Goal: Task Accomplishment & Management: Manage account settings

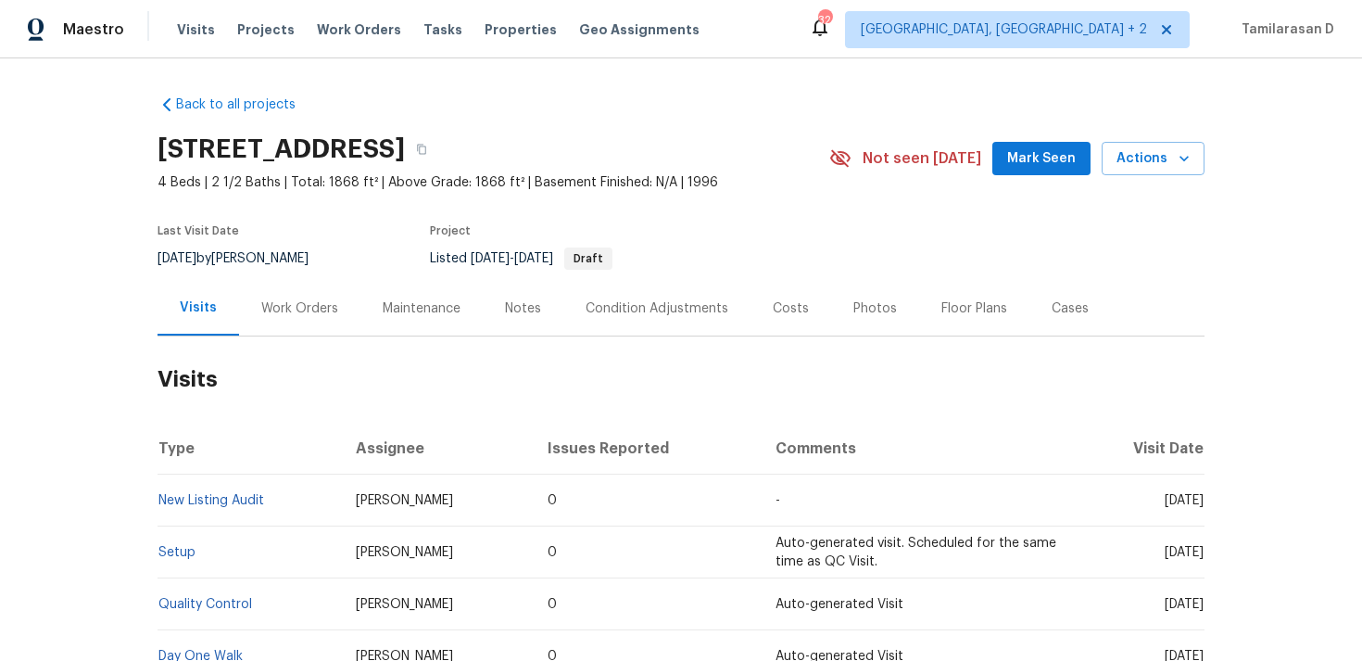
click at [272, 299] on div "Work Orders" at bounding box center [299, 308] width 77 height 19
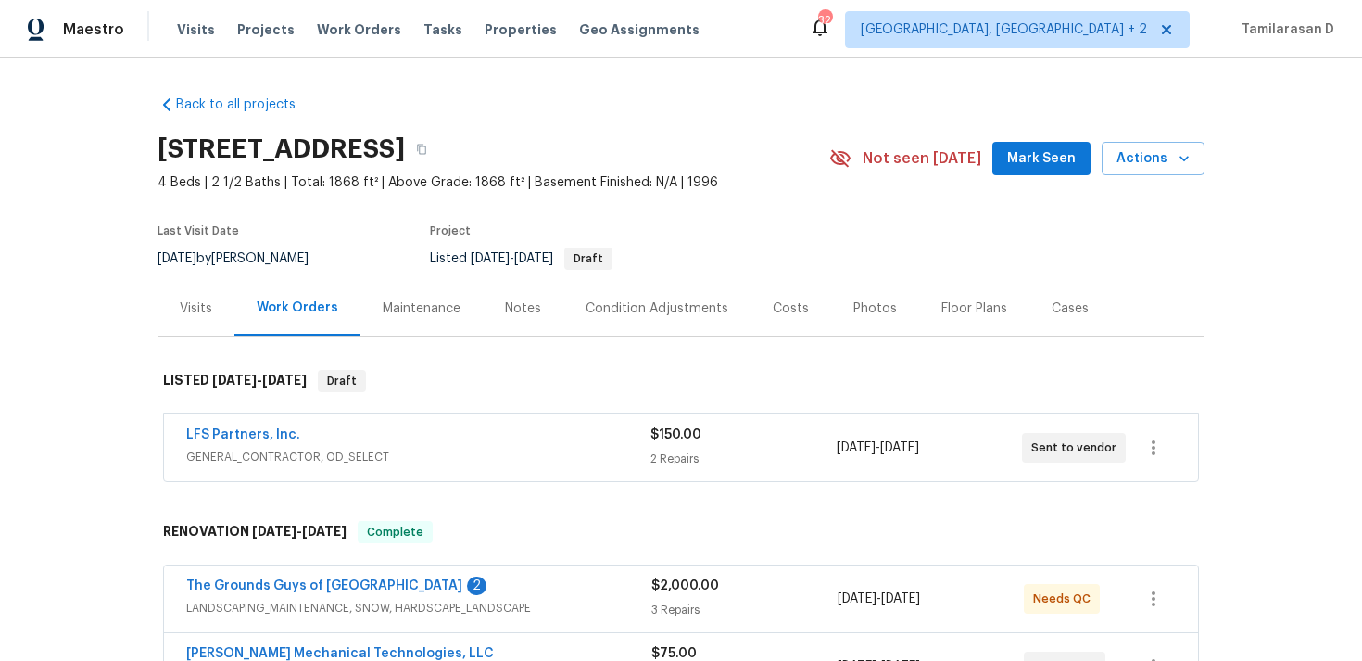
scroll to position [66, 0]
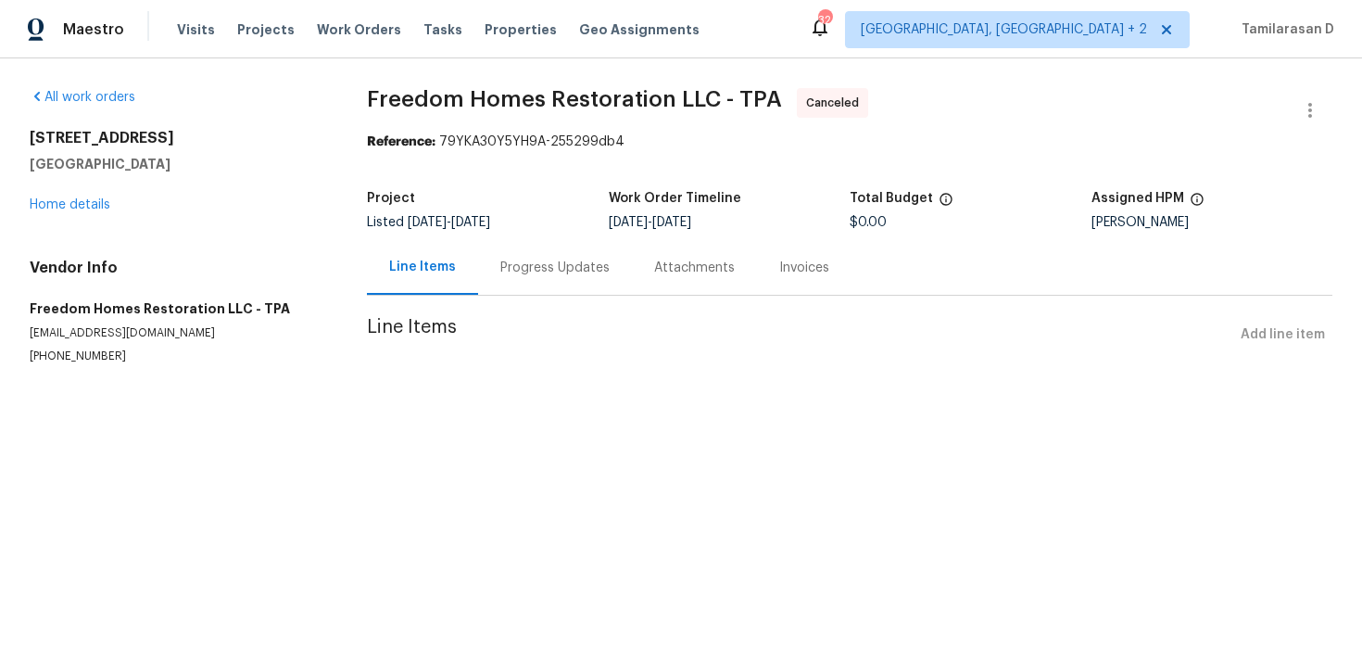
click at [528, 266] on div "Progress Updates" at bounding box center [554, 268] width 109 height 19
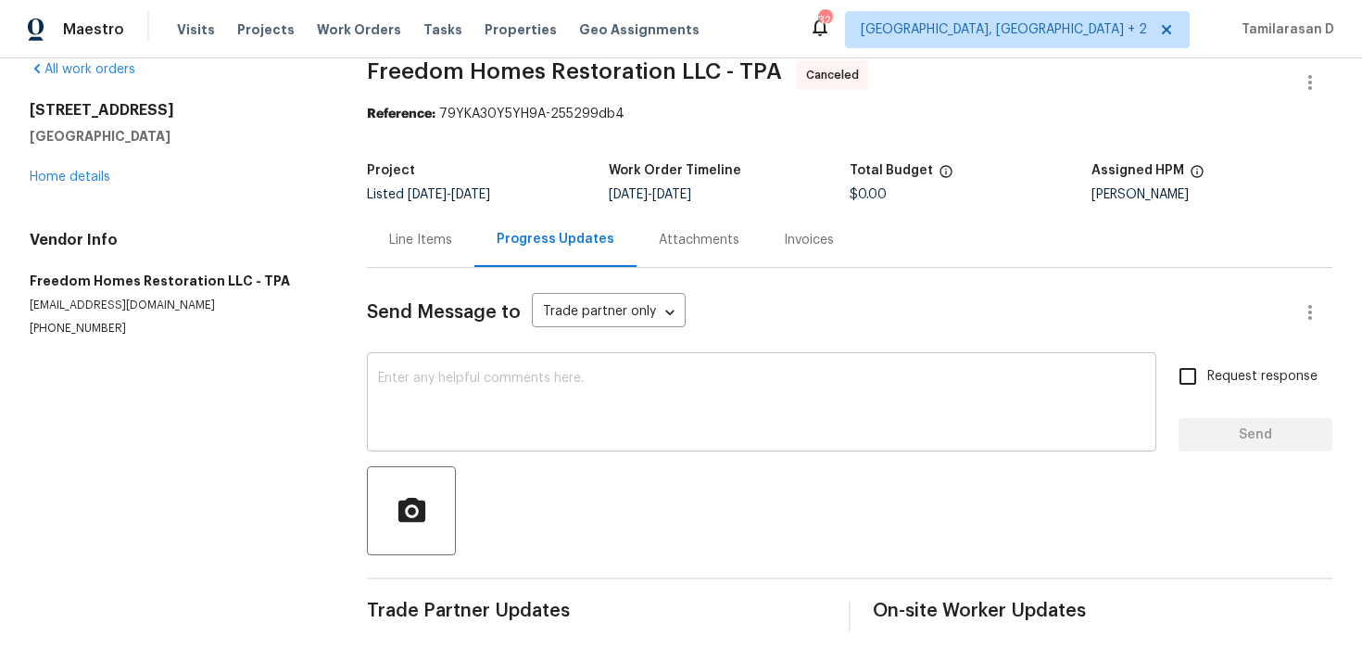
scroll to position [28, 0]
click at [45, 179] on link "Home details" at bounding box center [70, 177] width 81 height 13
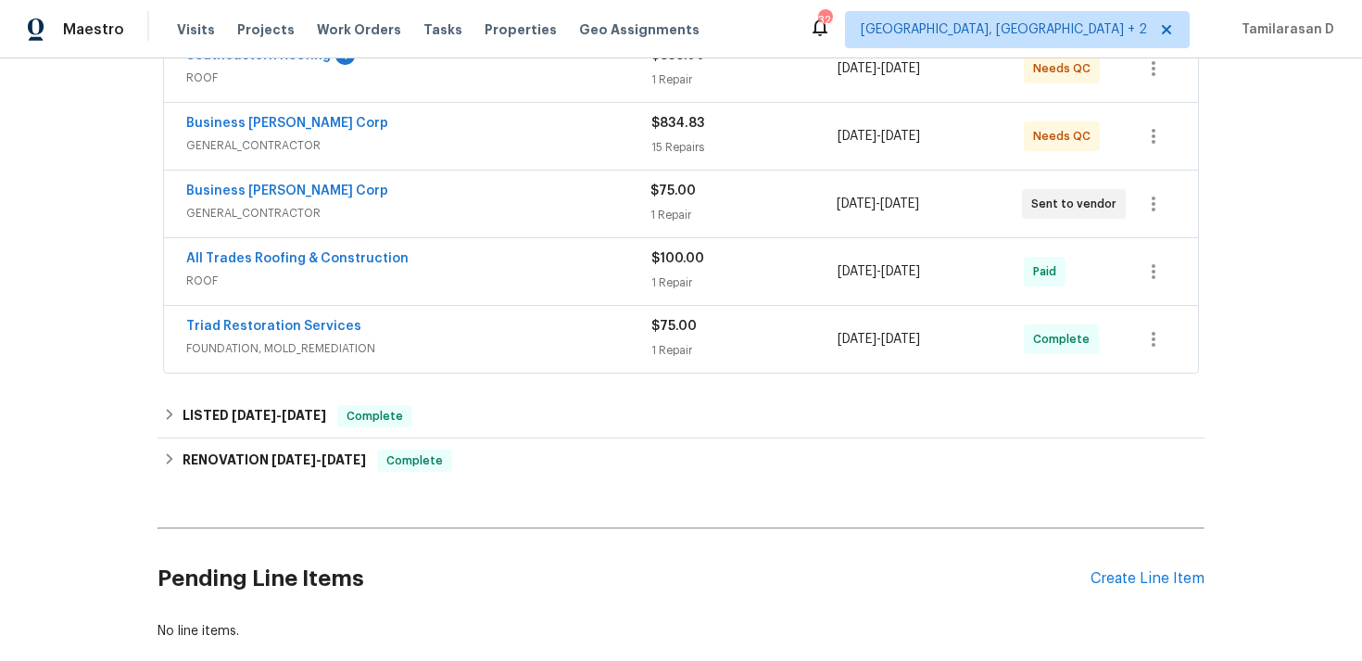
scroll to position [386, 0]
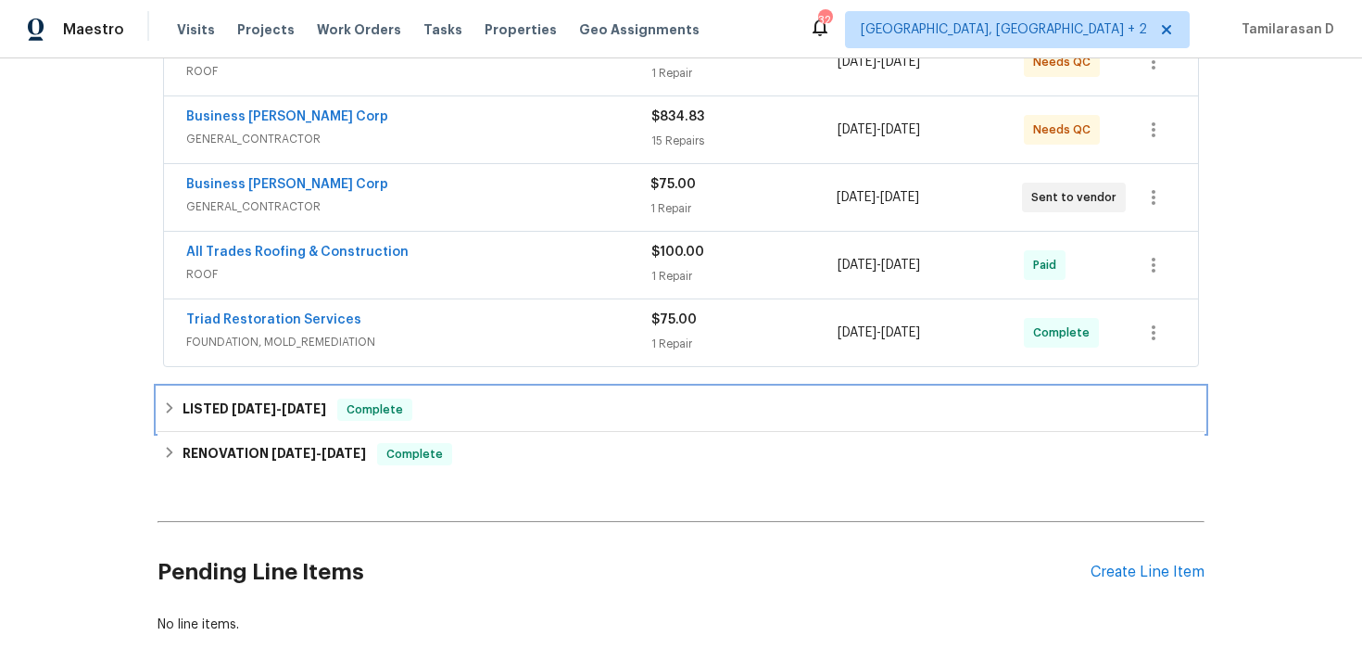
click at [232, 412] on span "7/24/25" at bounding box center [254, 408] width 44 height 13
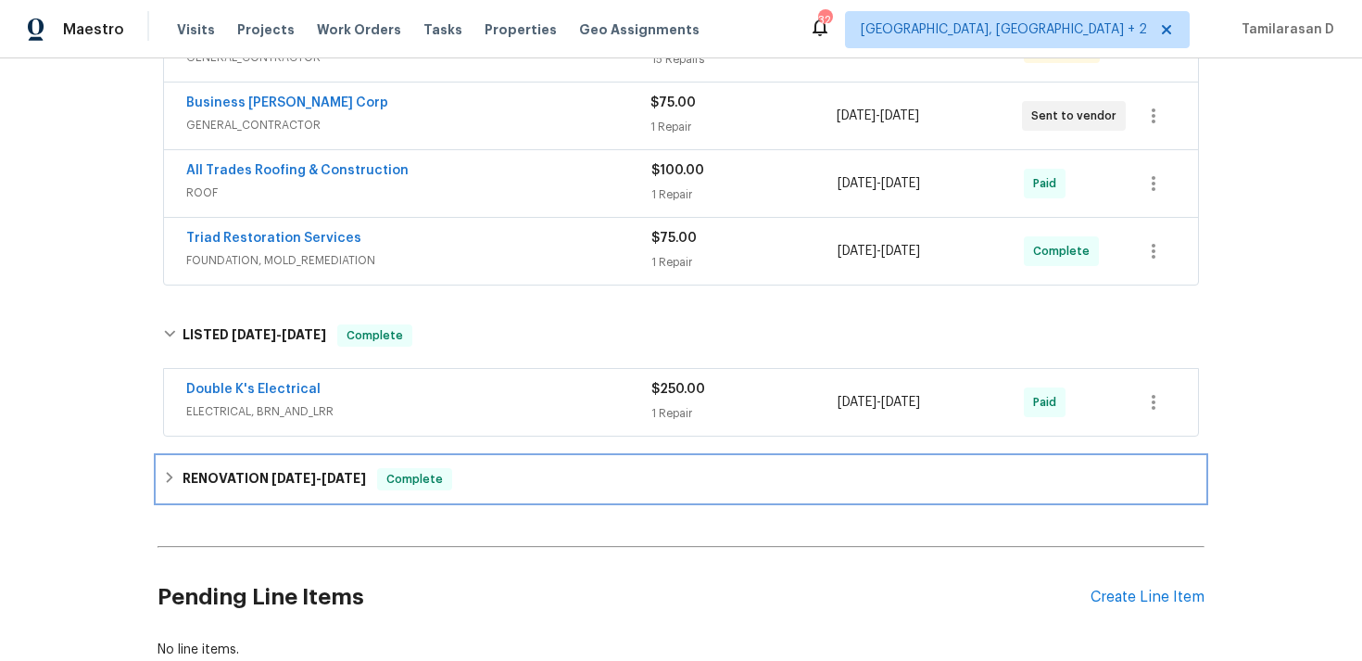
click at [233, 470] on h6 "RENOVATION 6/25/25 - 7/11/25" at bounding box center [275, 479] width 184 height 22
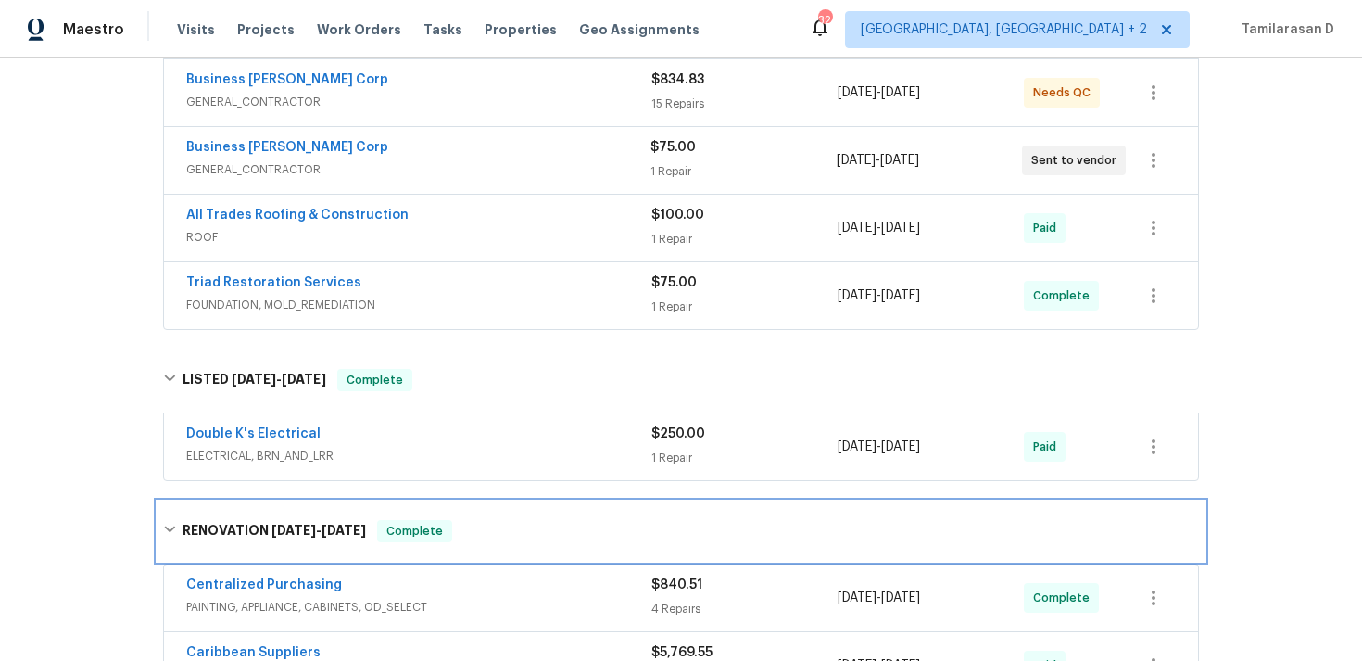
scroll to position [500, 0]
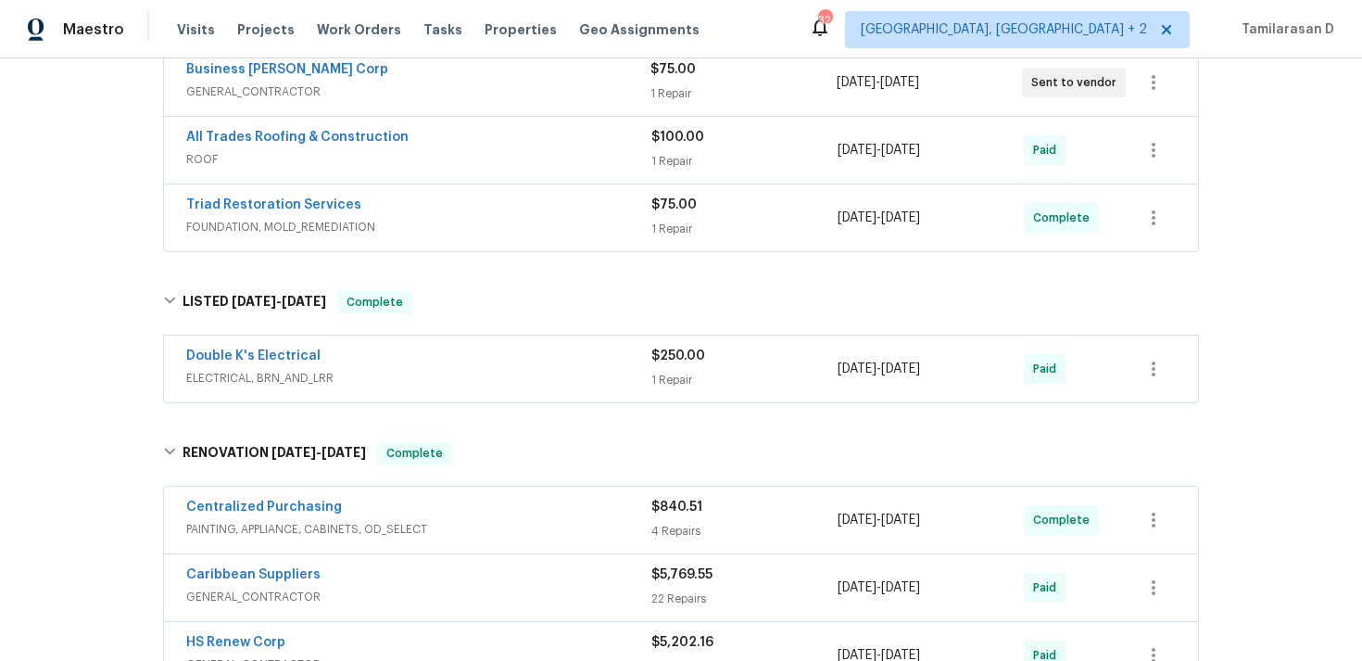
click at [439, 395] on div "Double K's Electrical ELECTRICAL, BRN_AND_LRR $250.00 1 Repair 7/25/2025 - 7/25…" at bounding box center [681, 369] width 1034 height 67
click at [399, 385] on span "ELECTRICAL, BRN_AND_LRR" at bounding box center [418, 378] width 465 height 19
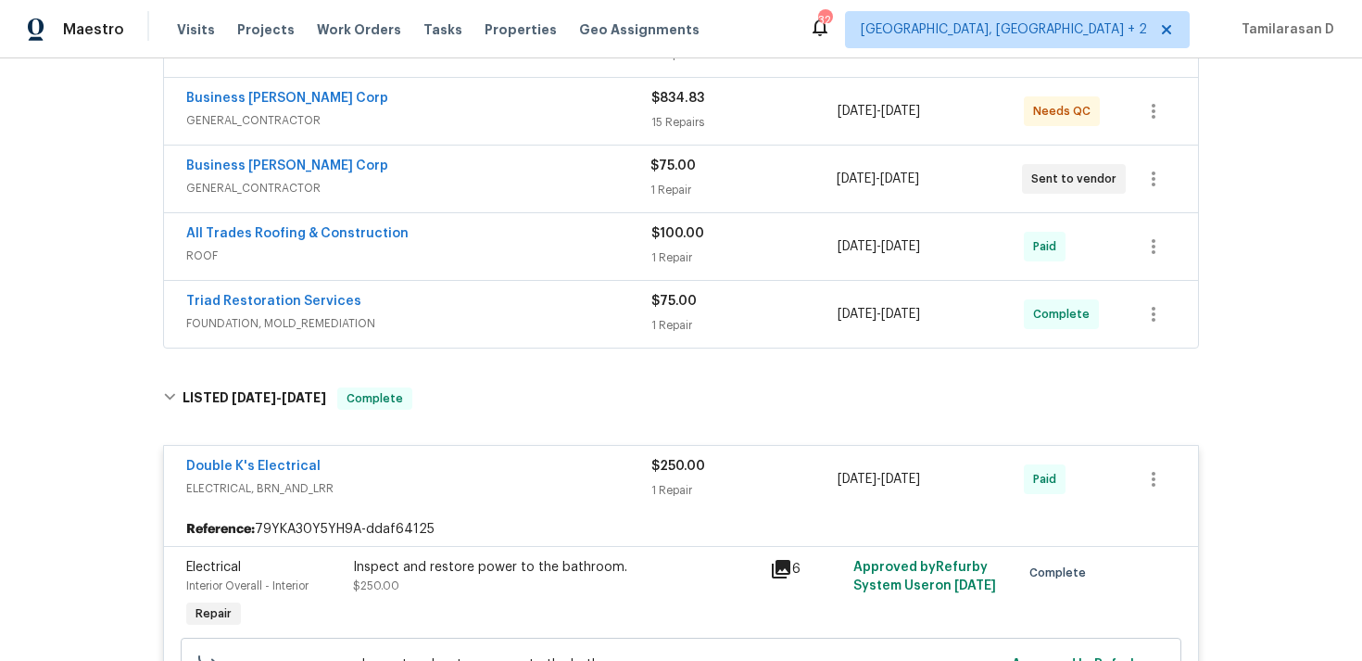
click at [399, 500] on div "Double K's Electrical ELECTRICAL, BRN_AND_LRR" at bounding box center [418, 479] width 465 height 44
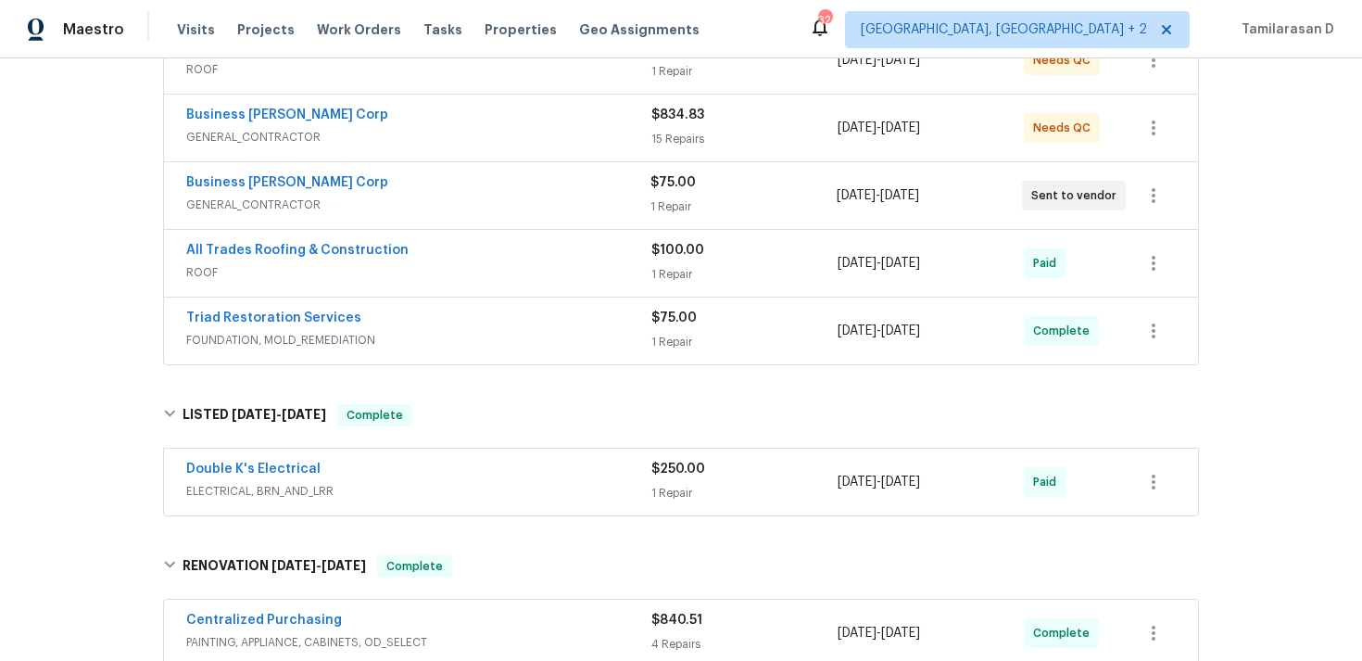
scroll to position [412, 0]
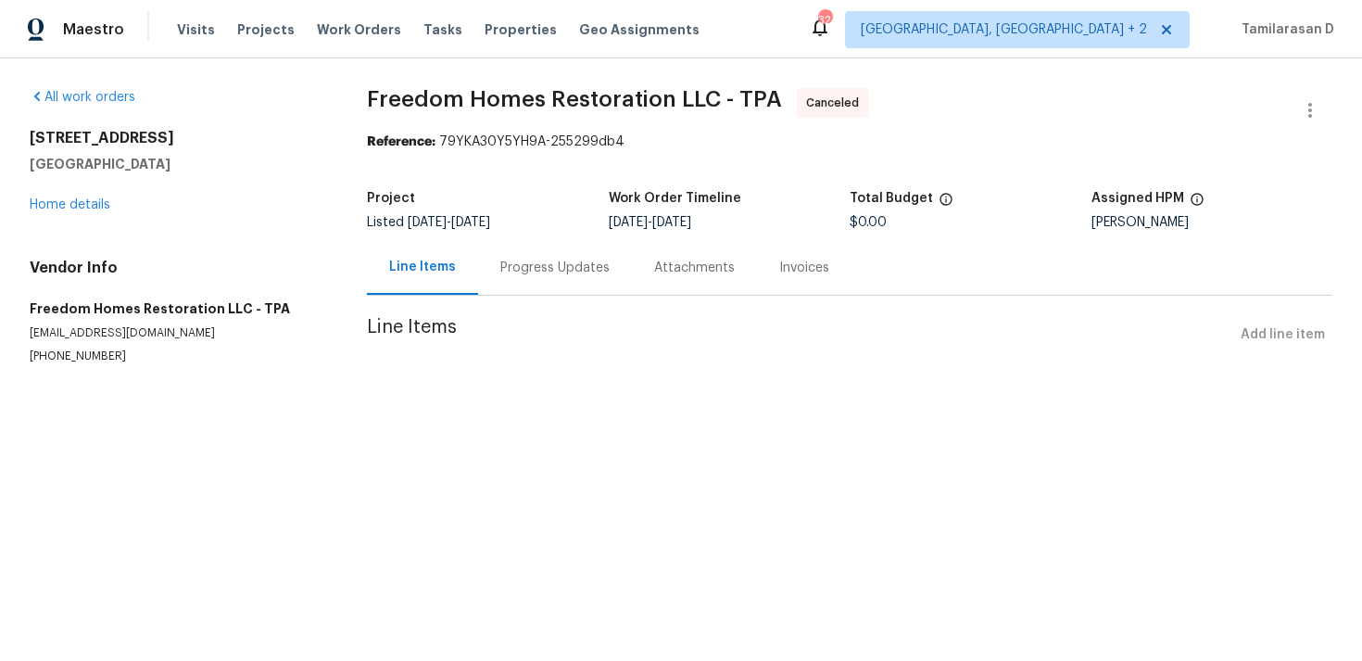
click at [538, 264] on div "Progress Updates" at bounding box center [554, 268] width 109 height 19
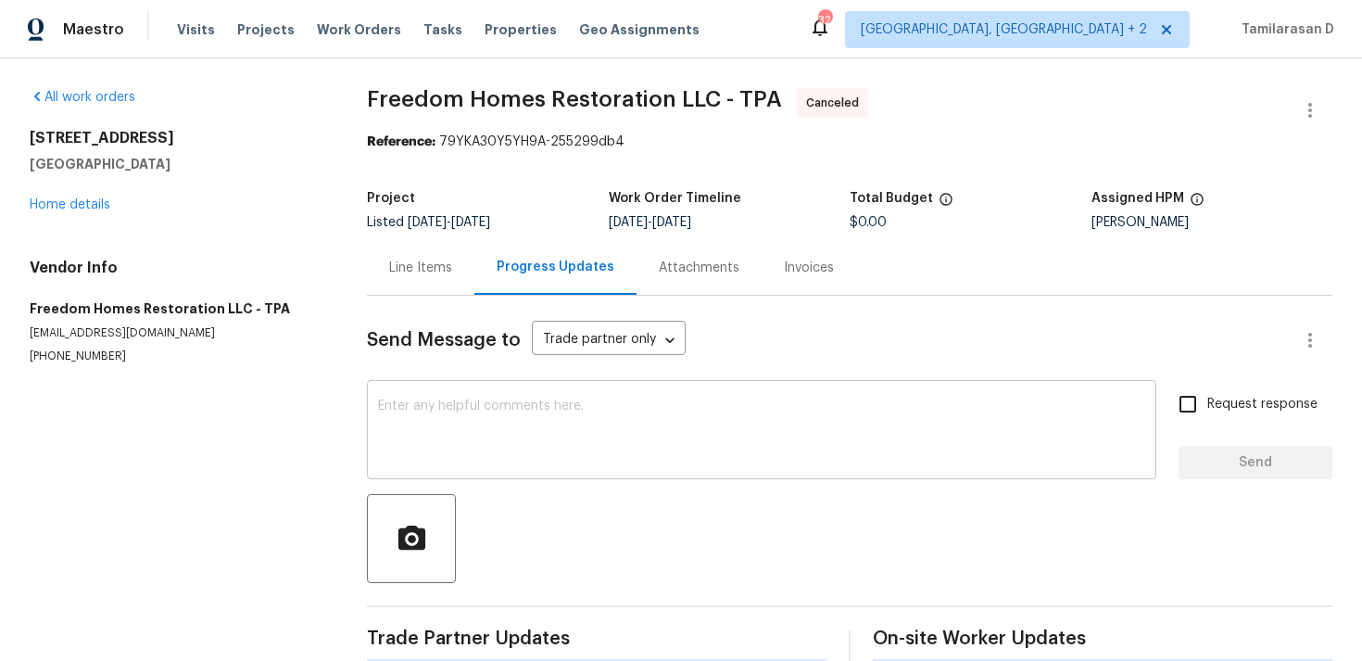
scroll to position [28, 0]
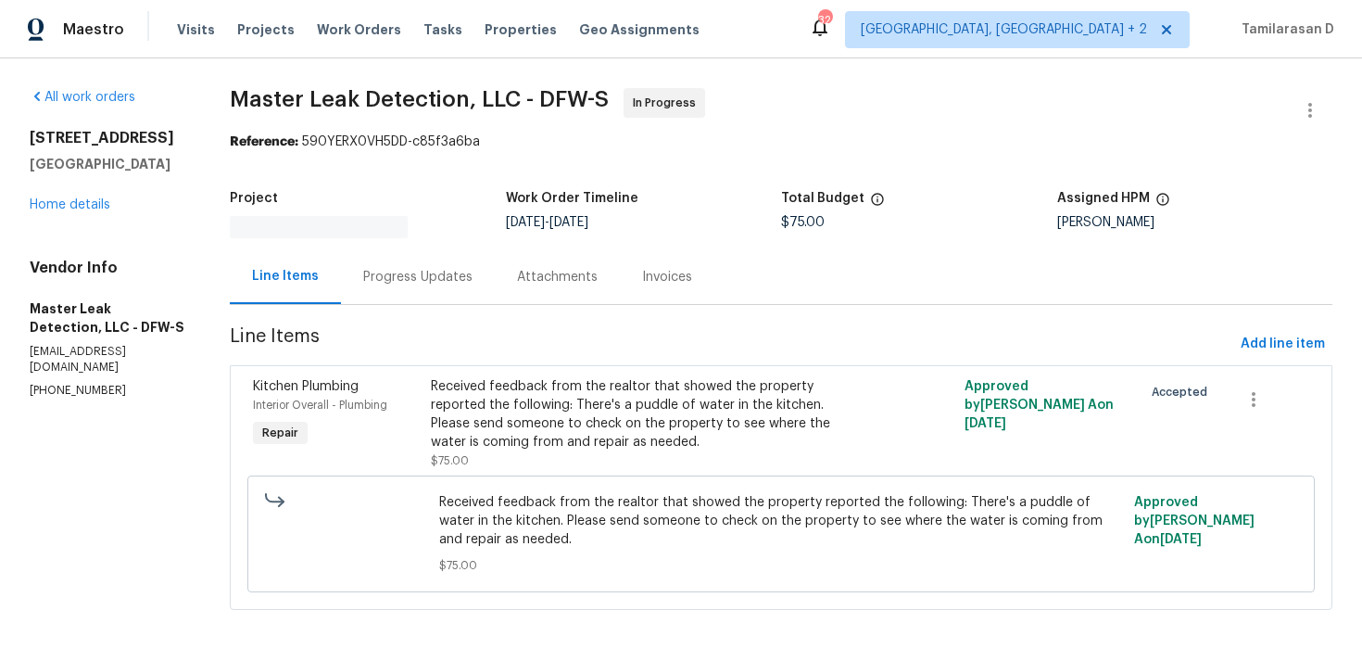
click at [412, 249] on div "Progress Updates" at bounding box center [418, 276] width 154 height 55
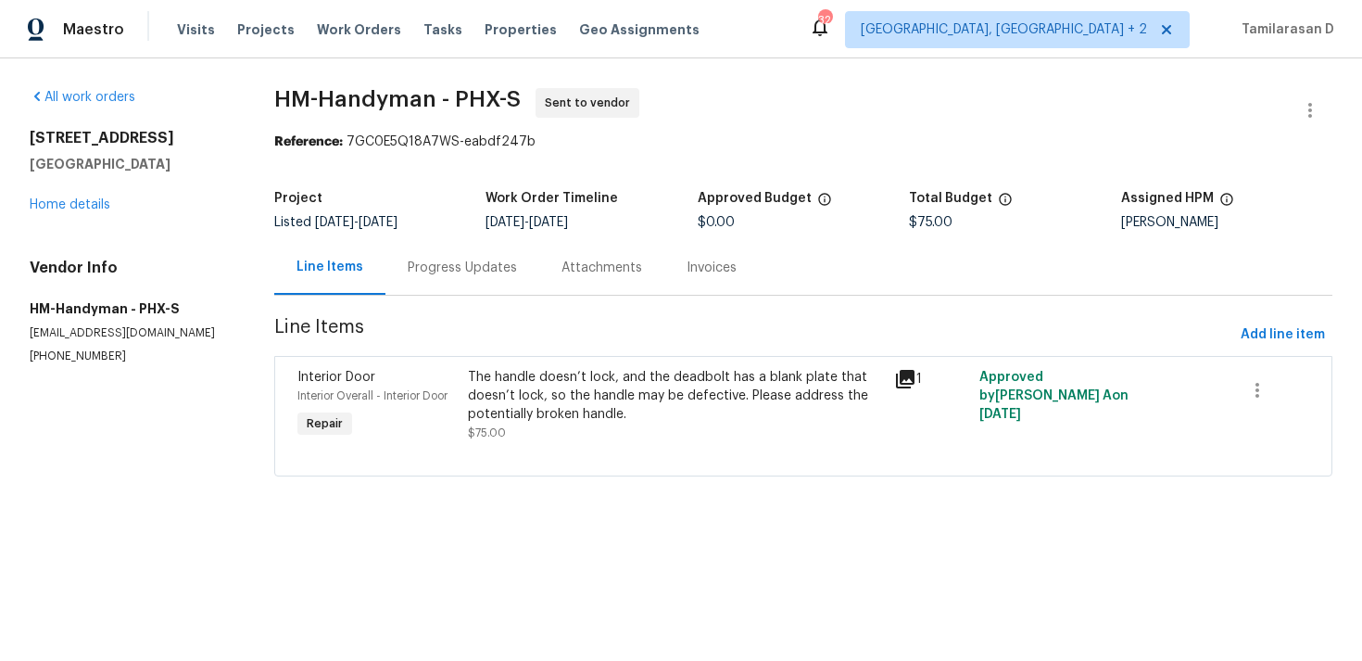
click at [493, 288] on div "Progress Updates" at bounding box center [463, 267] width 154 height 55
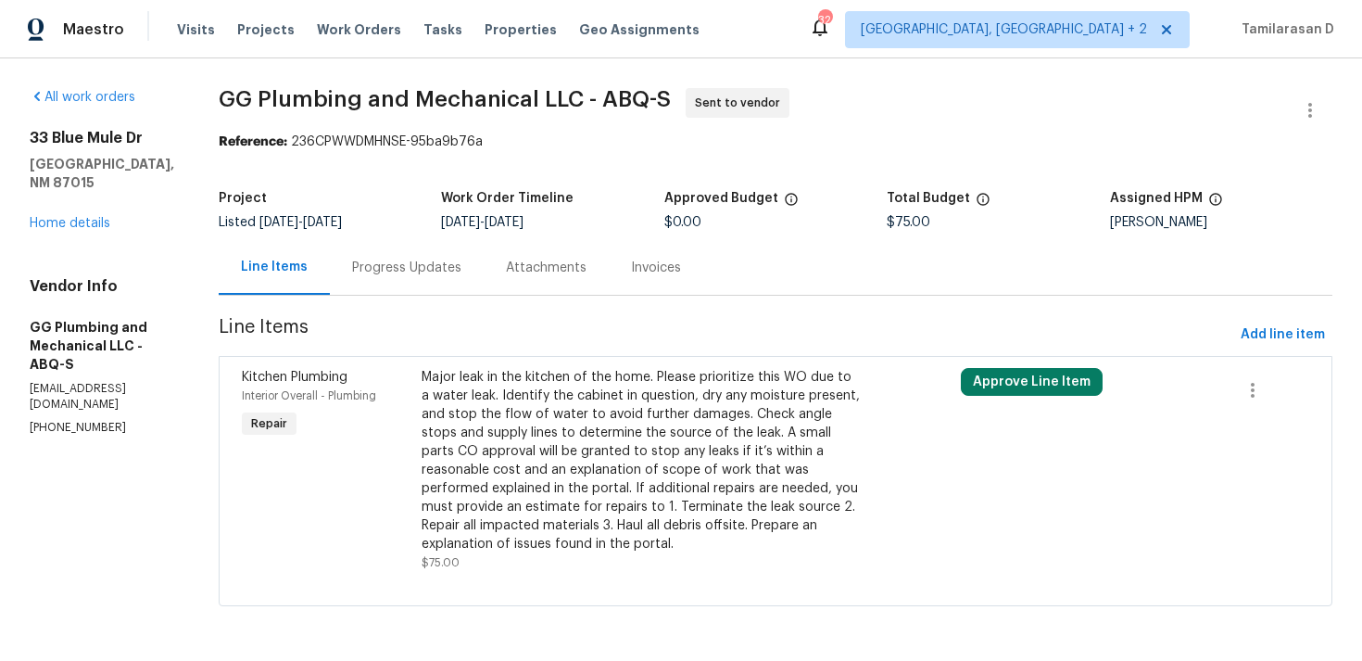
click at [483, 277] on div "Progress Updates" at bounding box center [407, 267] width 154 height 55
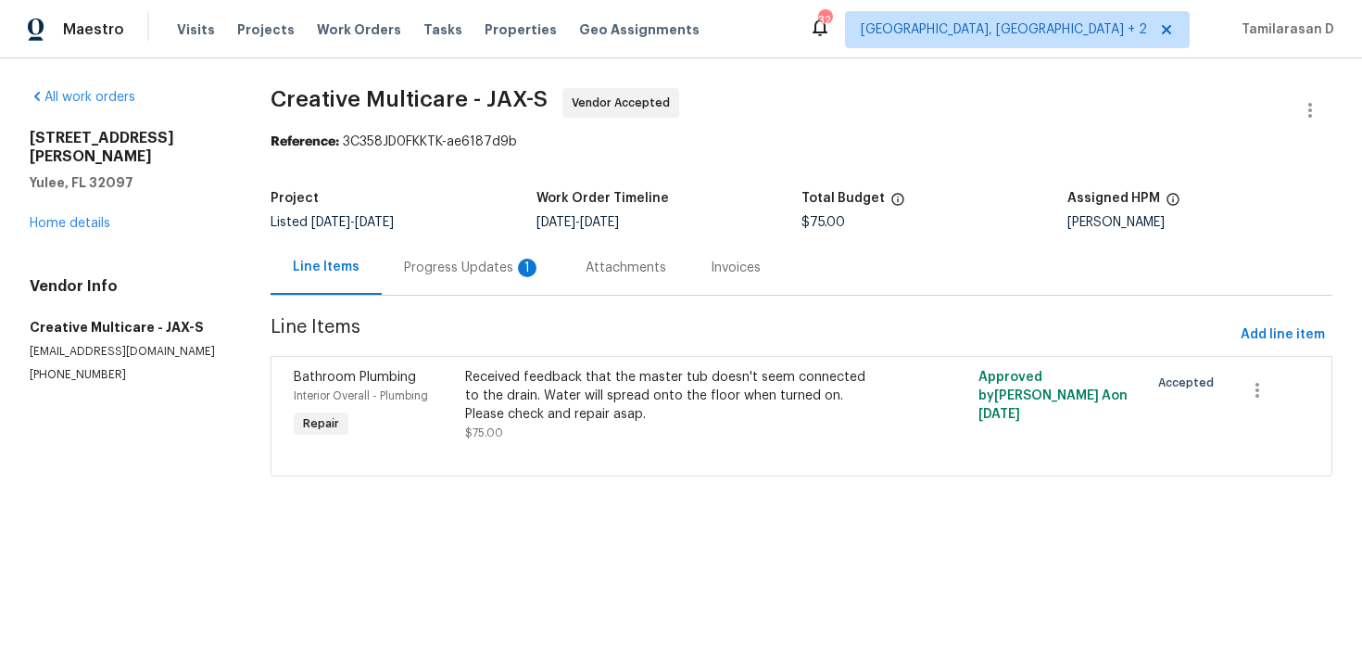
click at [461, 287] on div "Progress Updates 1" at bounding box center [473, 267] width 182 height 55
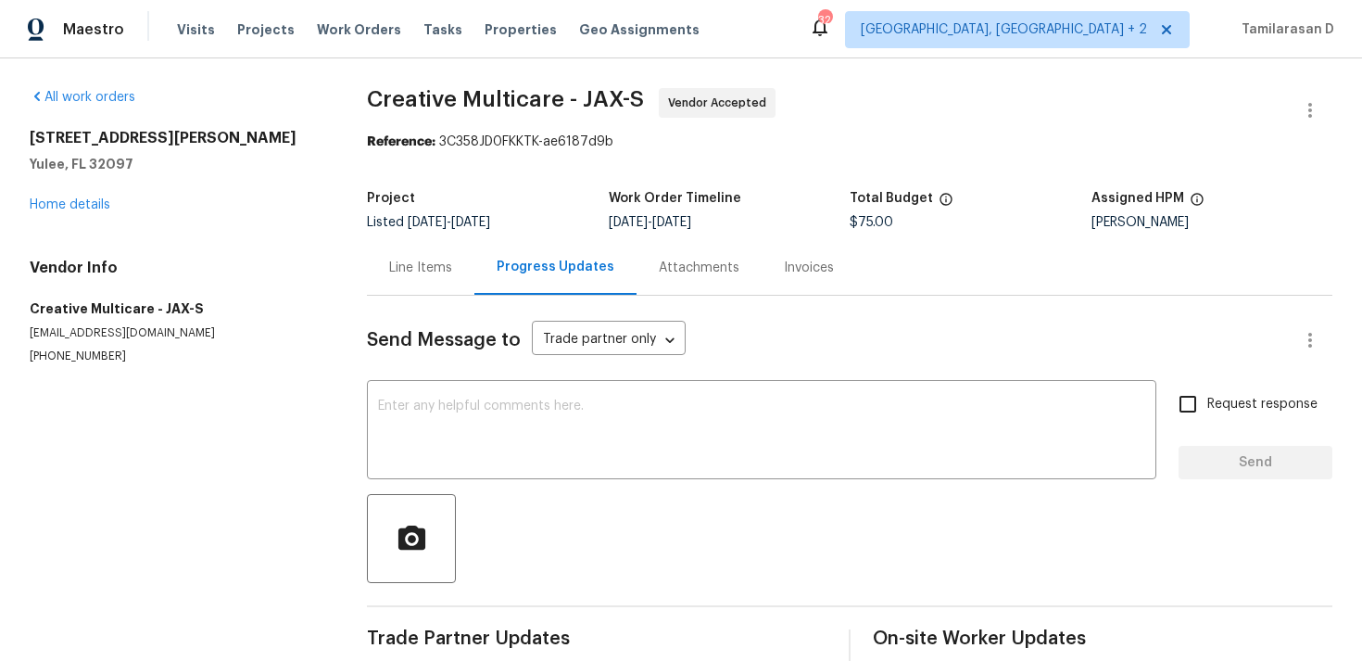
scroll to position [119, 0]
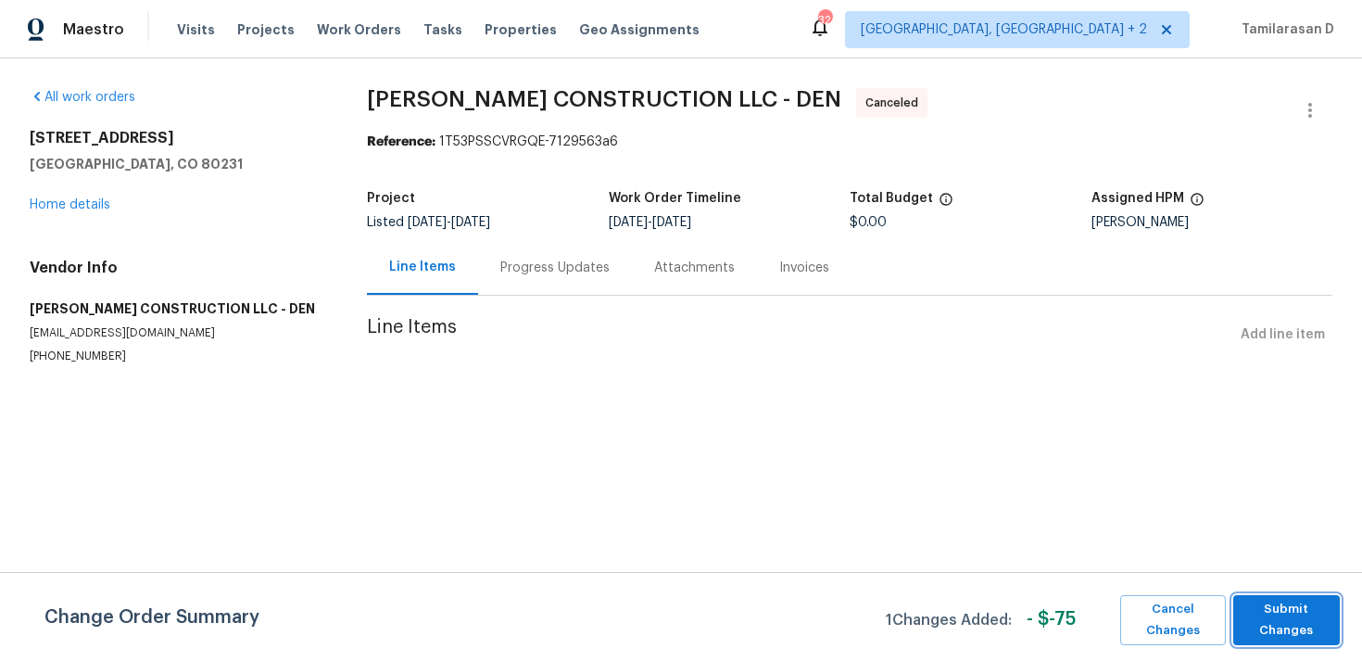
click at [1288, 605] on span "Submit Changes" at bounding box center [1287, 620] width 88 height 43
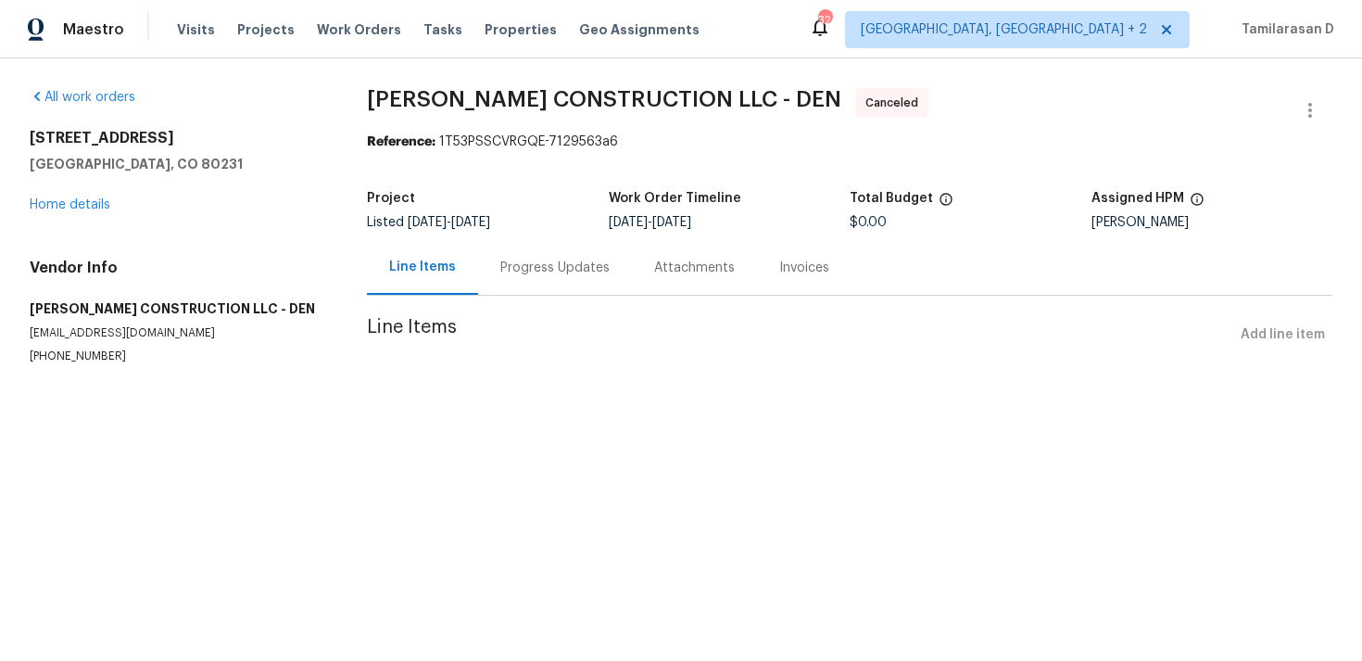
click at [521, 268] on div "Progress Updates" at bounding box center [554, 268] width 109 height 19
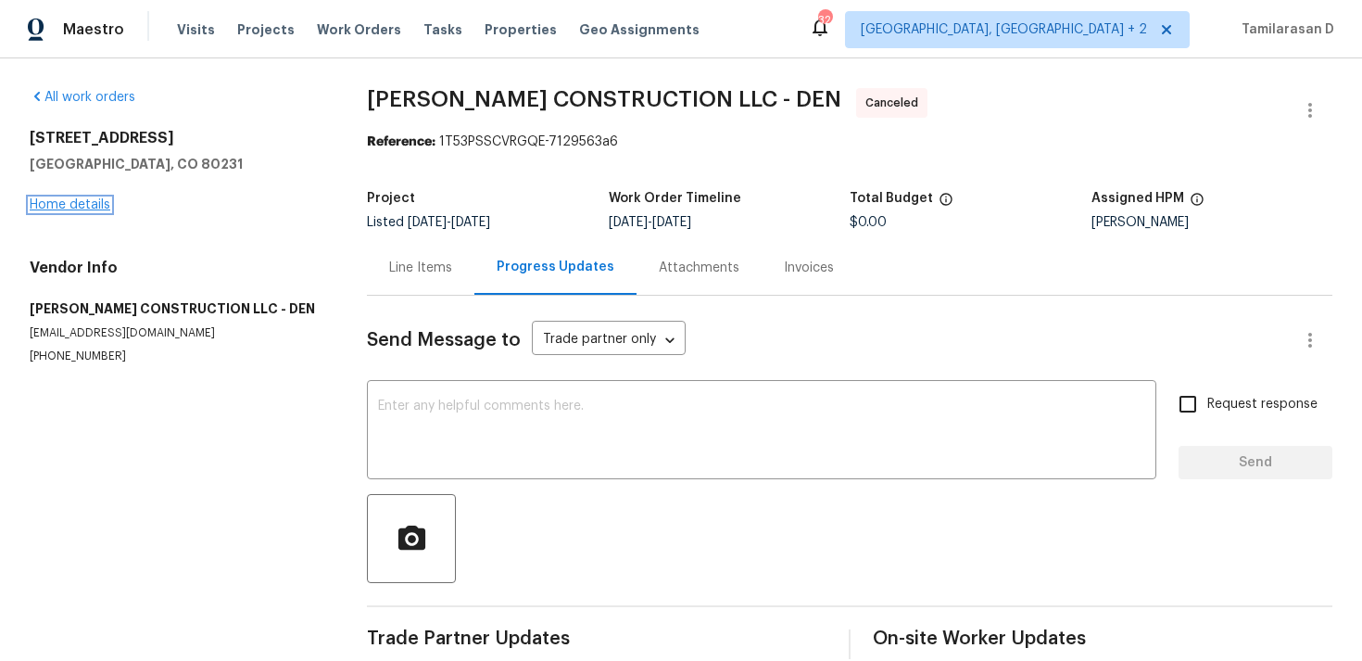
click at [97, 198] on link "Home details" at bounding box center [70, 204] width 81 height 13
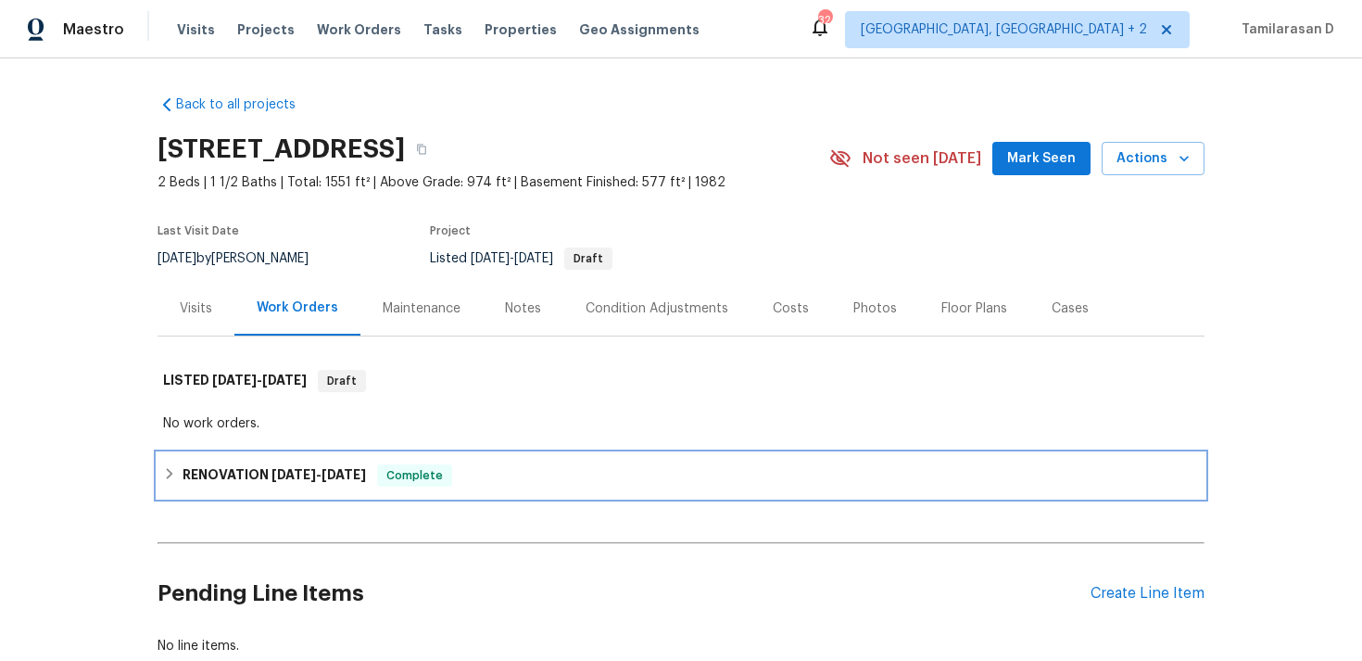
click at [184, 476] on h6 "RENOVATION 11/5/24 - 11/8/24" at bounding box center [275, 475] width 184 height 22
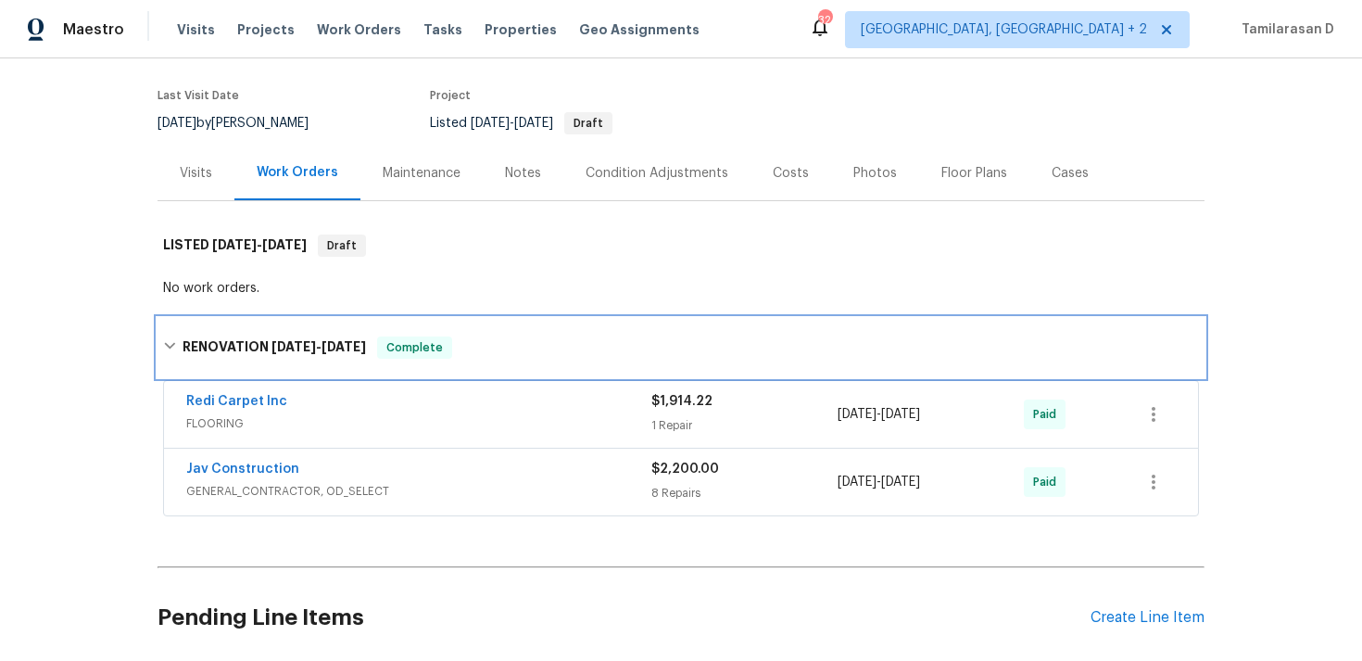
scroll to position [99, 0]
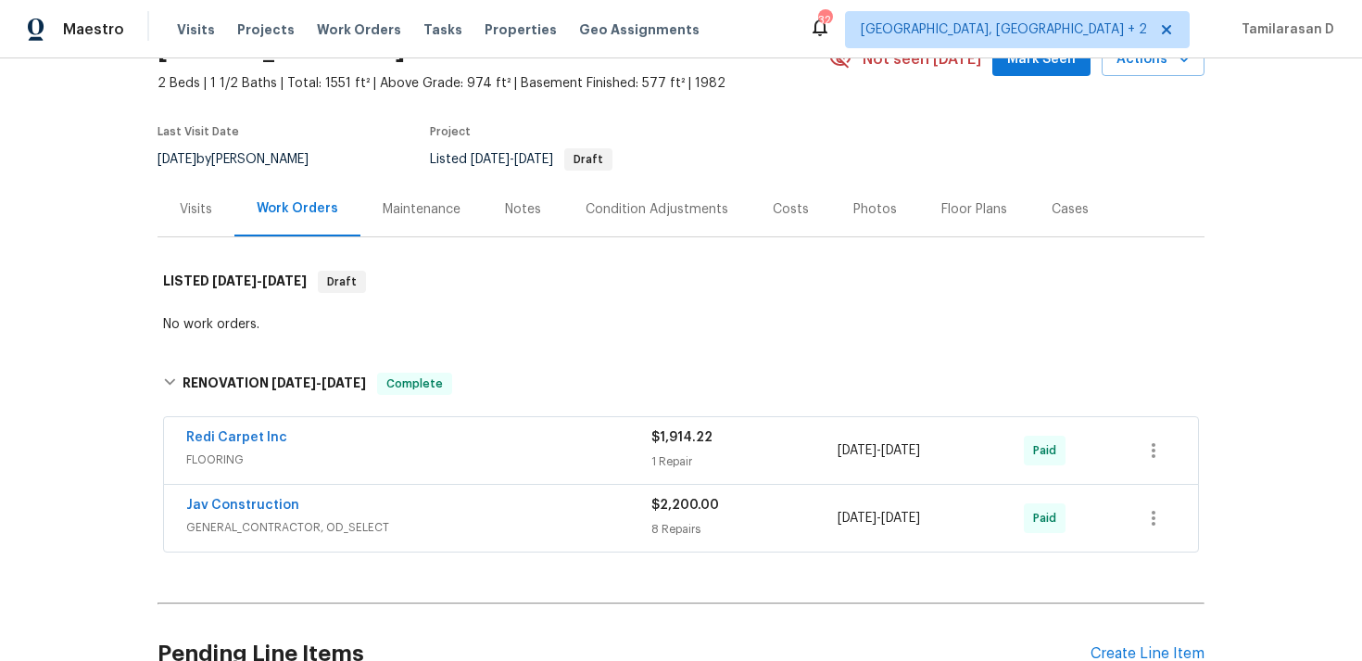
click at [424, 320] on div "No work orders." at bounding box center [681, 324] width 1036 height 19
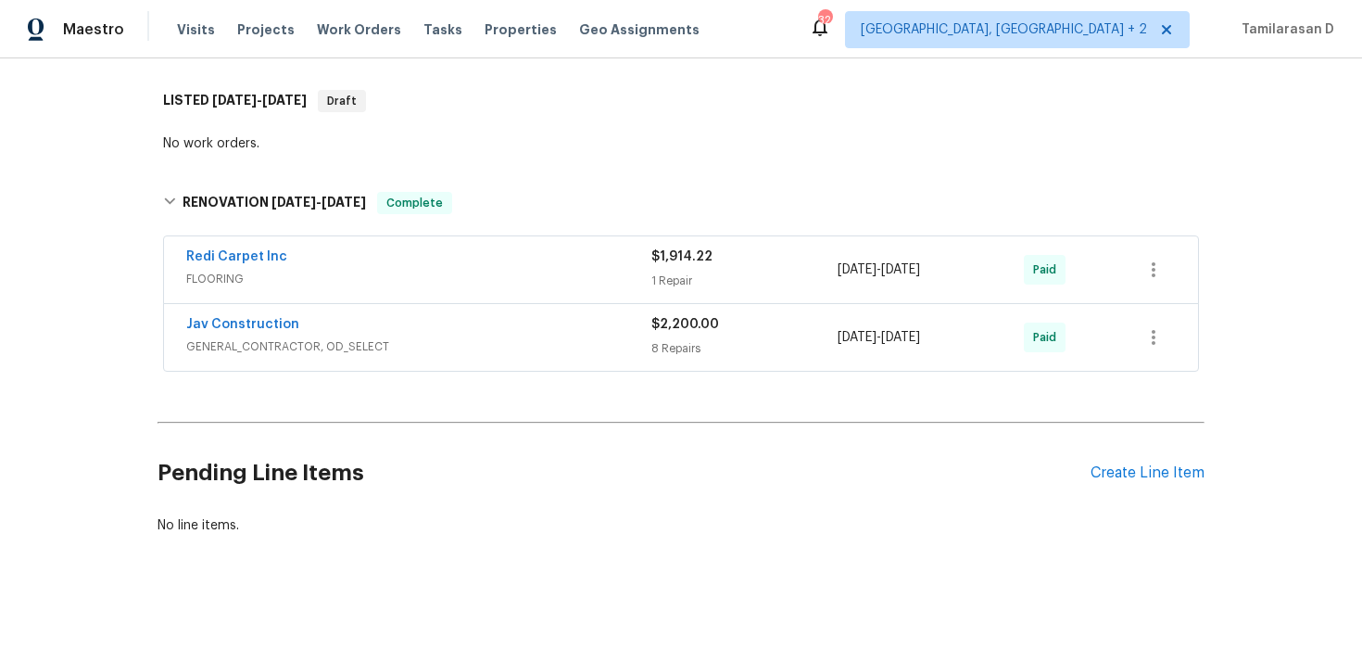
scroll to position [0, 0]
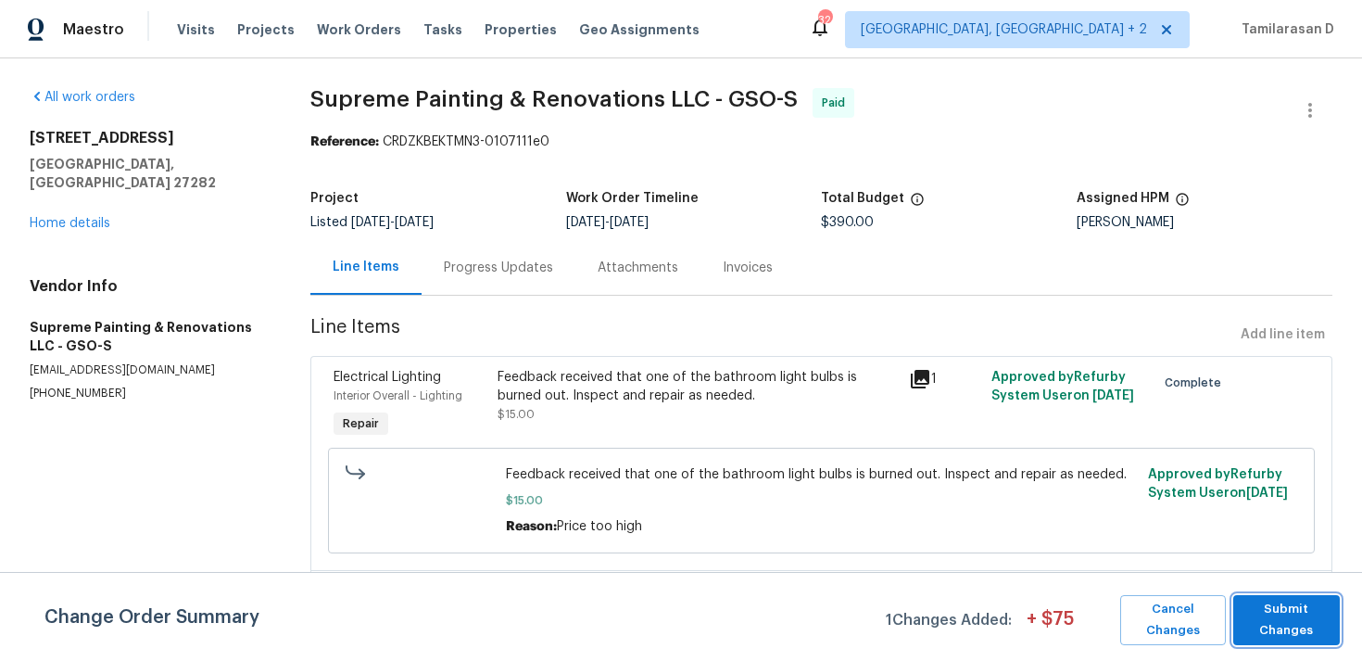
click at [1298, 617] on span "Submit Changes" at bounding box center [1287, 620] width 88 height 43
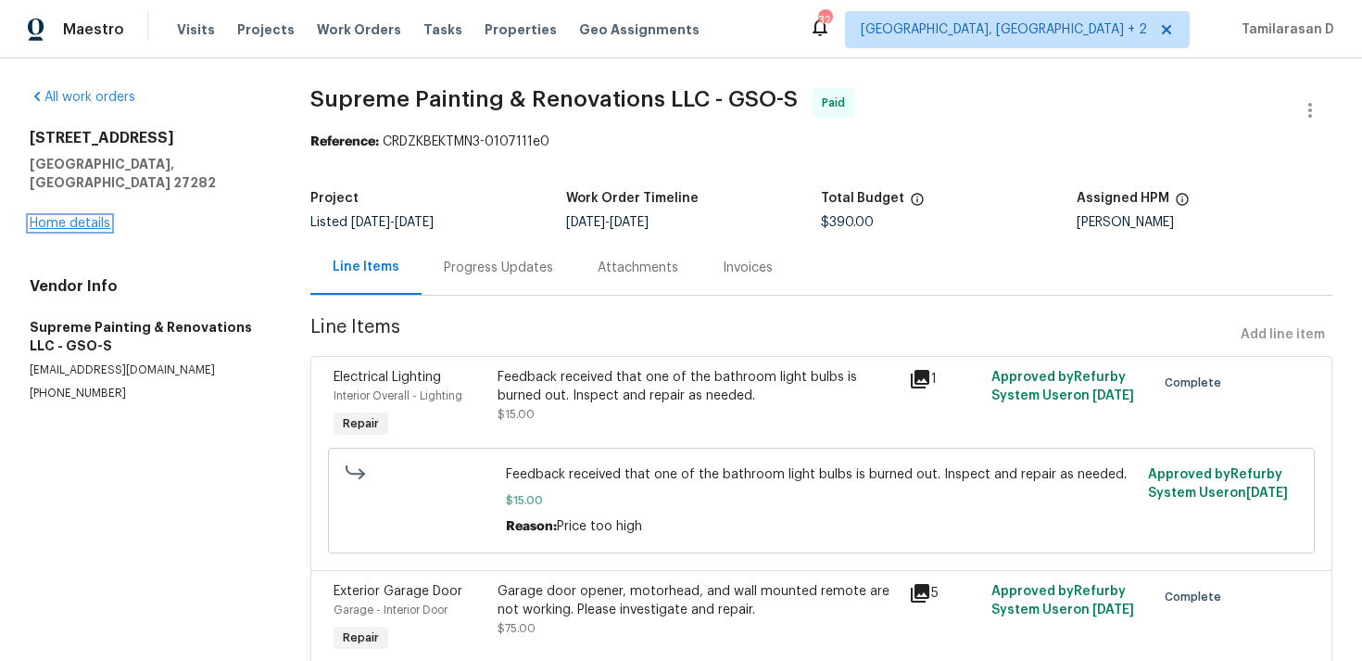
click at [89, 217] on link "Home details" at bounding box center [70, 223] width 81 height 13
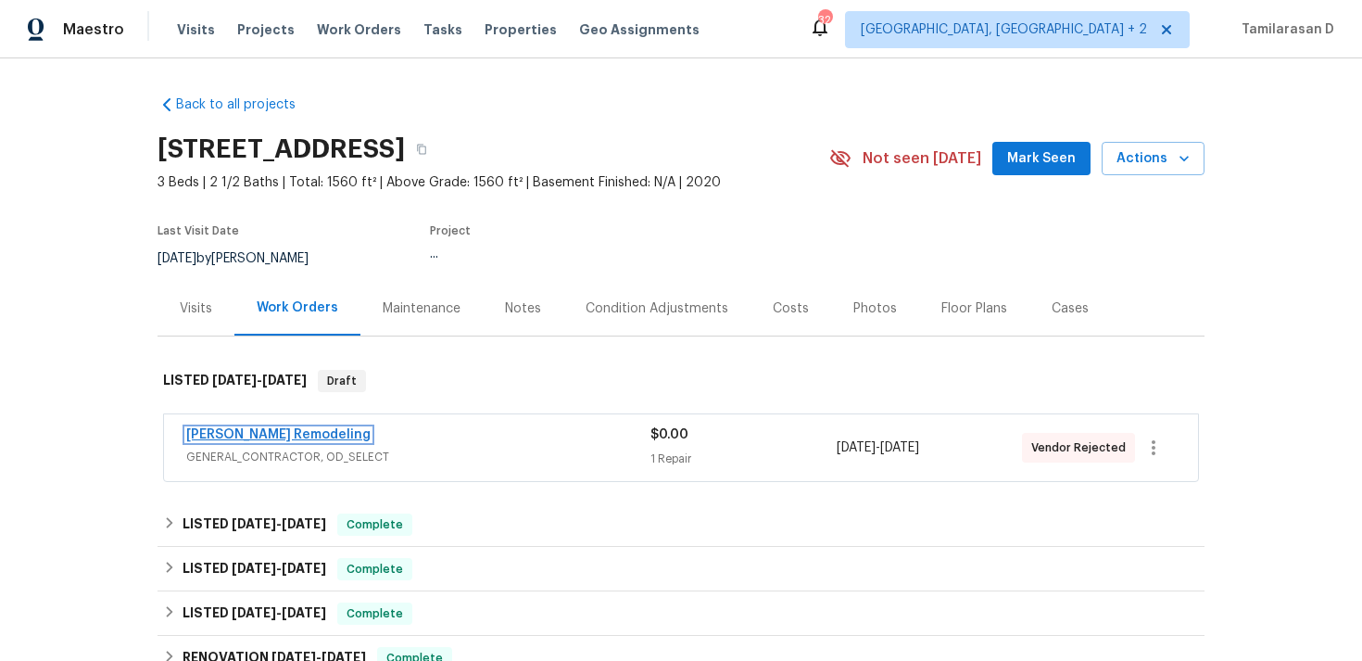
click at [273, 431] on link "Pino Remodeling" at bounding box center [278, 434] width 184 height 13
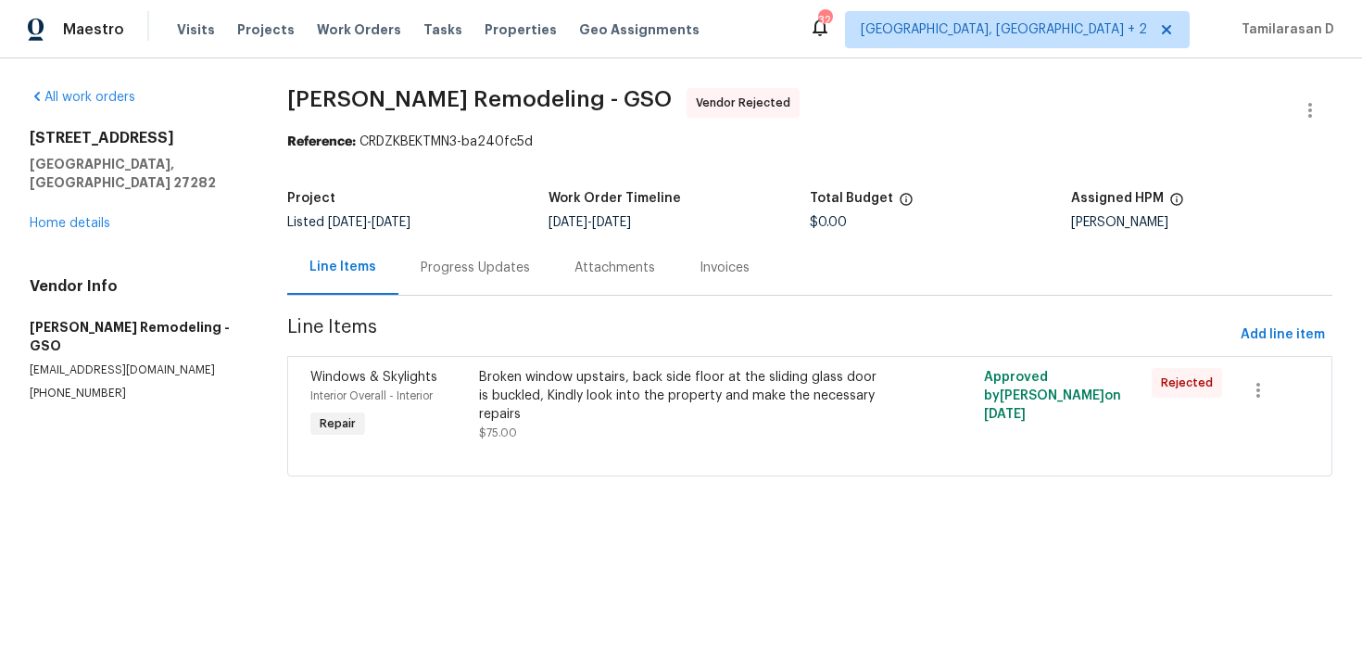
click at [447, 273] on div "Progress Updates" at bounding box center [475, 268] width 109 height 19
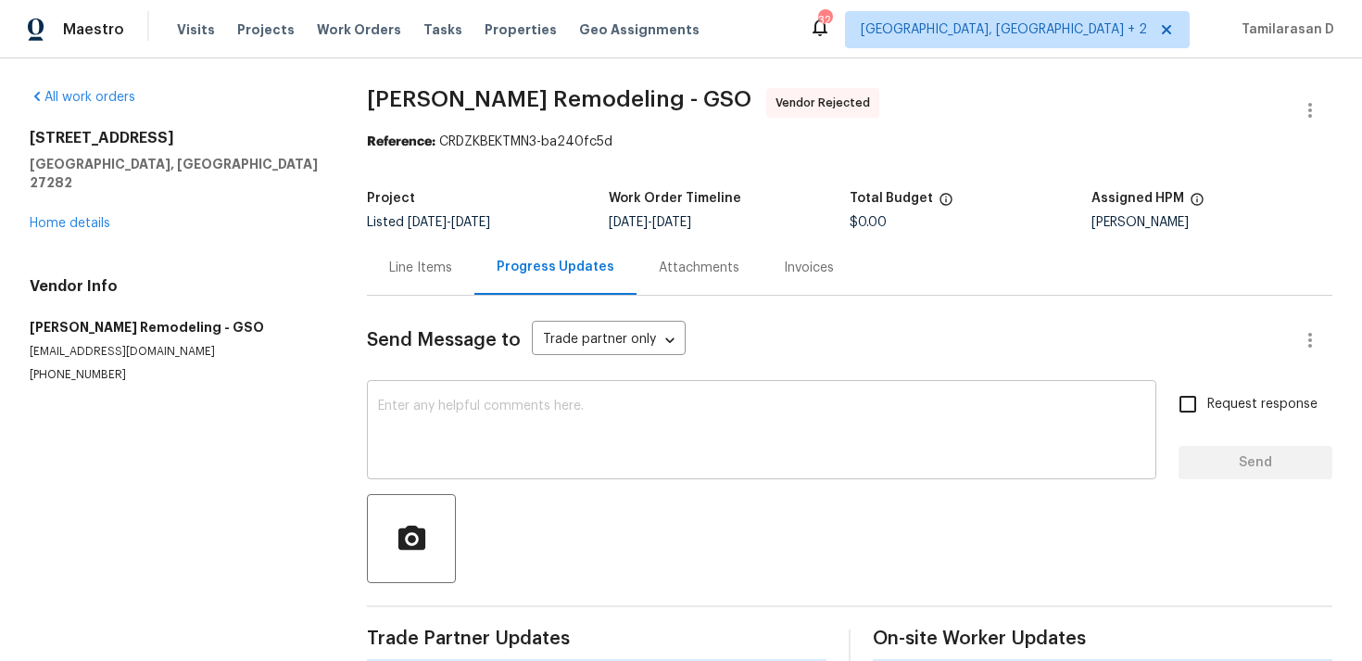
scroll to position [28, 0]
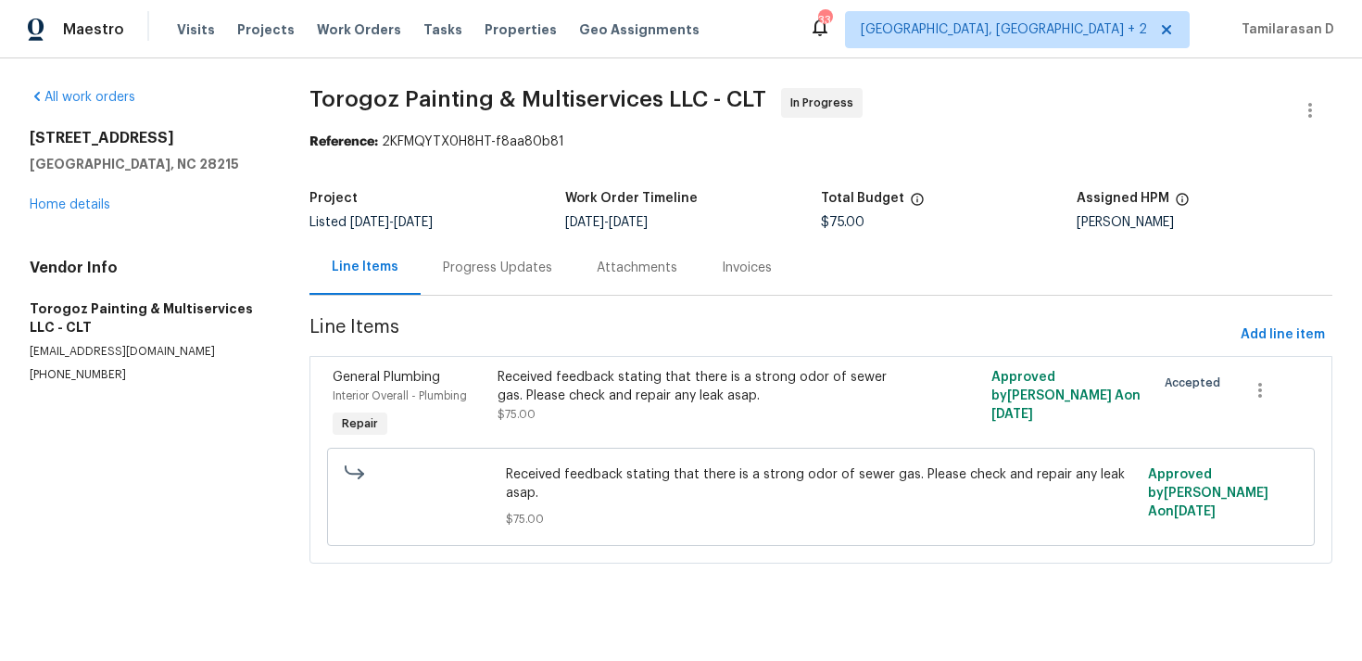
click at [487, 253] on div "Progress Updates" at bounding box center [498, 267] width 154 height 55
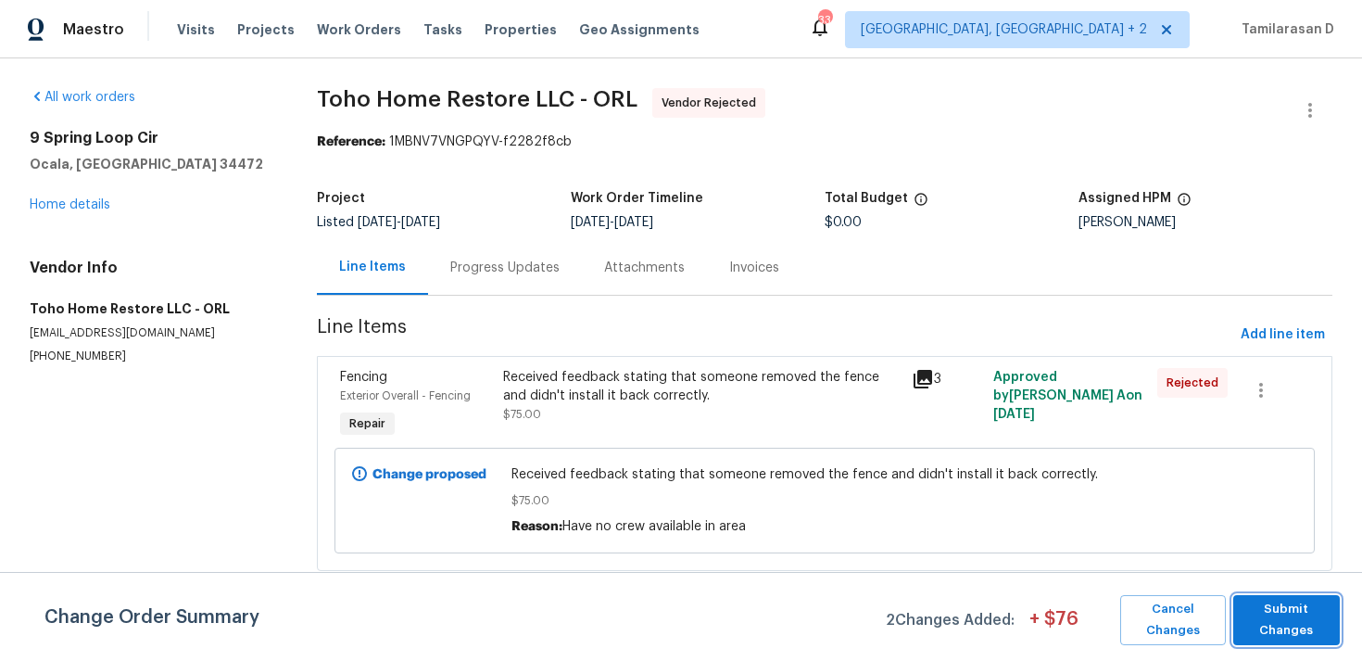
click at [1286, 601] on span "Submit Changes" at bounding box center [1287, 620] width 88 height 43
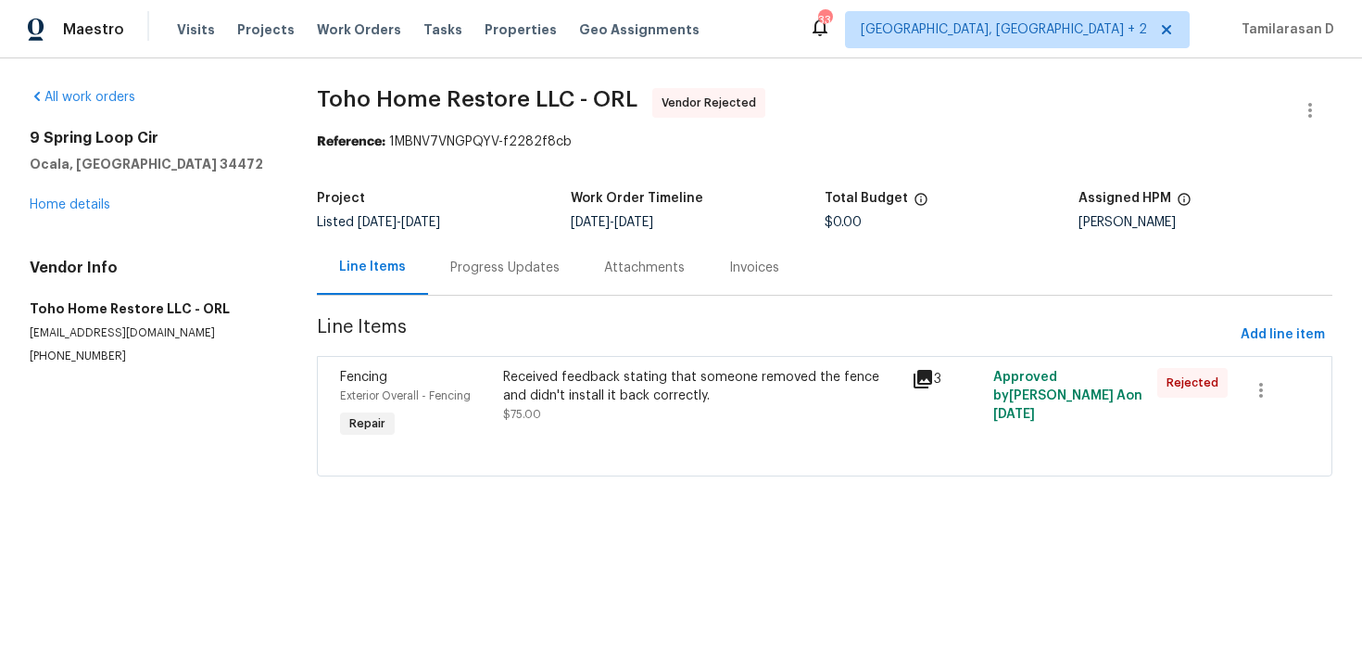
click at [515, 267] on div "Progress Updates" at bounding box center [504, 268] width 109 height 19
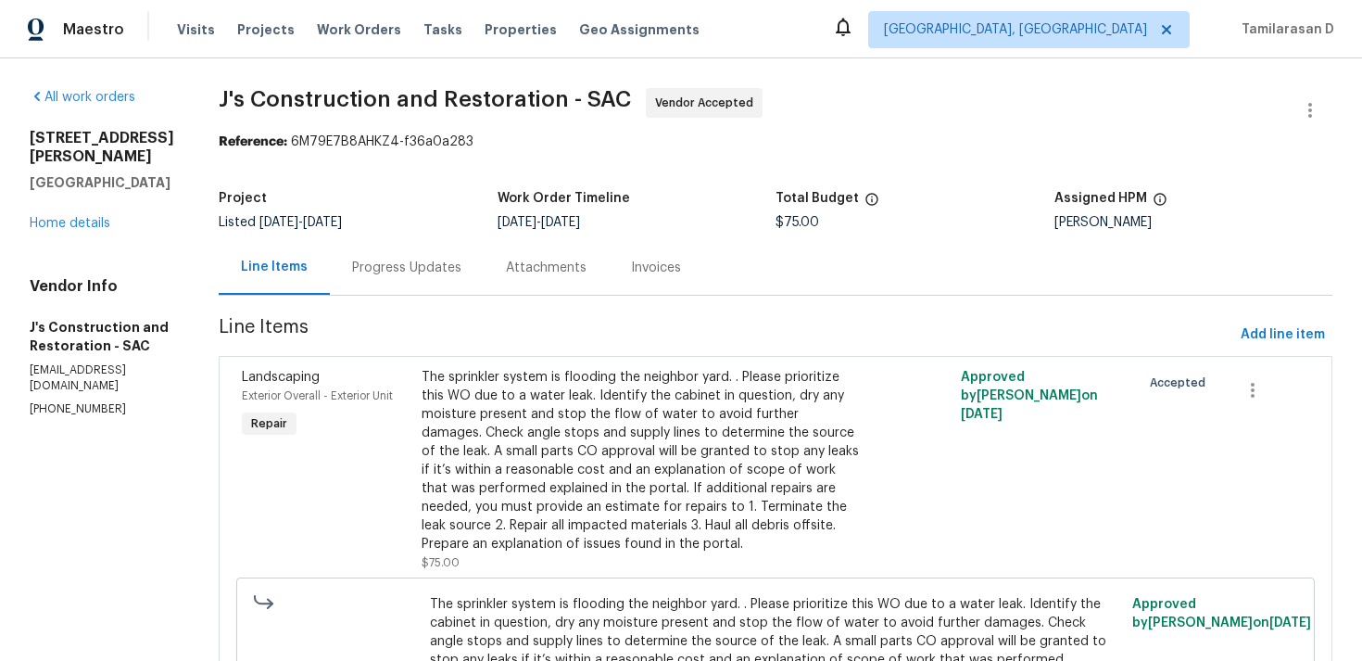
click at [460, 267] on div "Progress Updates" at bounding box center [406, 268] width 109 height 19
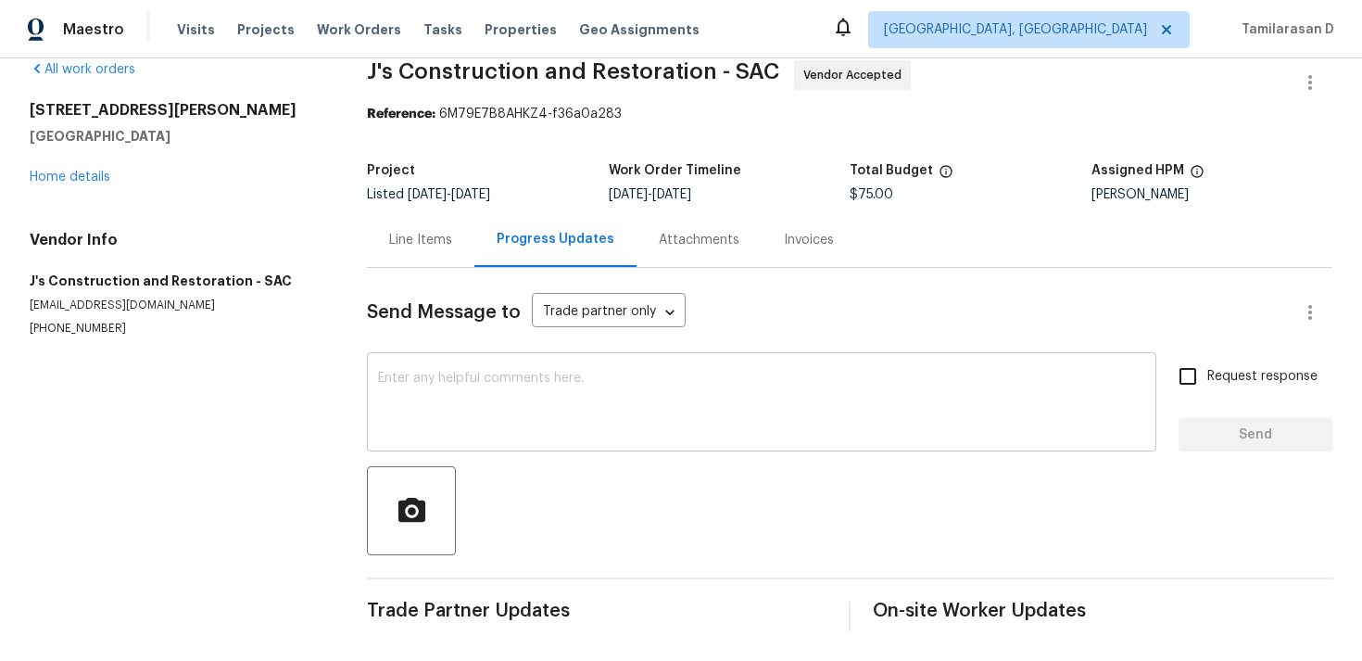
scroll to position [28, 0]
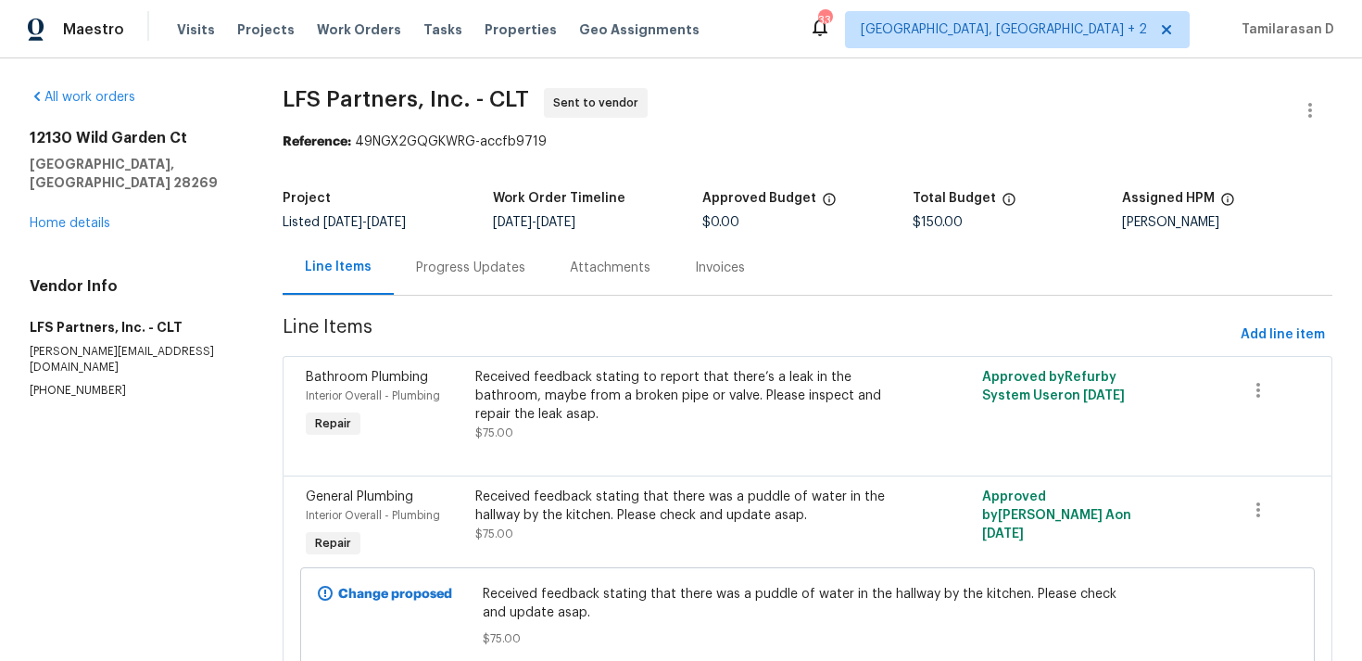
click at [412, 272] on div "Progress Updates" at bounding box center [471, 267] width 154 height 55
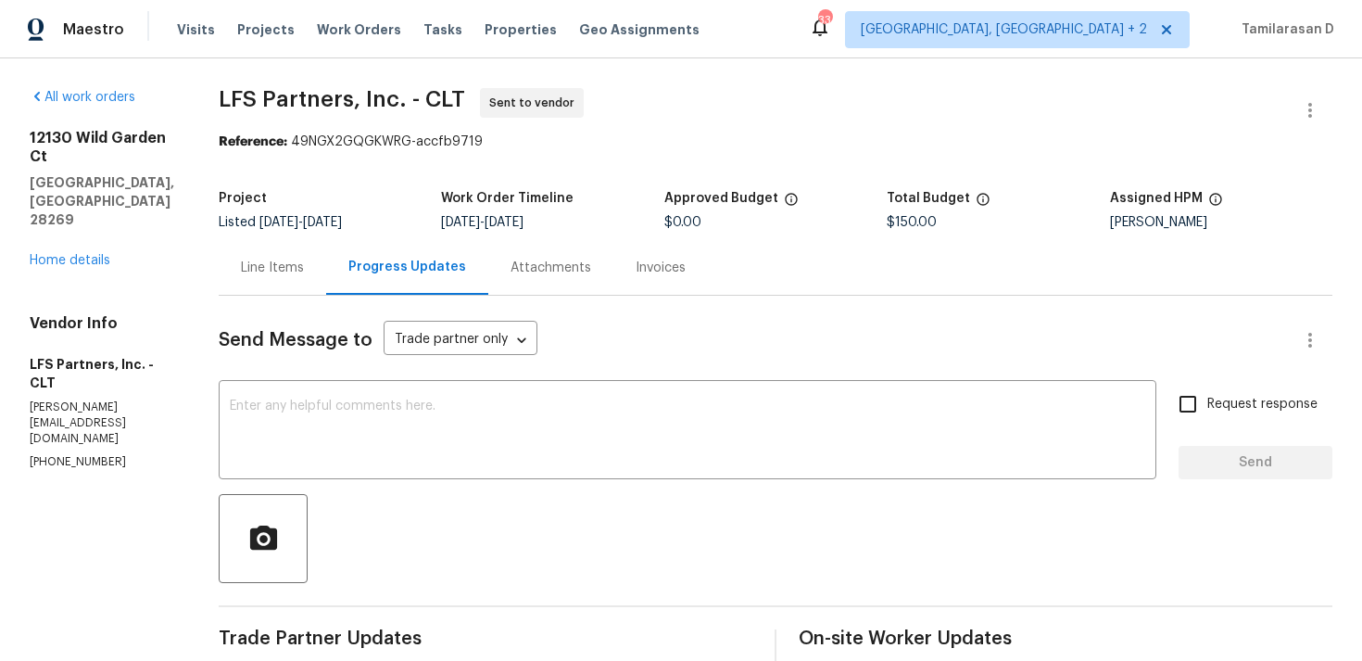
click at [245, 281] on div "Line Items" at bounding box center [273, 267] width 108 height 55
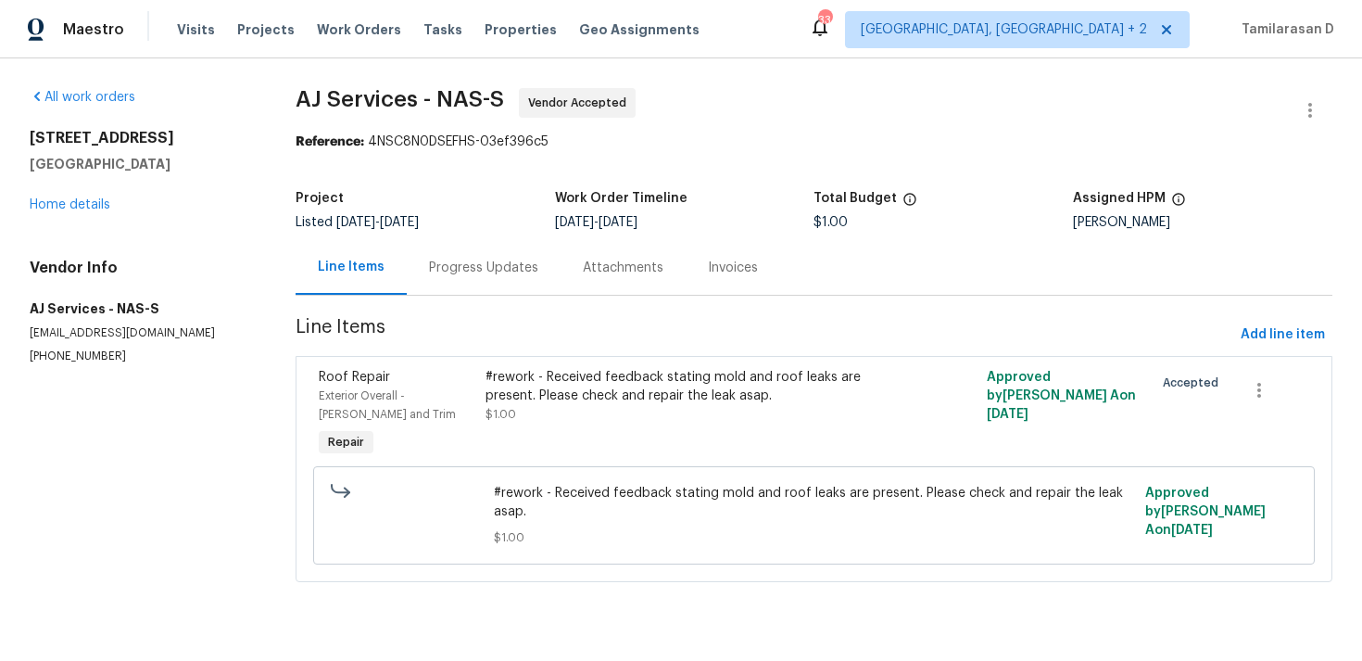
click at [524, 277] on div "Progress Updates" at bounding box center [484, 267] width 154 height 55
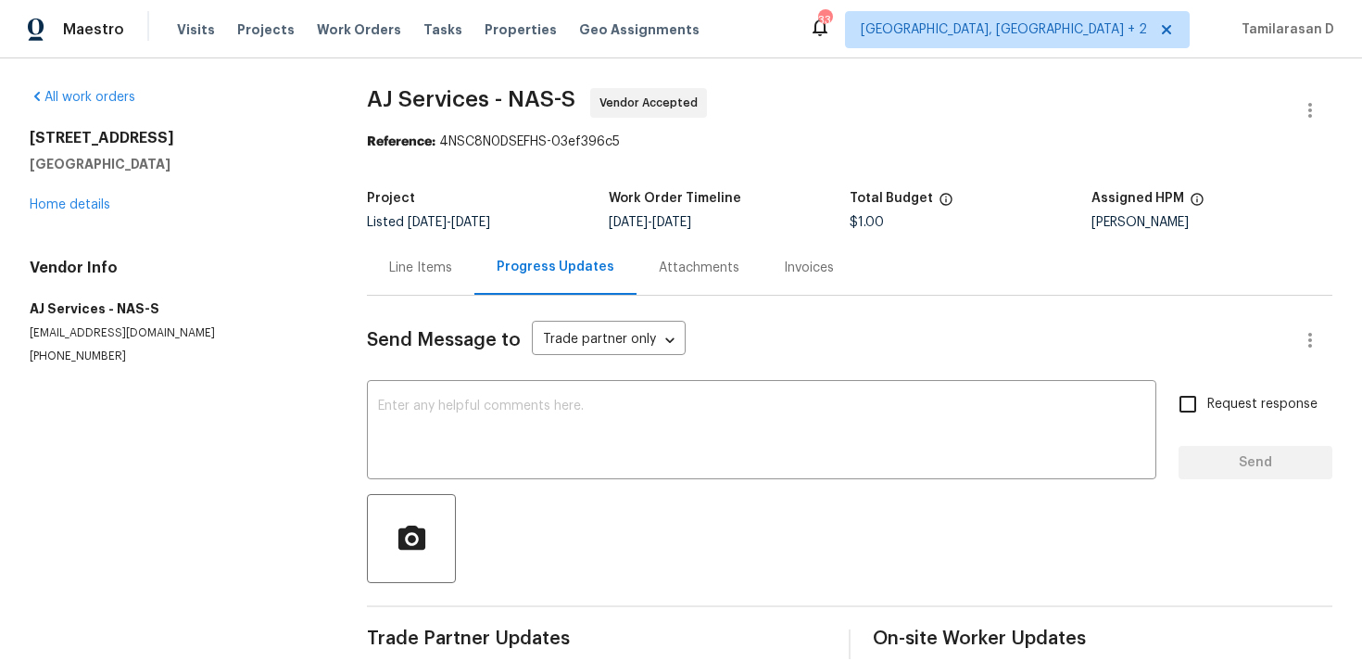
scroll to position [28, 0]
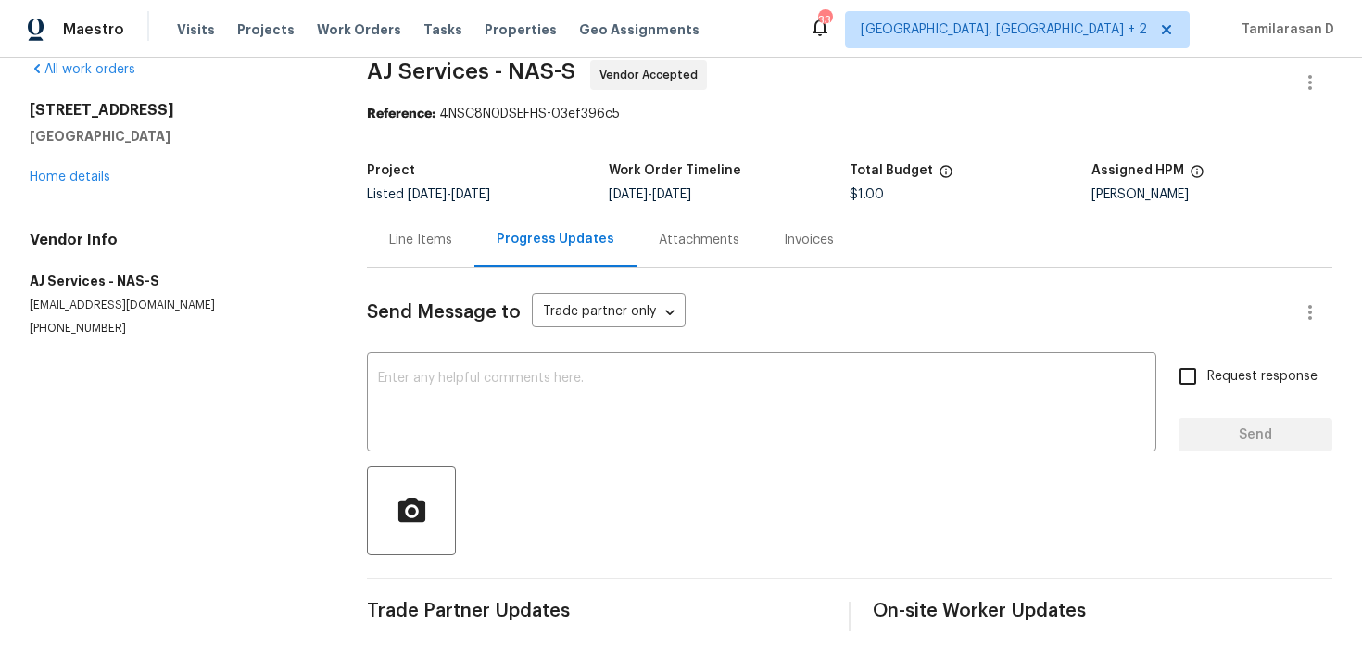
click at [402, 244] on div "Line Items" at bounding box center [420, 240] width 63 height 19
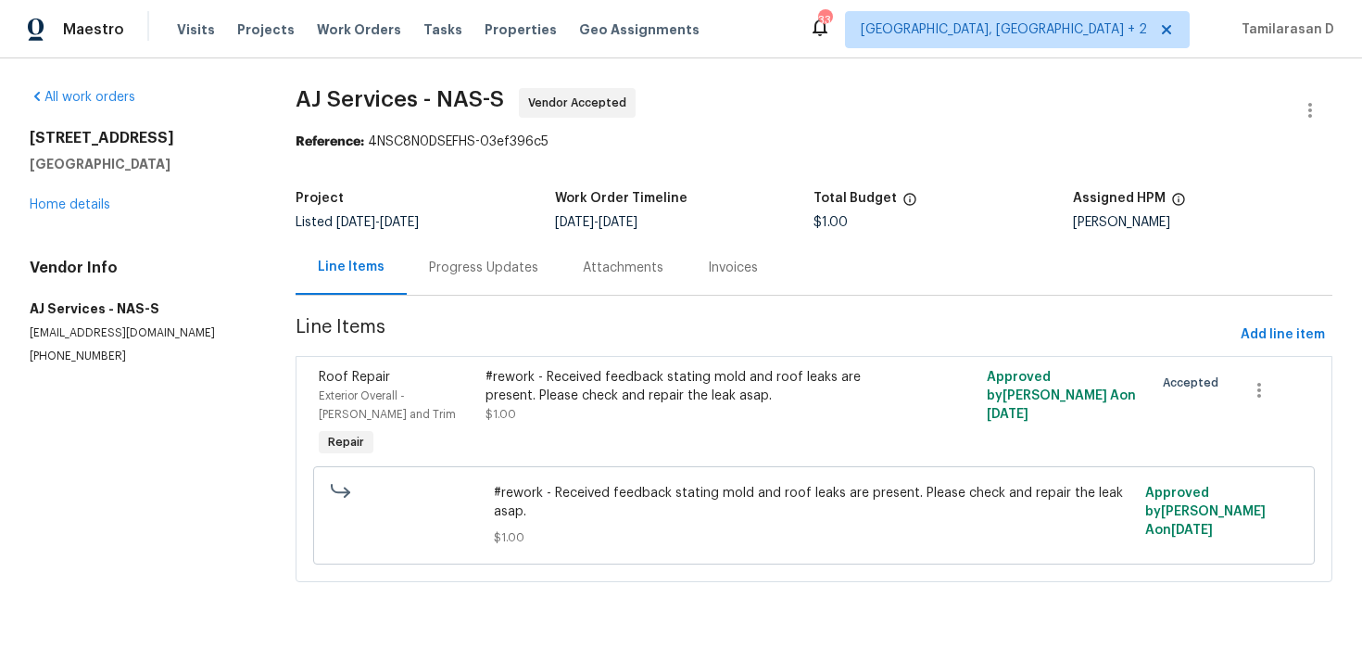
click at [487, 260] on div "Progress Updates" at bounding box center [483, 268] width 109 height 19
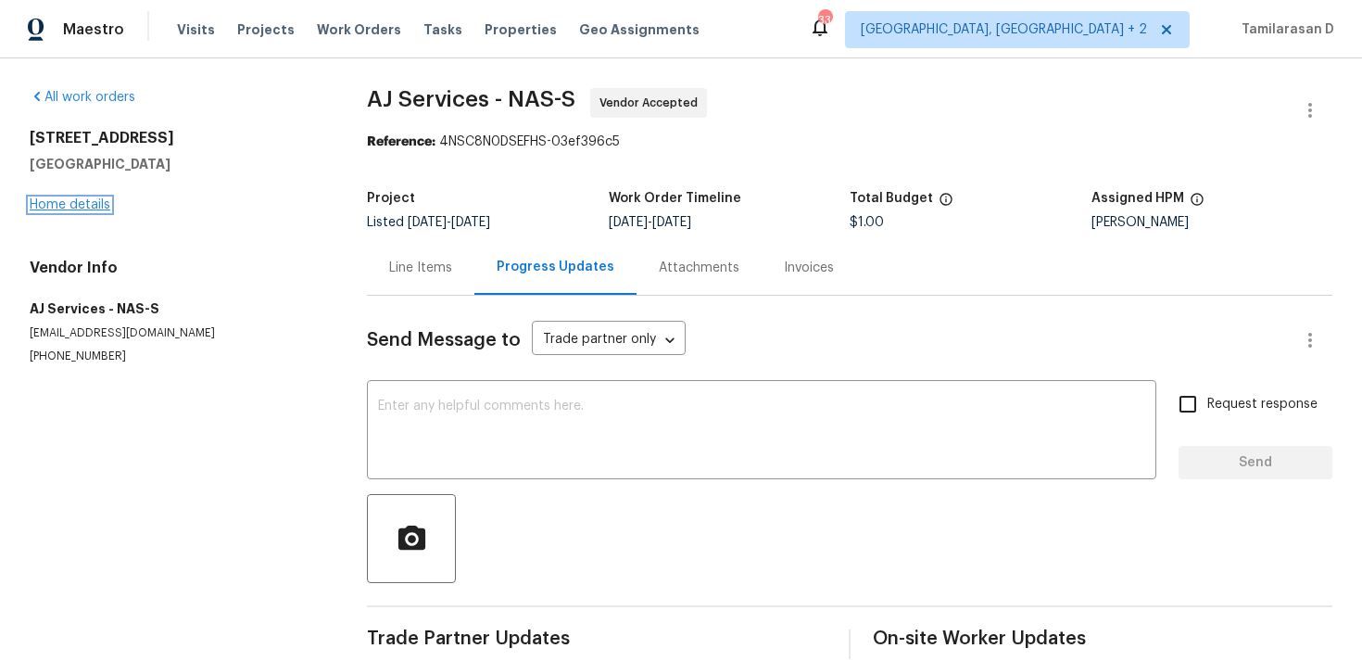
click at [90, 208] on link "Home details" at bounding box center [70, 204] width 81 height 13
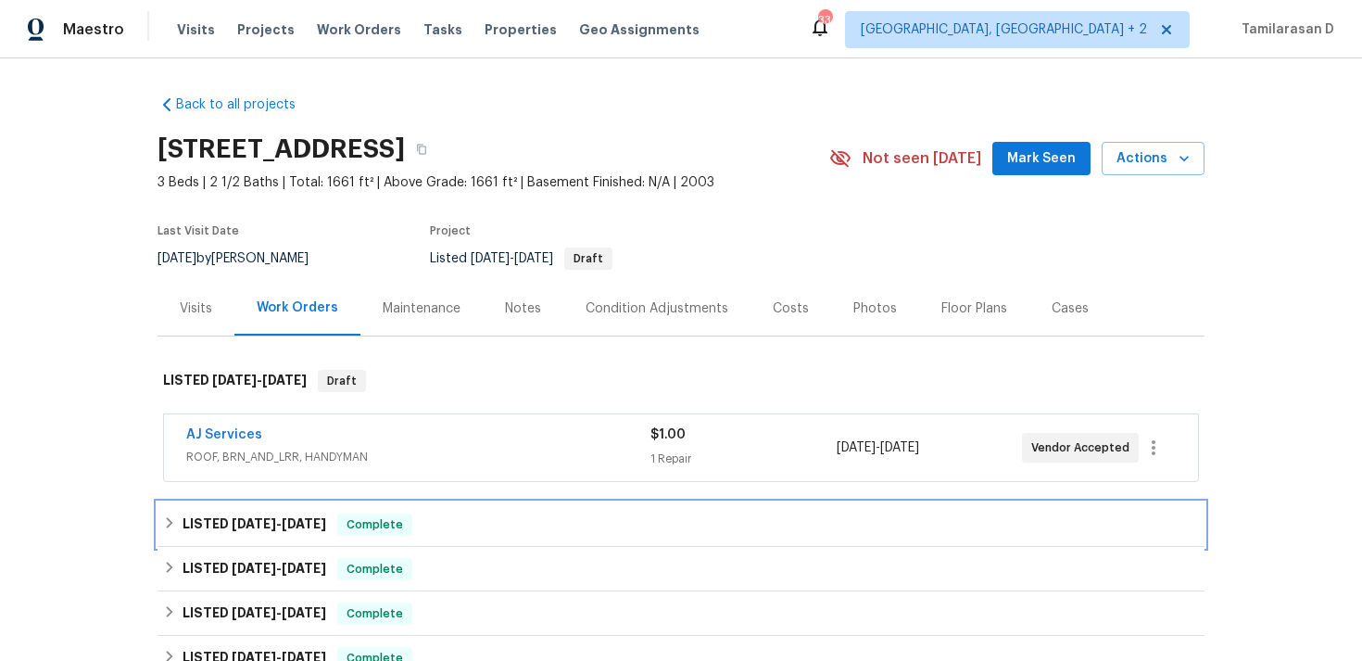
click at [196, 520] on h6 "LISTED 8/24/25 - 9/4/25" at bounding box center [255, 524] width 144 height 22
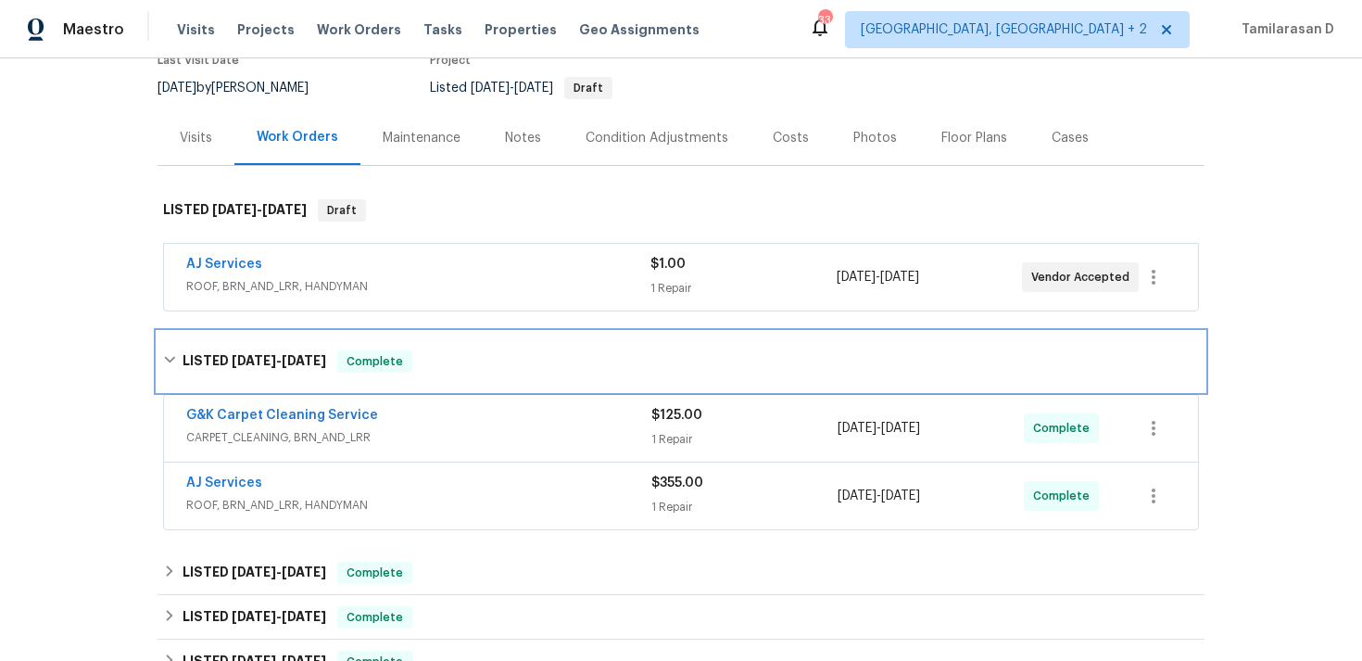
scroll to position [185, 0]
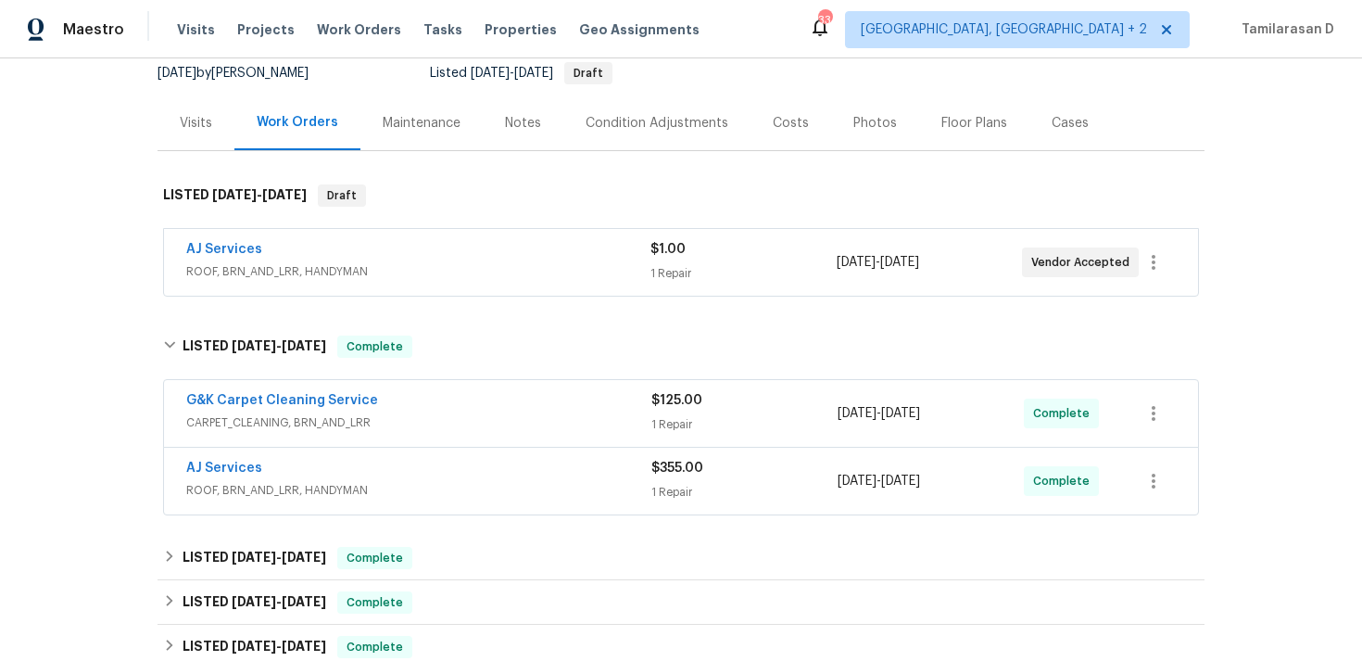
click at [312, 487] on span "ROOF, BRN_AND_LRR, HANDYMAN" at bounding box center [418, 490] width 465 height 19
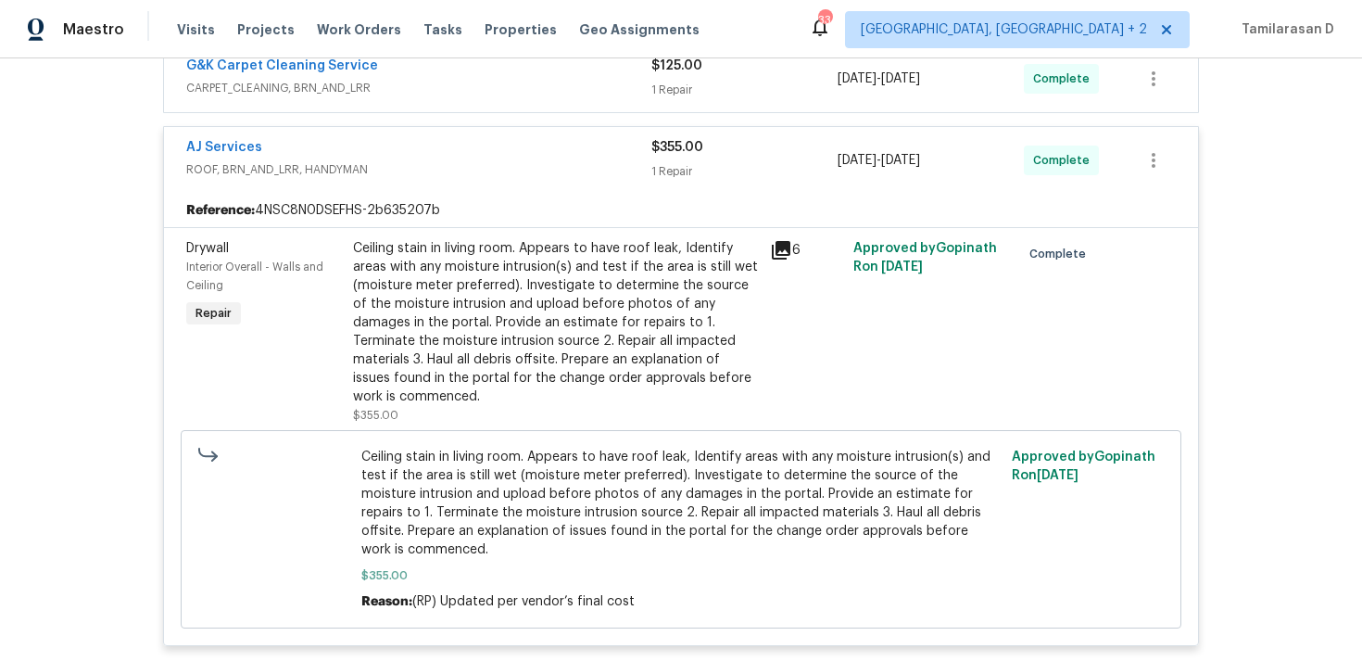
scroll to position [529, 0]
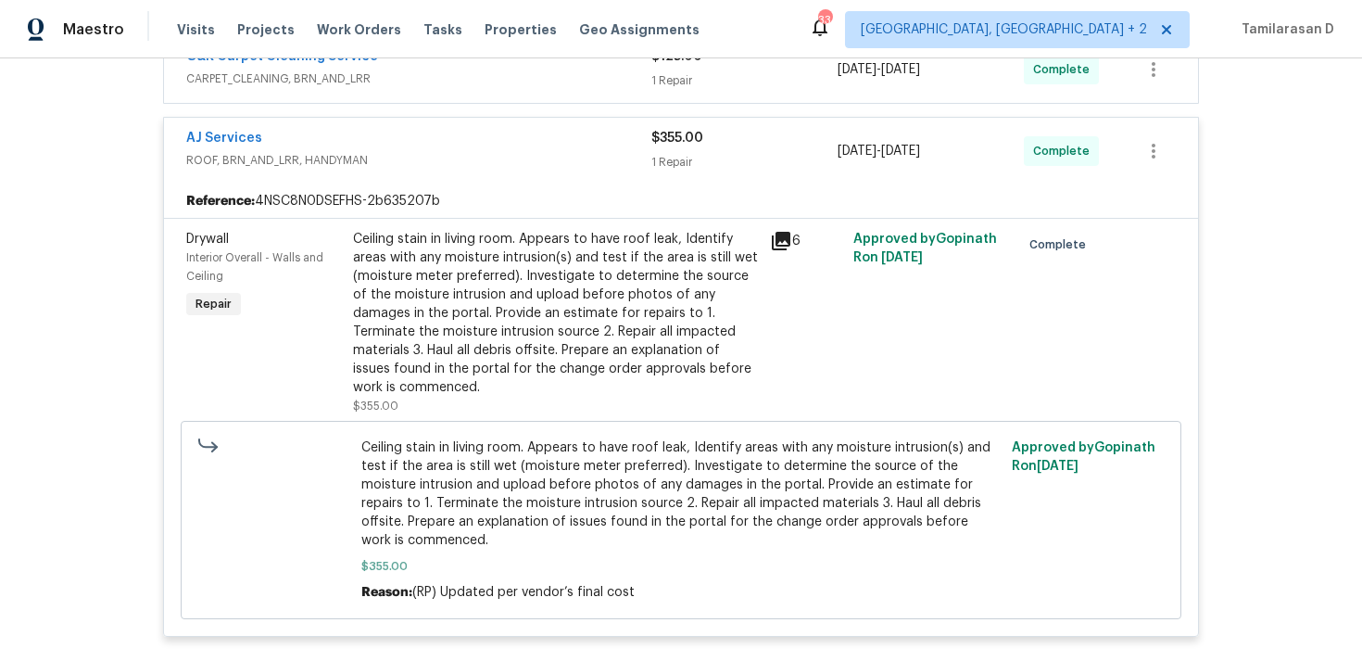
click at [414, 151] on span "ROOF, BRN_AND_LRR, HANDYMAN" at bounding box center [418, 160] width 465 height 19
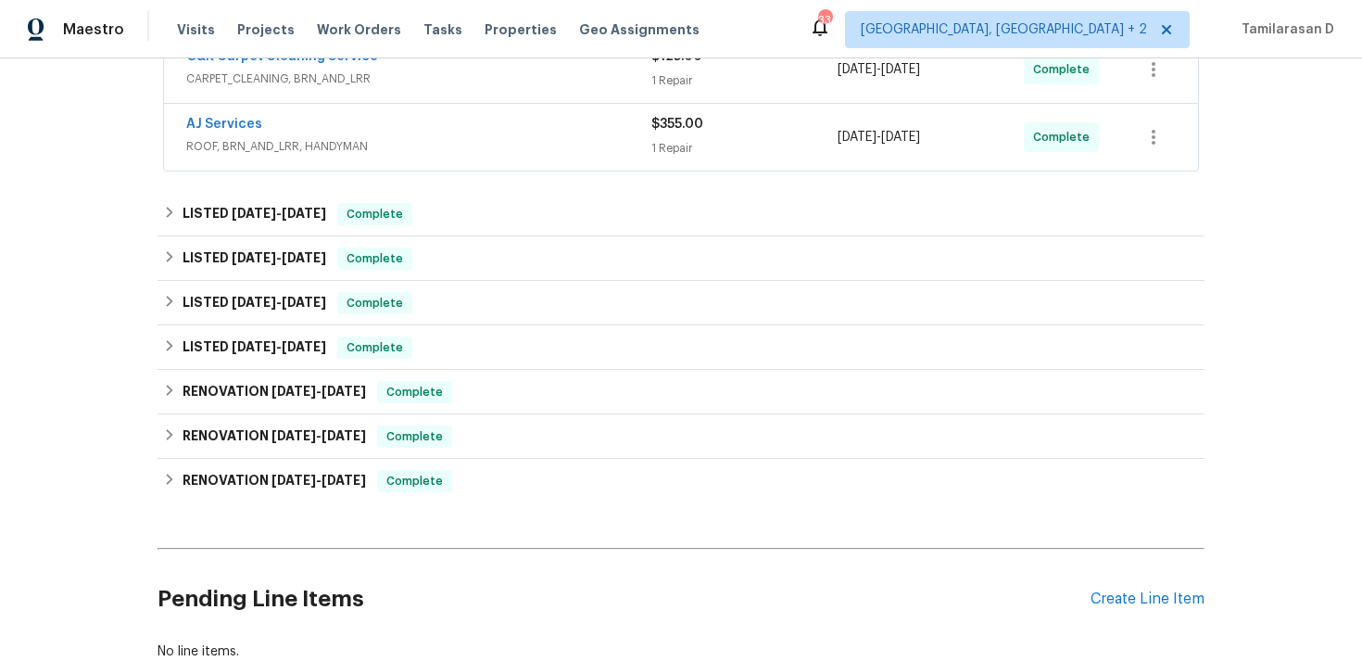
scroll to position [514, 0]
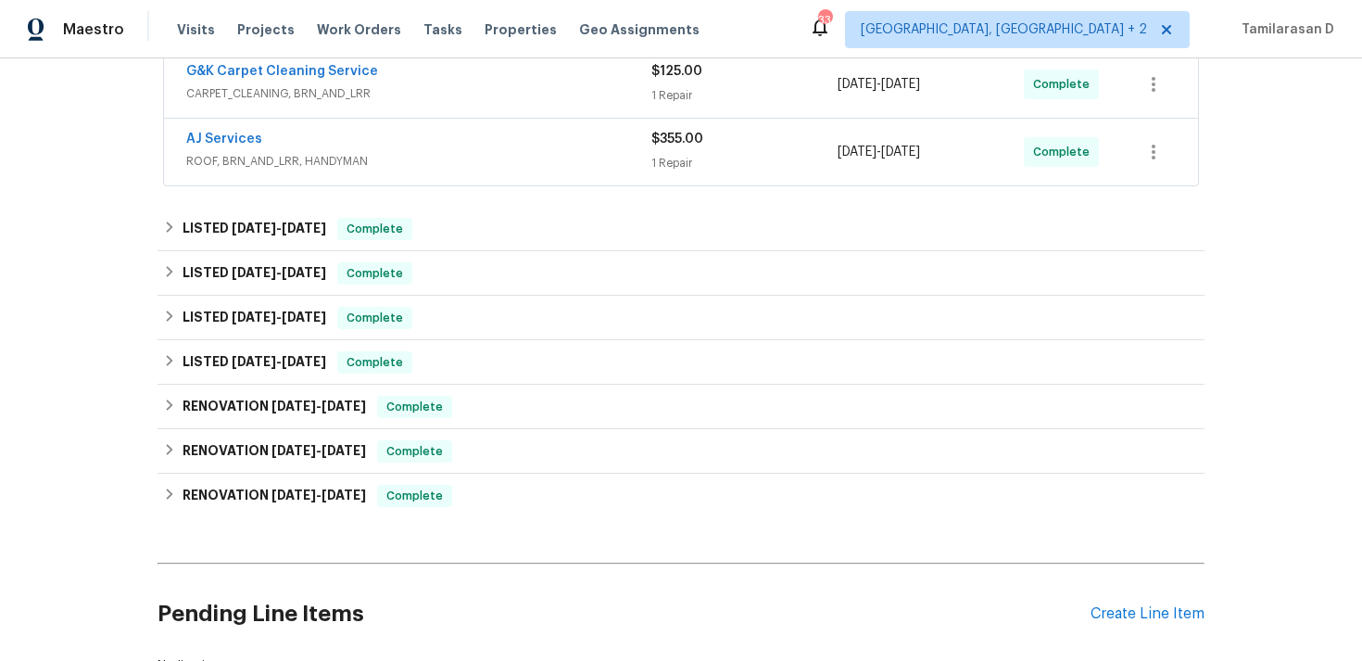
click at [413, 150] on div "AJ Services" at bounding box center [418, 141] width 465 height 22
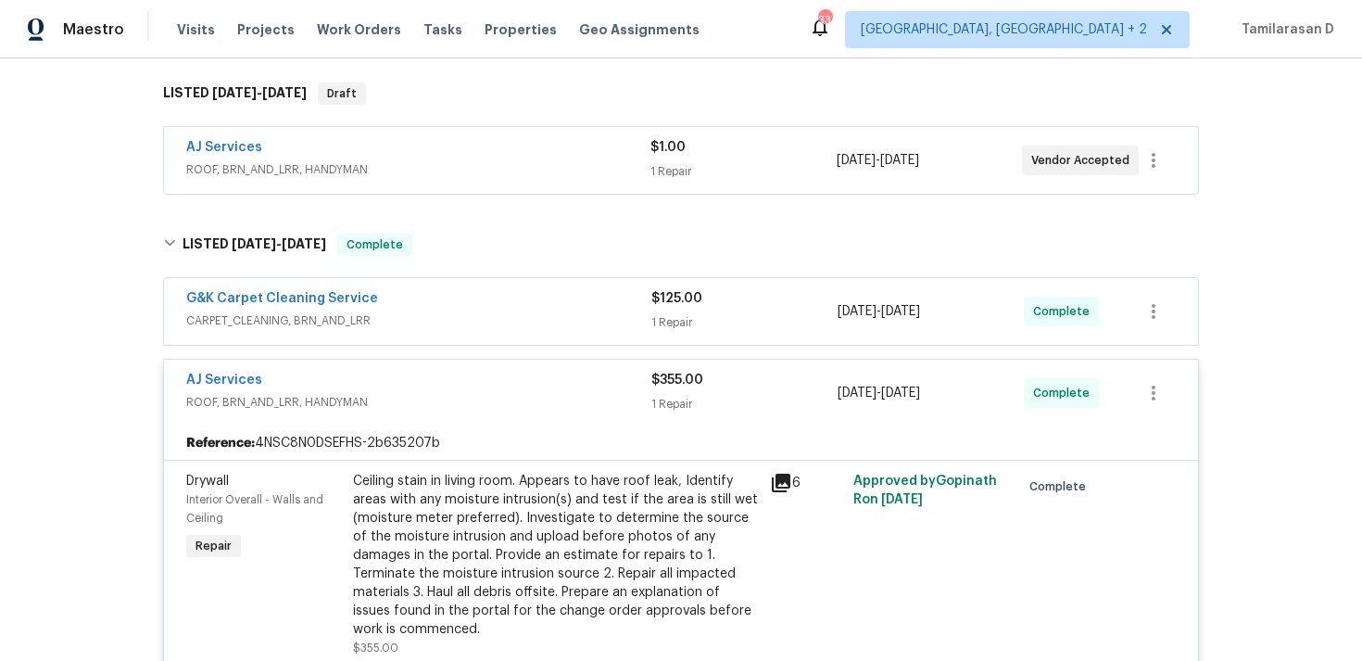
scroll to position [453, 0]
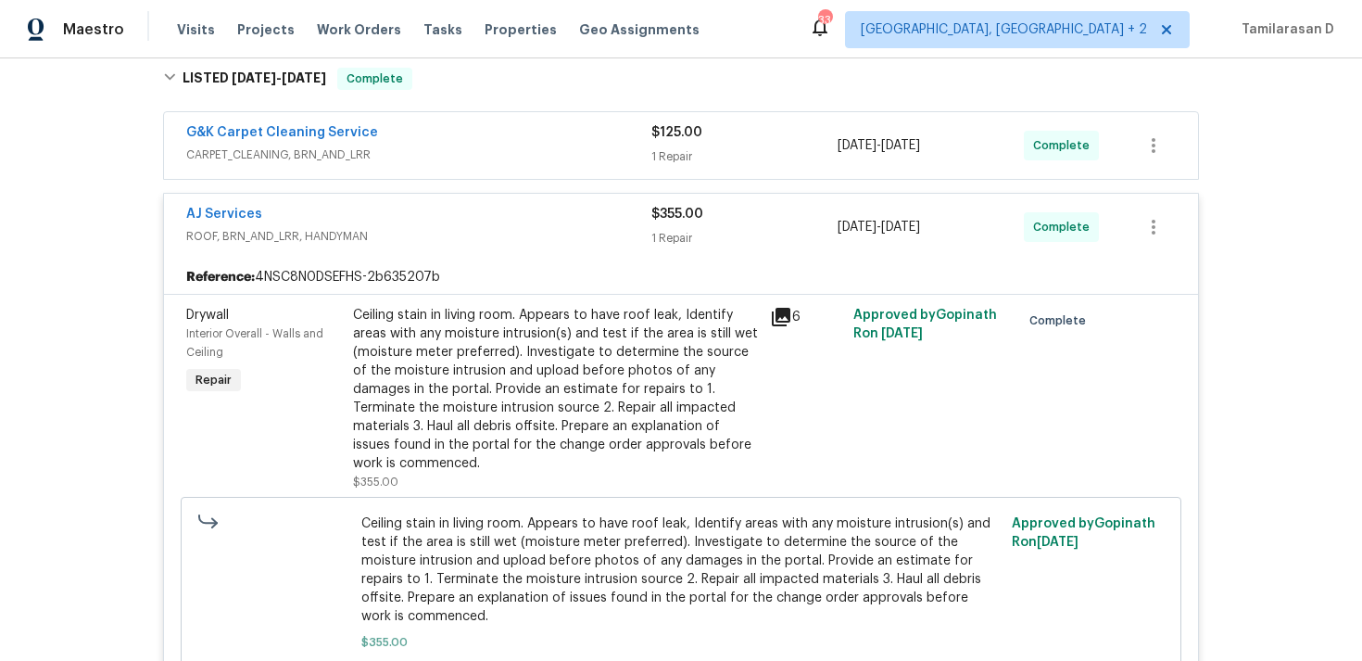
click at [430, 234] on span "ROOF, BRN_AND_LRR, HANDYMAN" at bounding box center [418, 236] width 465 height 19
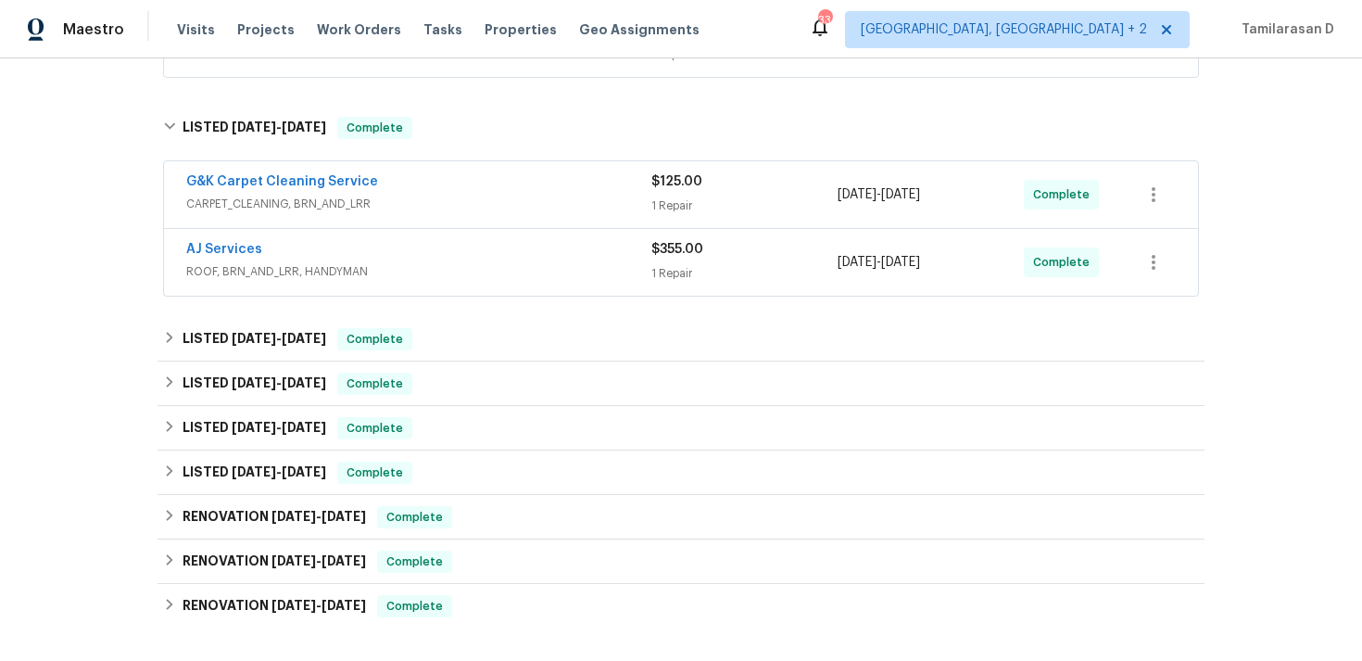
scroll to position [330, 0]
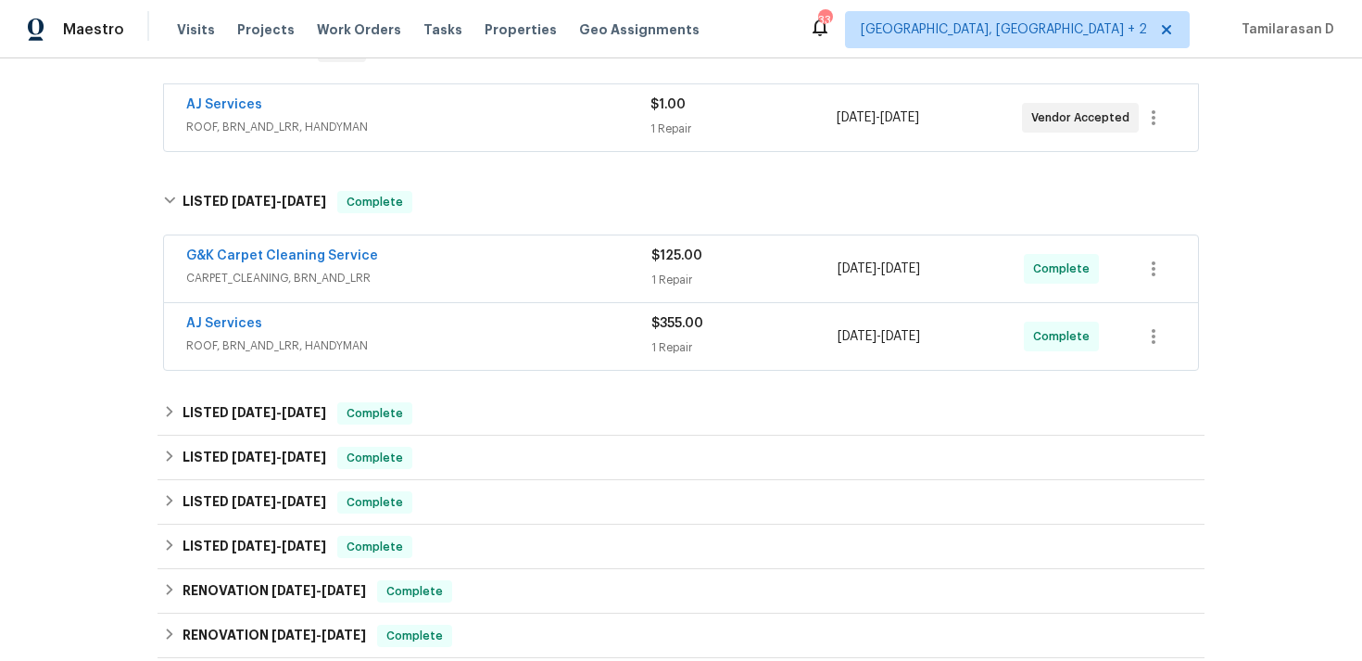
click at [390, 120] on span "ROOF, BRN_AND_LRR, HANDYMAN" at bounding box center [418, 127] width 464 height 19
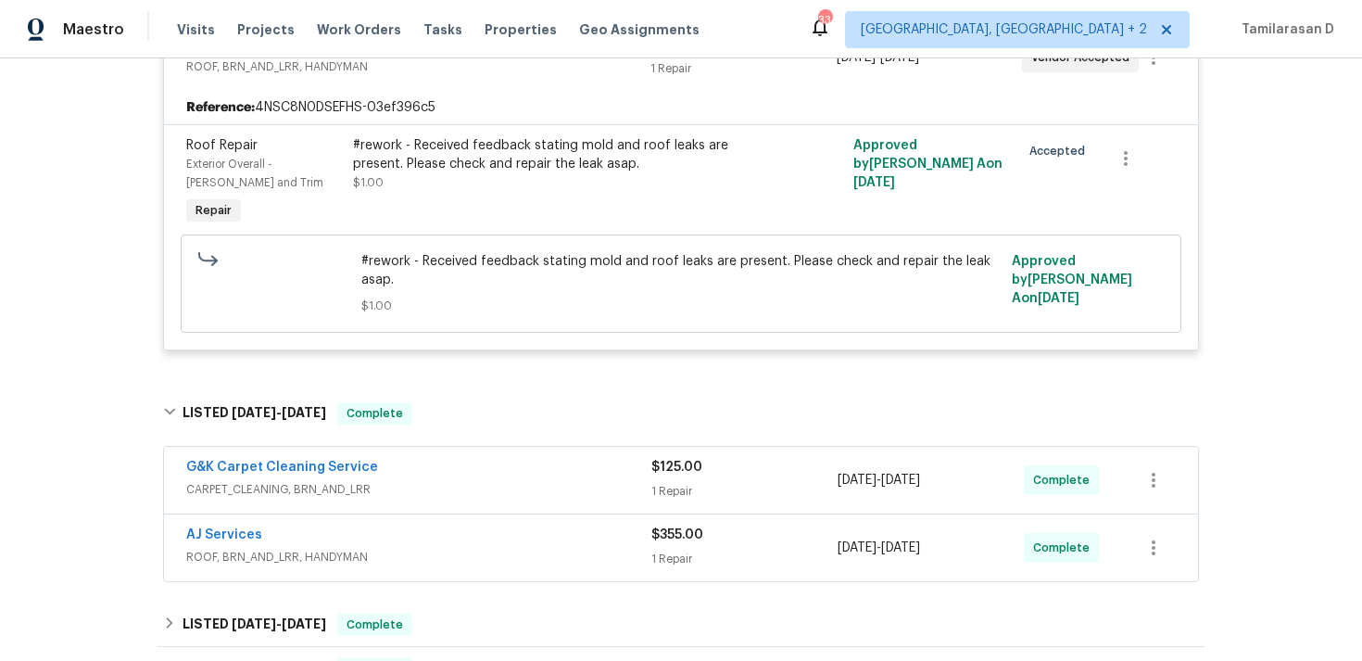
scroll to position [372, 0]
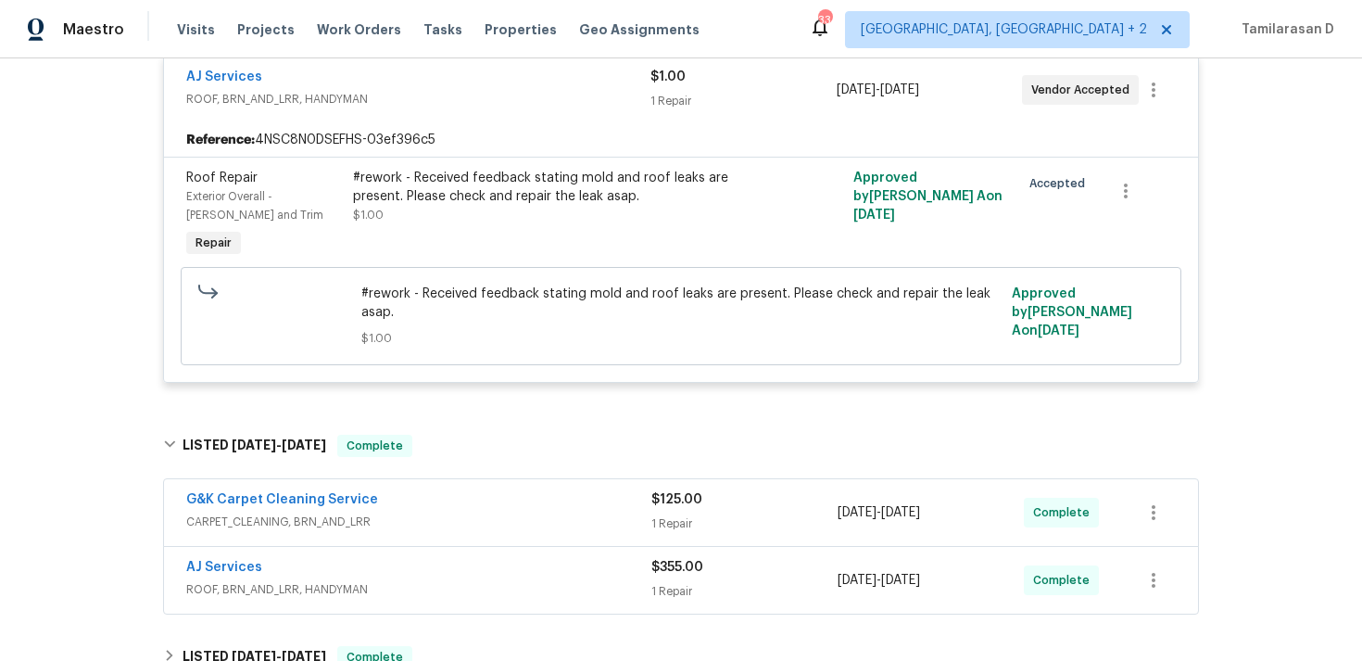
click at [445, 112] on div "AJ Services ROOF, BRN_AND_LRR, HANDYMAN $1.00 1 Repair 9/7/2025 - 9/9/2025 Vend…" at bounding box center [681, 90] width 1034 height 67
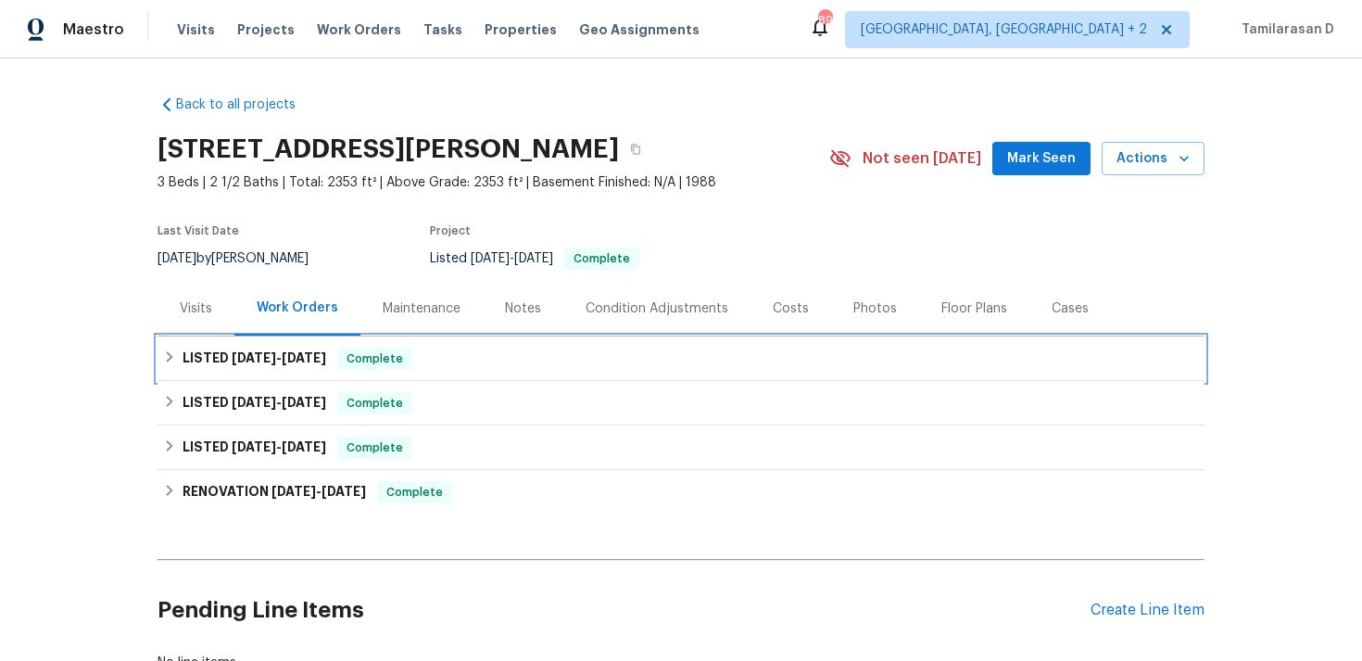
click at [268, 355] on span "[DATE]" at bounding box center [254, 357] width 44 height 13
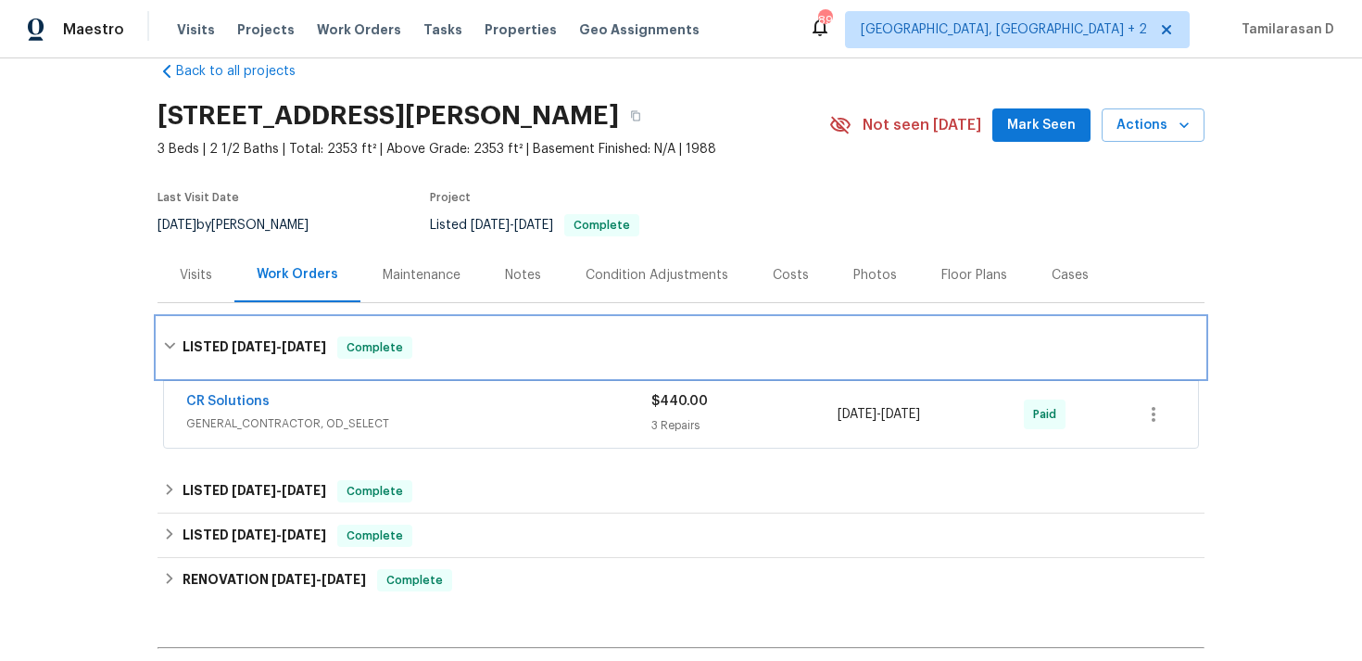
scroll to position [86, 0]
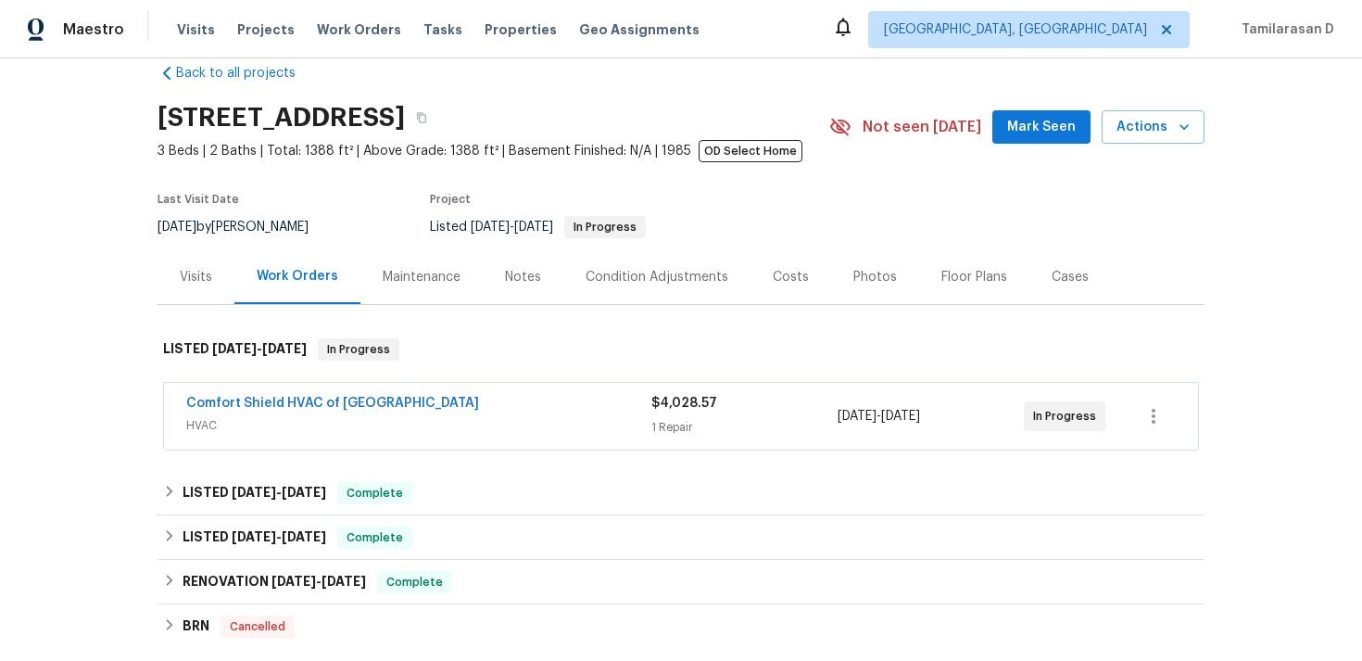
scroll to position [70, 0]
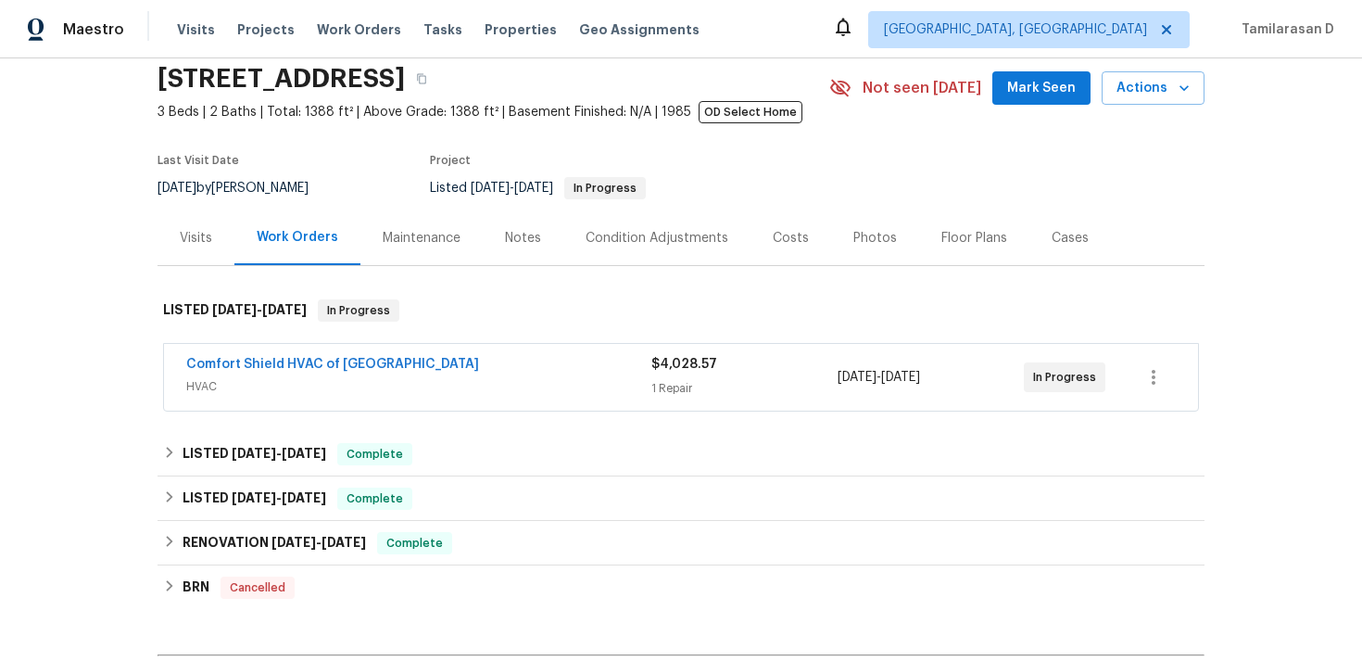
click at [413, 386] on span "HVAC" at bounding box center [418, 386] width 465 height 19
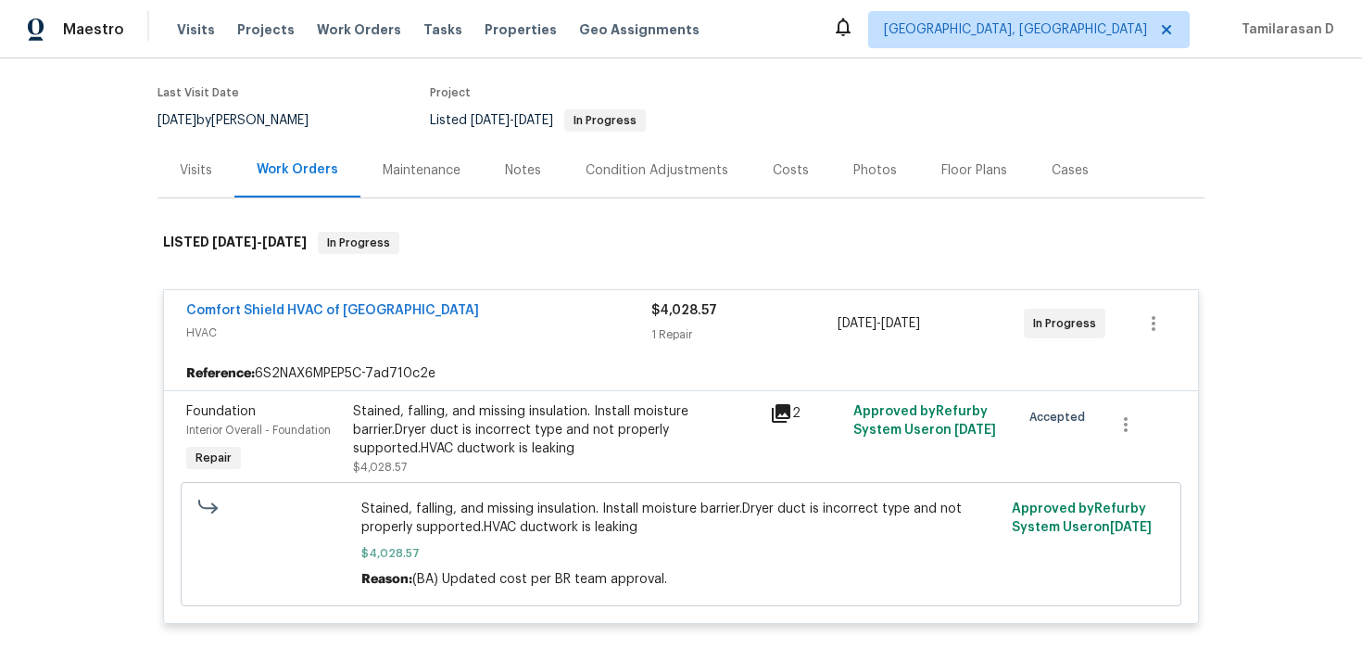
scroll to position [152, 0]
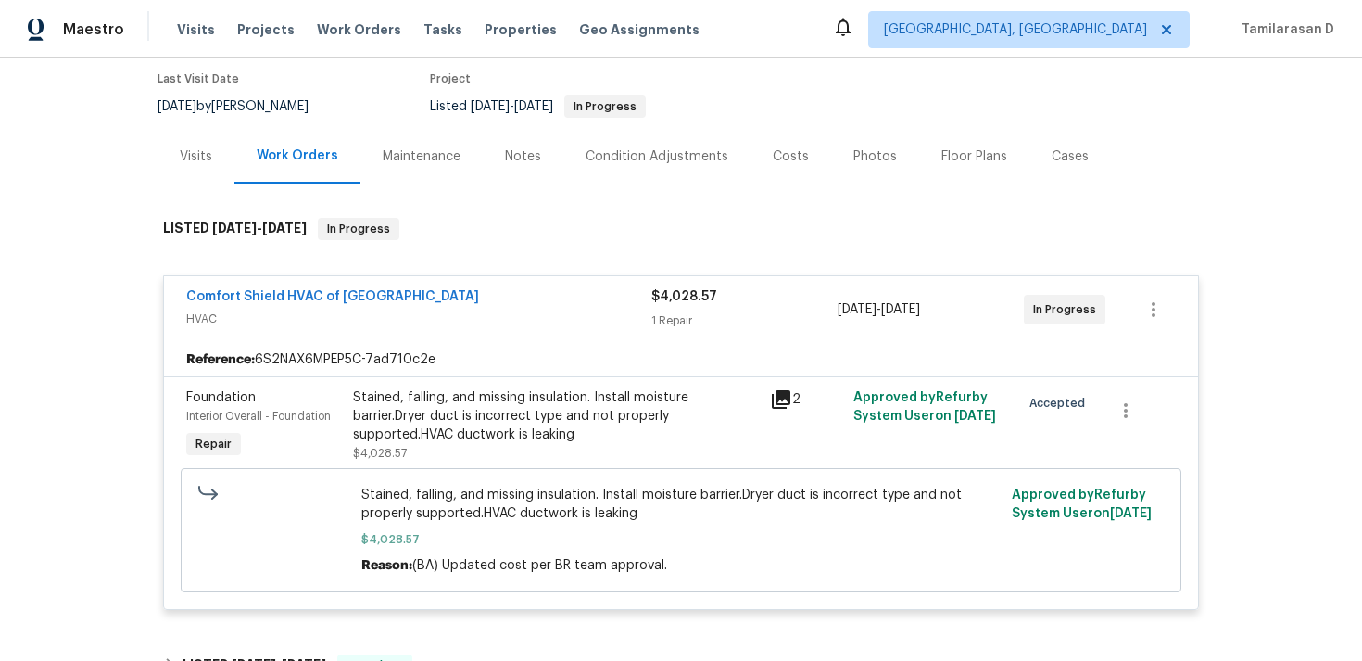
click at [413, 292] on div "Comfort Shield HVAC of [GEOGRAPHIC_DATA]" at bounding box center [418, 298] width 465 height 22
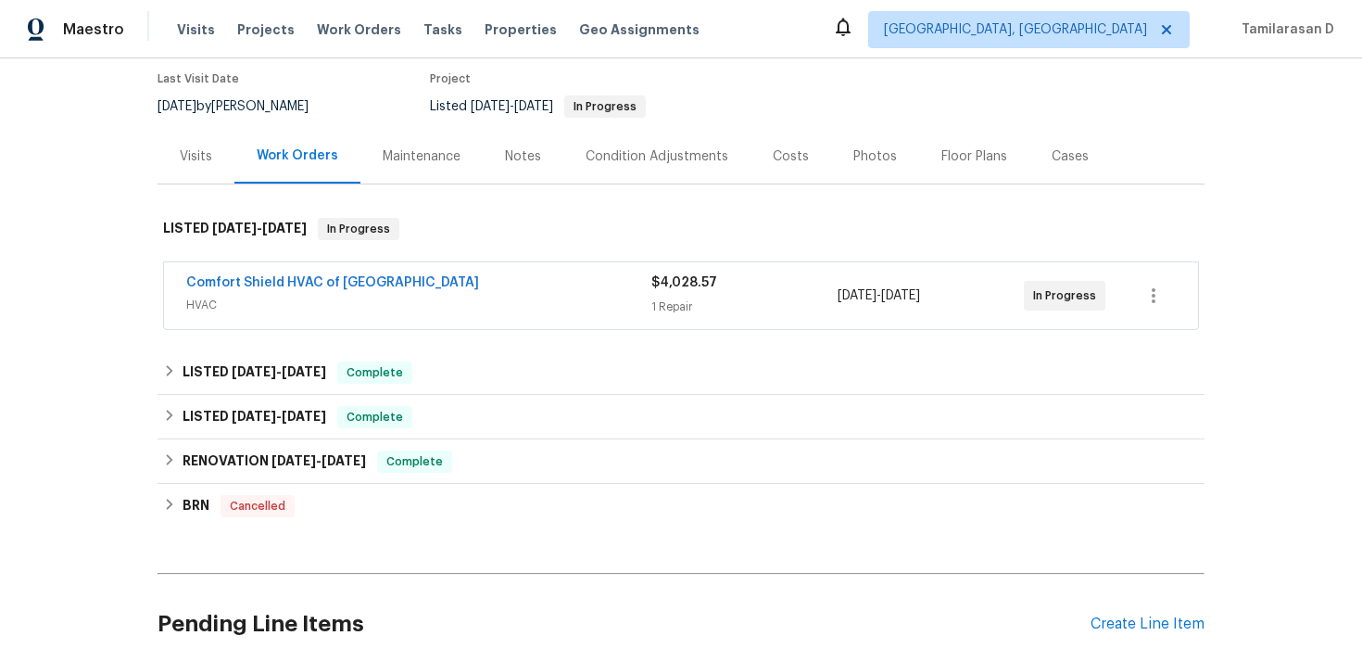
scroll to position [303, 0]
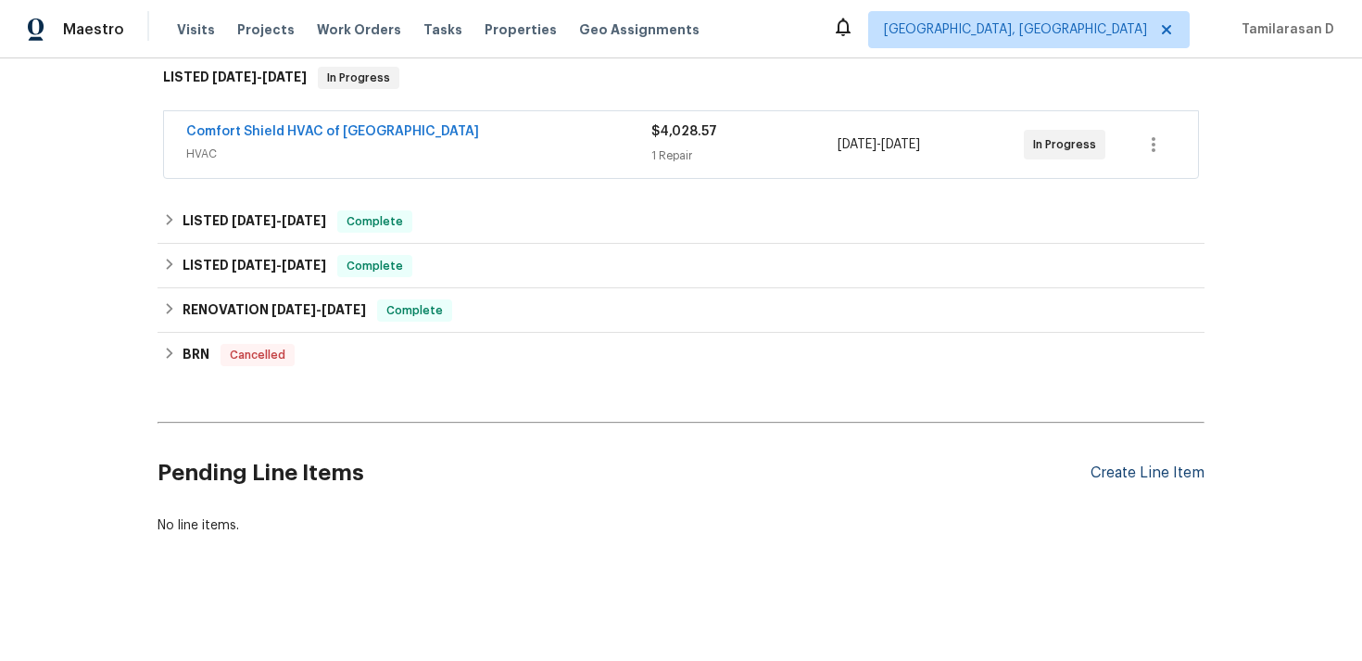
click at [1138, 479] on div "Create Line Item" at bounding box center [1148, 473] width 114 height 18
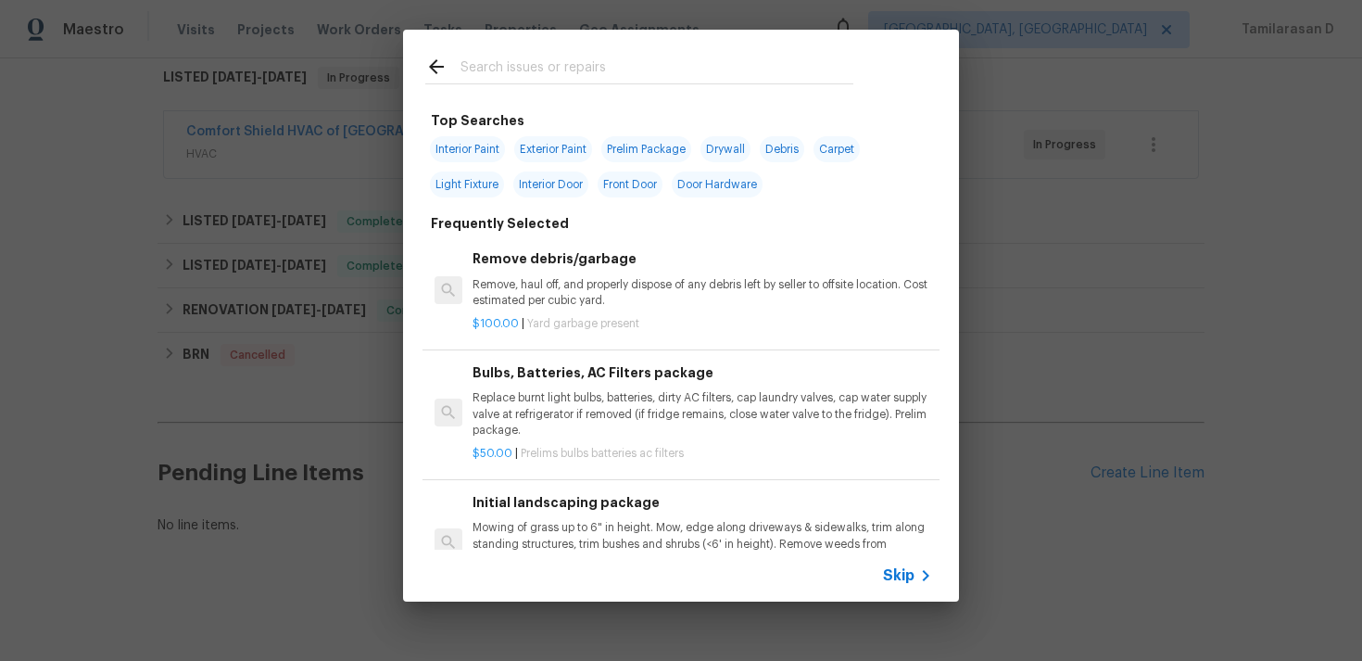
click at [922, 588] on div "Skip" at bounding box center [681, 576] width 556 height 52
click at [911, 580] on span "Skip" at bounding box center [899, 575] width 32 height 19
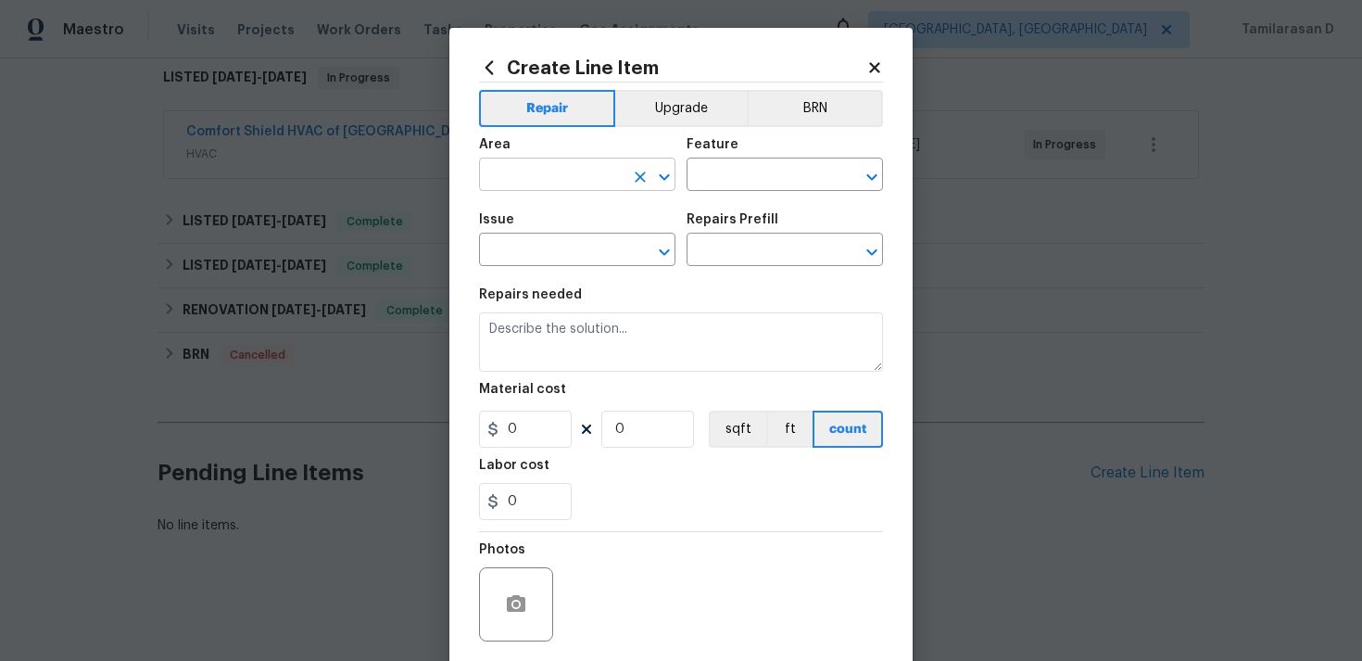
click at [579, 173] on input "text" at bounding box center [551, 176] width 145 height 29
click at [572, 252] on li "Interior Overall" at bounding box center [577, 249] width 196 height 31
type input "Interior Overall"
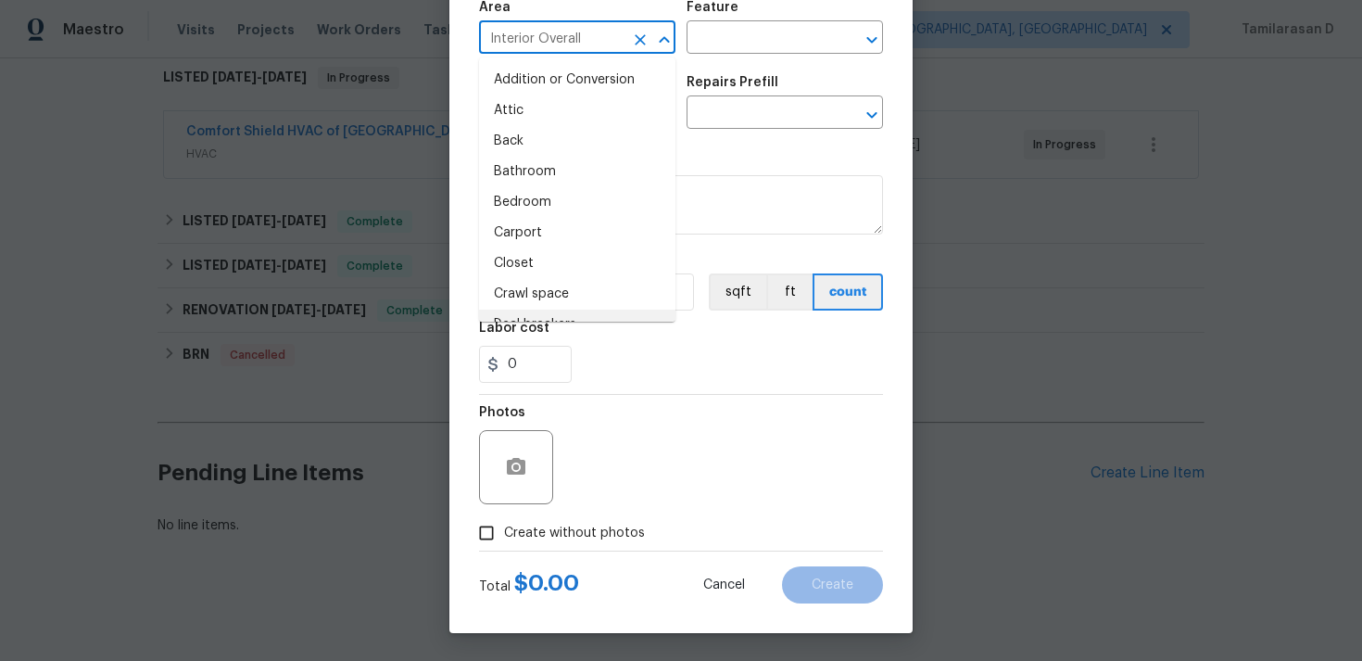
scroll to position [19, 0]
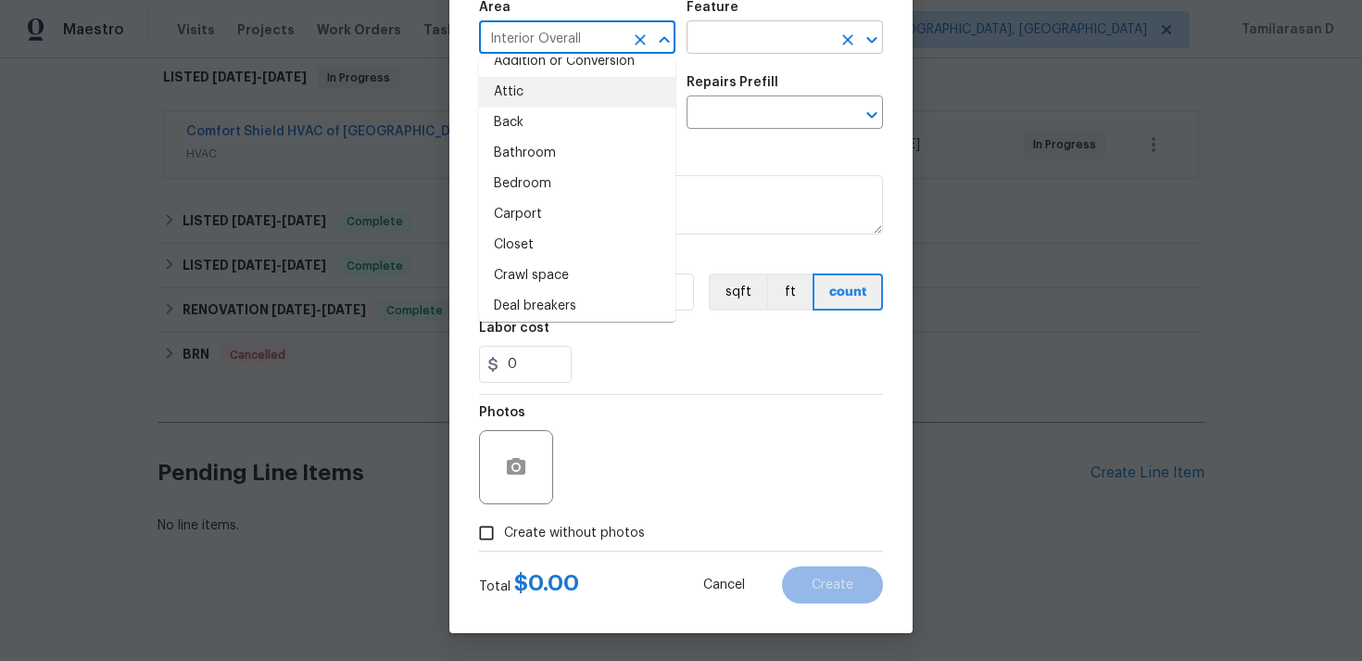
click at [747, 31] on input "text" at bounding box center [759, 39] width 145 height 29
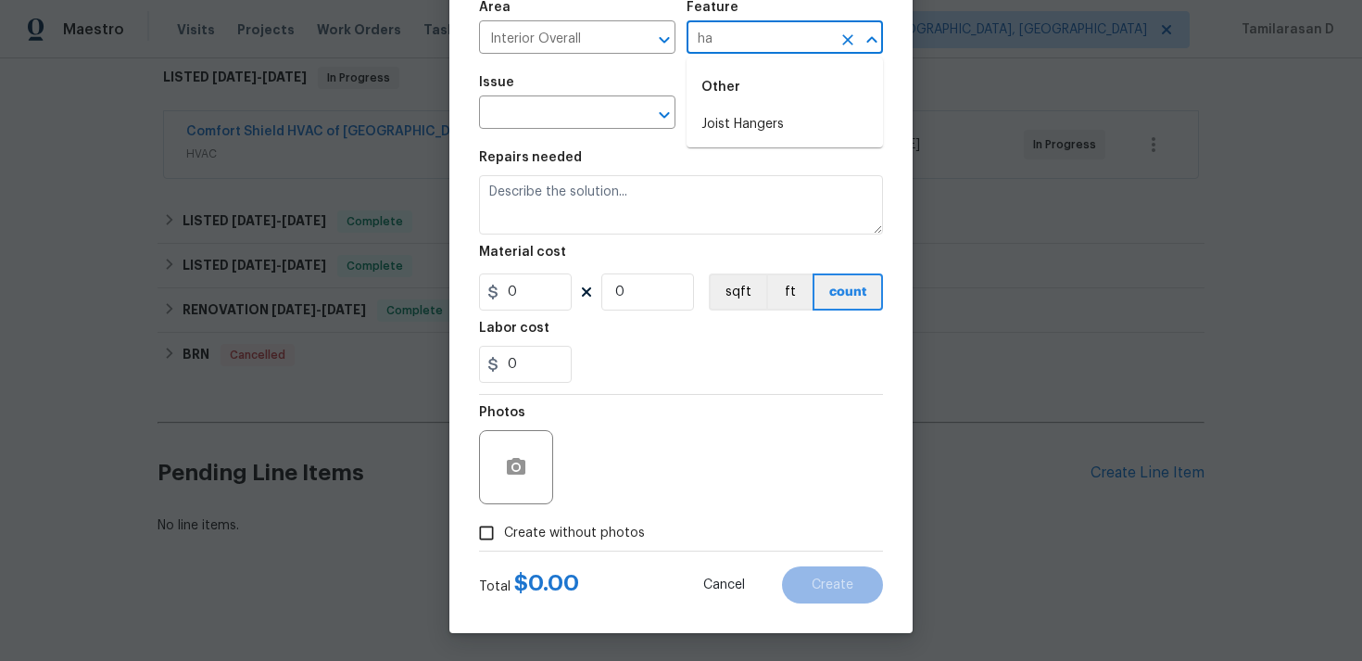
type input "h"
type input "l"
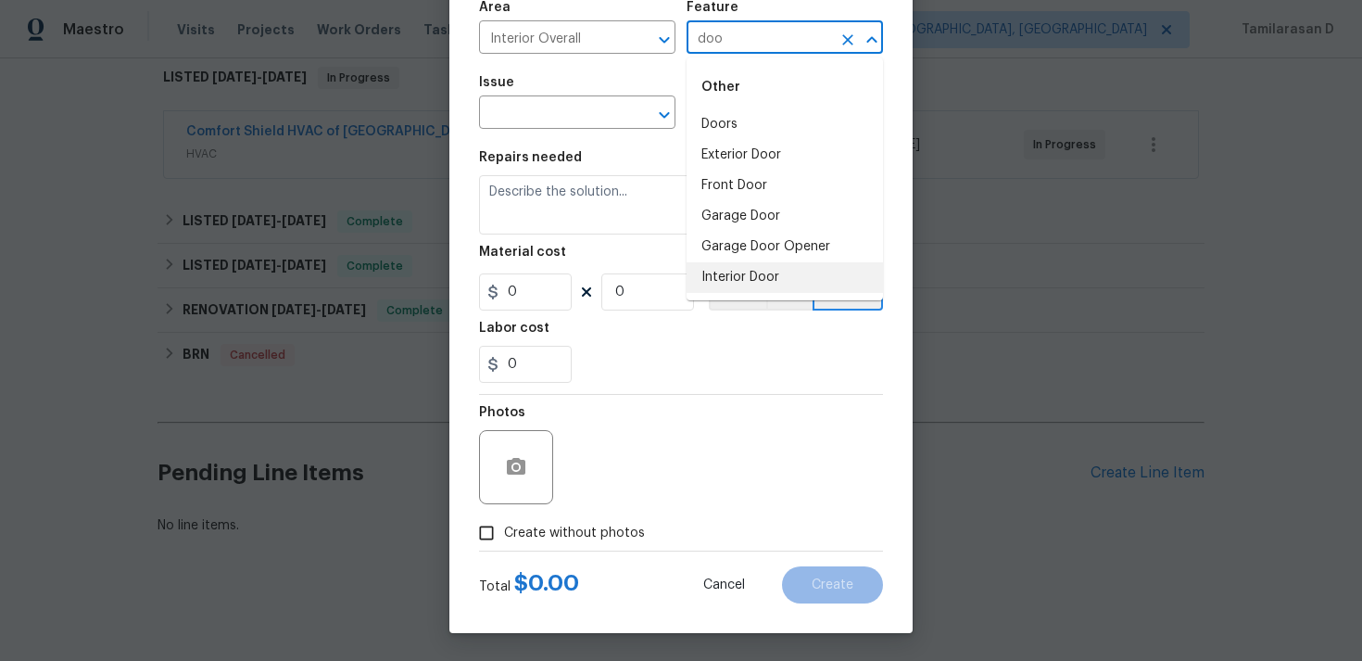
click at [716, 272] on li "Interior Door" at bounding box center [785, 277] width 196 height 31
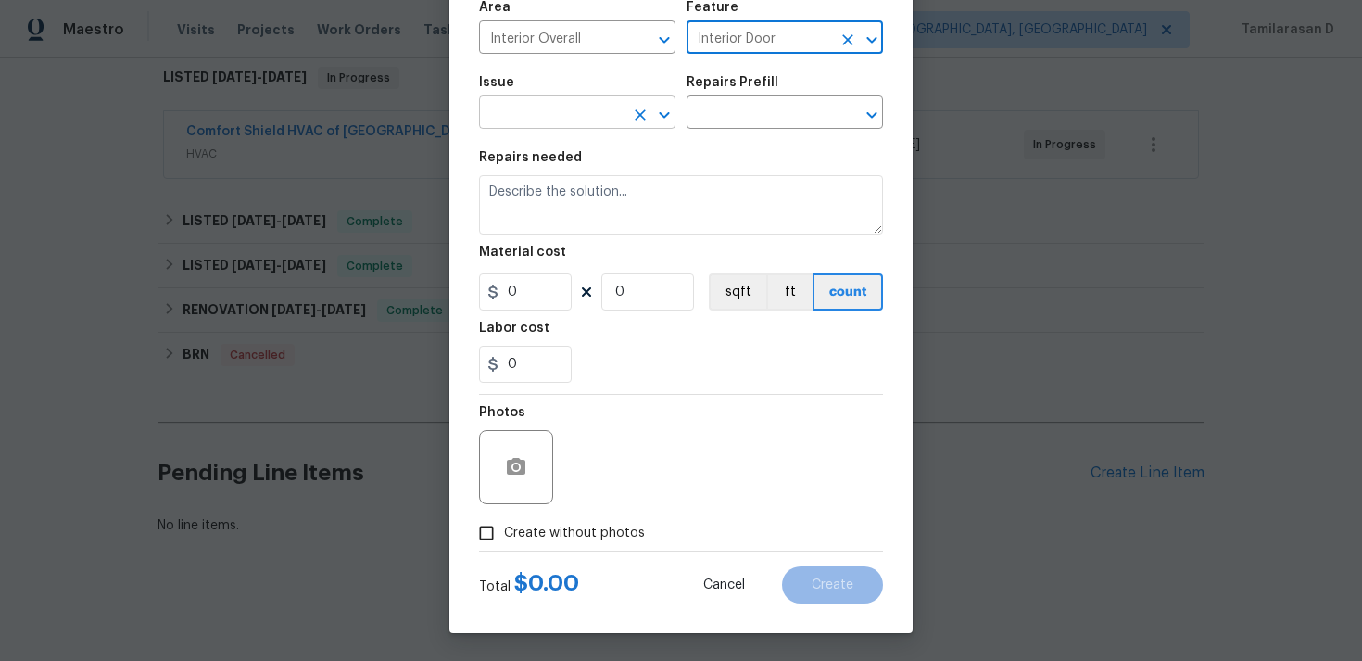
type input "Interior Door"
click at [561, 118] on input "text" at bounding box center [551, 114] width 145 height 29
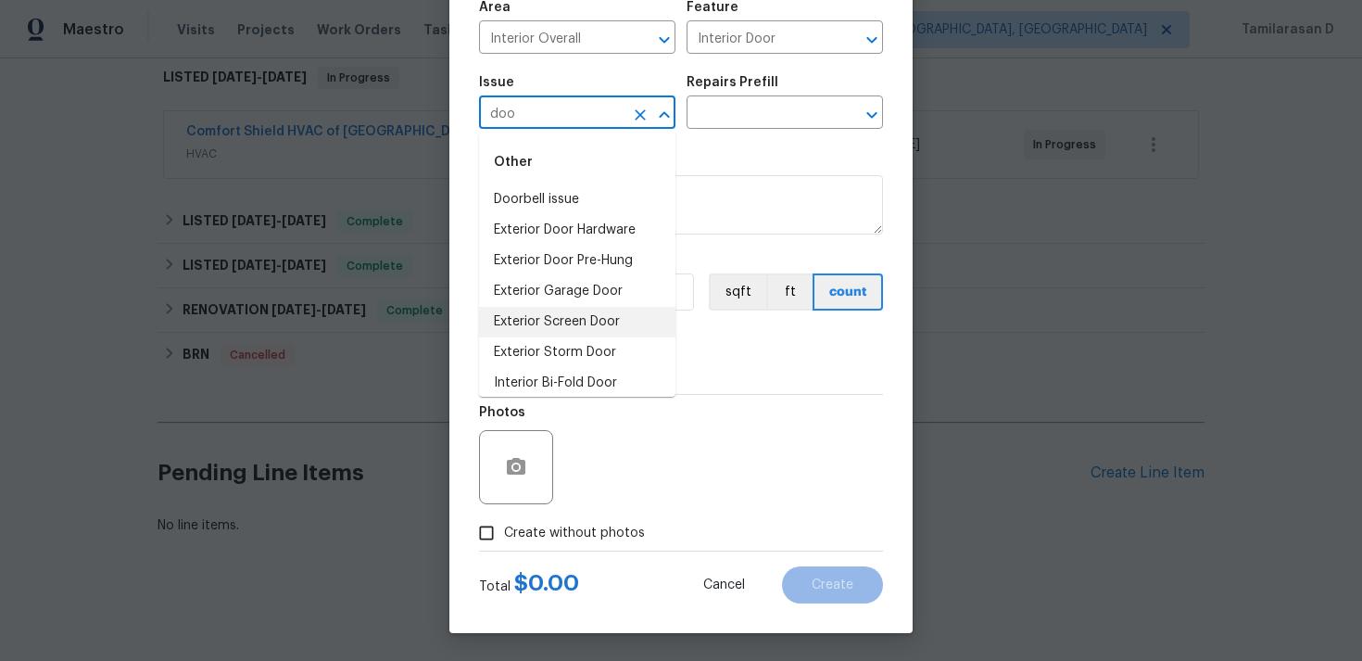
scroll to position [132, 0]
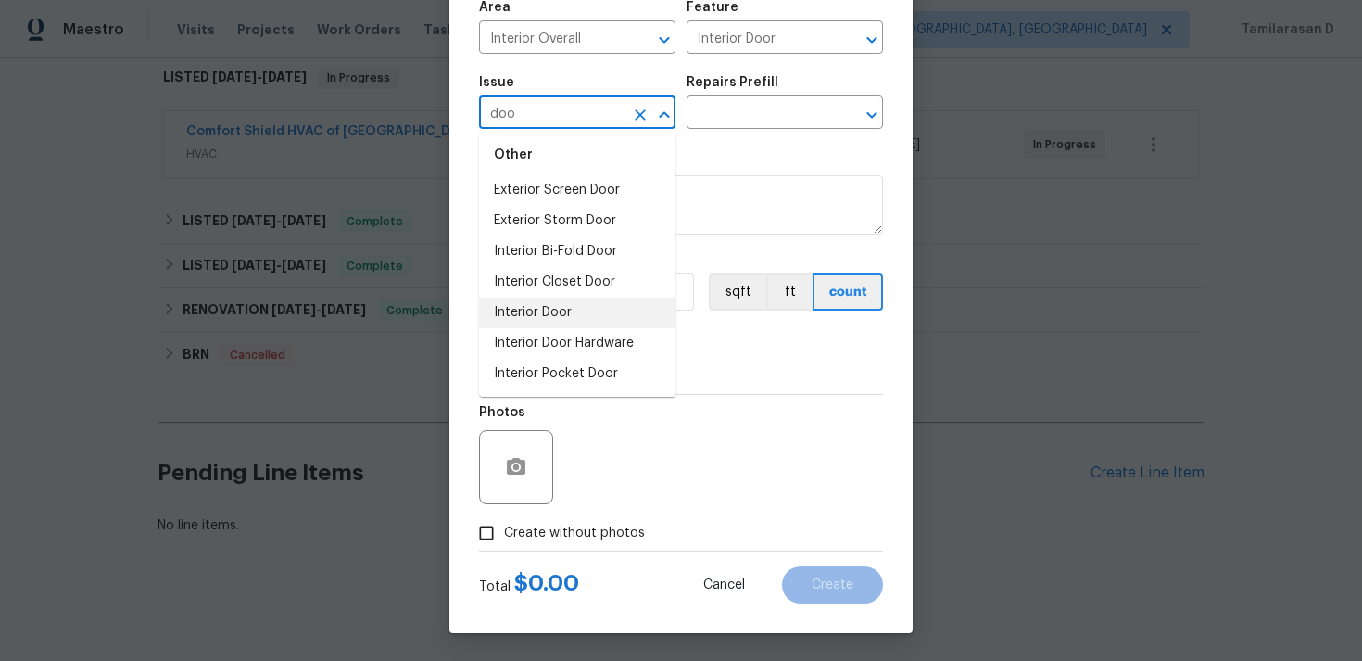
click at [562, 310] on li "Interior Door" at bounding box center [577, 313] width 196 height 31
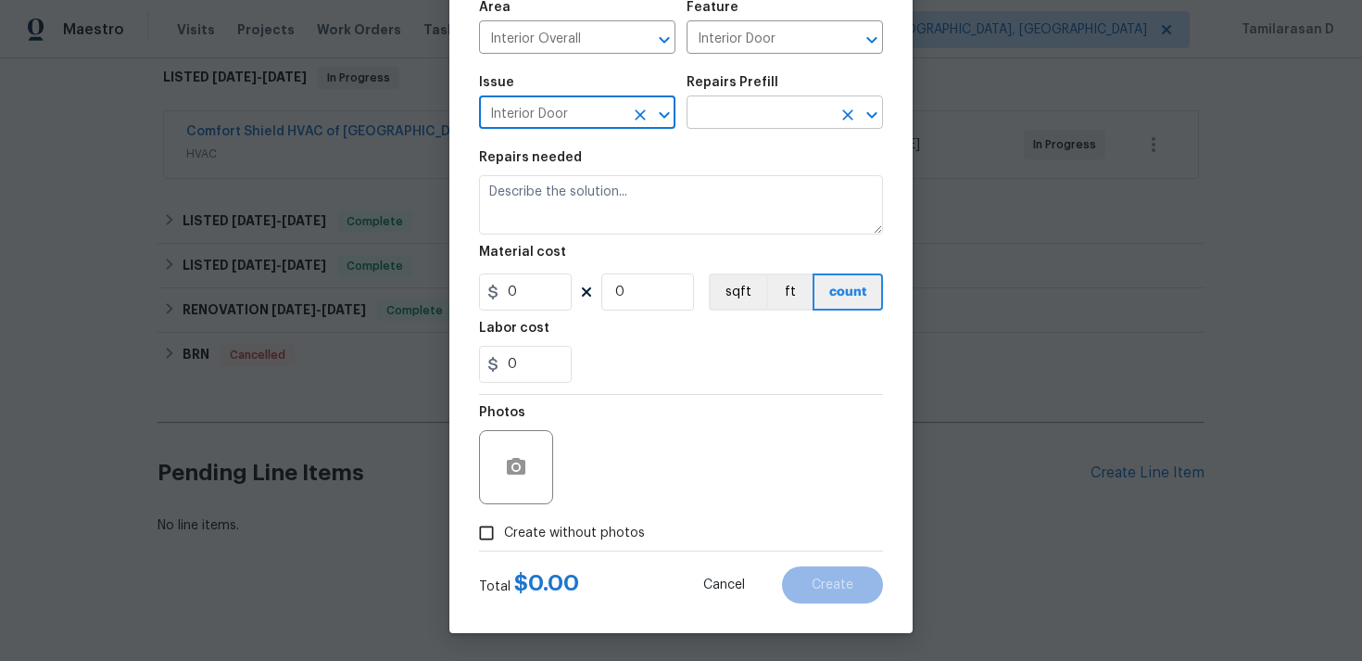
type input "Interior Door"
click at [720, 117] on input "text" at bounding box center [759, 114] width 145 height 29
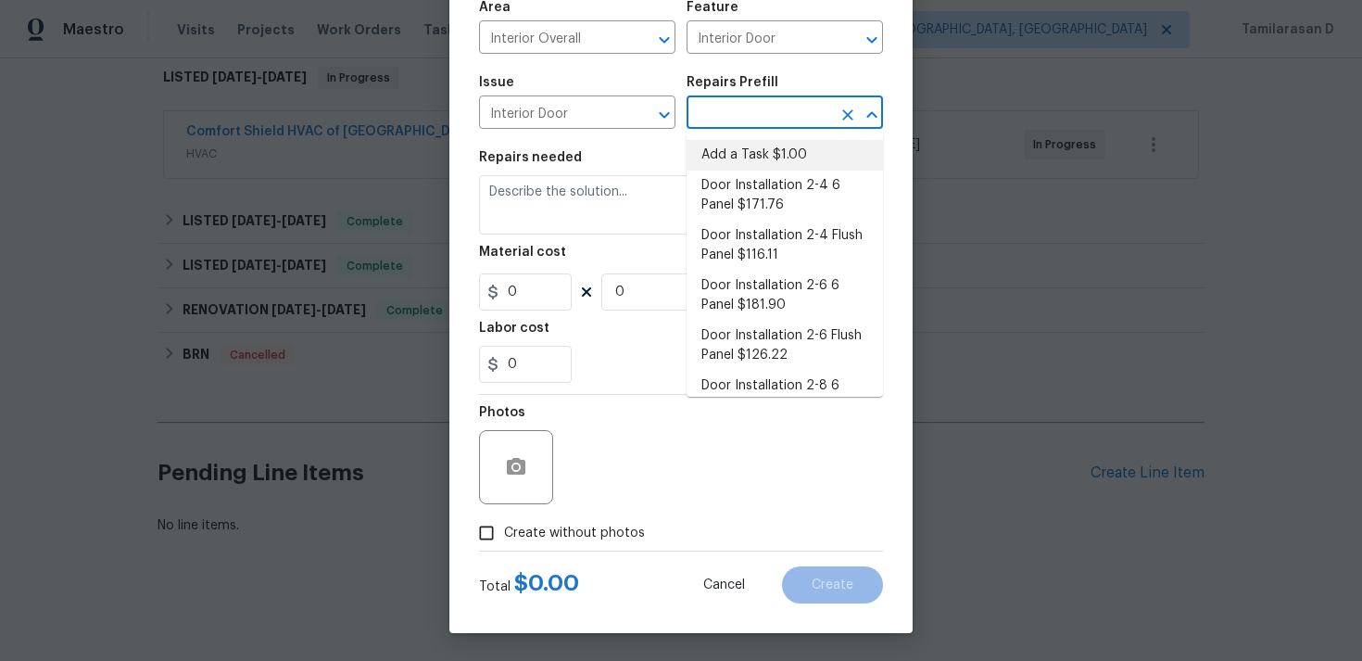
click at [730, 155] on li "Add a Task $1.00" at bounding box center [785, 155] width 196 height 31
type input "Add a Task $1.00"
type textarea "HPM to detail"
type input "1"
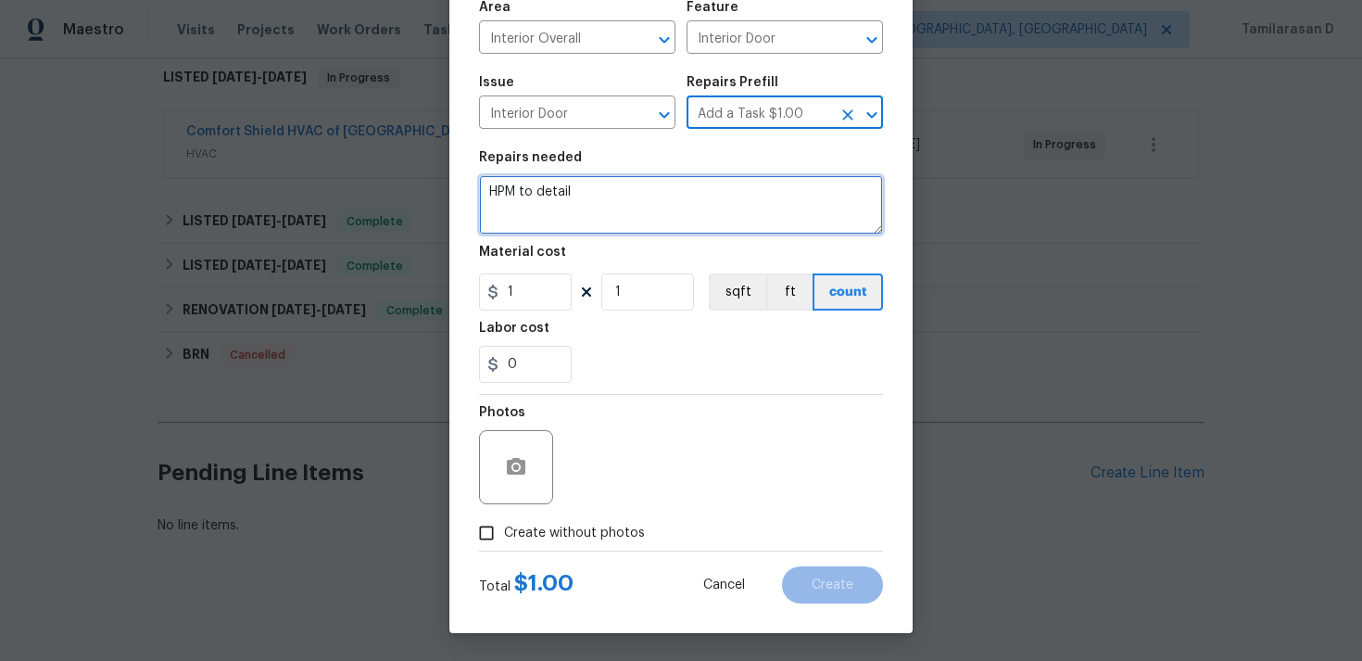
click at [582, 222] on textarea "HPM to detail" at bounding box center [681, 204] width 404 height 59
paste textarea "The hallway bathroom was locked and access could not be gained. Please inspect …"
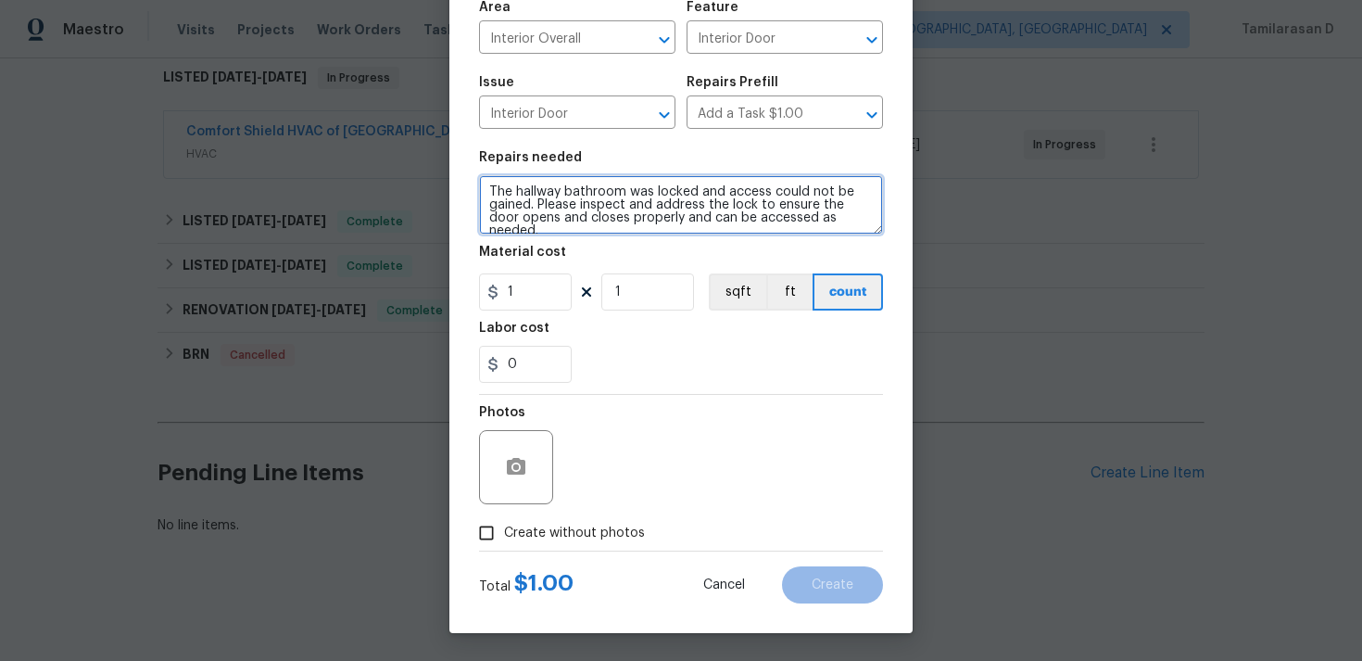
type textarea "The hallway bathroom was locked and access could not be gained. Please inspect …"
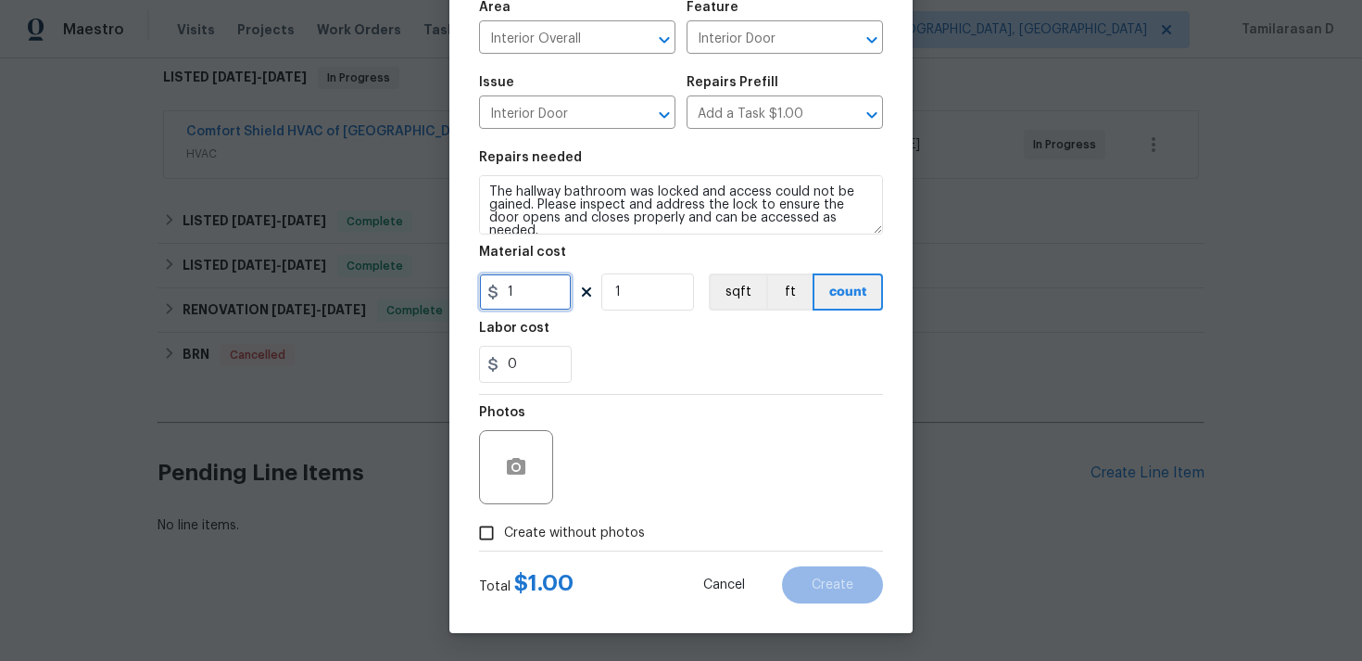
click at [531, 290] on input "1" at bounding box center [525, 291] width 93 height 37
type input "75"
click at [645, 425] on div "Photos" at bounding box center [681, 455] width 404 height 120
click at [509, 519] on label "Create without photos" at bounding box center [557, 532] width 176 height 35
click at [504, 519] on input "Create without photos" at bounding box center [486, 532] width 35 height 35
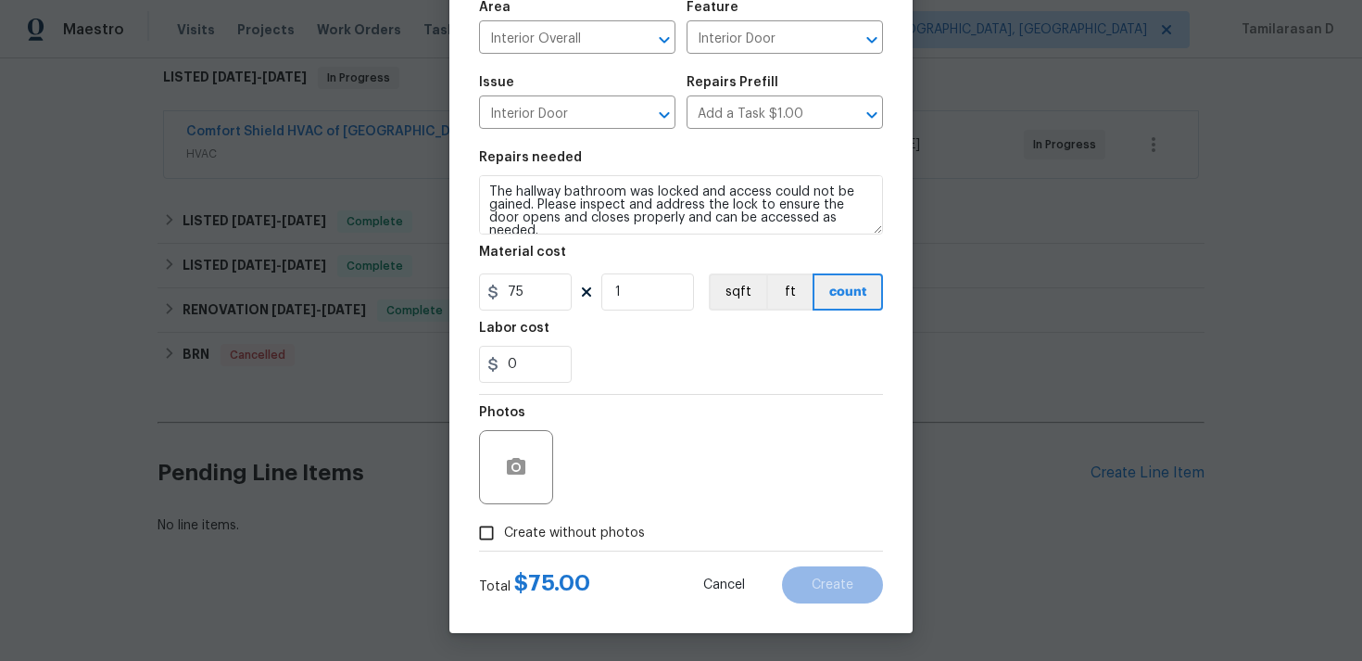
checkbox input "true"
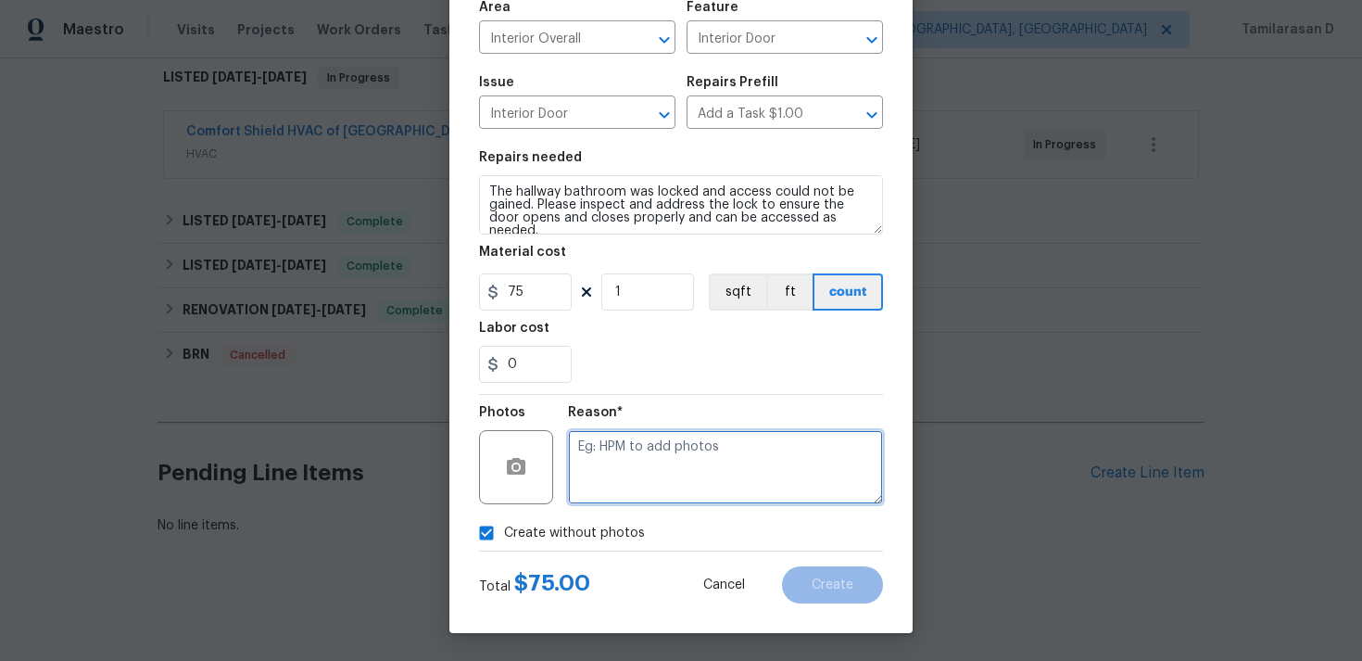
click at [619, 437] on textarea at bounding box center [725, 467] width 315 height 74
type textarea "N/A"
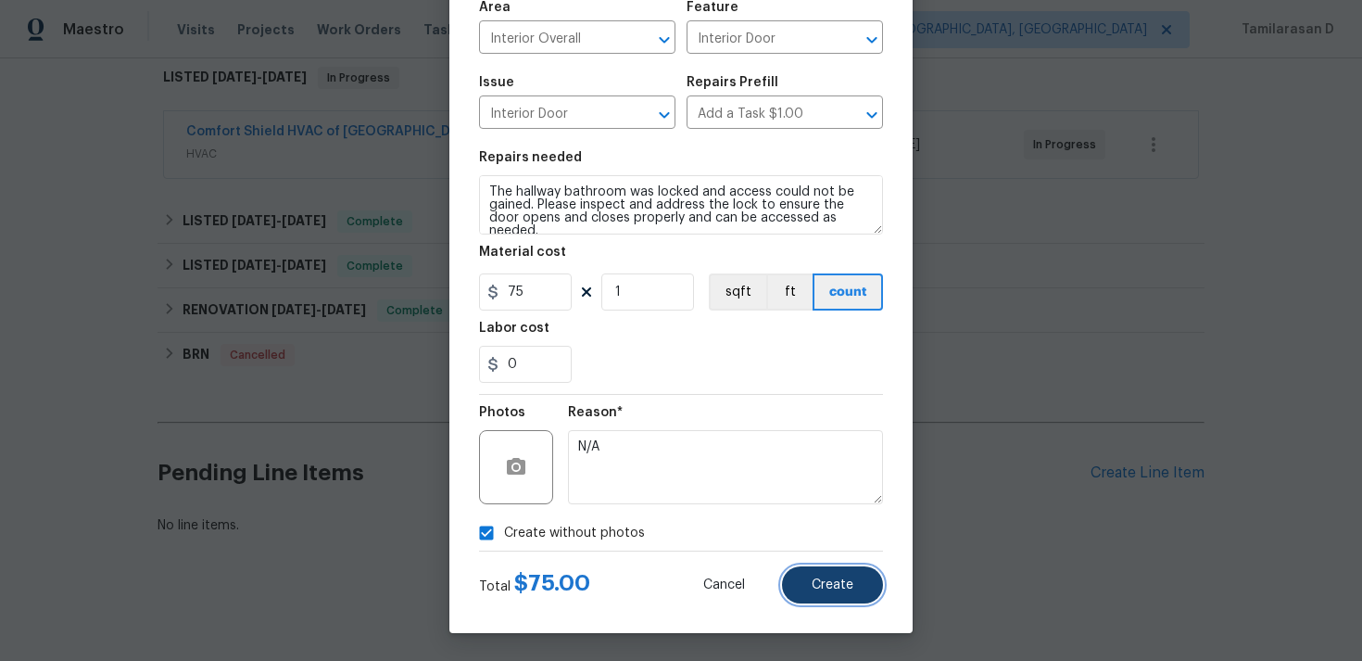
click at [807, 572] on button "Create" at bounding box center [832, 584] width 101 height 37
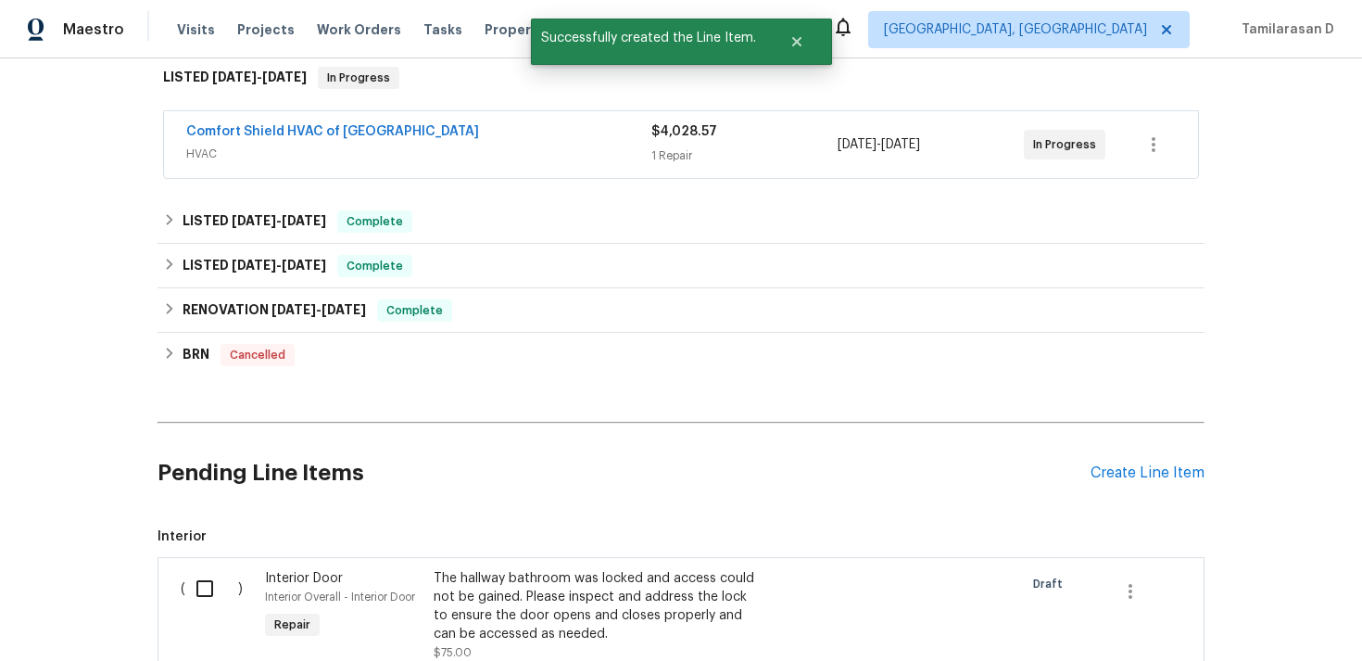
click at [209, 576] on input "checkbox" at bounding box center [211, 588] width 53 height 39
checkbox input "true"
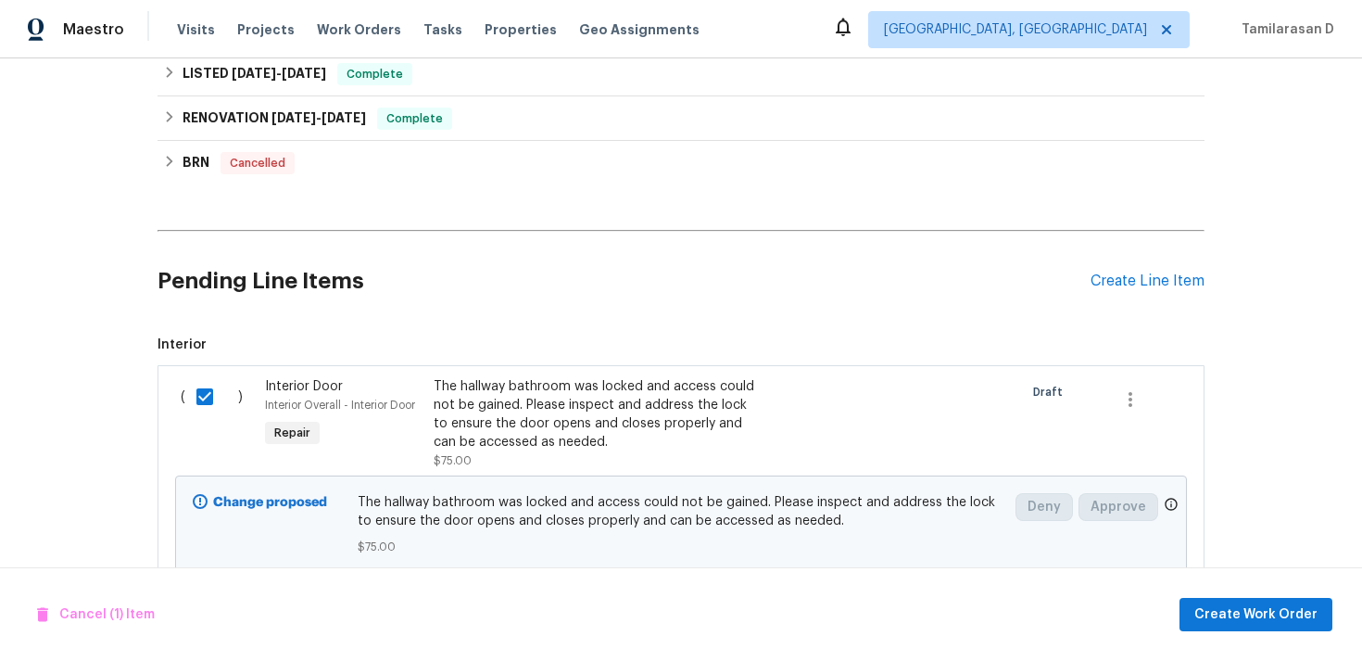
scroll to position [552, 0]
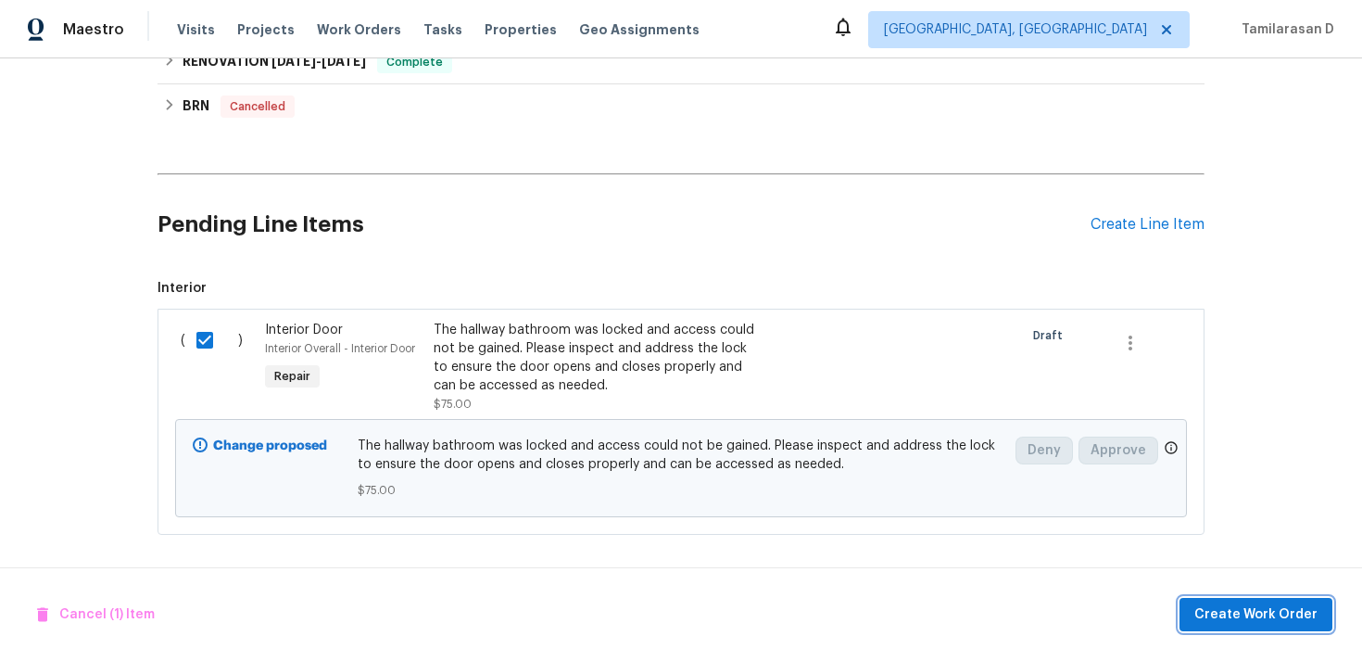
click at [1246, 617] on span "Create Work Order" at bounding box center [1256, 614] width 123 height 23
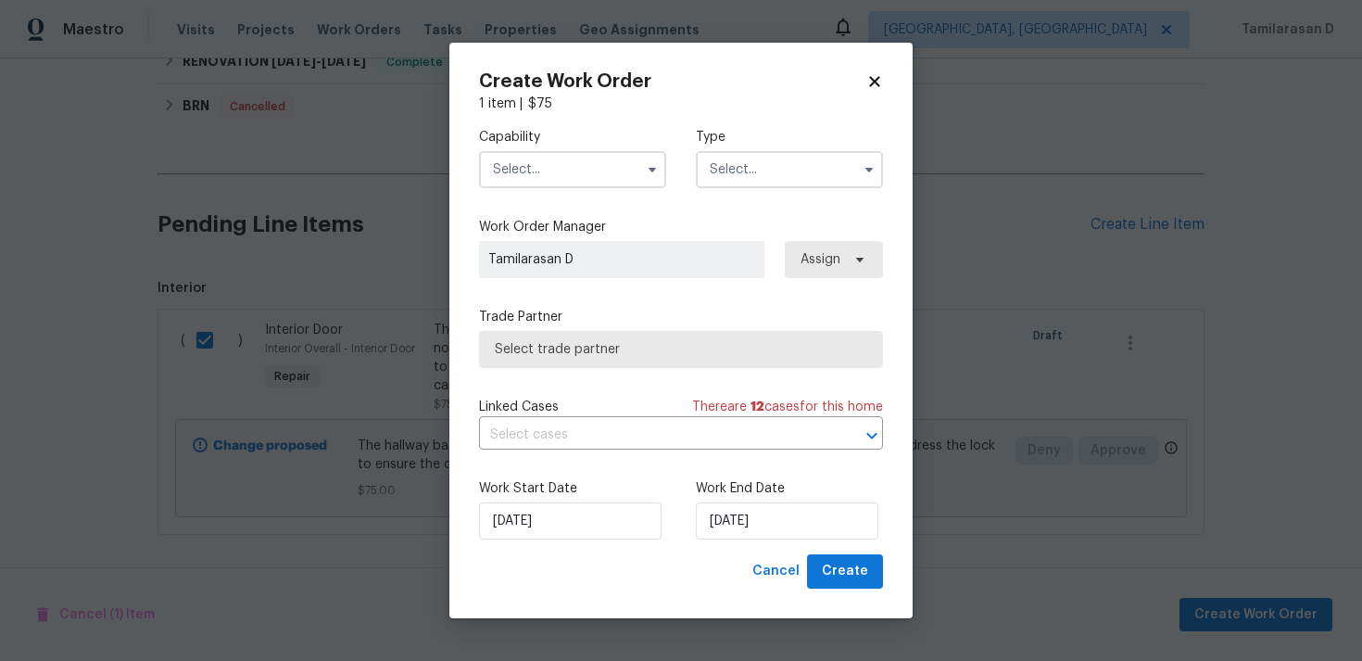
click at [825, 170] on input "text" at bounding box center [789, 169] width 187 height 37
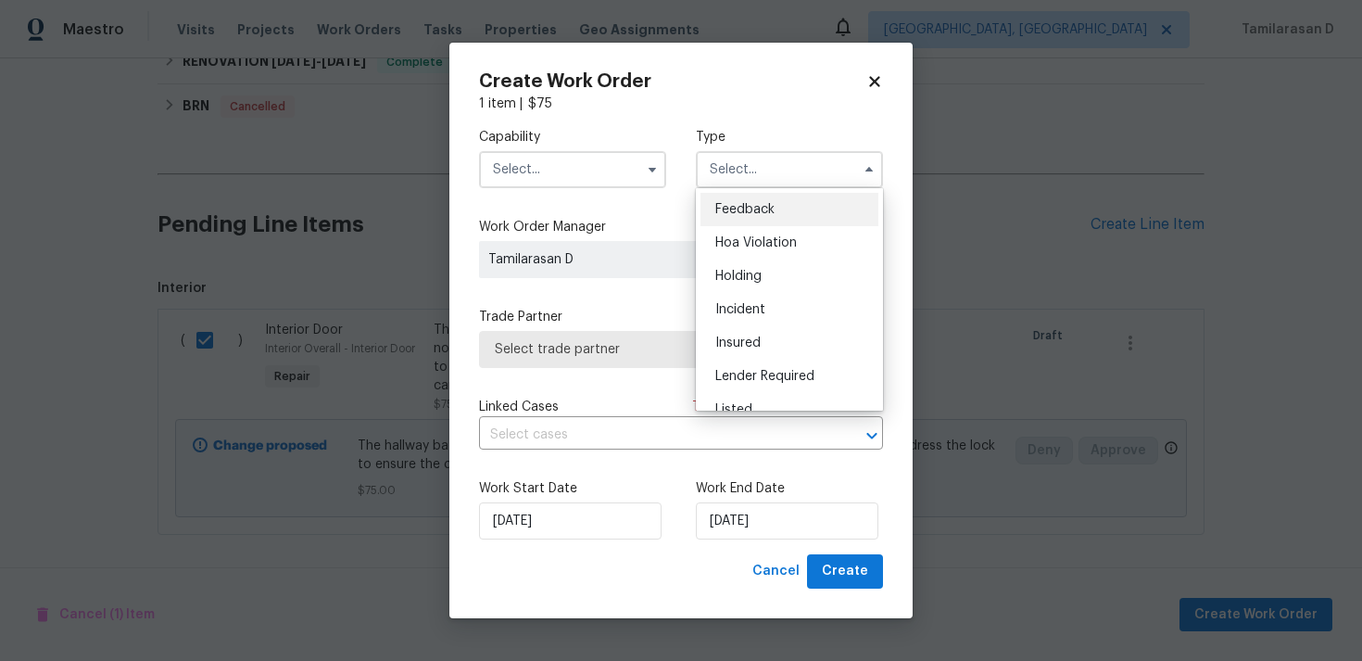
click at [761, 208] on span "Feedback" at bounding box center [745, 209] width 59 height 13
type input "Feedback"
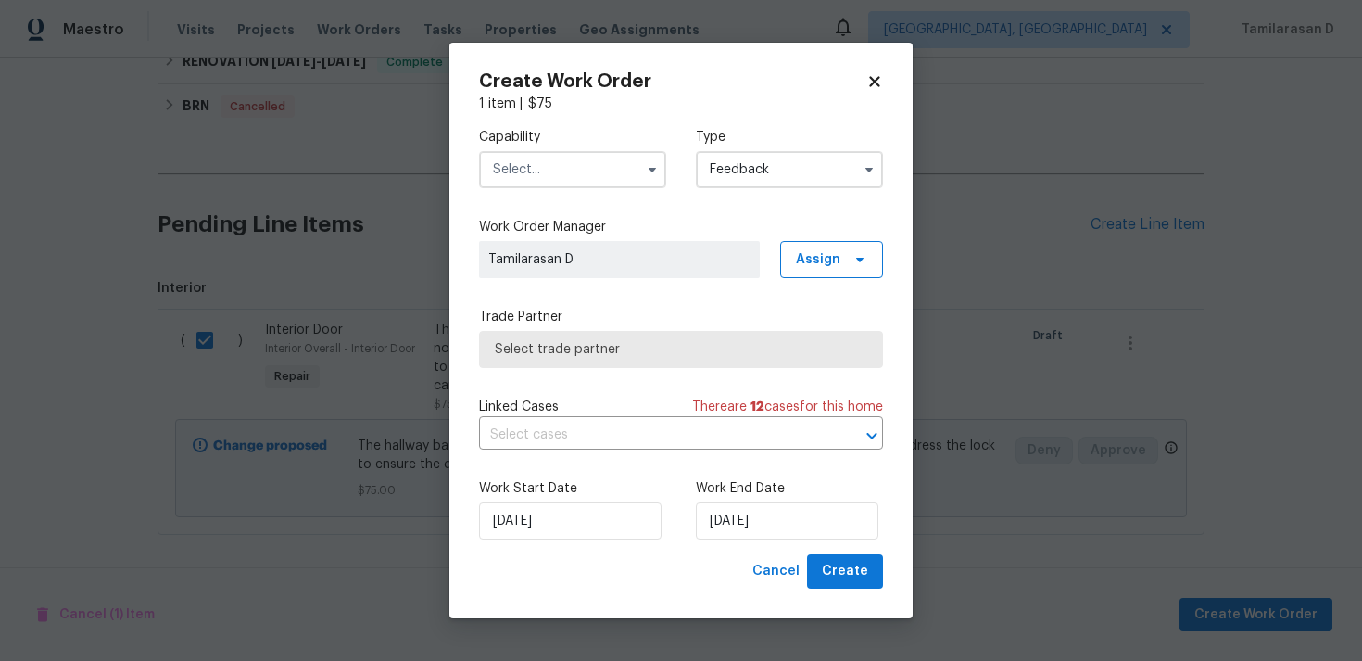
click at [596, 182] on input "text" at bounding box center [572, 169] width 187 height 37
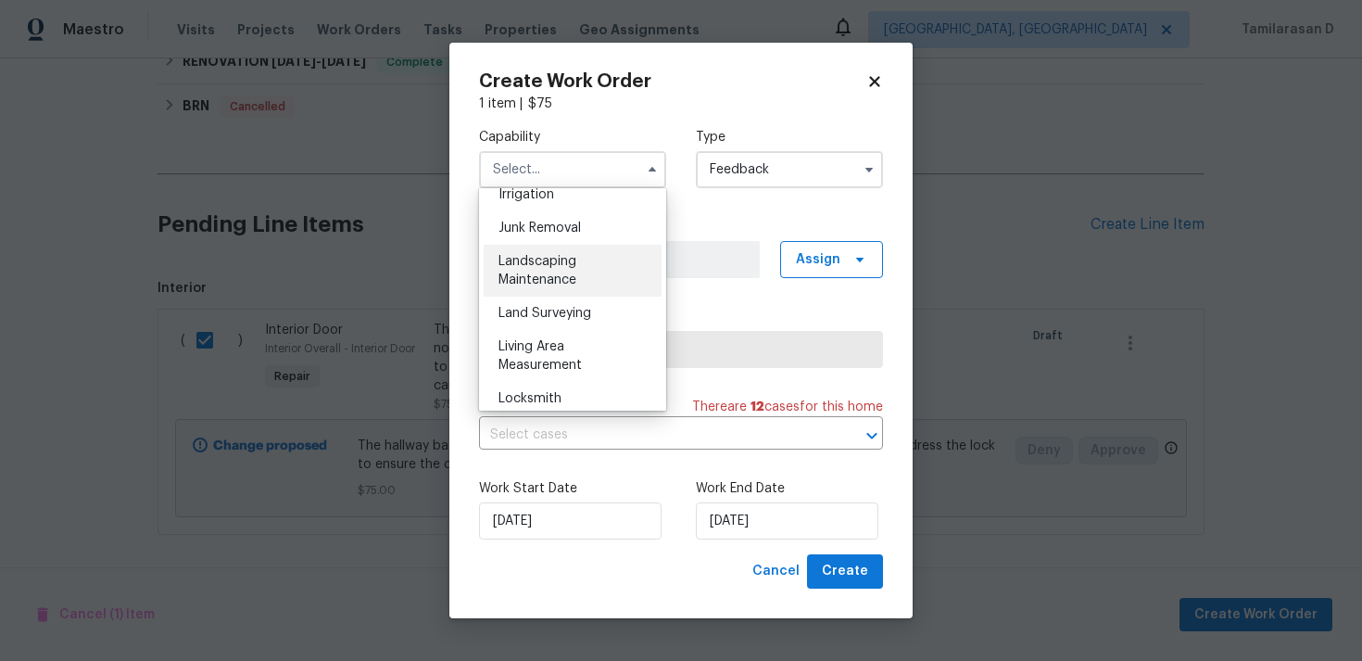
scroll to position [965, 0]
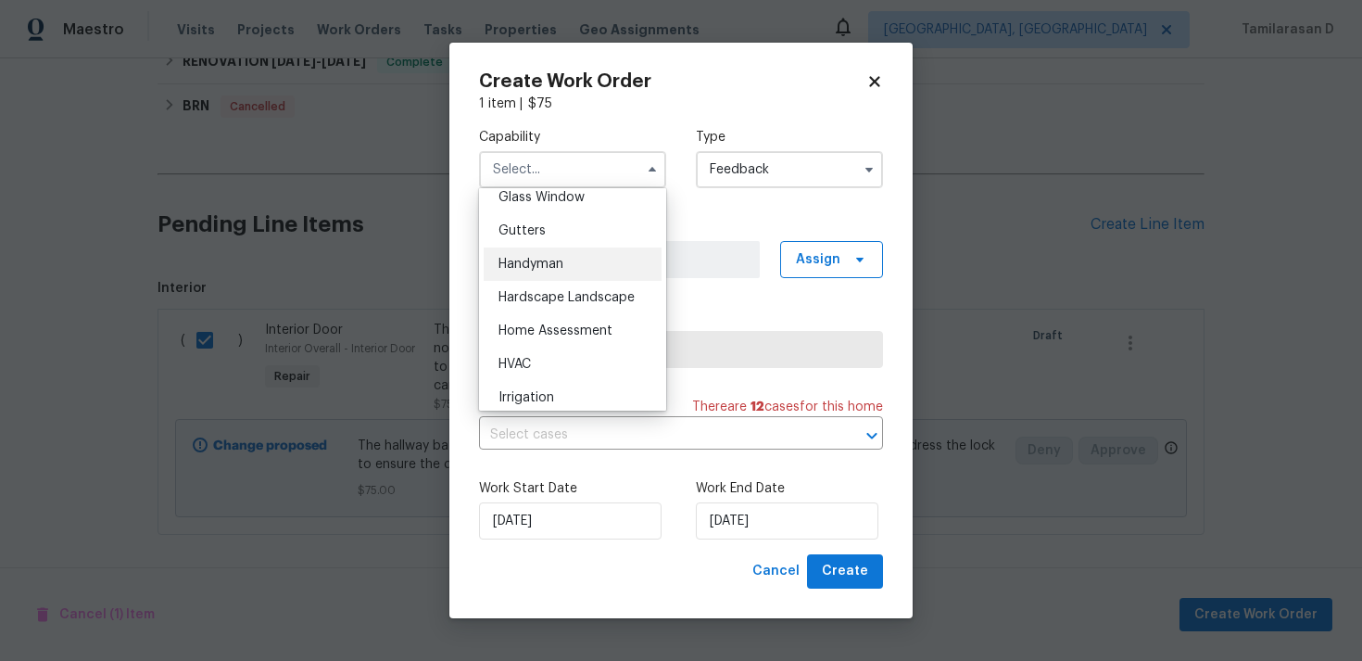
click at [539, 260] on span "Handyman" at bounding box center [531, 264] width 65 height 13
type input "Handyman"
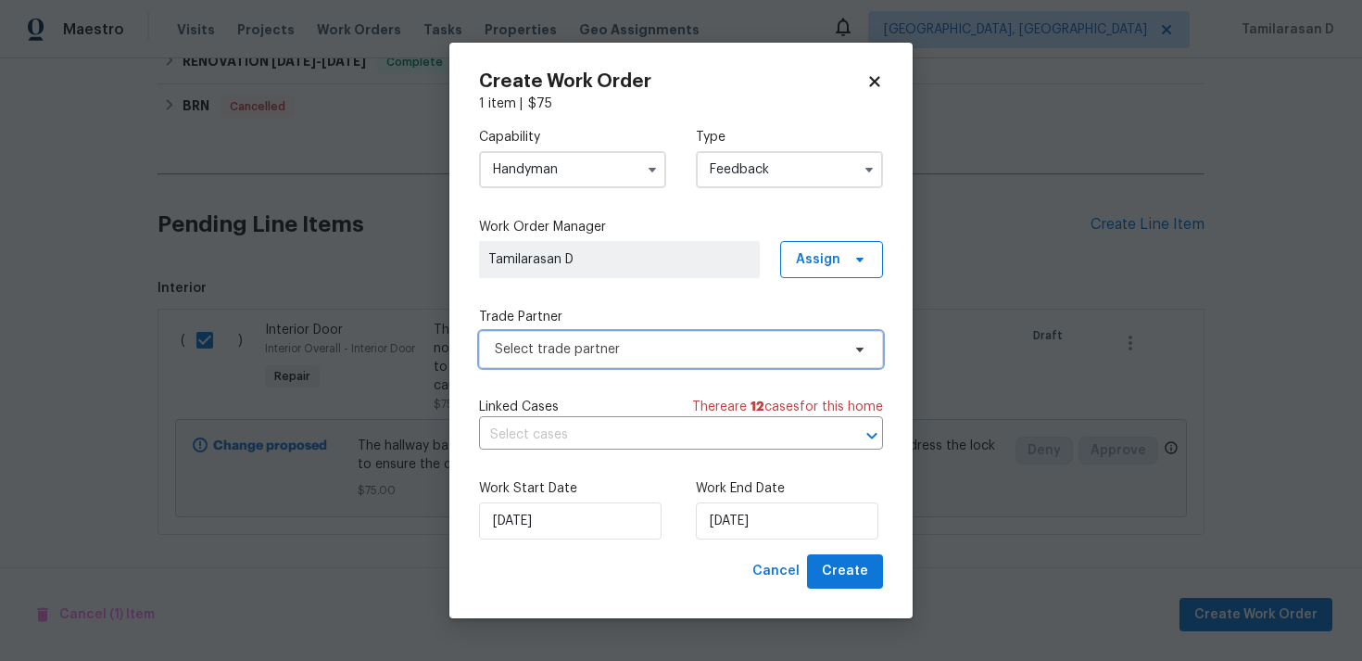
click at [553, 332] on span "Select trade partner" at bounding box center [681, 349] width 404 height 37
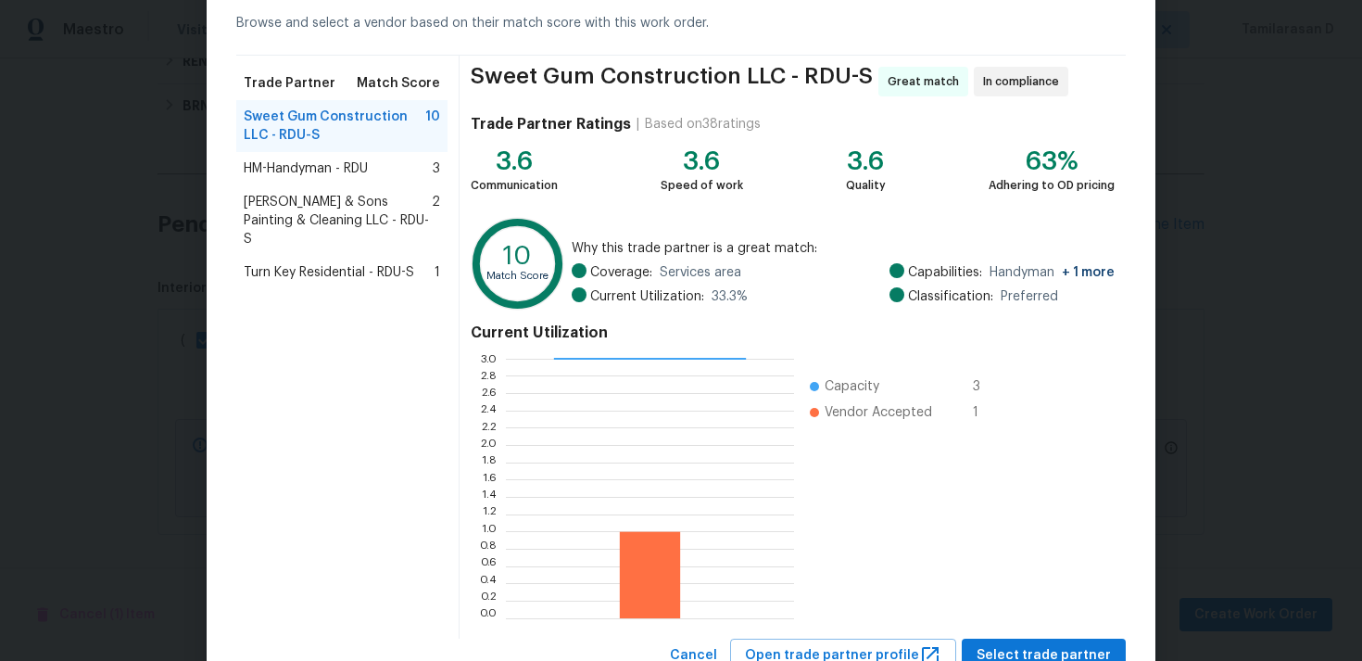
scroll to position [157, 0]
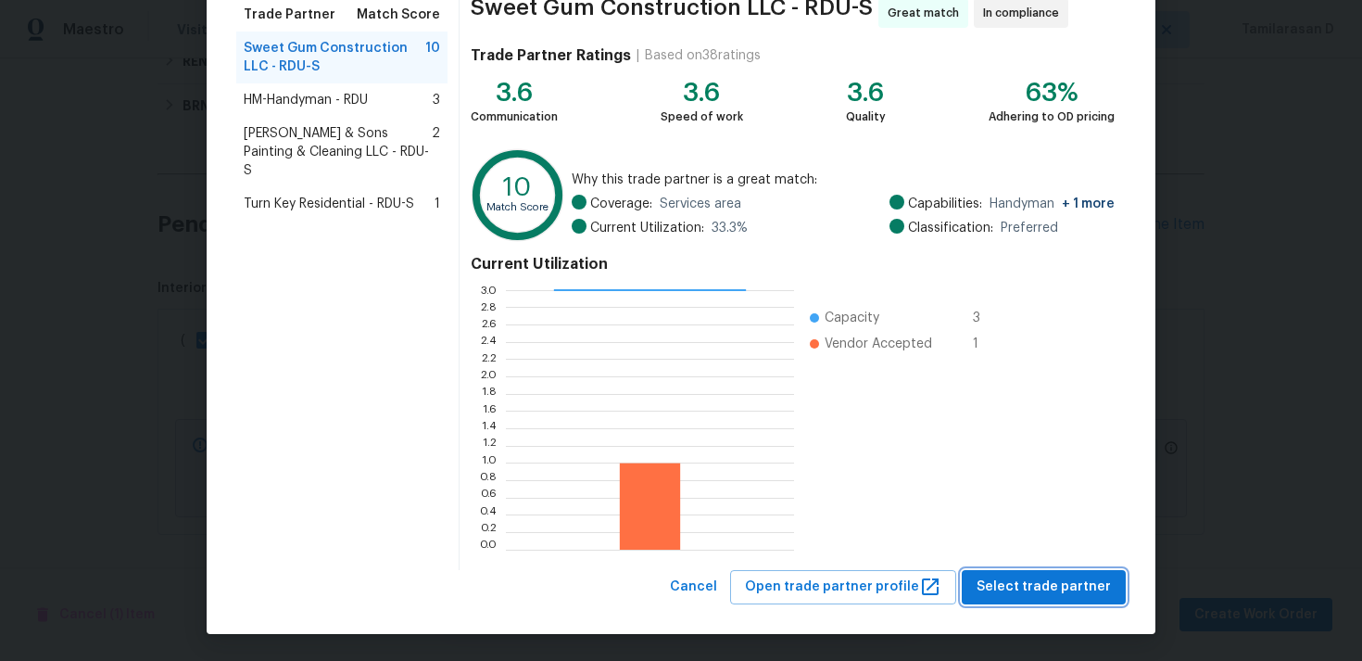
click at [1013, 574] on button "Select trade partner" at bounding box center [1044, 587] width 164 height 34
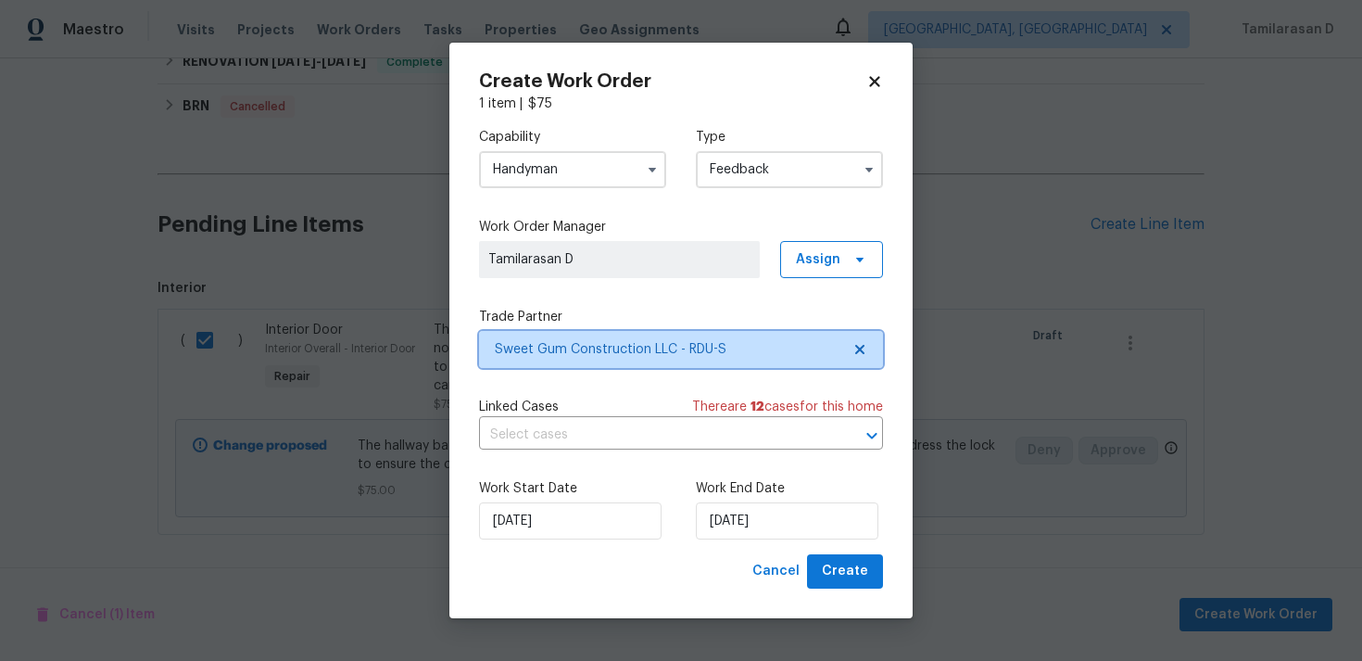
scroll to position [0, 0]
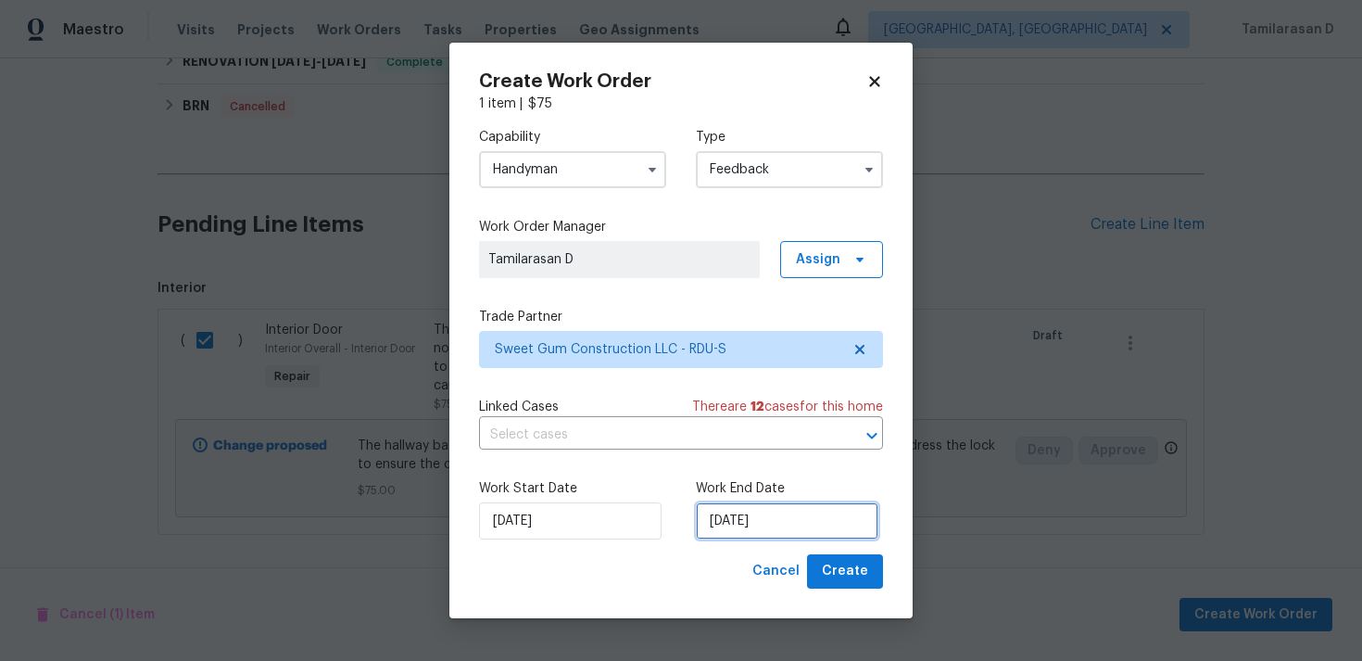
click at [758, 517] on input "08/09/2025" at bounding box center [787, 520] width 183 height 37
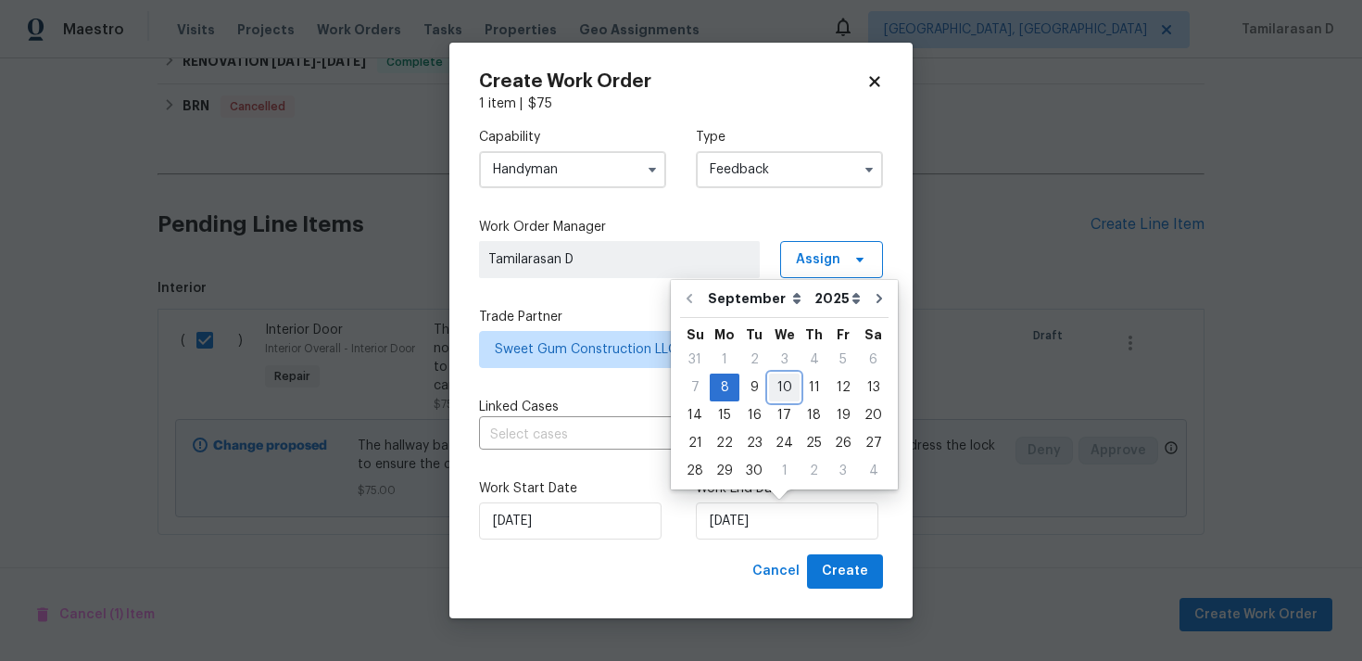
click at [783, 383] on div "10" at bounding box center [784, 387] width 31 height 26
type input "10/09/2025"
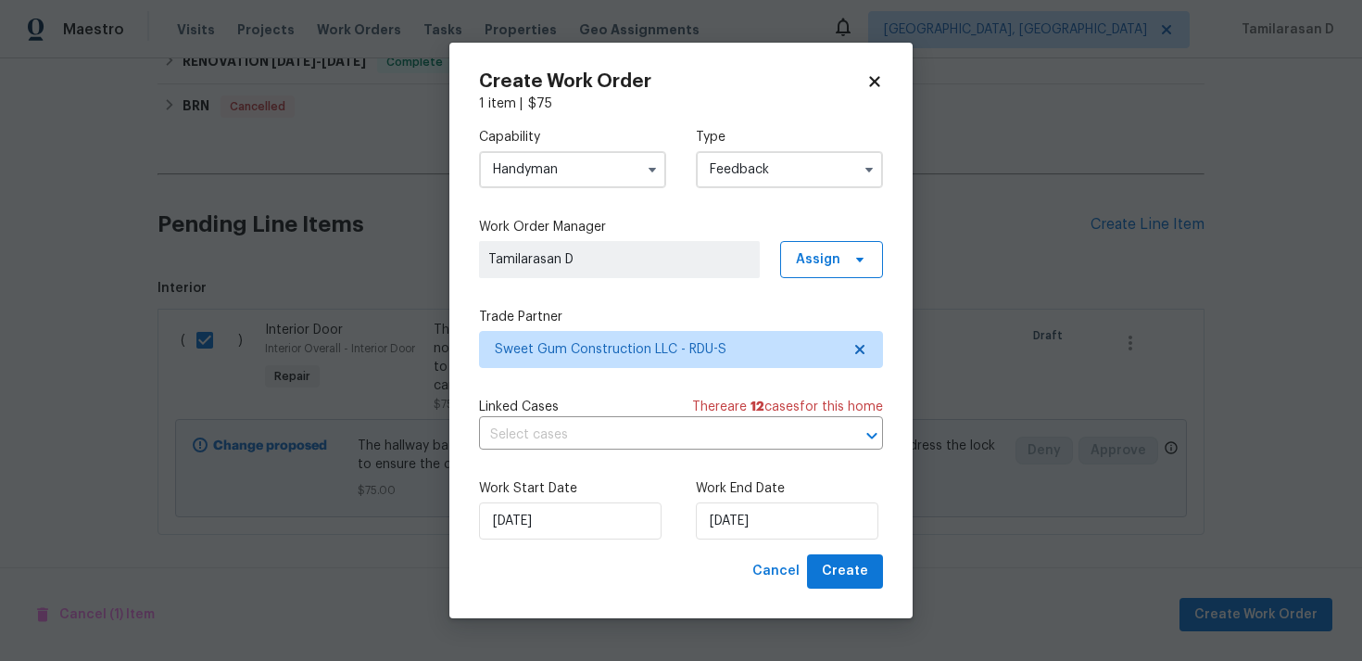
click at [846, 591] on div "Create Work Order 1 item | $ 75 Capability Handyman Type Feedback Work Order Ma…" at bounding box center [681, 331] width 463 height 576
click at [843, 571] on span "Create" at bounding box center [845, 571] width 46 height 23
checkbox input "false"
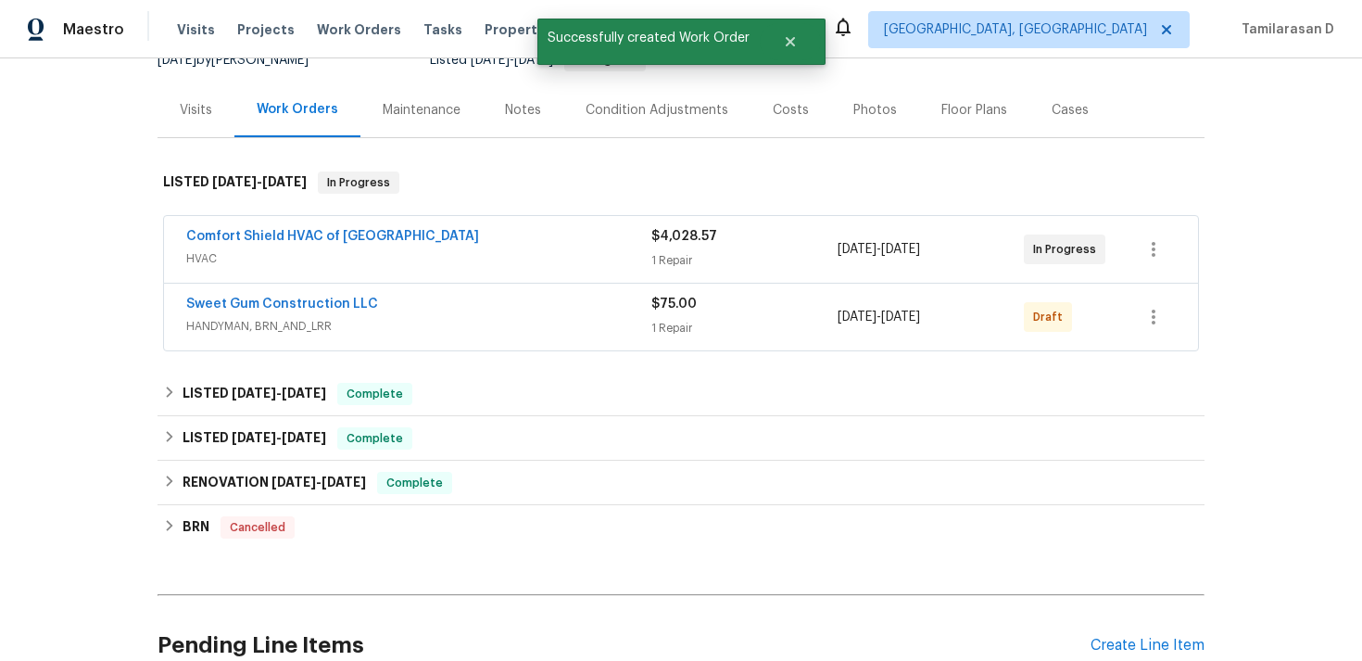
scroll to position [187, 0]
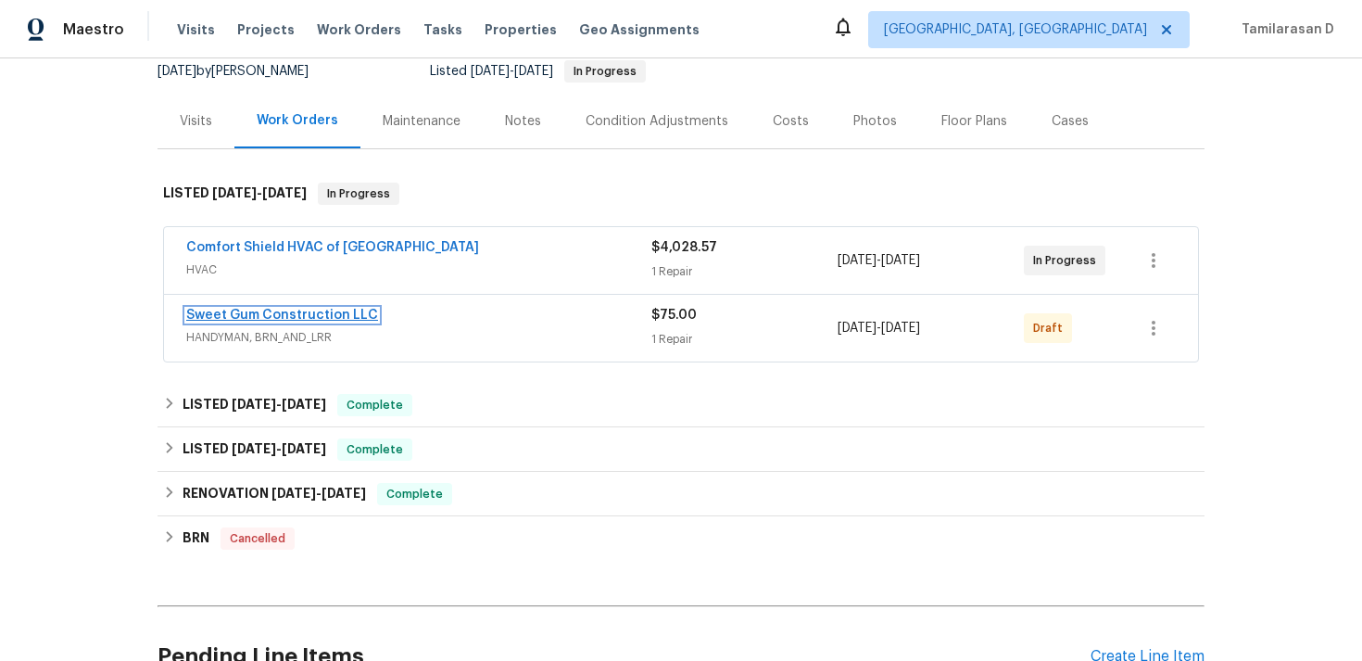
click at [314, 311] on link "Sweet Gum Construction LLC" at bounding box center [282, 315] width 192 height 13
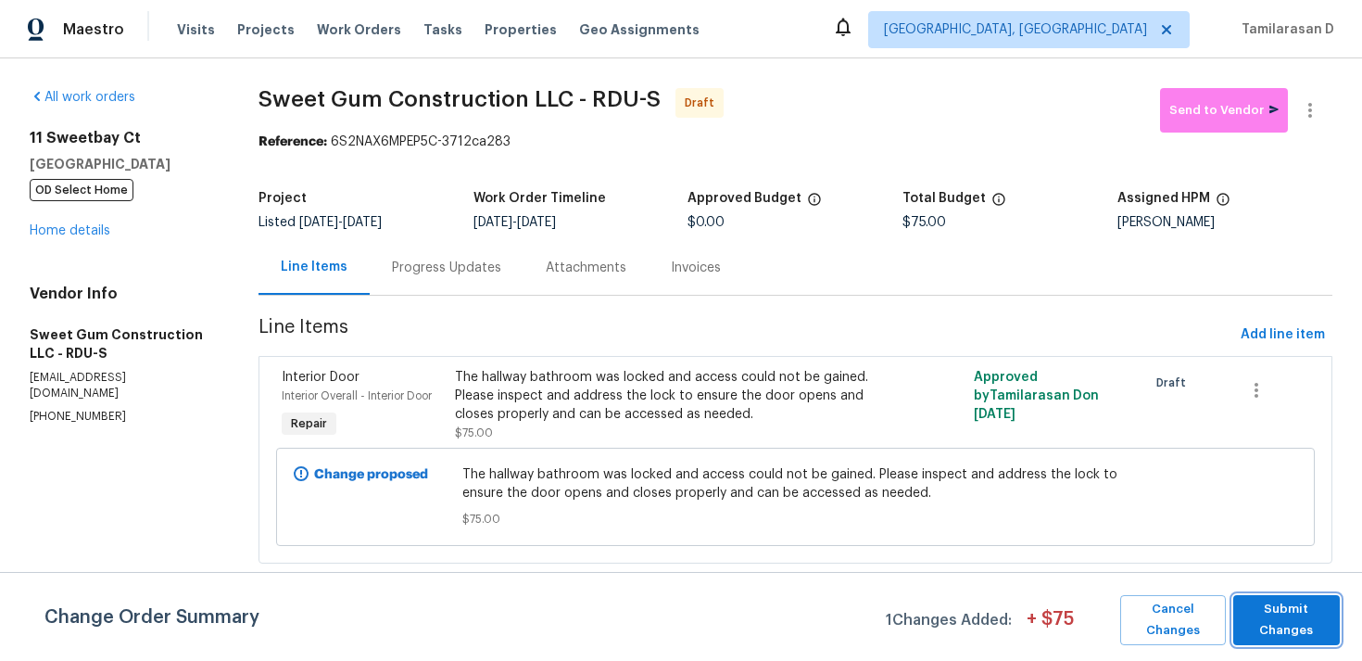
click at [1273, 621] on span "Submit Changes" at bounding box center [1287, 620] width 88 height 43
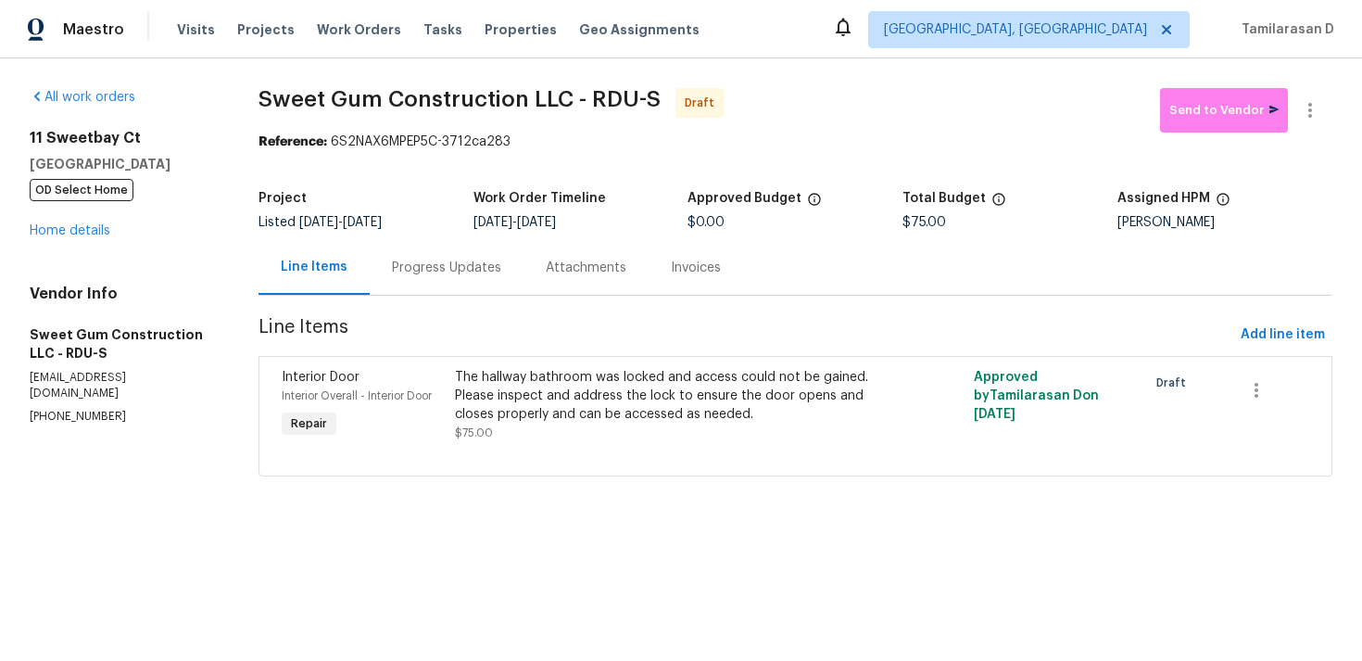
click at [441, 273] on div "Progress Updates" at bounding box center [446, 268] width 109 height 19
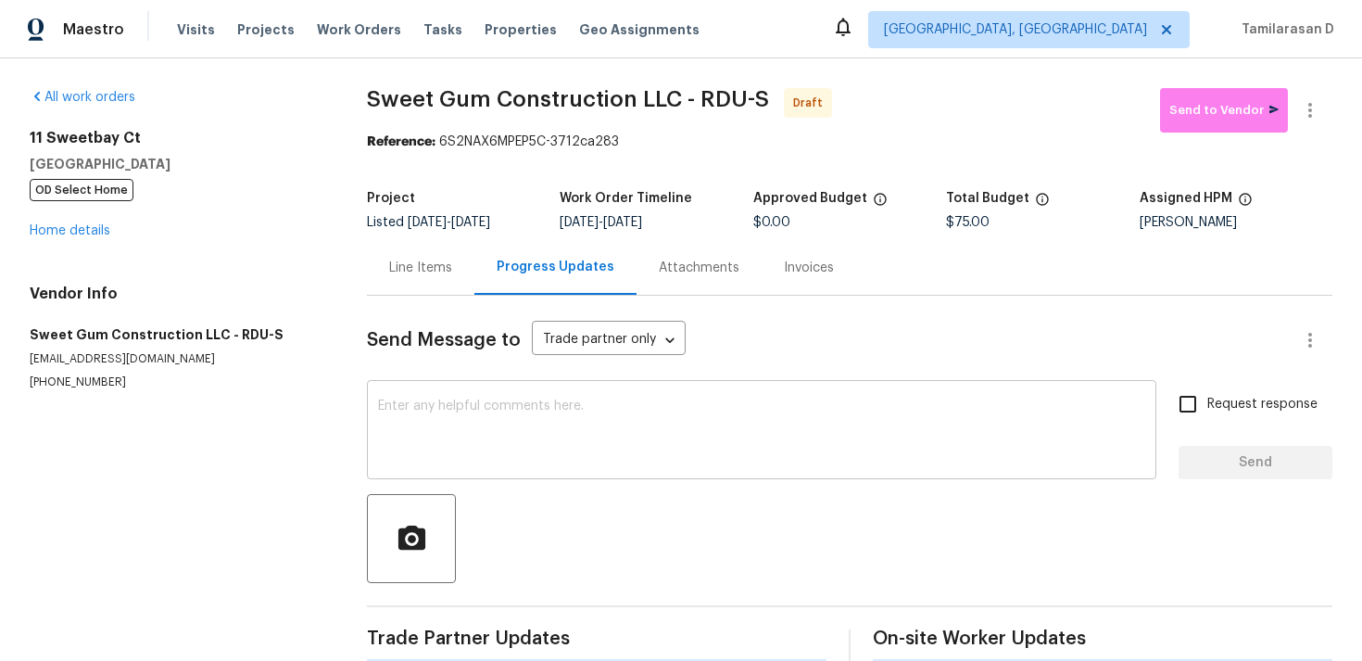
click at [411, 420] on textarea at bounding box center [761, 431] width 767 height 65
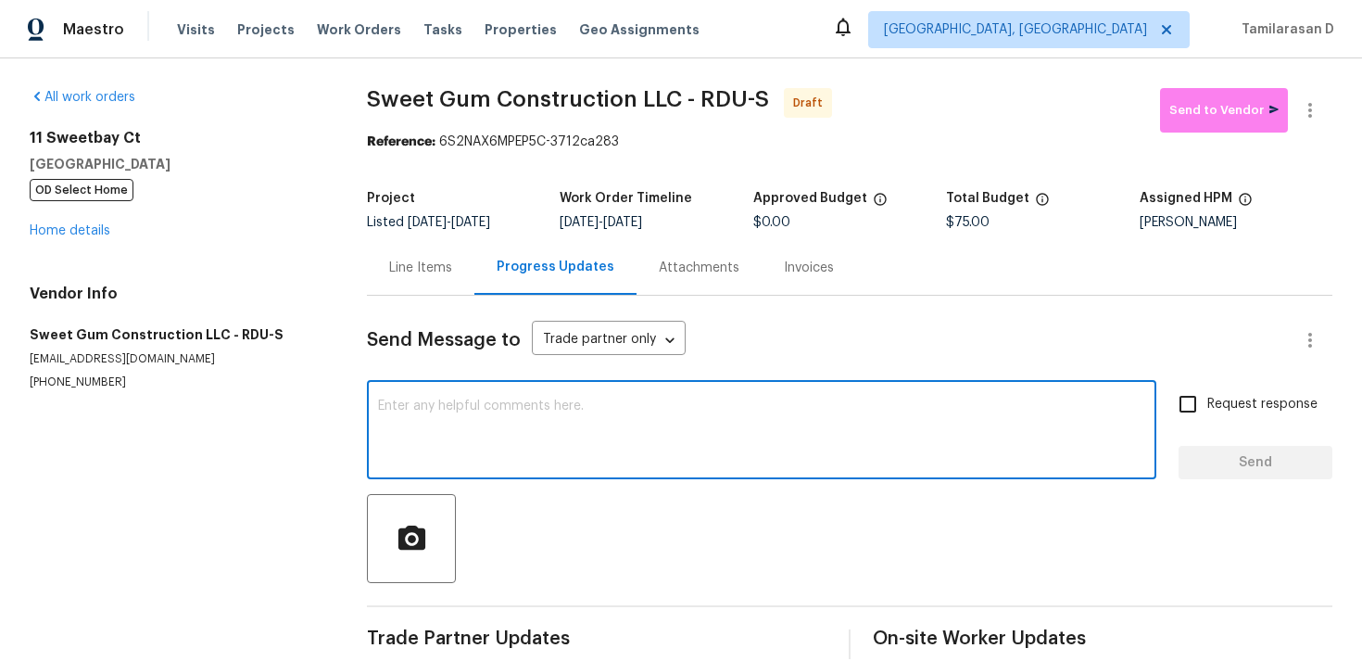
paste textarea "Hey, this is Tamil from Opendoor. I’m confirming you received the WO for the pr…"
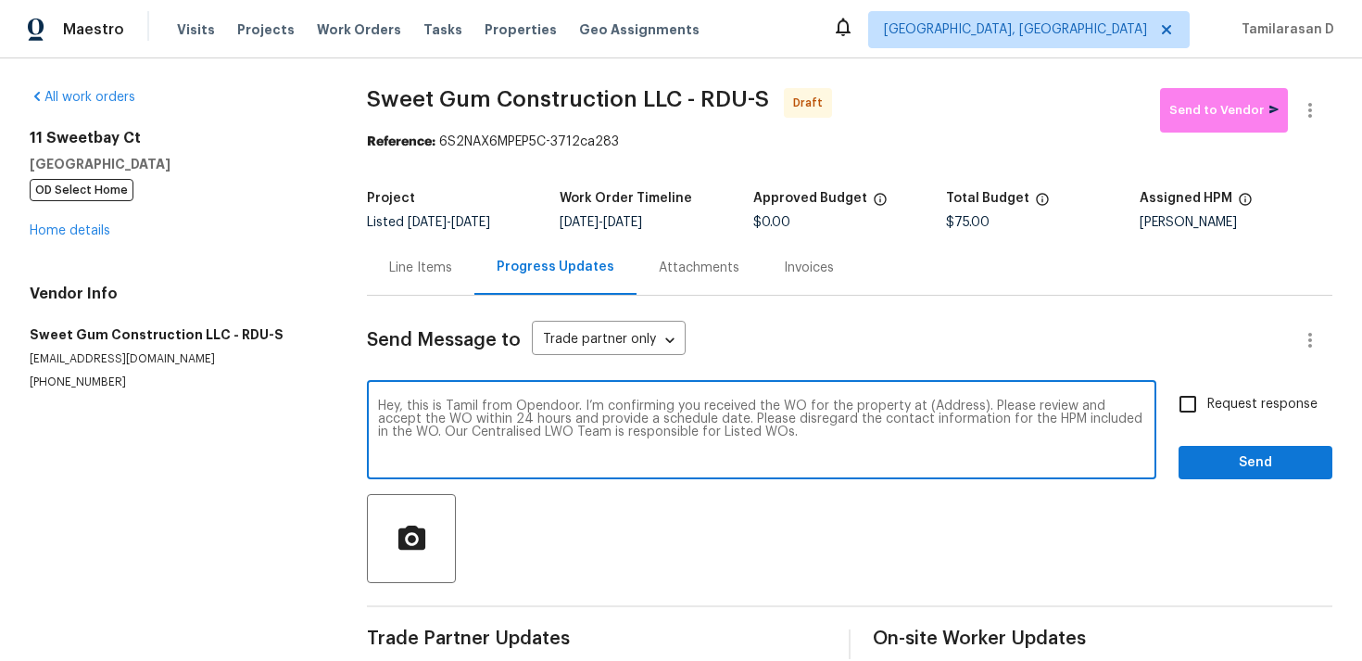
click at [940, 403] on textarea "Hey, this is Tamil from Opendoor. I’m confirming you received the WO for the pr…" at bounding box center [761, 431] width 767 height 65
paste textarea "11 Sweetbay Ct, Durham, NC 27704"
type textarea "Hey, this is Tamil from Opendoor. I’m confirming you received the WO for the pr…"
click at [1171, 411] on input "Request response" at bounding box center [1188, 404] width 39 height 39
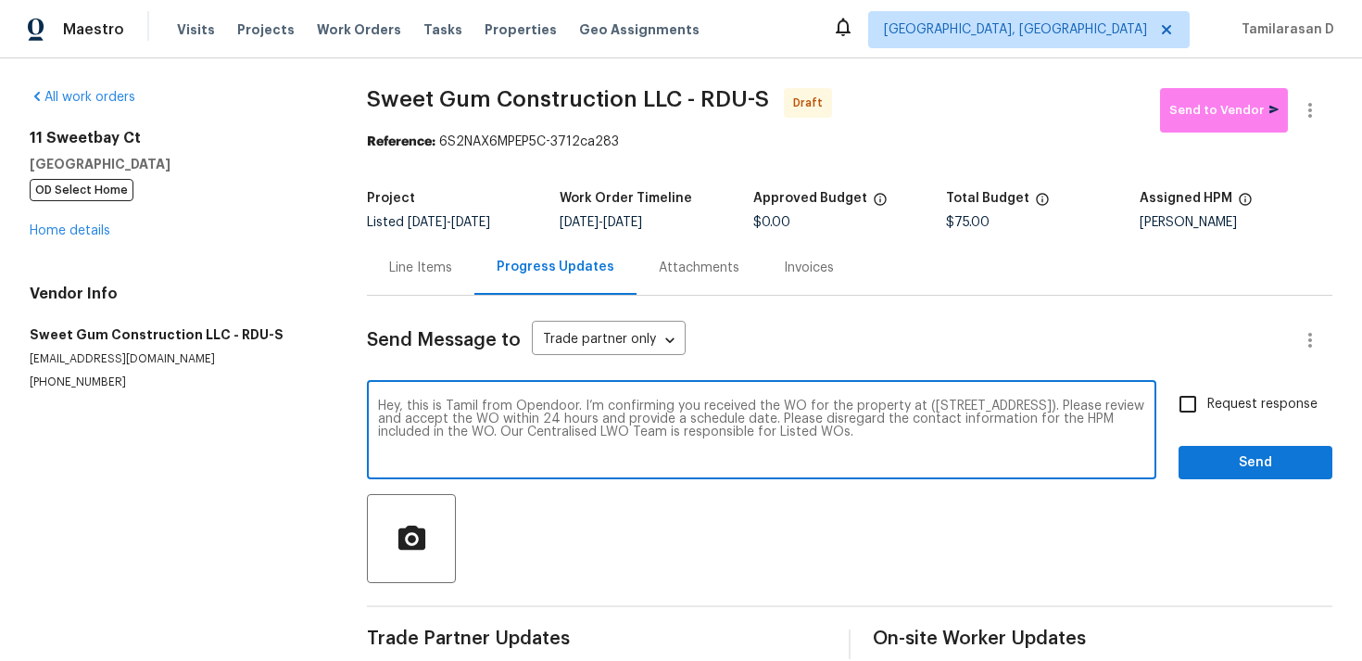
checkbox input "true"
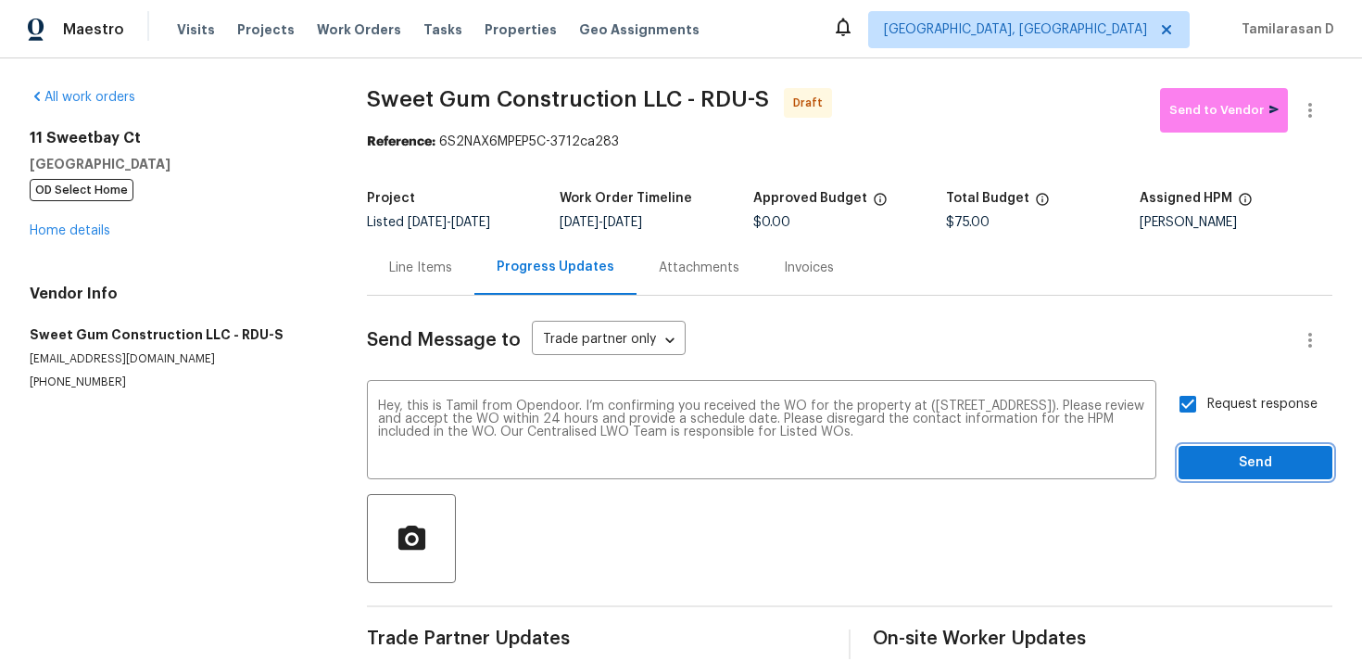
click at [1238, 476] on button "Send" at bounding box center [1256, 463] width 154 height 34
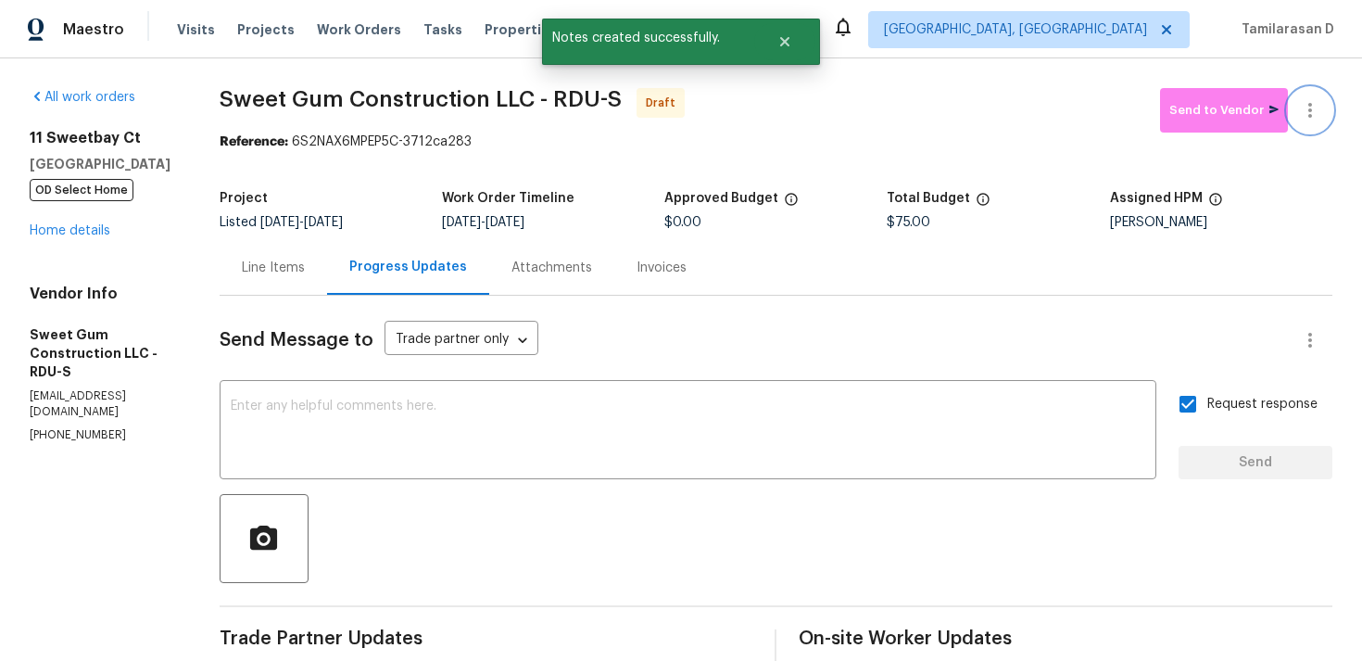
click at [1301, 93] on button "button" at bounding box center [1310, 110] width 44 height 44
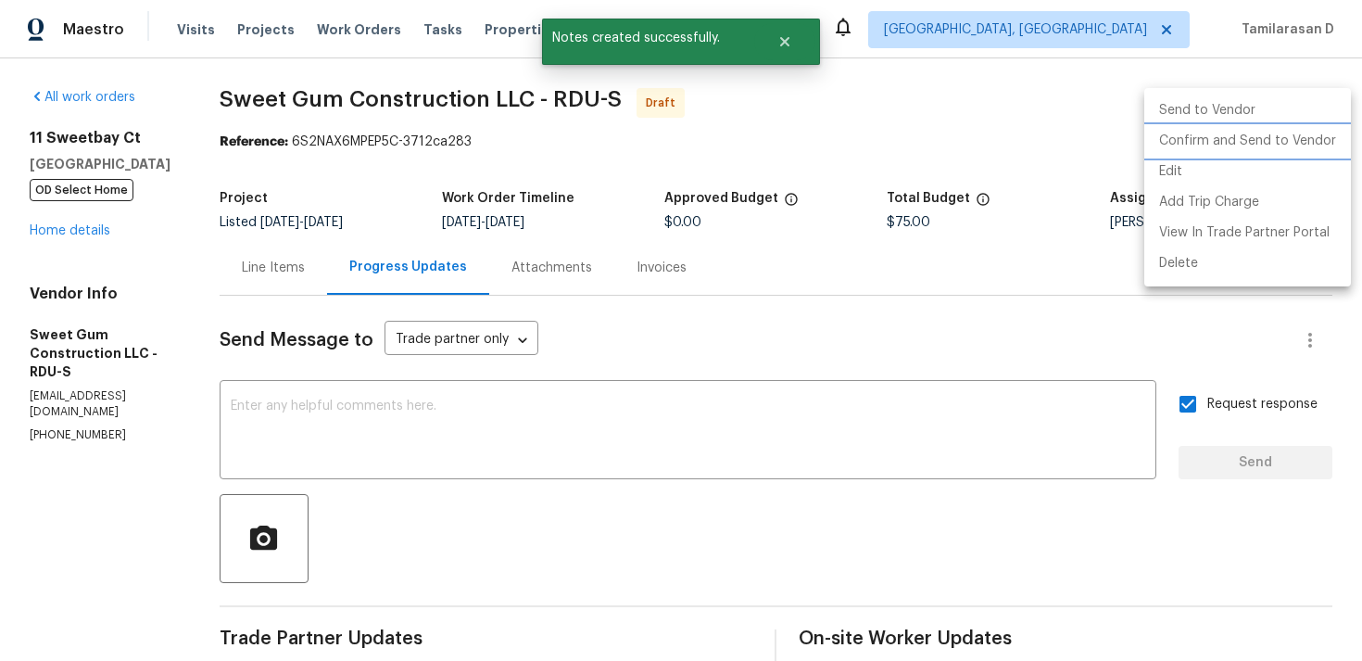
click at [1245, 137] on li "Confirm and Send to Vendor" at bounding box center [1248, 141] width 207 height 31
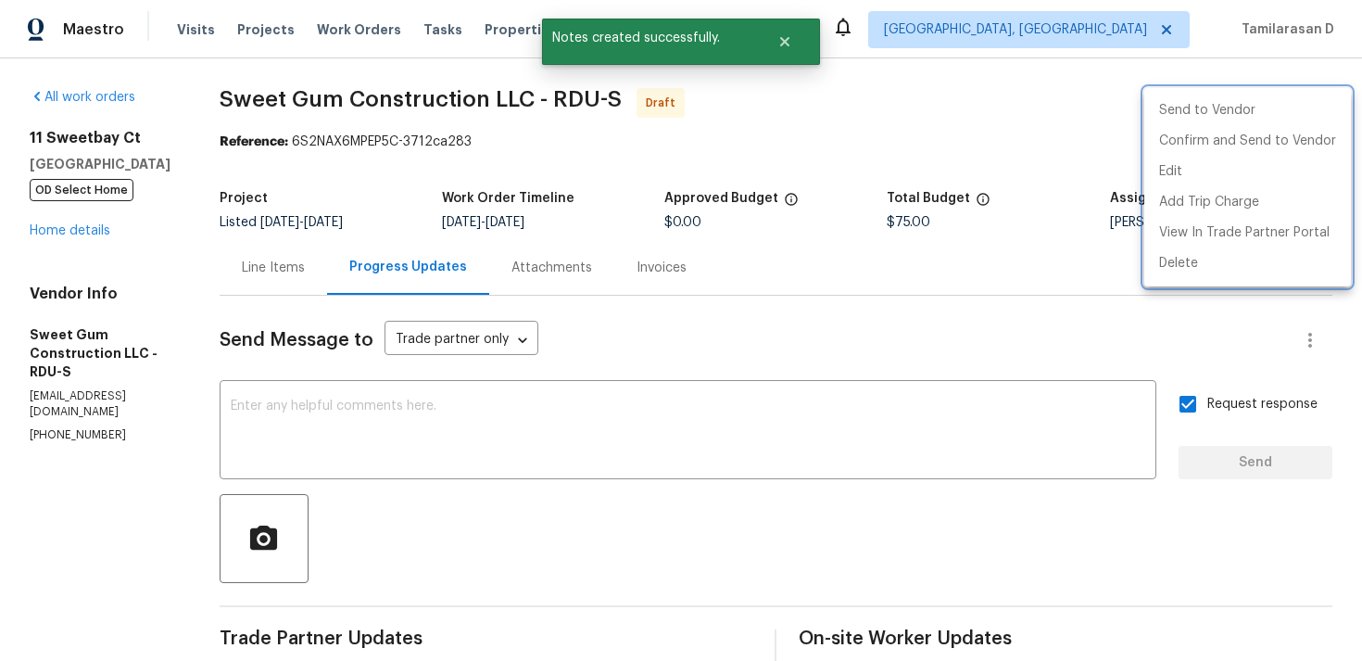
click at [1061, 126] on div at bounding box center [681, 330] width 1362 height 661
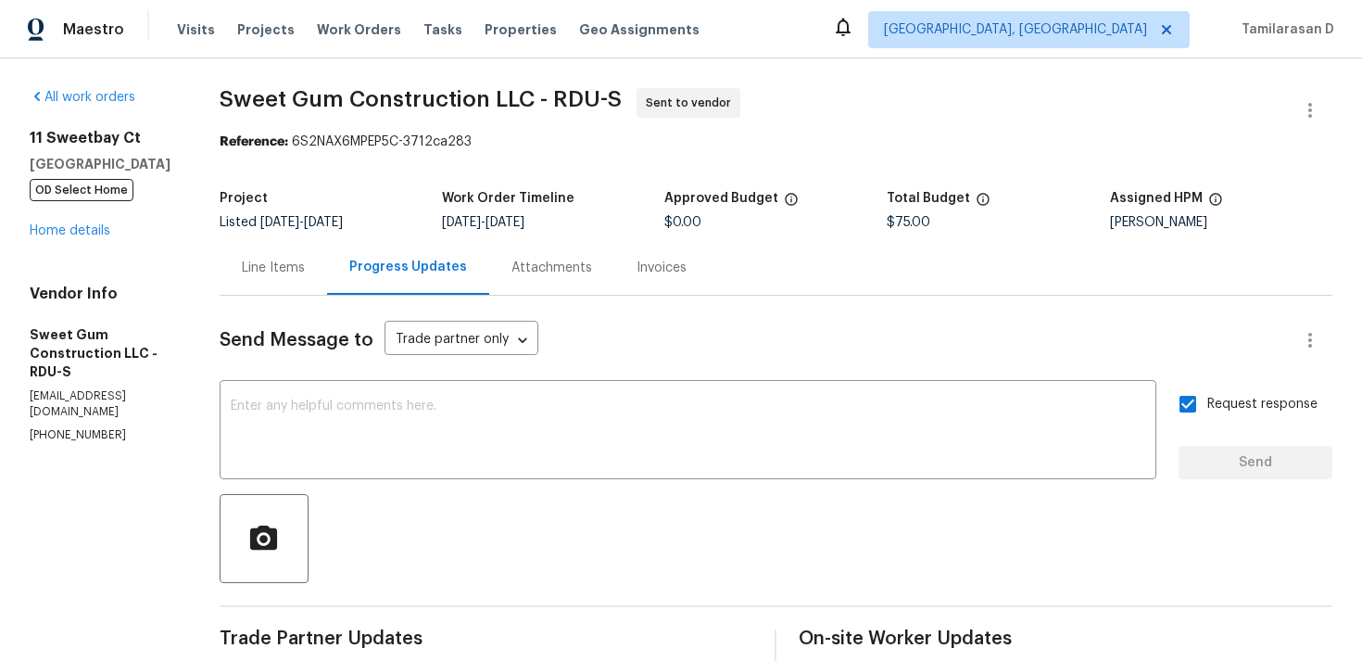
click at [710, 310] on div "Send Message to Trade partner only Trade partner only ​ x ​ Request response Se…" at bounding box center [776, 541] width 1113 height 491
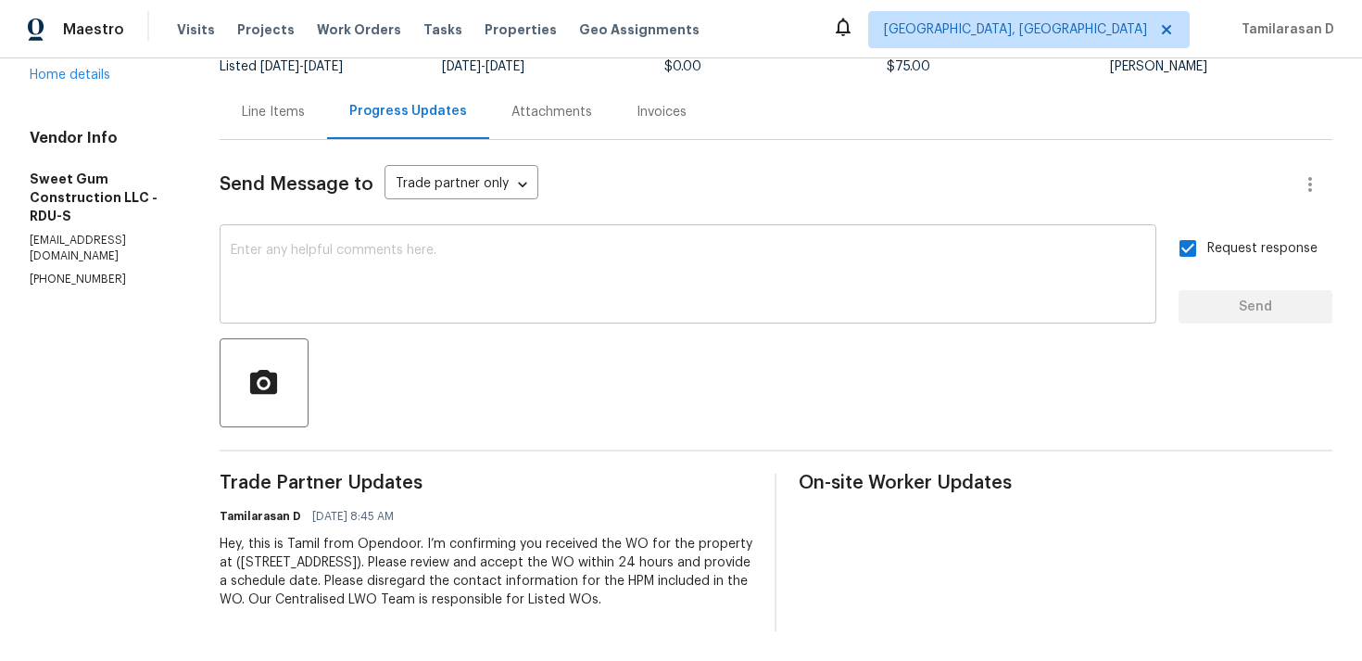
click at [406, 250] on textarea at bounding box center [688, 276] width 915 height 65
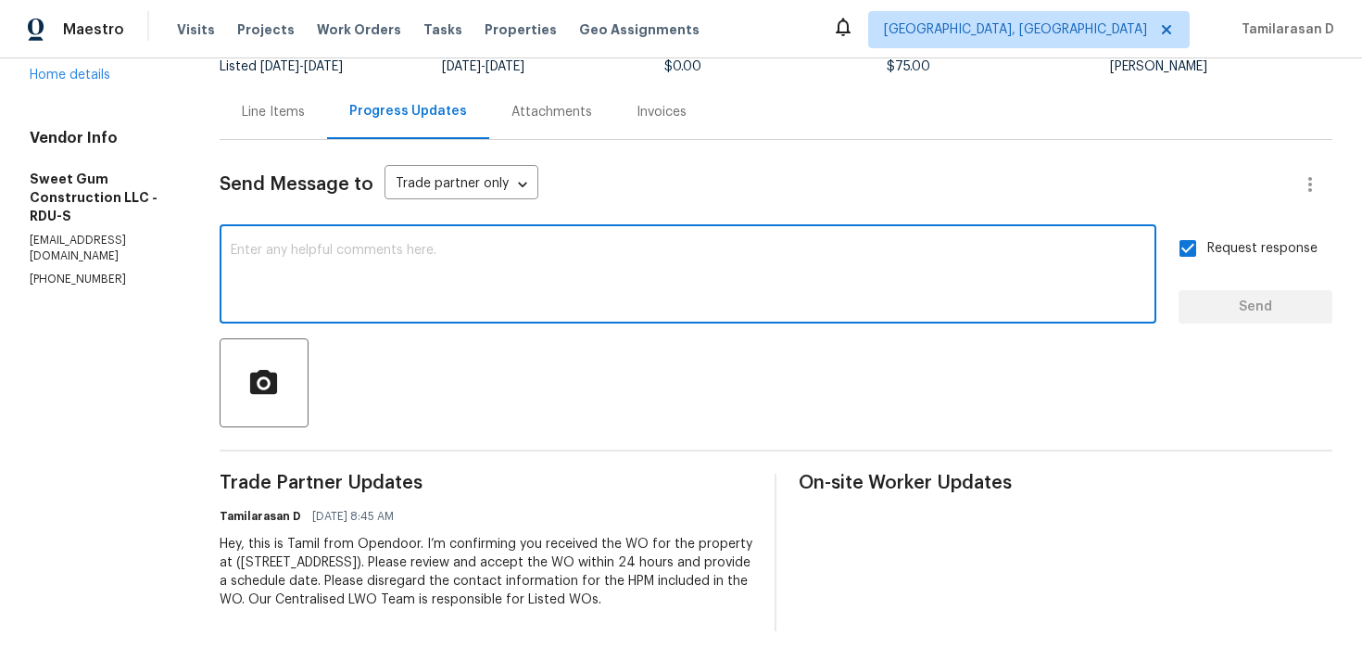
click at [345, 281] on textarea at bounding box center [688, 276] width 915 height 65
paste textarea "Attention All Work Orders must include before-photos (both close-up and wide-an…"
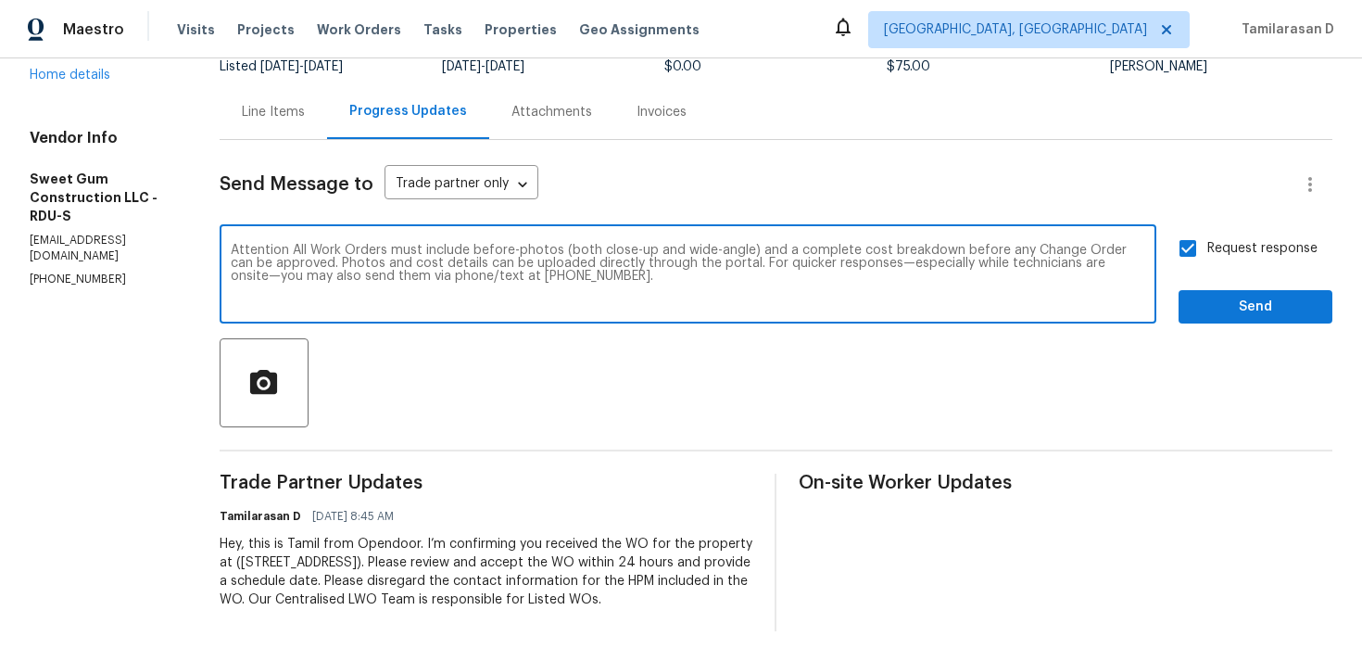
type textarea "Attention All Work Orders must include before-photos (both close-up and wide-an…"
click at [1231, 296] on span "Send" at bounding box center [1256, 307] width 124 height 23
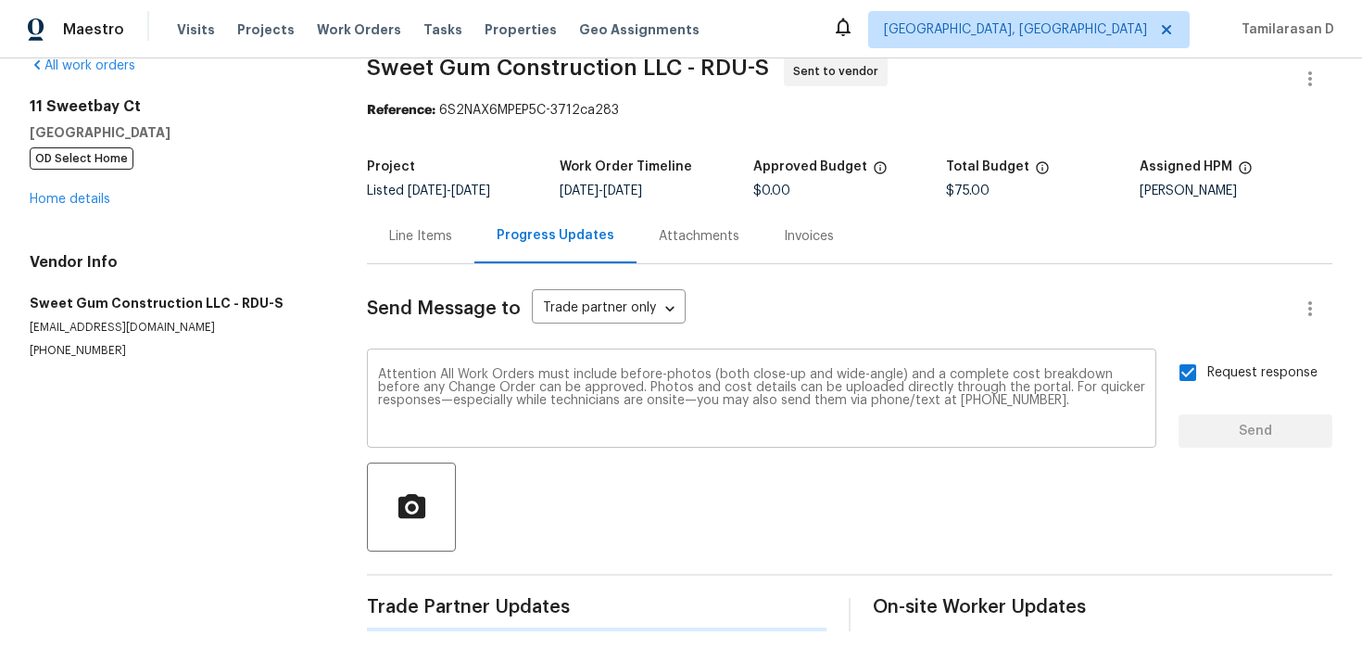
scroll to position [0, 0]
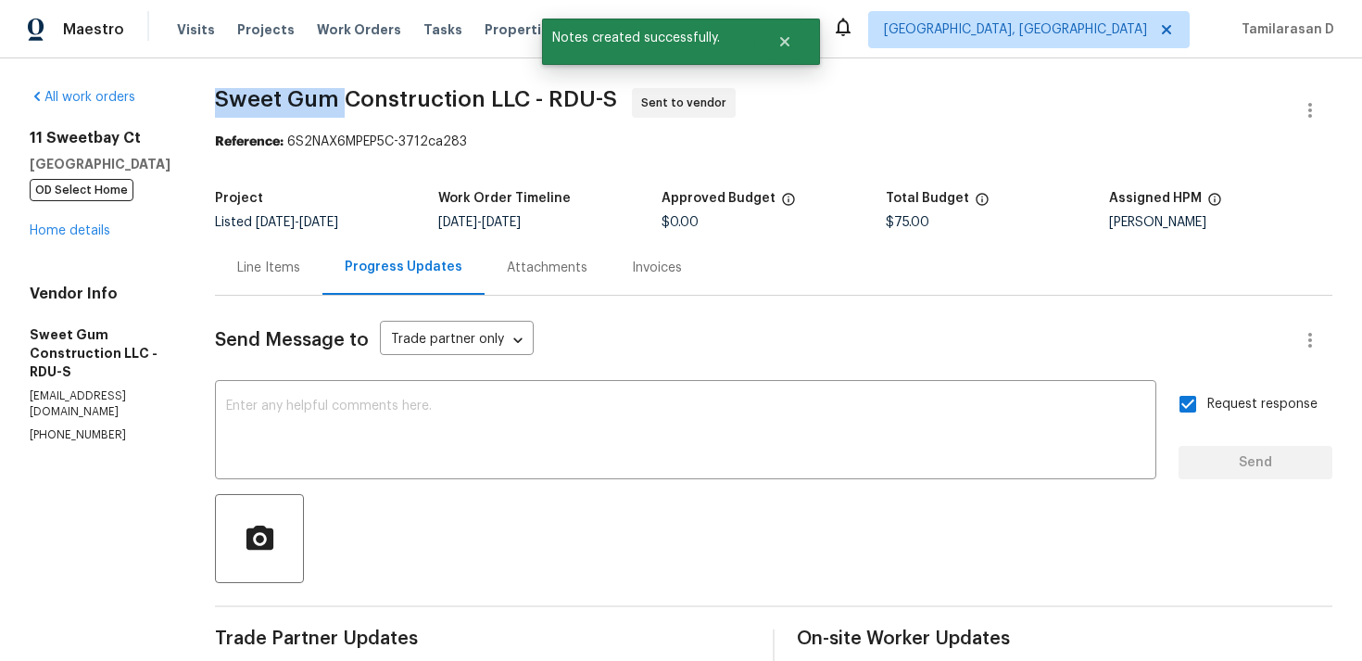
drag, startPoint x: 257, startPoint y: 98, endPoint x: 384, endPoint y: 99, distance: 127.0
click at [384, 99] on div "All work orders 11 Sweetbay Ct Durham, NC 27704 OD Select Home Home details Ven…" at bounding box center [681, 510] width 1362 height 905
copy span "Sweet Gum"
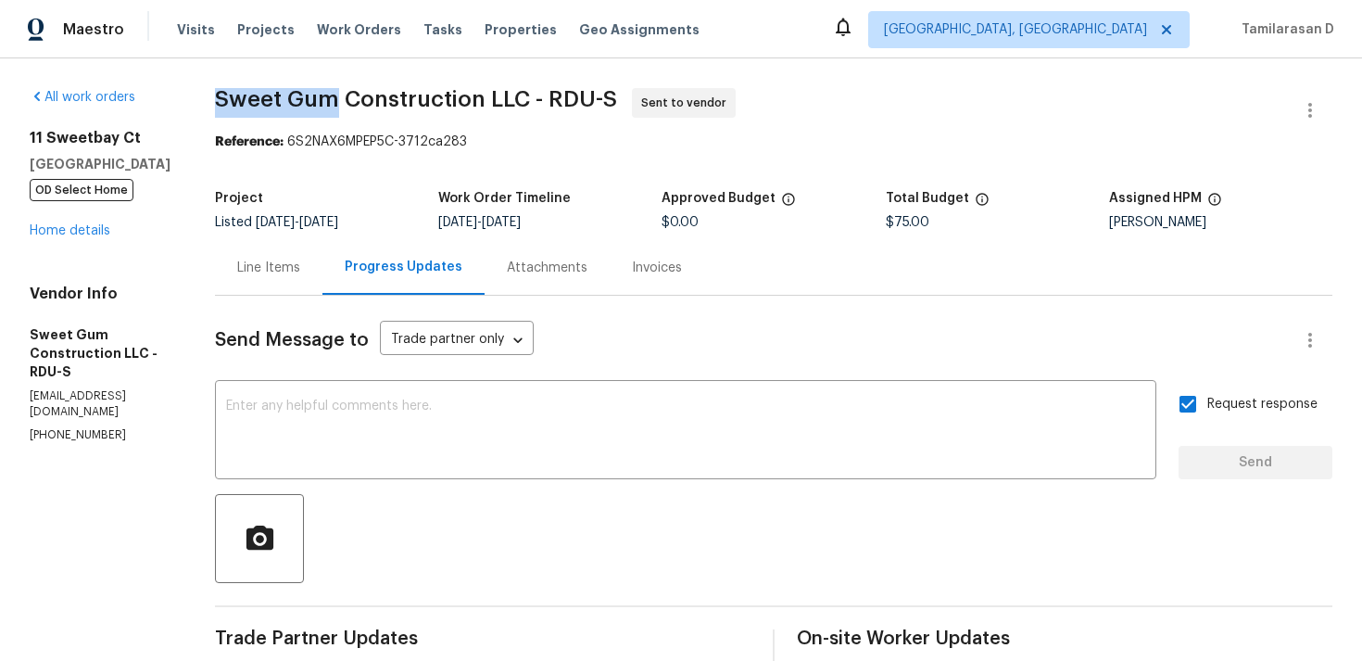
click at [254, 66] on div "All work orders 11 Sweetbay Ct Durham, NC 27704 OD Select Home Home details Ven…" at bounding box center [681, 510] width 1362 height 905
click at [420, 175] on section "Sweet Gum Construction LLC - RDU-S Sent to vendor Reference: 6S2NAX6MPEP5C-3712…" at bounding box center [774, 510] width 1118 height 845
click at [926, 127] on span "Sweet Gum Construction LLC - RDU-S Sent to vendor" at bounding box center [751, 110] width 1073 height 44
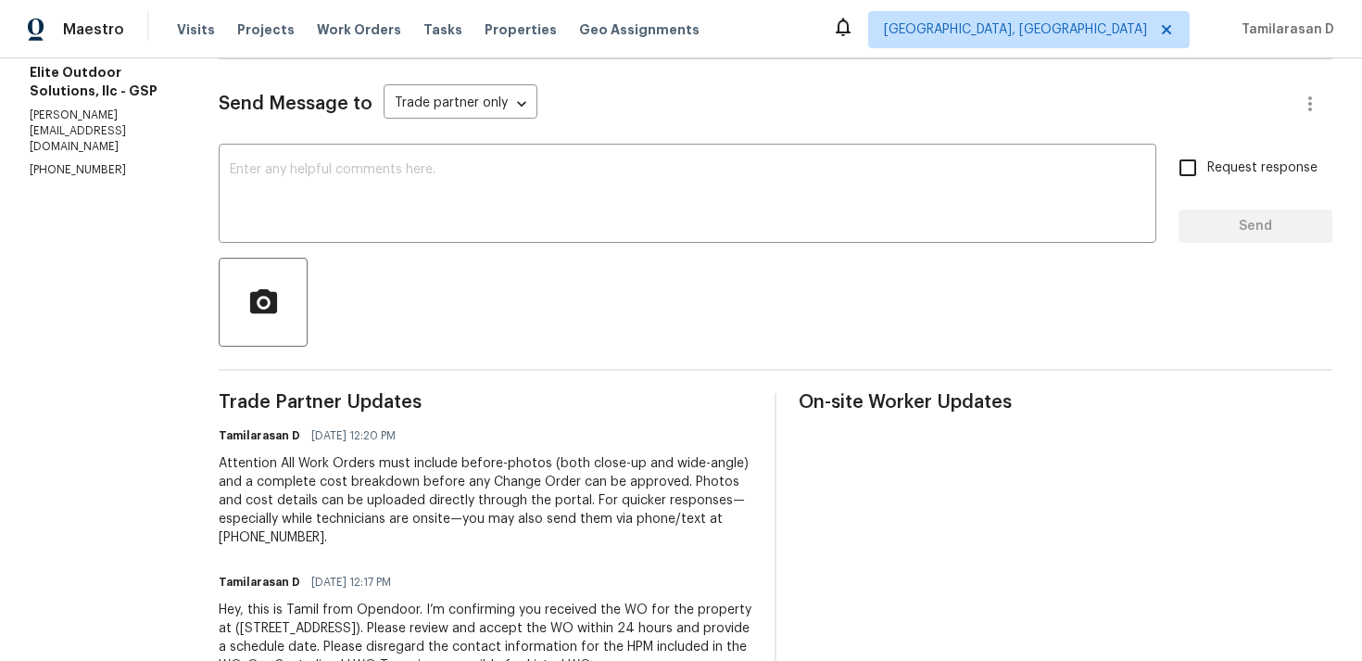
scroll to position [227, 0]
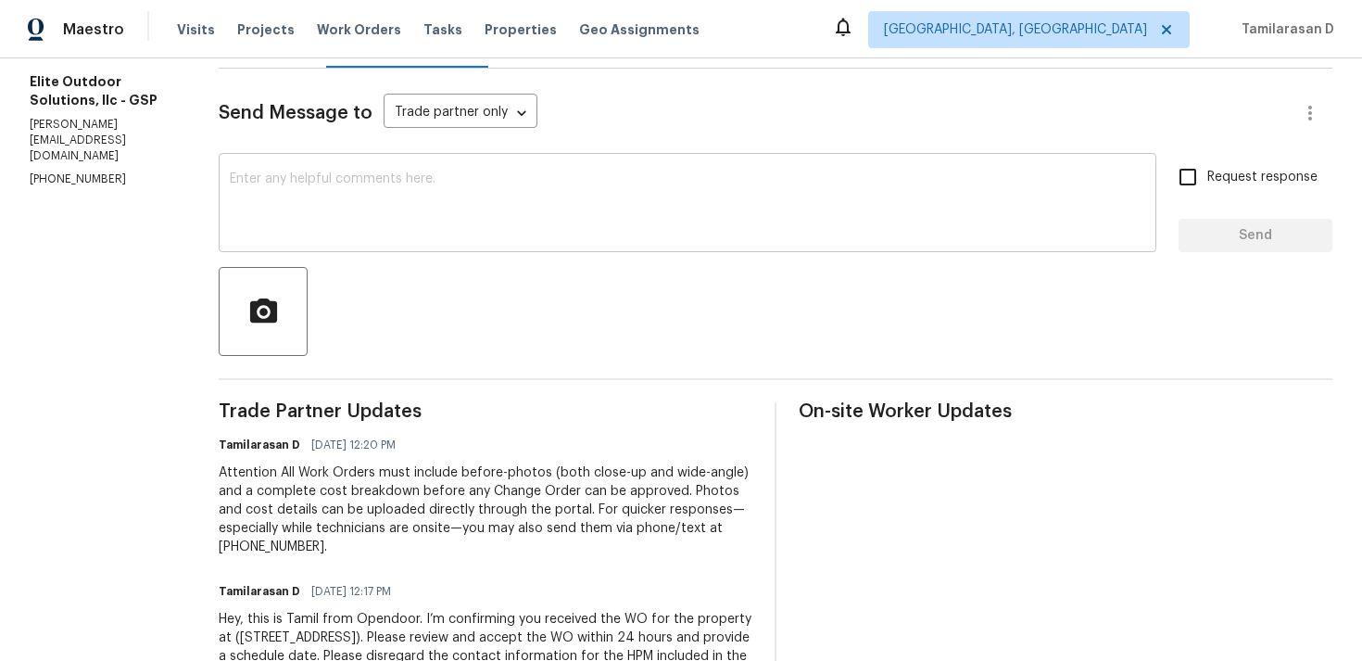
click at [353, 220] on textarea at bounding box center [688, 204] width 916 height 65
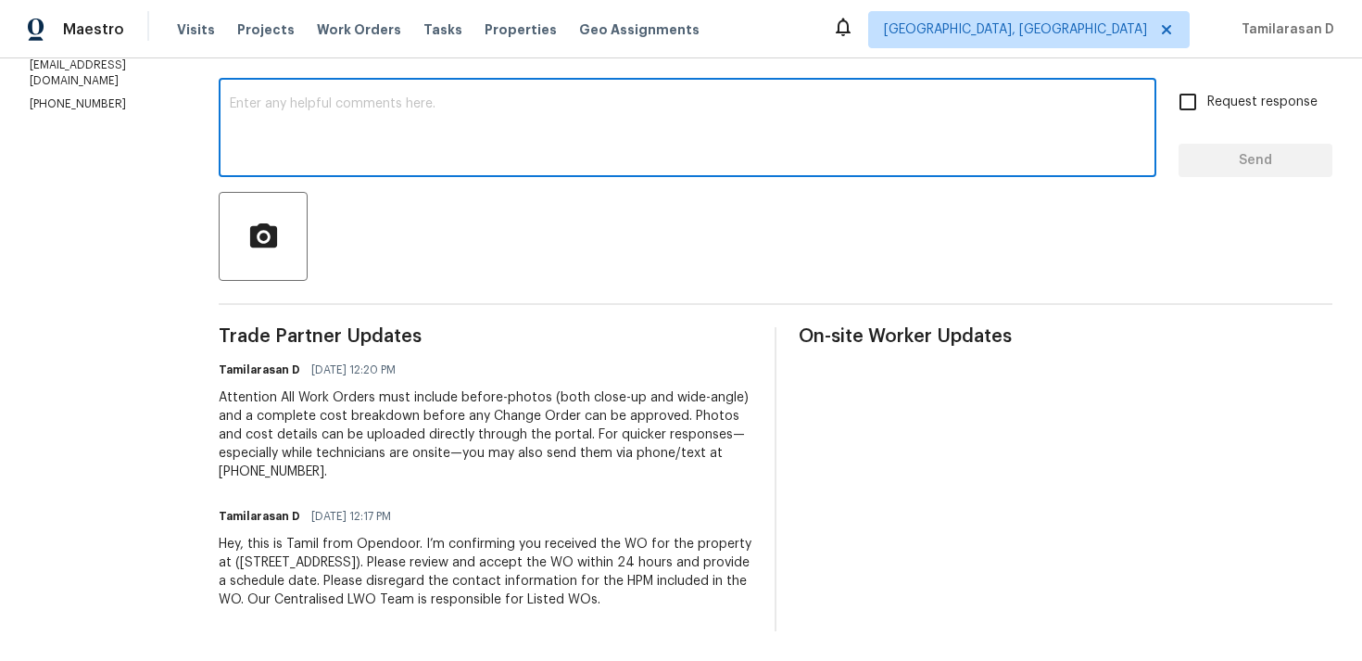
scroll to position [0, 0]
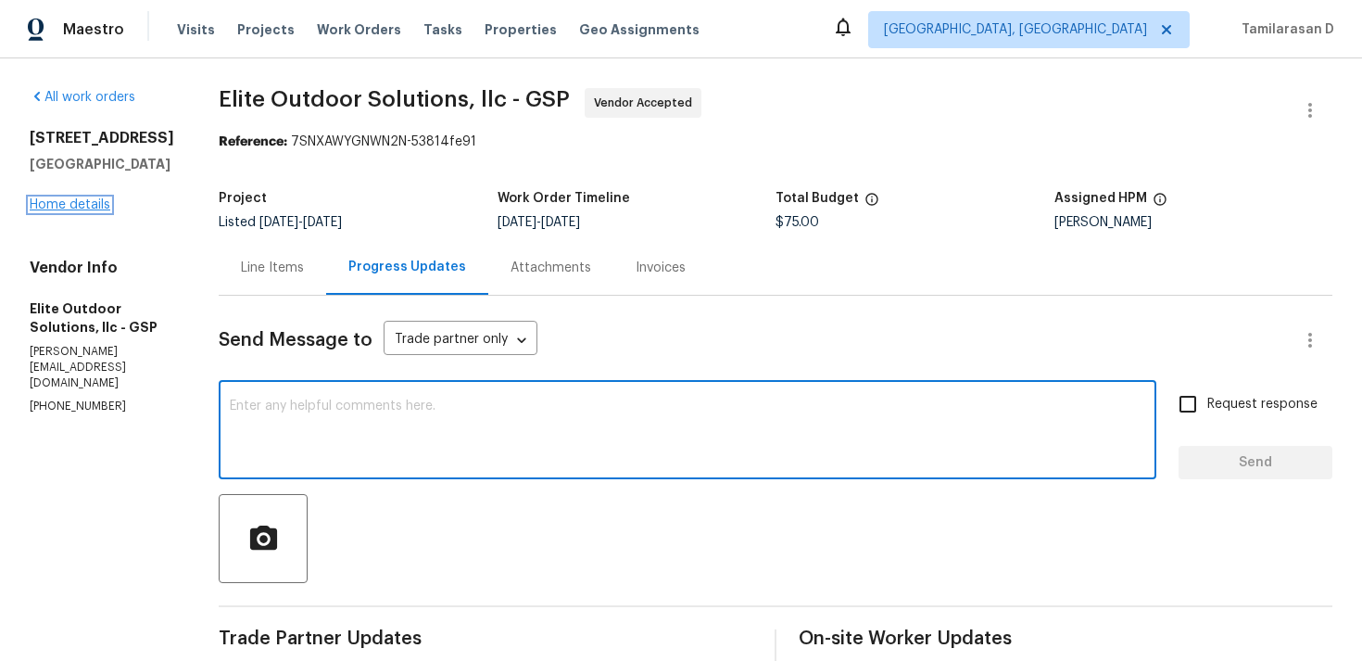
click at [59, 211] on link "Home details" at bounding box center [70, 204] width 81 height 13
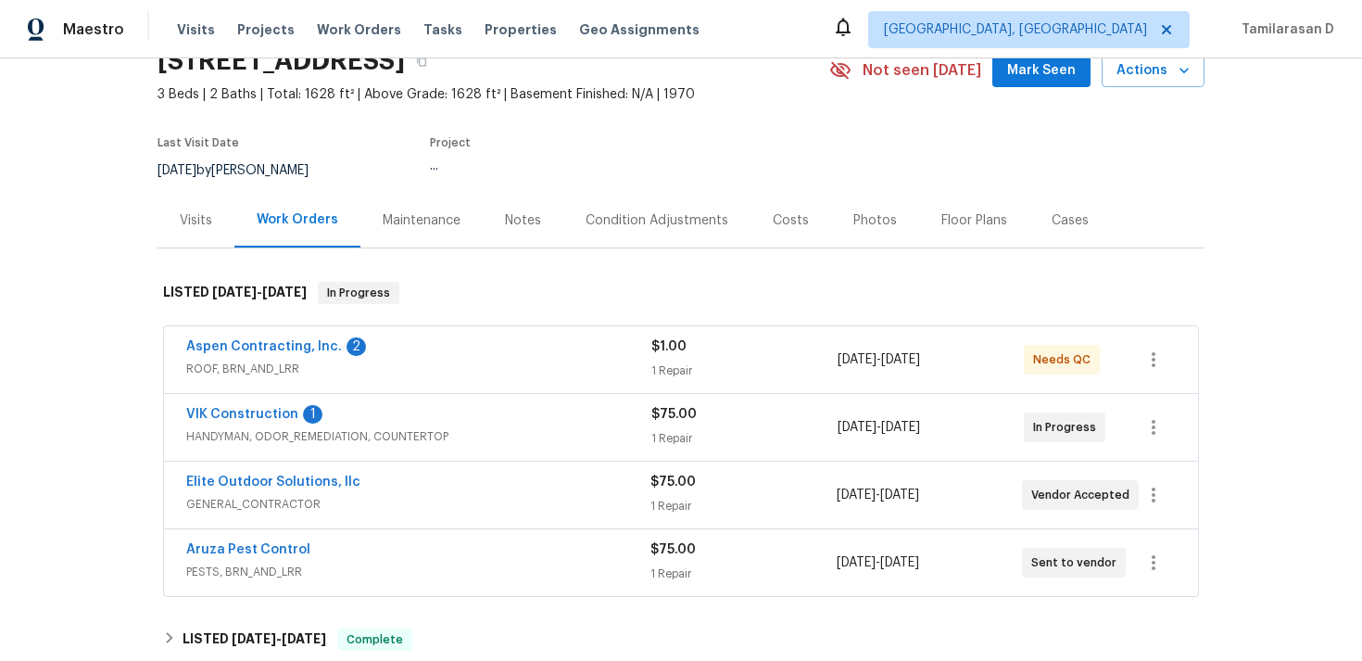
scroll to position [115, 0]
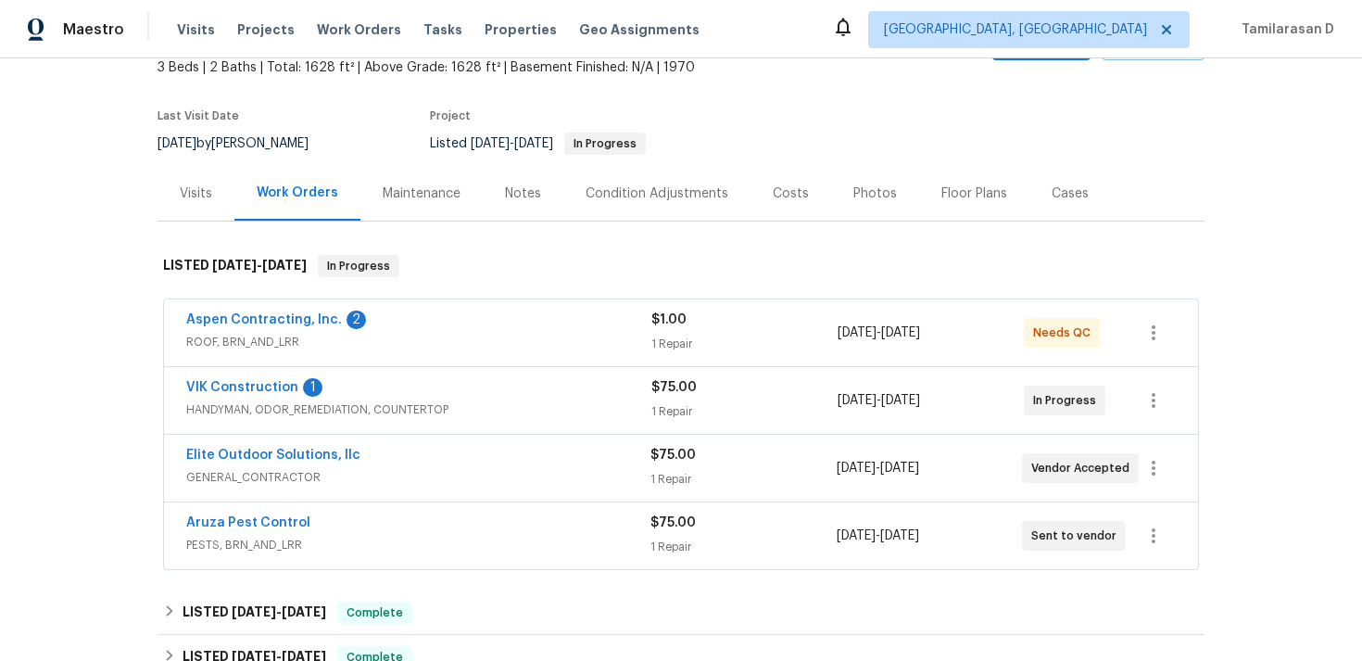
click at [377, 394] on div "VIK Construction 1" at bounding box center [418, 389] width 465 height 22
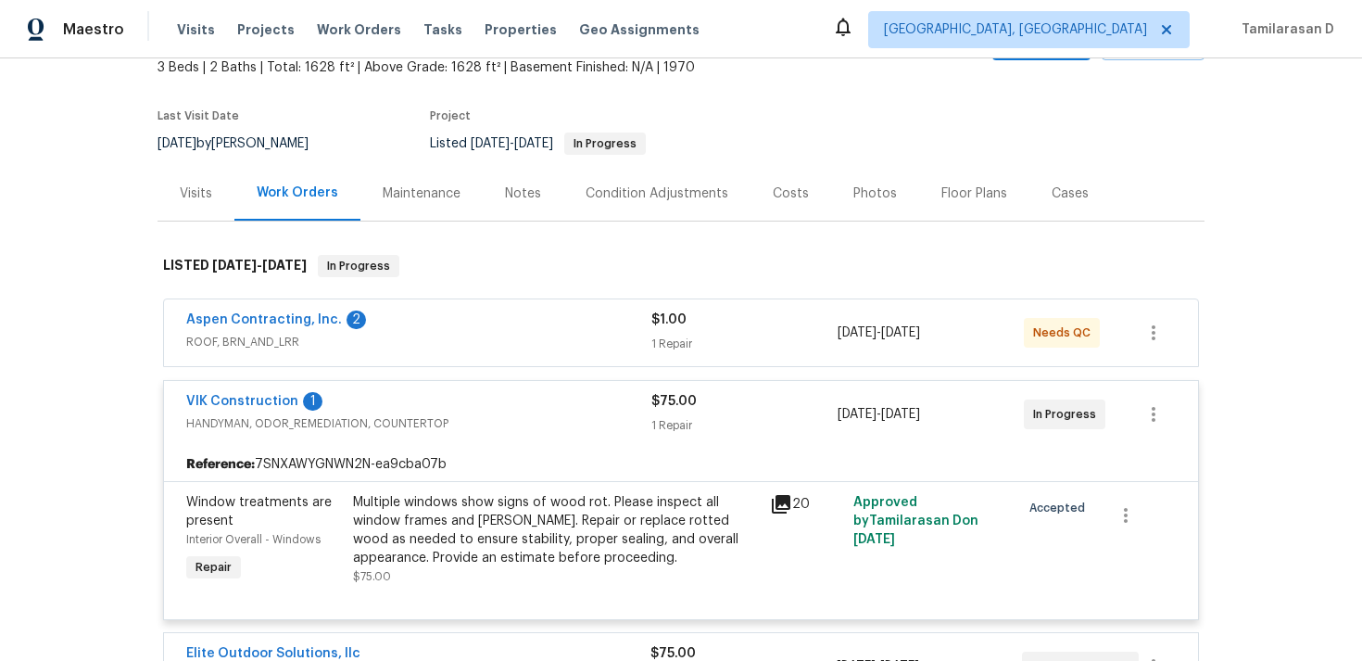
scroll to position [274, 0]
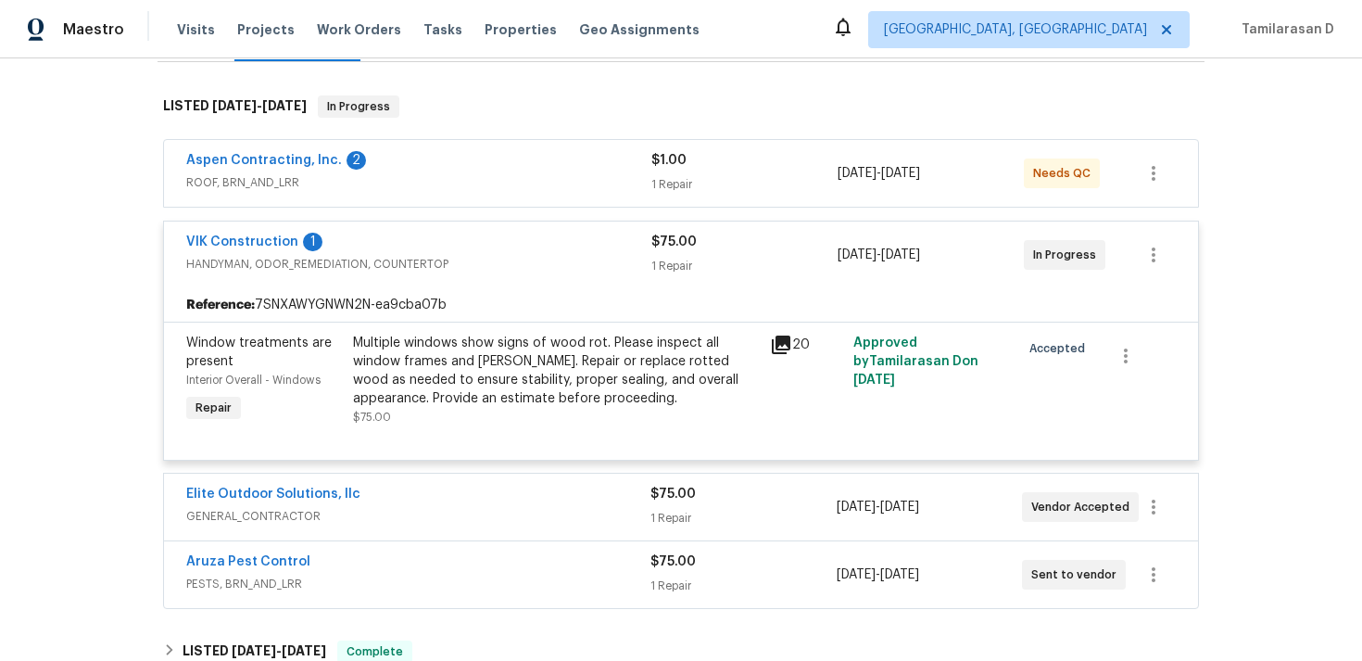
click at [392, 253] on div "VIK Construction 1" at bounding box center [418, 244] width 465 height 22
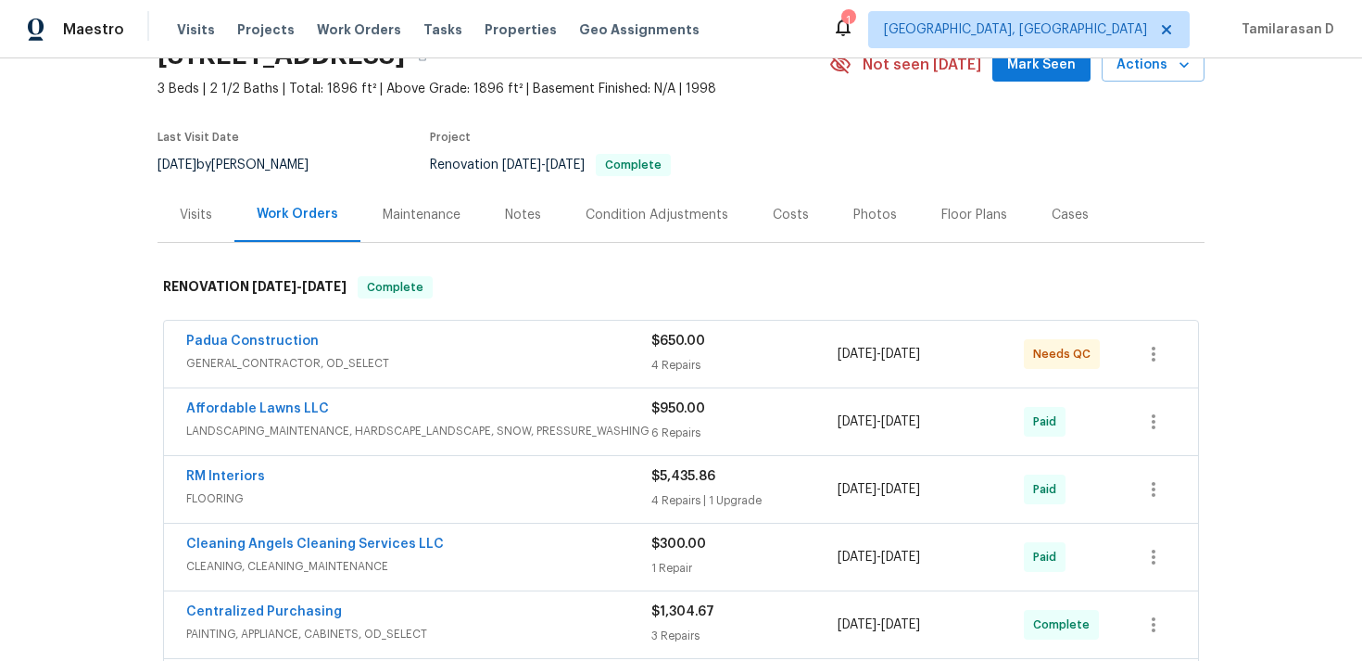
scroll to position [103, 0]
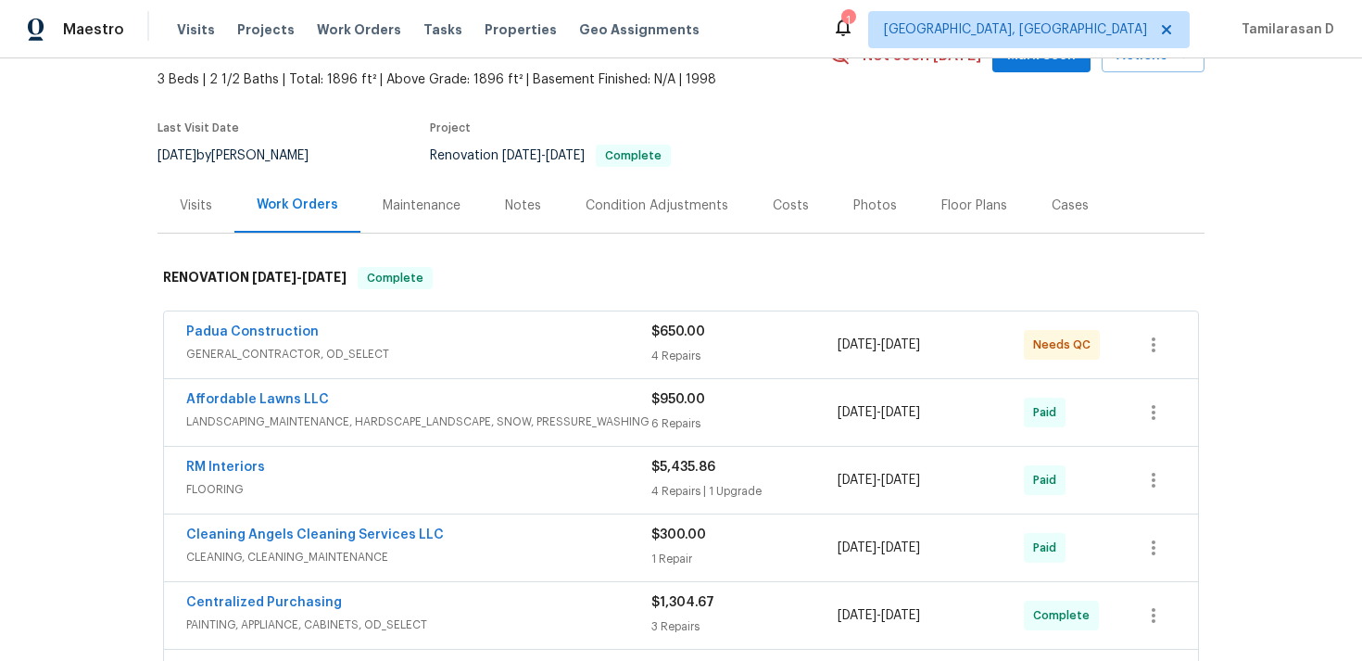
click at [396, 350] on span "GENERAL_CONTRACTOR, OD_SELECT" at bounding box center [418, 354] width 465 height 19
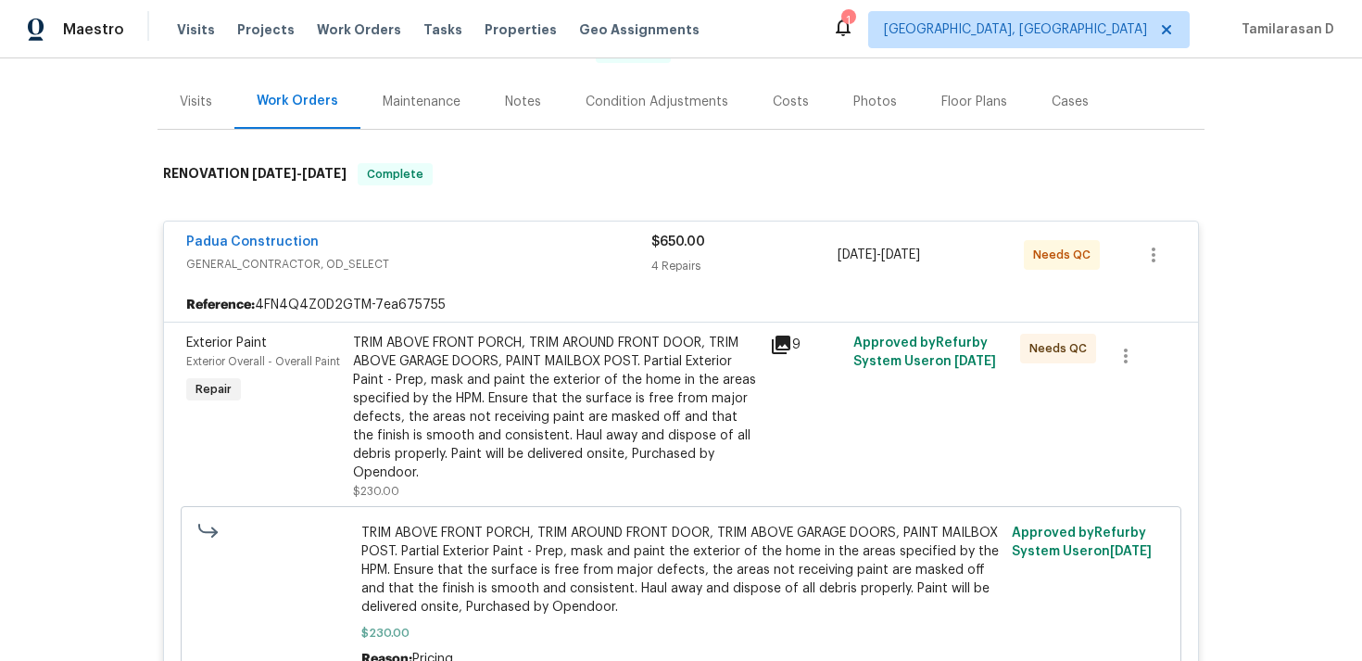
scroll to position [228, 0]
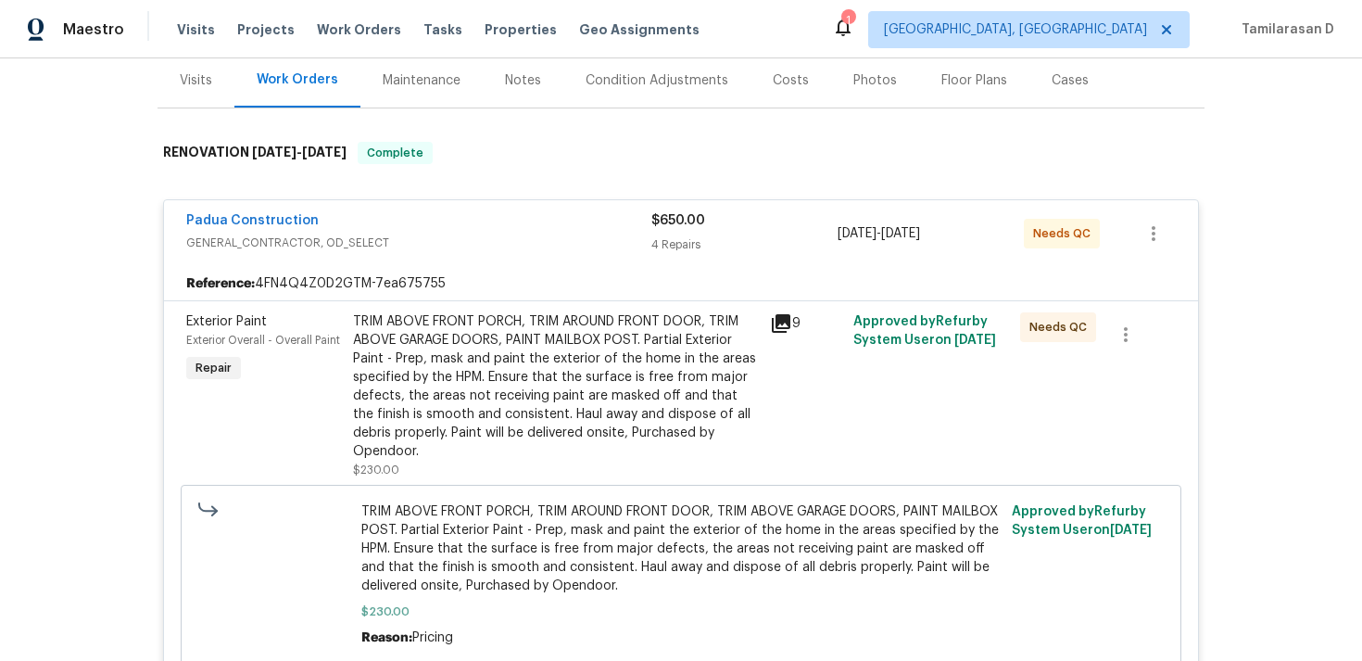
click at [467, 231] on div "Padua Construction" at bounding box center [418, 222] width 465 height 22
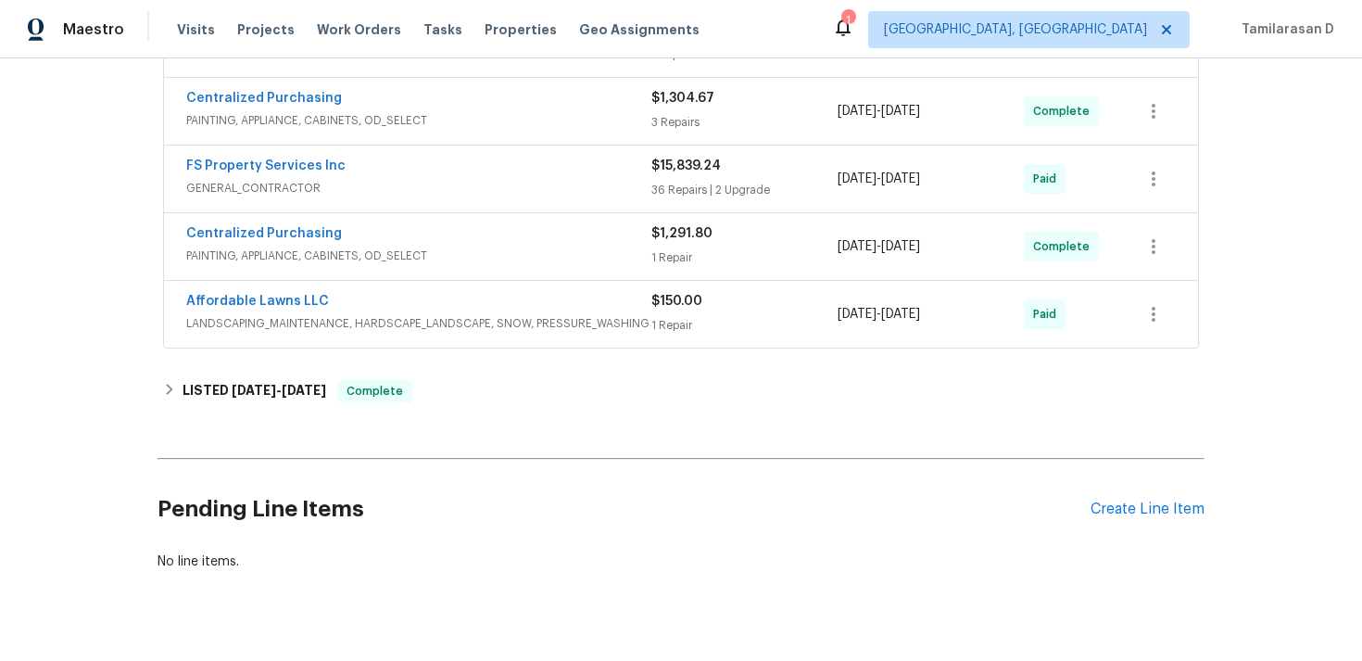
scroll to position [585, 0]
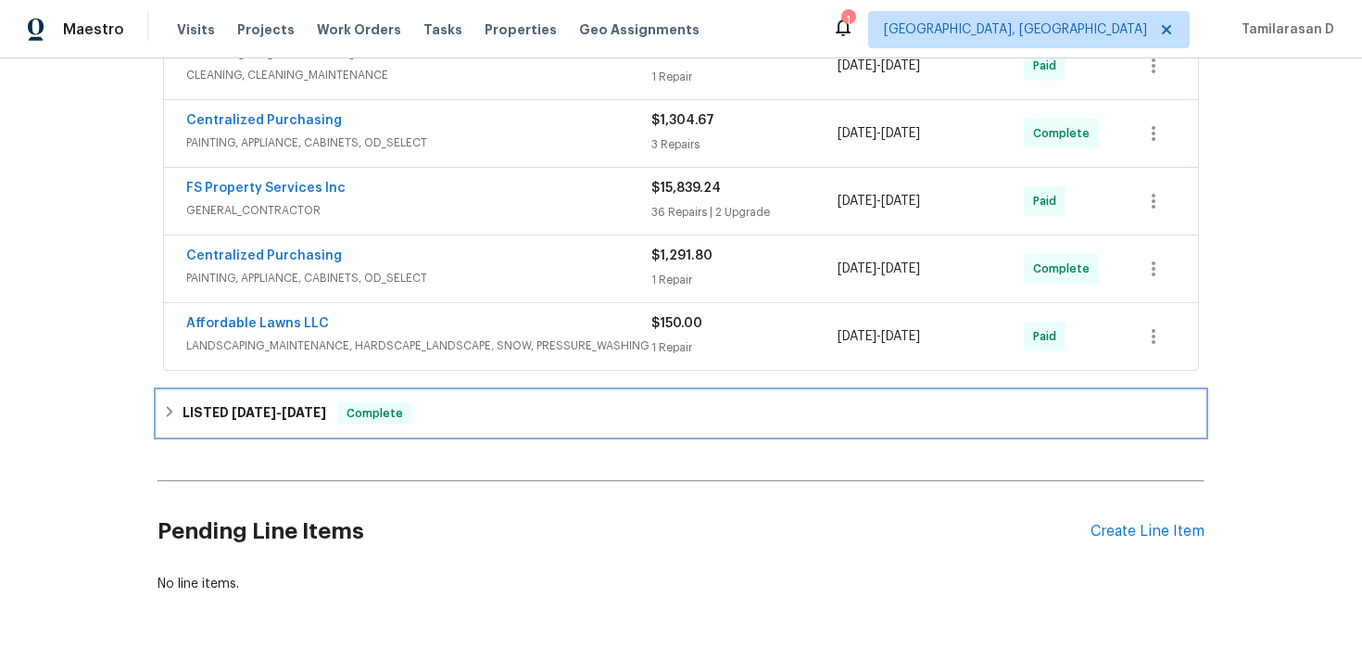
click at [194, 410] on h6 "LISTED 8/28/25 - 8/29/25" at bounding box center [255, 413] width 144 height 22
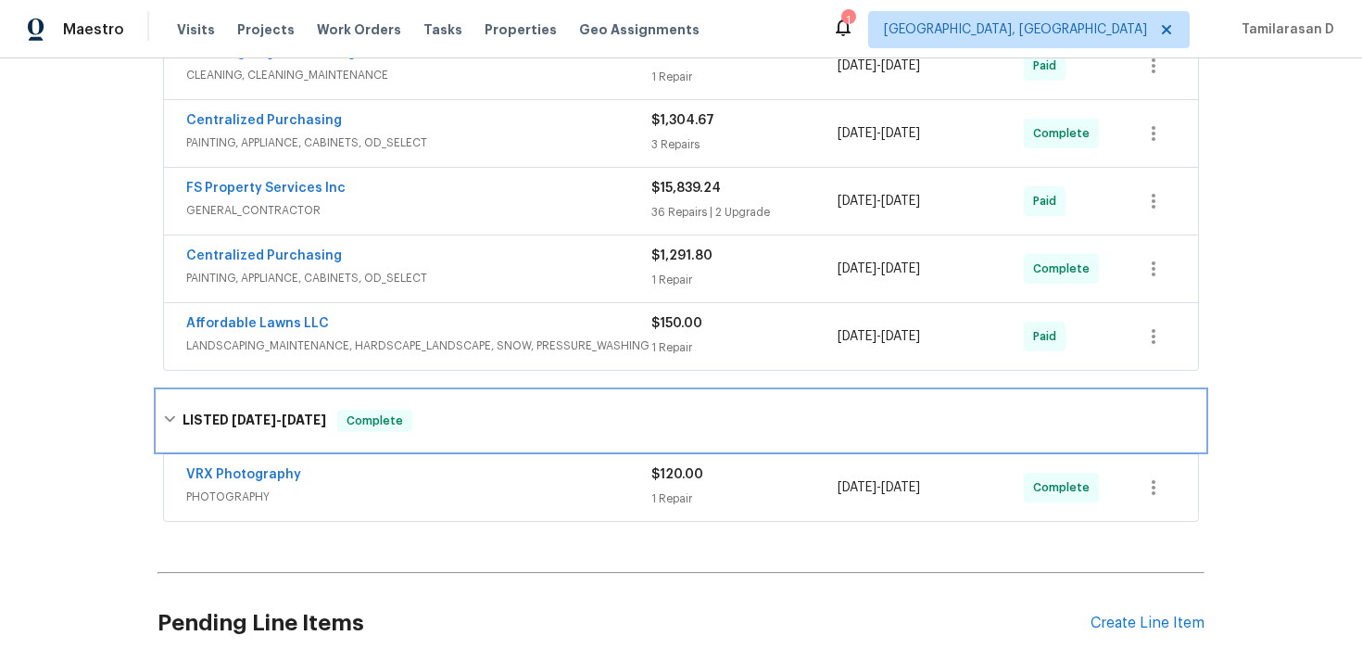
click at [188, 413] on h6 "LISTED 8/28/25 - 8/29/25" at bounding box center [255, 421] width 144 height 22
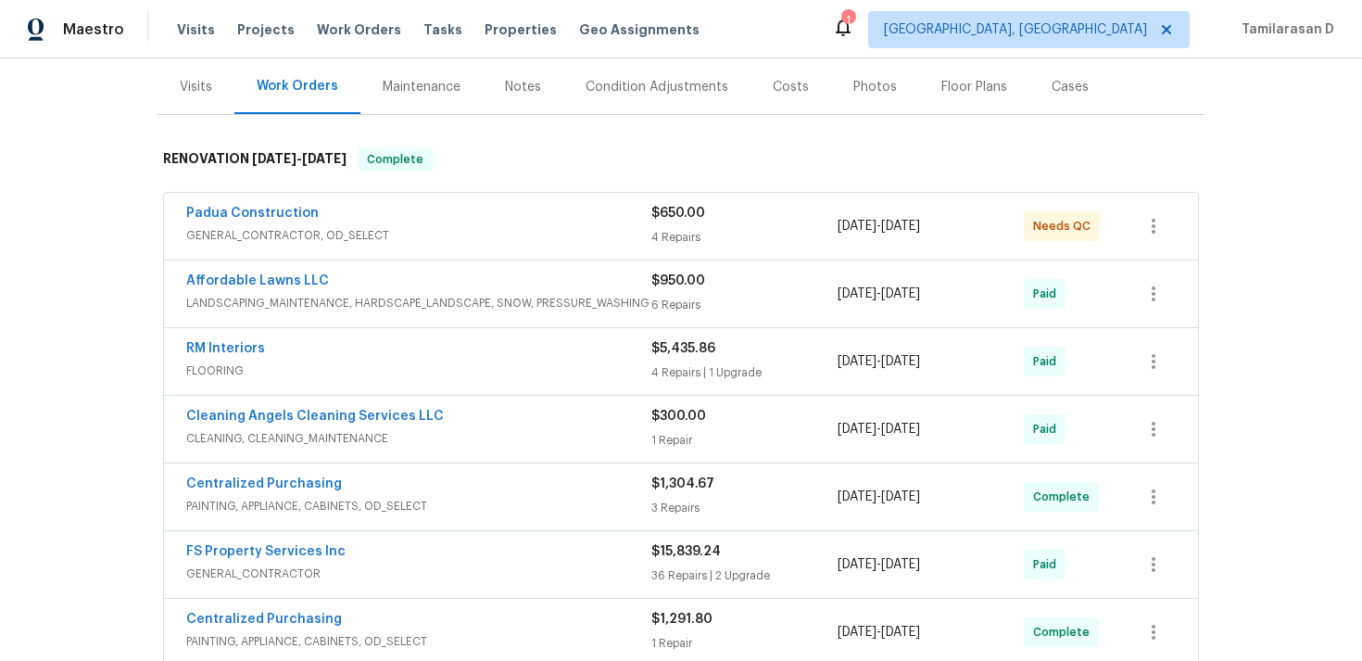
scroll to position [219, 0]
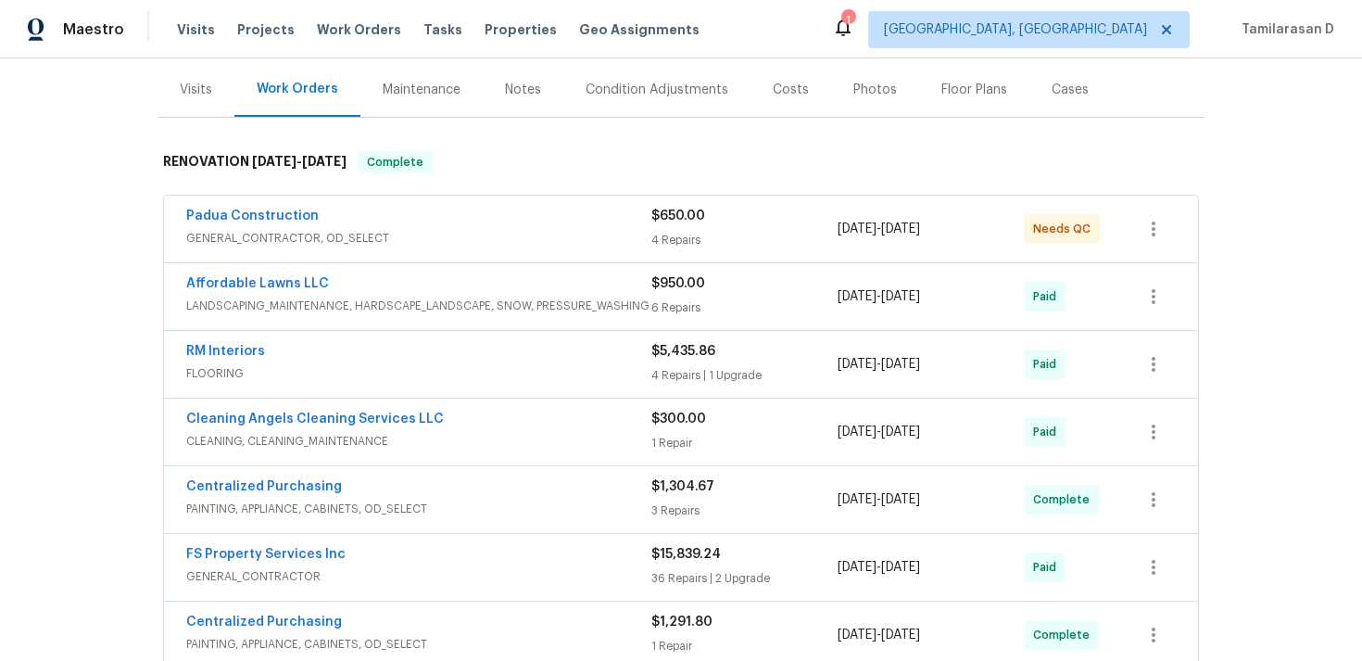
click at [404, 555] on div "FS Property Services Inc" at bounding box center [418, 556] width 465 height 22
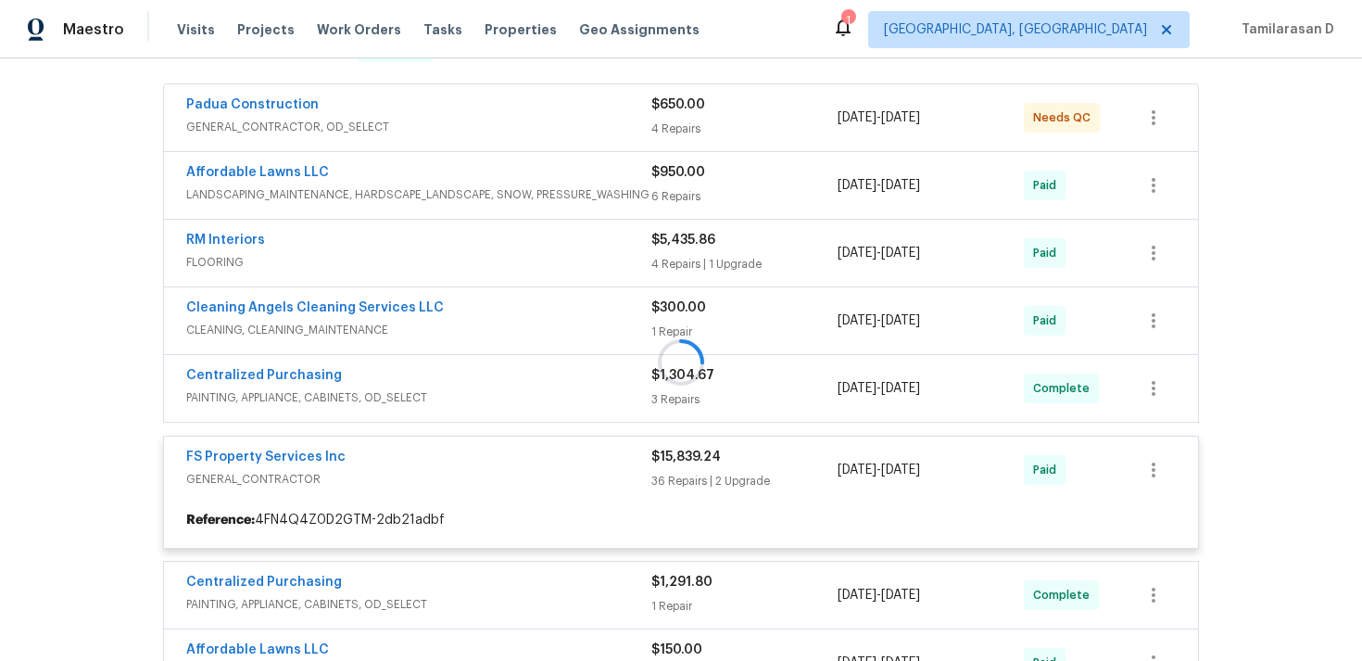
scroll to position [378, 0]
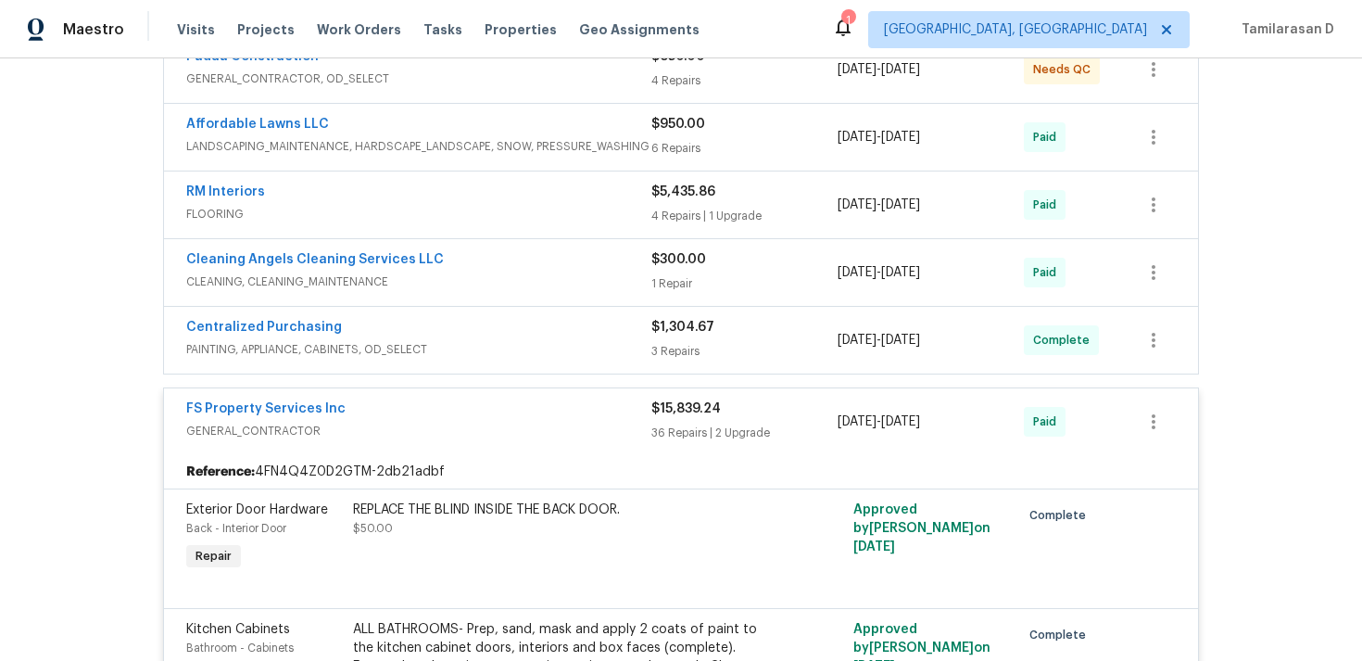
click at [386, 417] on div "FS Property Services Inc" at bounding box center [418, 410] width 465 height 22
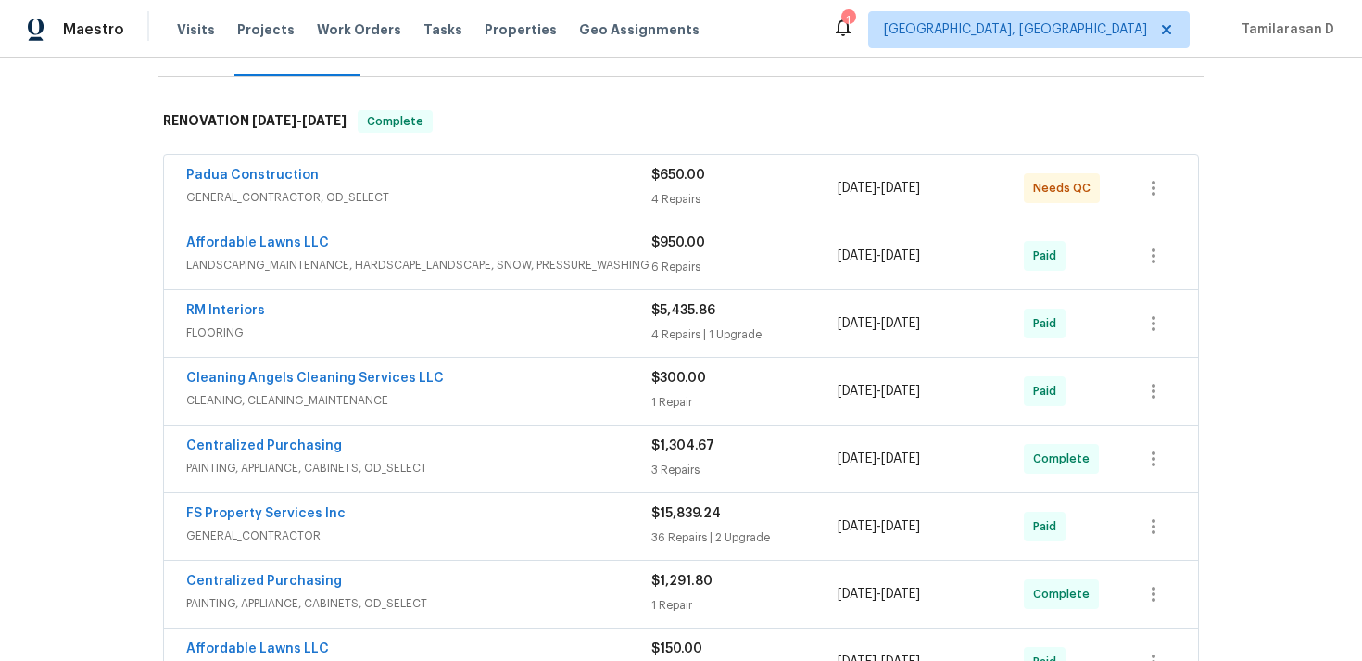
scroll to position [154, 0]
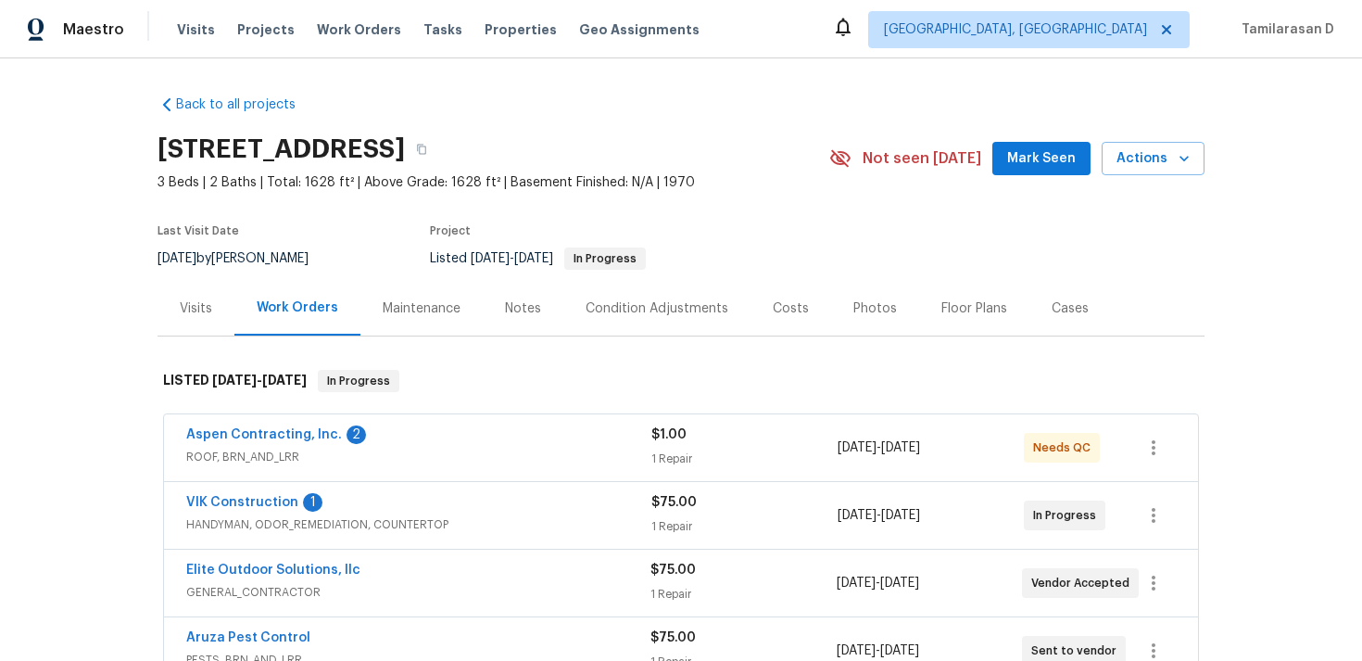
scroll to position [274, 0]
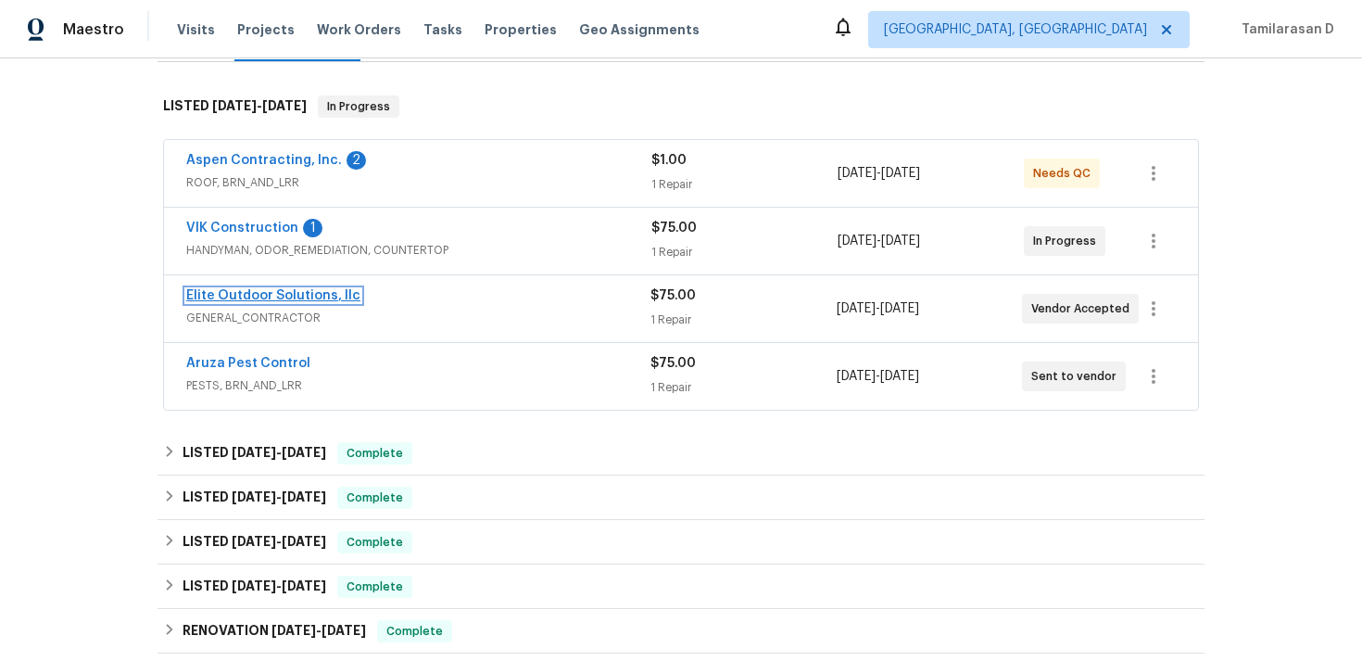
click at [247, 293] on link "Elite Outdoor Solutions, llc" at bounding box center [273, 295] width 174 height 13
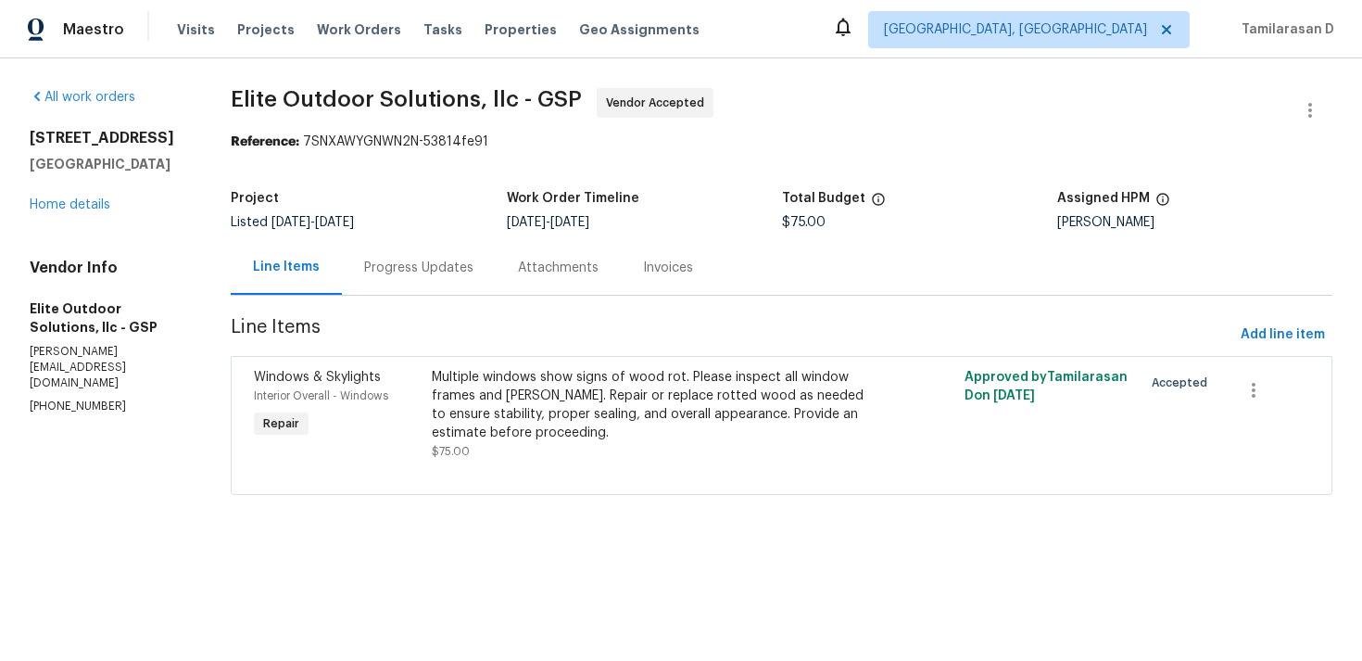
click at [454, 272] on div "Progress Updates" at bounding box center [418, 268] width 109 height 19
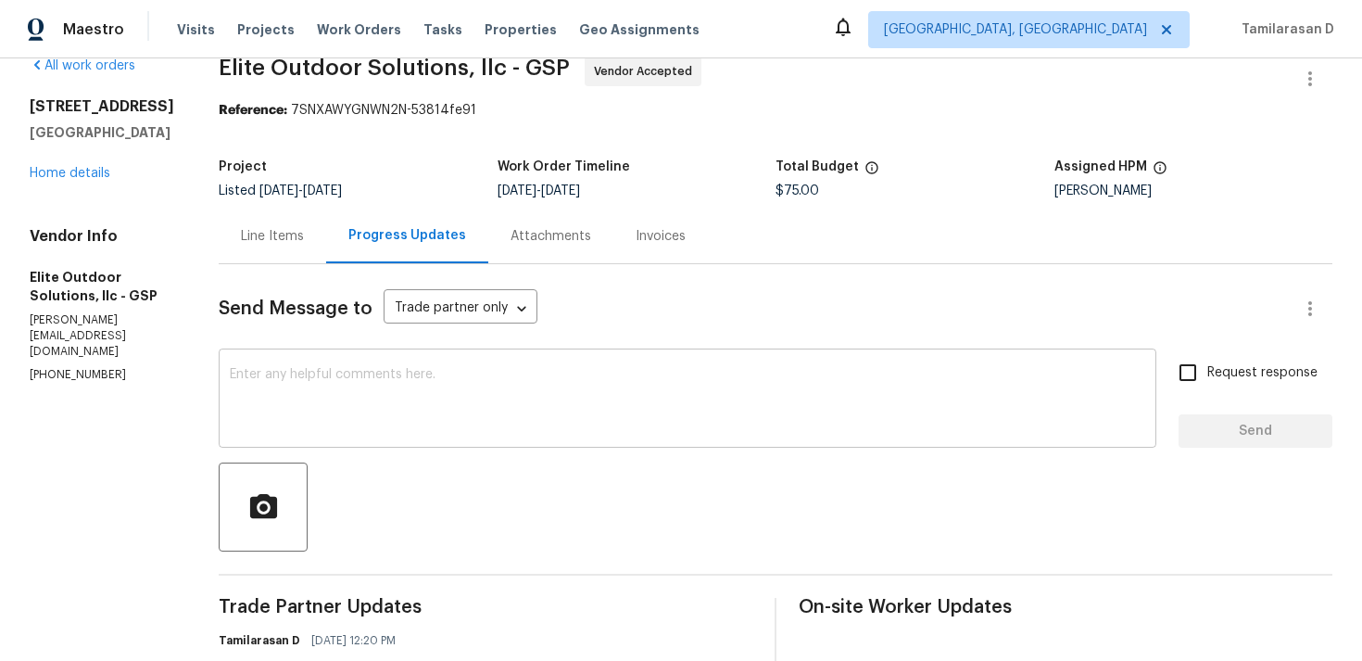
scroll to position [302, 0]
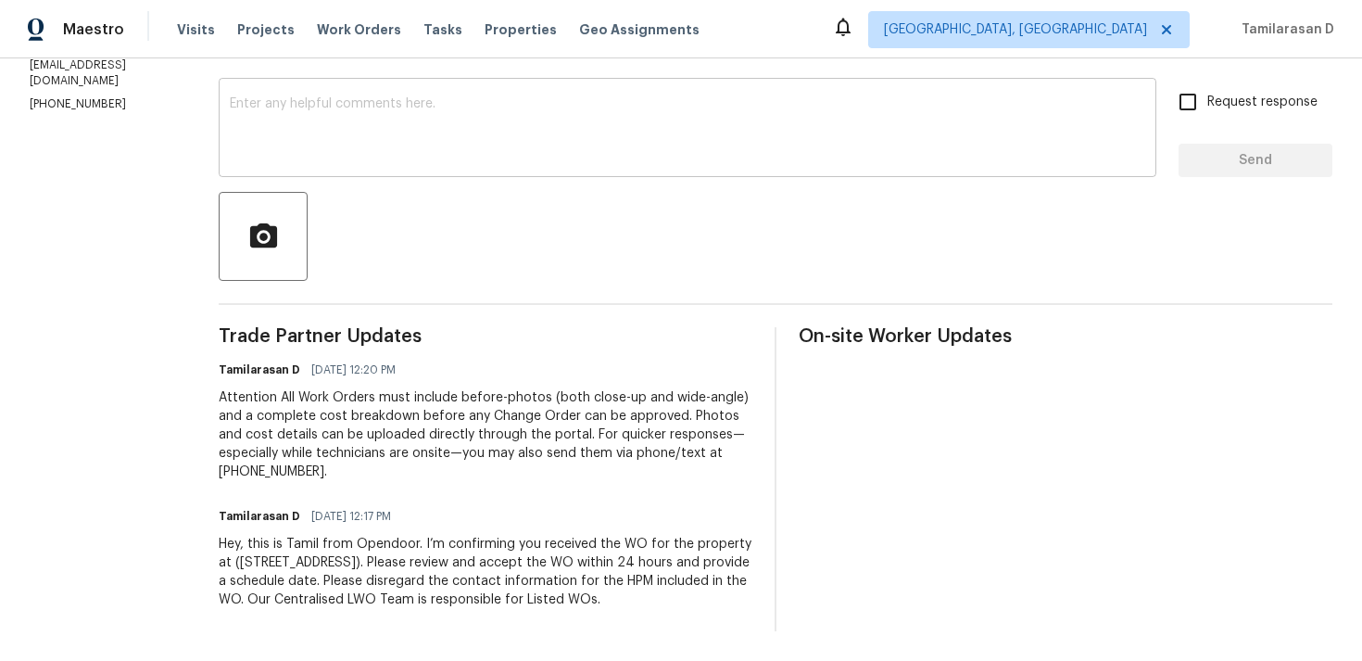
click at [392, 173] on div "x ​" at bounding box center [688, 129] width 938 height 95
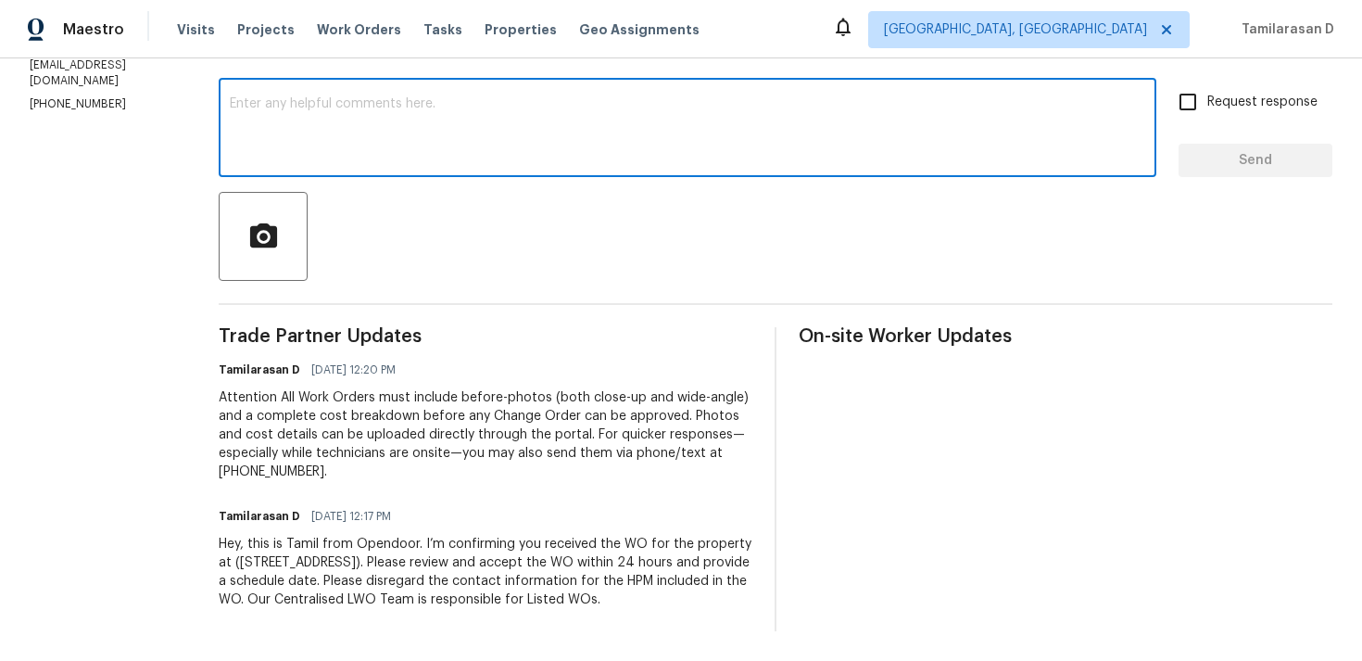
click at [343, 126] on textarea at bounding box center [688, 129] width 916 height 65
paste textarea "Hey there, Thank you for accepting the work order, could you please let me know…"
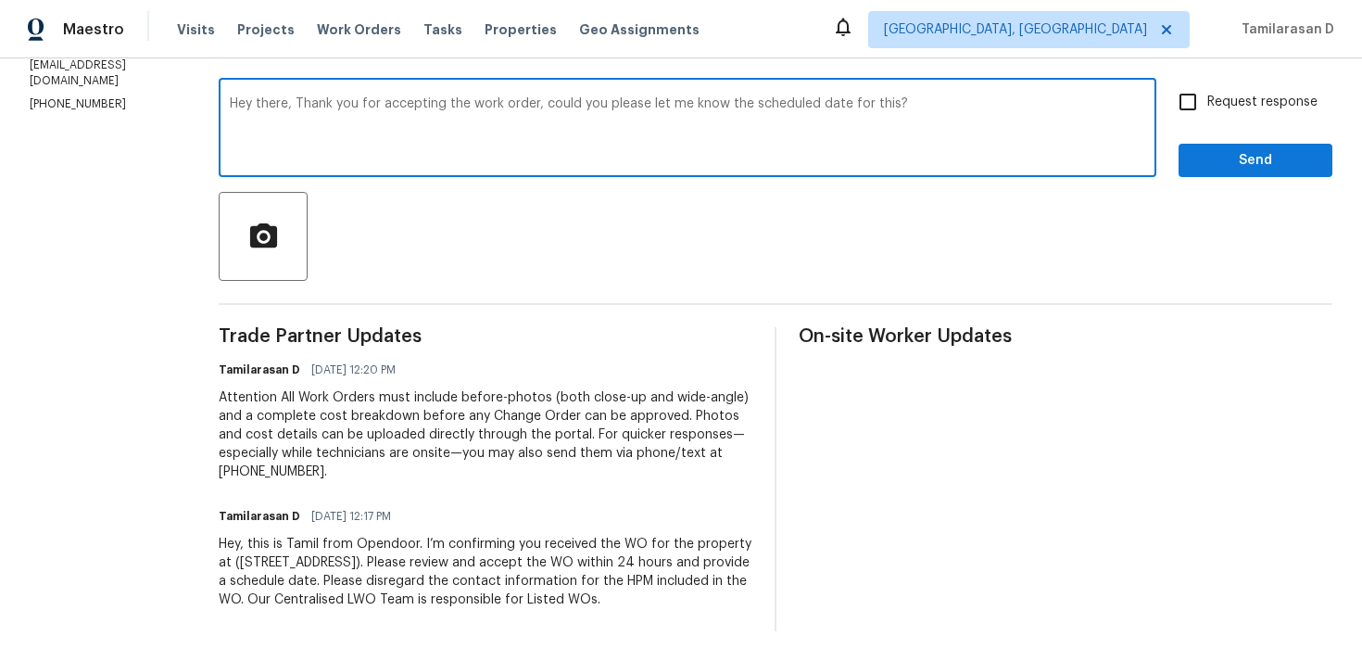
type textarea "Hey there, Thank you for accepting the work order, could you please let me know…"
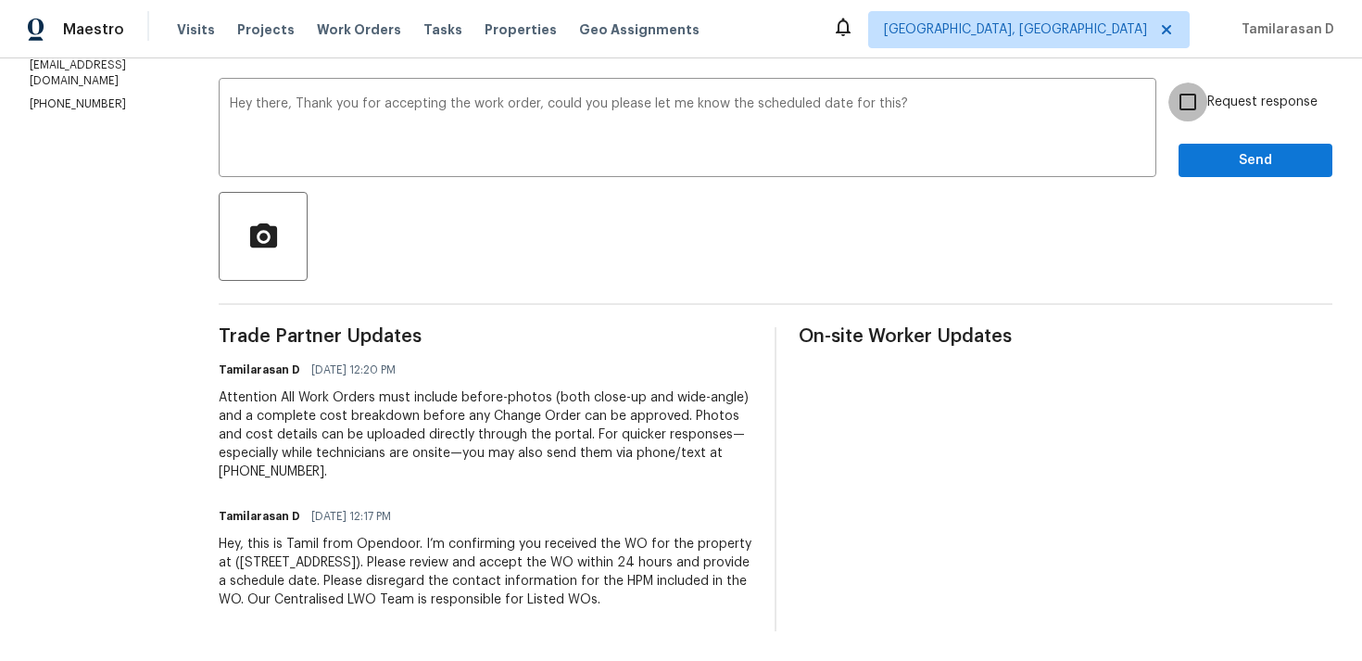
click at [1192, 97] on input "Request response" at bounding box center [1188, 101] width 39 height 39
checkbox input "true"
click at [1237, 153] on span "Send" at bounding box center [1256, 160] width 124 height 23
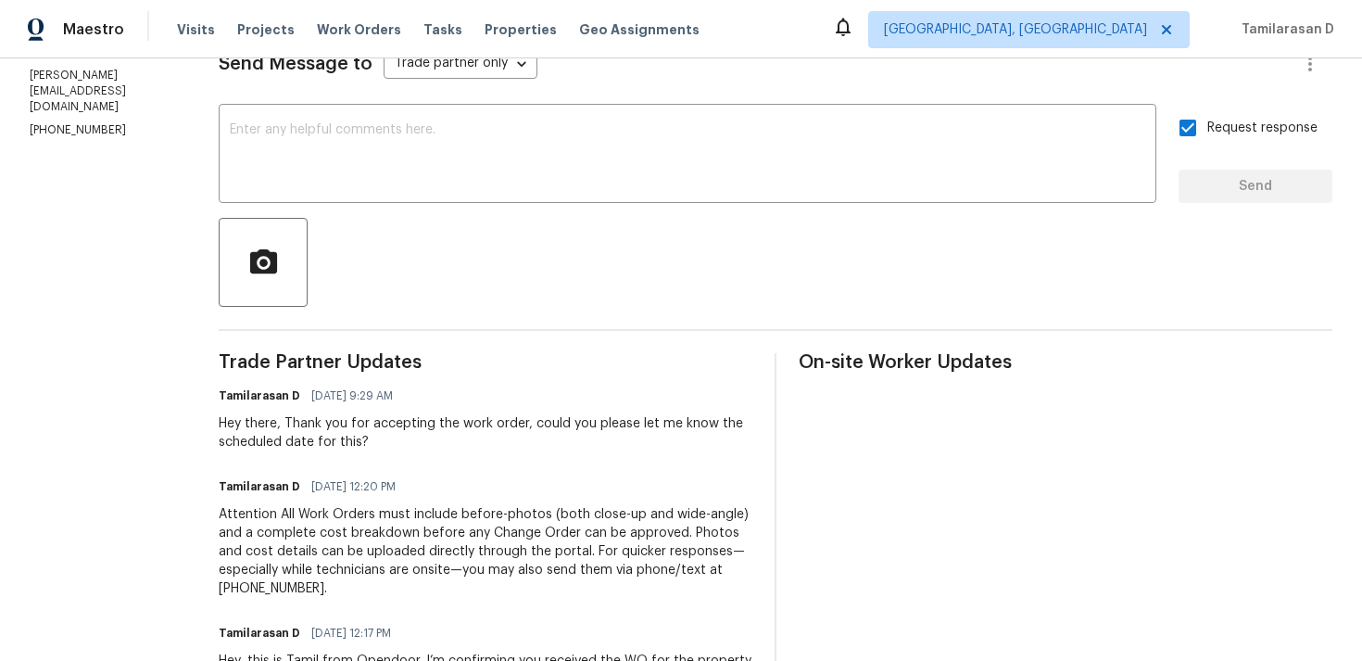
scroll to position [0, 0]
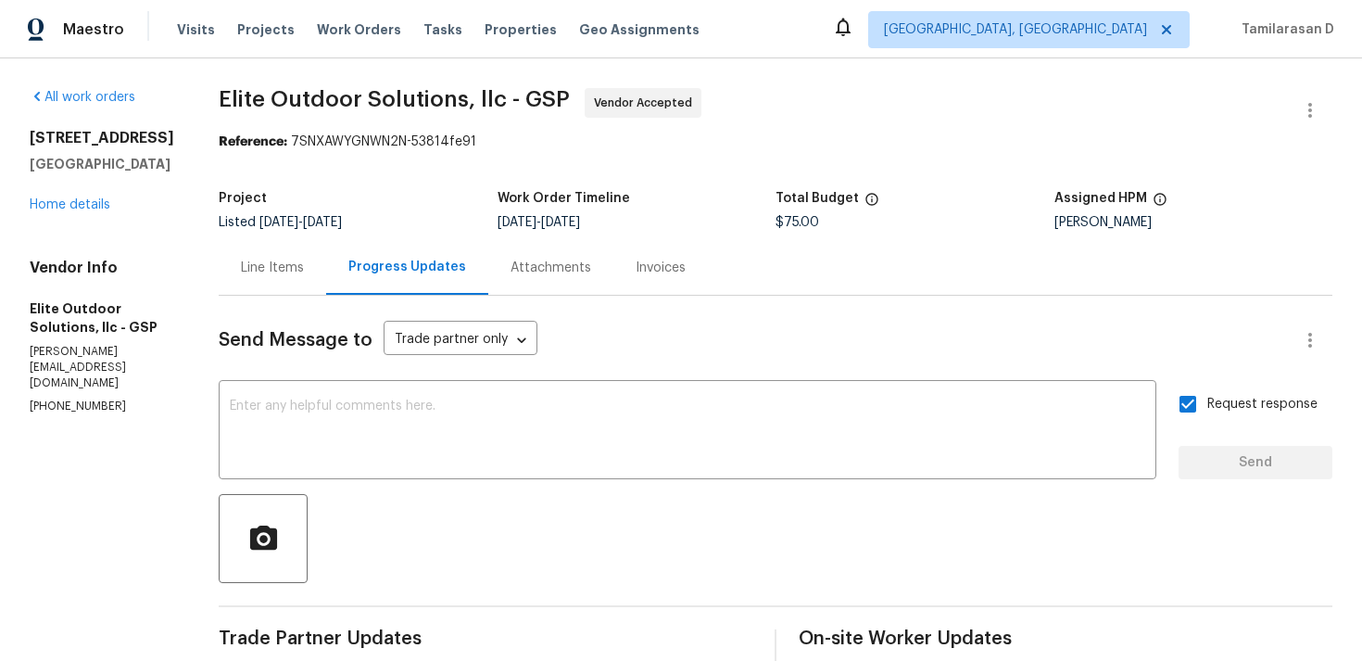
click at [268, 257] on div "Line Items" at bounding box center [273, 267] width 108 height 55
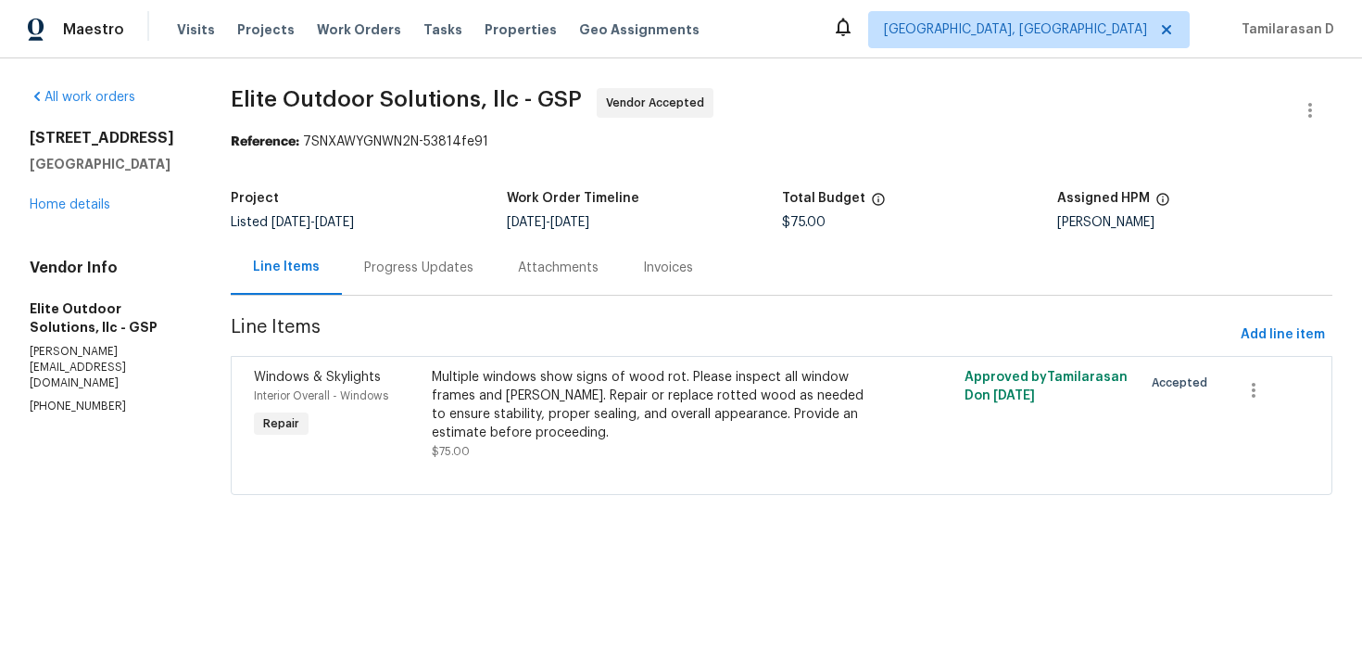
click at [68, 212] on div "421 High Valley Blvd Greenville, SC 29605 Home details" at bounding box center [108, 171] width 157 height 85
click at [77, 204] on link "Home details" at bounding box center [70, 204] width 81 height 13
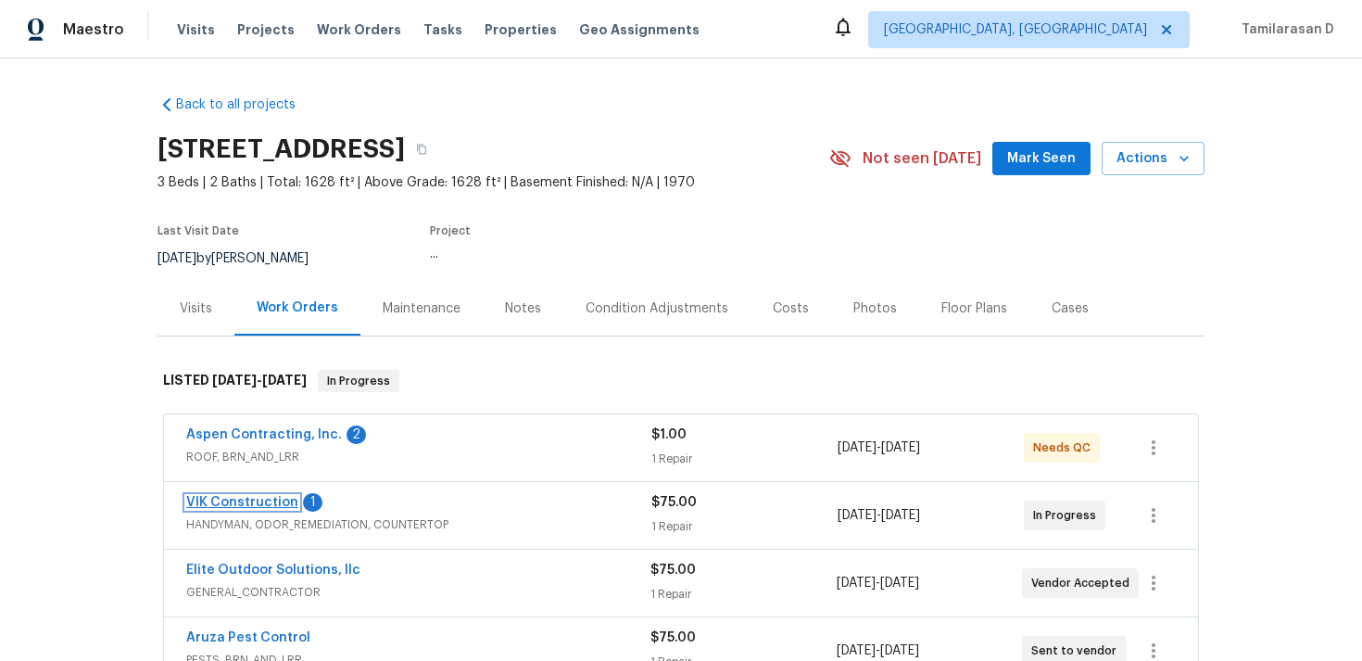
click at [236, 498] on link "VIK Construction" at bounding box center [242, 502] width 112 height 13
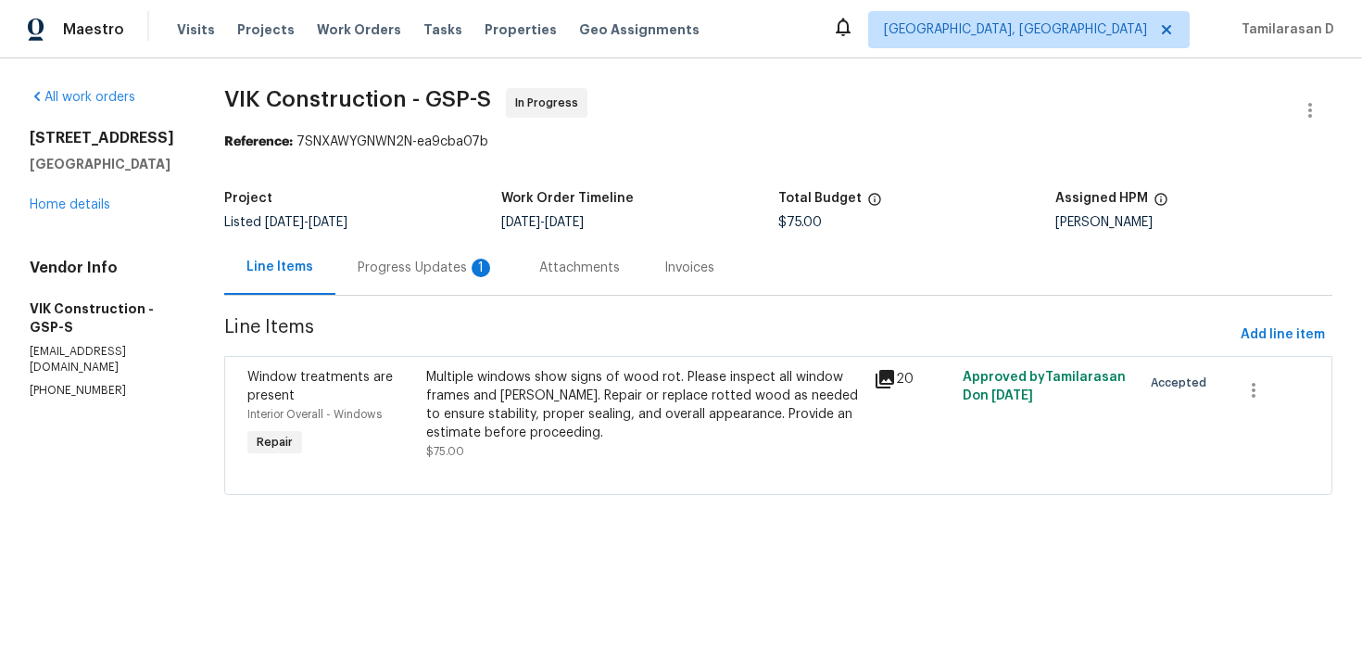
click at [463, 270] on div "Progress Updates 1" at bounding box center [426, 268] width 137 height 19
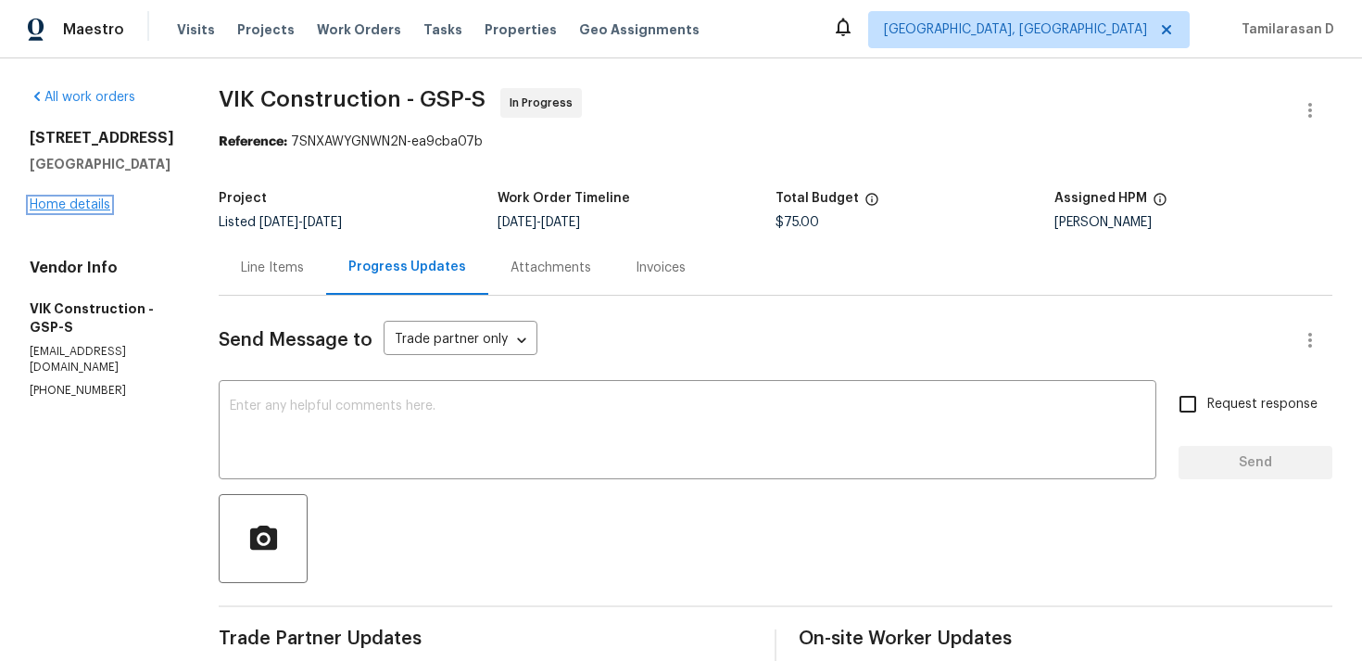
click at [97, 202] on link "Home details" at bounding box center [70, 204] width 81 height 13
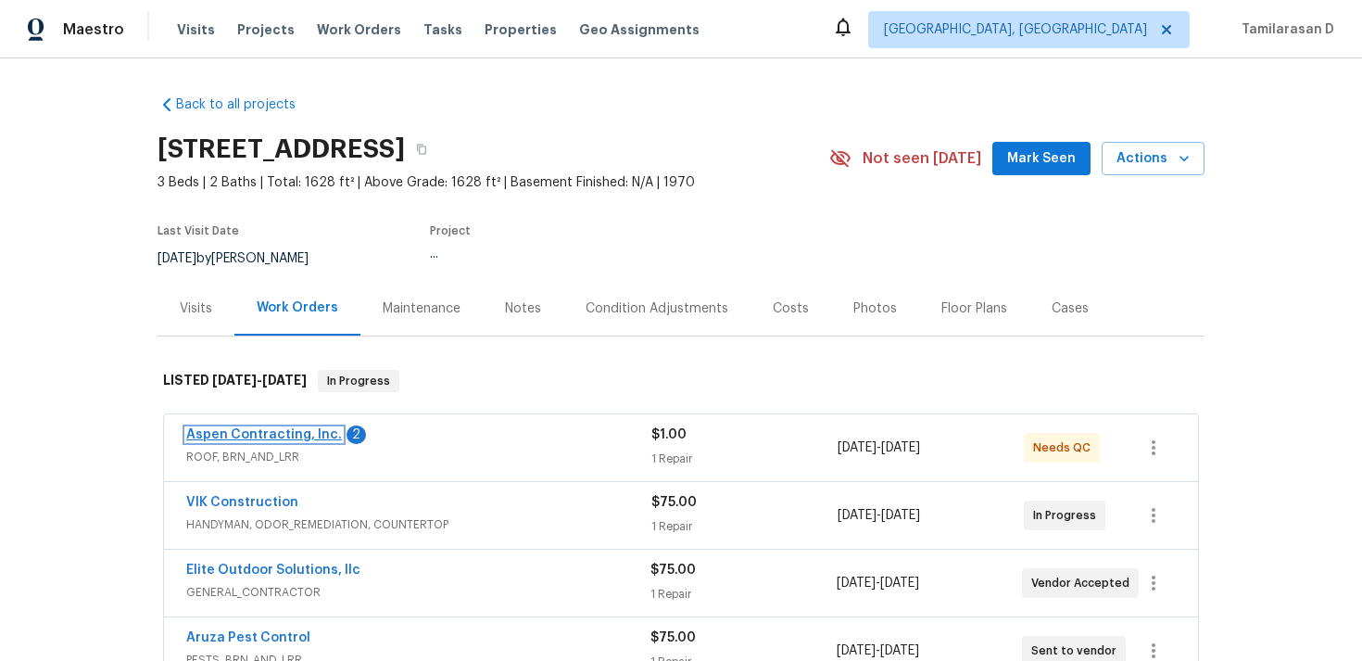
click at [283, 428] on link "Aspen Contracting, Inc." at bounding box center [264, 434] width 156 height 13
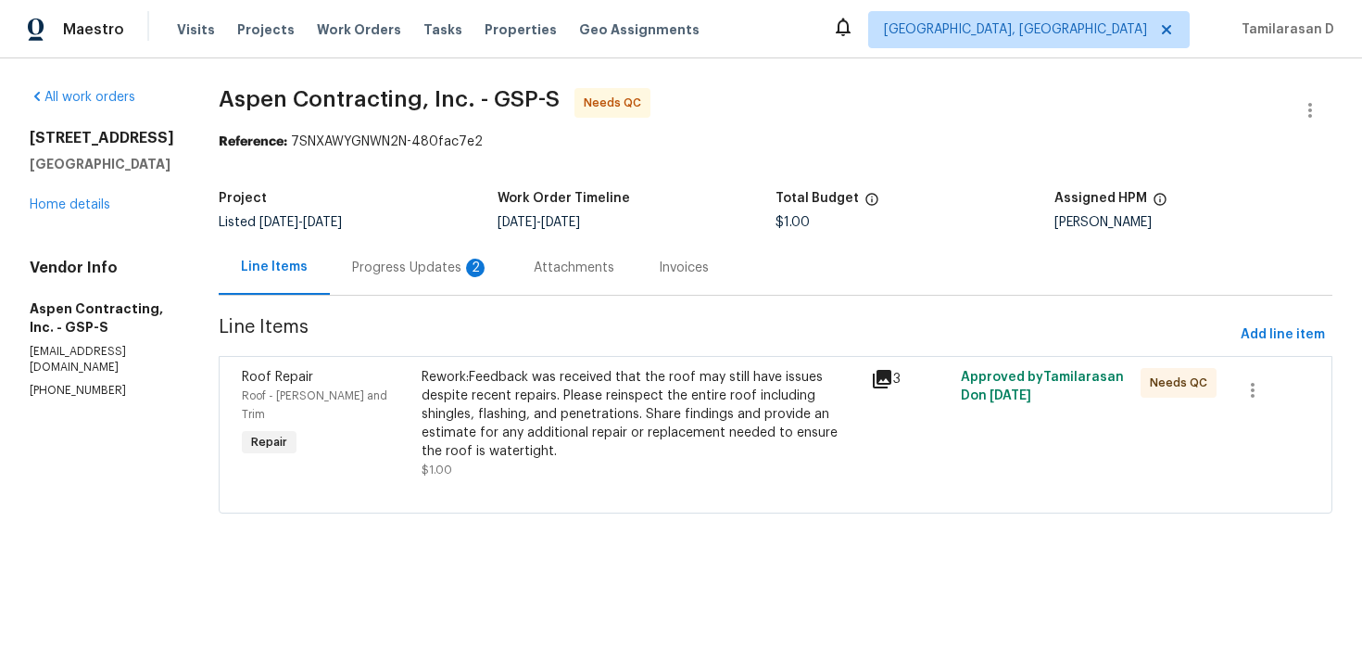
click at [502, 272] on div "Progress Updates 2" at bounding box center [421, 267] width 182 height 55
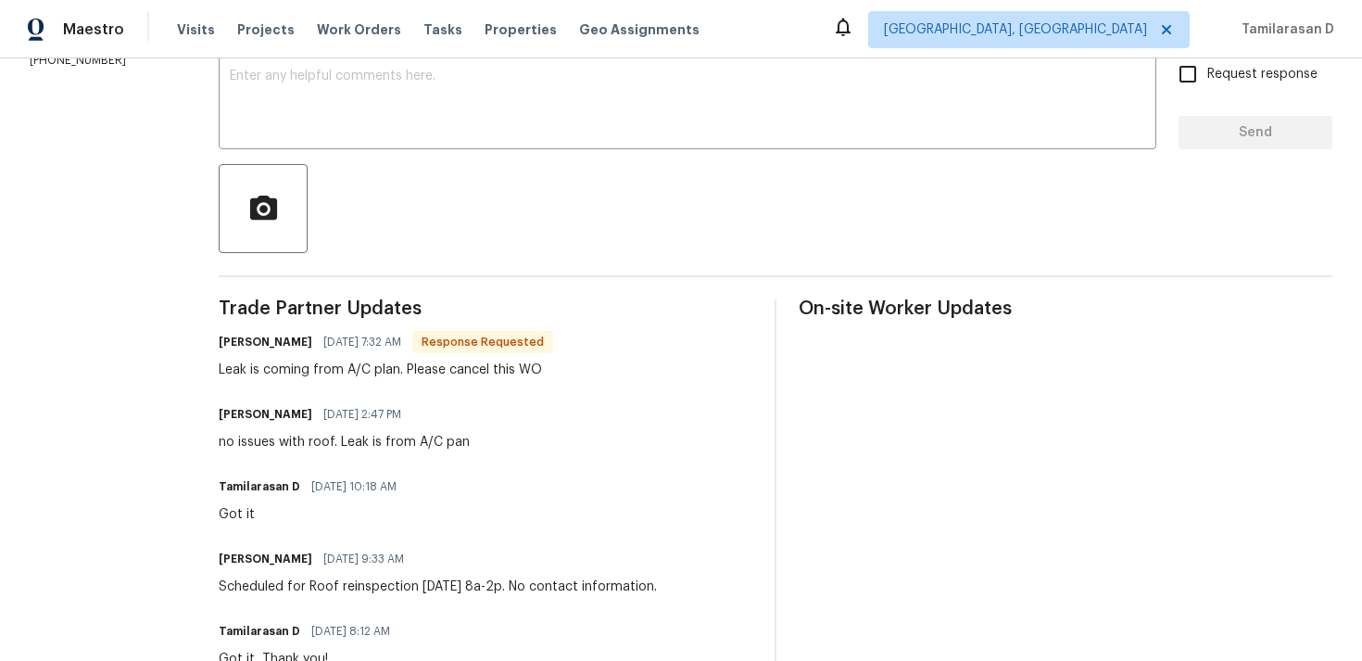
scroll to position [337, 0]
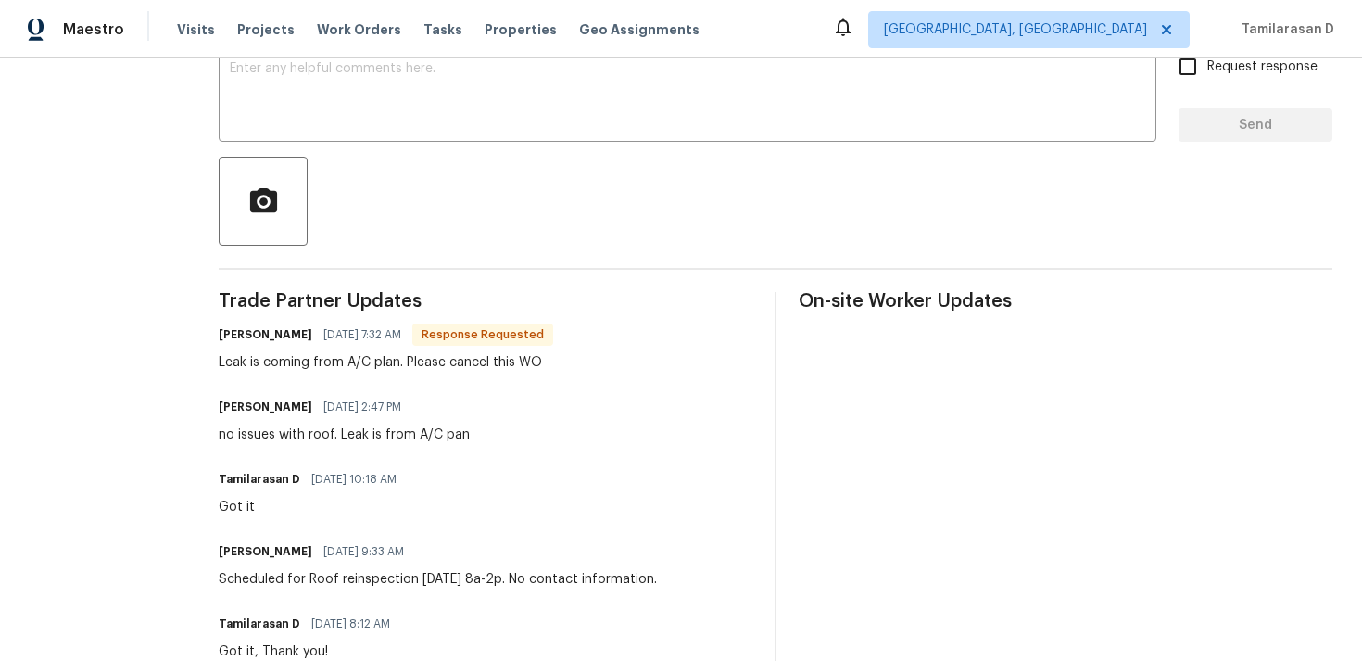
click at [389, 363] on div "Leak is coming from A/C plan. Please cancel this WO" at bounding box center [386, 362] width 335 height 19
click at [383, 424] on div "Kyle Heasley 09/06/2025 2:47 PM no issues with roof. Leak is from A/C pan" at bounding box center [344, 419] width 251 height 50
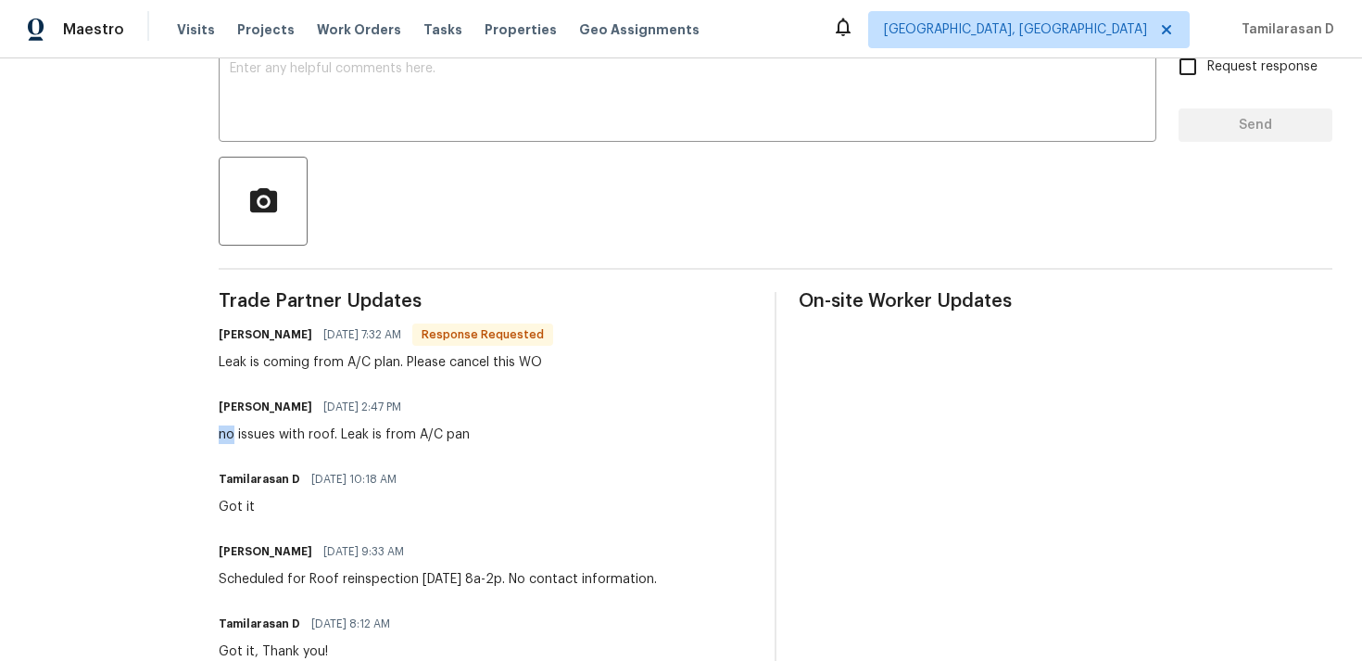
click at [383, 424] on div "Kyle Heasley 09/06/2025 2:47 PM no issues with roof. Leak is from A/C pan" at bounding box center [344, 419] width 251 height 50
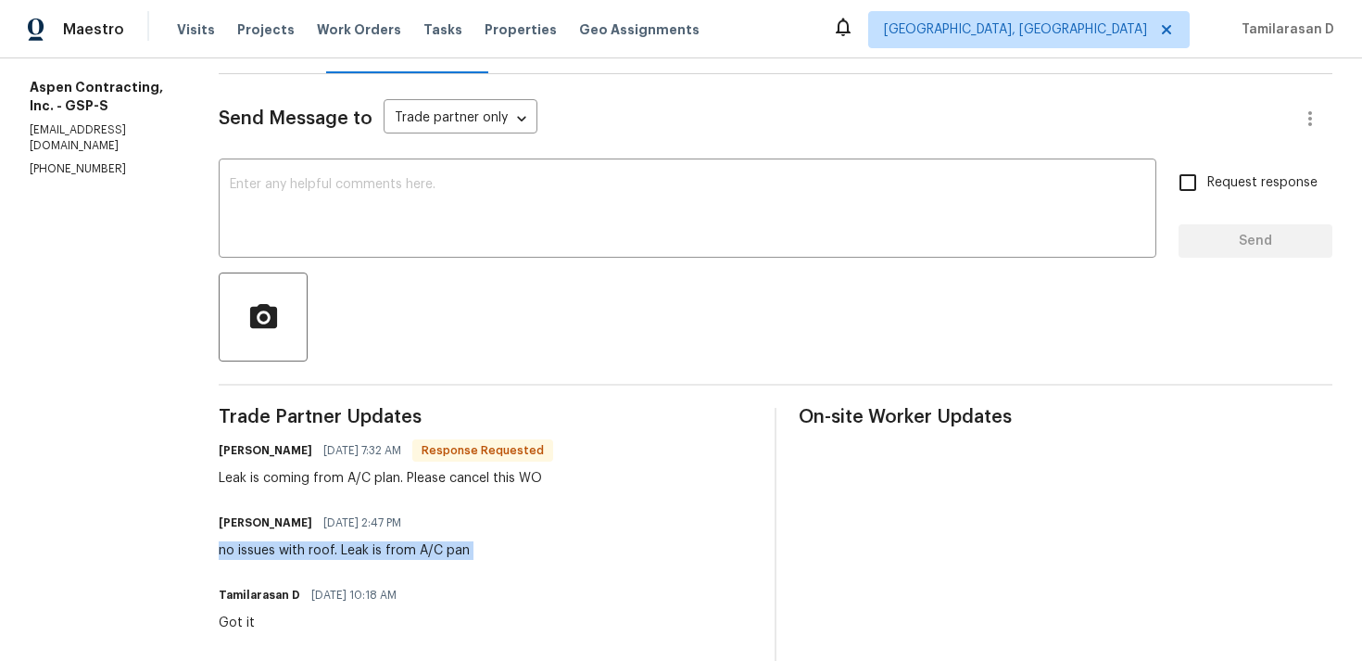
scroll to position [207, 0]
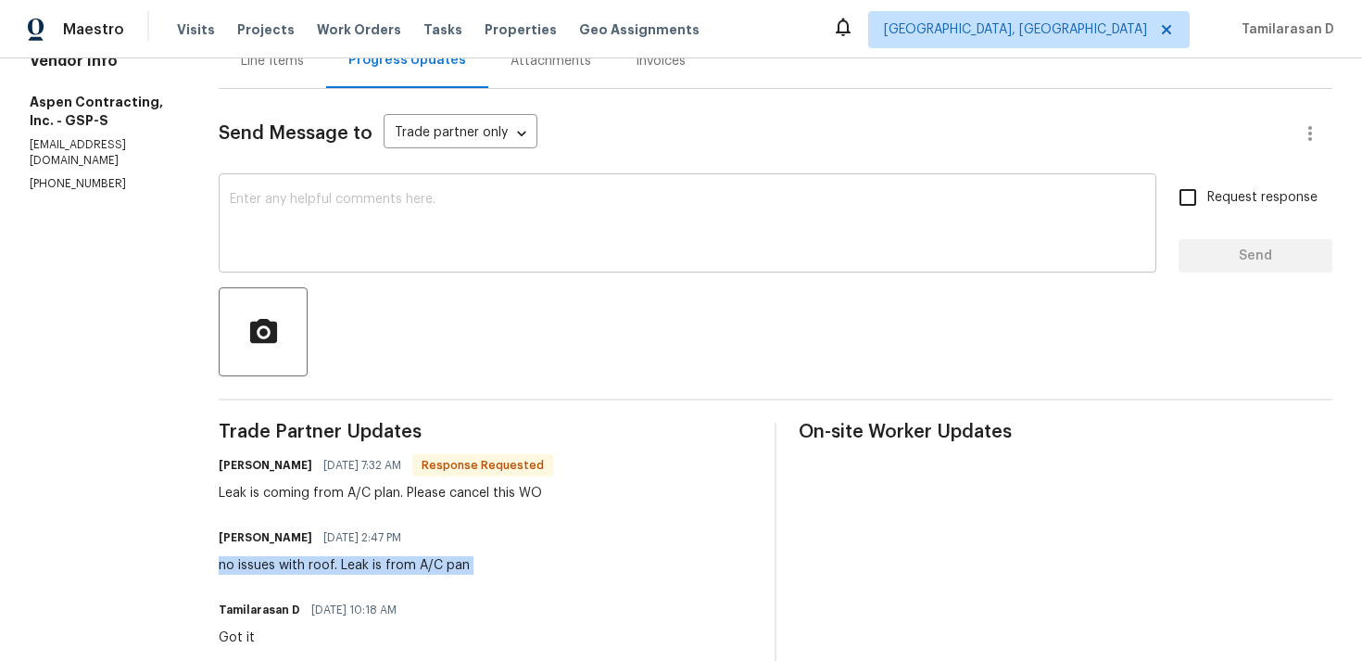
click at [315, 225] on textarea at bounding box center [688, 225] width 916 height 65
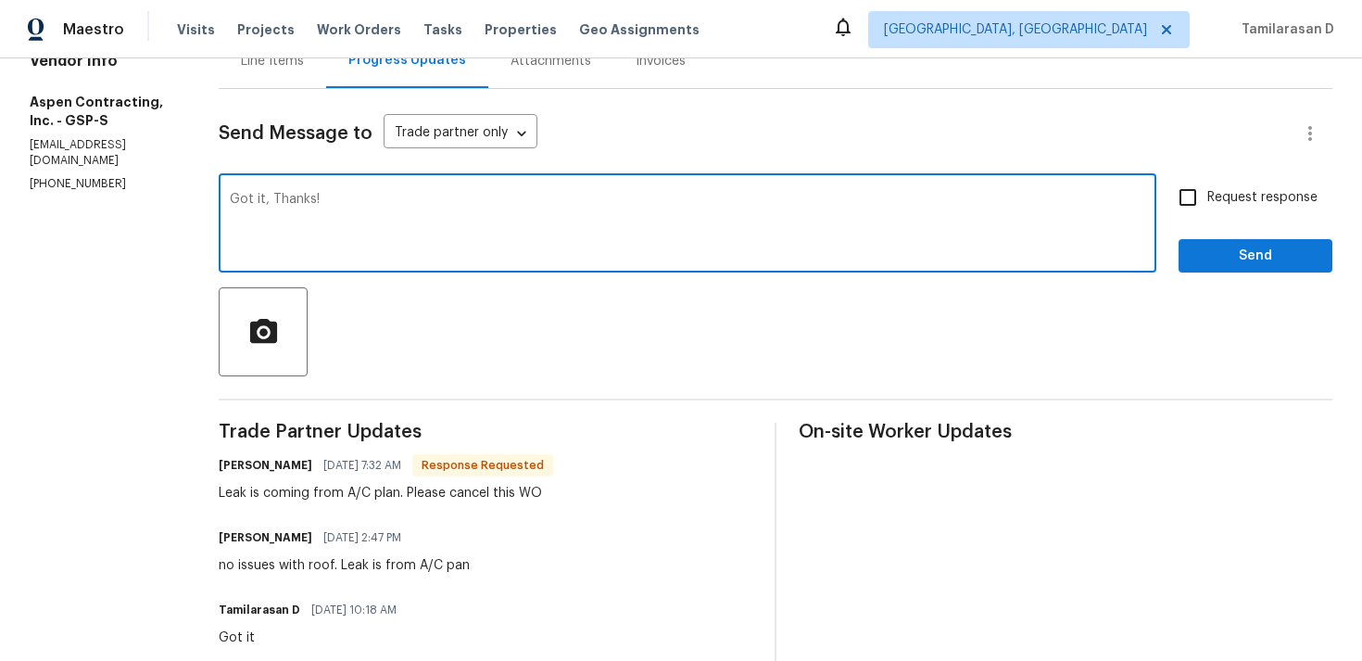
type textarea "Got it, Thanks!"
click at [1210, 265] on span "Send" at bounding box center [1256, 256] width 124 height 23
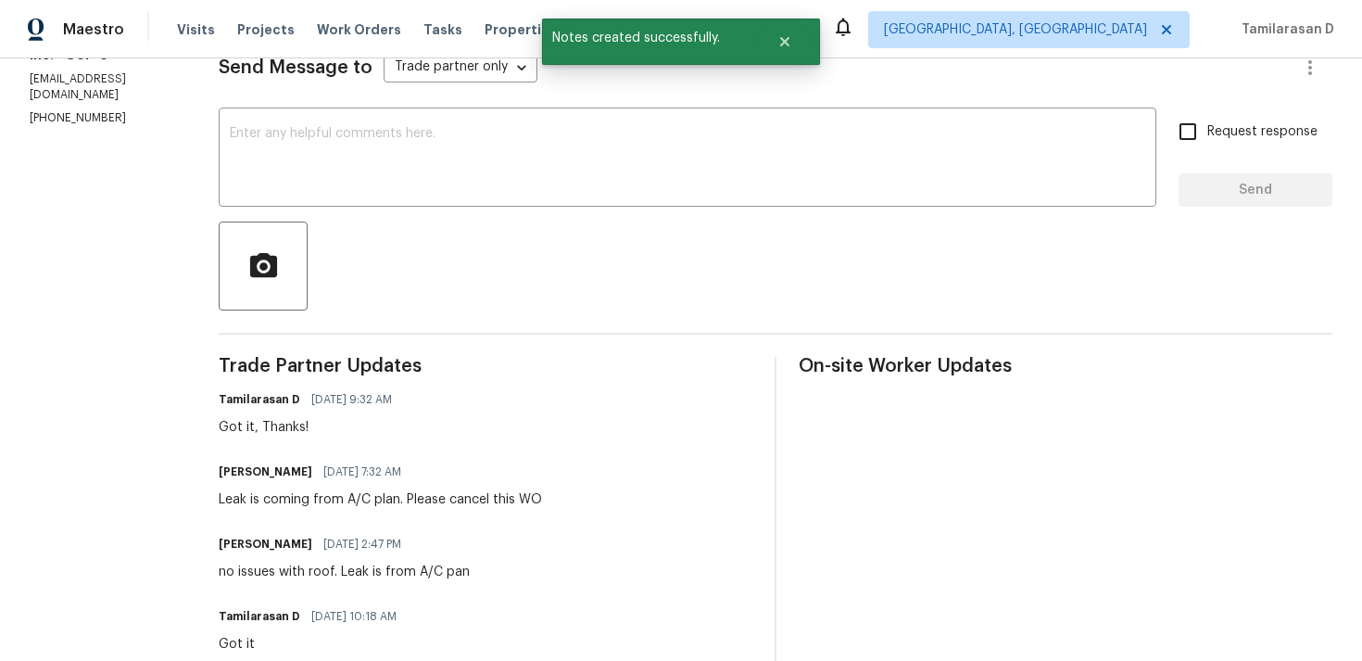
scroll to position [289, 0]
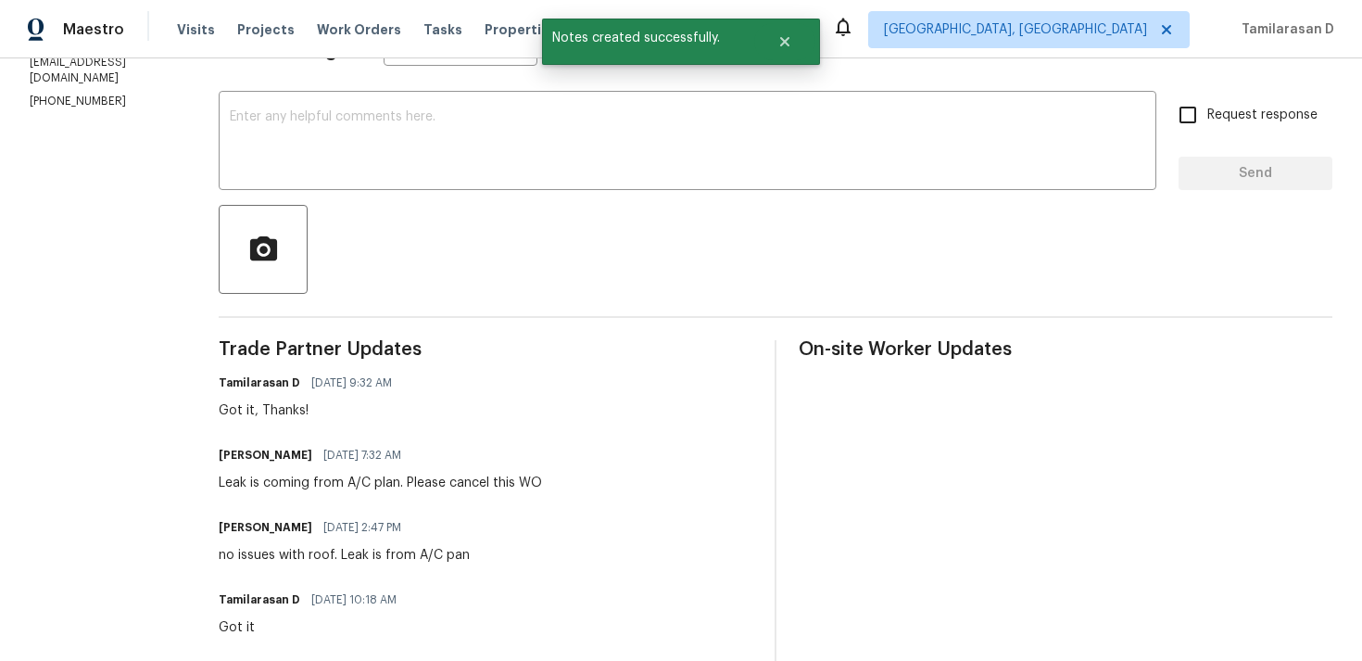
click at [478, 487] on div "Leak is coming from A/C plan. Please cancel this WO" at bounding box center [380, 483] width 323 height 19
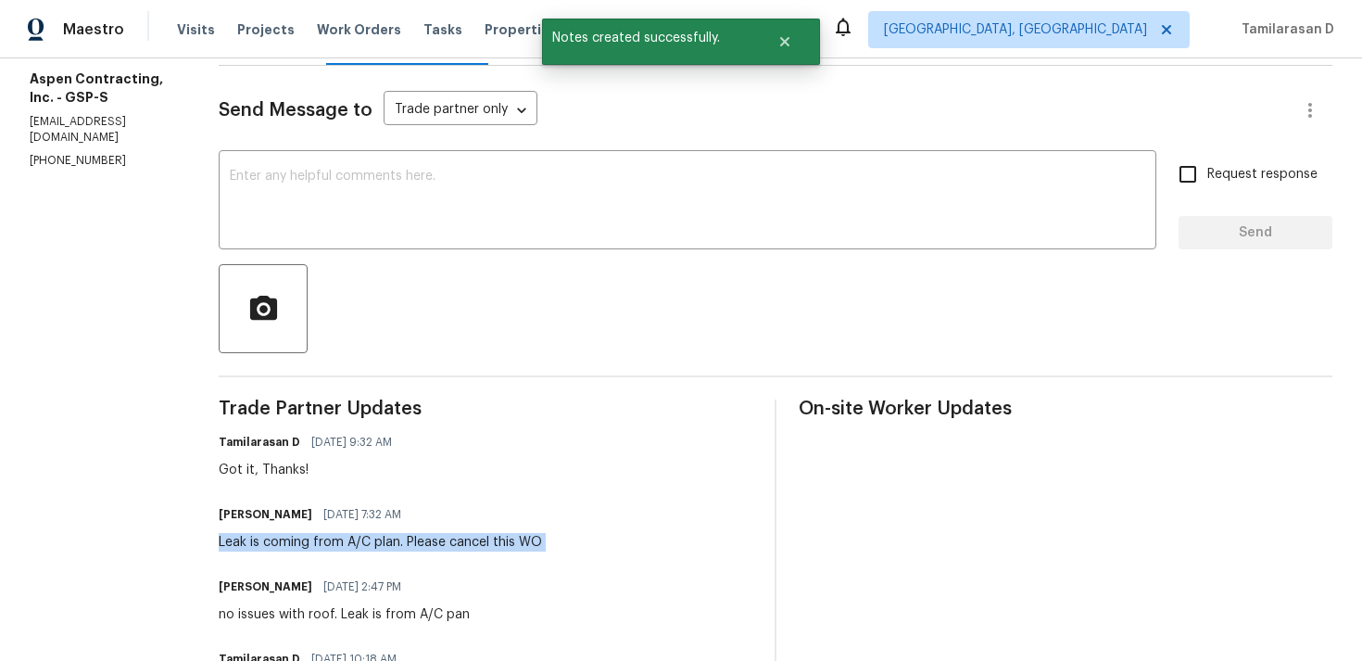
scroll to position [0, 0]
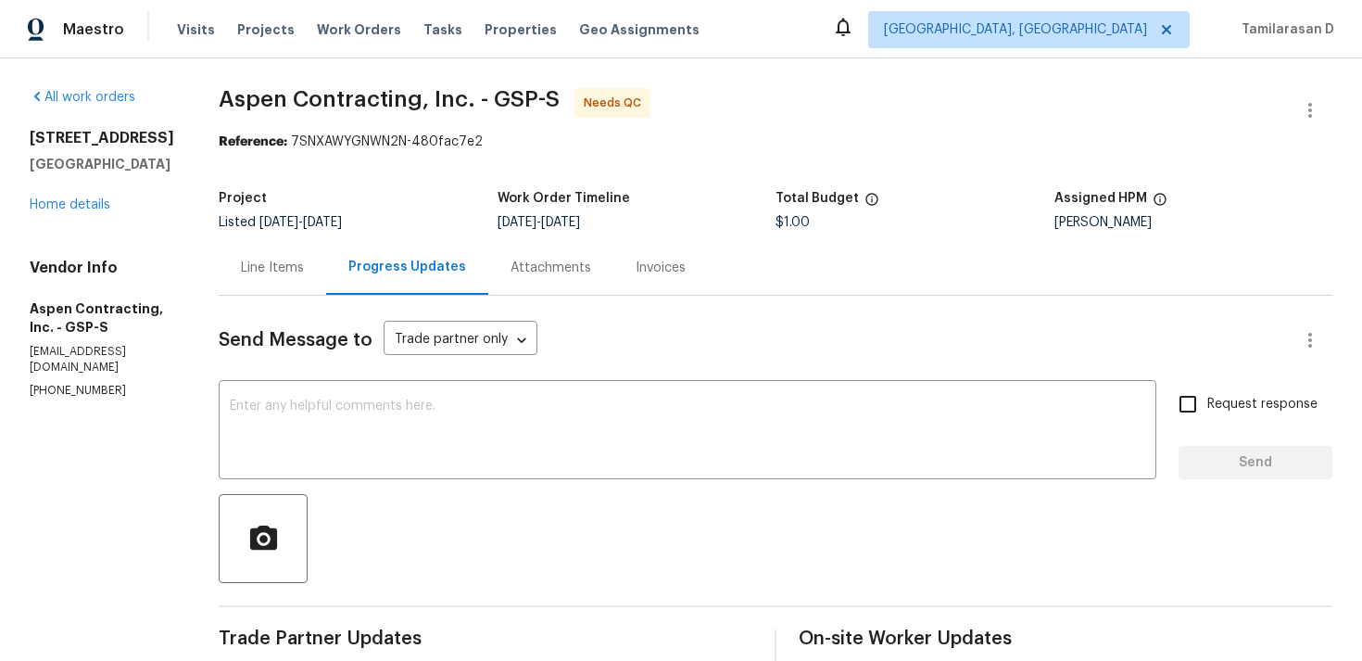
click at [319, 289] on div "Line Items" at bounding box center [273, 267] width 108 height 55
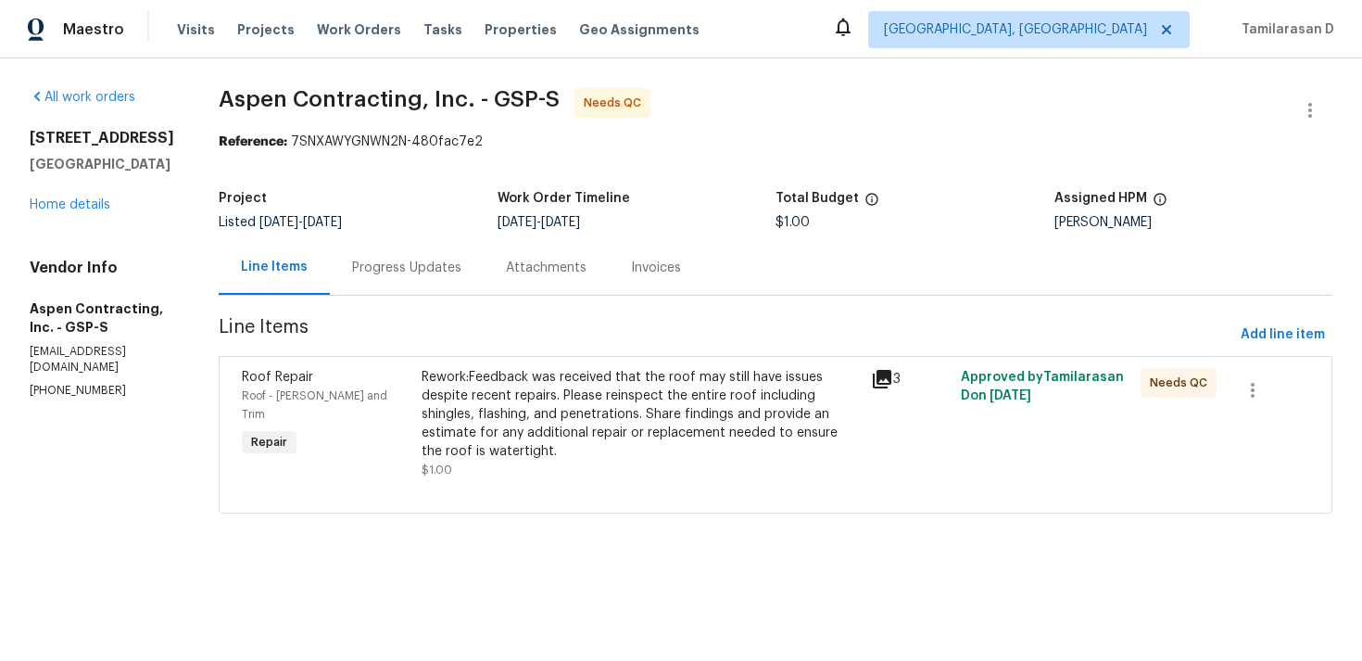
click at [589, 399] on div "Rework:Feedback was received that the roof may still have issues despite recent…" at bounding box center [641, 414] width 438 height 93
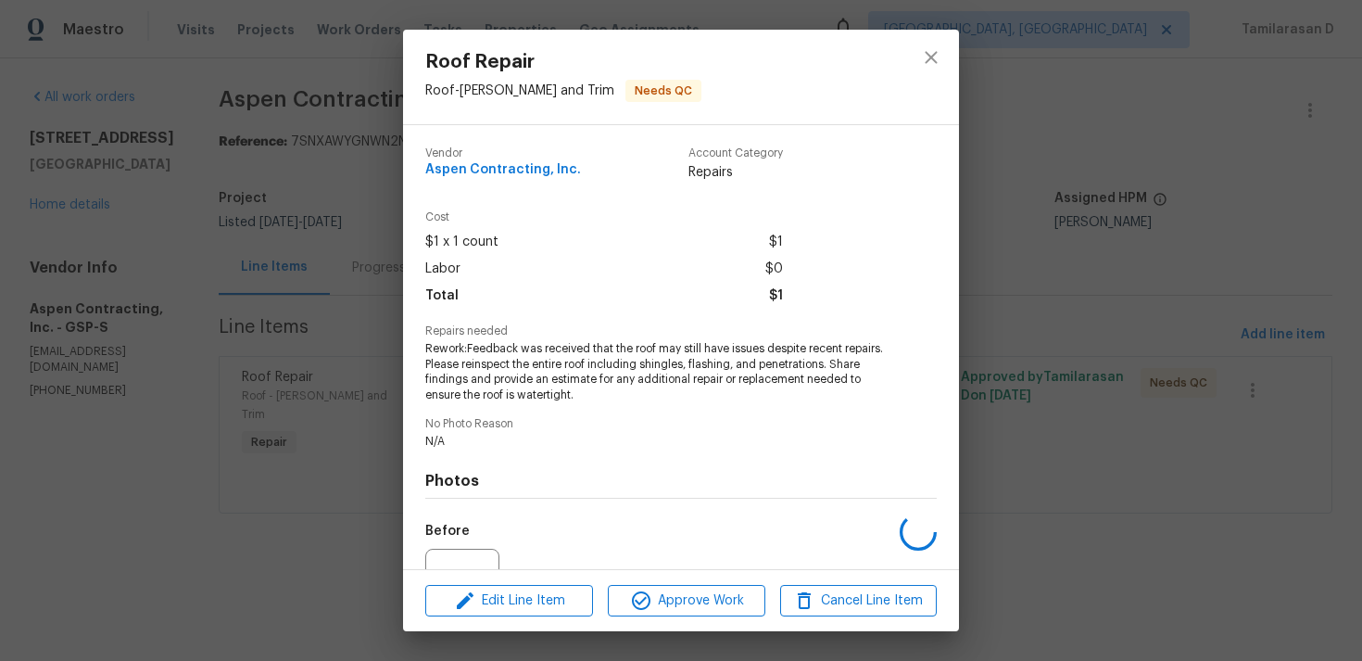
scroll to position [193, 0]
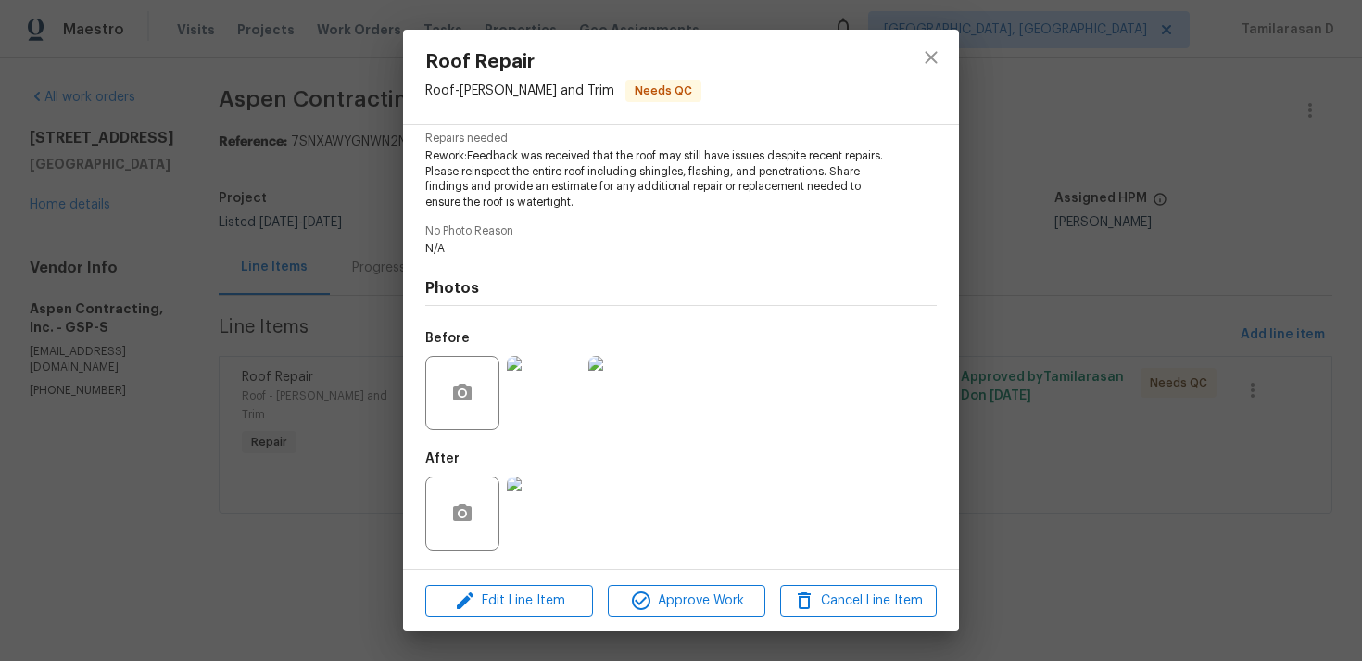
click at [549, 389] on img at bounding box center [544, 393] width 74 height 74
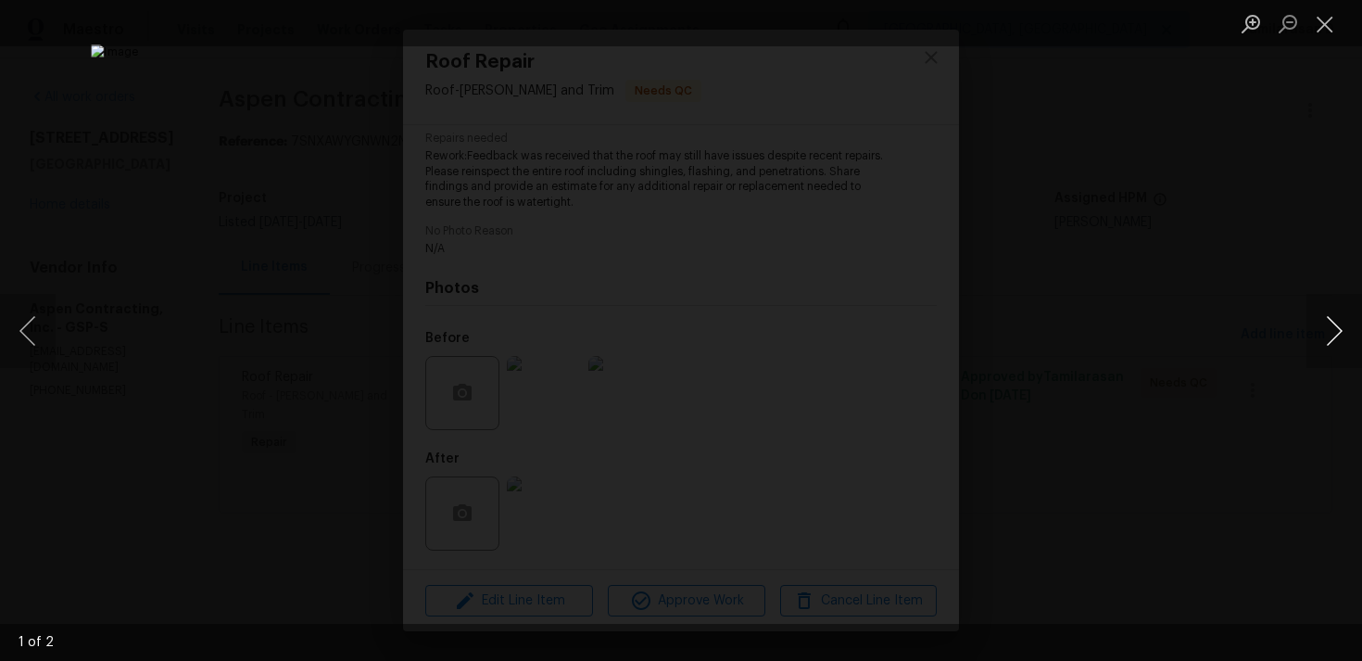
click at [1355, 321] on button "Next image" at bounding box center [1335, 331] width 56 height 74
click at [1321, 32] on button "Close lightbox" at bounding box center [1325, 23] width 37 height 32
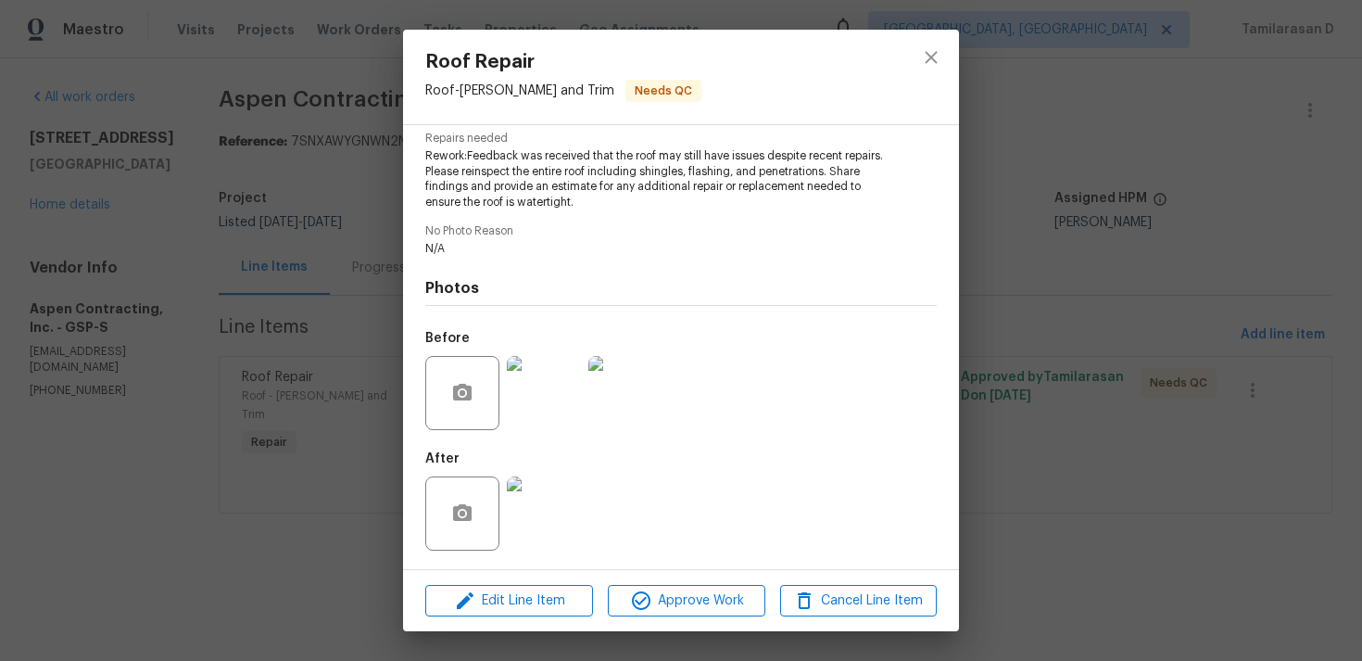
click at [533, 485] on img at bounding box center [544, 513] width 74 height 74
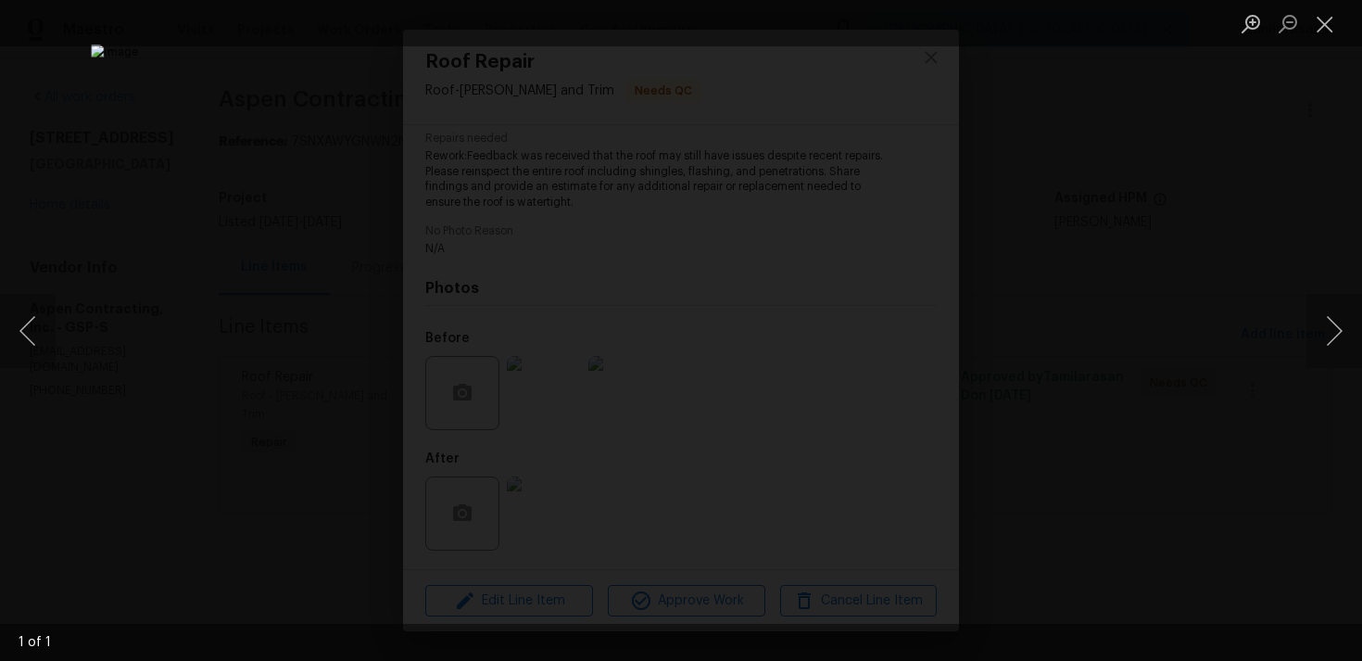
click at [980, 310] on div "Lightbox" at bounding box center [681, 330] width 1362 height 661
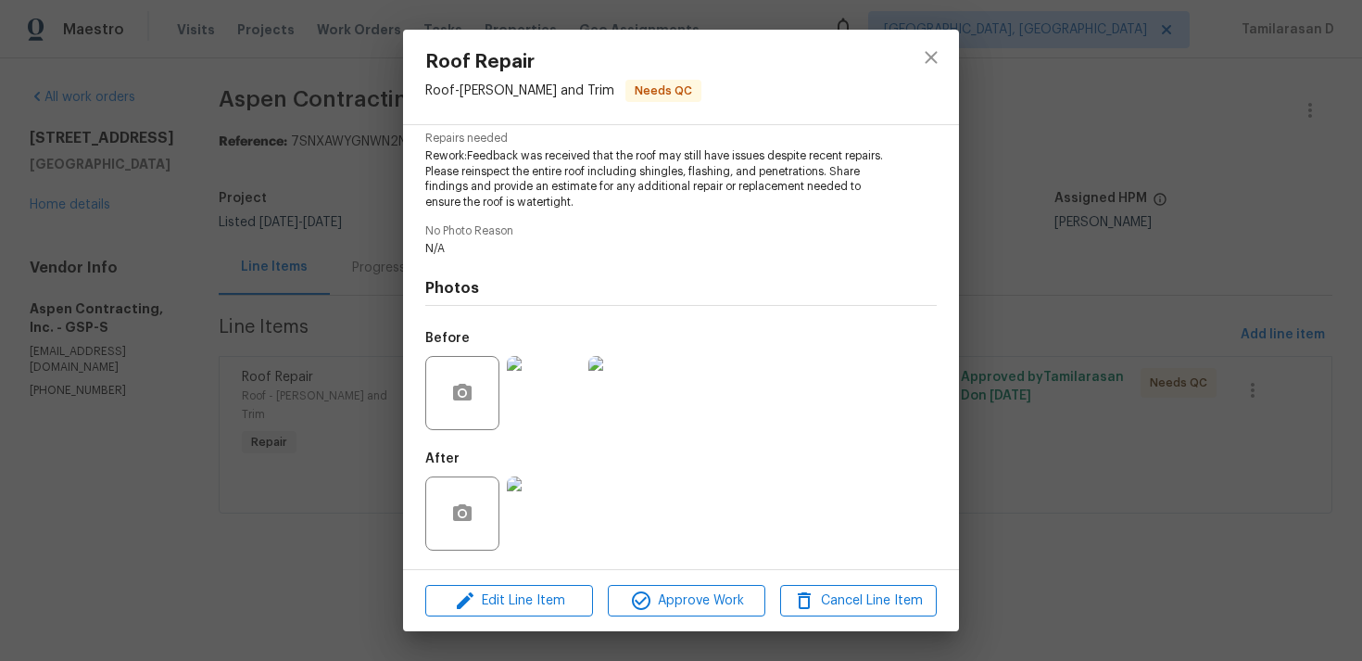
click at [545, 373] on img at bounding box center [544, 393] width 74 height 74
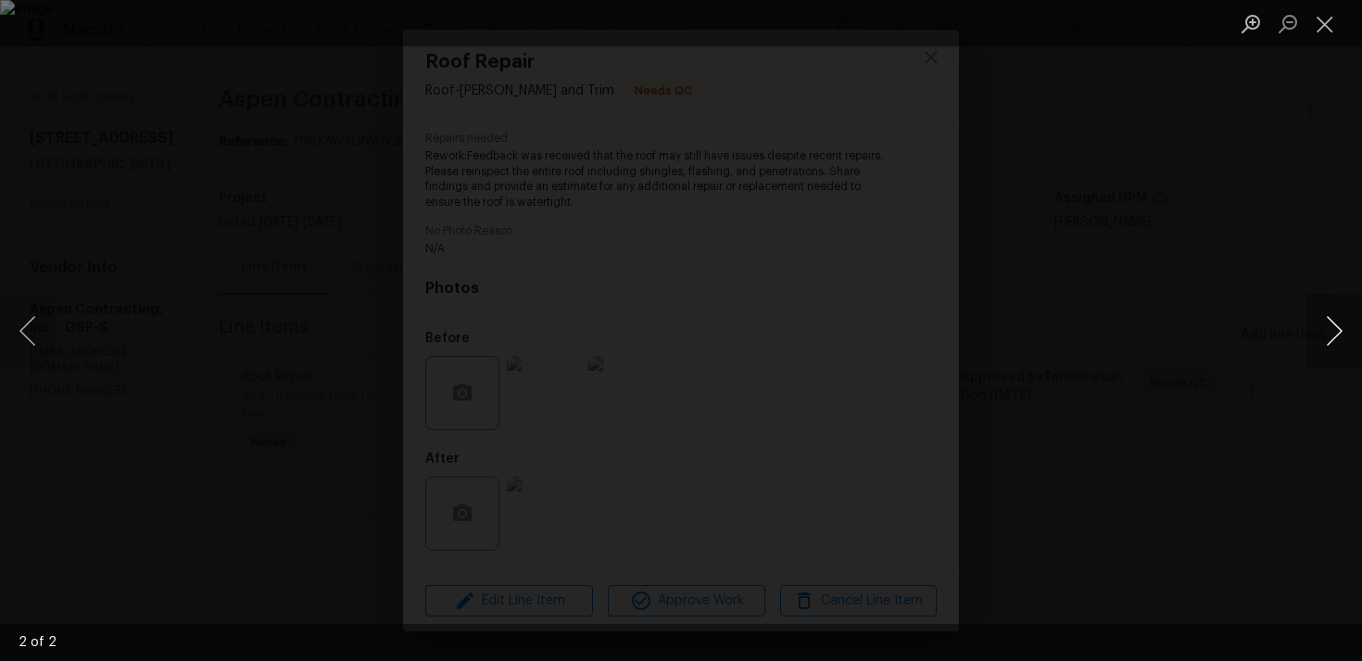
click at [1330, 335] on button "Next image" at bounding box center [1335, 331] width 56 height 74
click at [602, 263] on img "Lightbox" at bounding box center [681, 330] width 1180 height 573
click at [602, 263] on img "Lightbox" at bounding box center [761, 398] width 2371 height 1150
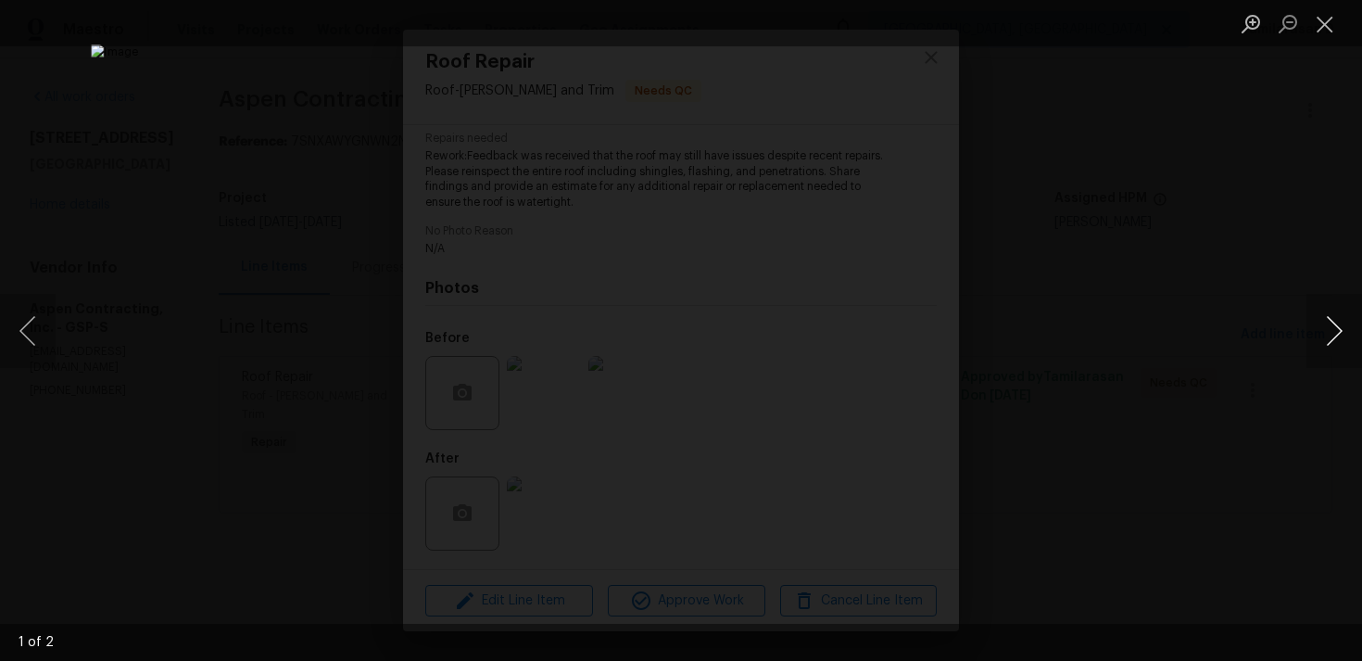
click at [1321, 325] on button "Next image" at bounding box center [1335, 331] width 56 height 74
click at [1323, 21] on button "Close lightbox" at bounding box center [1325, 23] width 37 height 32
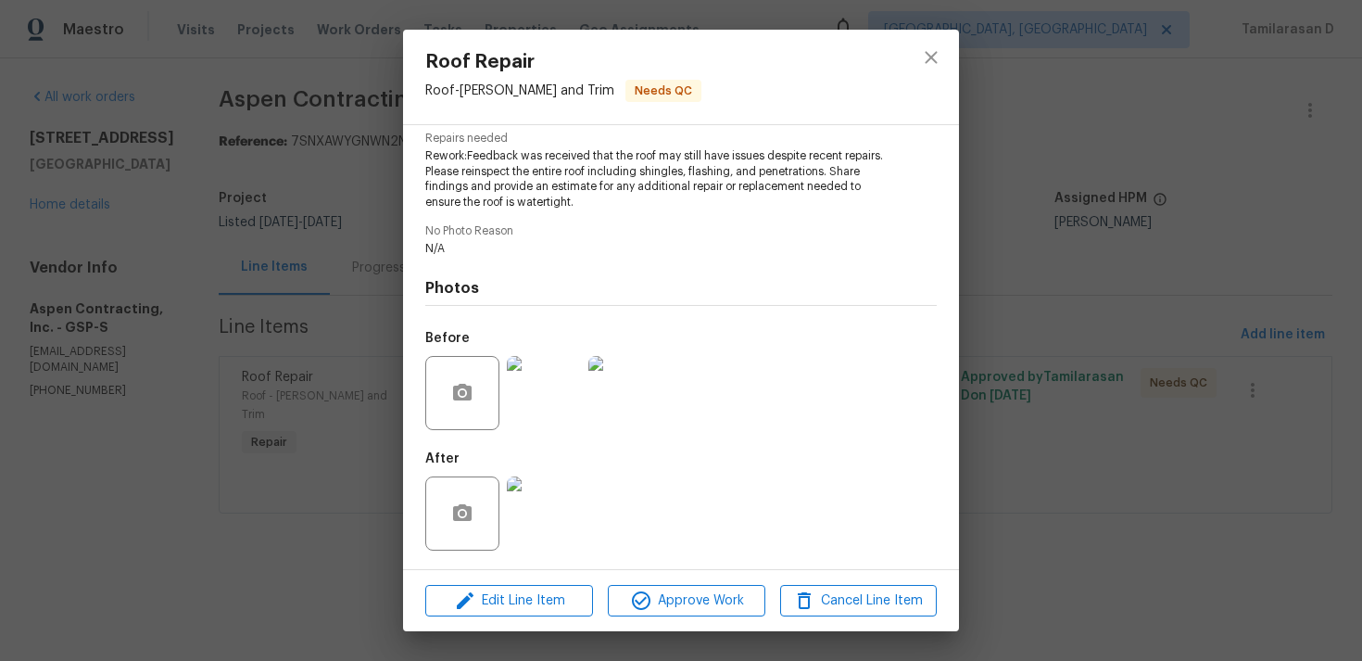
click at [566, 478] on img at bounding box center [544, 513] width 74 height 74
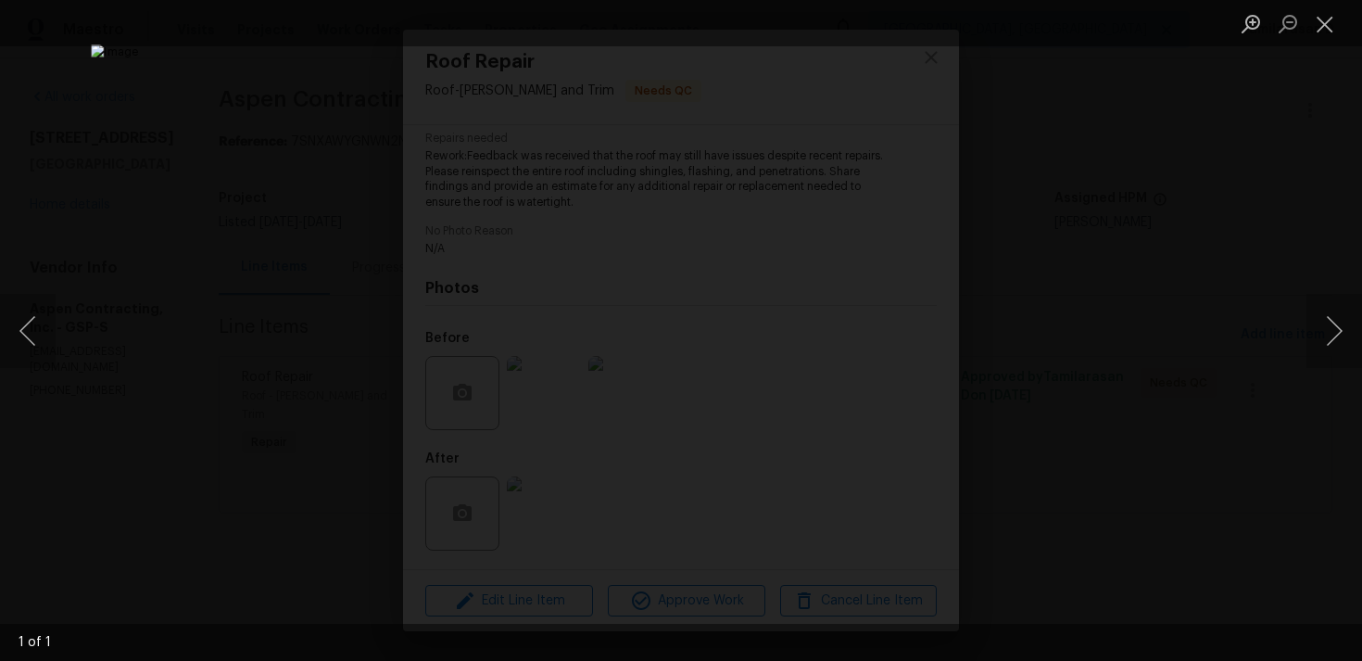
click at [700, 310] on img "Lightbox" at bounding box center [681, 330] width 1180 height 573
click at [1325, 19] on button "Close lightbox" at bounding box center [1325, 23] width 37 height 32
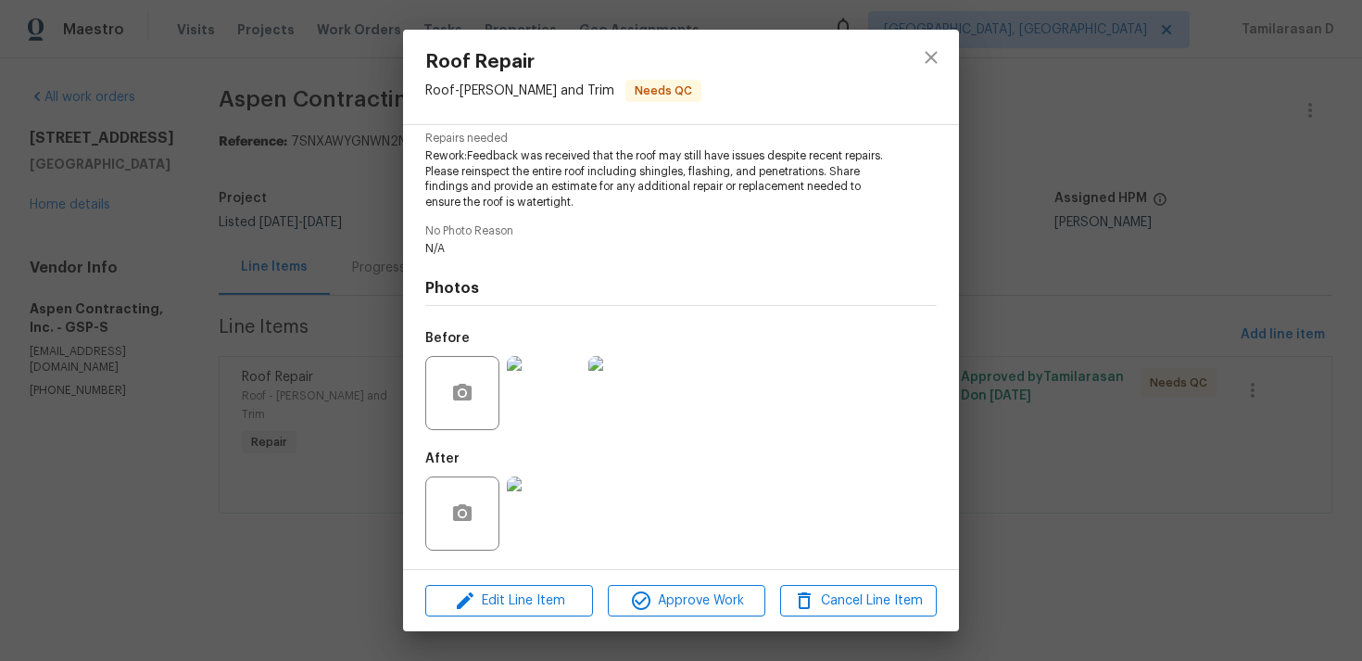
click at [602, 371] on img at bounding box center [626, 393] width 74 height 74
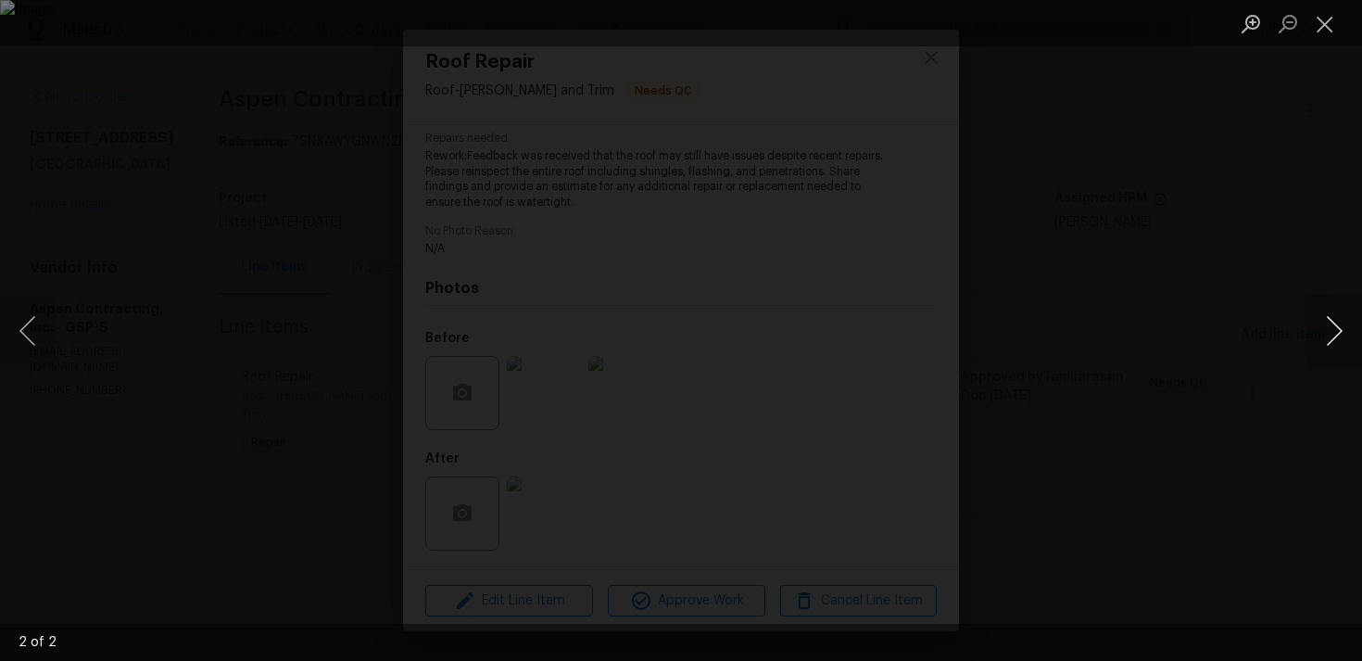
click at [1336, 331] on button "Next image" at bounding box center [1335, 331] width 56 height 74
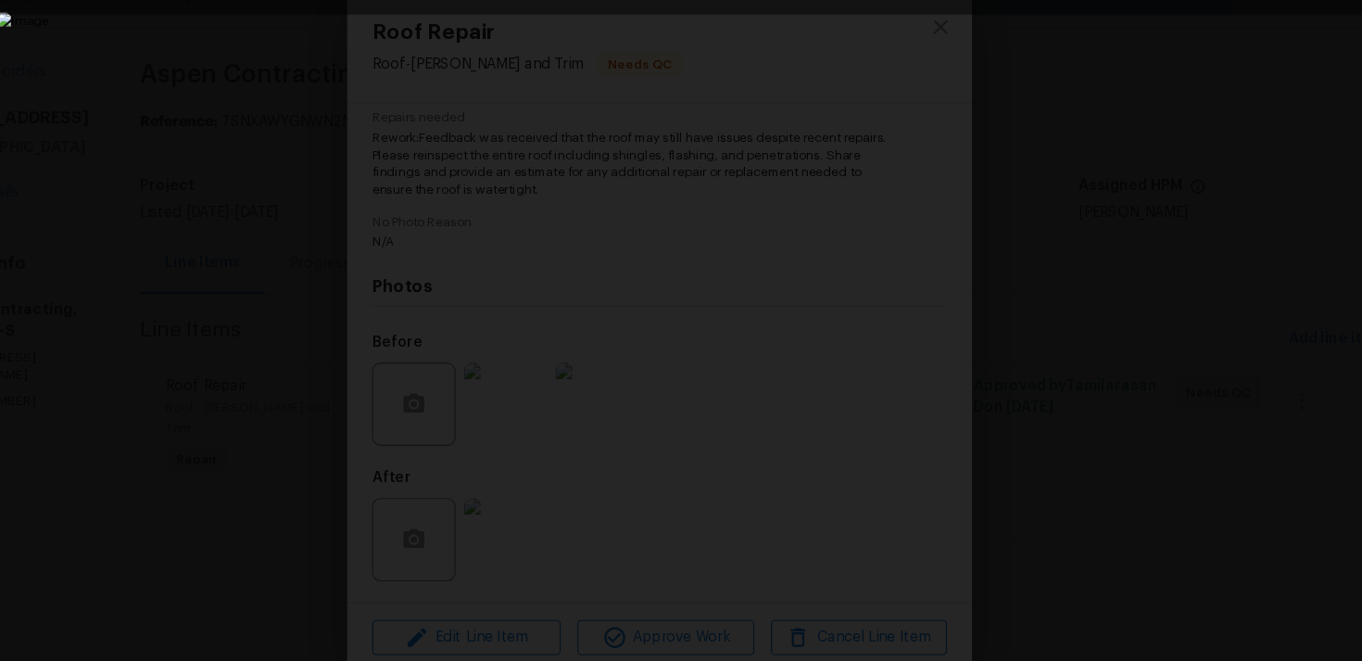
scroll to position [0, 0]
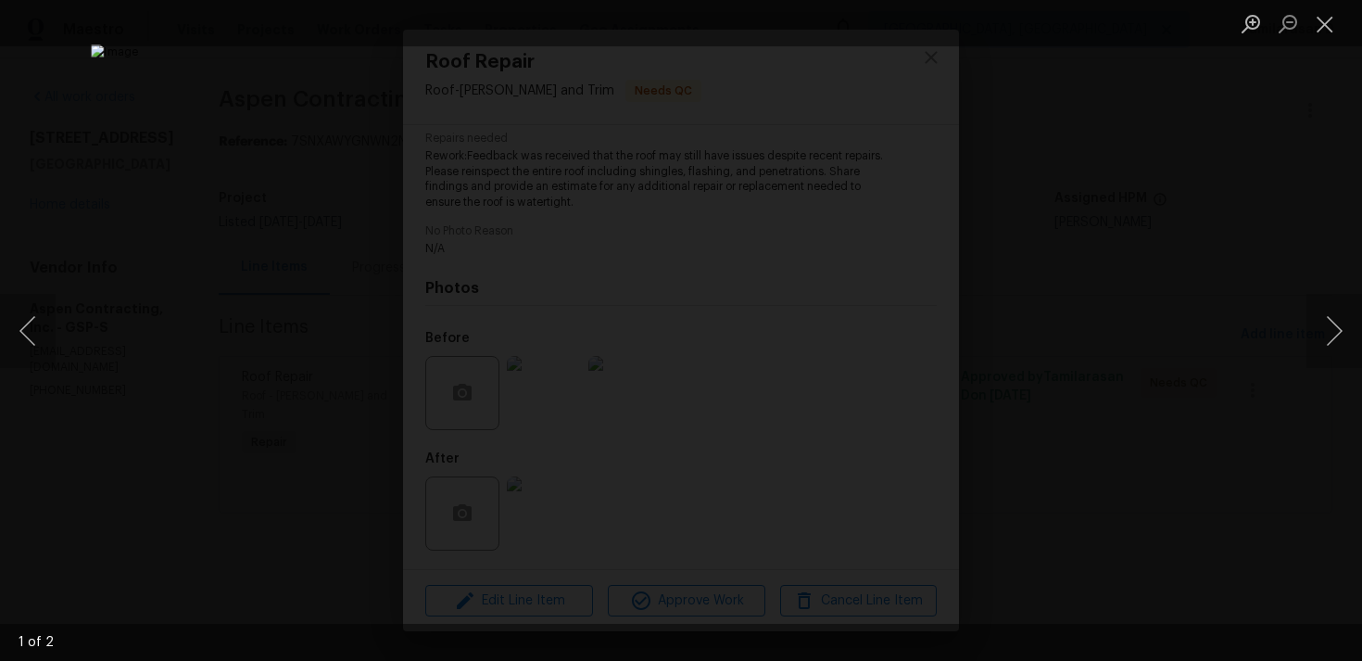
click at [977, 249] on div "Lightbox" at bounding box center [681, 330] width 1362 height 661
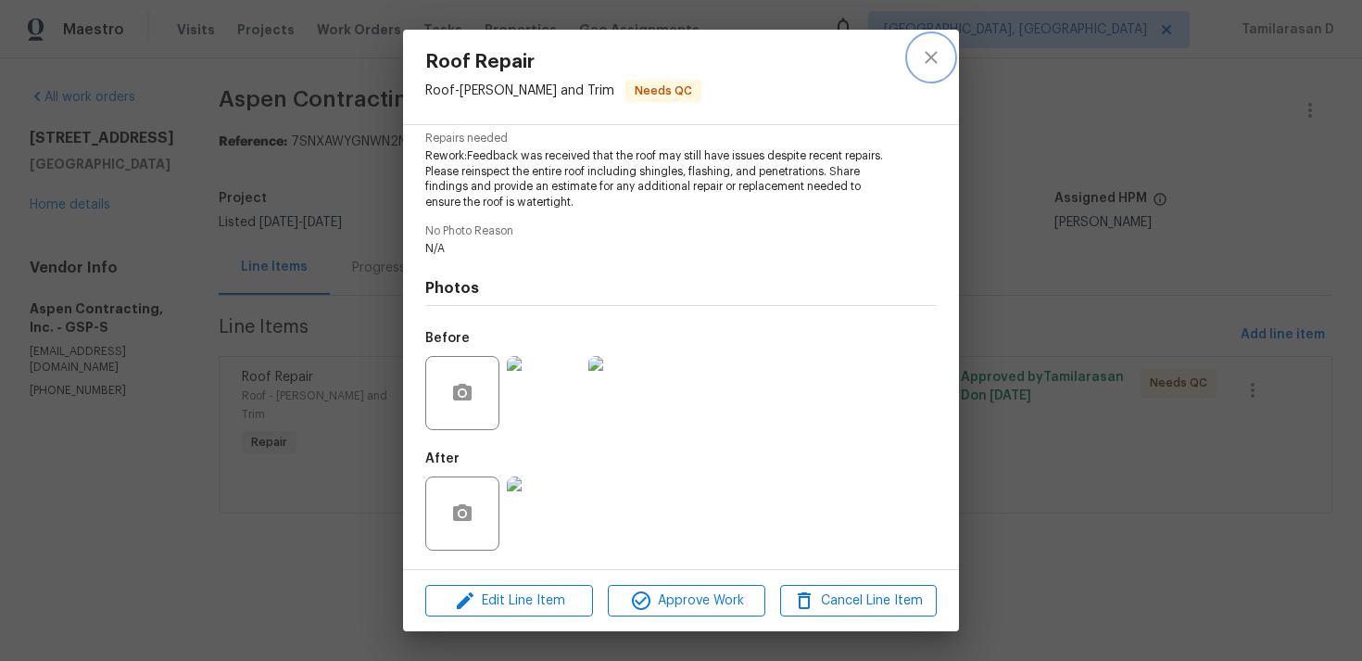
click at [913, 60] on button "close" at bounding box center [931, 57] width 44 height 44
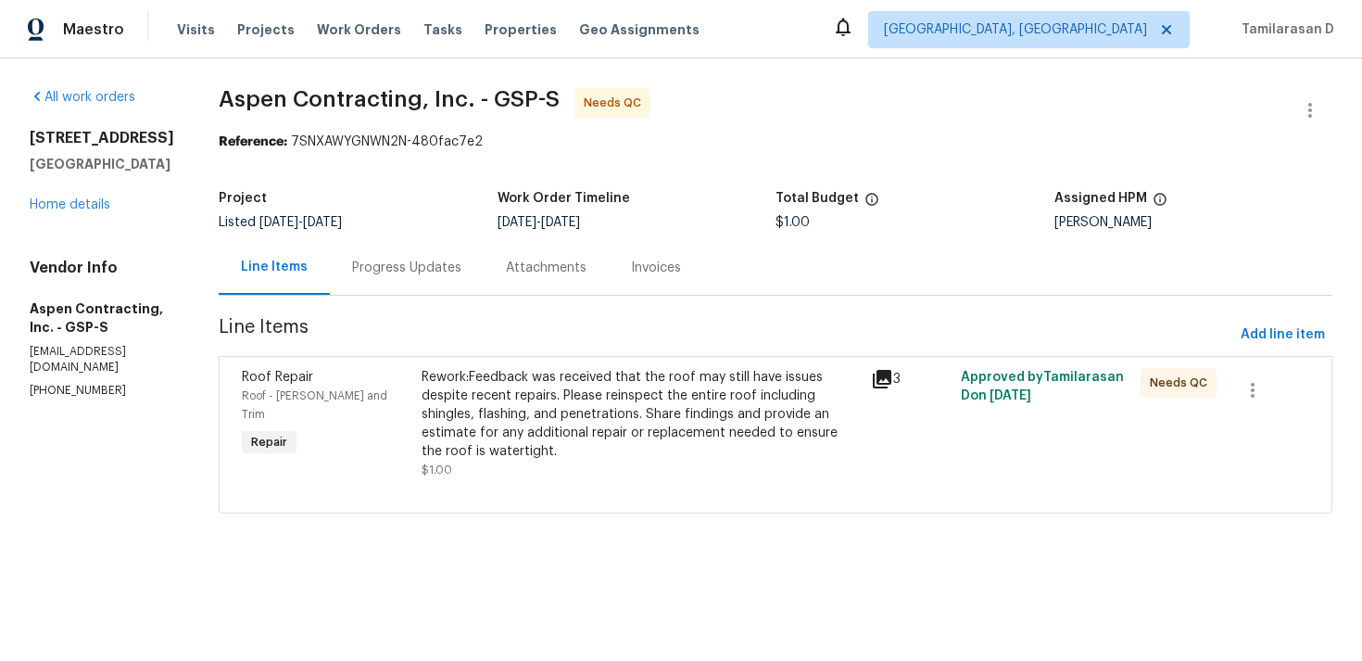
click at [367, 248] on div "Progress Updates" at bounding box center [407, 267] width 154 height 55
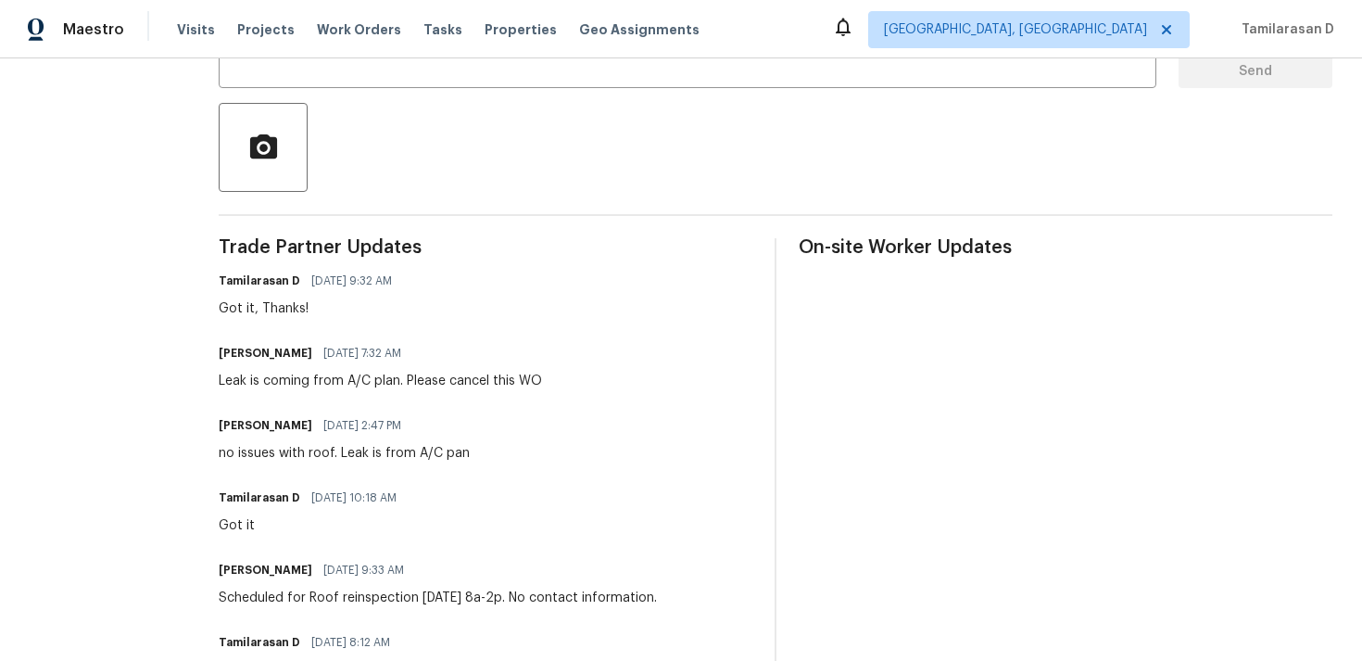
scroll to position [394, 0]
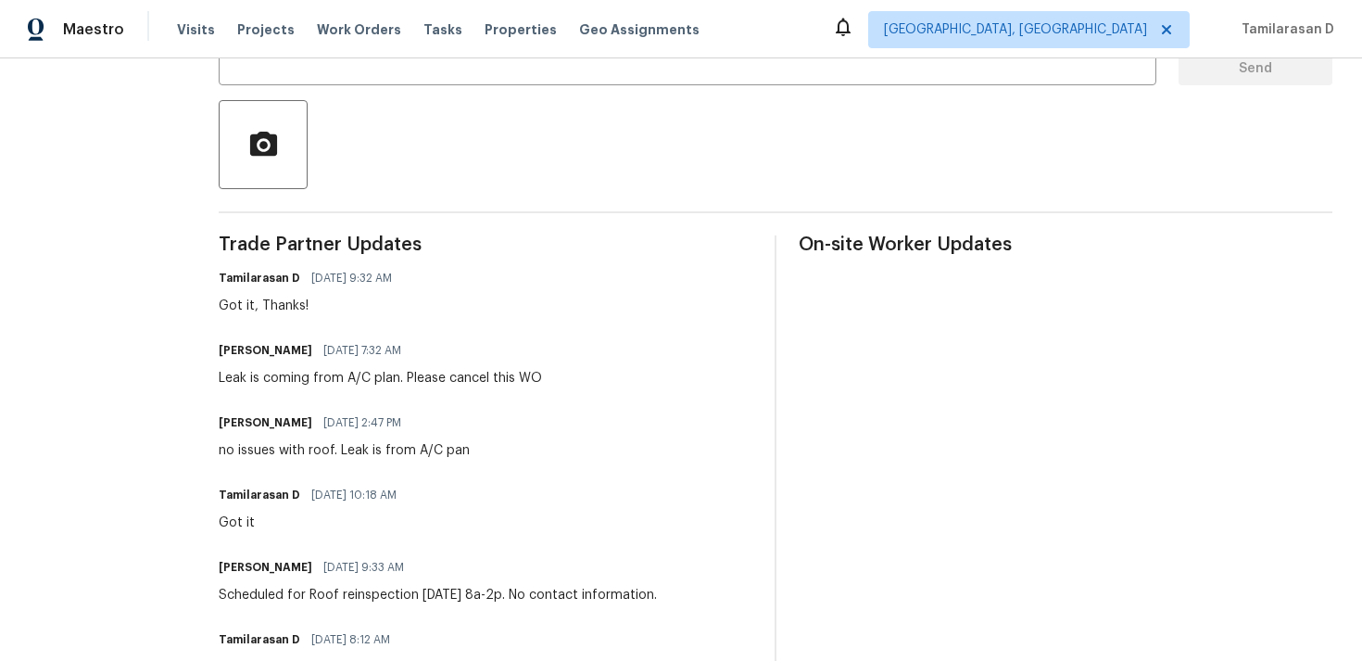
click at [378, 381] on div "Leak is coming from A/C plan. Please cancel this WO" at bounding box center [380, 378] width 323 height 19
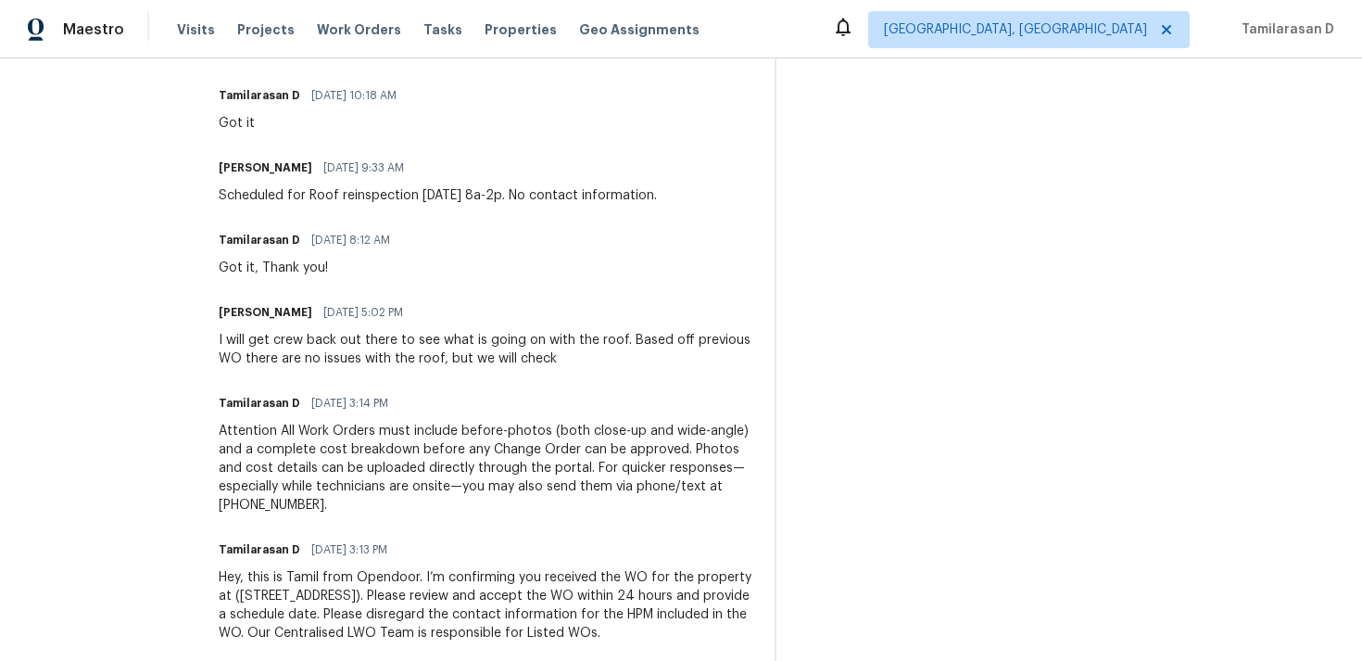
scroll to position [0, 0]
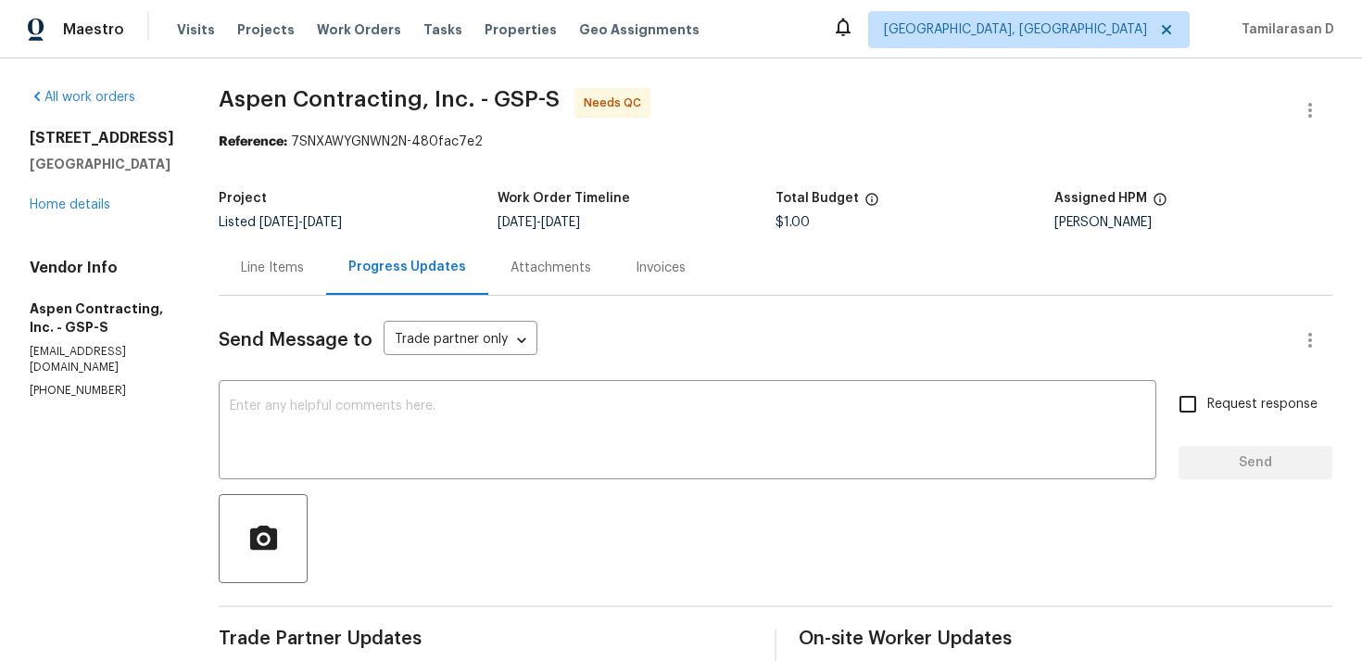
click at [278, 255] on div "Line Items" at bounding box center [273, 267] width 108 height 55
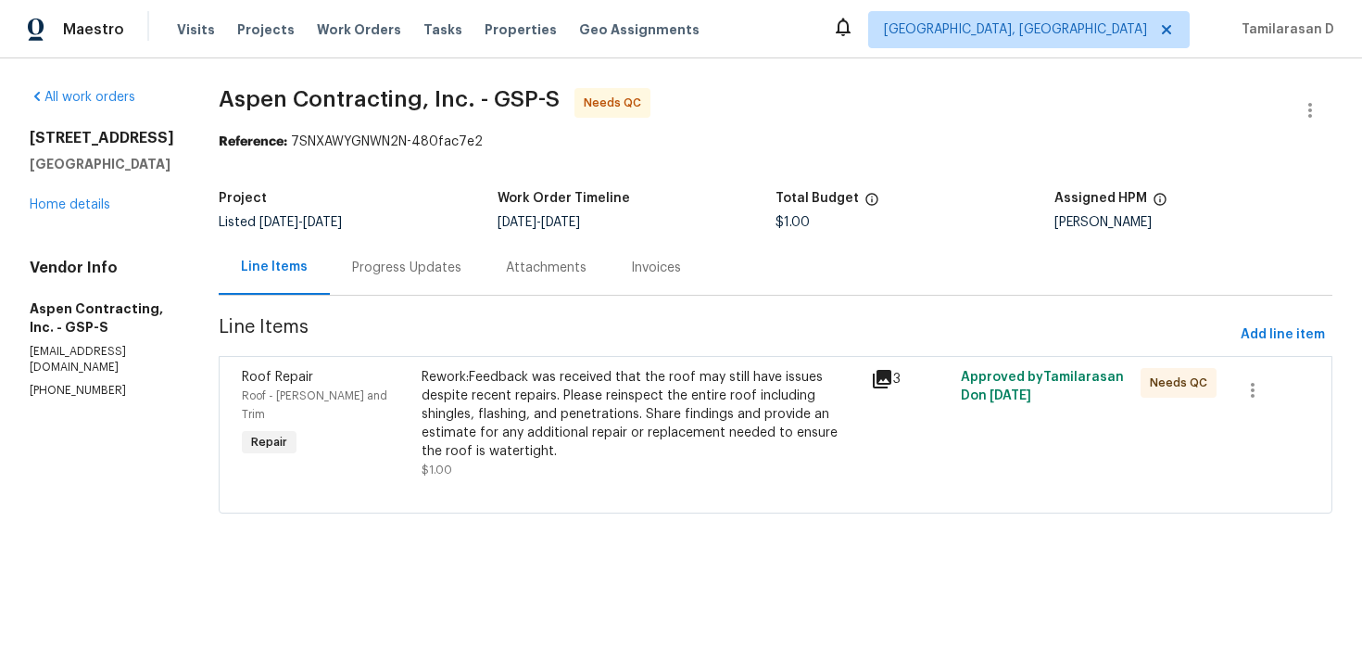
click at [600, 415] on div "Rework:Feedback was received that the roof may still have issues despite recent…" at bounding box center [641, 414] width 438 height 93
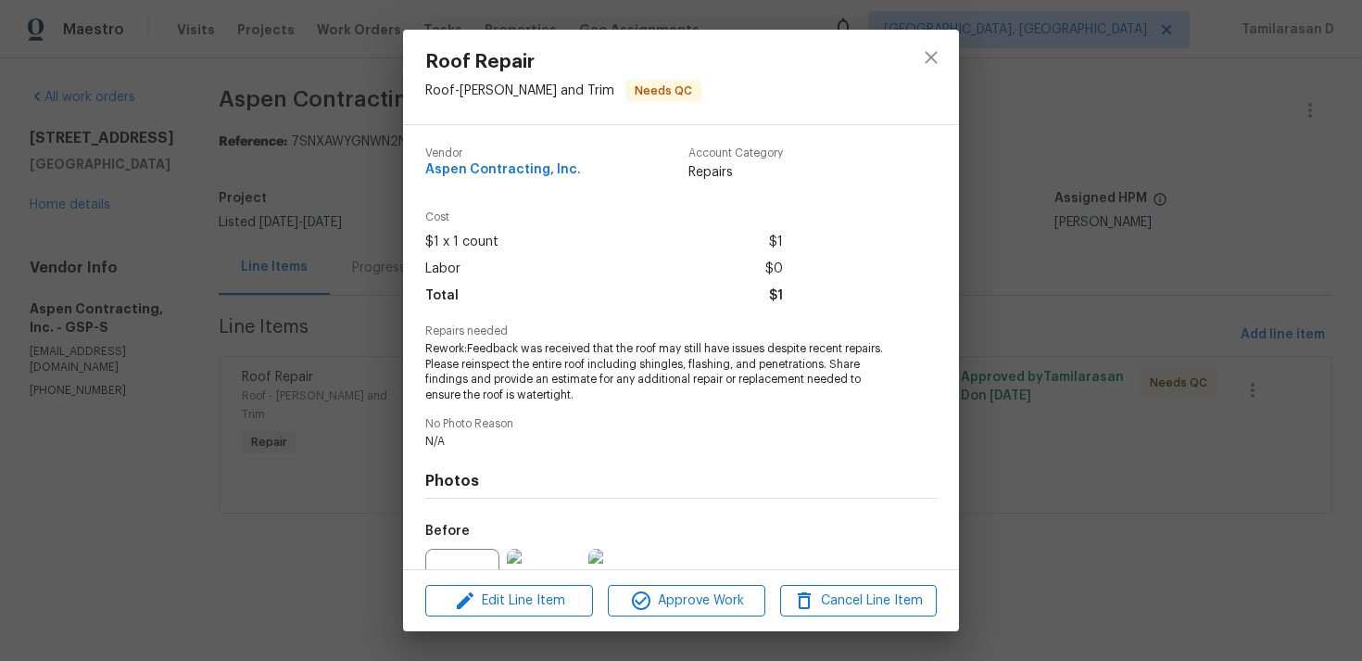
scroll to position [193, 0]
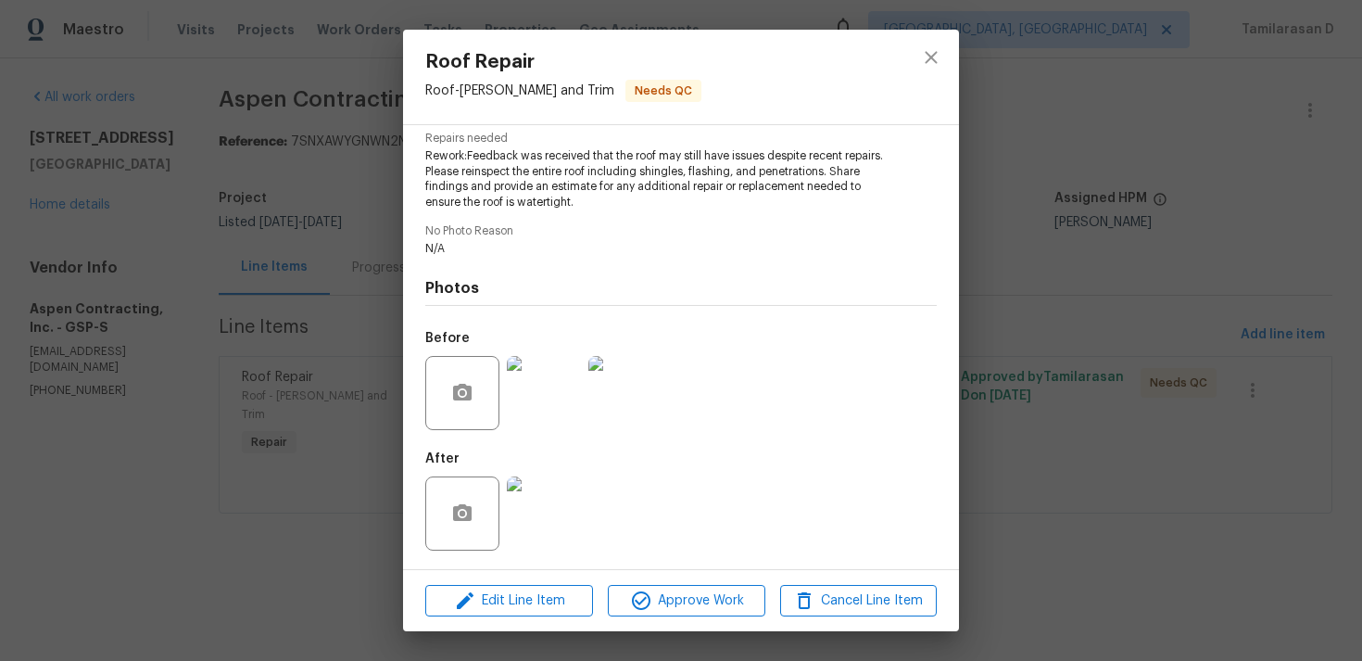
click at [340, 407] on div "Roof Repair Roof - Eaves and Trim Needs QC Vendor Aspen Contracting, Inc. Accou…" at bounding box center [681, 330] width 1362 height 661
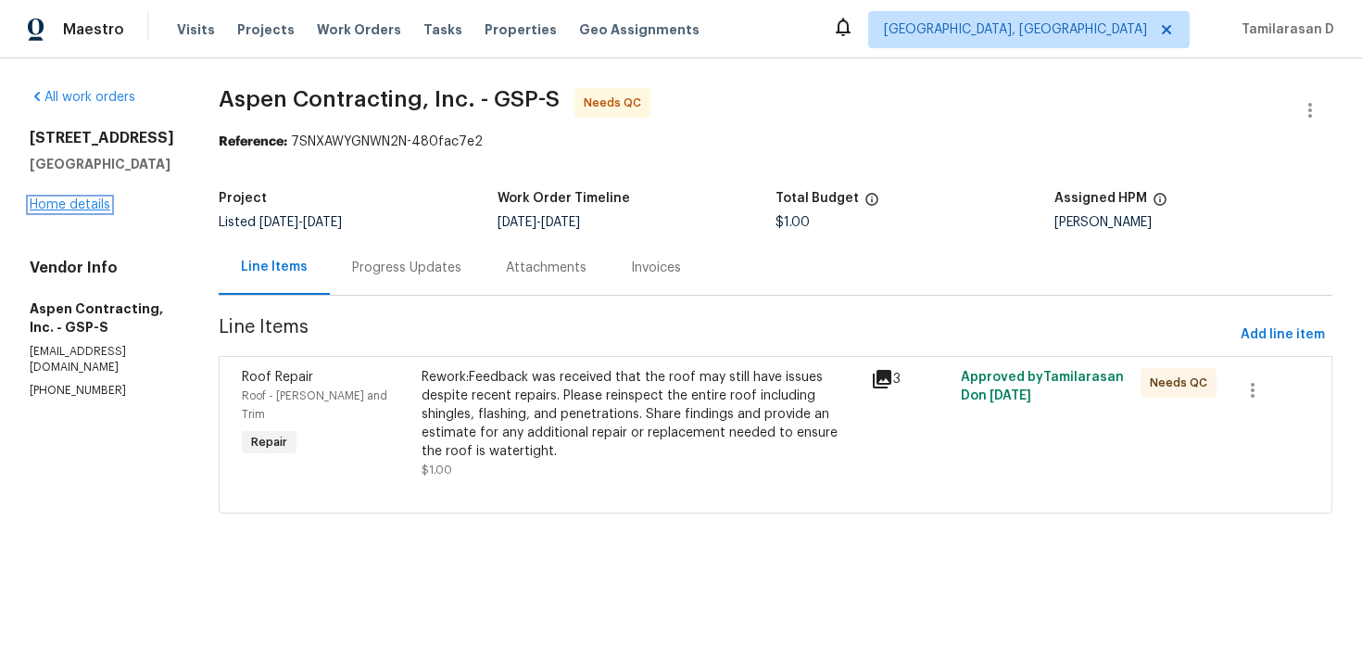
click at [72, 203] on link "Home details" at bounding box center [70, 204] width 81 height 13
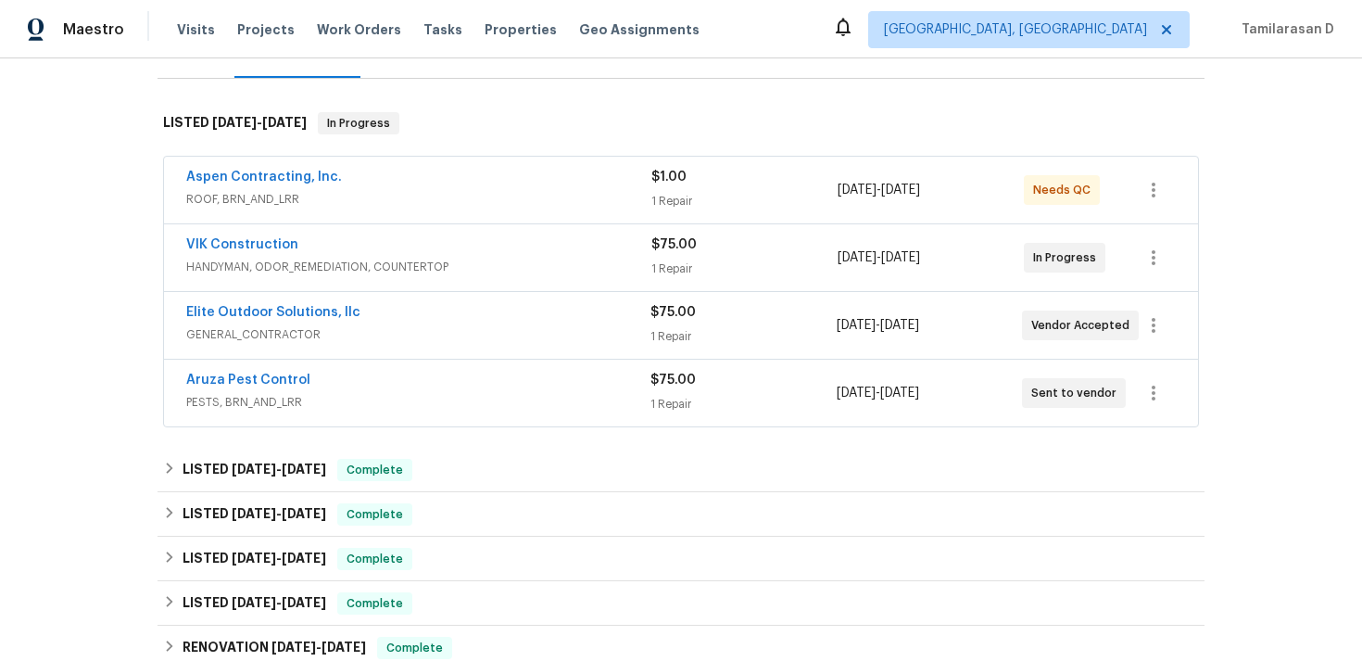
scroll to position [271, 0]
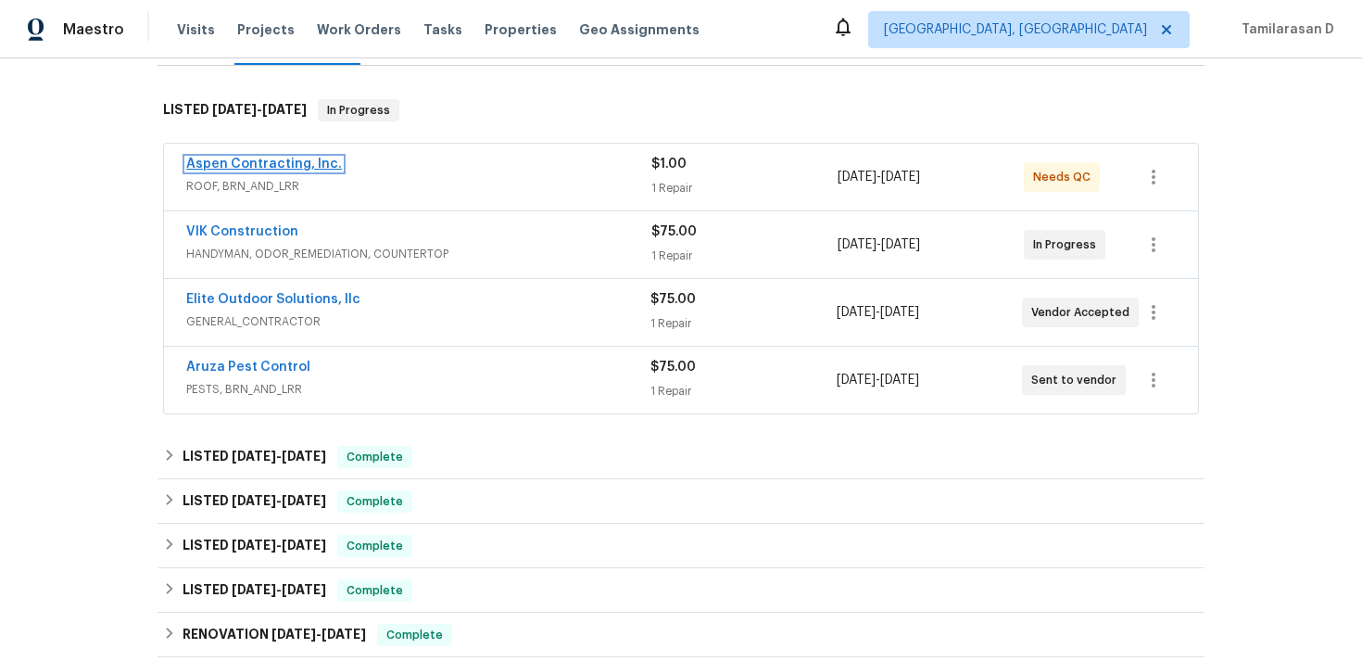
click at [282, 164] on link "Aspen Contracting, Inc." at bounding box center [264, 164] width 156 height 13
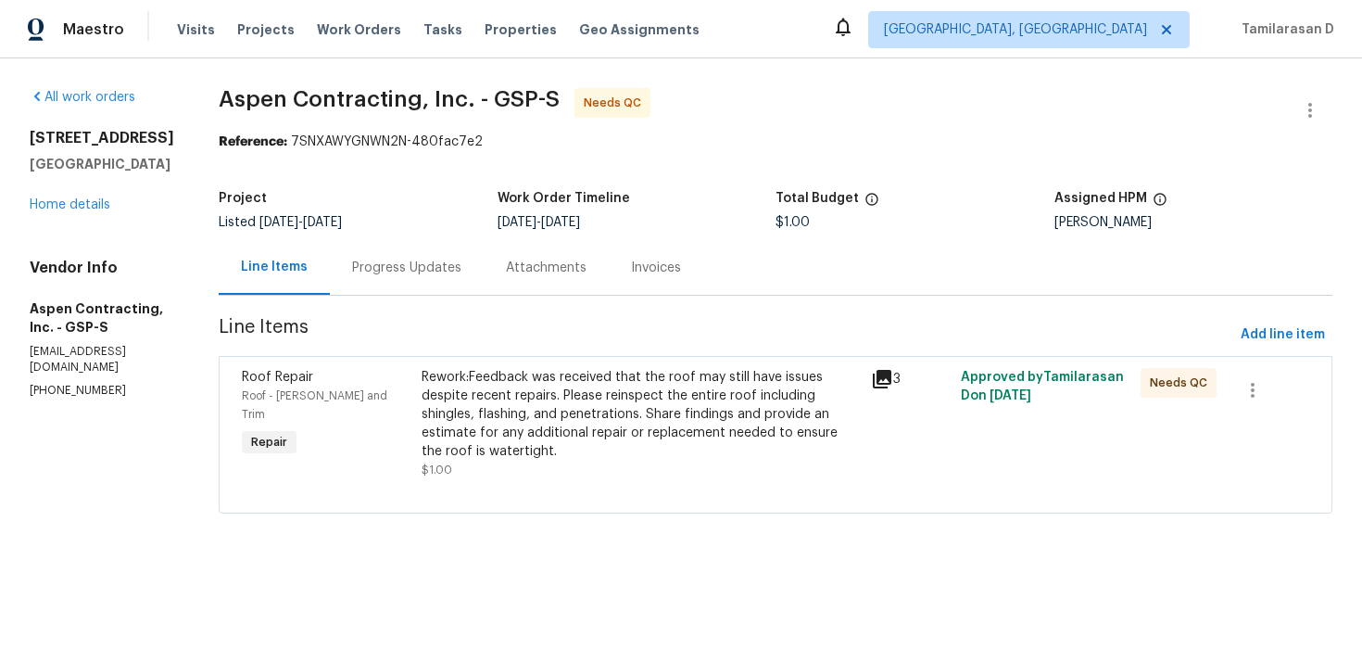
click at [424, 288] on div "Progress Updates" at bounding box center [407, 267] width 154 height 55
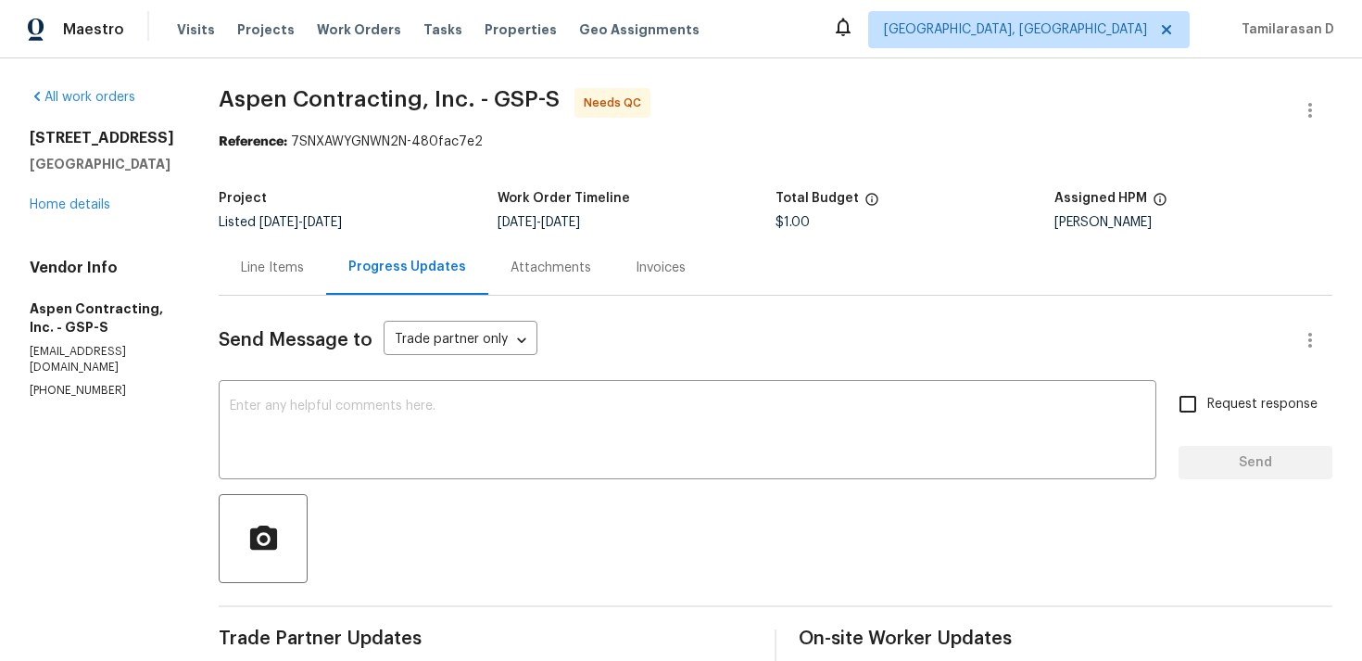
click at [322, 280] on div "Line Items" at bounding box center [273, 267] width 108 height 55
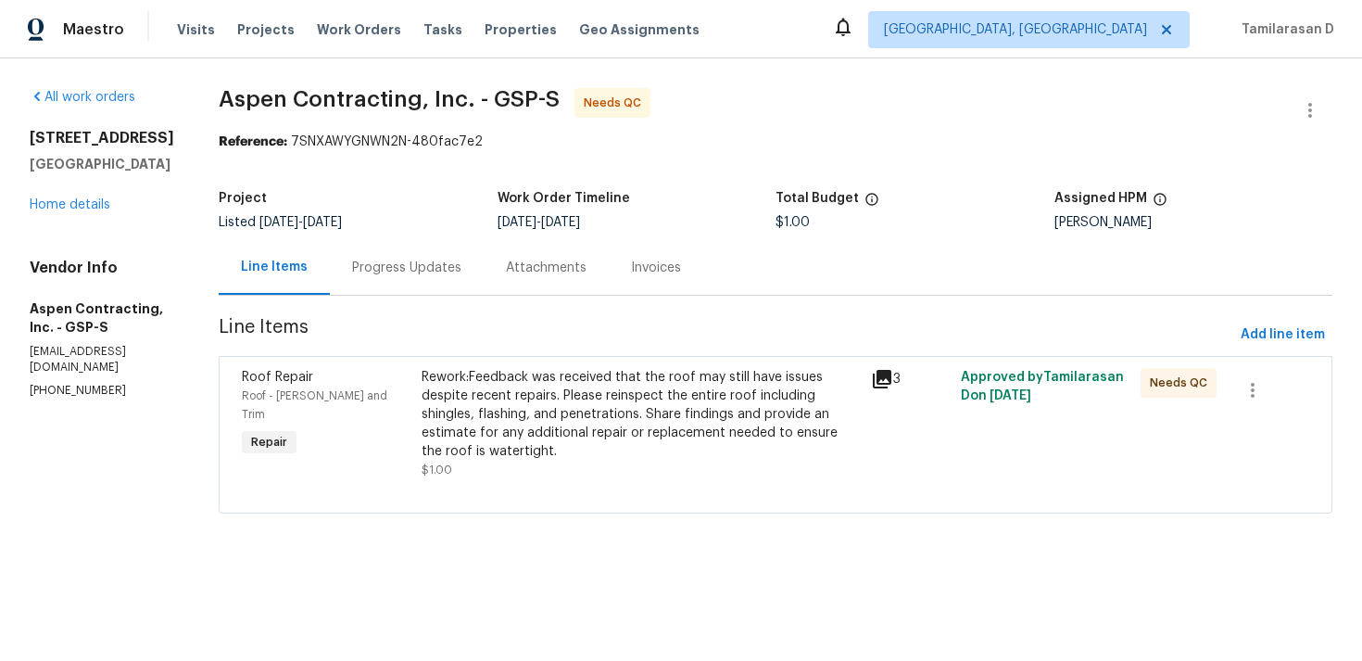
click at [429, 267] on div "Progress Updates" at bounding box center [406, 268] width 109 height 19
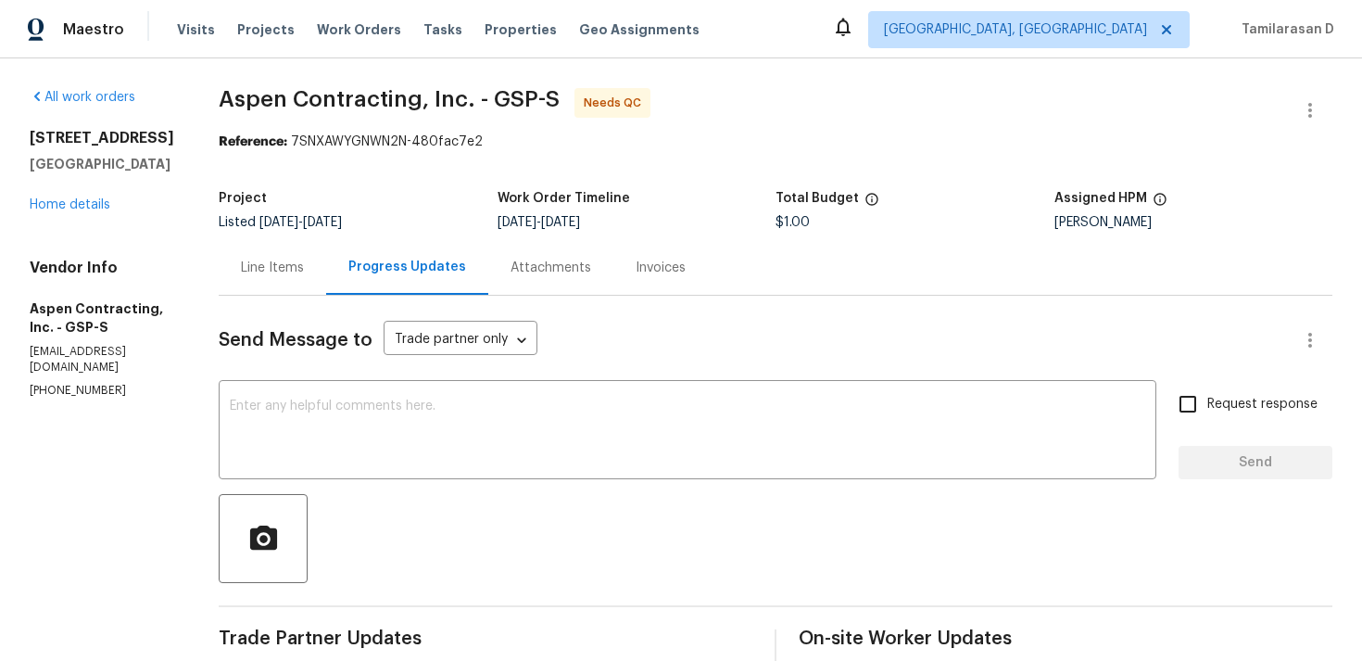
click at [585, 324] on div "Send Message to Trade partner only Trade partner only ​" at bounding box center [754, 340] width 1070 height 44
click at [315, 262] on div "Line Items" at bounding box center [273, 267] width 108 height 55
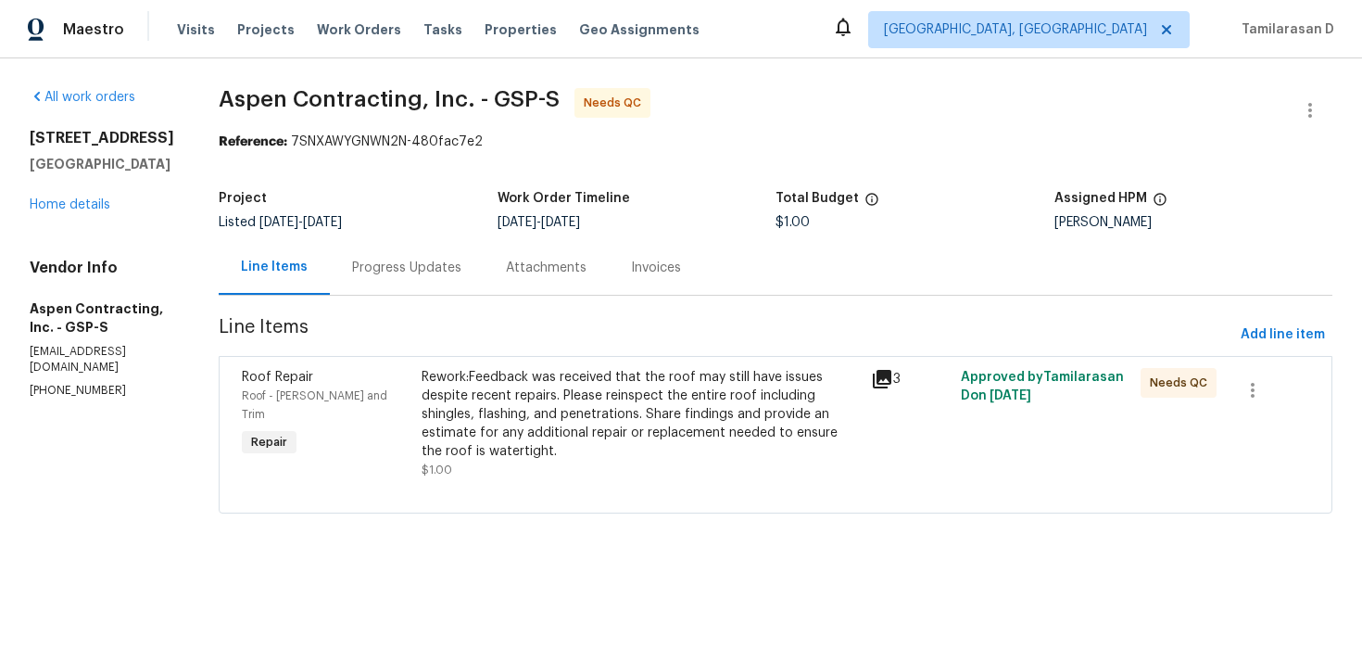
click at [446, 282] on div "Progress Updates" at bounding box center [407, 267] width 154 height 55
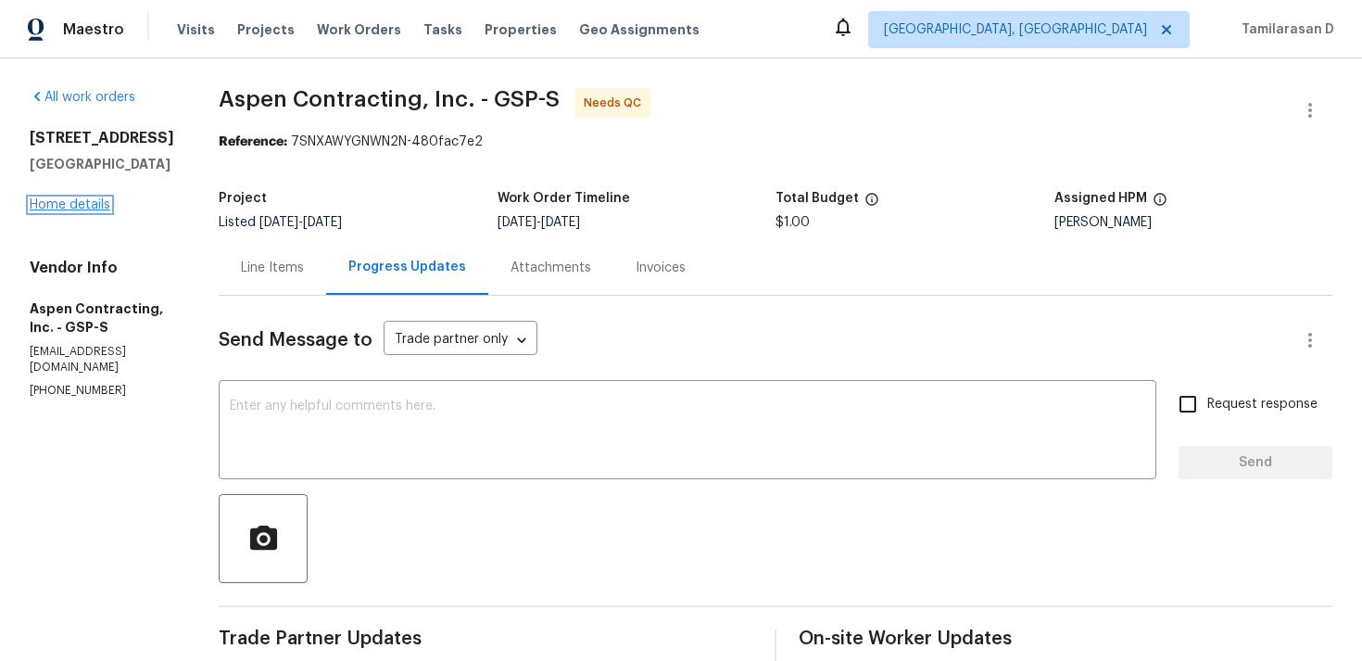
click at [84, 208] on link "Home details" at bounding box center [70, 204] width 81 height 13
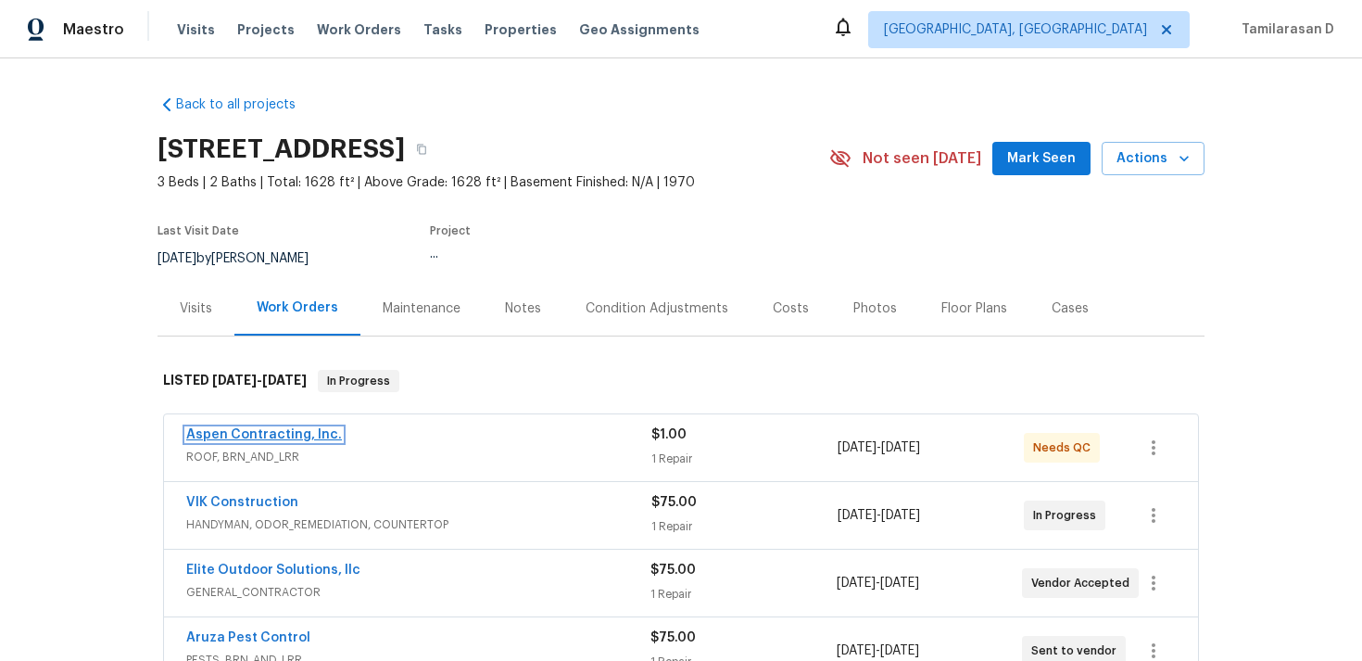
click at [272, 430] on link "Aspen Contracting, Inc." at bounding box center [264, 434] width 156 height 13
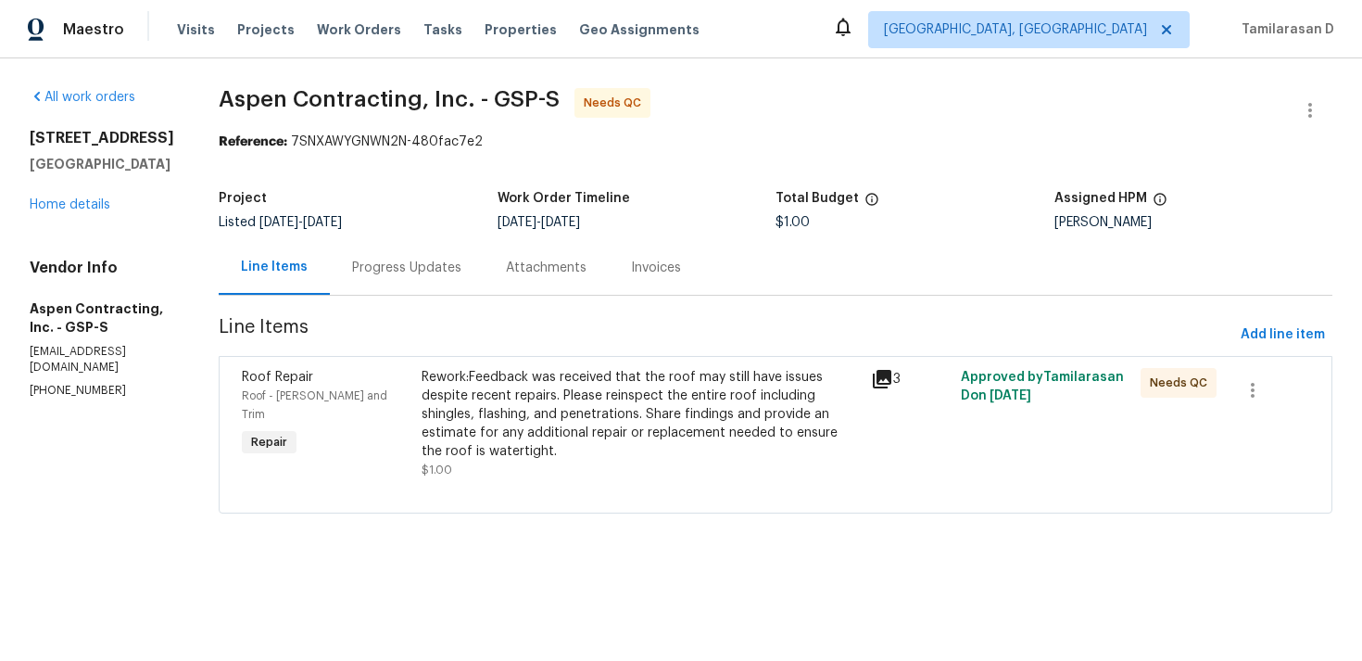
click at [508, 419] on div "Rework:Feedback was received that the roof may still have issues despite recent…" at bounding box center [641, 414] width 438 height 93
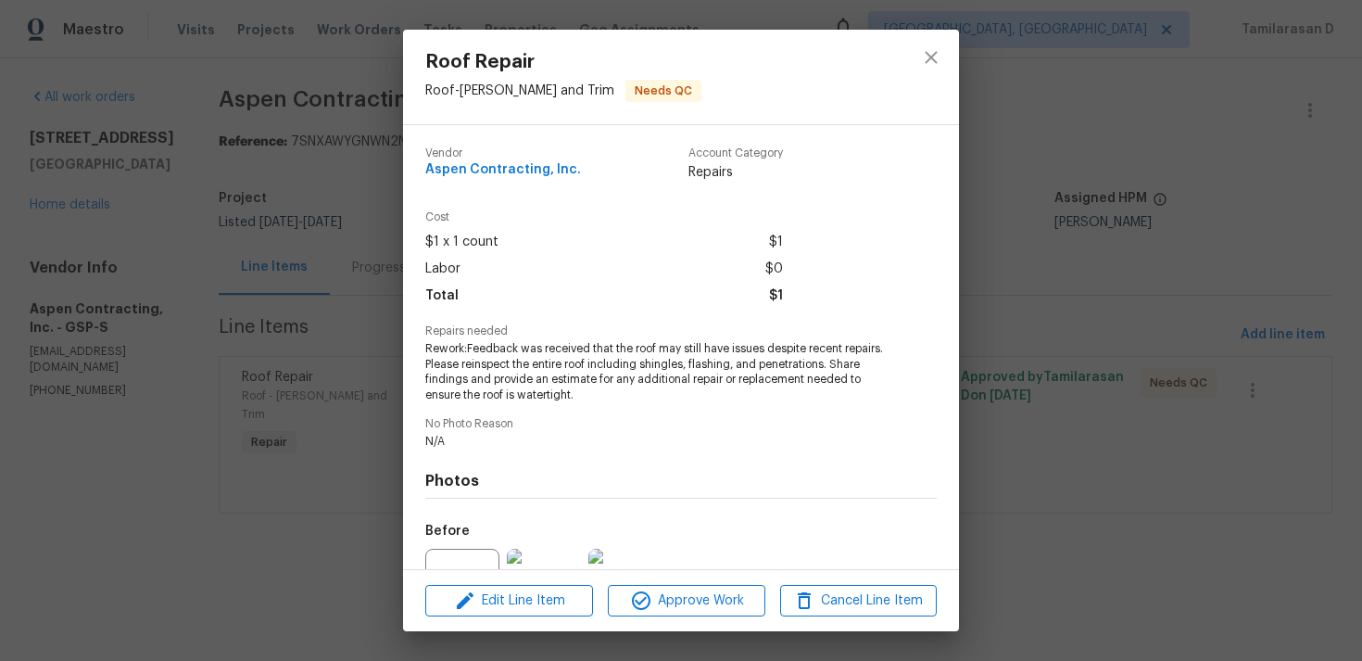
click at [484, 353] on span "Rework:Feedback was received that the roof may still have issues despite recent…" at bounding box center [655, 372] width 461 height 62
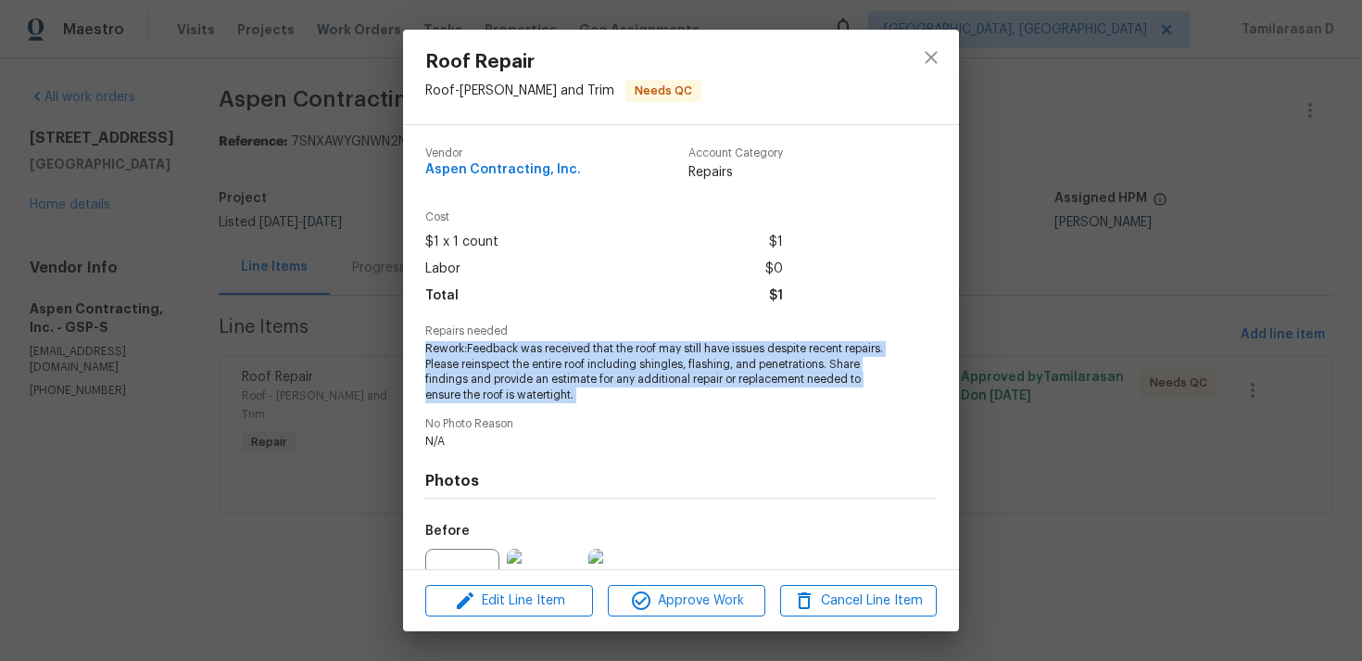
copy span "Rework:Feedback was received that the roof may still have issues despite recent…"
click at [347, 345] on div "Roof Repair Roof - Eaves and Trim Needs QC Vendor Aspen Contracting, Inc. Accou…" at bounding box center [681, 330] width 1362 height 661
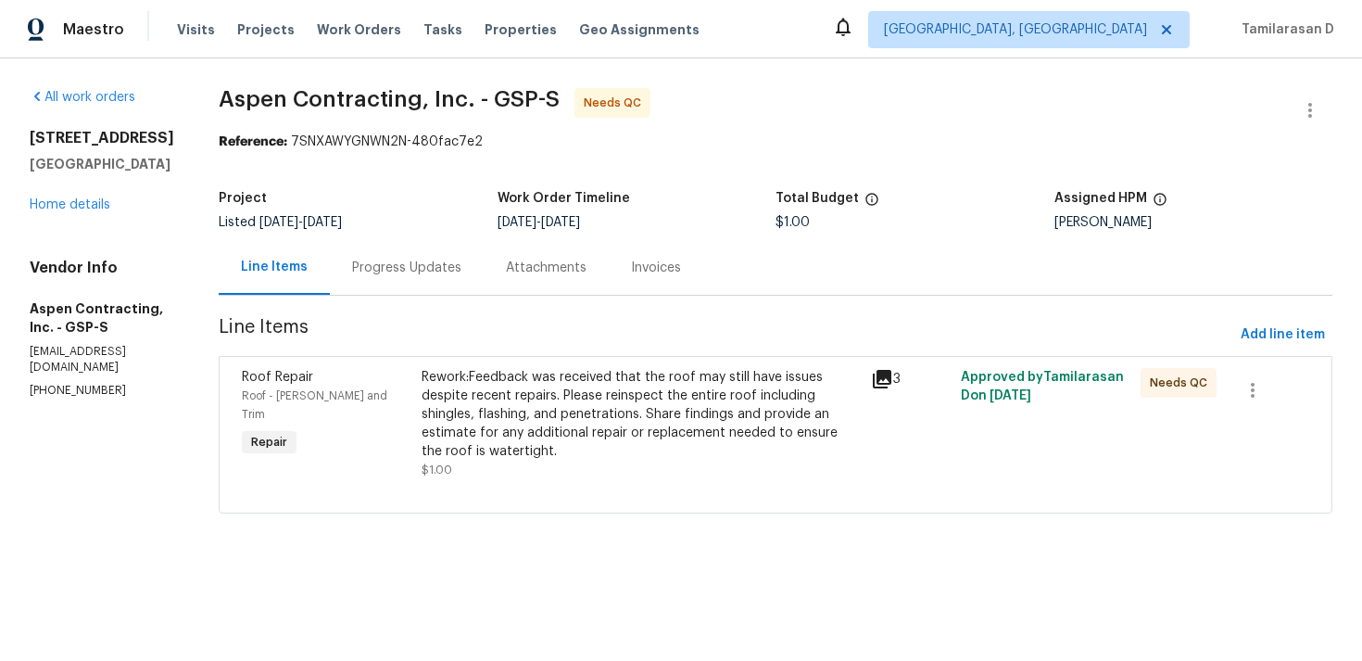
click at [378, 265] on div "Progress Updates" at bounding box center [406, 268] width 109 height 19
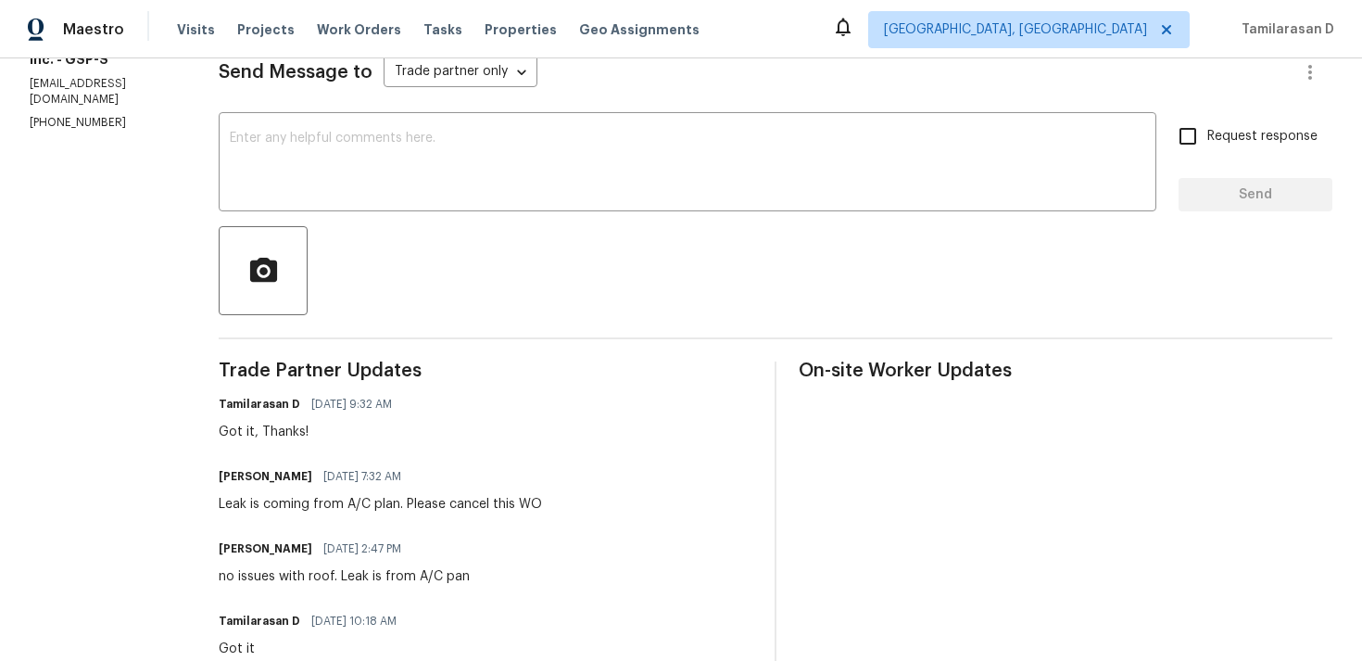
scroll to position [450, 0]
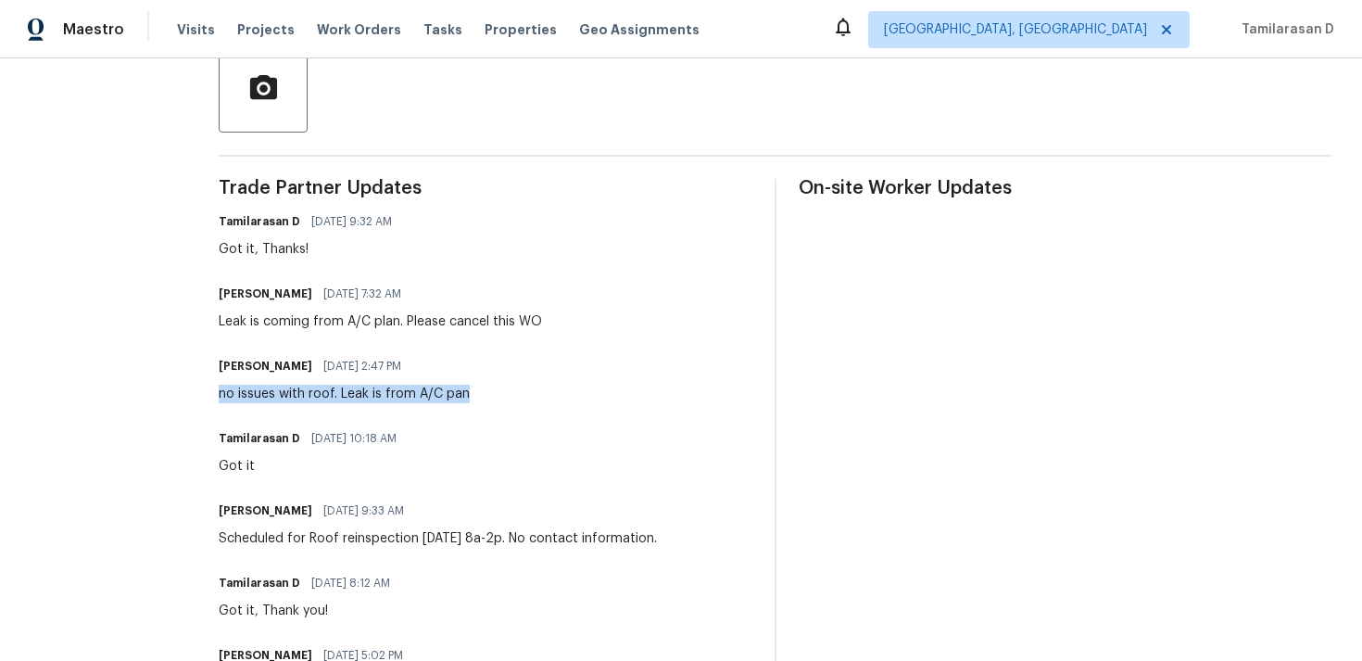
drag, startPoint x: 227, startPoint y: 390, endPoint x: 619, endPoint y: 400, distance: 392.2
click at [619, 400] on div "Kyle Heasley 09/06/2025 2:47 PM no issues with roof. Leak is from A/C pan" at bounding box center [486, 378] width 534 height 50
copy div "no issues with roof. Leak is from A/C pan"
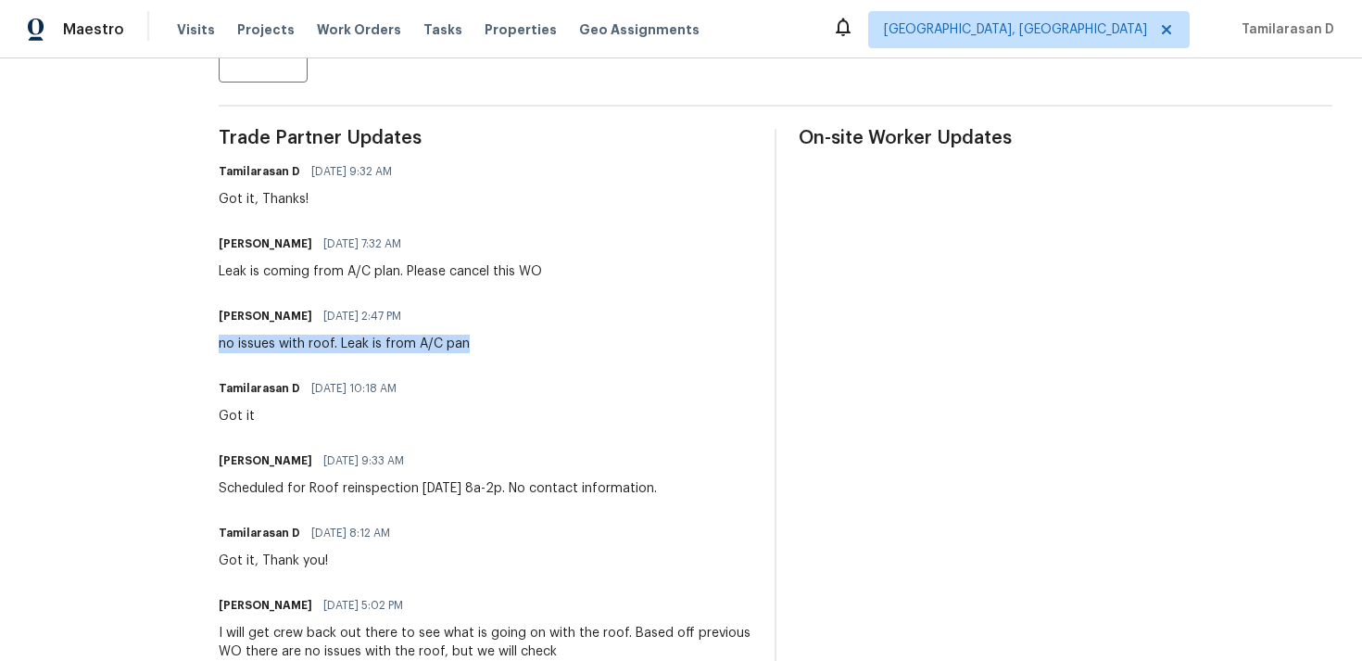
scroll to position [522, 0]
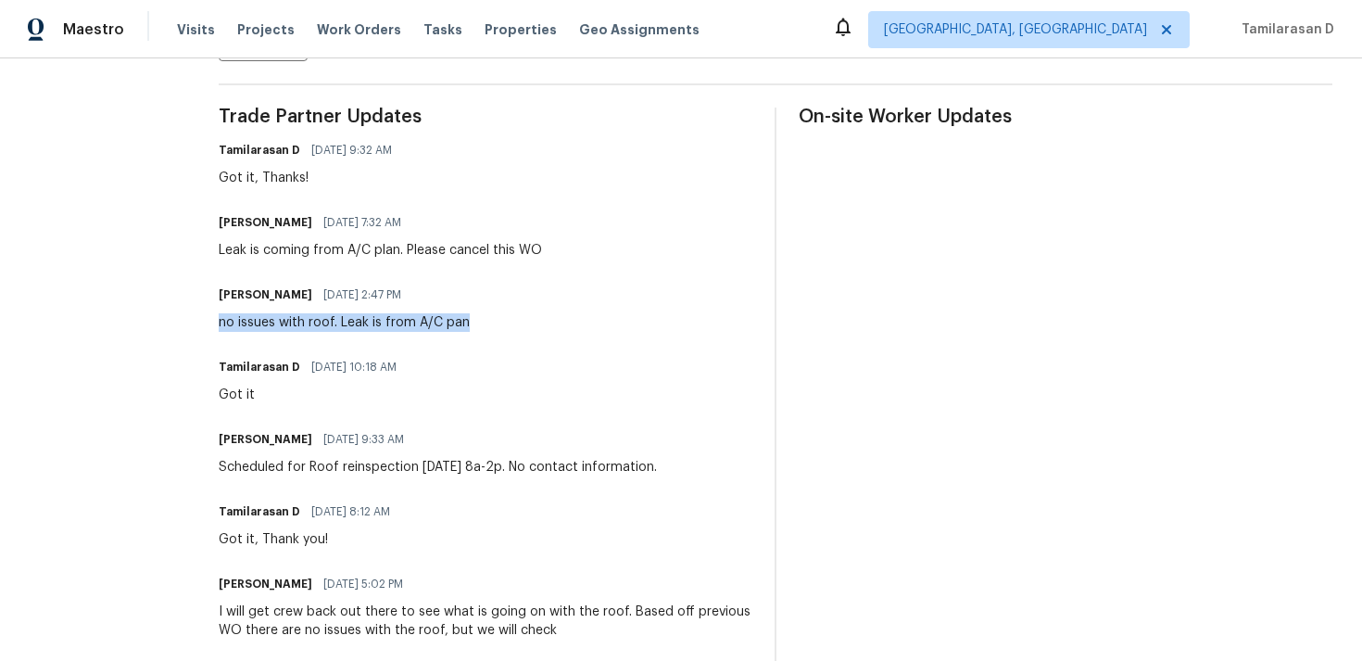
click at [322, 249] on div "Leak is coming from A/C plan. Please cancel this WO" at bounding box center [380, 250] width 323 height 19
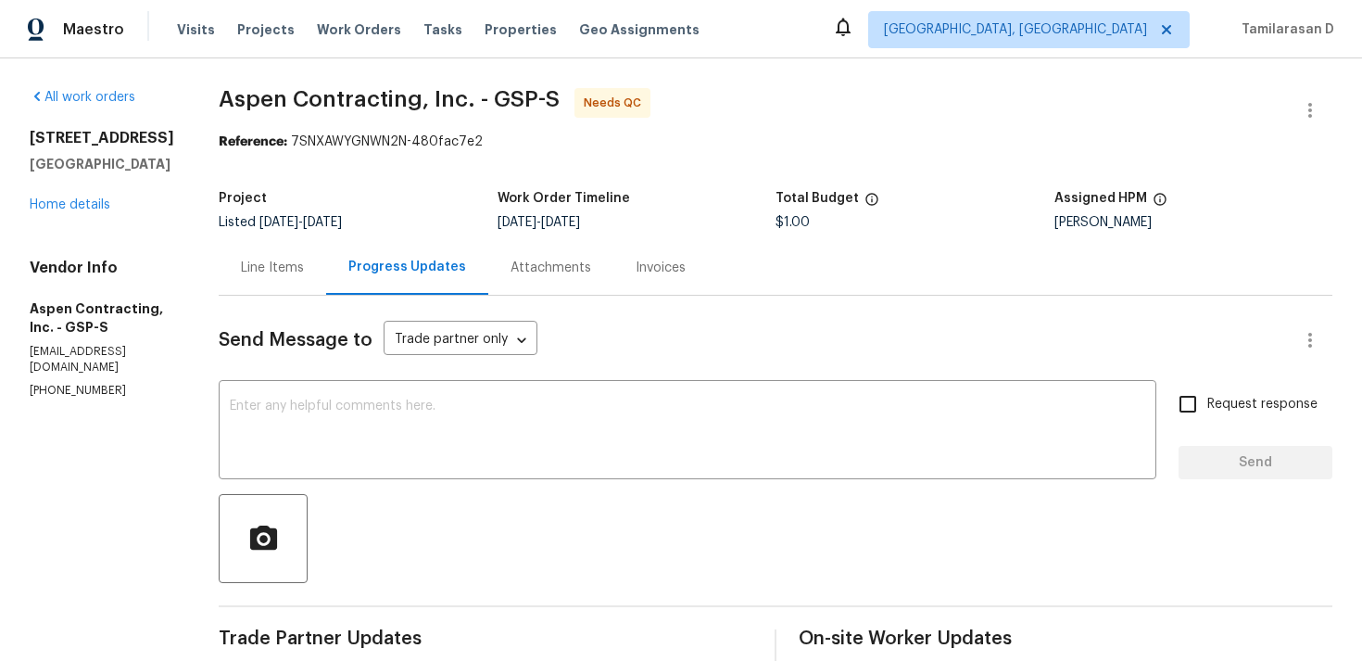
click at [353, 196] on div "Project" at bounding box center [358, 204] width 279 height 24
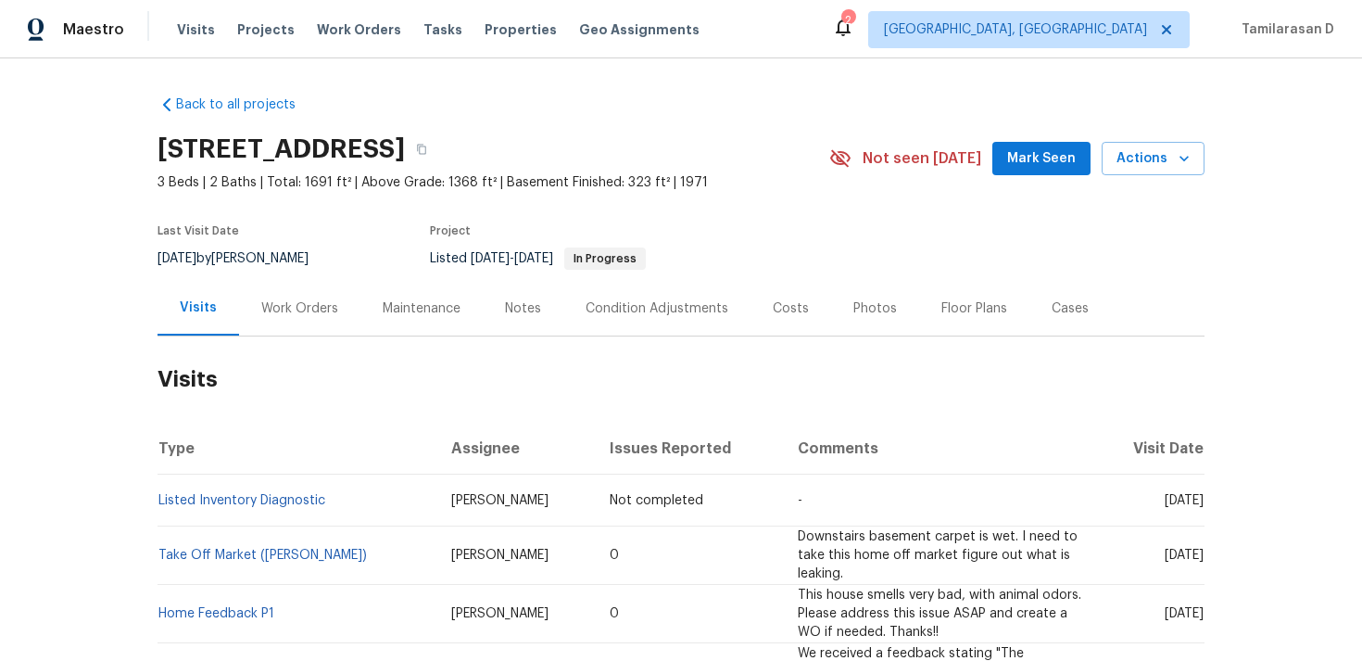
click at [305, 290] on div "Work Orders" at bounding box center [299, 308] width 121 height 55
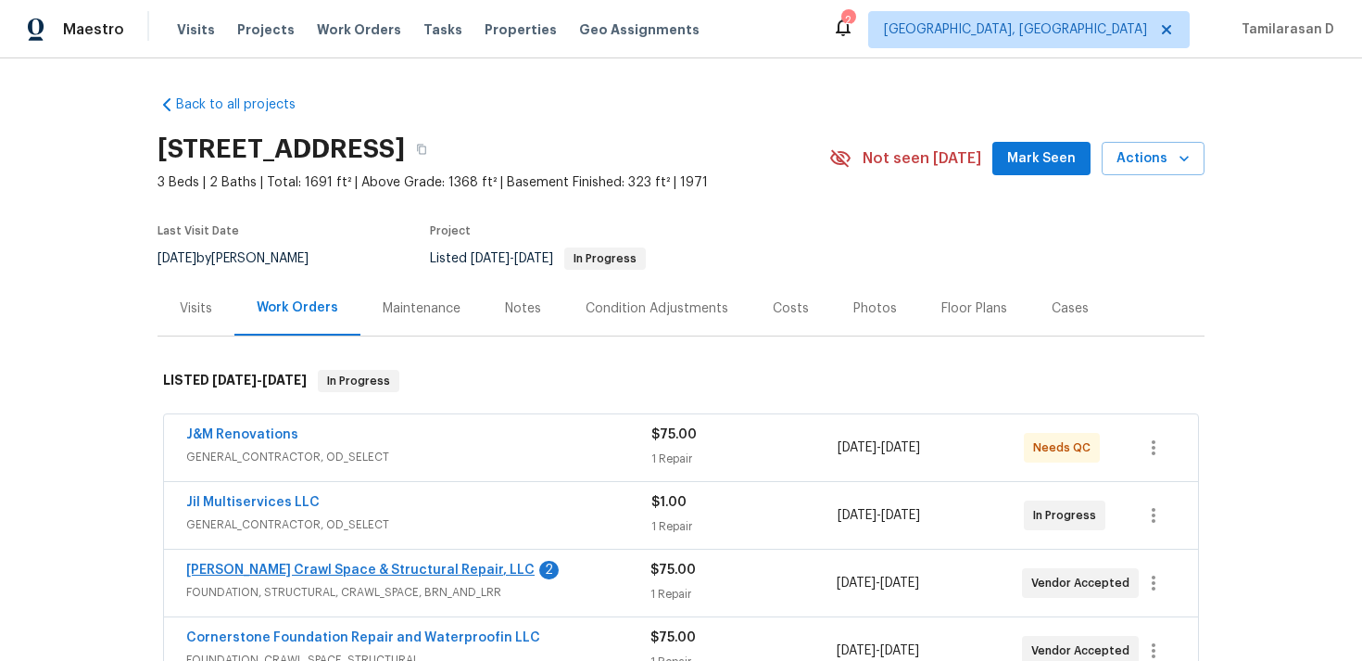
scroll to position [81, 0]
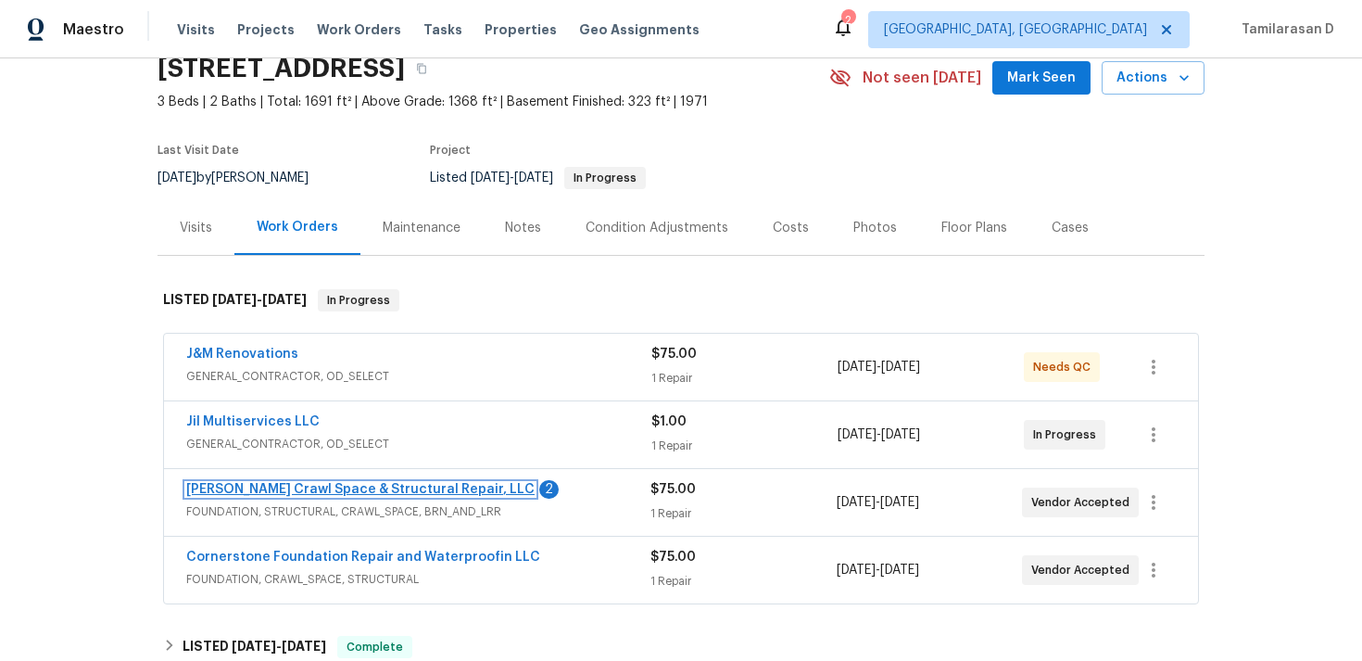
click at [350, 490] on link "Falcone Crawl Space & Structural Repair, LLC" at bounding box center [360, 489] width 348 height 13
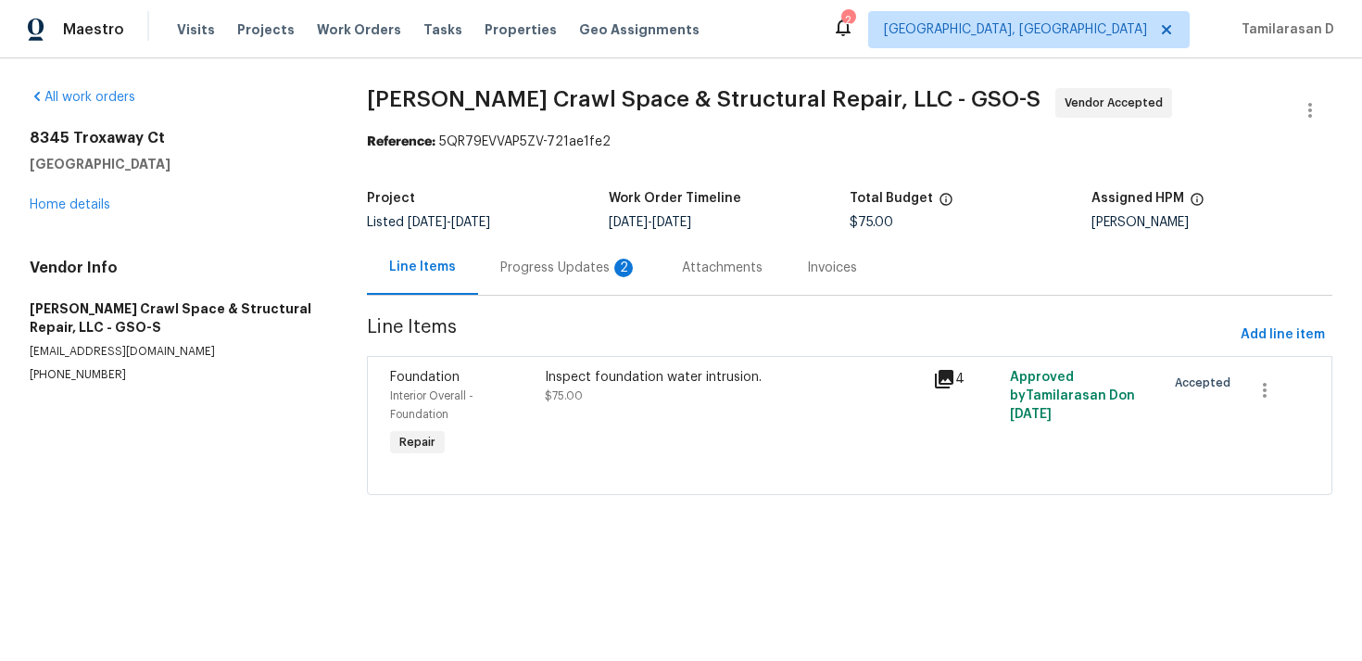
click at [482, 280] on div "Progress Updates 2" at bounding box center [569, 267] width 182 height 55
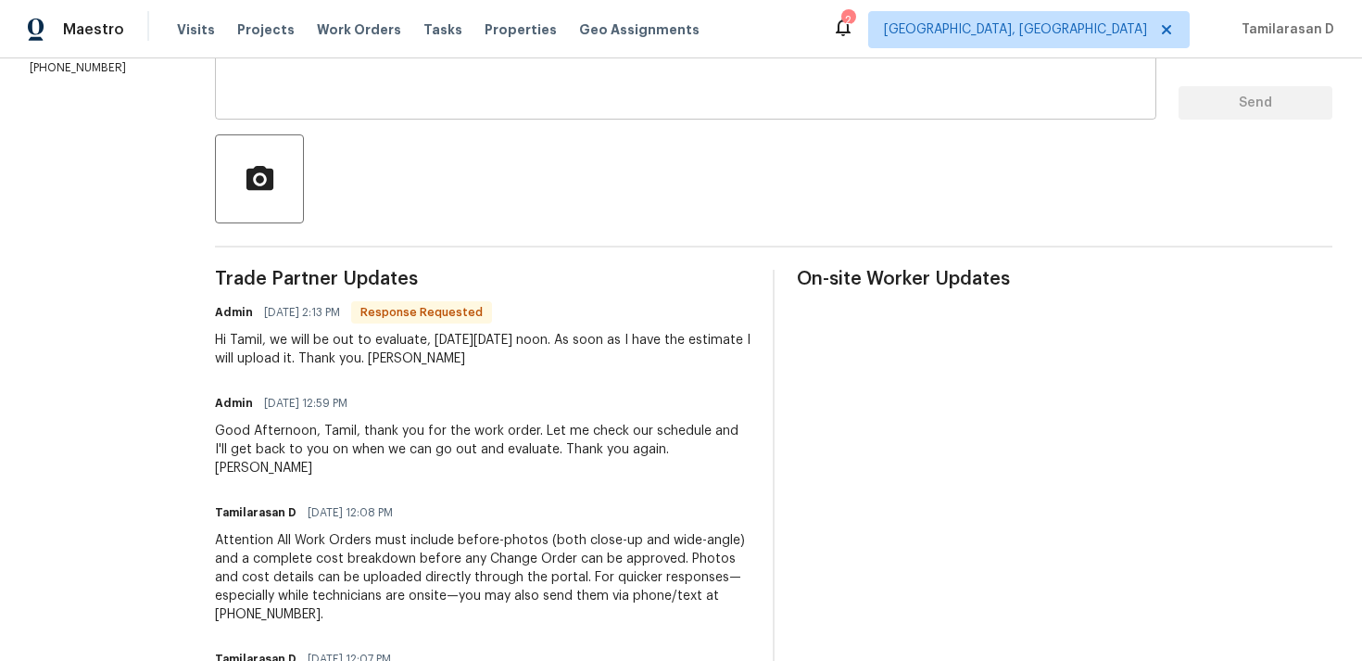
scroll to position [367, 0]
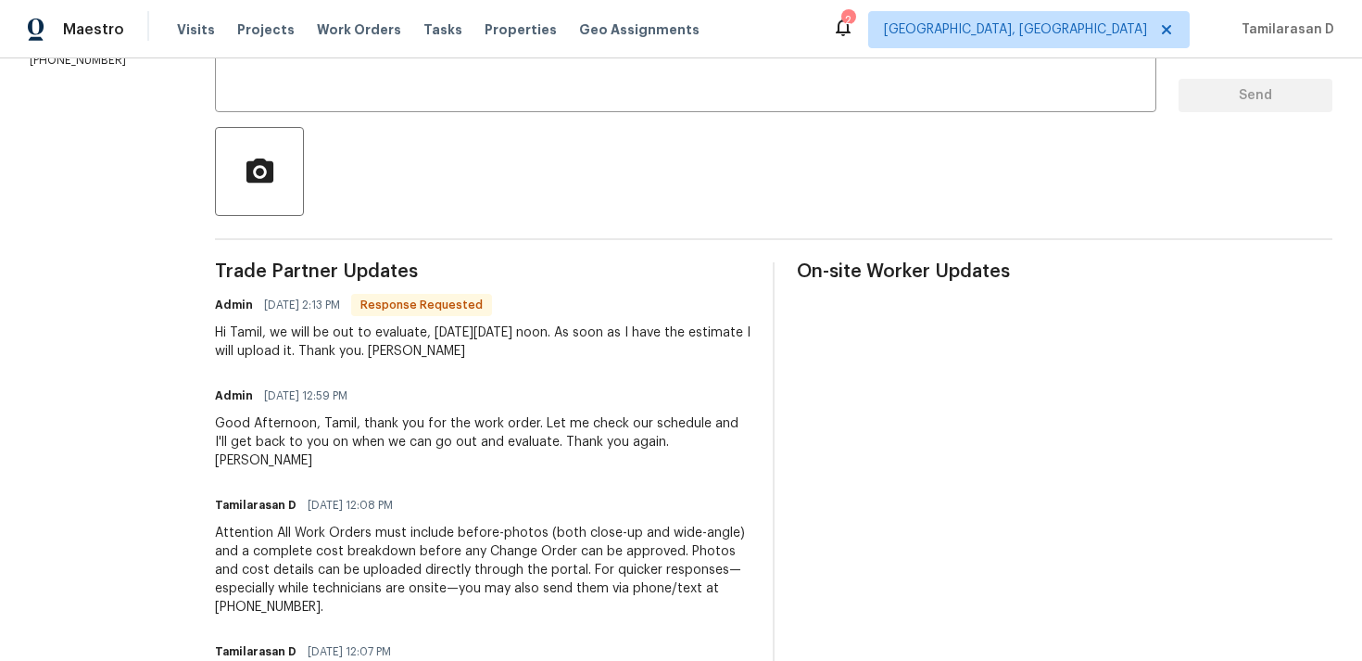
click at [423, 421] on div "Good Afternoon, Tamil, thank you for the work order. Let me check our schedule …" at bounding box center [483, 442] width 536 height 56
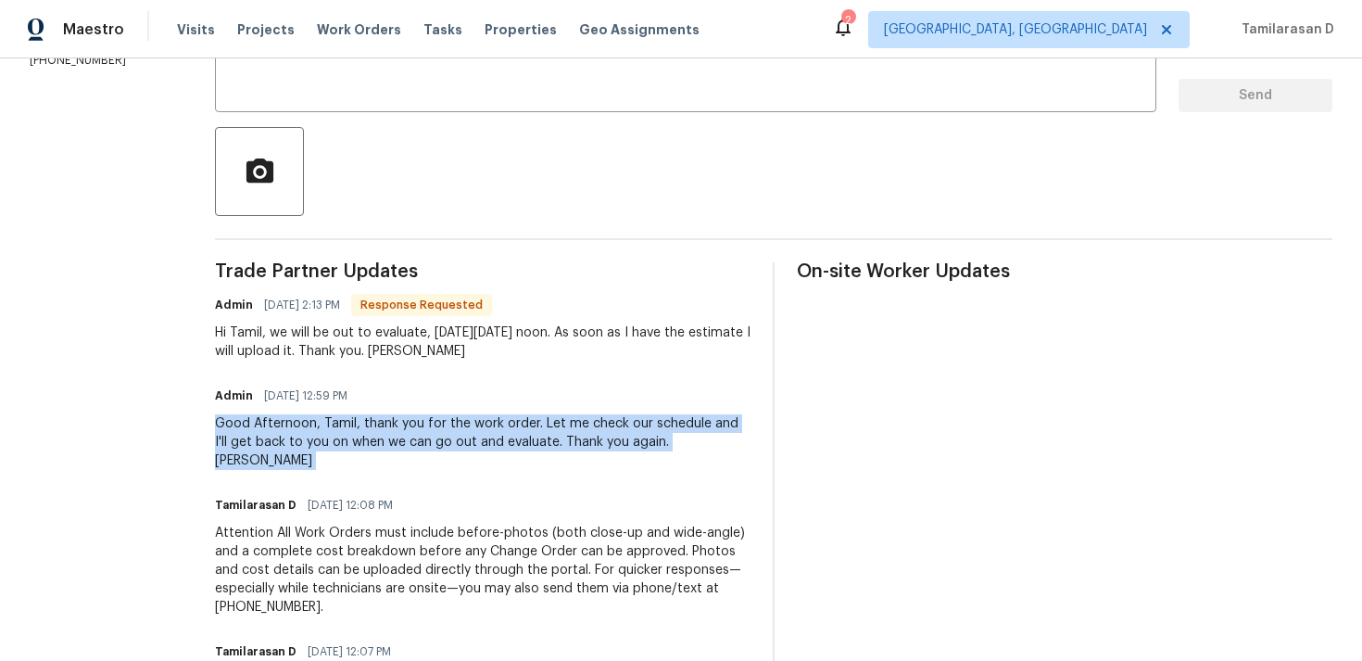
click at [422, 435] on div "Good Afternoon, Tamil, thank you for the work order. Let me check our schedule …" at bounding box center [483, 442] width 536 height 56
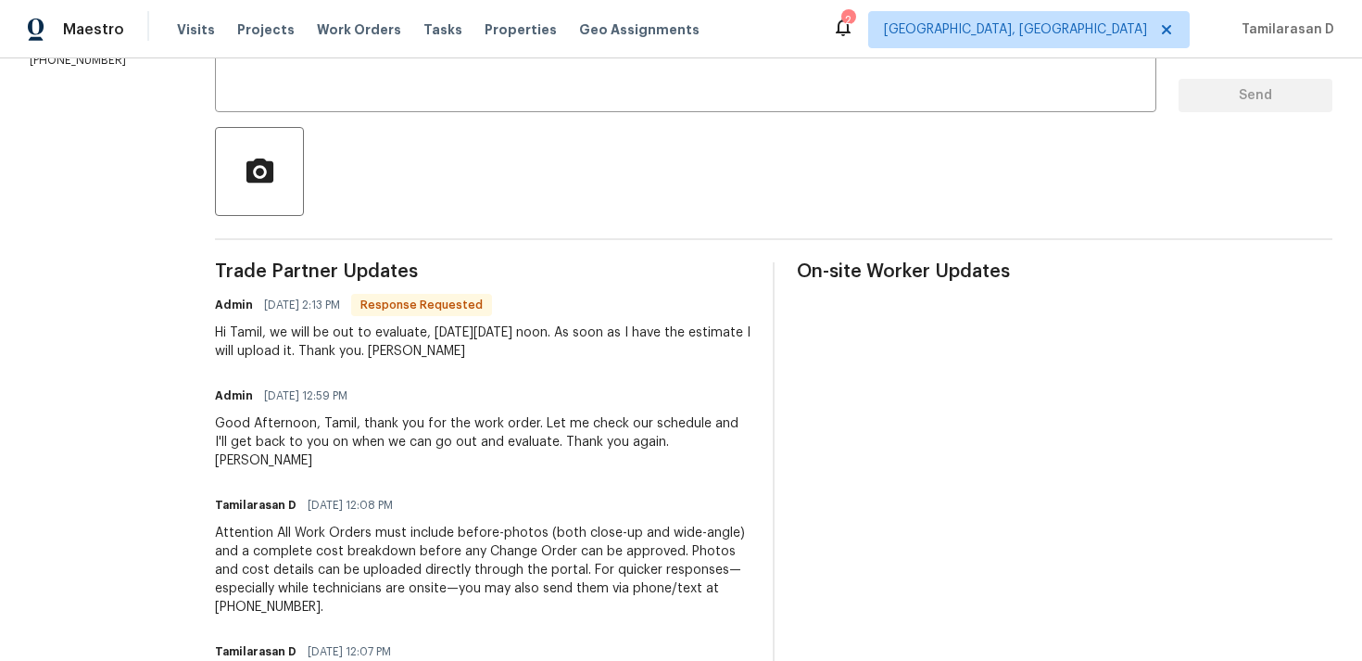
click at [422, 435] on div "Good Afternoon, Tamil, thank you for the work order. Let me check our schedule …" at bounding box center [483, 442] width 536 height 56
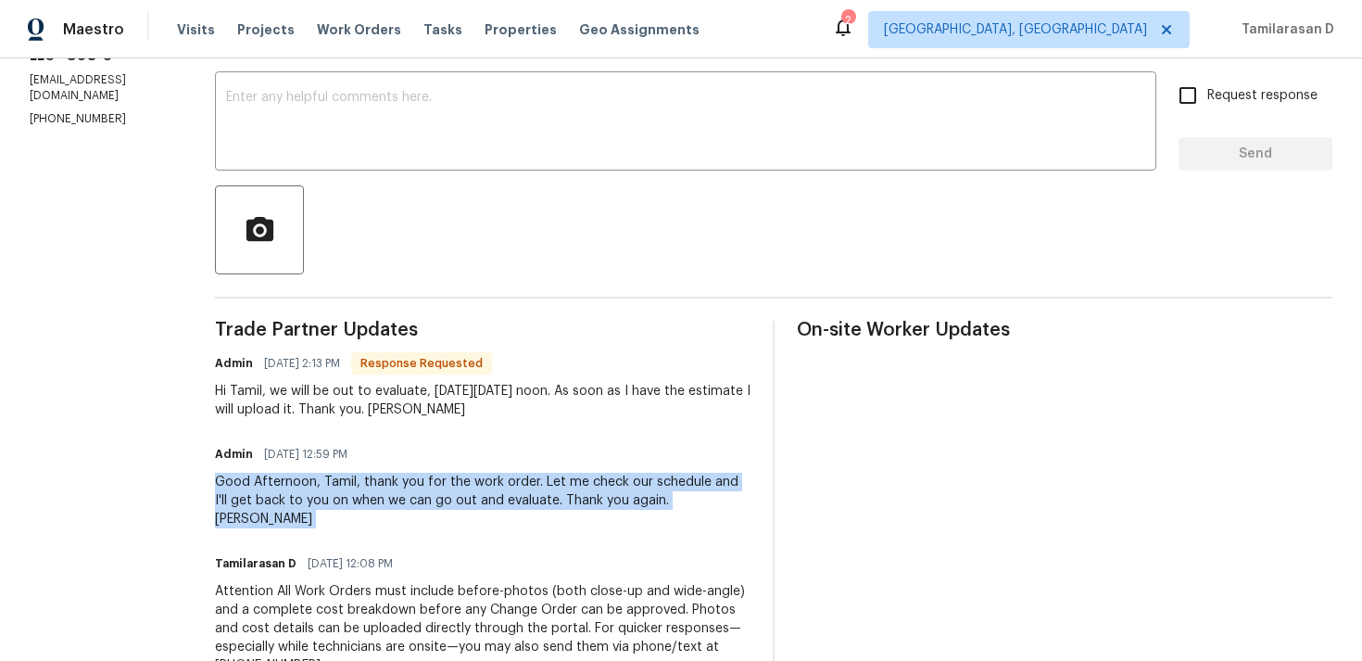
scroll to position [285, 0]
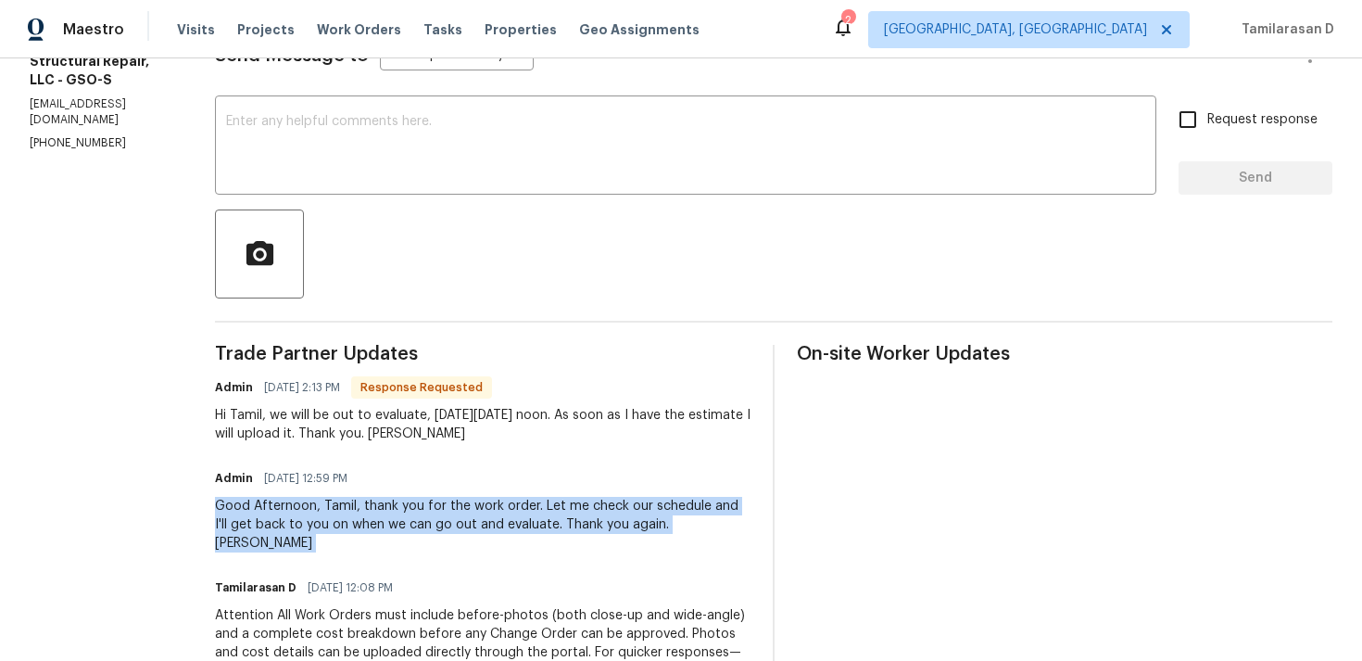
click at [409, 408] on div "Hi Tamil, we will be out to evaluate, next Thursday, 9/11 at noon. As soon as I…" at bounding box center [483, 424] width 536 height 37
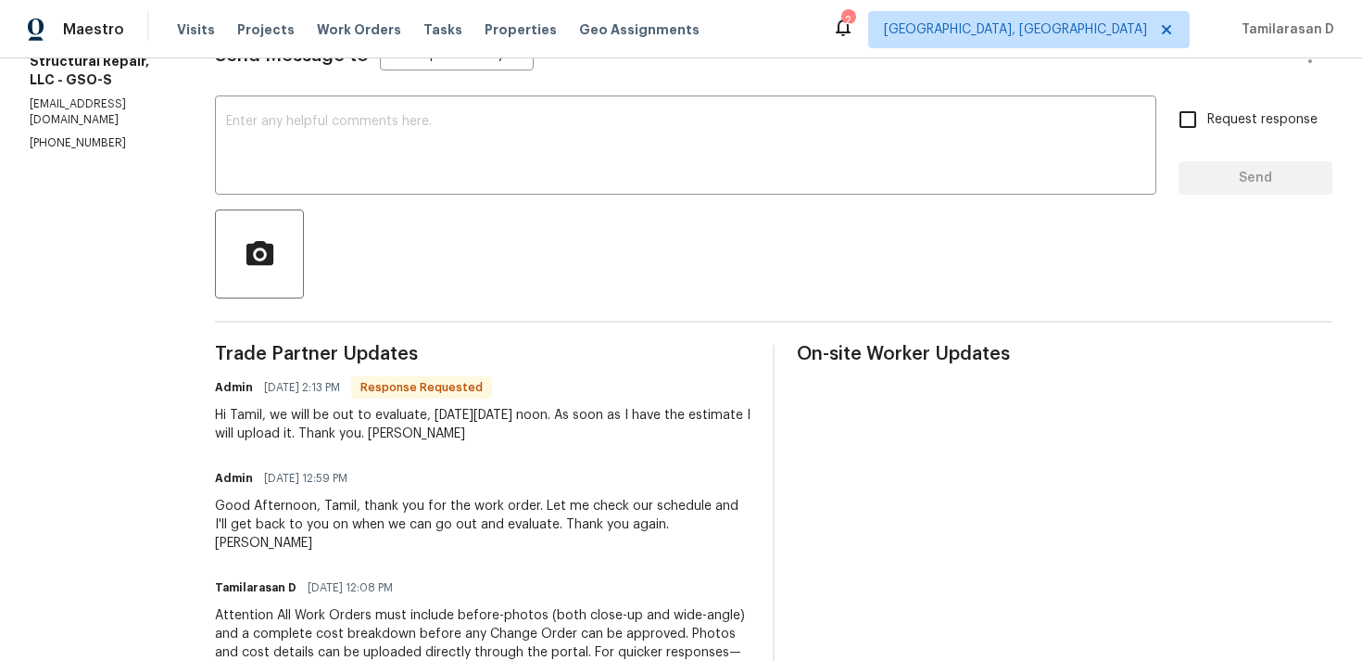
click at [409, 408] on div "Hi Tamil, we will be out to evaluate, next Thursday, 9/11 at noon. As soon as I…" at bounding box center [483, 424] width 536 height 37
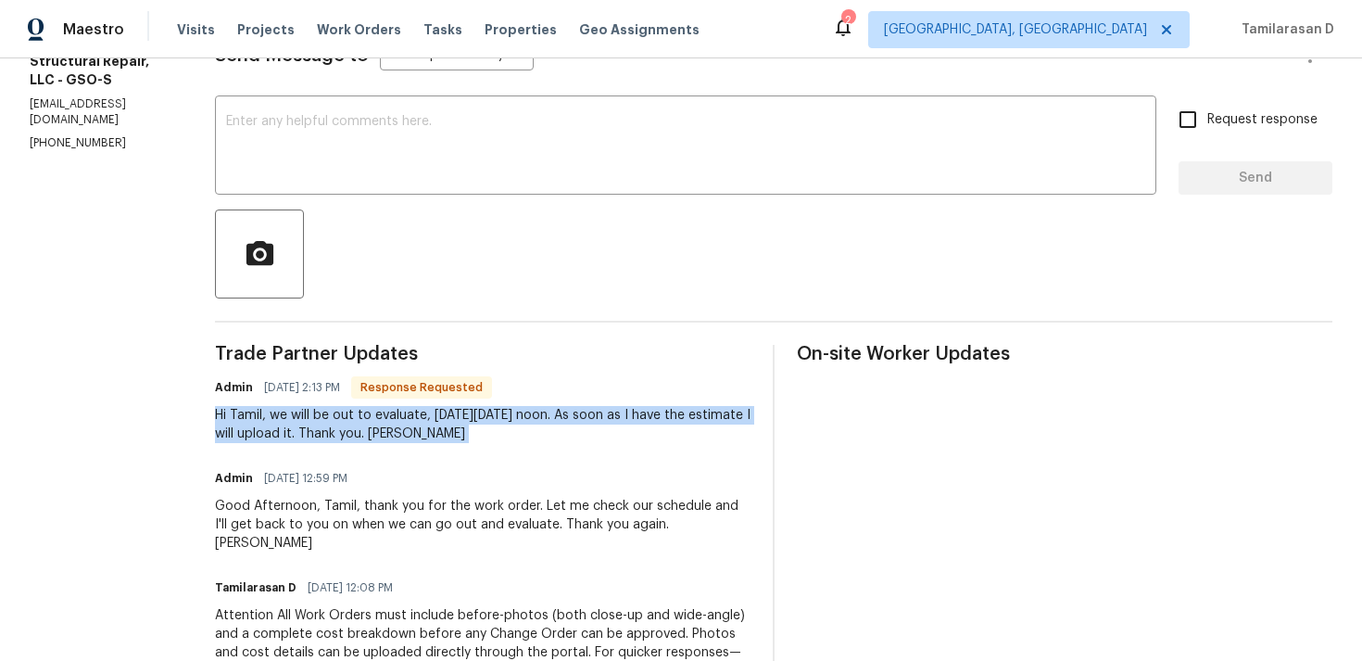
copy div "Hi Tamil, we will be out to evaluate, next Thursday, 9/11 at noon. As soon as I…"
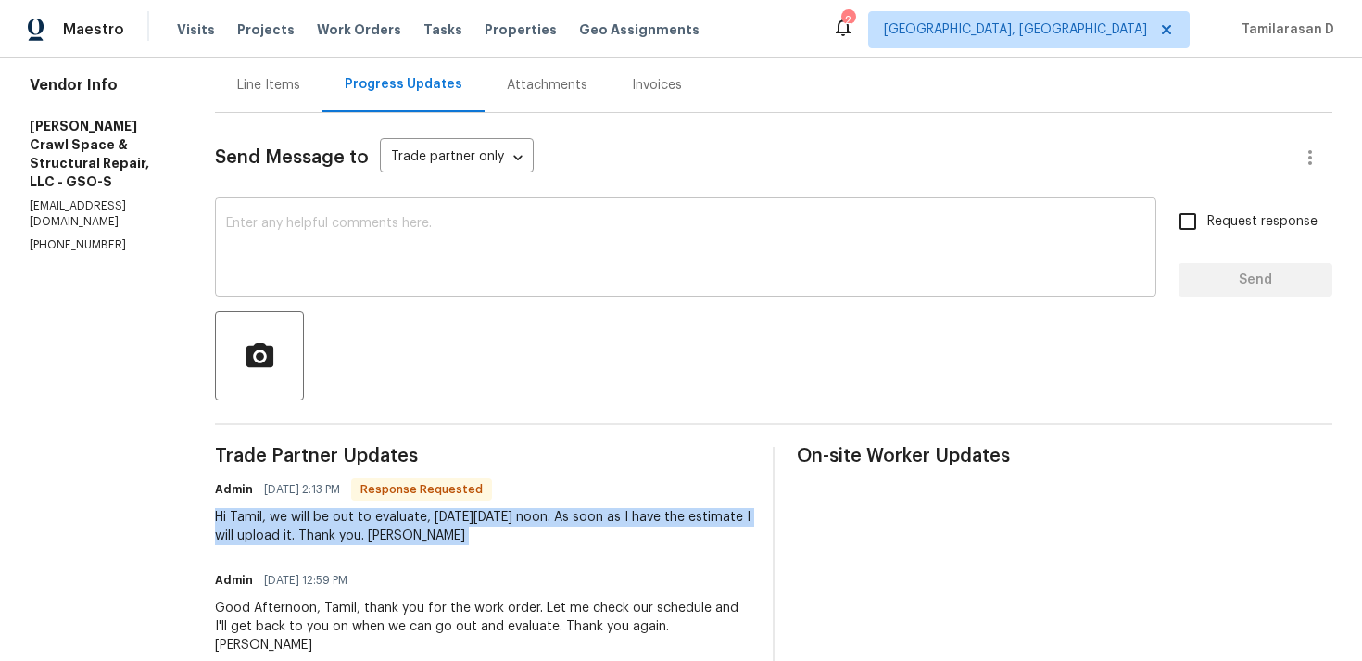
scroll to position [156, 0]
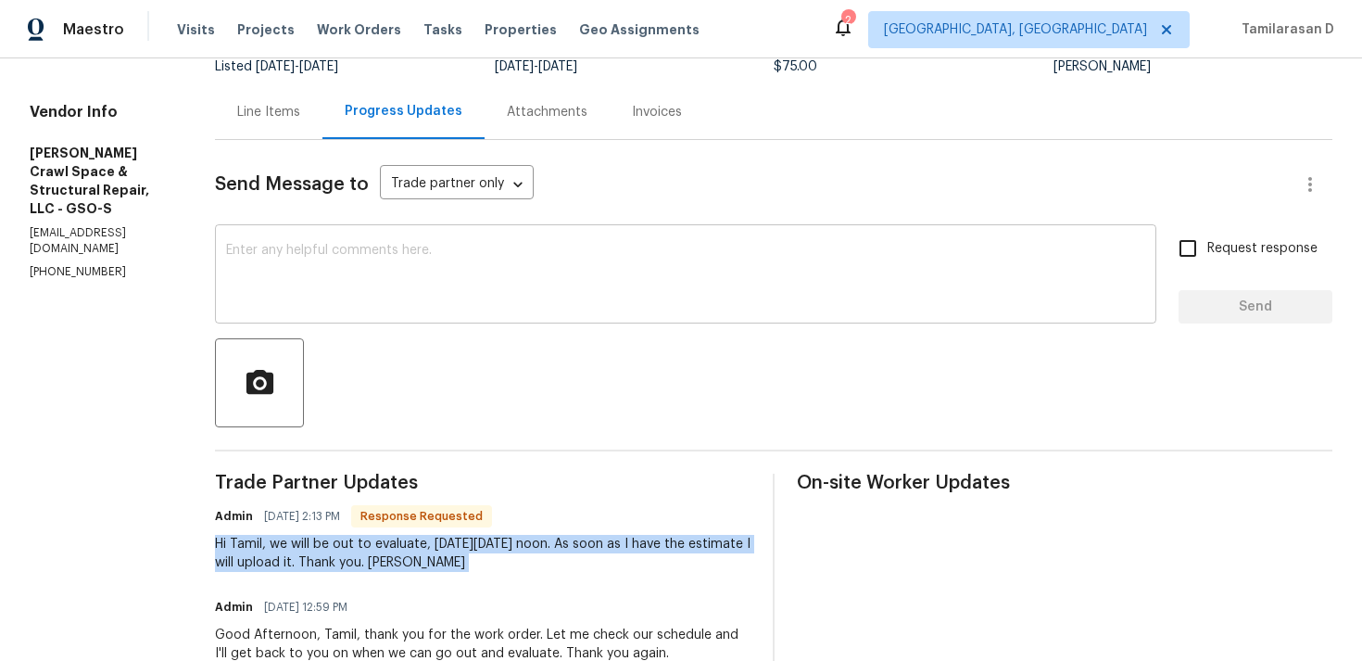
click at [333, 285] on textarea at bounding box center [685, 276] width 919 height 65
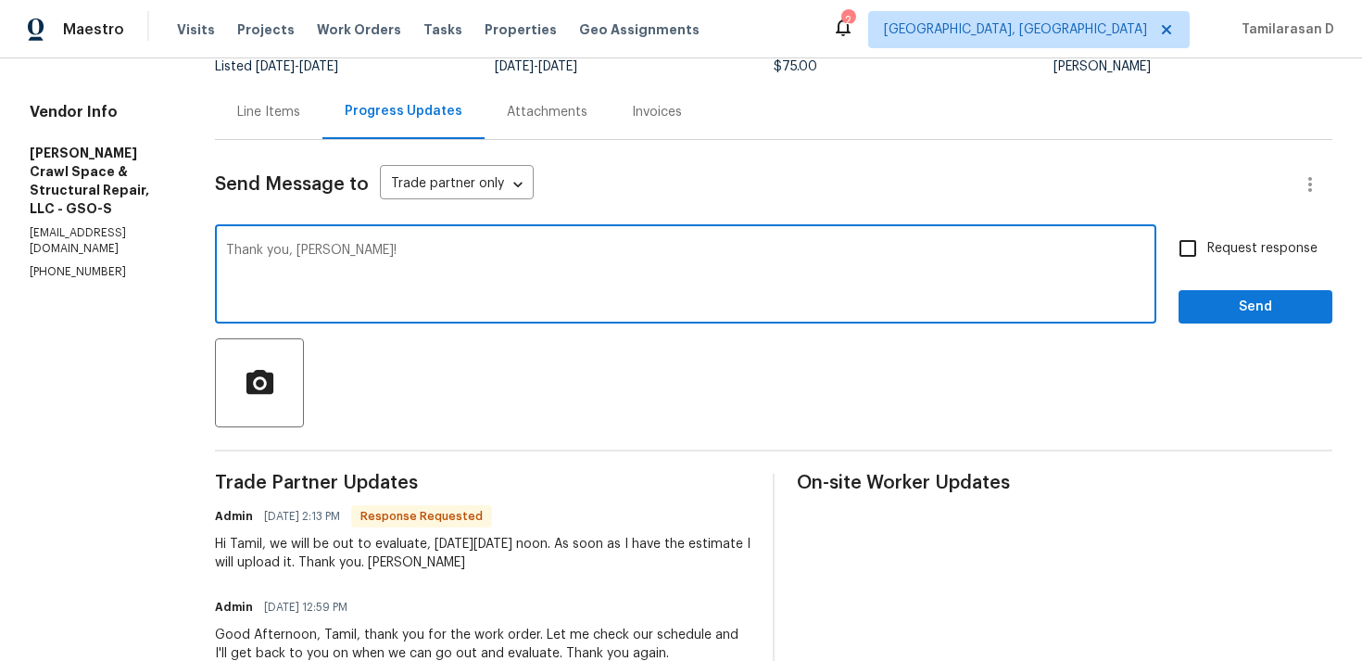
type textarea "Thank you, Leslie!"
click at [1232, 310] on span "Send" at bounding box center [1256, 307] width 124 height 23
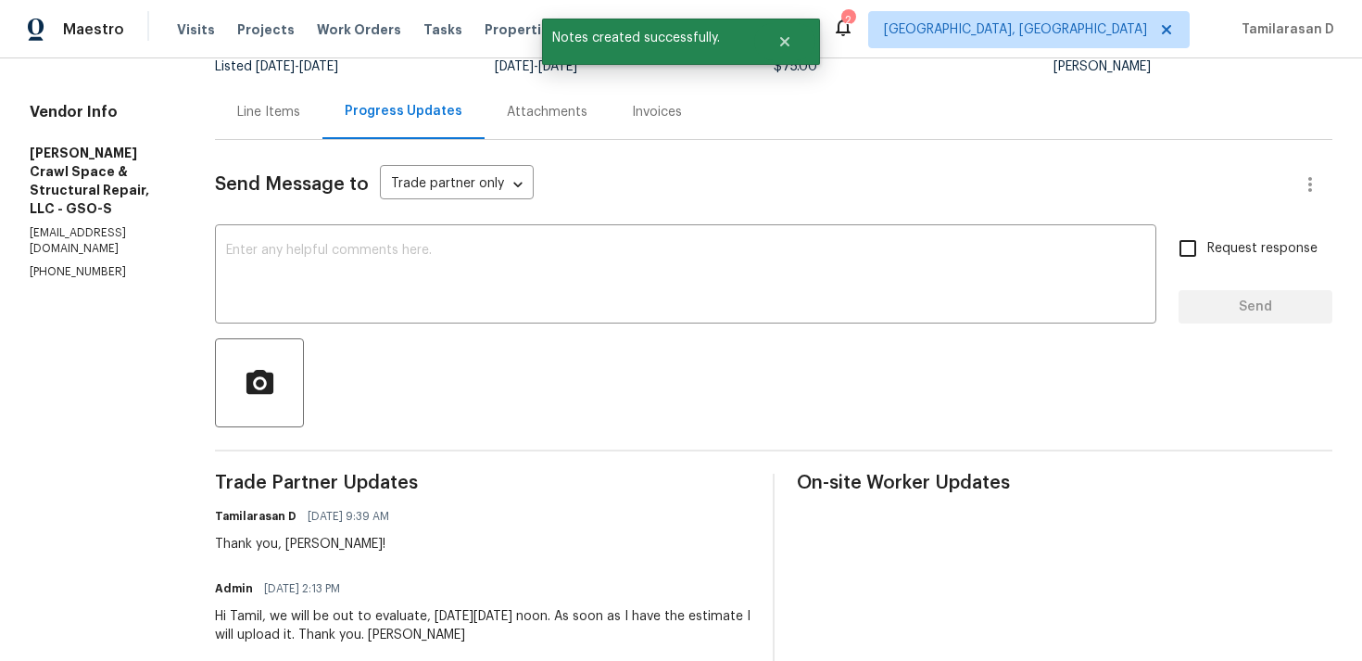
click at [389, 627] on div "Hi Tamil, we will be out to evaluate, next Thursday, 9/11 at noon. As soon as I…" at bounding box center [483, 625] width 536 height 37
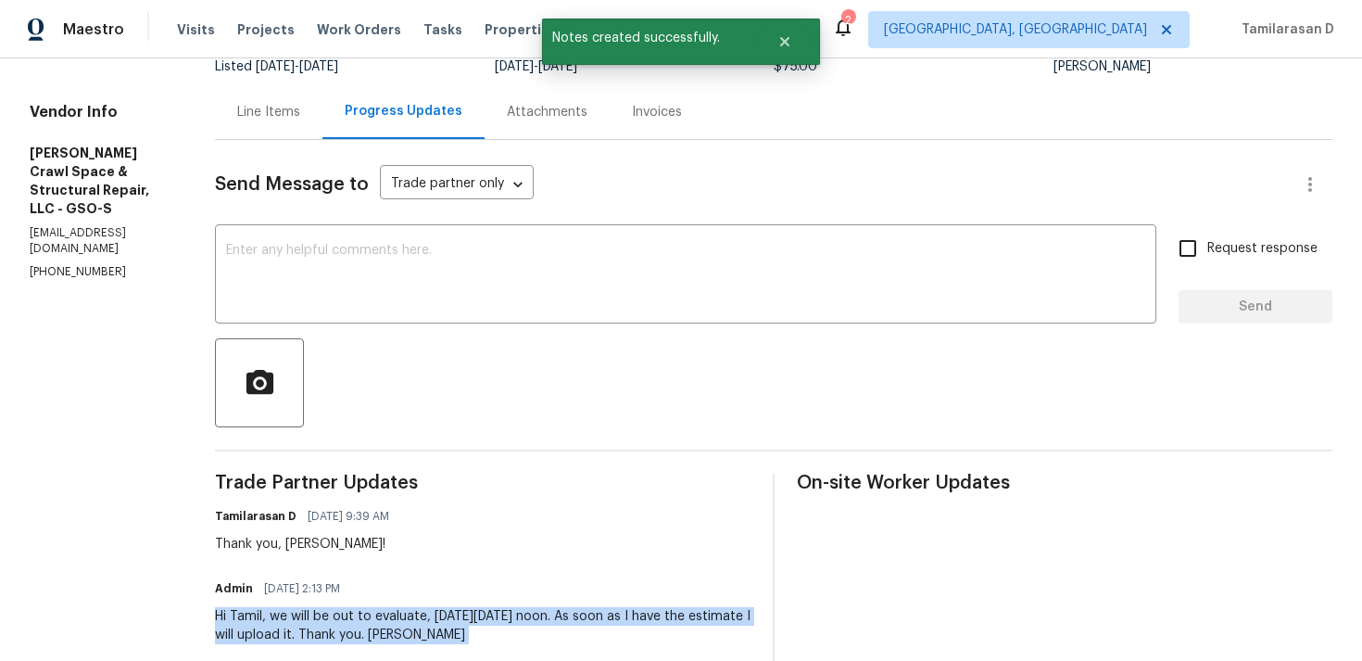
click at [389, 627] on div "Hi Tamil, we will be out to evaluate, next Thursday, 9/11 at noon. As soon as I…" at bounding box center [483, 625] width 536 height 37
copy div "Hi Tamil, we will be out to evaluate, next Thursday, 9/11 at noon. As soon as I…"
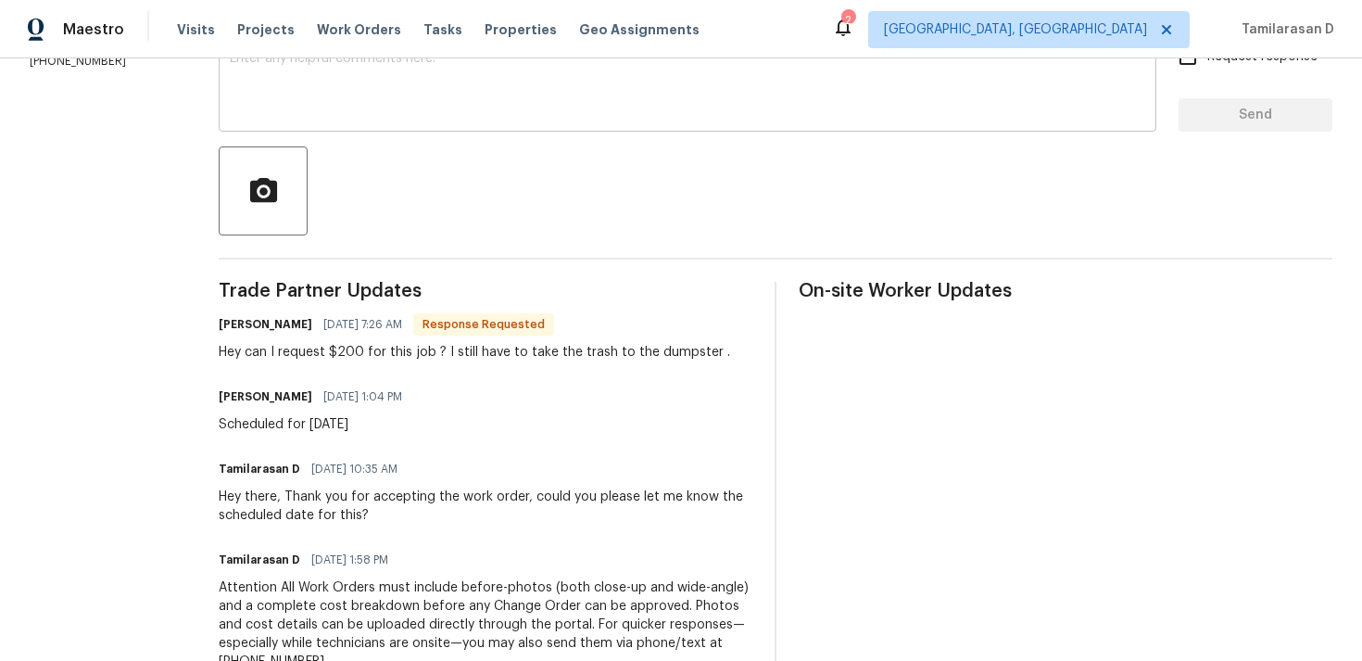
scroll to position [361, 0]
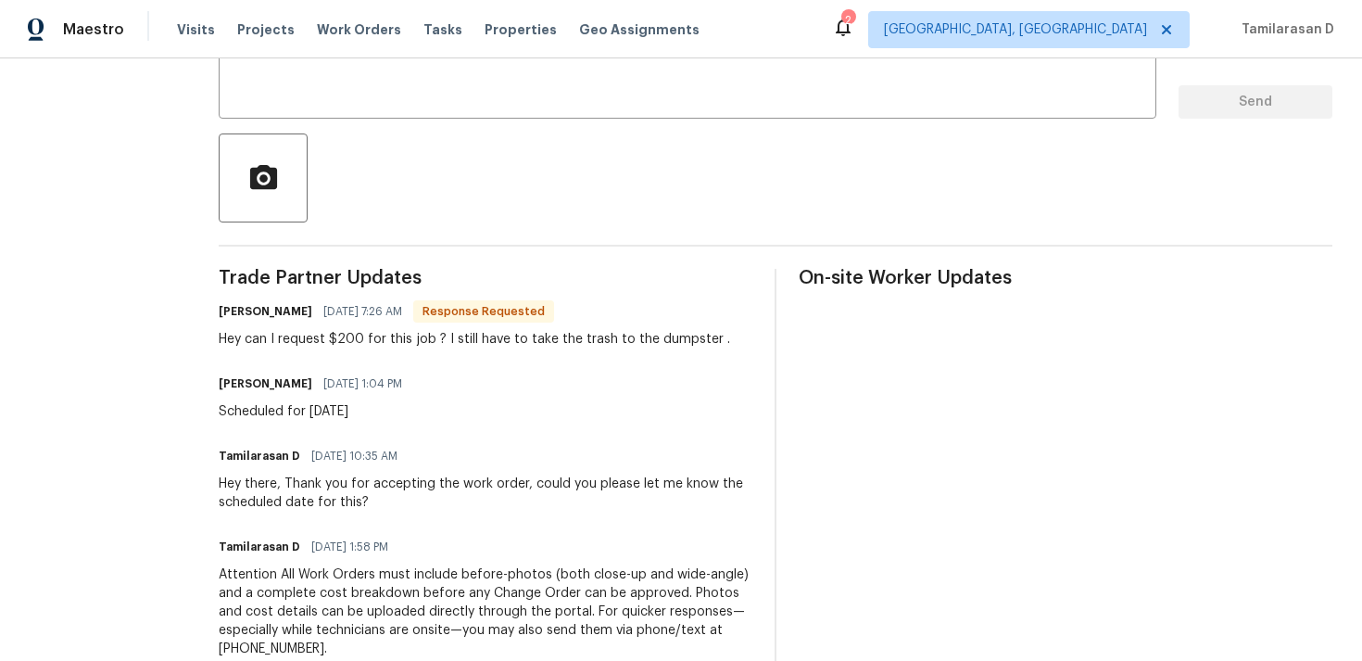
click at [387, 338] on div "Hey can I request $200 for this job ? I still have to take the trash to the dum…" at bounding box center [475, 339] width 512 height 19
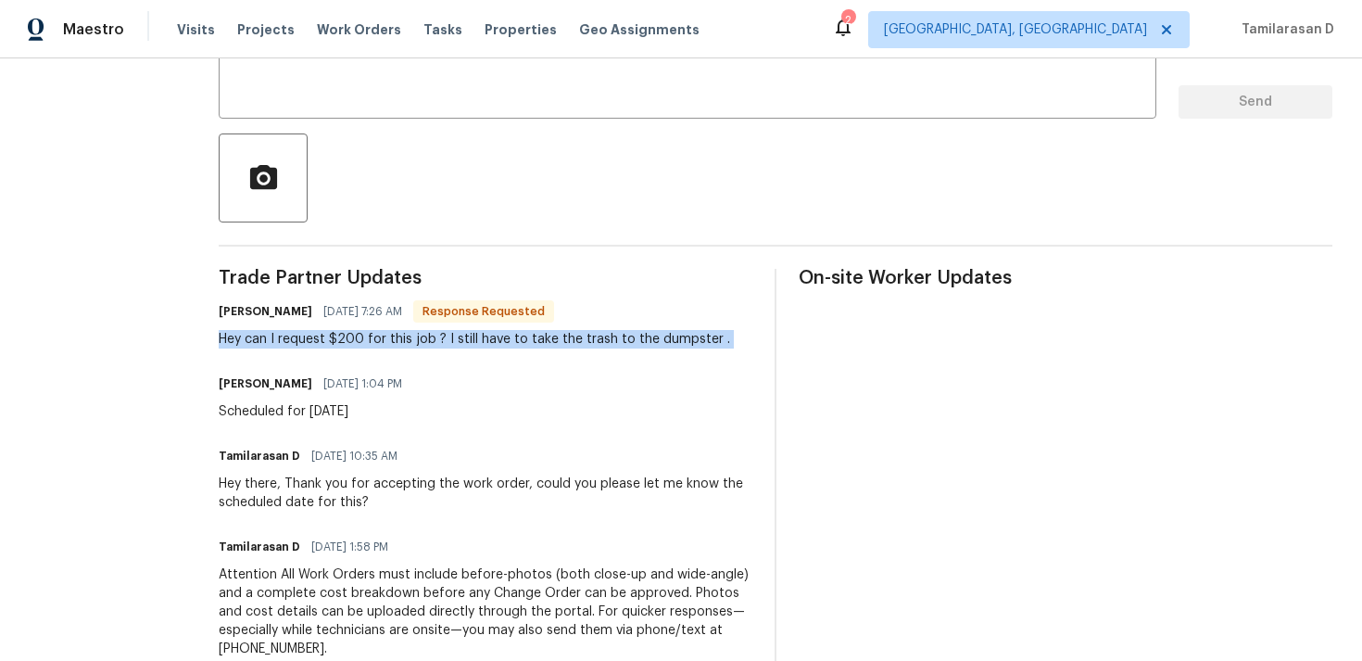
scroll to position [0, 0]
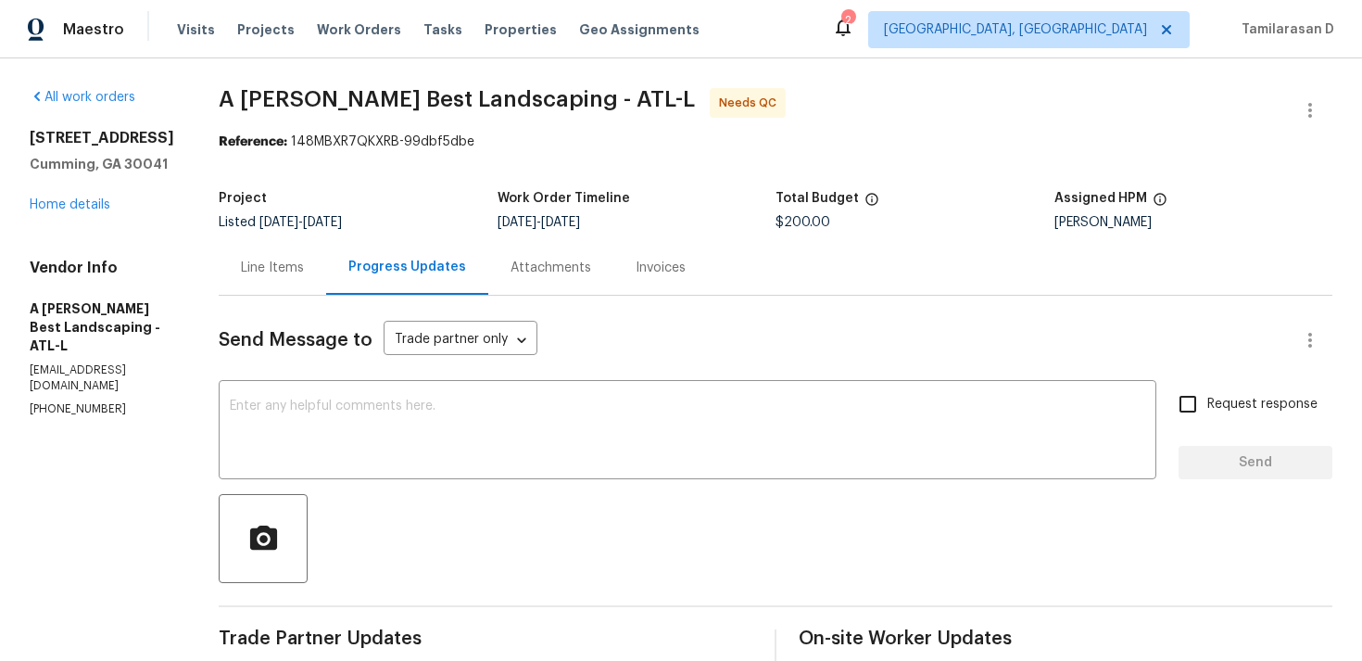
click at [298, 254] on div "Line Items" at bounding box center [273, 267] width 108 height 55
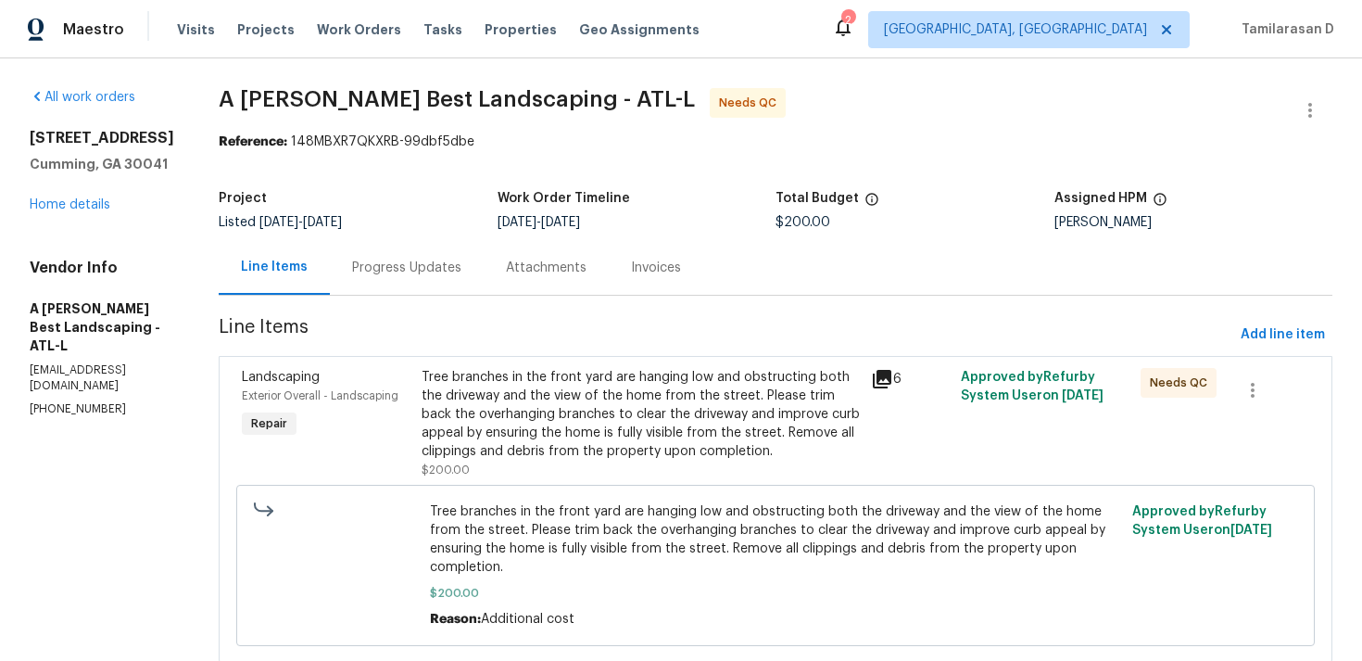
scroll to position [56, 0]
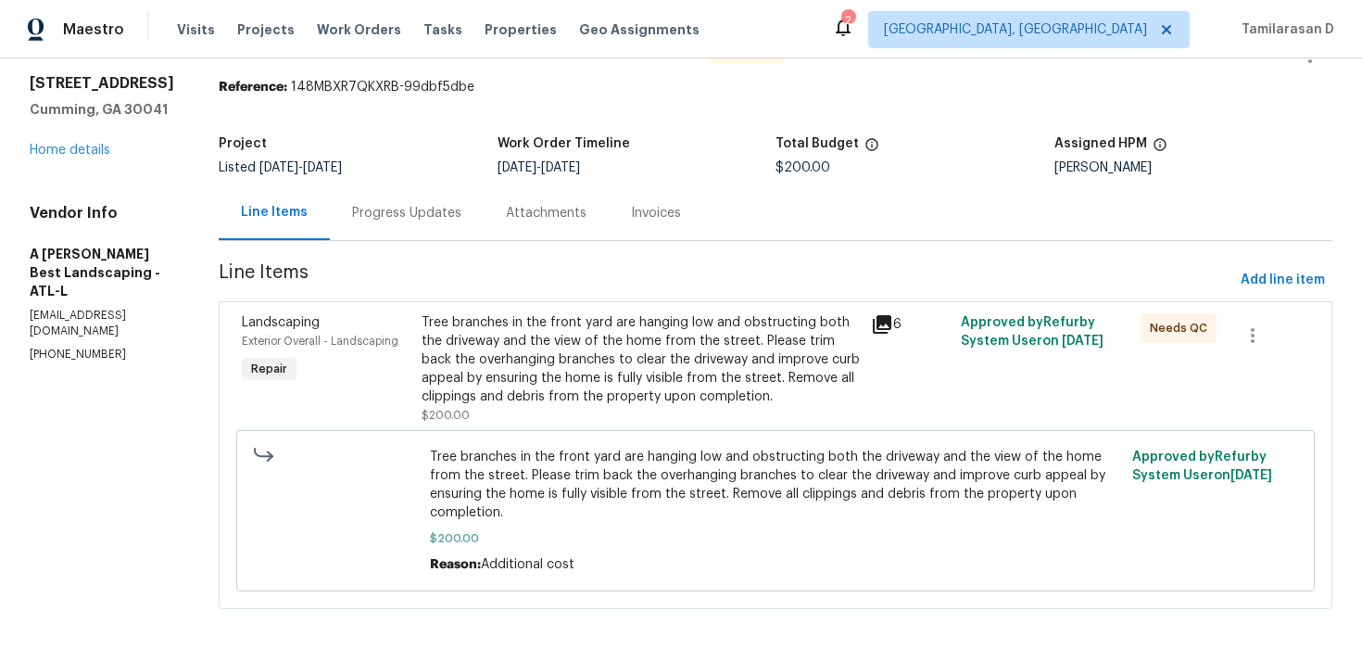
click at [576, 347] on div "Tree branches in the front yard are hanging low and obstructing both the drivew…" at bounding box center [641, 359] width 438 height 93
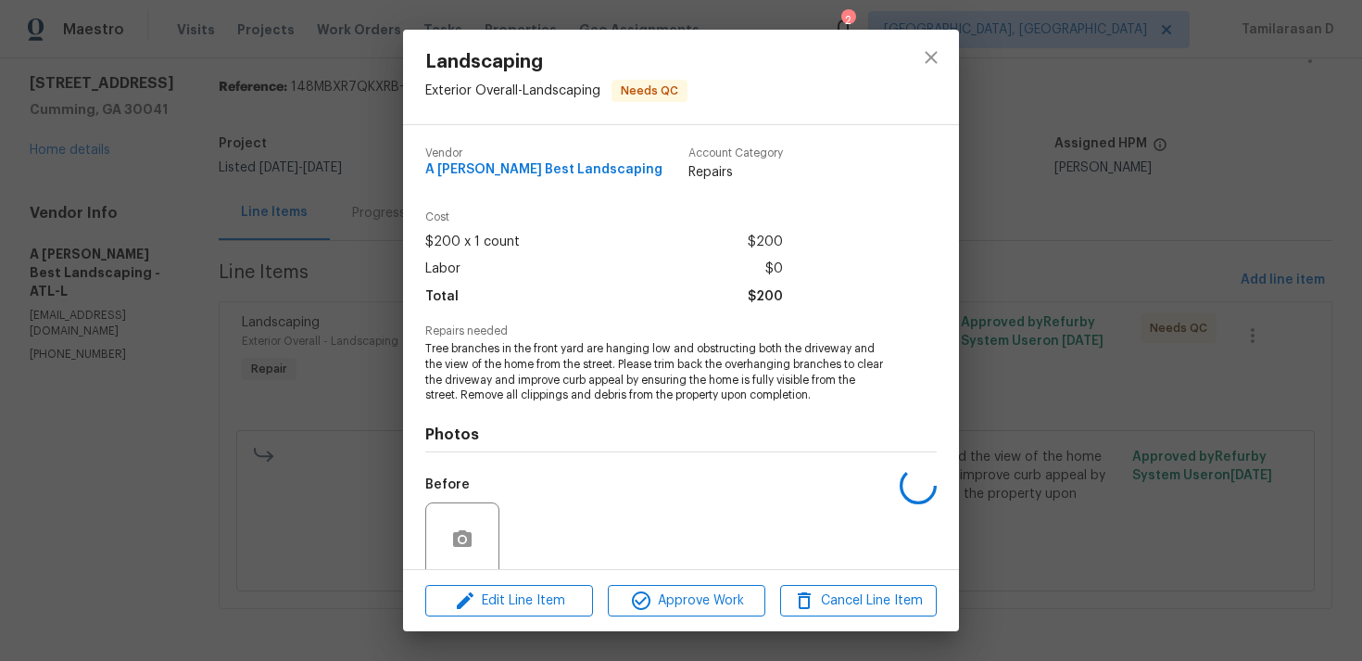
scroll to position [146, 0]
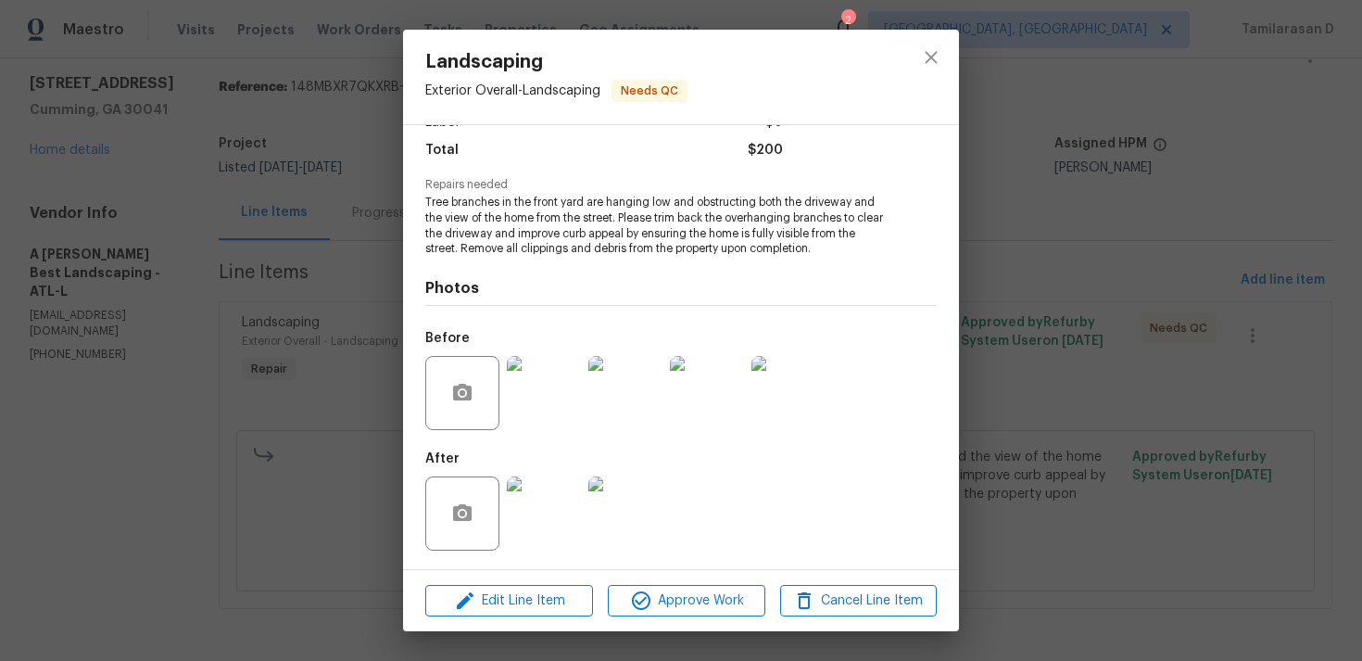
click at [564, 402] on img at bounding box center [544, 393] width 74 height 74
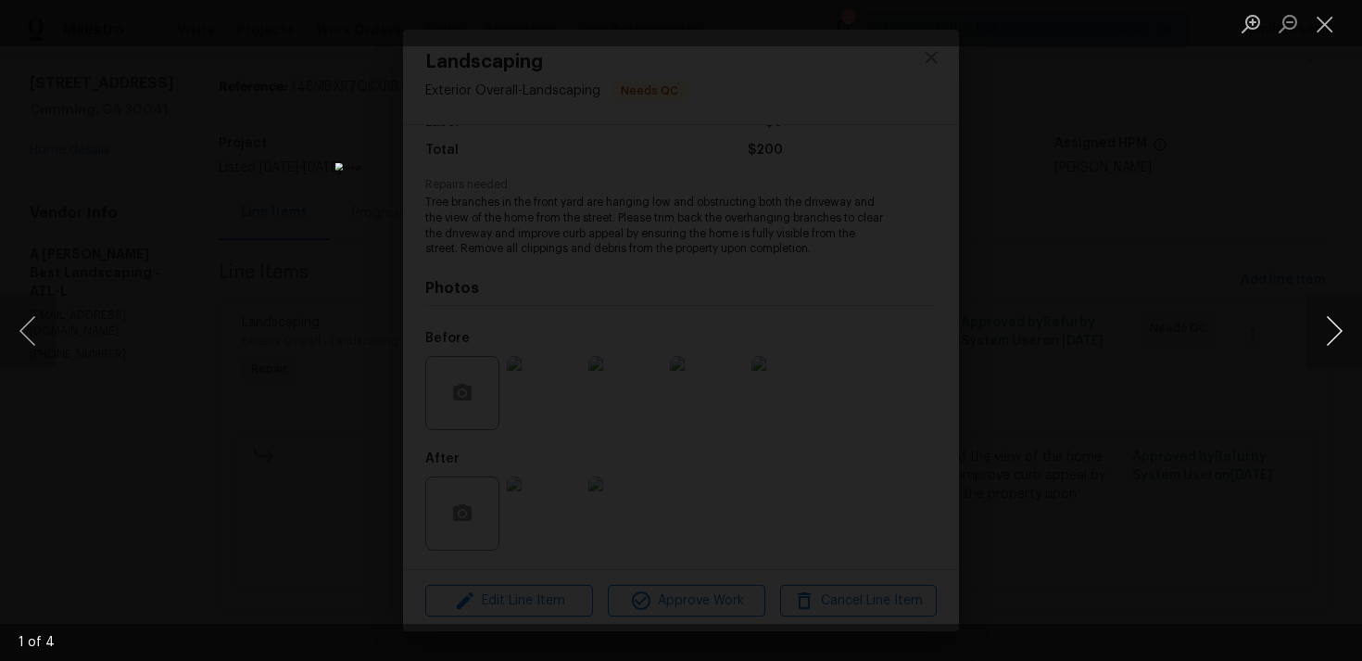
click at [1330, 319] on button "Next image" at bounding box center [1335, 331] width 56 height 74
click at [1331, 326] on button "Next image" at bounding box center [1335, 331] width 56 height 74
click at [1334, 321] on button "Next image" at bounding box center [1335, 331] width 56 height 74
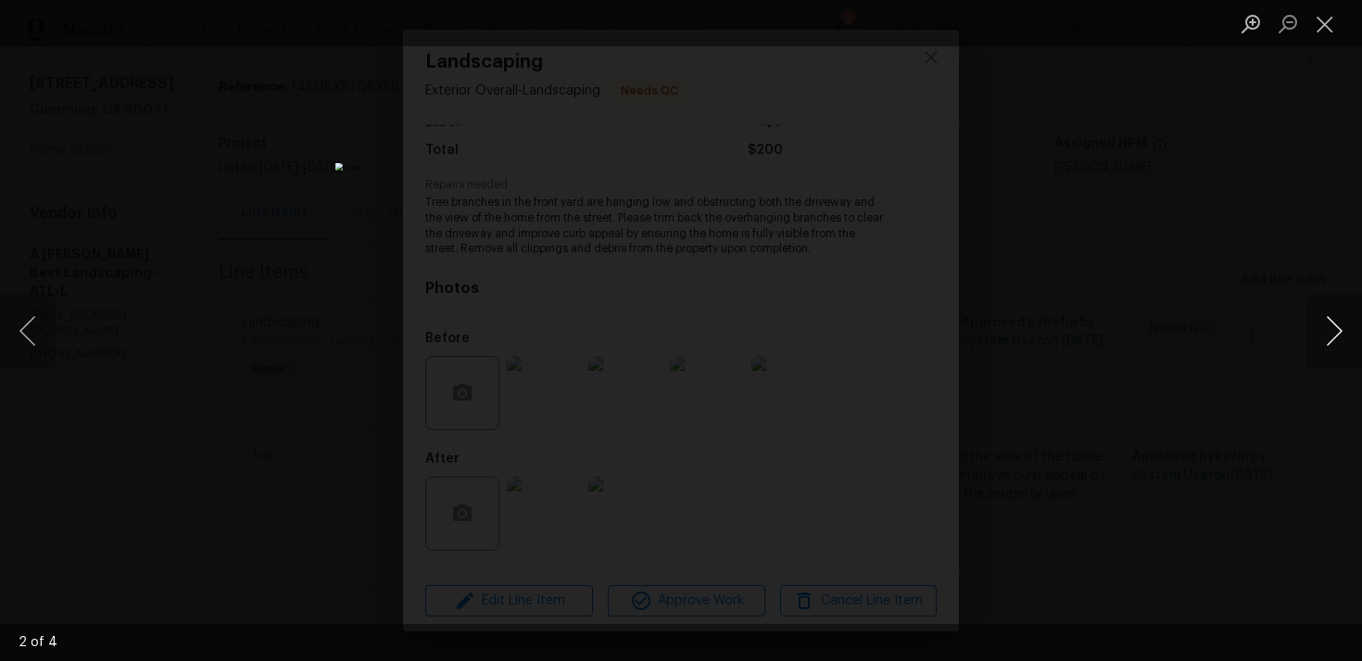
click at [1334, 321] on button "Next image" at bounding box center [1335, 331] width 56 height 74
click at [1325, 6] on li "Lightbox" at bounding box center [1325, 23] width 37 height 46
click at [1328, 39] on button "Close lightbox" at bounding box center [1325, 23] width 37 height 32
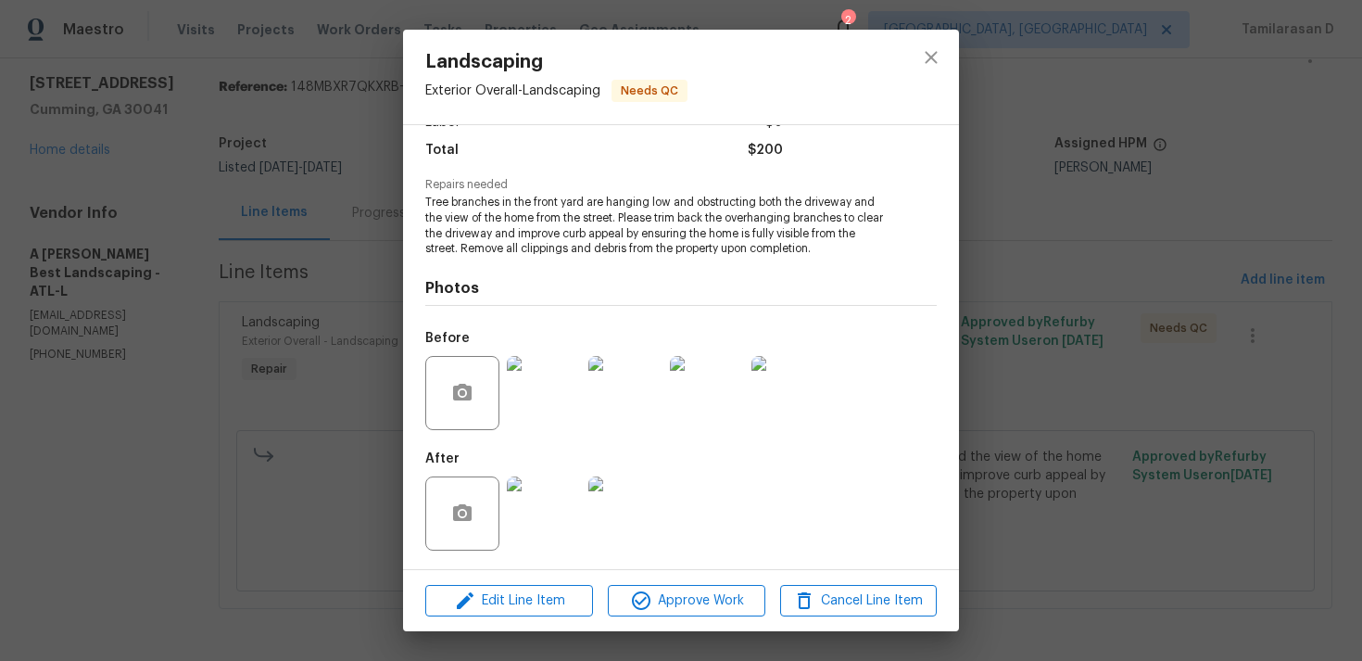
click at [537, 515] on img at bounding box center [544, 513] width 74 height 74
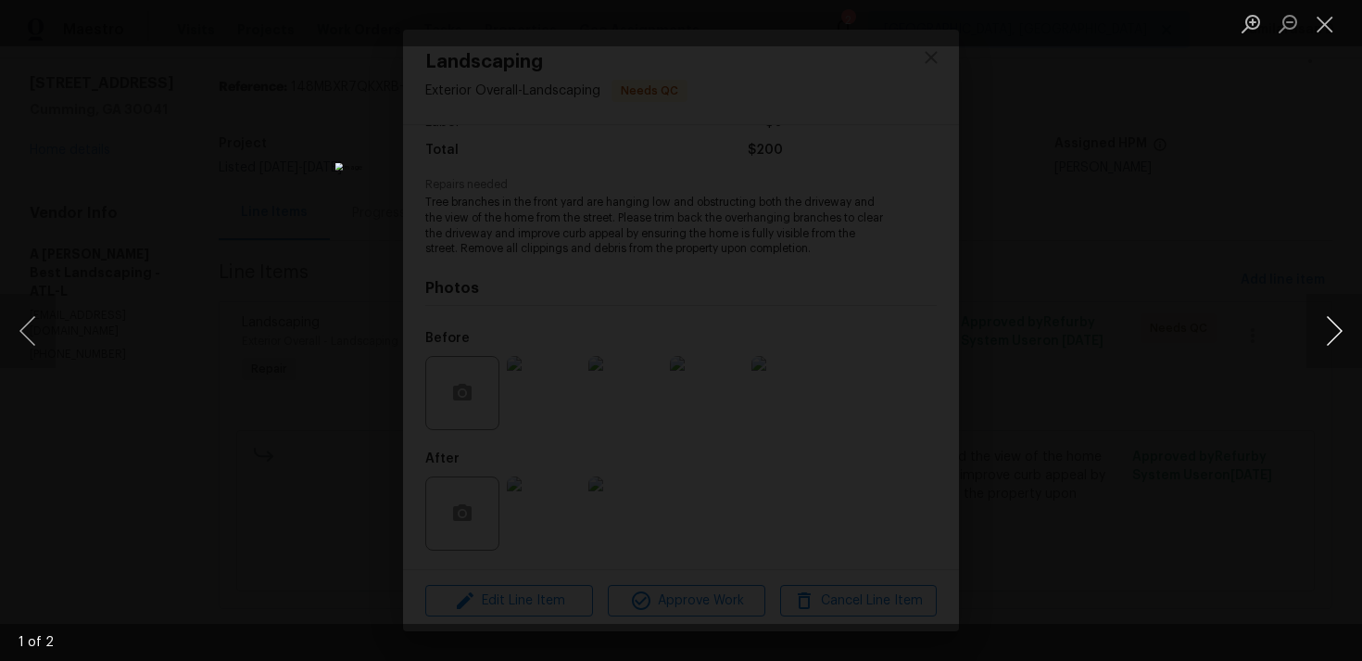
click at [1334, 323] on button "Next image" at bounding box center [1335, 331] width 56 height 74
click at [1323, 17] on button "Close lightbox" at bounding box center [1325, 23] width 37 height 32
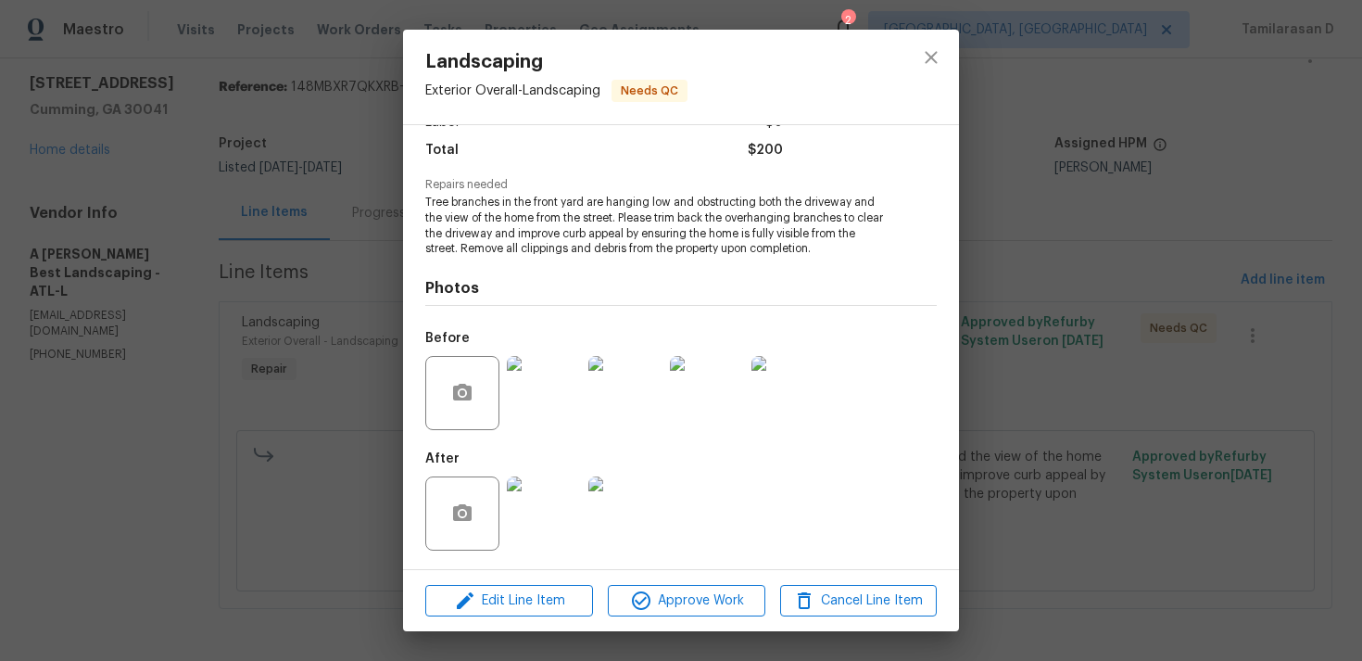
click at [562, 403] on img at bounding box center [544, 393] width 74 height 74
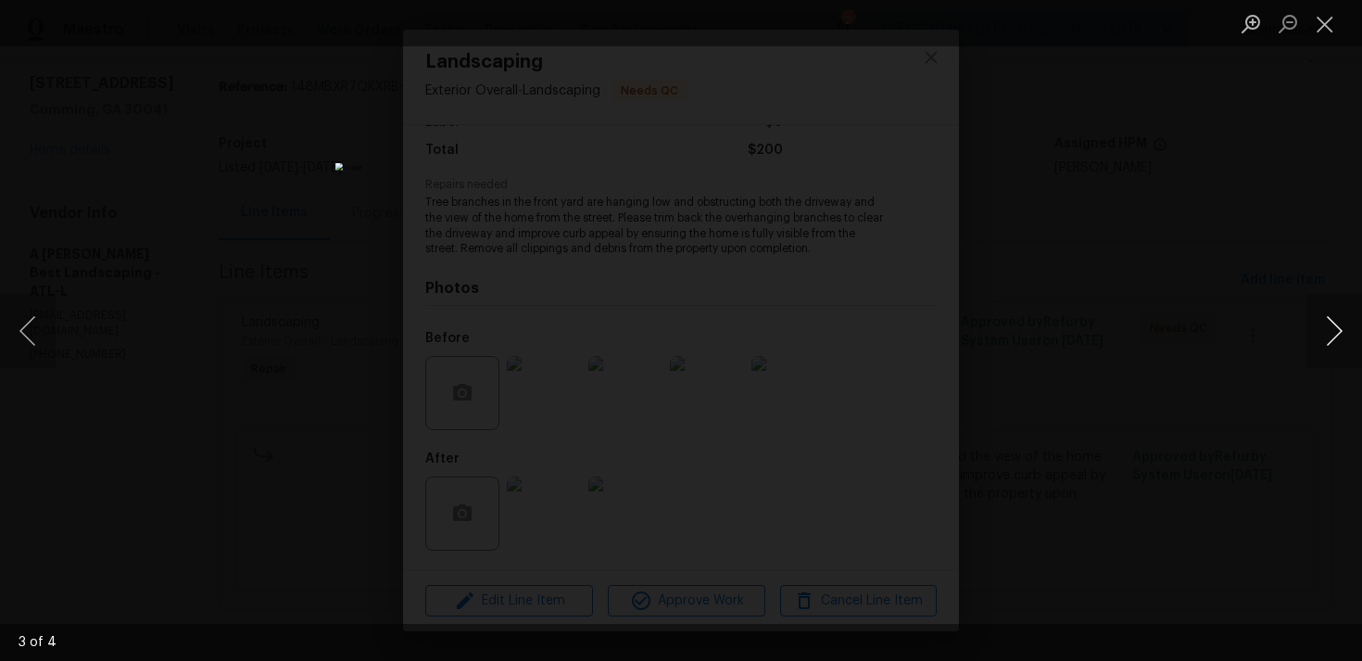
click at [1339, 337] on button "Next image" at bounding box center [1335, 331] width 56 height 74
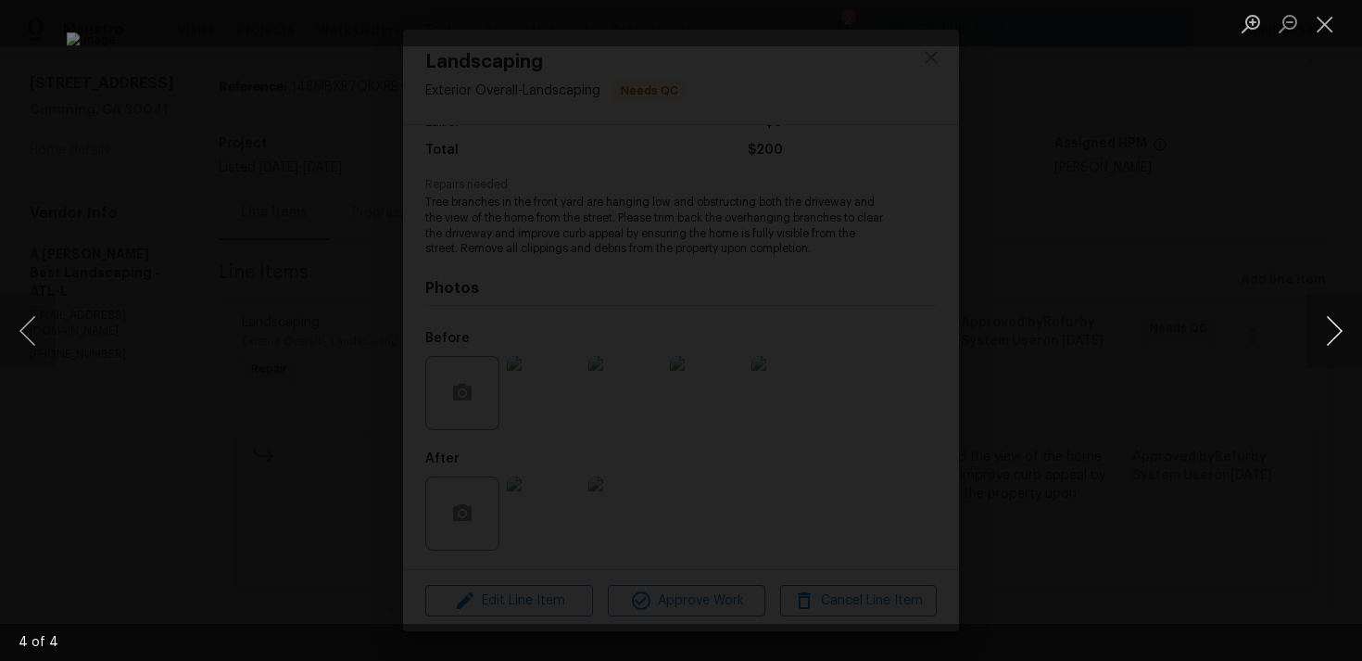
click at [1339, 337] on button "Next image" at bounding box center [1335, 331] width 56 height 74
click at [1332, 326] on button "Next image" at bounding box center [1335, 331] width 56 height 74
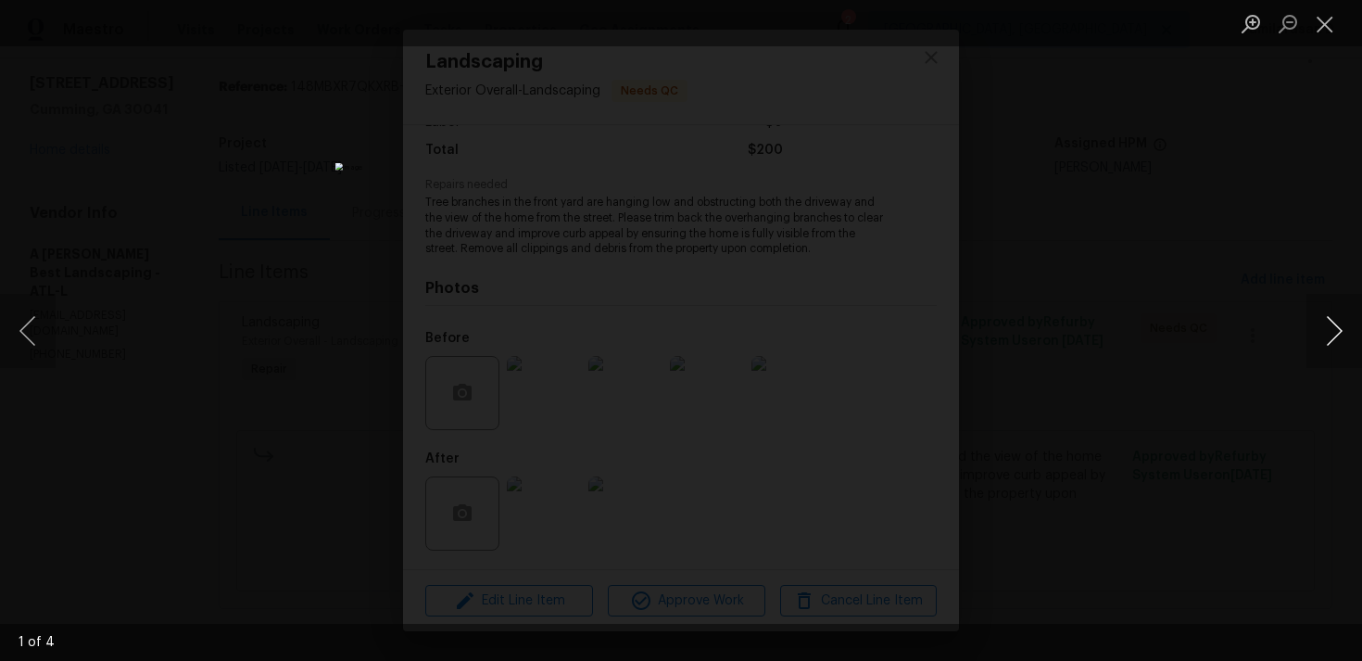
click at [1332, 326] on button "Next image" at bounding box center [1335, 331] width 56 height 74
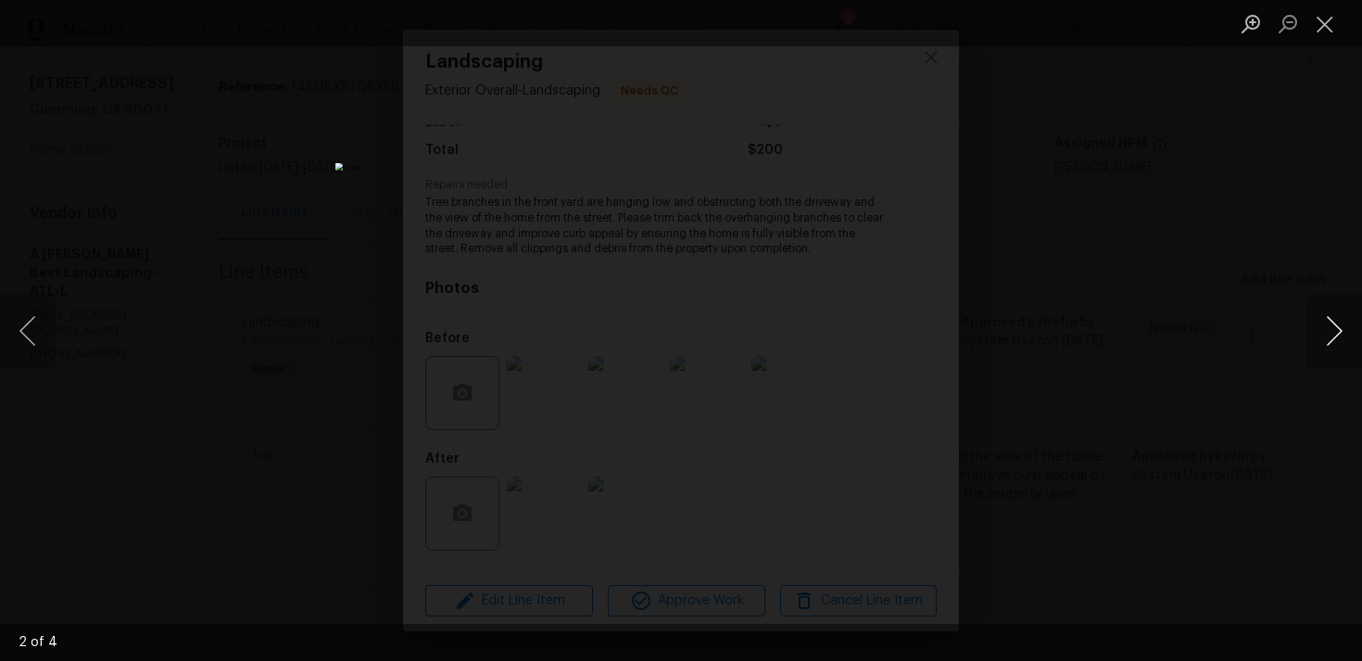
click at [1332, 326] on button "Next image" at bounding box center [1335, 331] width 56 height 74
click at [1321, 20] on button "Close lightbox" at bounding box center [1325, 23] width 37 height 32
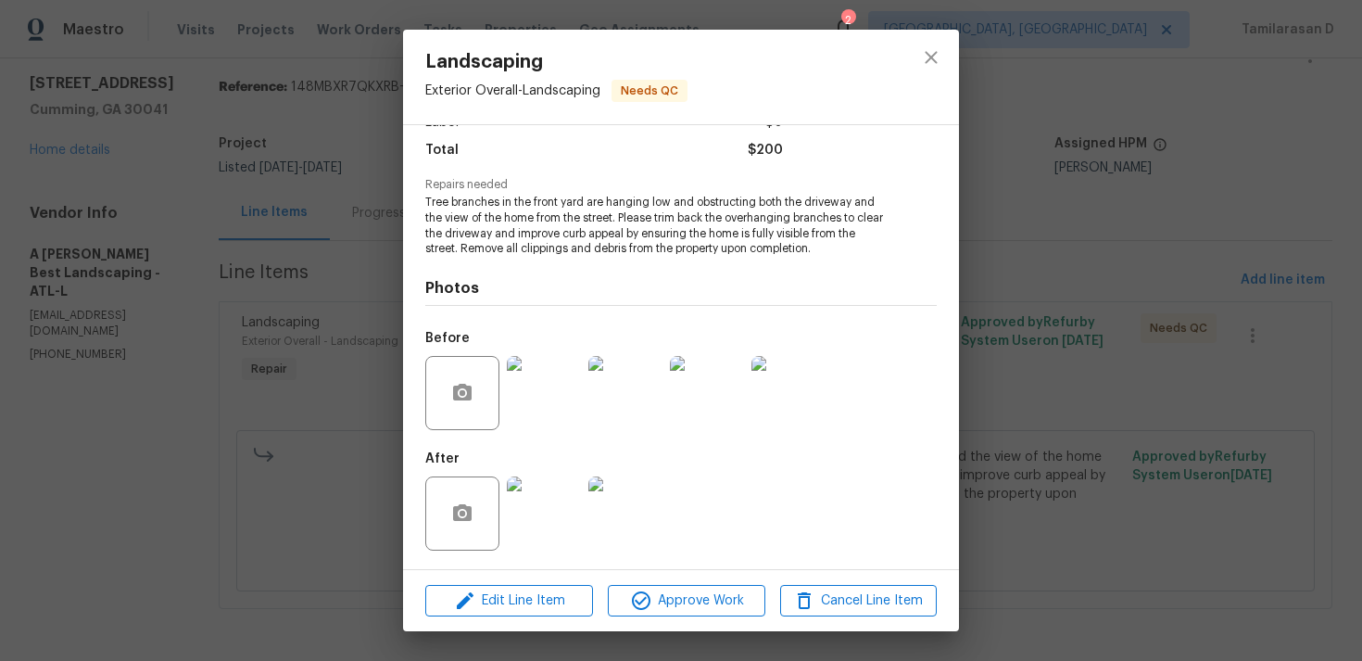
click at [548, 522] on img at bounding box center [544, 513] width 74 height 74
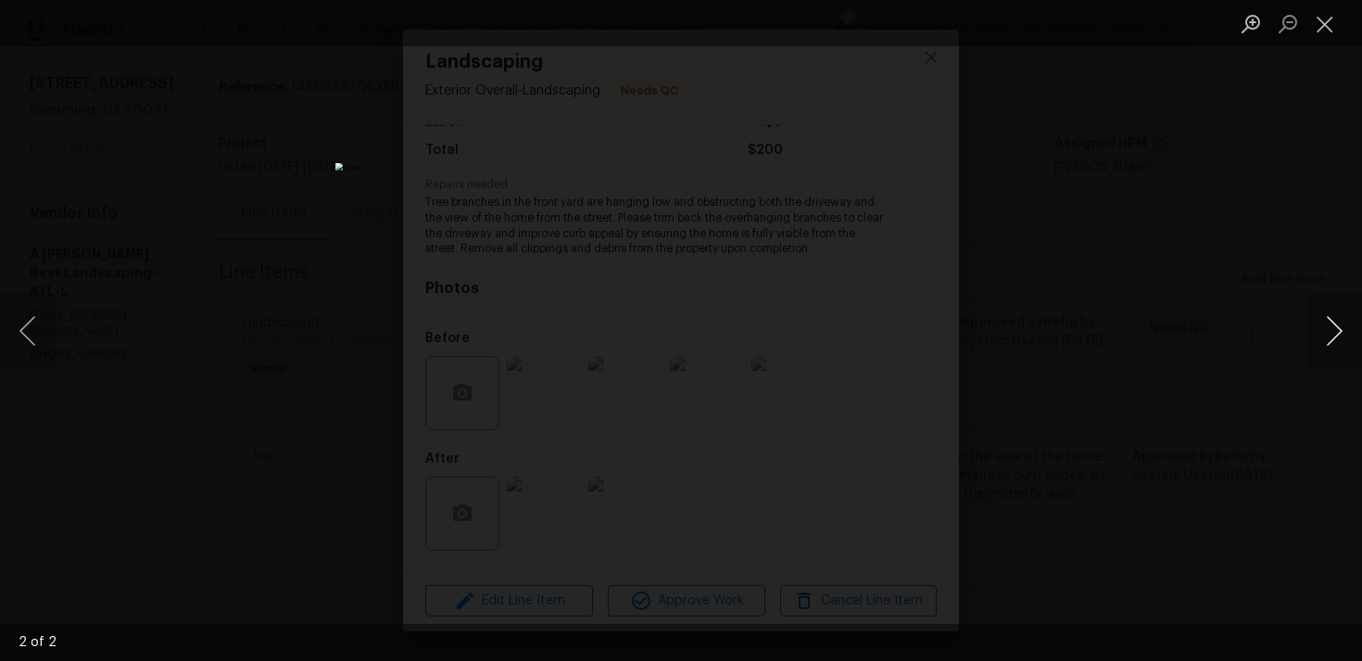
click at [1350, 326] on button "Next image" at bounding box center [1335, 331] width 56 height 74
click at [1325, 22] on button "Close lightbox" at bounding box center [1325, 23] width 37 height 32
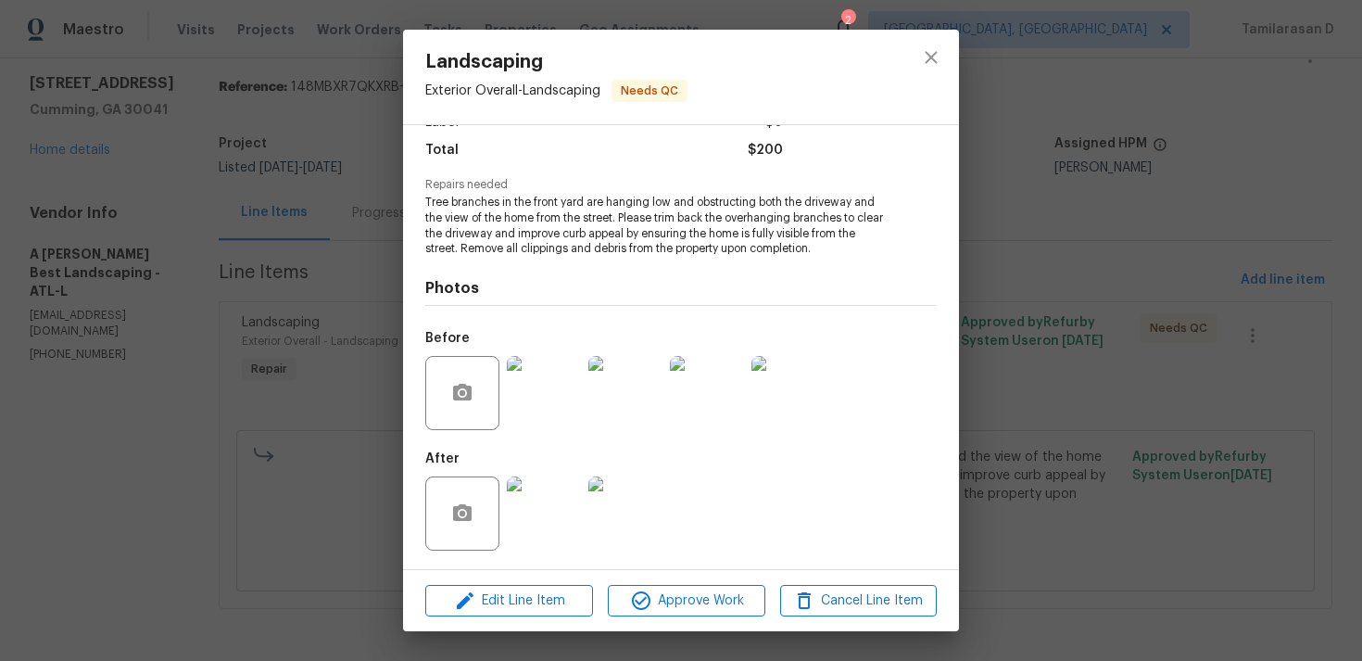
click at [359, 384] on div "Landscaping Exterior Overall - Landscaping Needs QC Vendor A [PERSON_NAME] Best…" at bounding box center [681, 330] width 1362 height 661
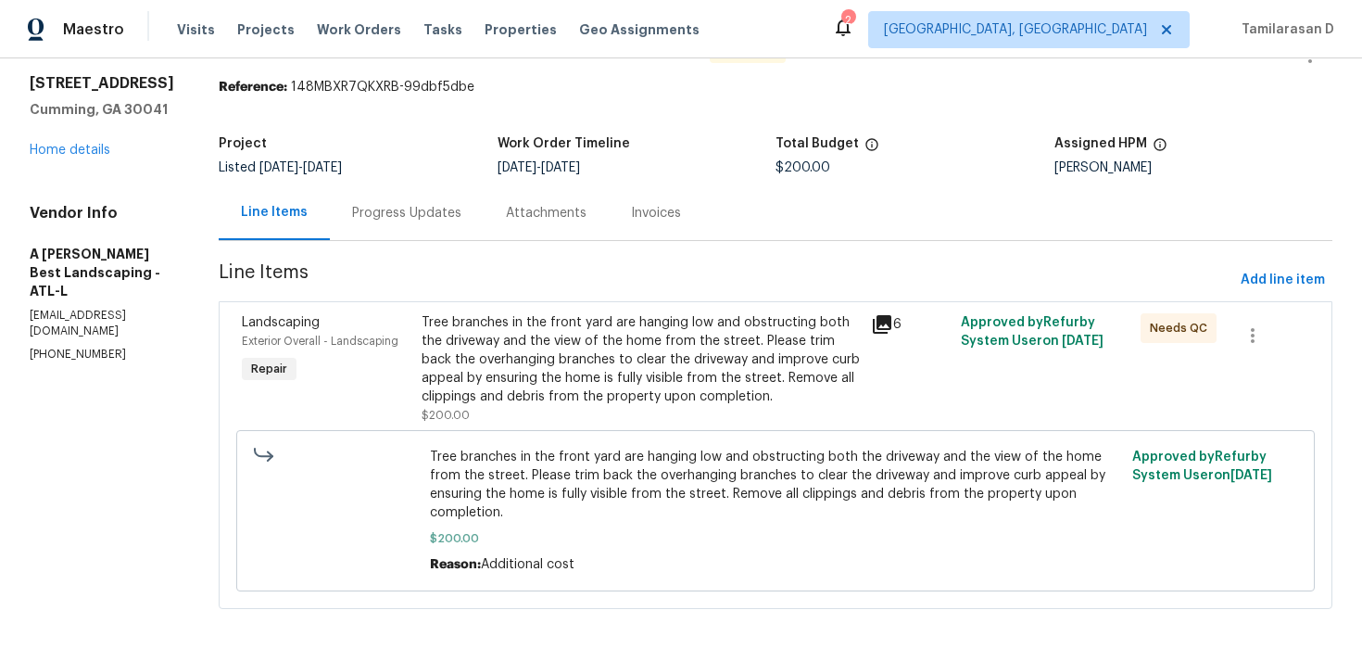
scroll to position [0, 0]
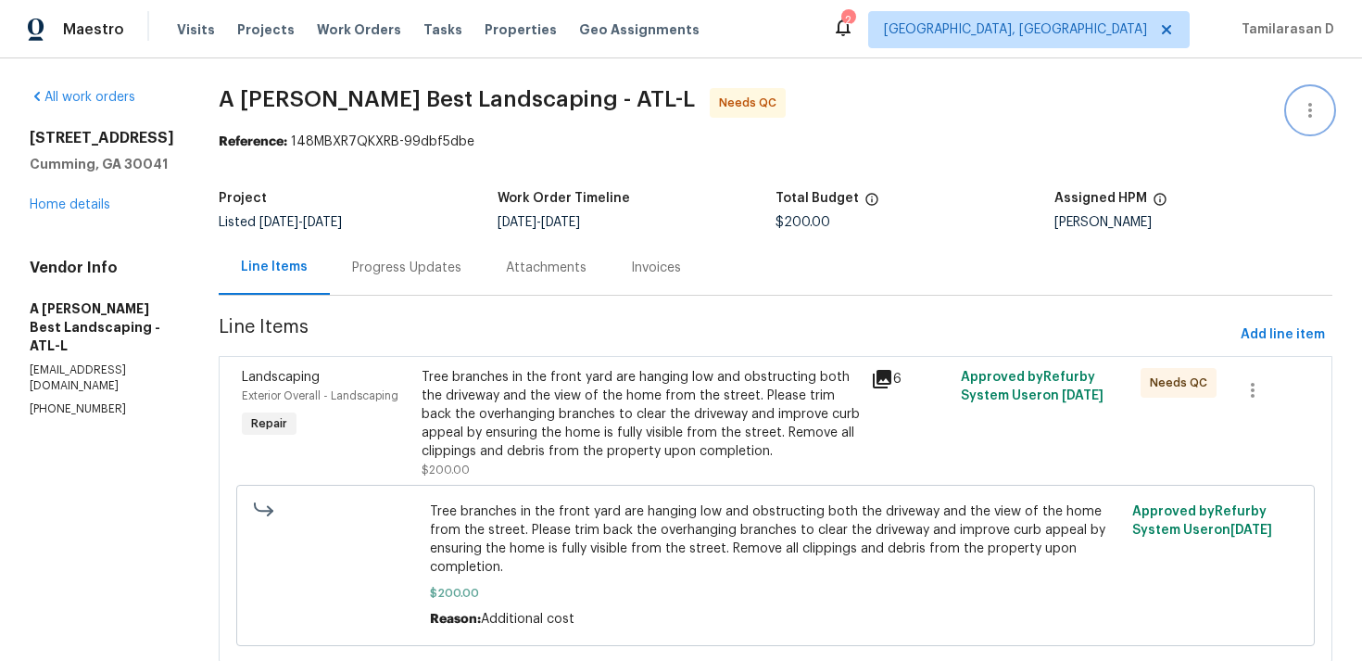
click at [1303, 100] on icon "button" at bounding box center [1310, 110] width 22 height 22
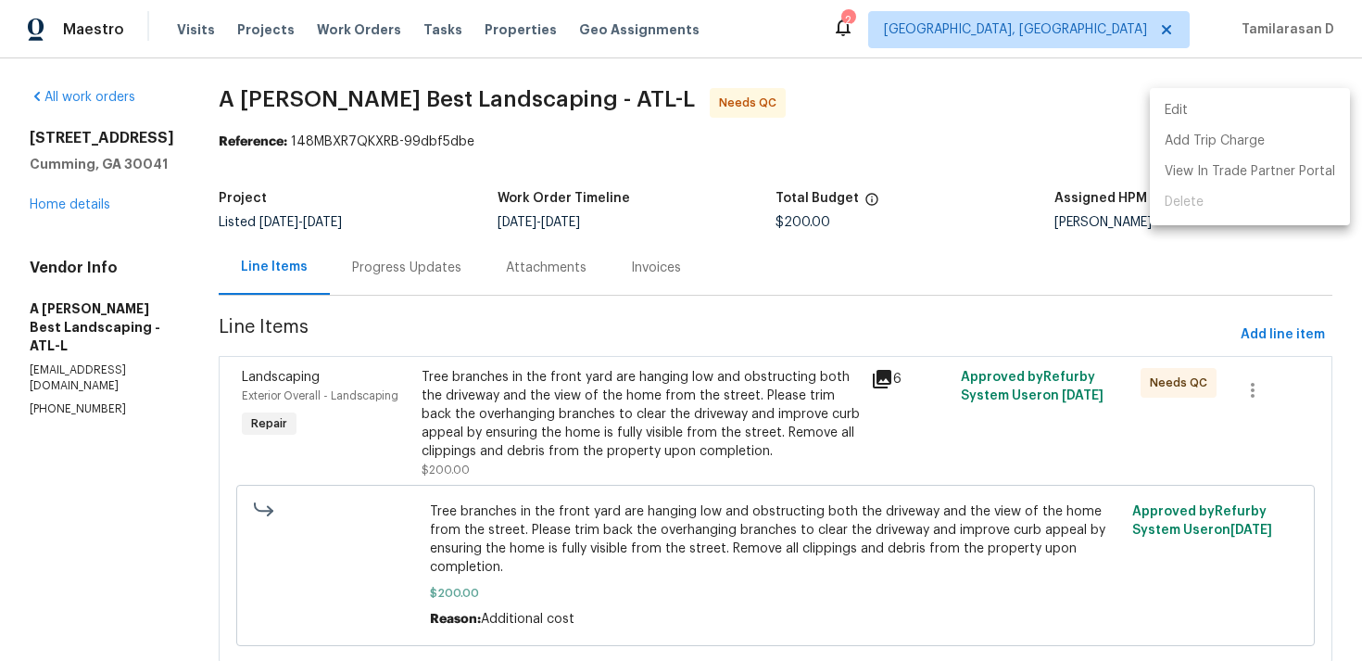
click at [1188, 114] on li "Edit" at bounding box center [1250, 110] width 200 height 31
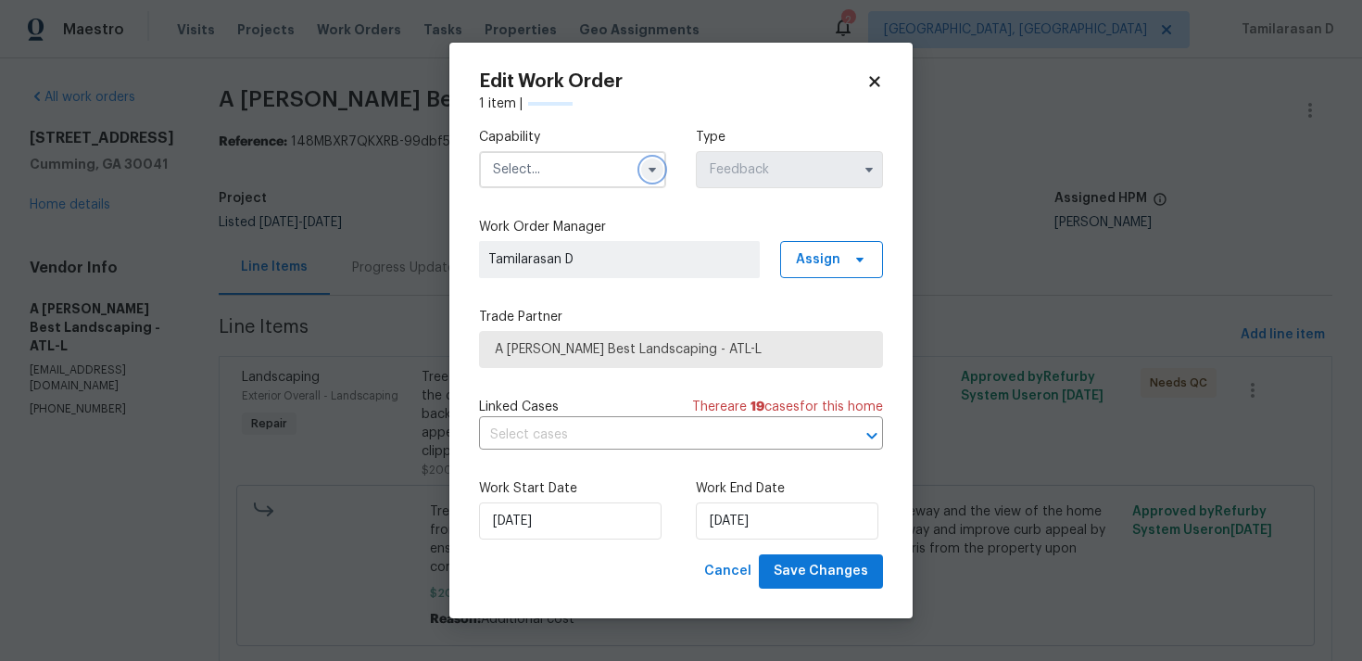
click at [643, 171] on button "button" at bounding box center [652, 169] width 22 height 22
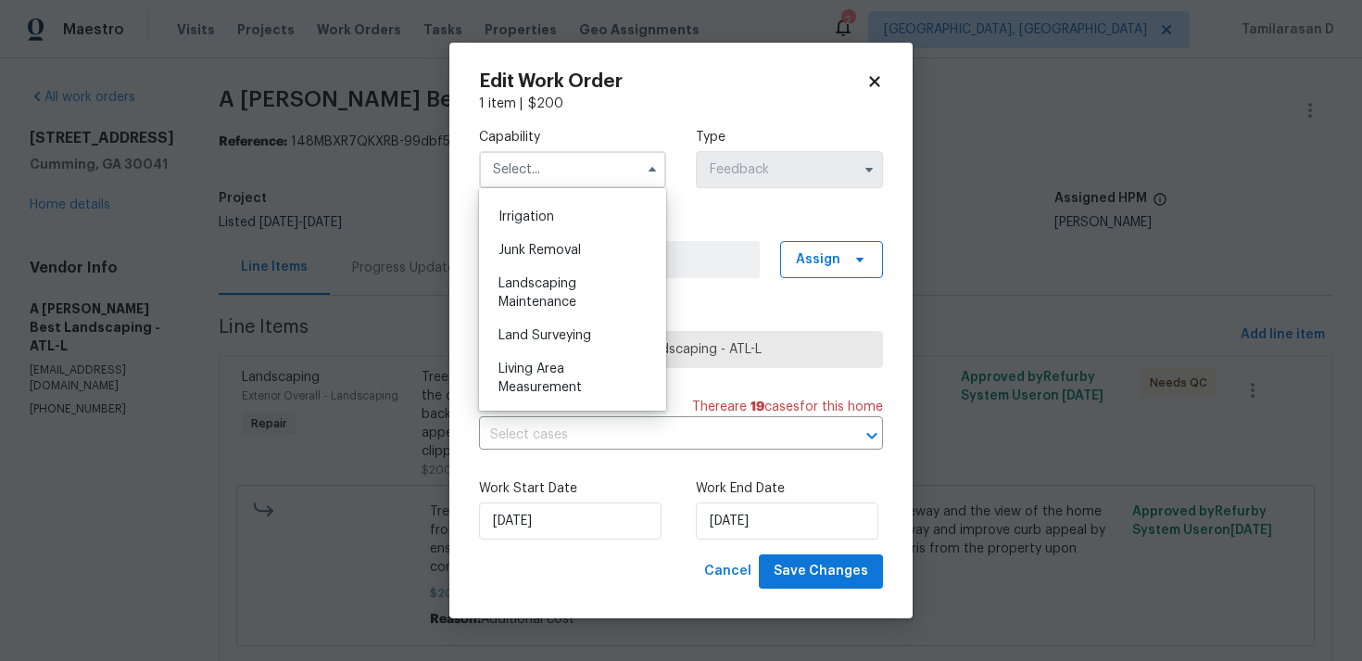
scroll to position [1099, 0]
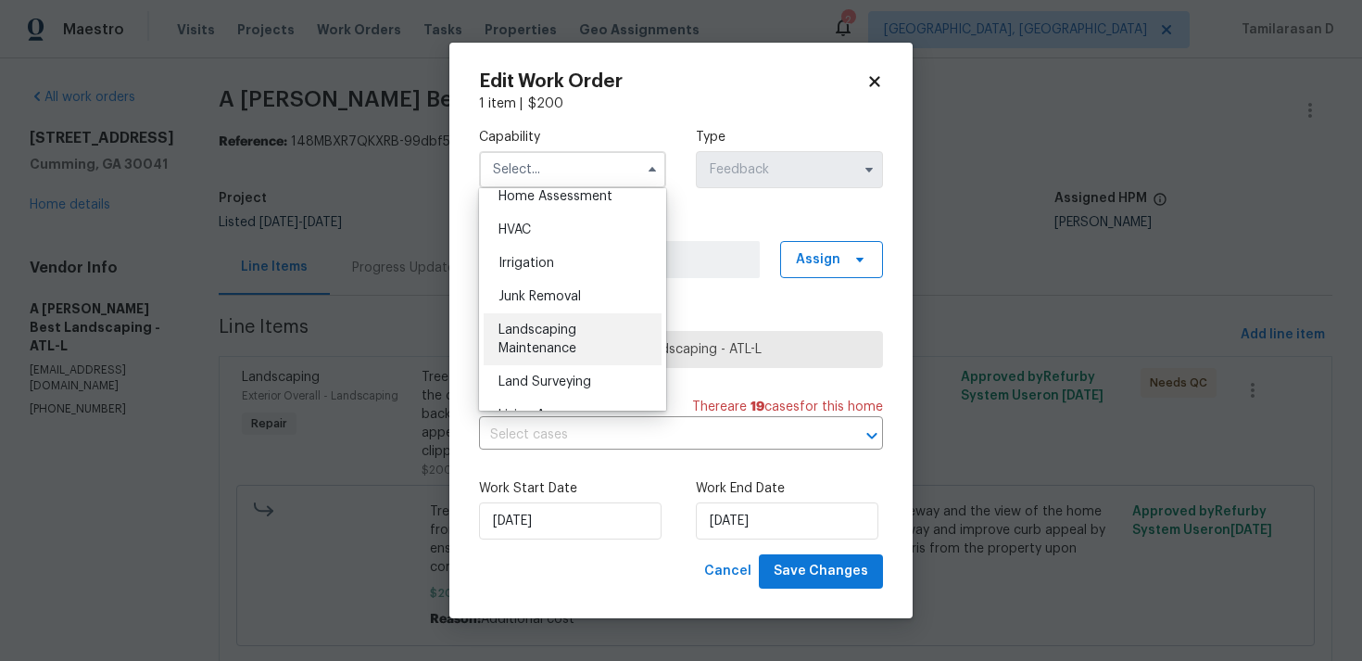
click at [535, 329] on span "Landscaping Maintenance" at bounding box center [538, 339] width 78 height 32
type input "Landscaping Maintenance"
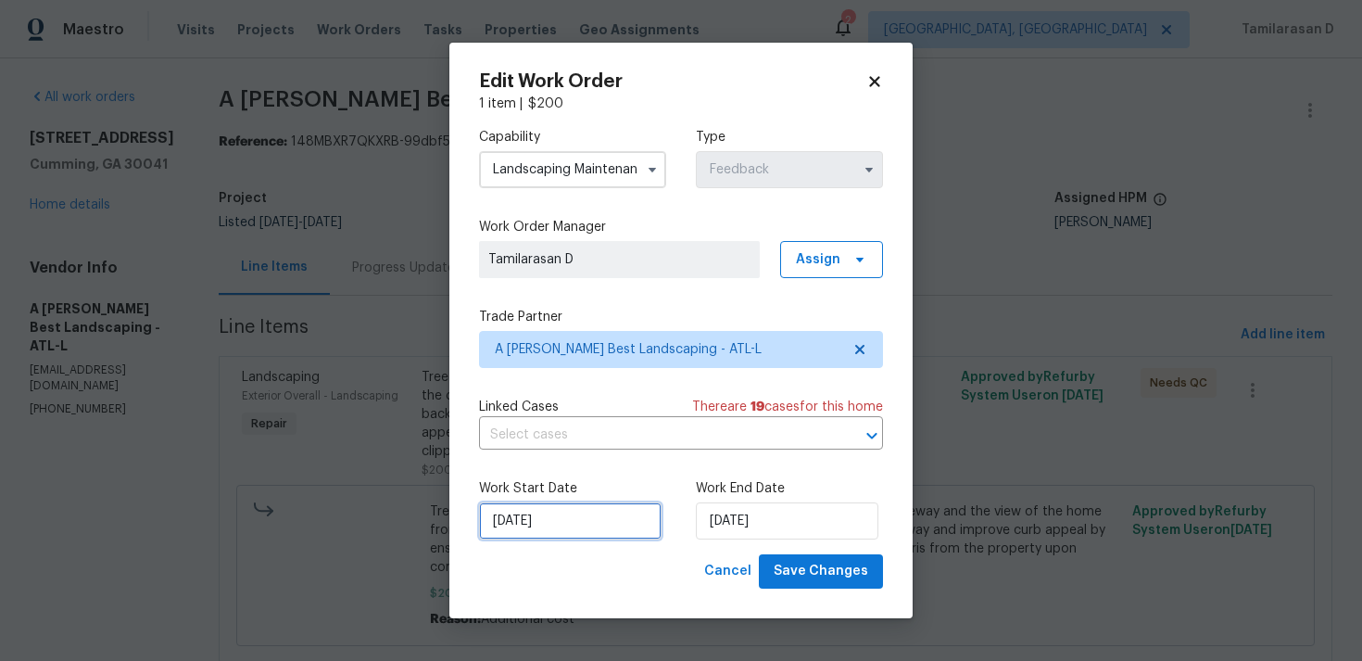
click at [613, 537] on input "[DATE]" at bounding box center [570, 520] width 183 height 37
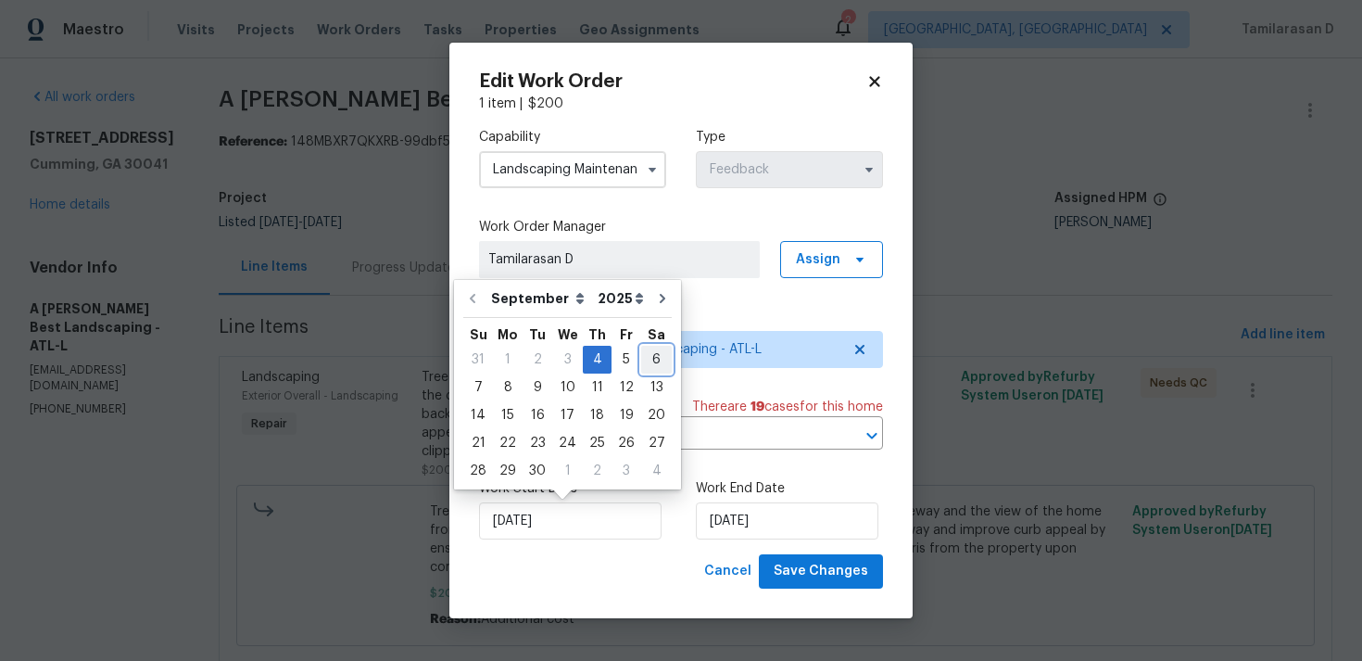
click at [645, 360] on div "6" at bounding box center [656, 360] width 31 height 26
type input "[DATE]"
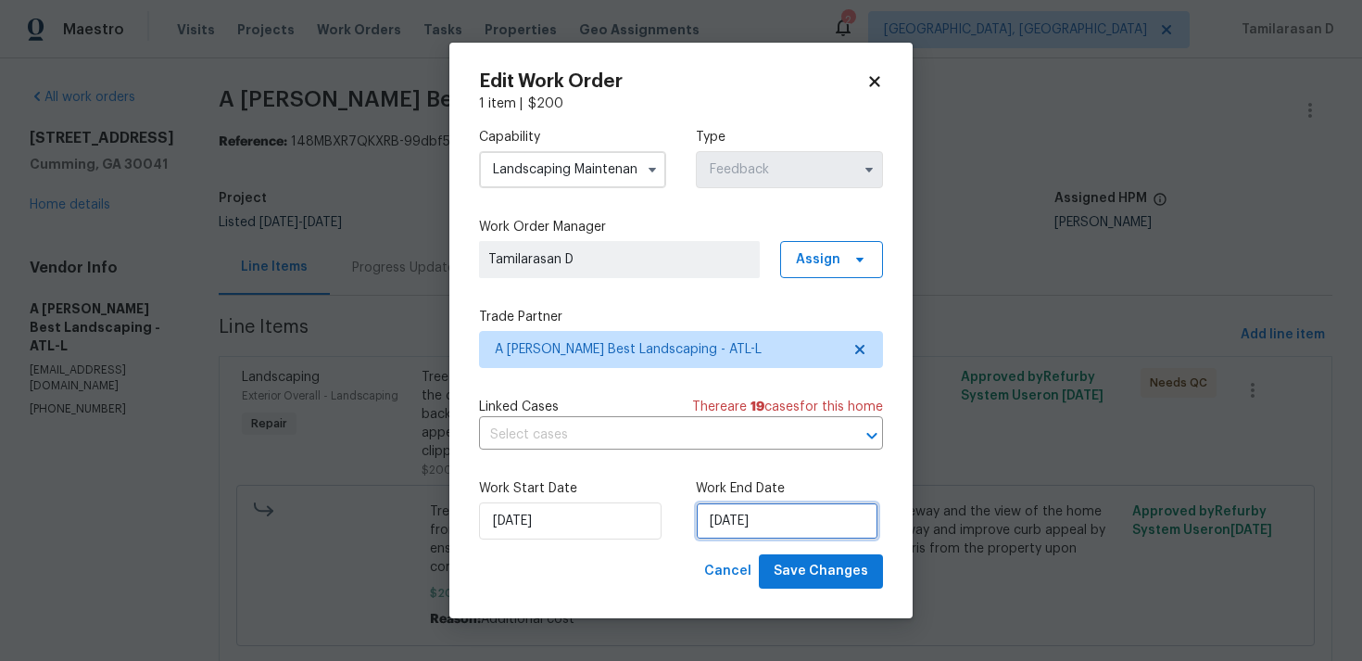
click at [735, 508] on input "[DATE]" at bounding box center [787, 520] width 183 height 37
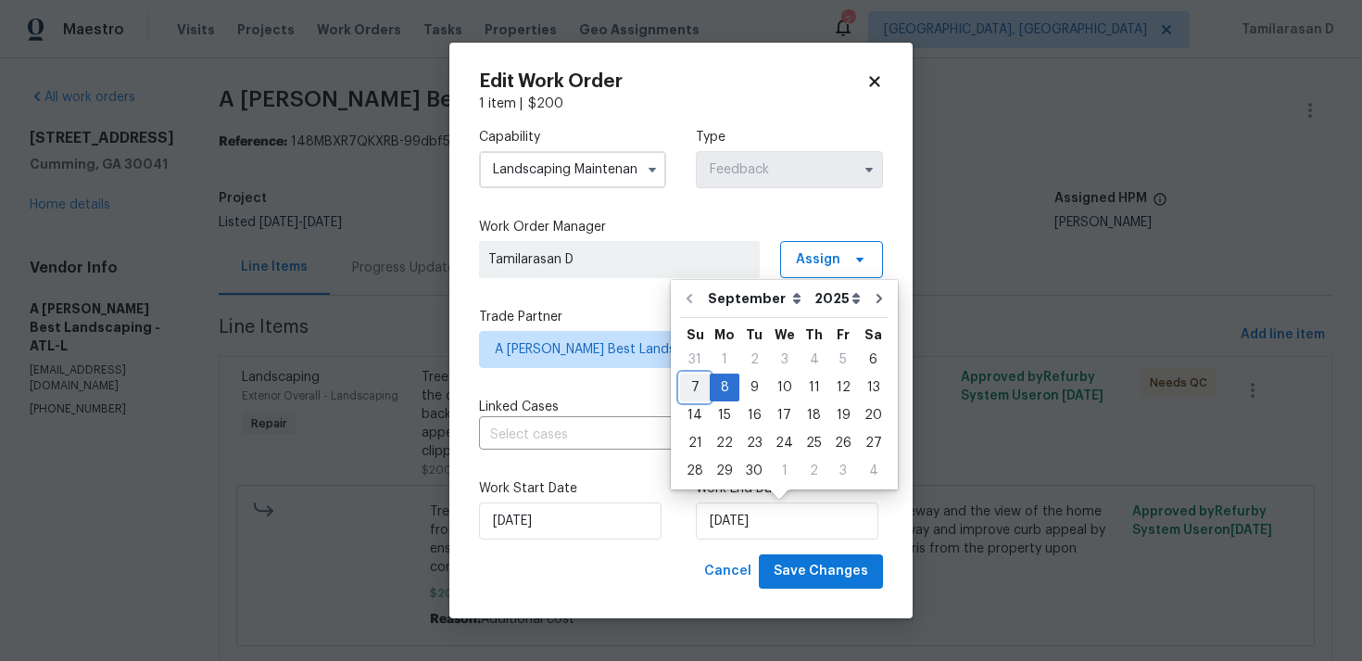
click at [691, 388] on div "7" at bounding box center [695, 387] width 30 height 26
type input "[DATE]"
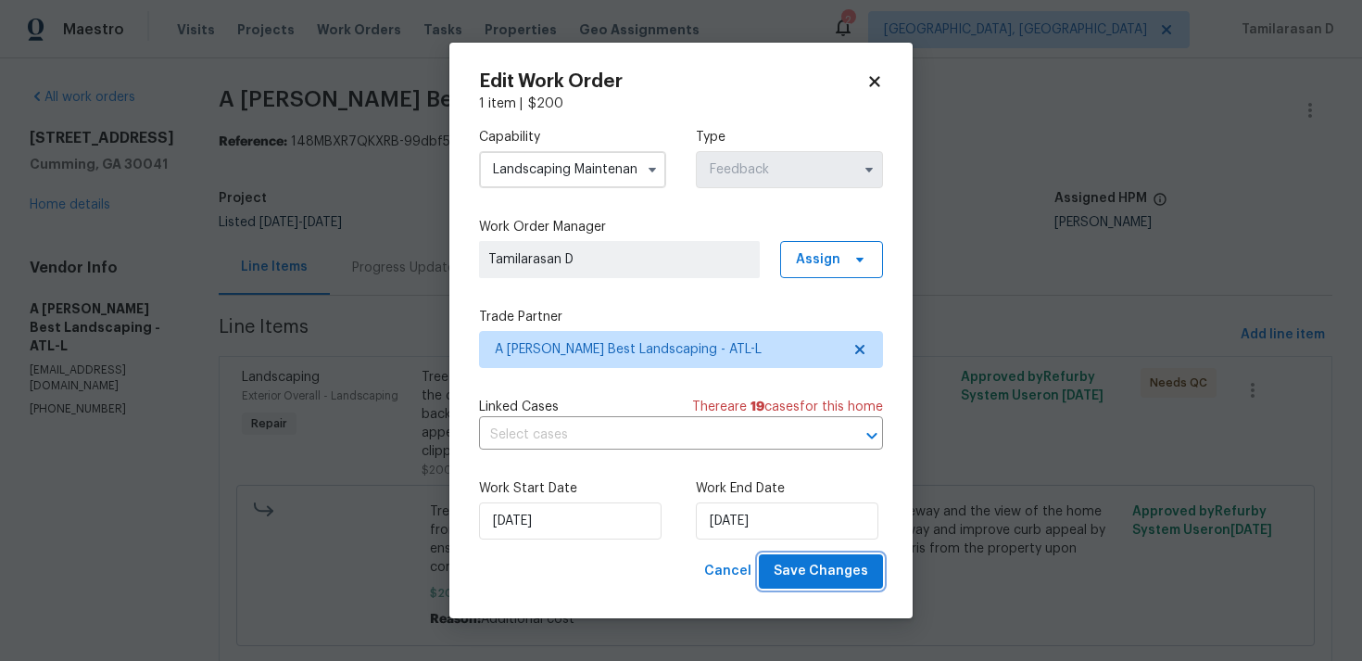
click at [786, 561] on span "Save Changes" at bounding box center [821, 571] width 95 height 23
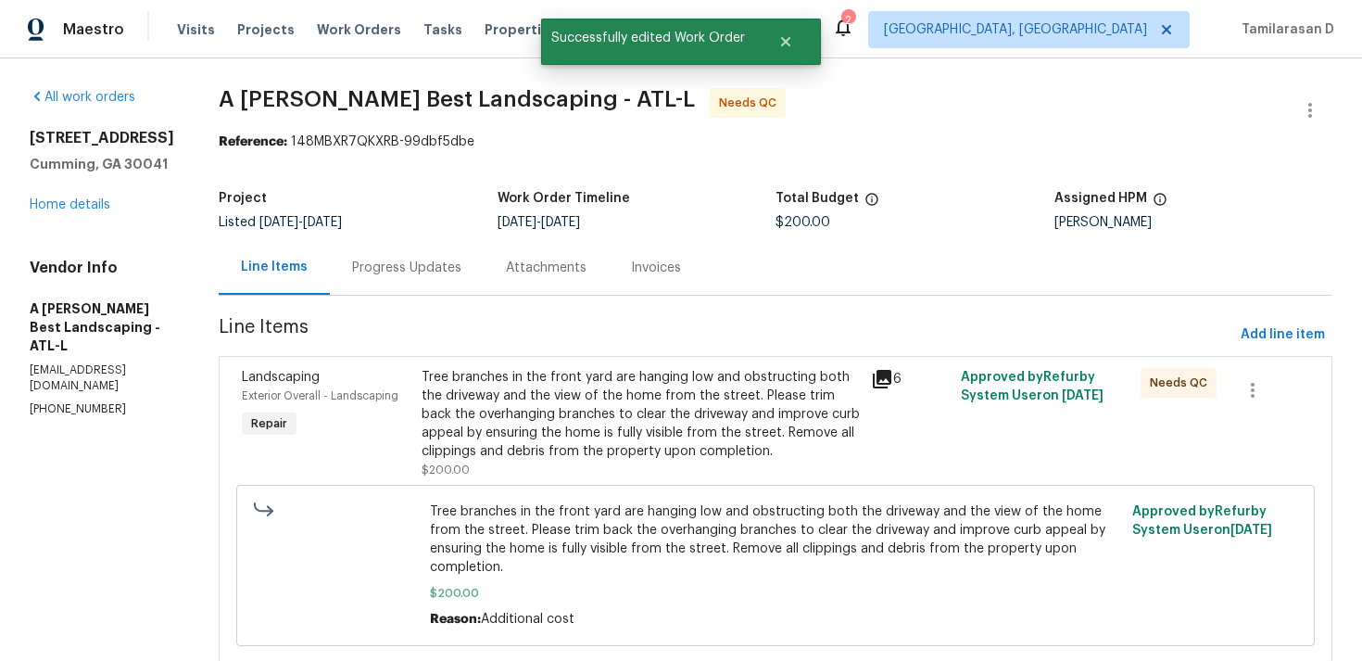
click at [407, 277] on div "Progress Updates" at bounding box center [407, 267] width 154 height 55
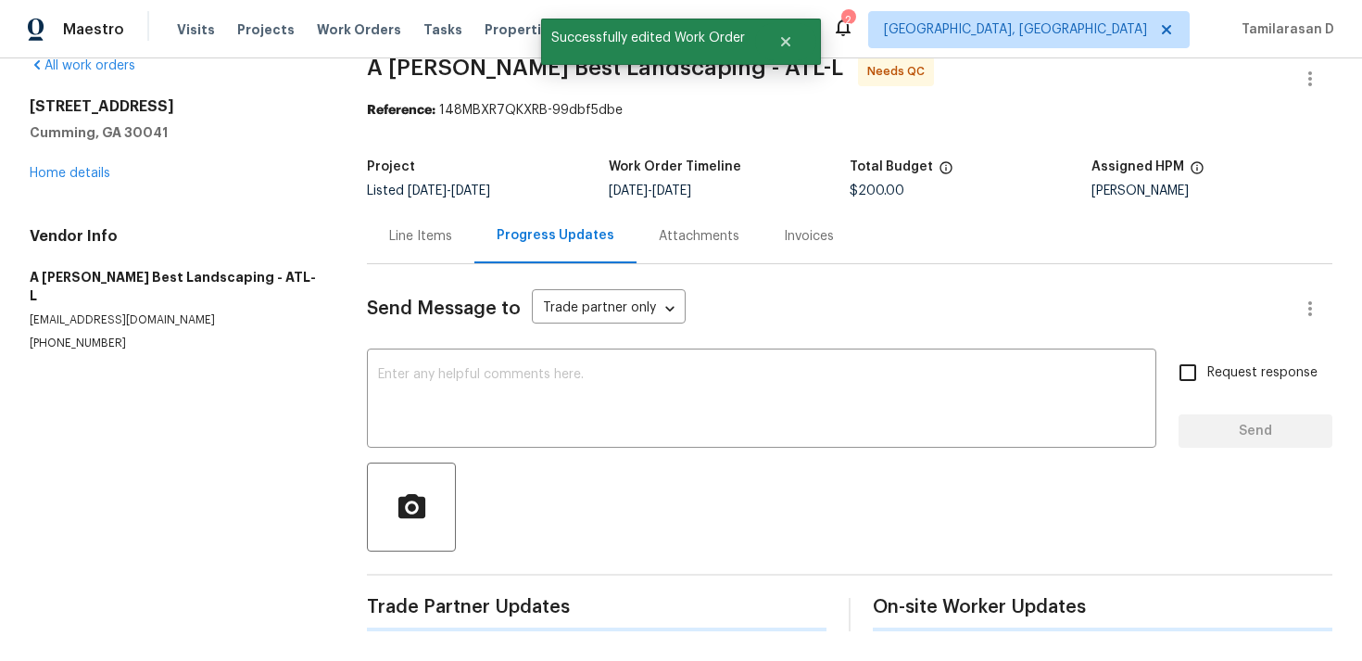
scroll to position [126, 0]
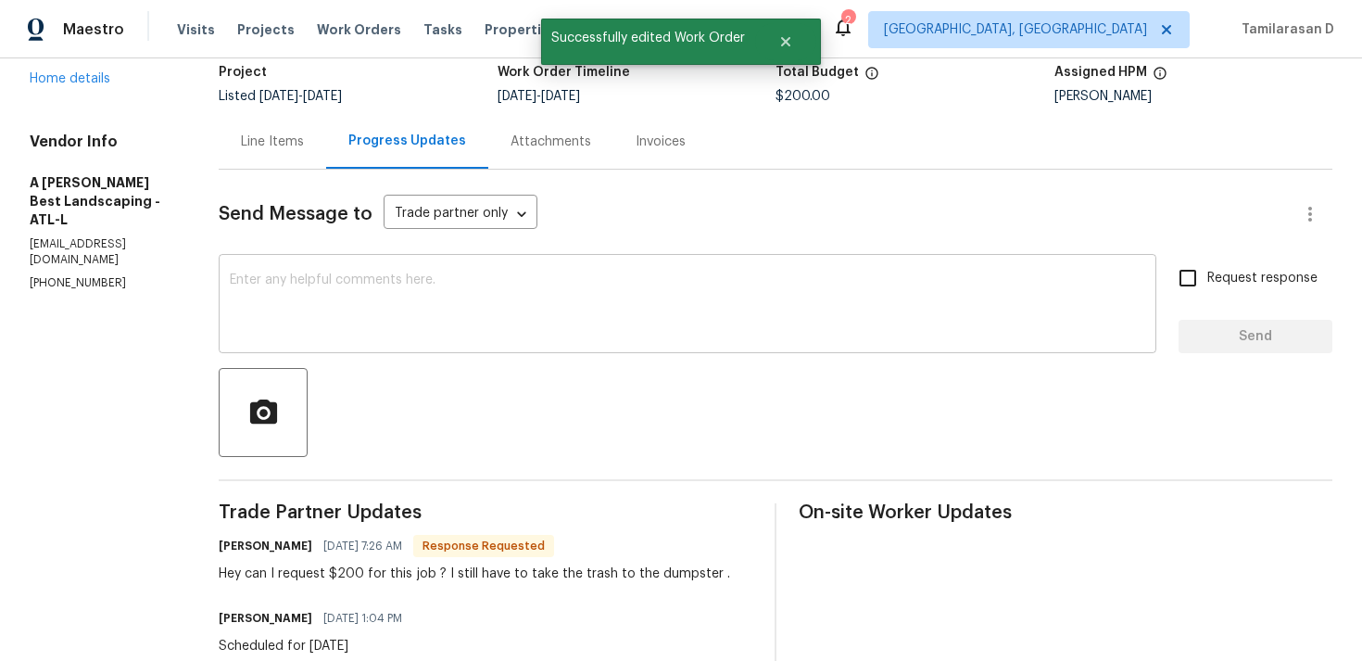
click at [421, 319] on textarea at bounding box center [688, 305] width 916 height 65
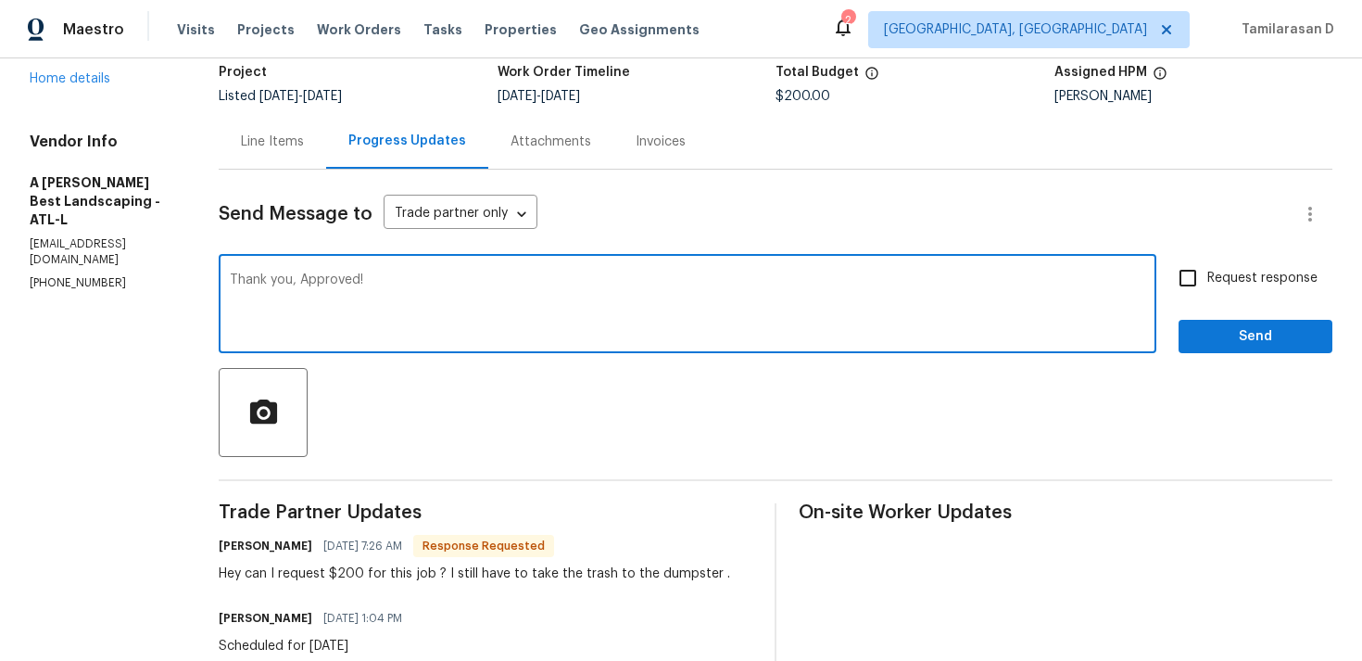
type textarea "Thank you, Approved!"
click at [1219, 320] on button "Send" at bounding box center [1256, 337] width 154 height 34
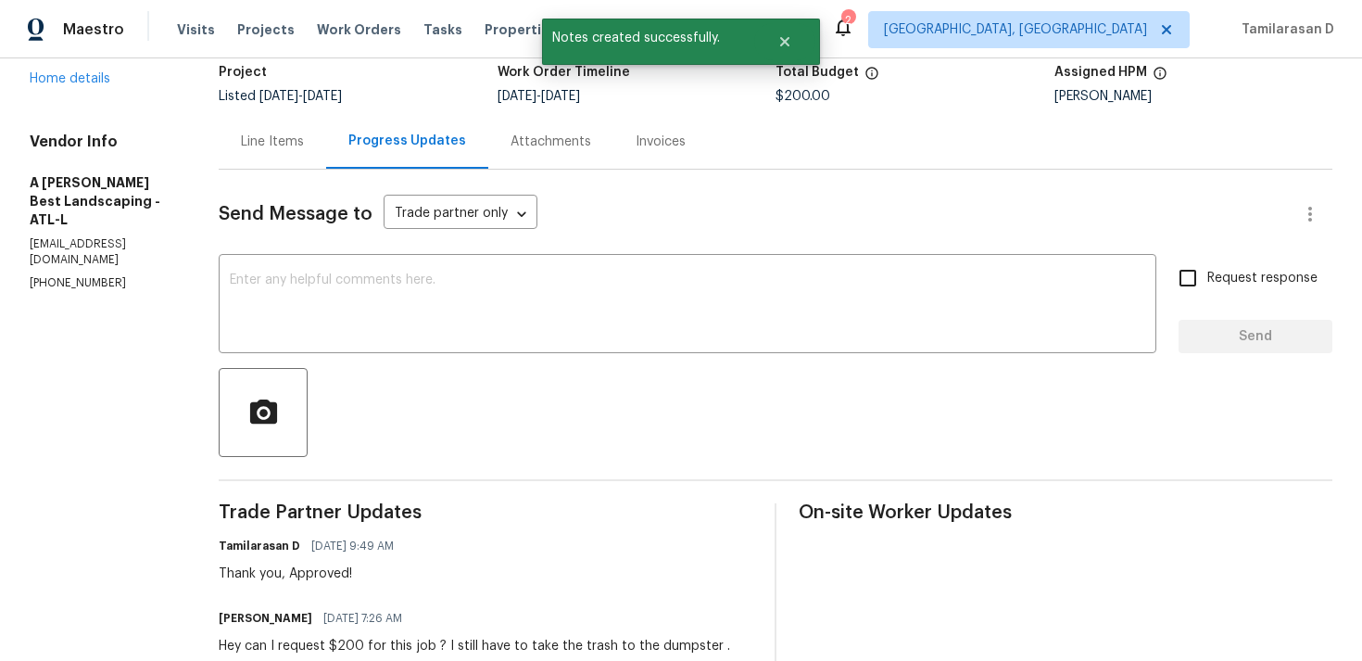
scroll to position [240, 0]
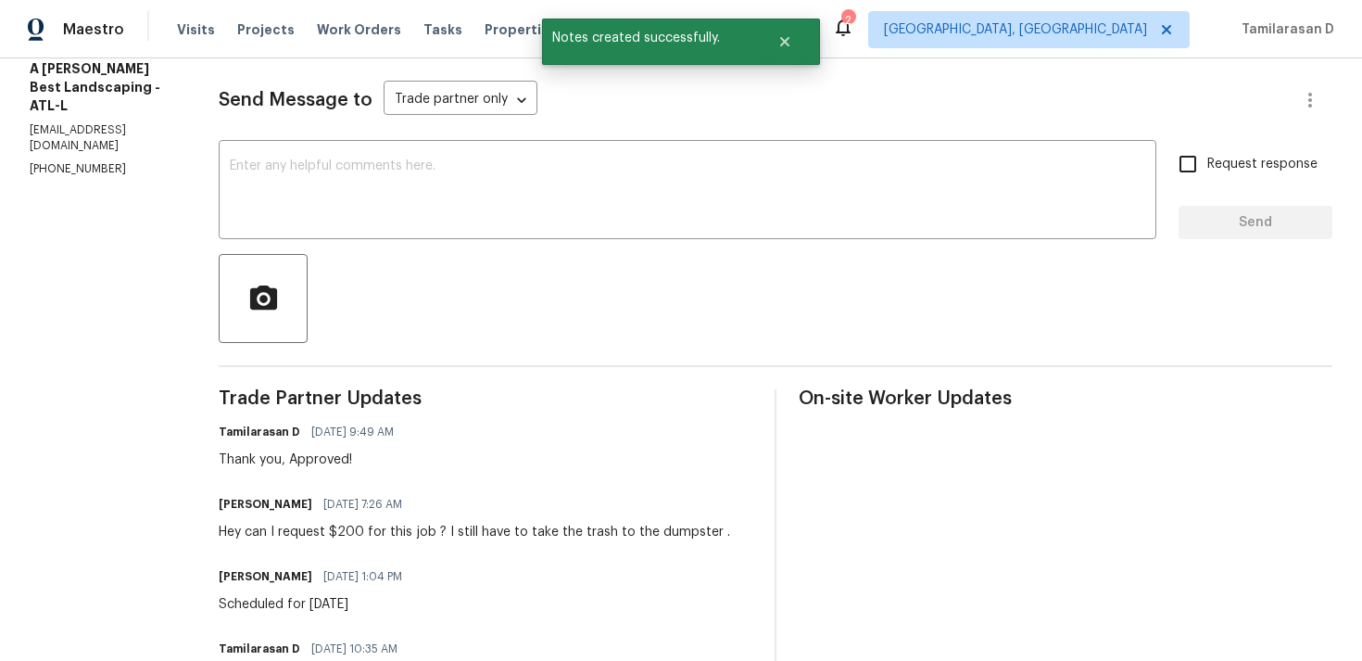
click at [327, 525] on div "Hey can I request $200 for this job ? I still have to take the trash to the dum…" at bounding box center [475, 532] width 512 height 19
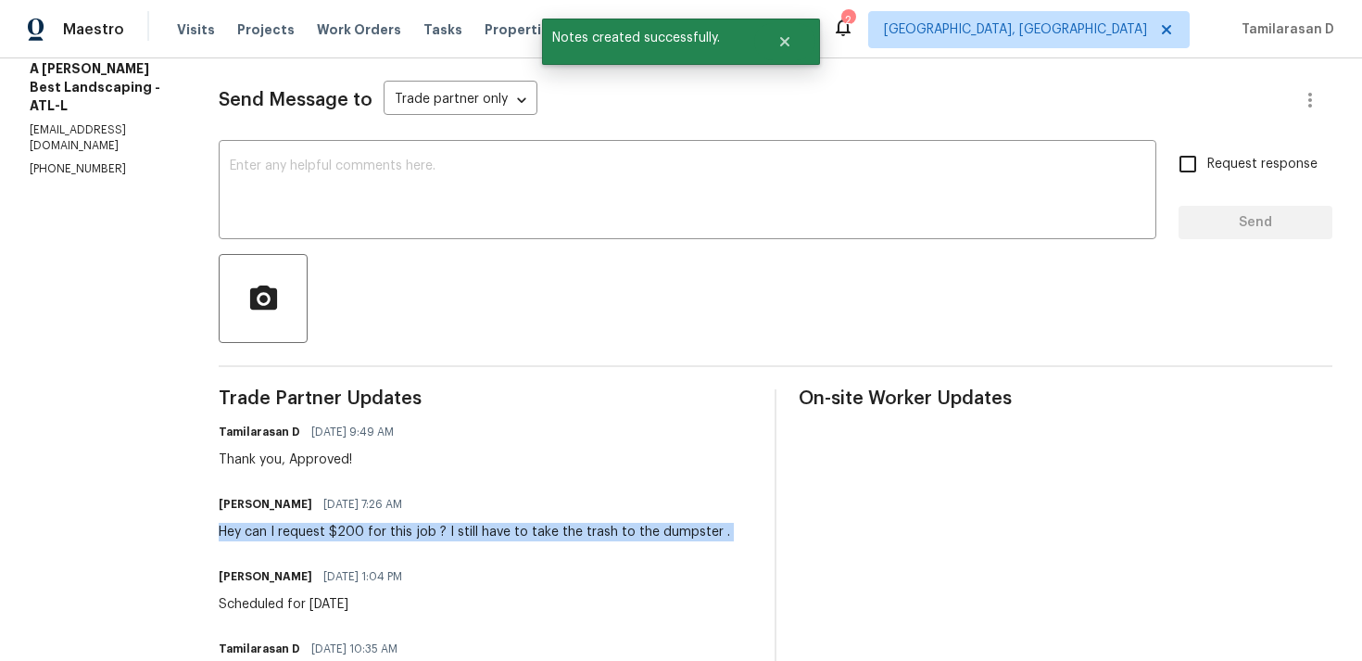
copy div "Hey can I request $200 for this job ? I still have to take the trash to the dum…"
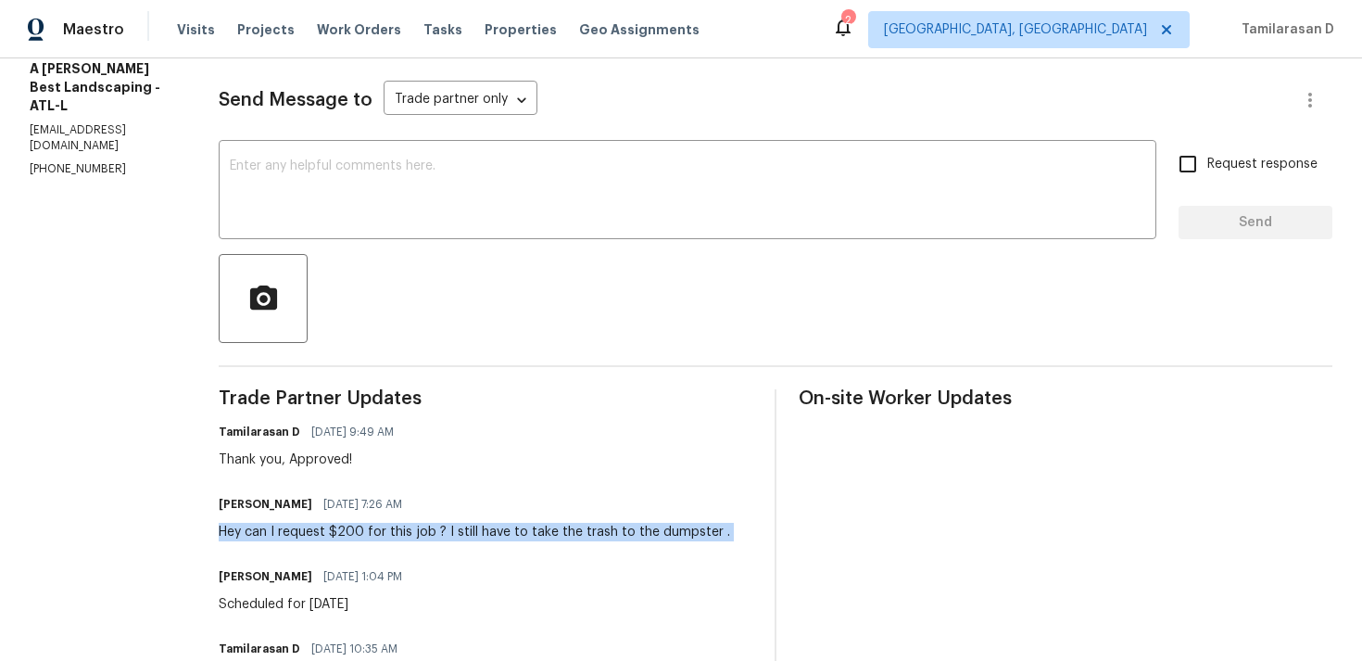
copy div "Hey can I request $200 for this job ? I still have to take the trash to the dum…"
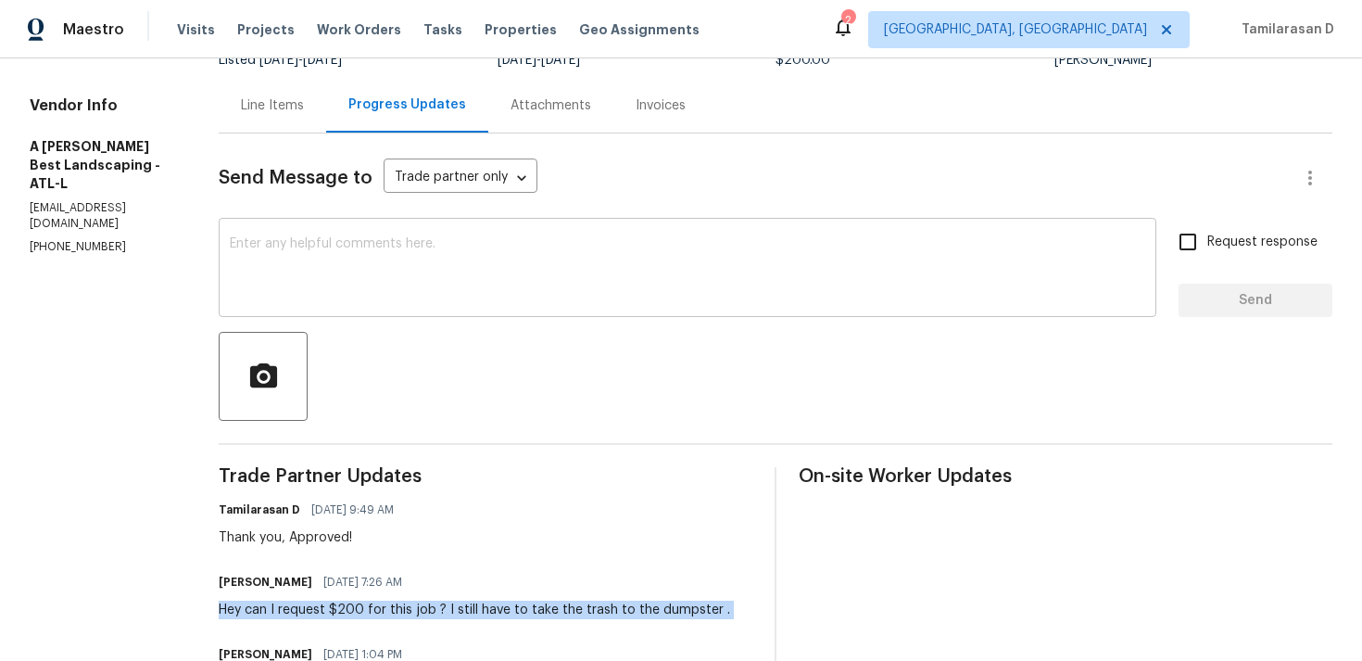
scroll to position [0, 0]
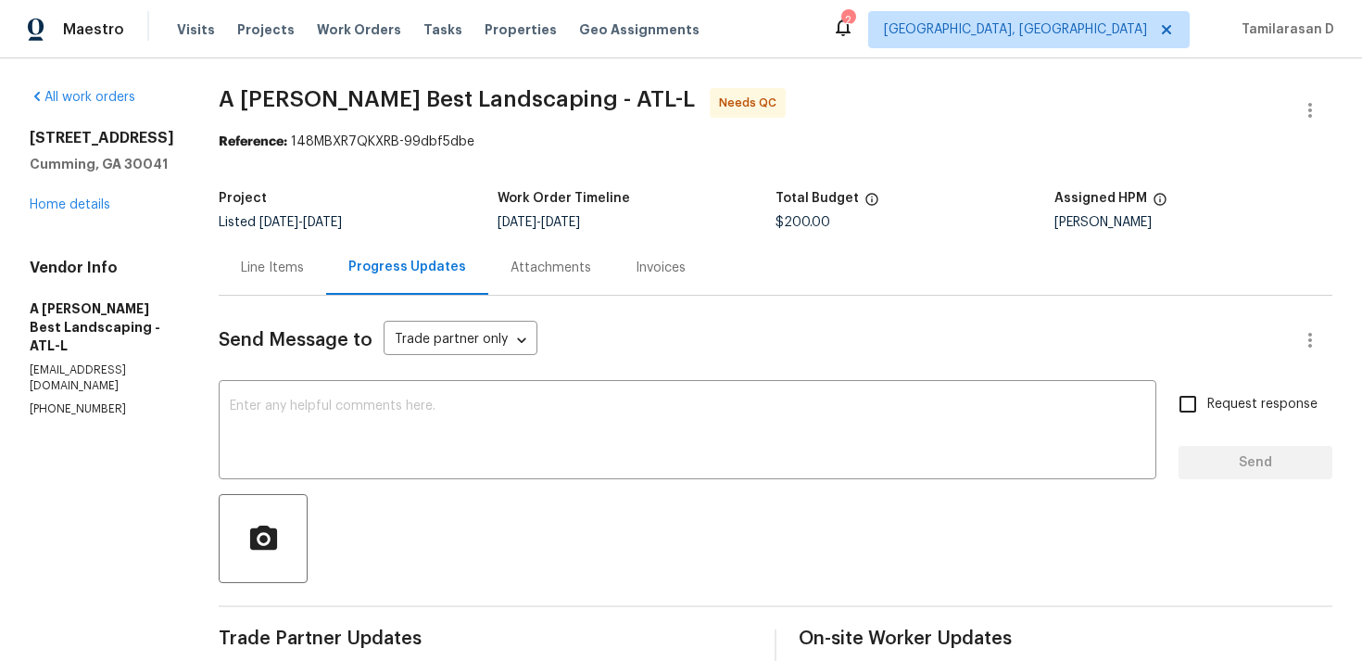
click at [304, 272] on div "Line Items" at bounding box center [272, 268] width 63 height 19
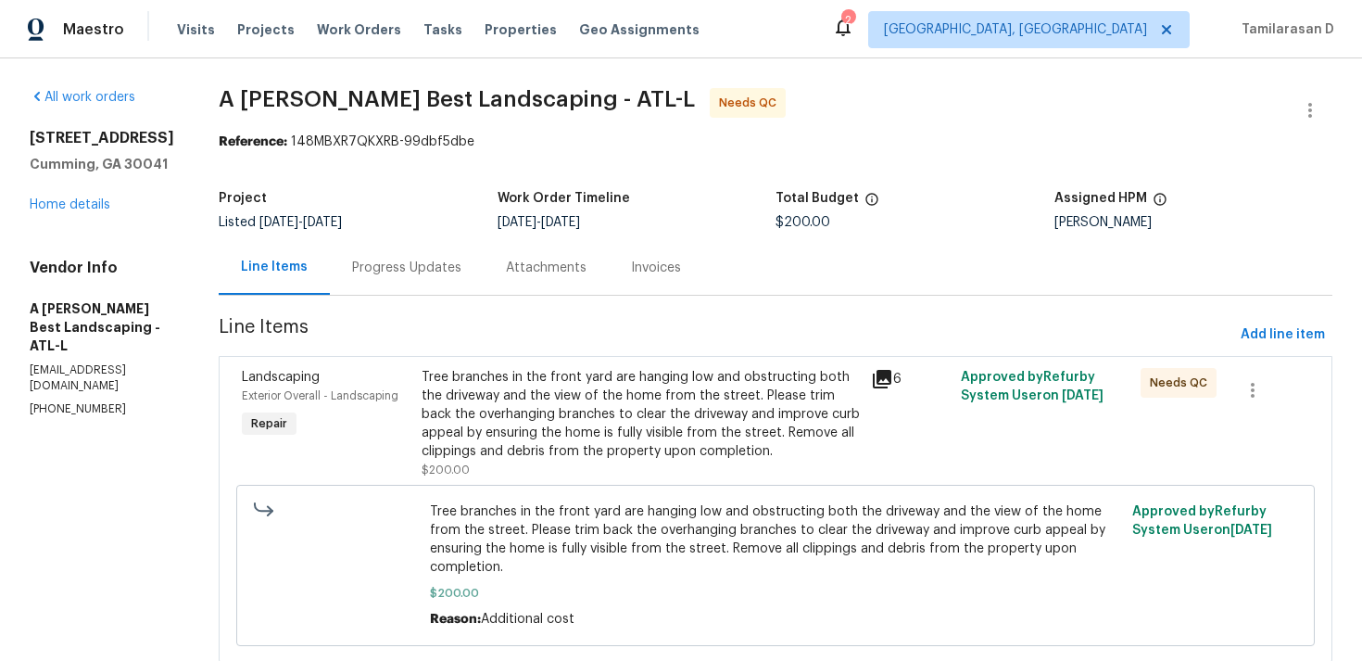
click at [656, 444] on div "Tree branches in the front yard are hanging low and obstructing both the drivew…" at bounding box center [641, 414] width 438 height 93
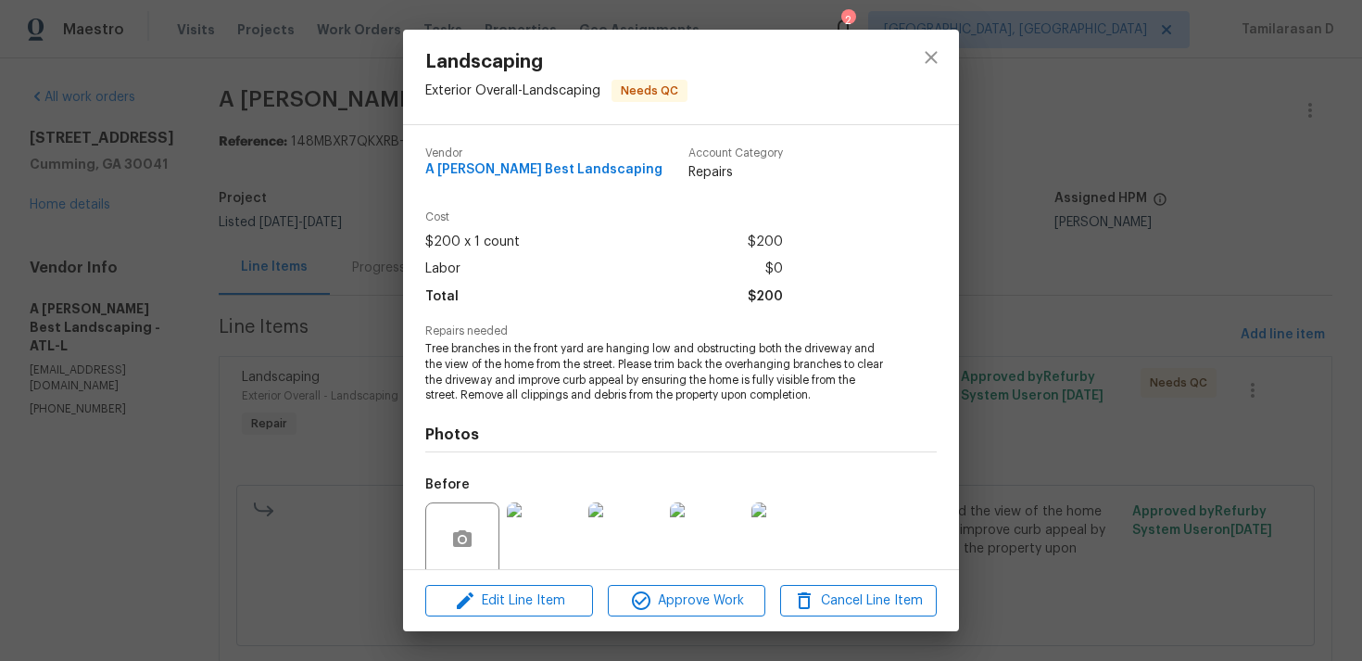
scroll to position [146, 0]
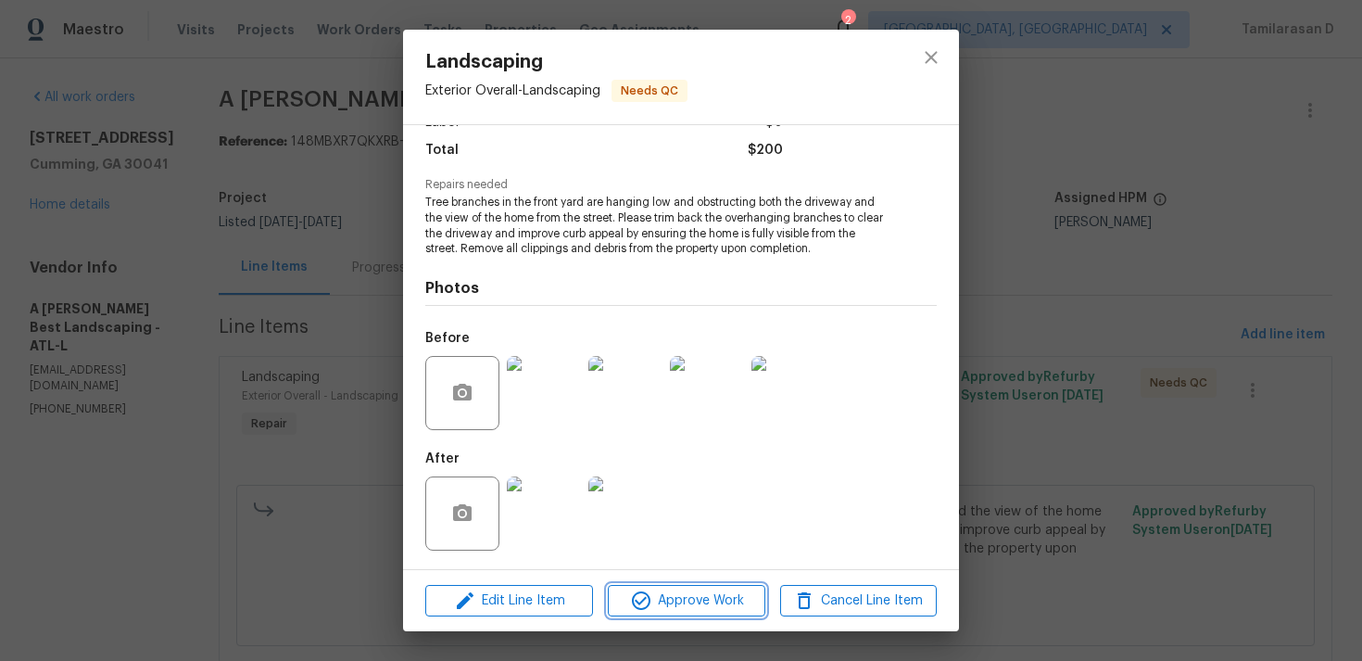
click at [655, 603] on span "Approve Work" at bounding box center [687, 600] width 146 height 23
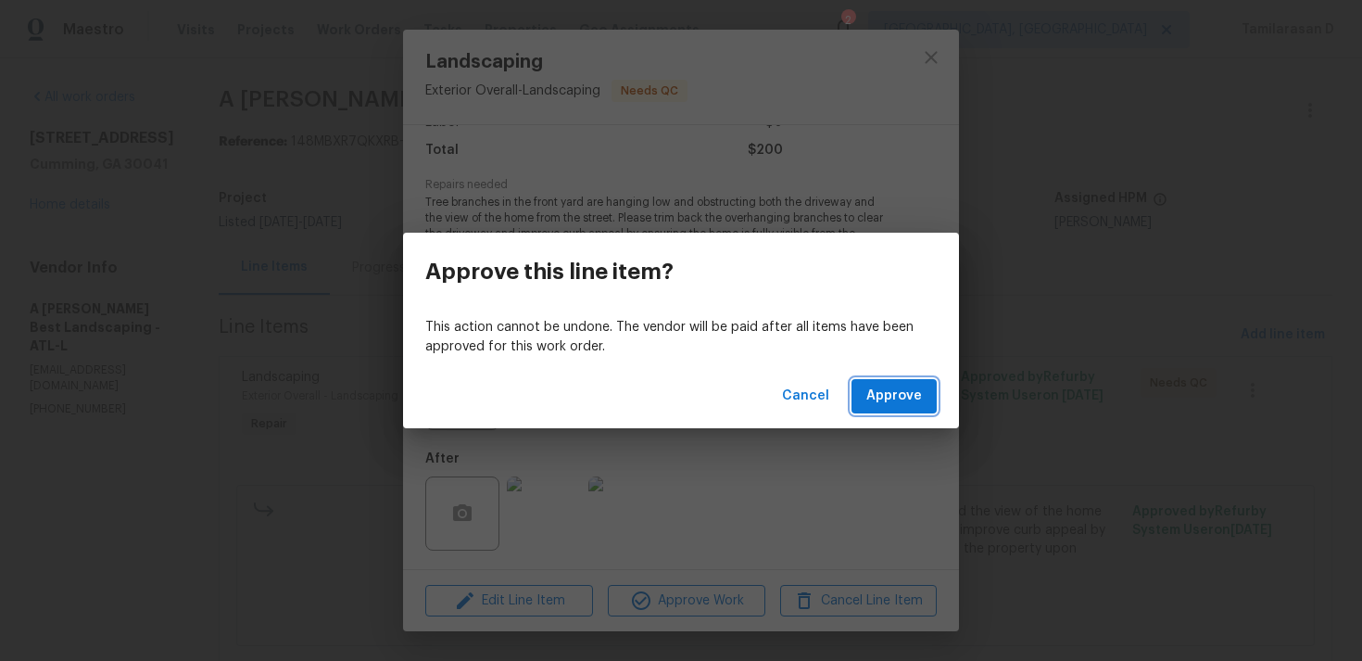
click at [879, 399] on span "Approve" at bounding box center [895, 396] width 56 height 23
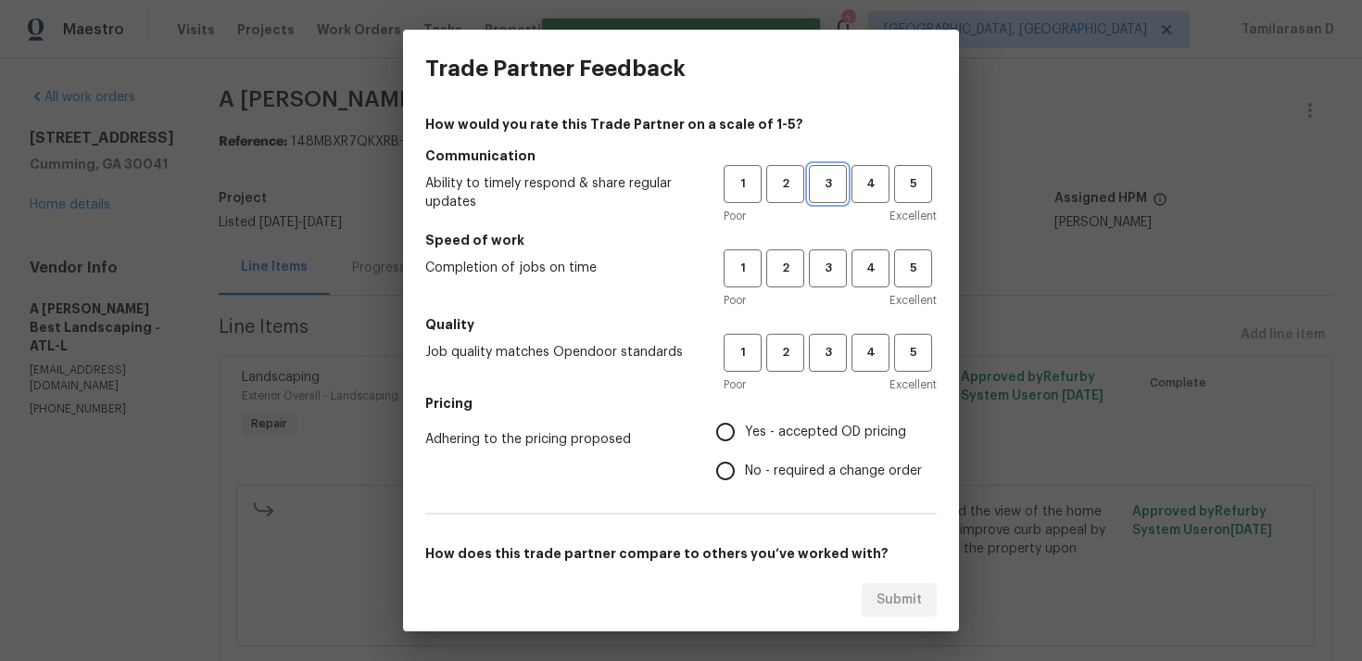
click at [828, 179] on span "3" at bounding box center [828, 183] width 34 height 21
click at [836, 273] on span "3" at bounding box center [828, 268] width 34 height 21
click at [816, 364] on button "3" at bounding box center [828, 353] width 38 height 38
click at [730, 444] on input "Yes - accepted OD pricing" at bounding box center [725, 431] width 39 height 39
radio input "true"
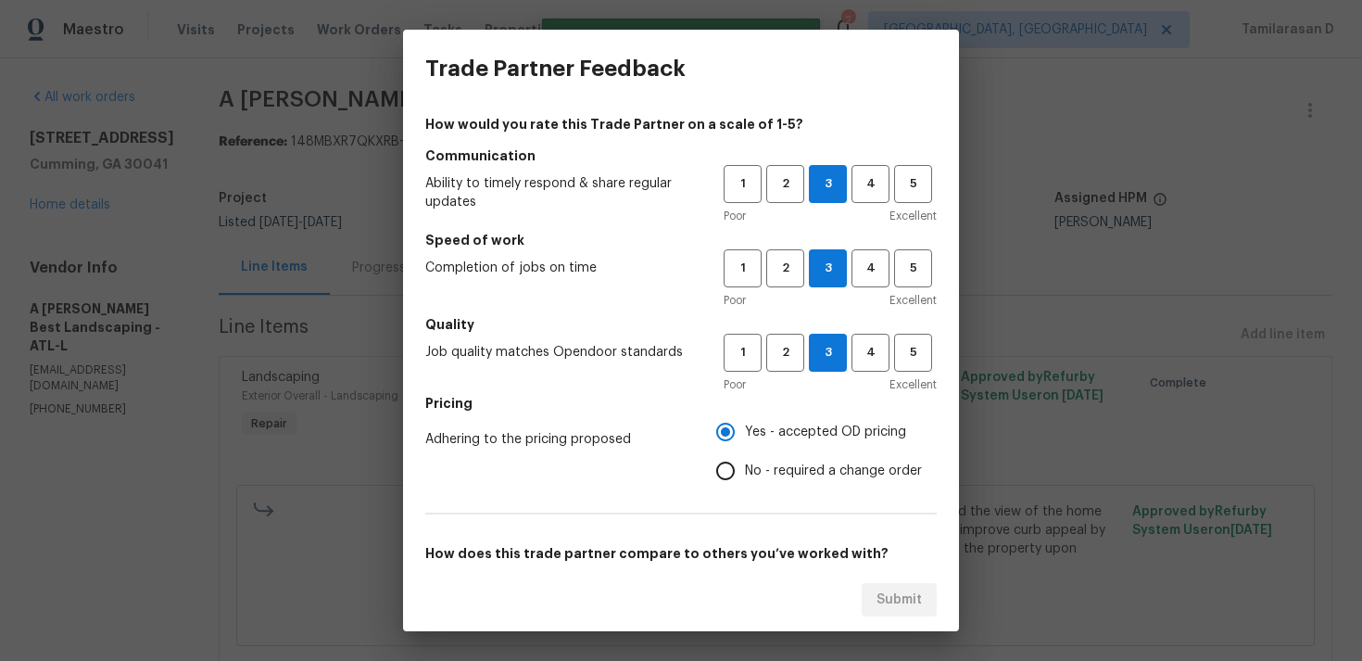
click at [729, 466] on input "No - required a change order" at bounding box center [725, 470] width 39 height 39
radio input "true"
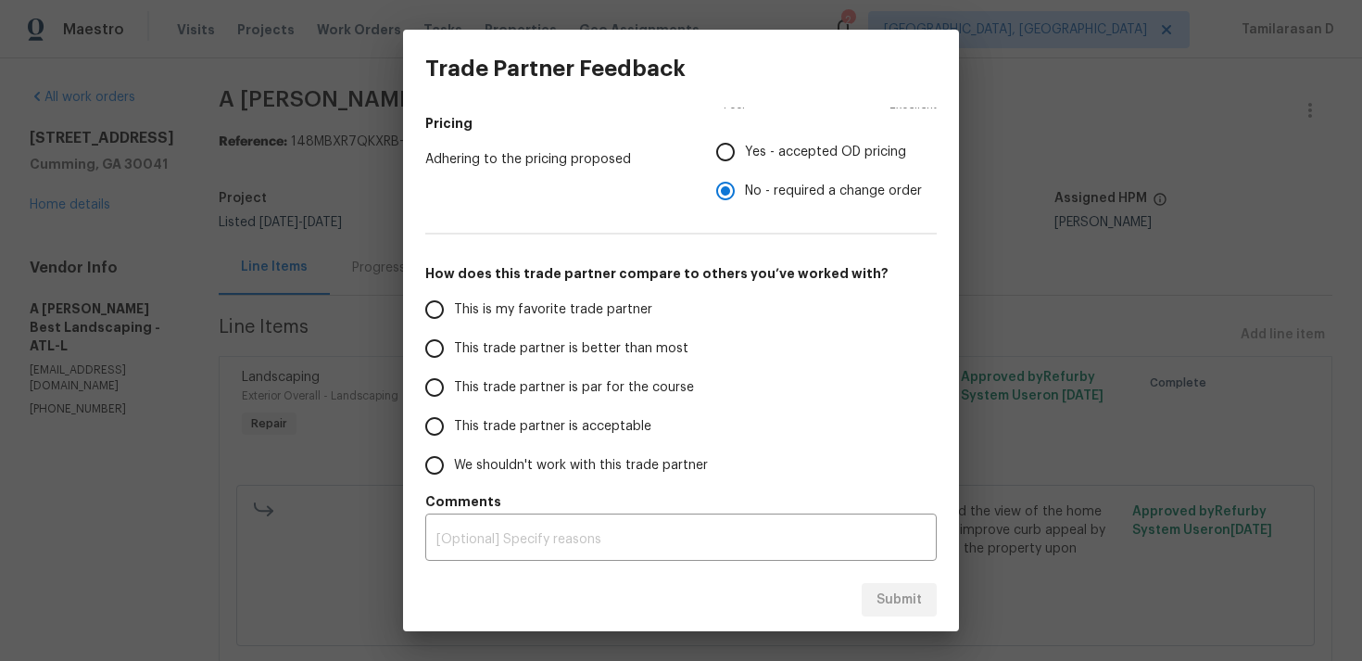
click at [437, 380] on input "This trade partner is par for the course" at bounding box center [434, 387] width 39 height 39
click at [912, 599] on span "Submit" at bounding box center [899, 600] width 45 height 23
radio input "true"
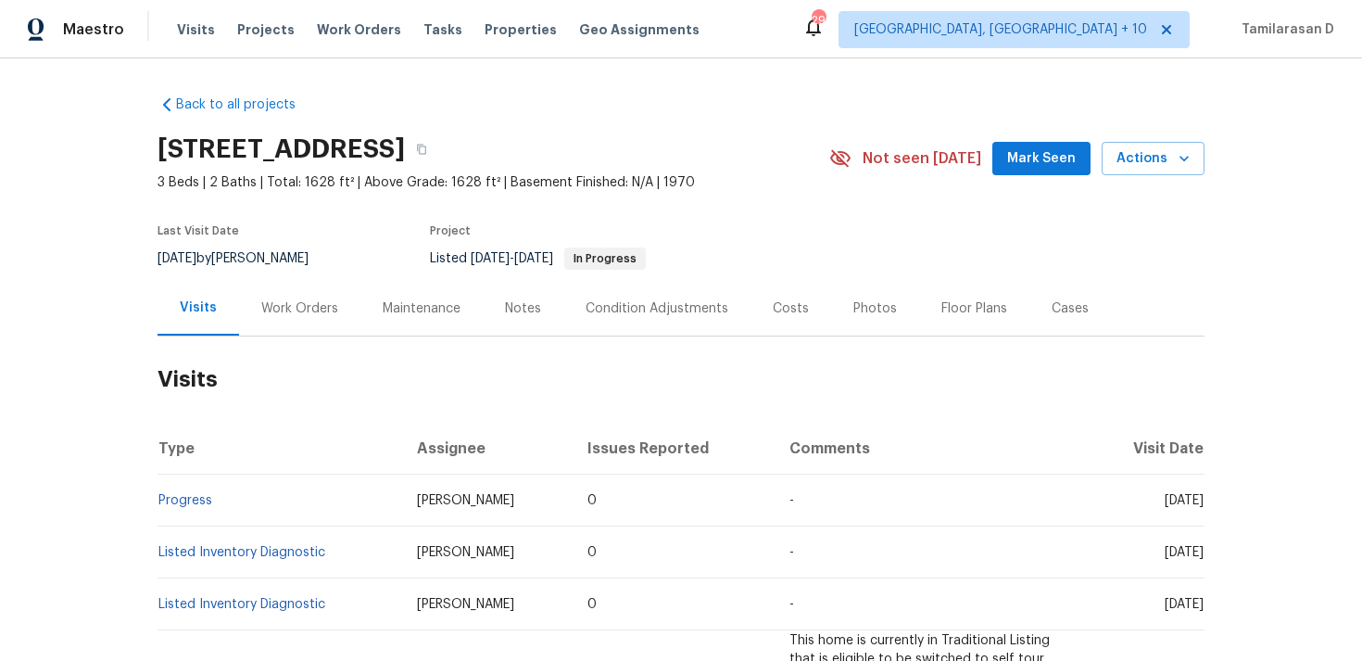
click at [305, 325] on div "Work Orders" at bounding box center [299, 308] width 121 height 55
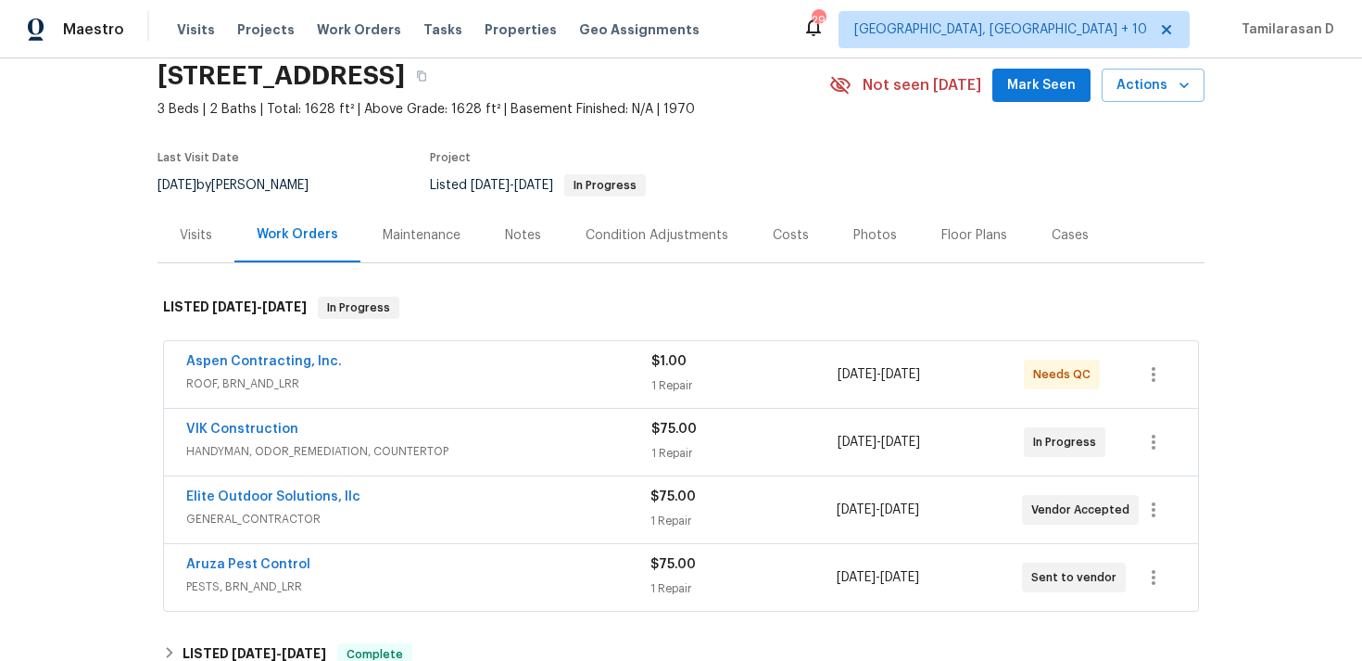
scroll to position [80, 0]
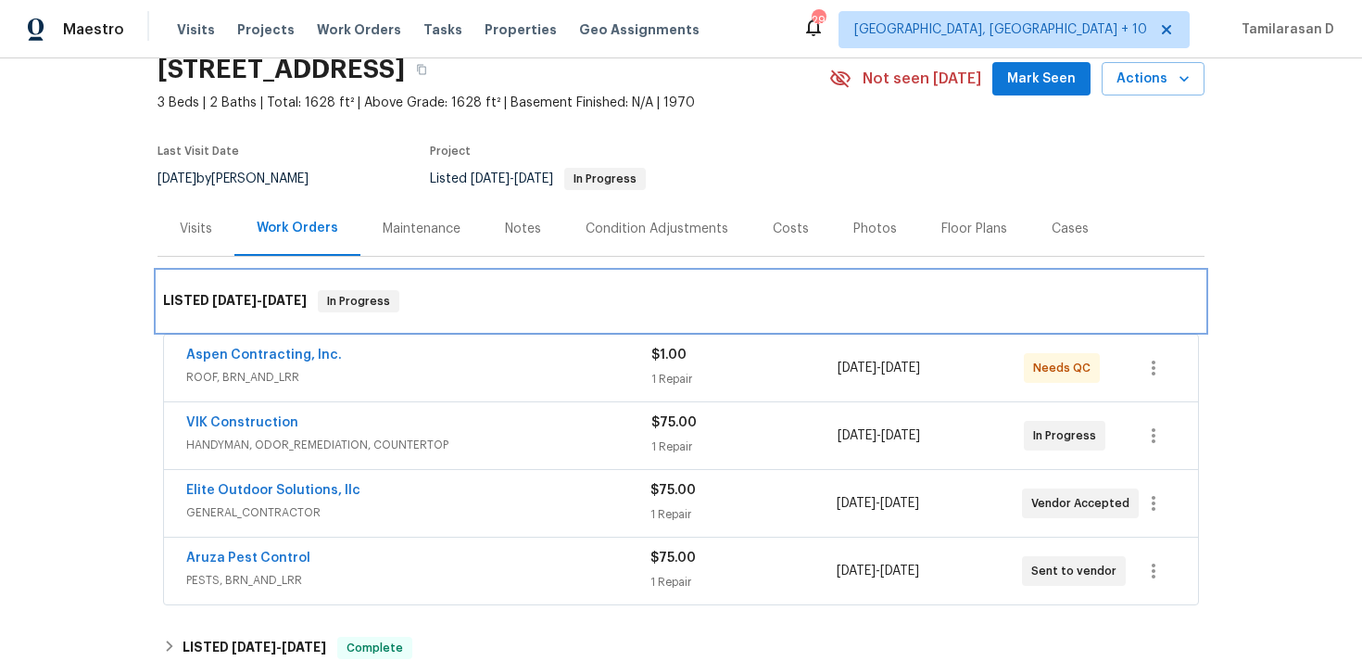
click at [452, 296] on div "LISTED 9/3/25 - 9/8/25 In Progress" at bounding box center [681, 301] width 1036 height 22
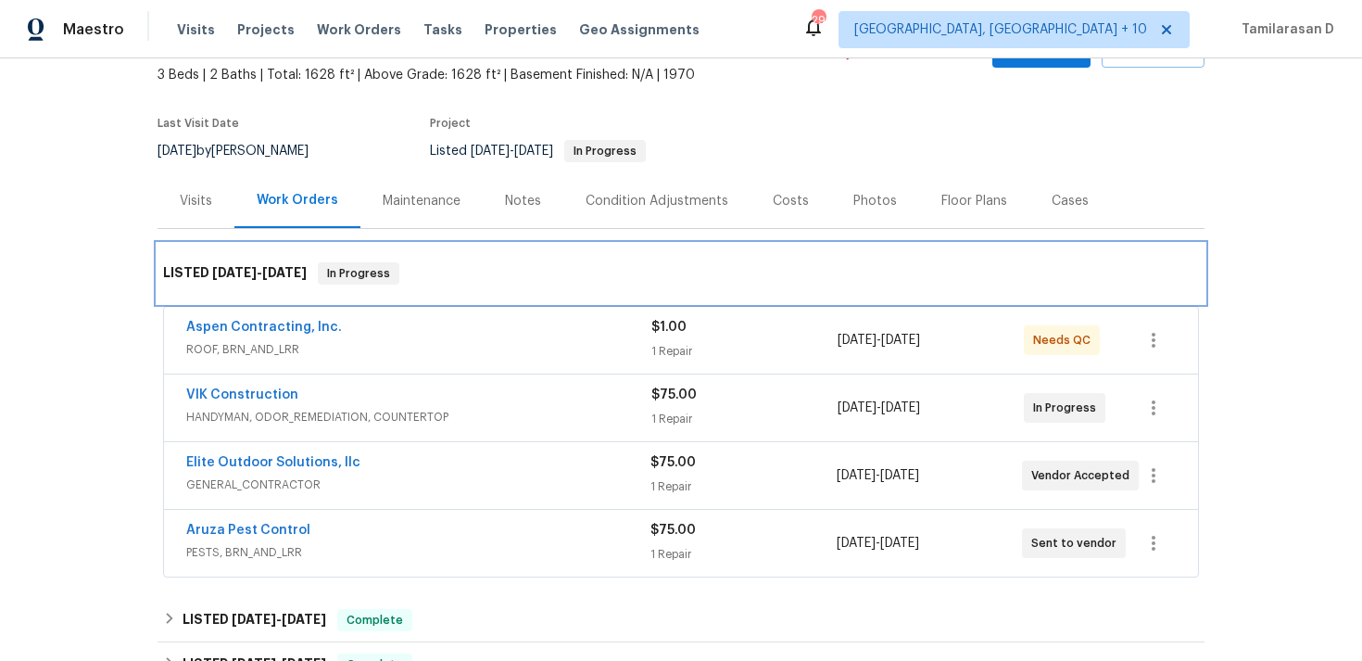
scroll to position [134, 0]
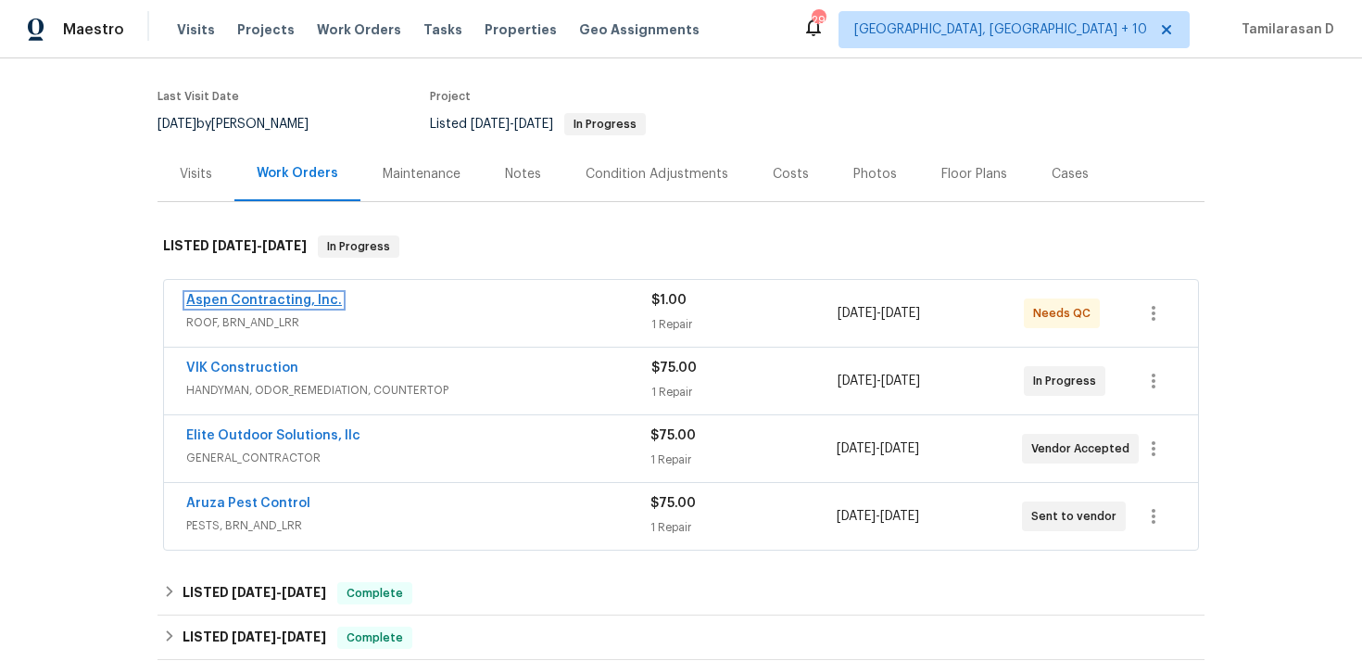
click at [260, 296] on link "Aspen Contracting, Inc." at bounding box center [264, 300] width 156 height 13
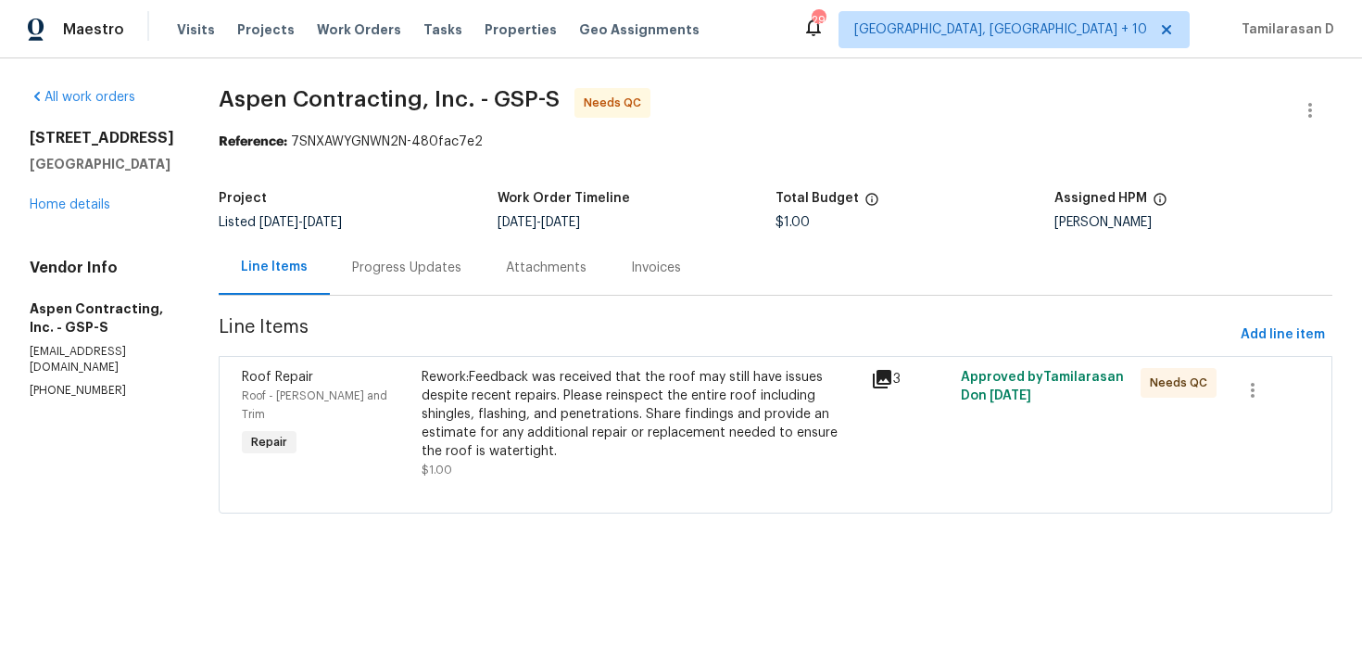
click at [583, 374] on div "Rework:Feedback was received that the roof may still have issues despite recent…" at bounding box center [641, 414] width 438 height 93
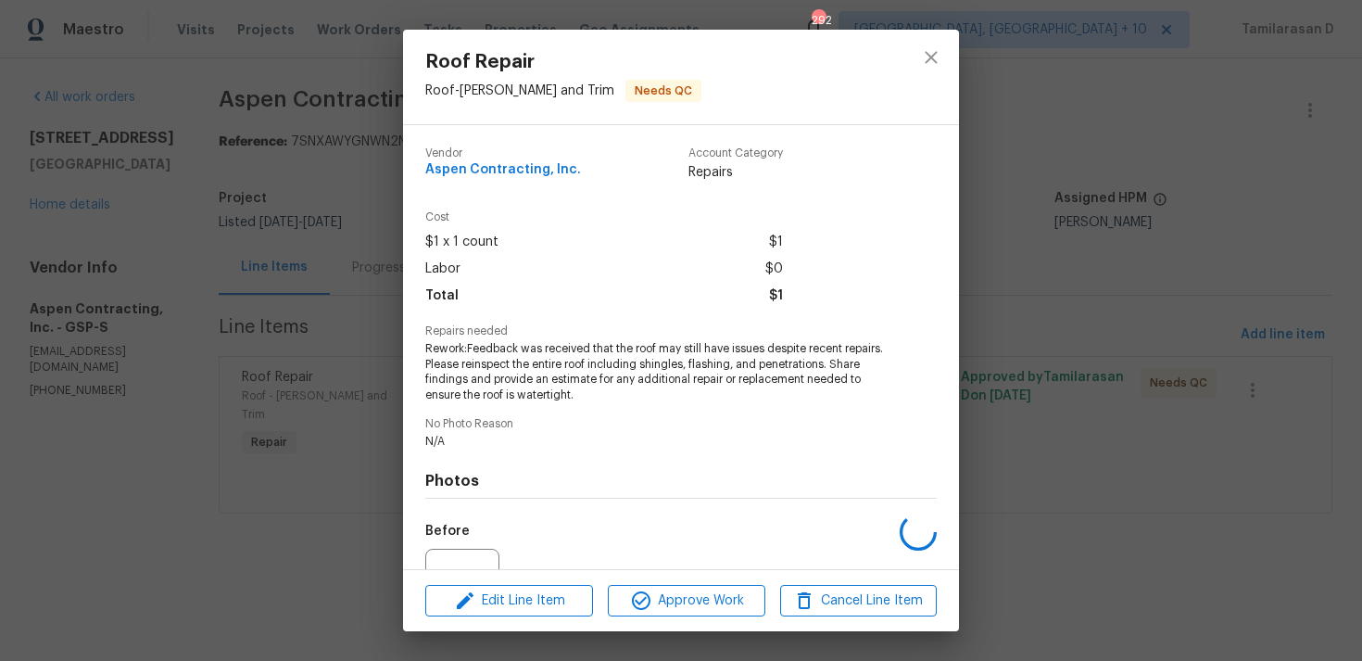
scroll to position [193, 0]
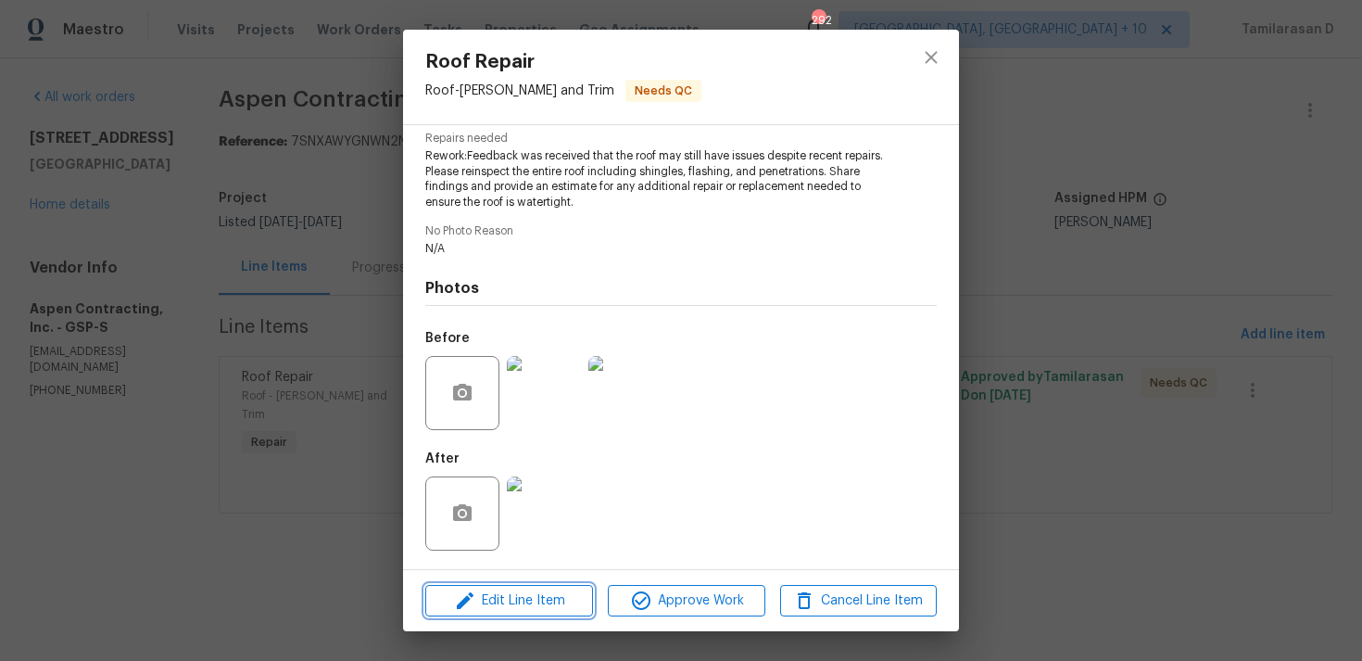
click at [511, 587] on button "Edit Line Item" at bounding box center [509, 601] width 168 height 32
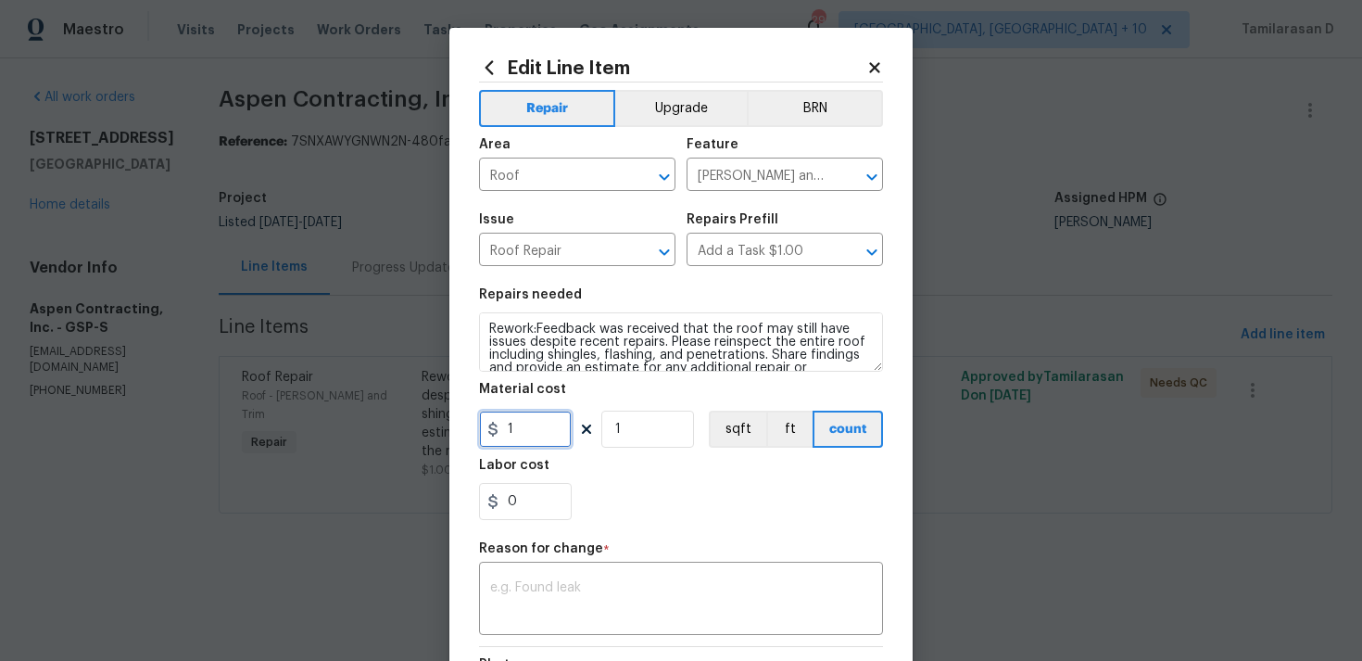
click at [513, 437] on input "1" at bounding box center [525, 429] width 93 height 37
type input "0"
click at [627, 600] on textarea at bounding box center [681, 600] width 382 height 39
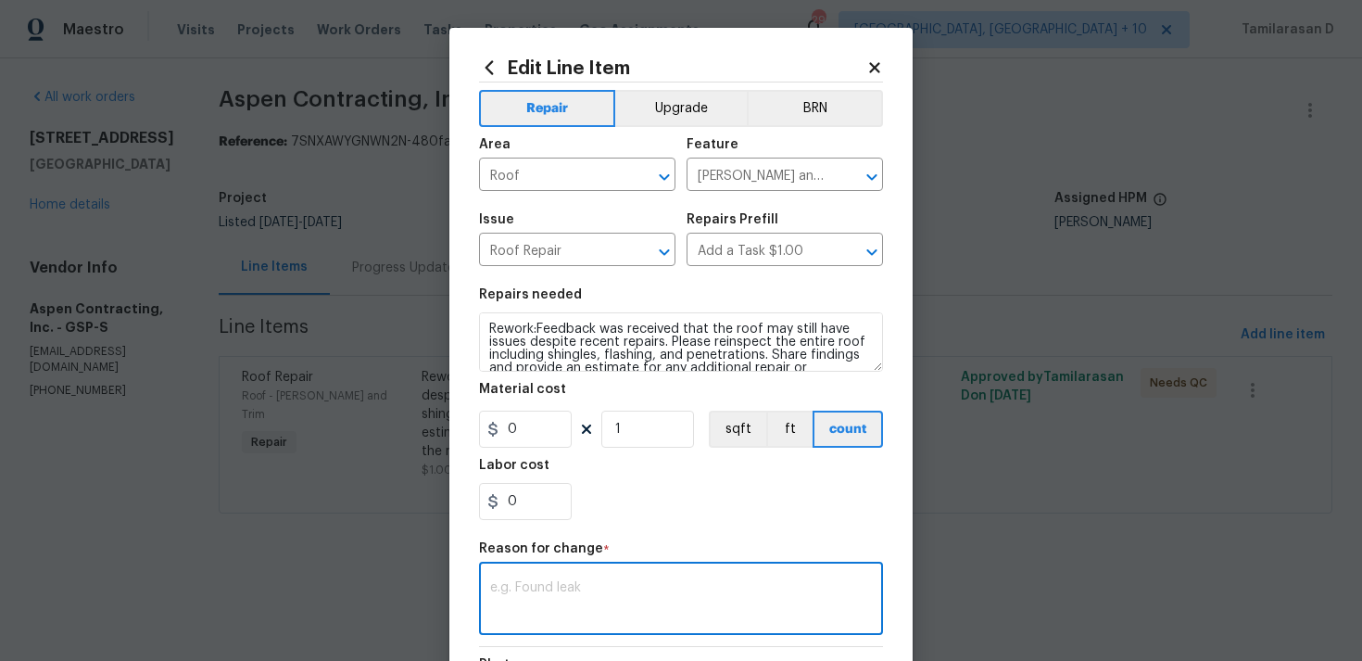
click at [653, 503] on div "0" at bounding box center [681, 501] width 404 height 37
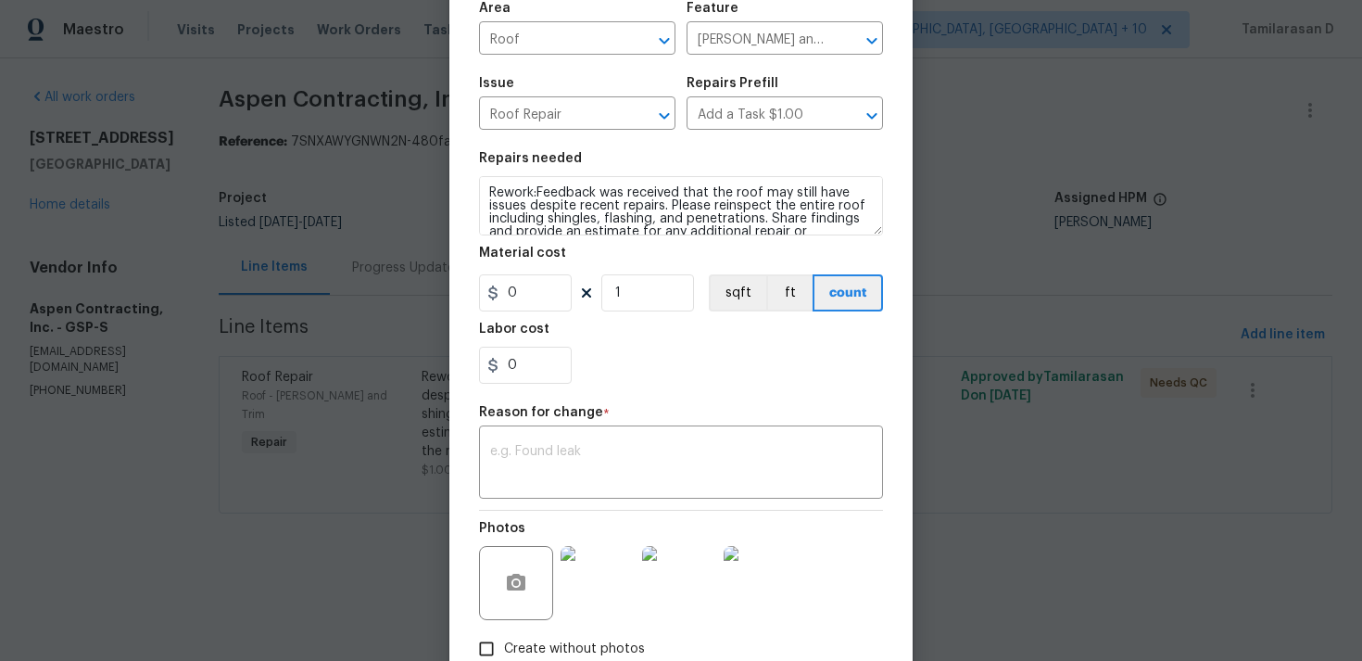
scroll to position [253, 0]
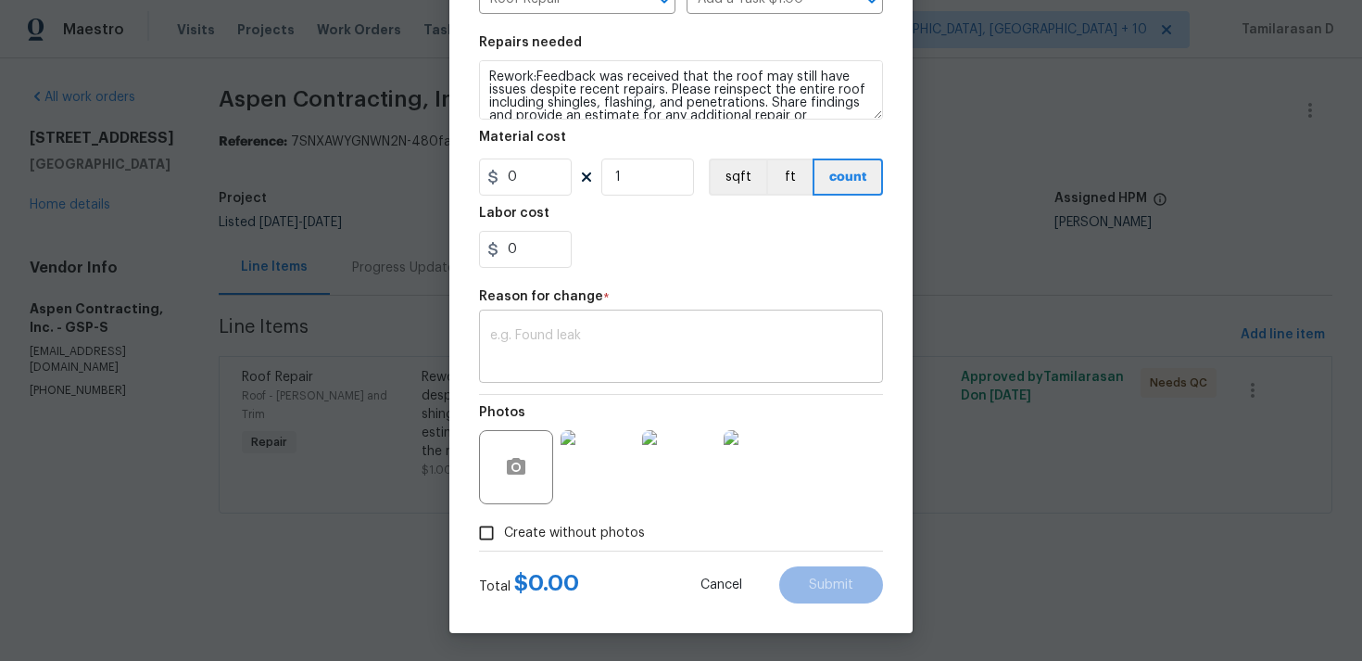
click at [585, 337] on textarea at bounding box center [681, 348] width 382 height 39
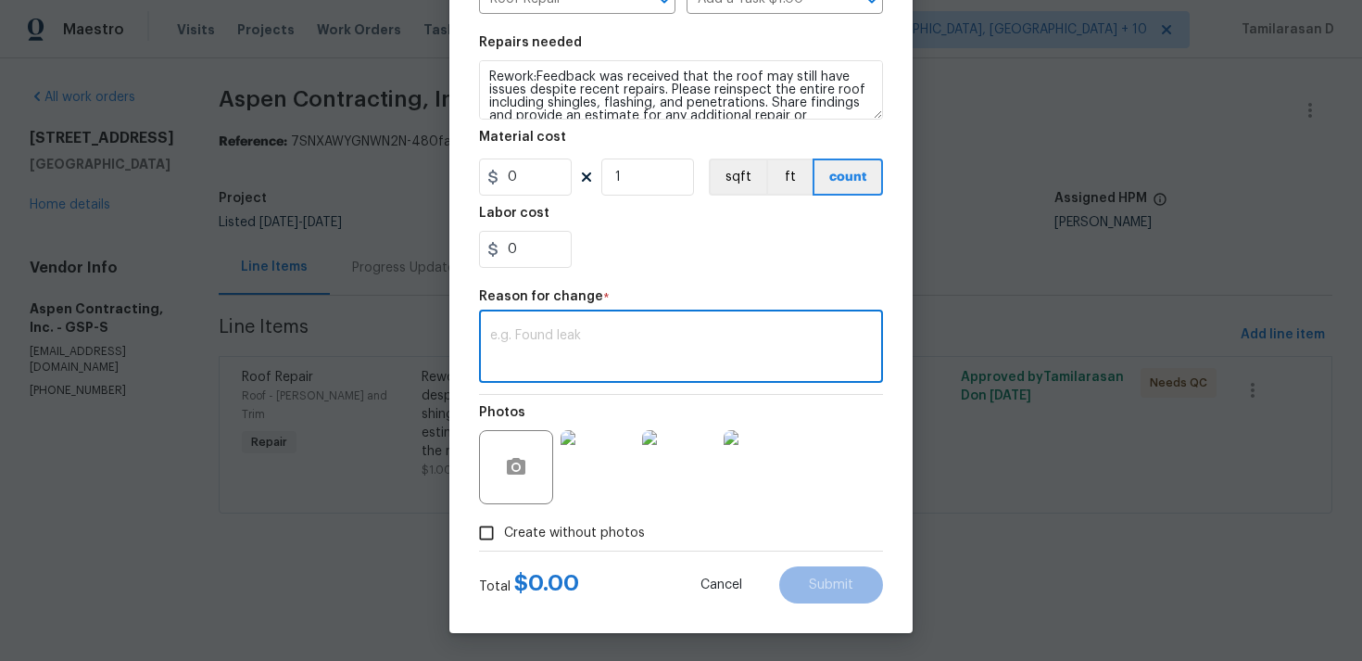
paste textarea "(TD) Updated per vendor’s final cost."
type textarea "(TD) Updated per vendor’s final cost."
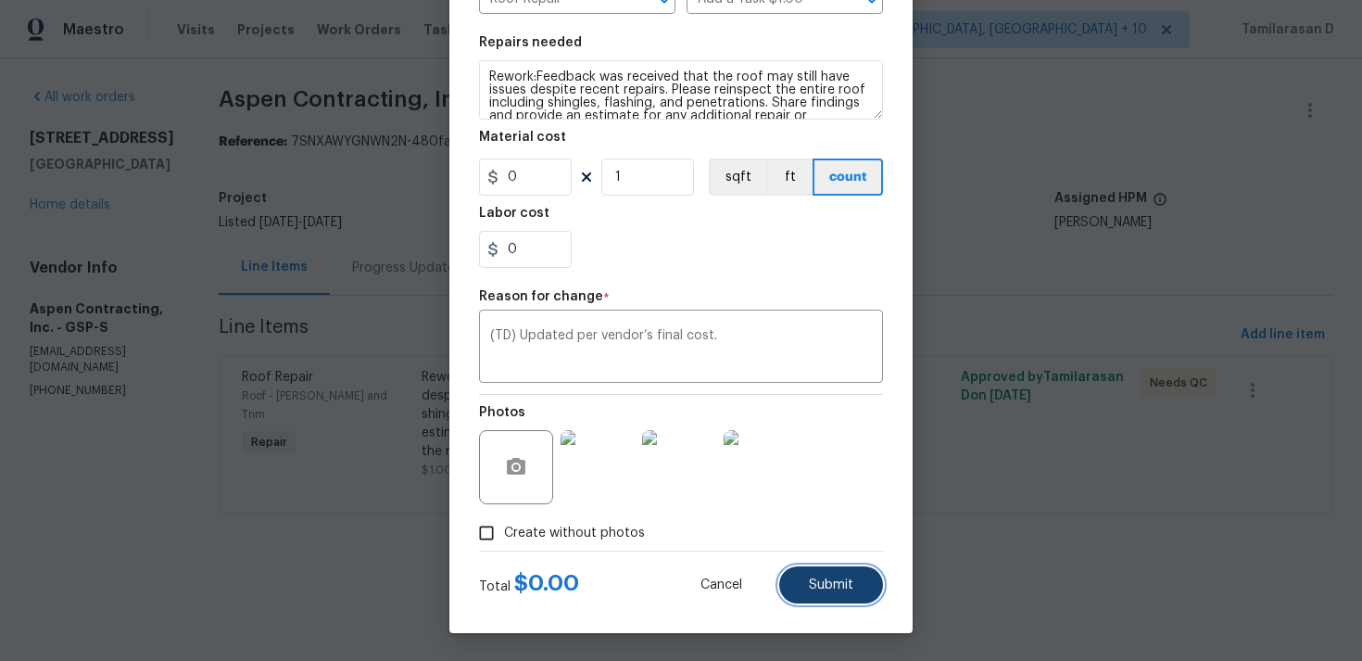
click at [827, 578] on span "Submit" at bounding box center [831, 585] width 44 height 14
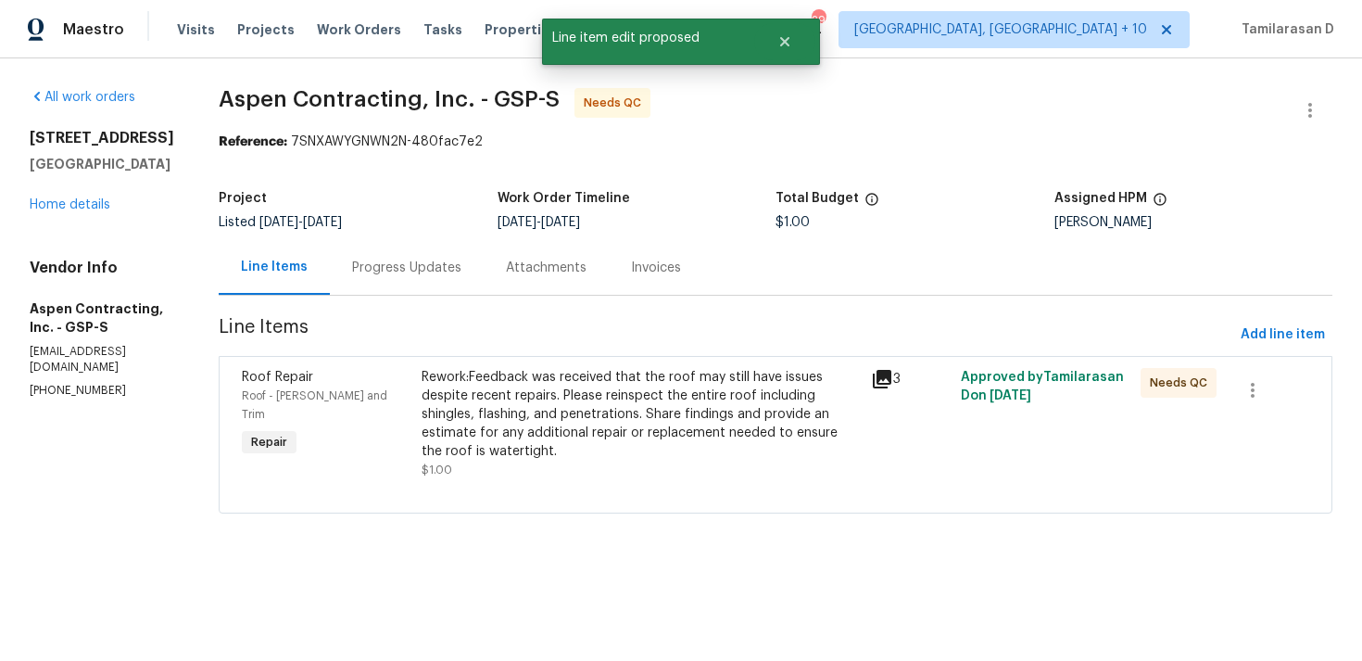
scroll to position [0, 0]
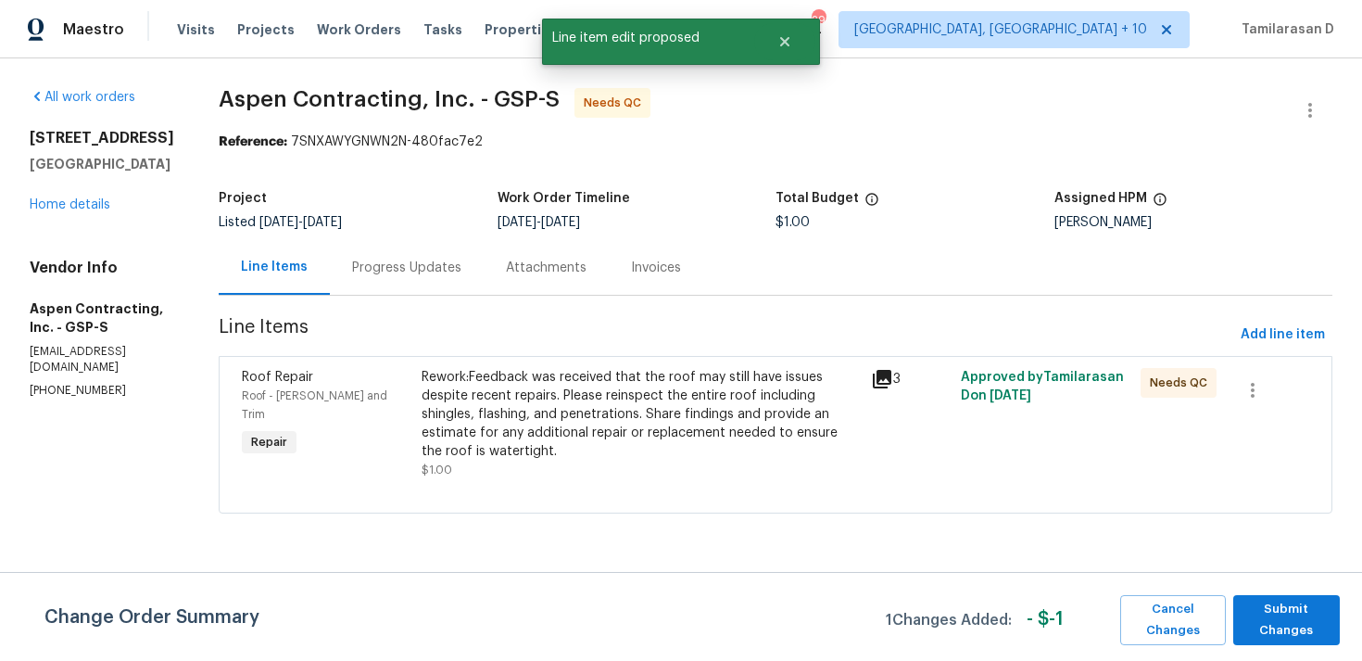
click at [1255, 594] on div "Change Order Summary 1 Changes Added: - $ -1 Cancel Changes Submit Changes" at bounding box center [681, 616] width 1362 height 89
click at [1261, 613] on span "Submit Changes" at bounding box center [1287, 620] width 88 height 43
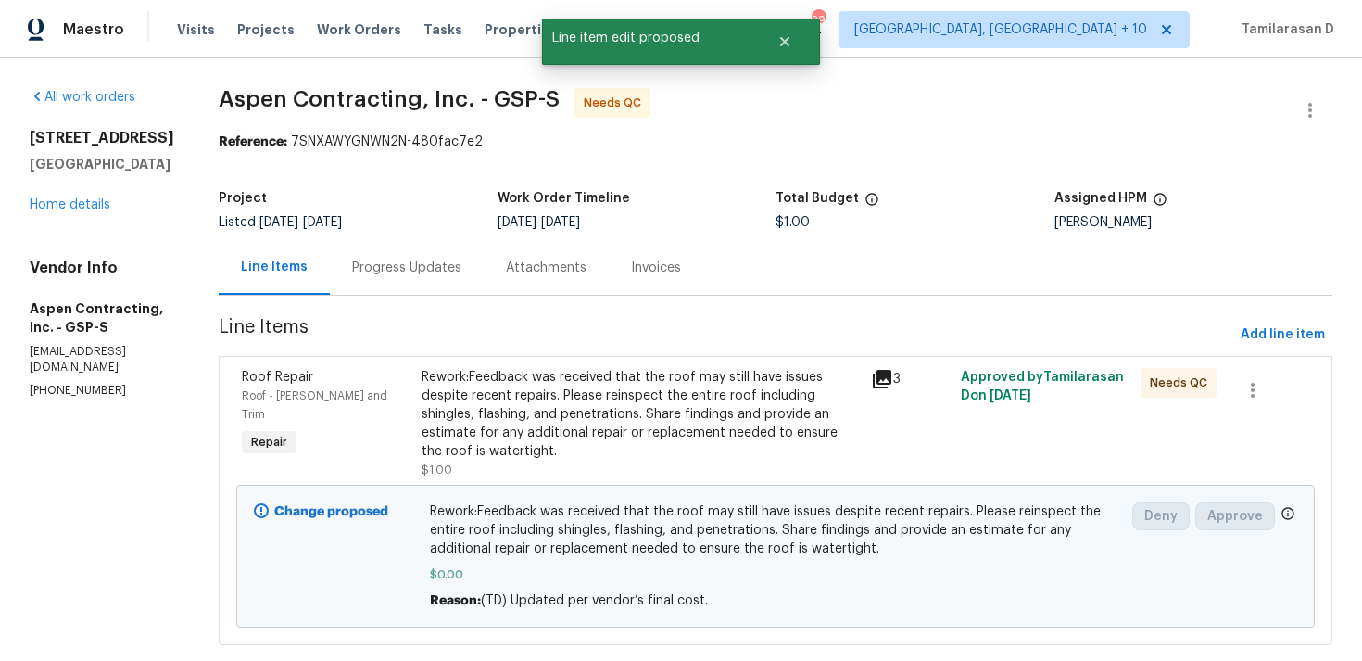
click at [404, 272] on div "Progress Updates" at bounding box center [406, 268] width 109 height 19
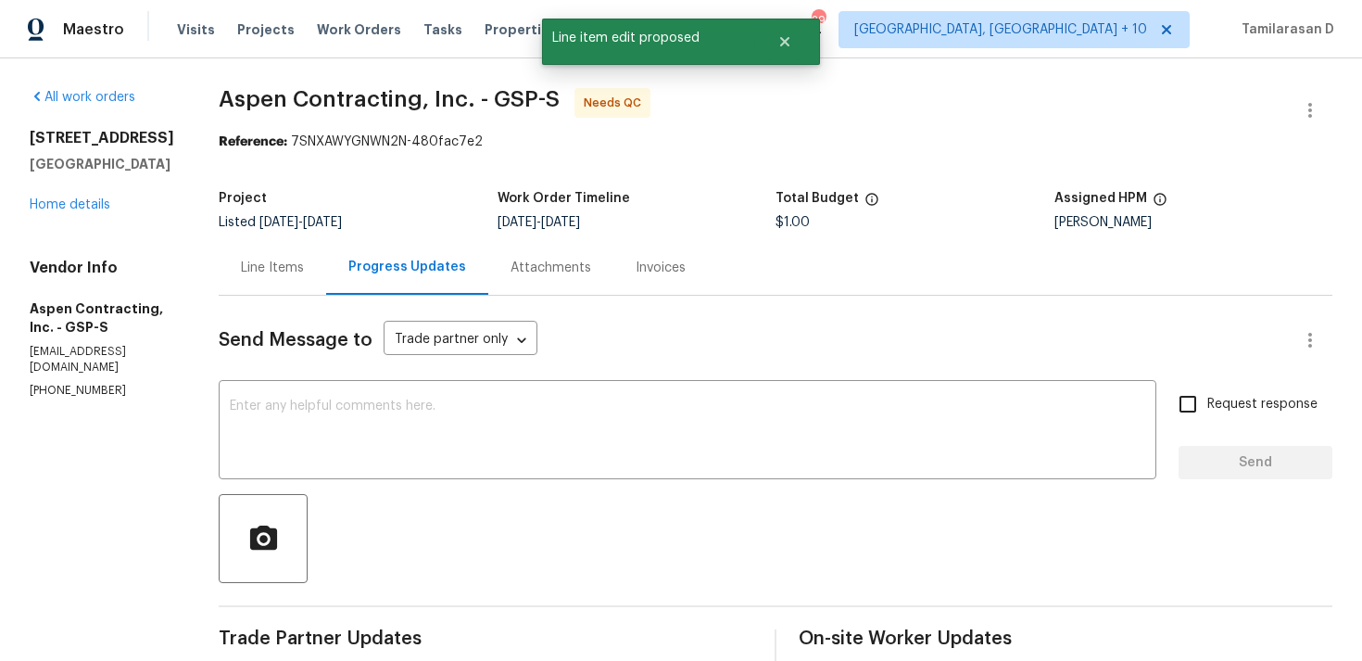
click at [302, 252] on div "Line Items" at bounding box center [273, 267] width 108 height 55
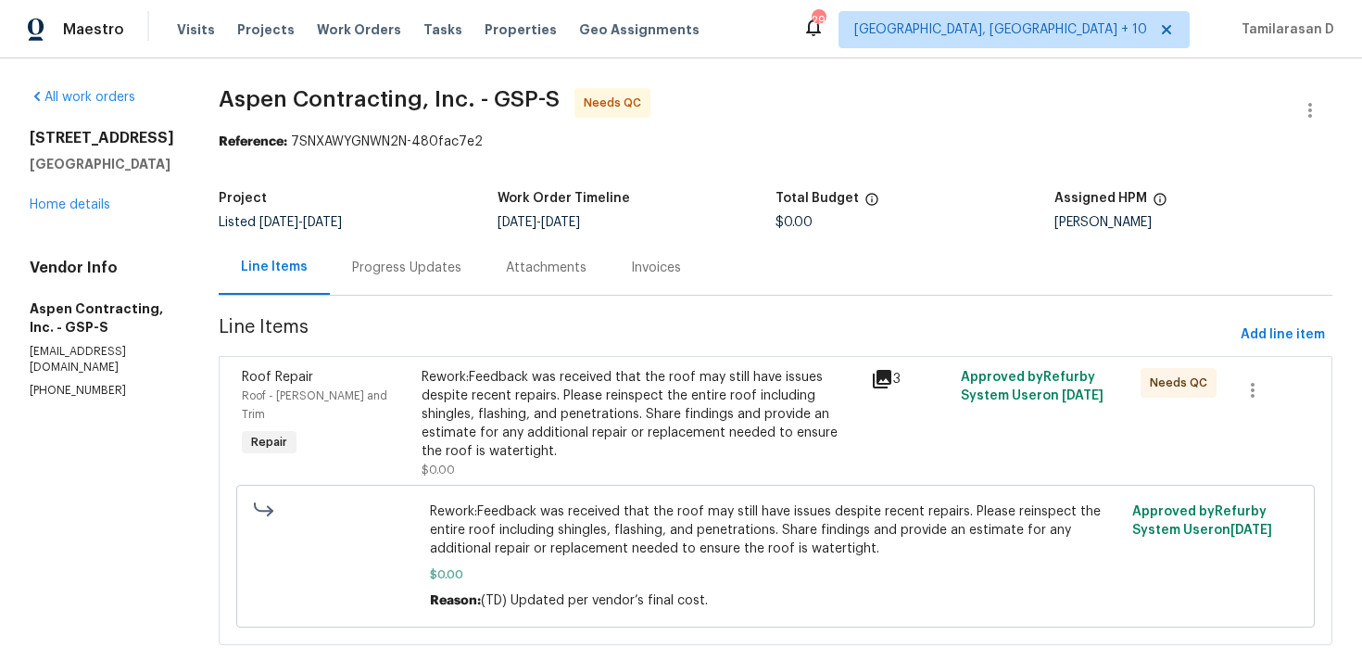
click at [454, 272] on div "Progress Updates" at bounding box center [406, 268] width 109 height 19
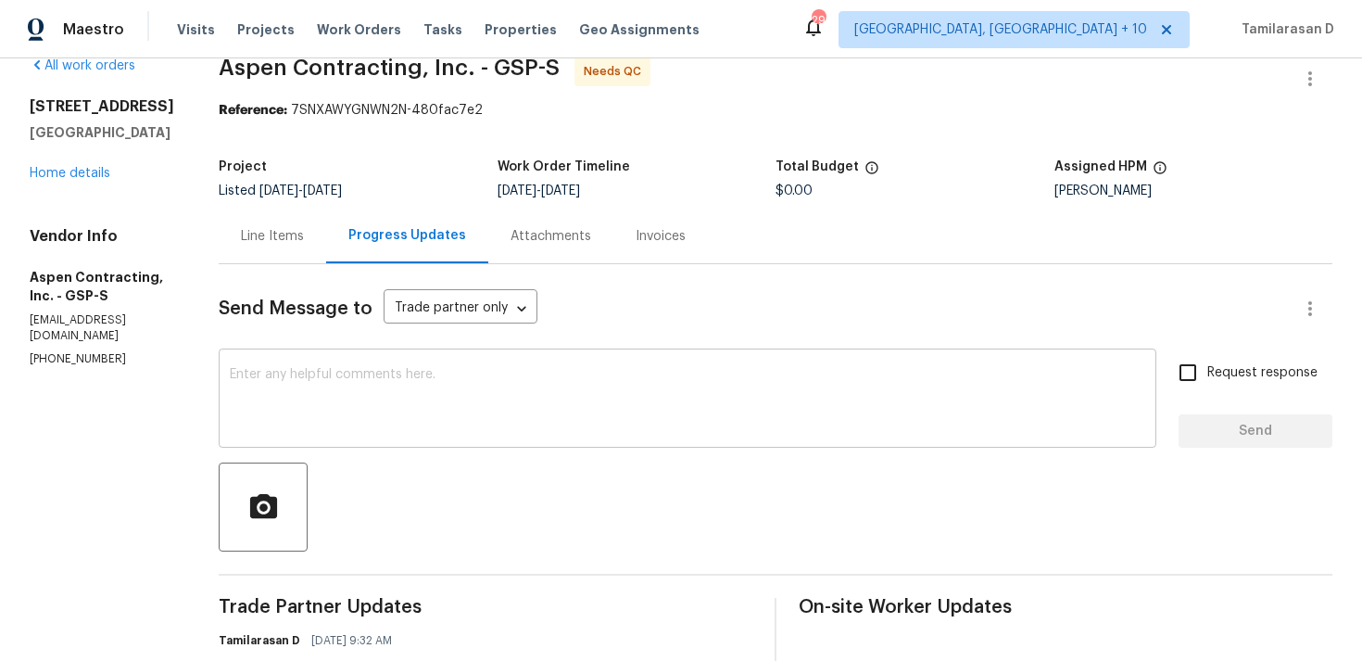
scroll to position [190, 0]
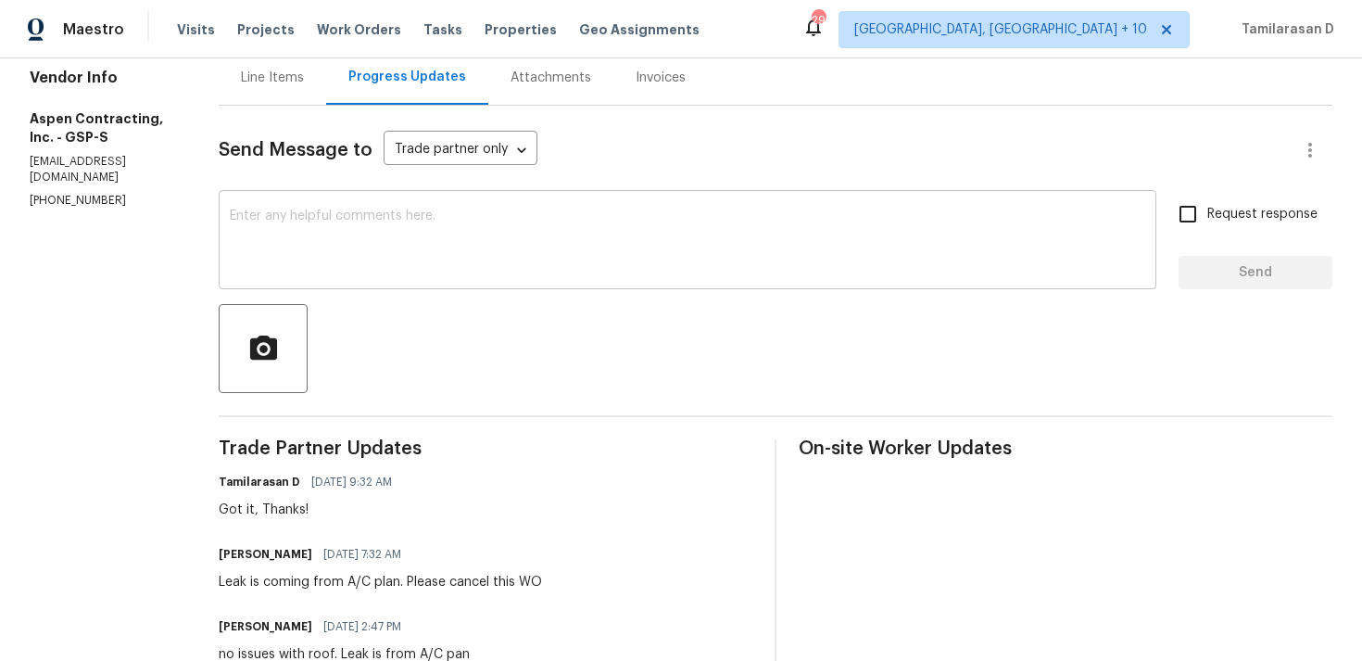
click at [361, 237] on textarea at bounding box center [688, 241] width 916 height 65
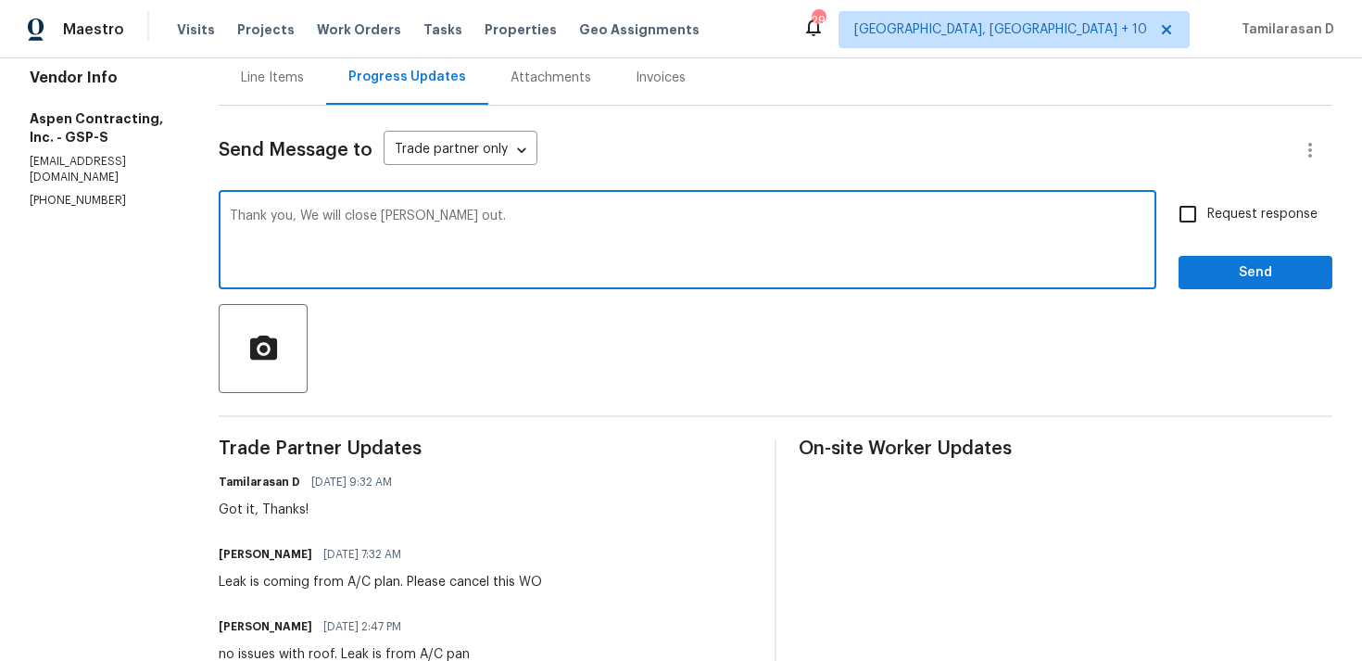
click at [403, 216] on textarea "Thank you, We will close [PERSON_NAME] out." at bounding box center [688, 241] width 916 height 65
click at [507, 230] on textarea "Thank you, We will close this out." at bounding box center [688, 241] width 916 height 65
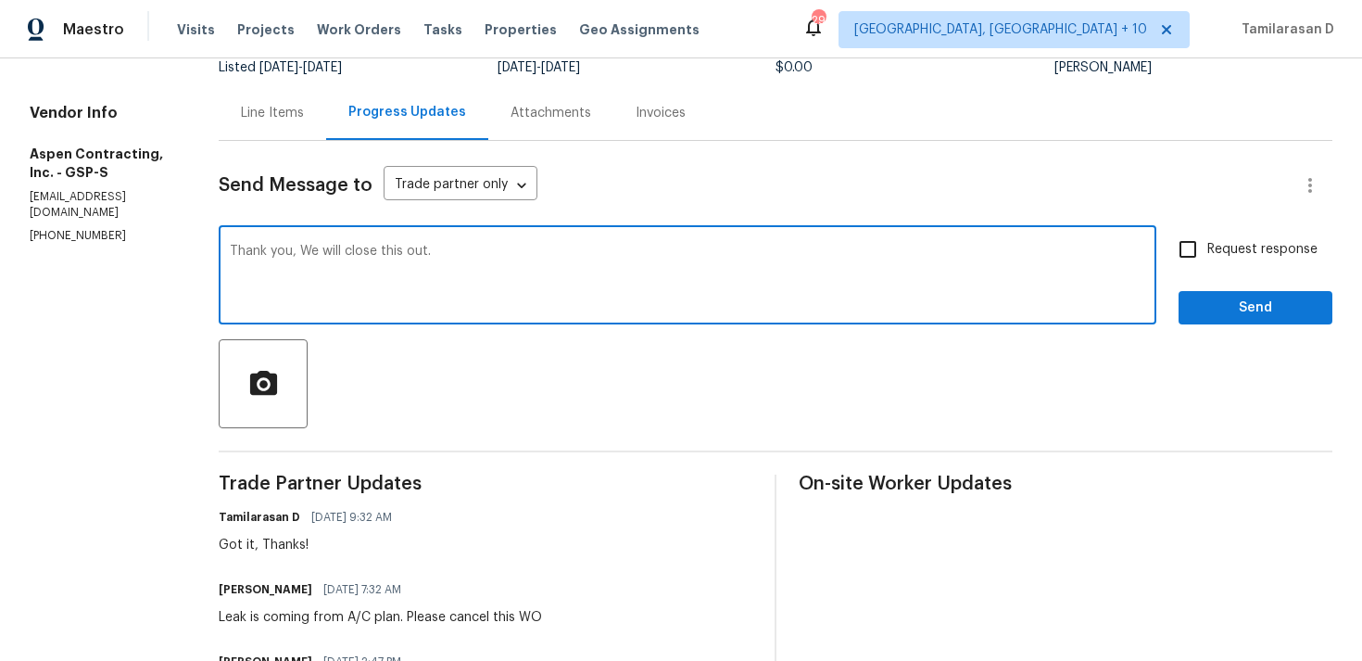
scroll to position [219, 0]
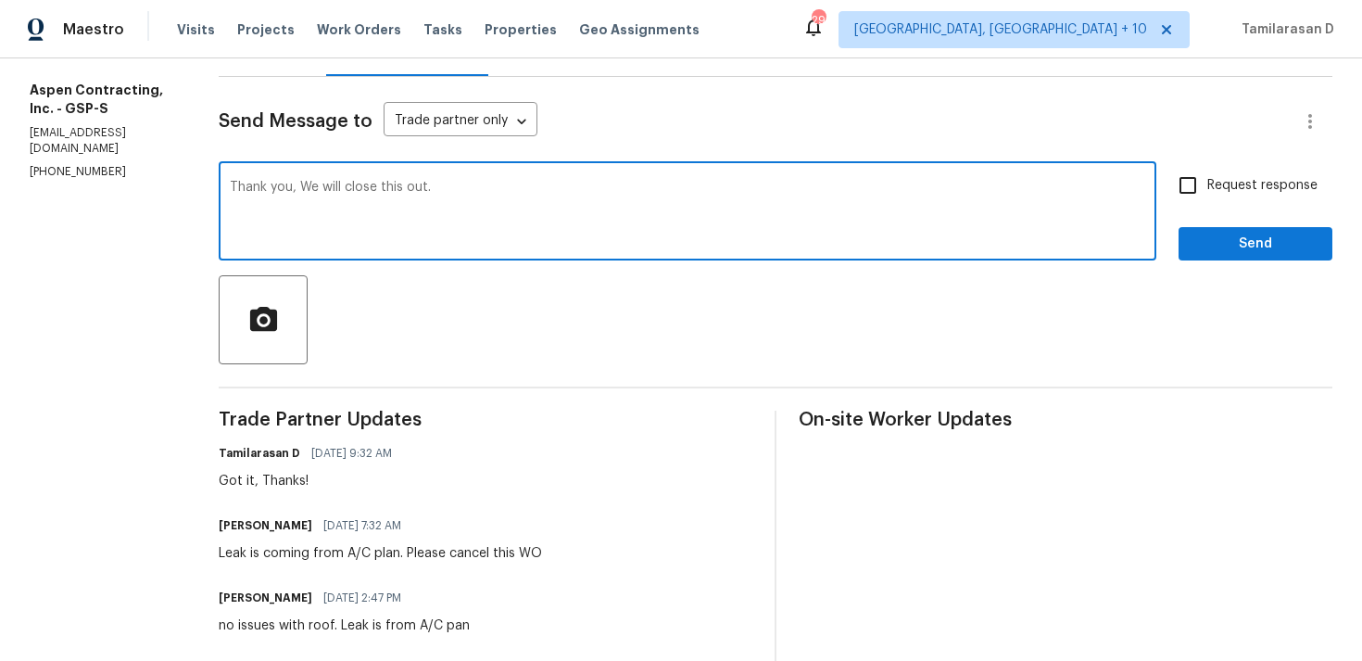
type textarea "Thank you, We will close this out."
click at [1204, 237] on span "Send" at bounding box center [1256, 244] width 124 height 23
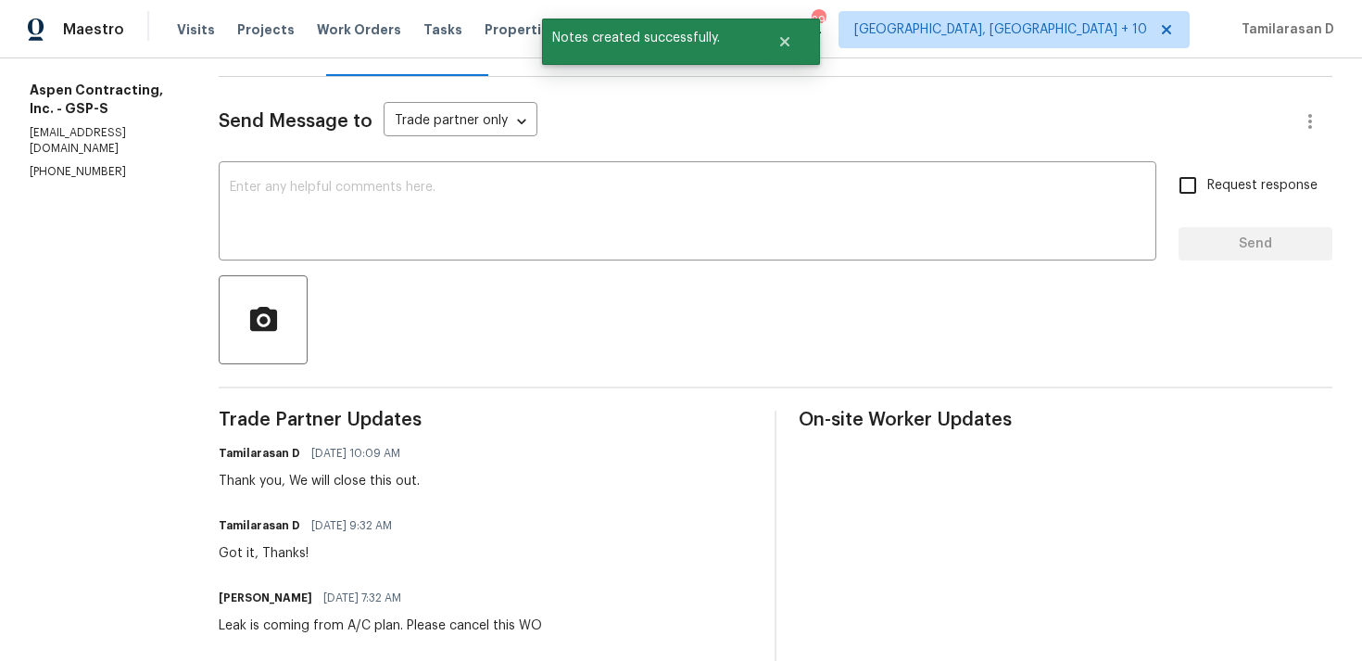
scroll to position [0, 0]
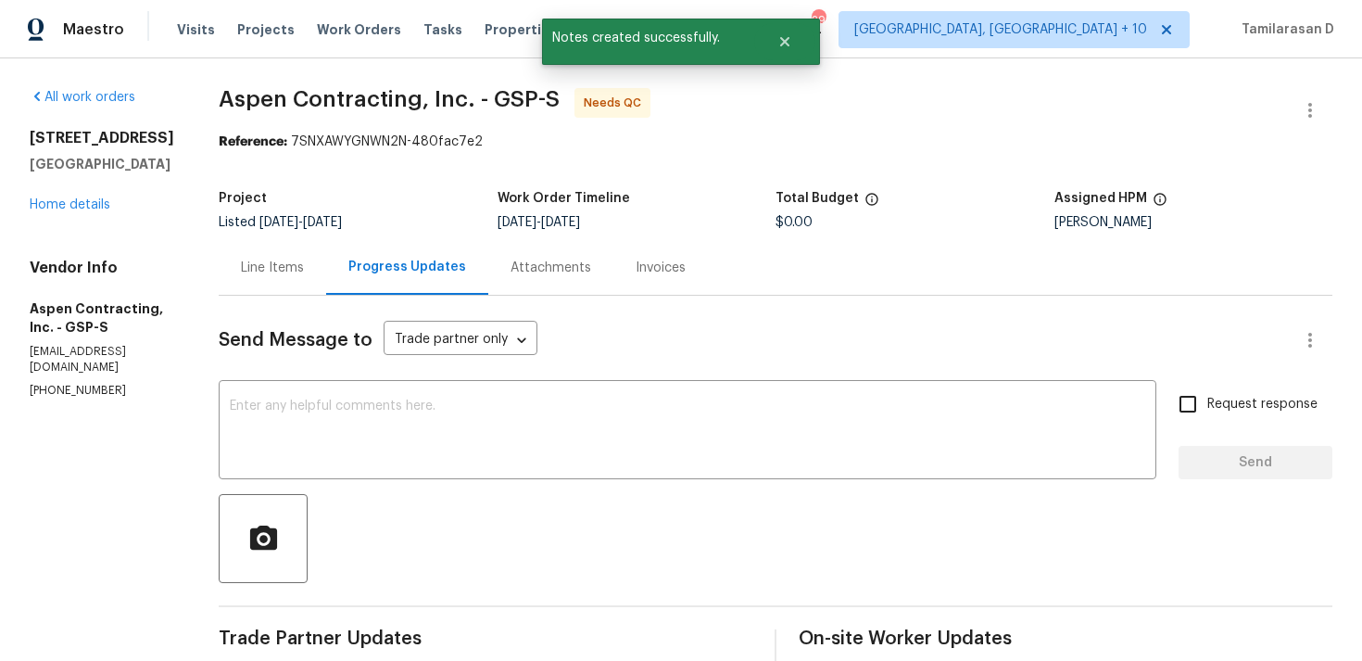
click at [277, 278] on div "Line Items" at bounding box center [273, 267] width 108 height 55
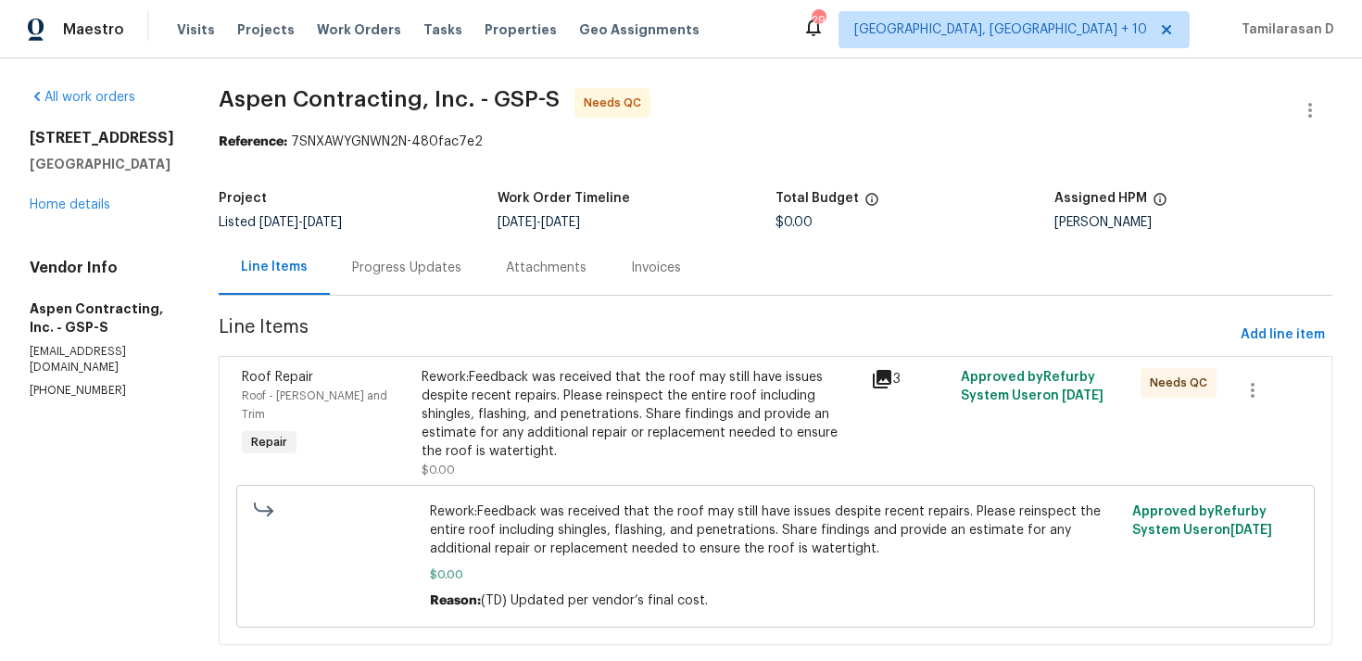
click at [410, 261] on div "Progress Updates" at bounding box center [406, 268] width 109 height 19
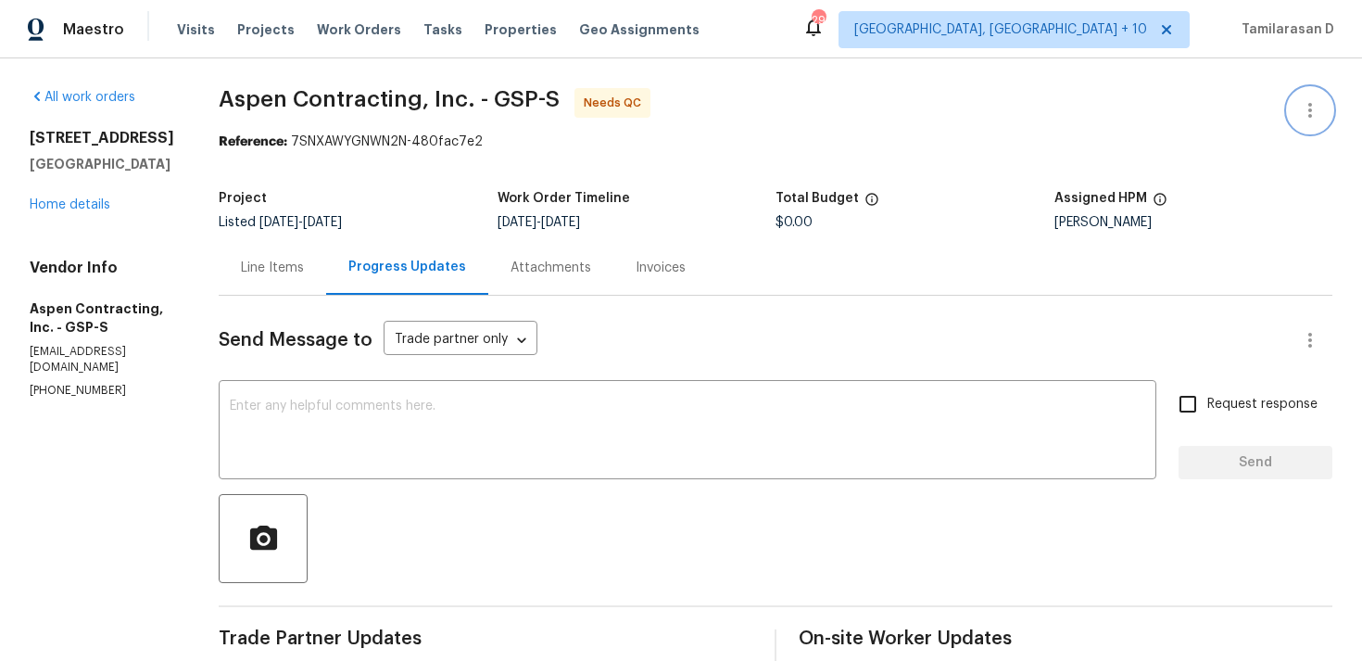
click at [1301, 113] on icon "button" at bounding box center [1310, 110] width 22 height 22
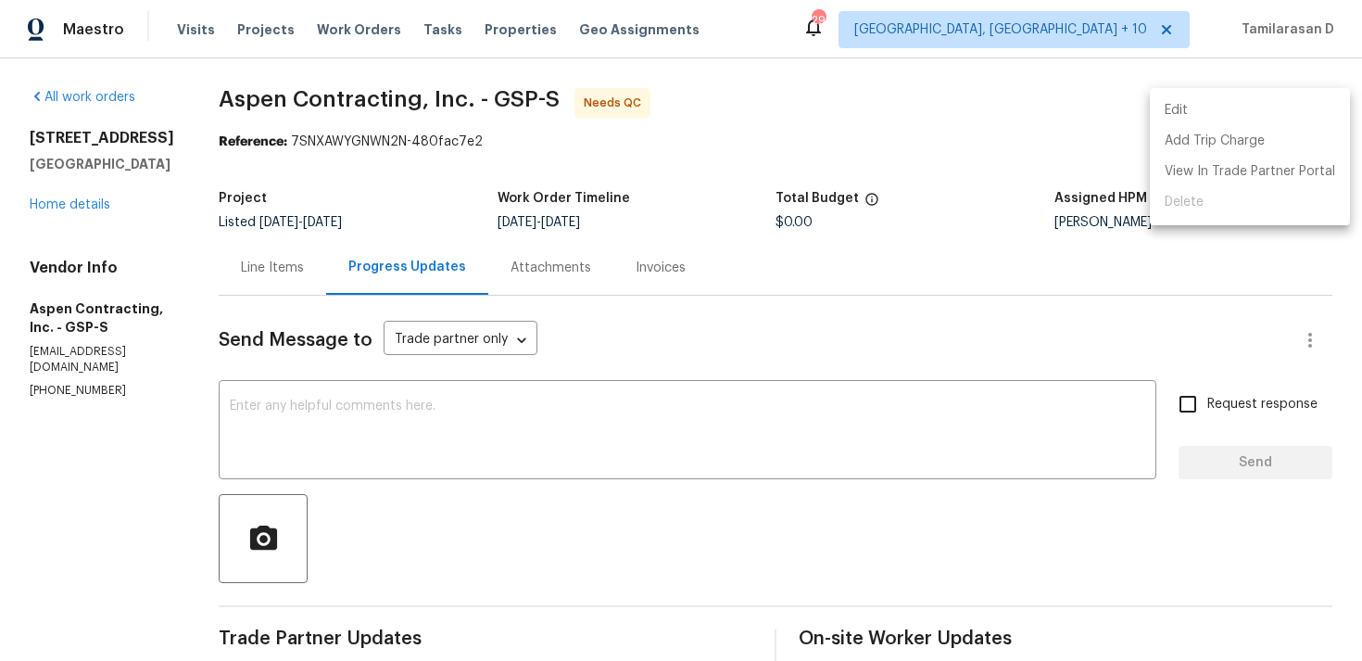
click at [1176, 112] on li "Edit" at bounding box center [1250, 110] width 200 height 31
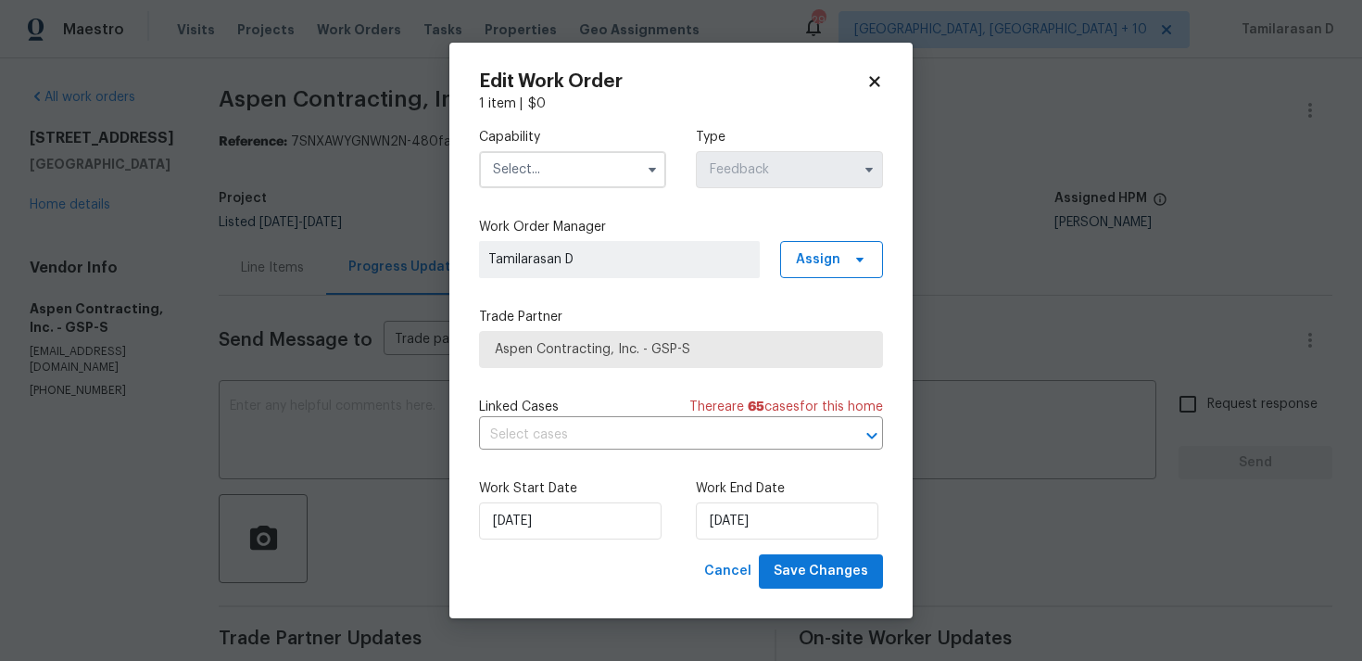
click at [638, 169] on input "text" at bounding box center [572, 169] width 187 height 37
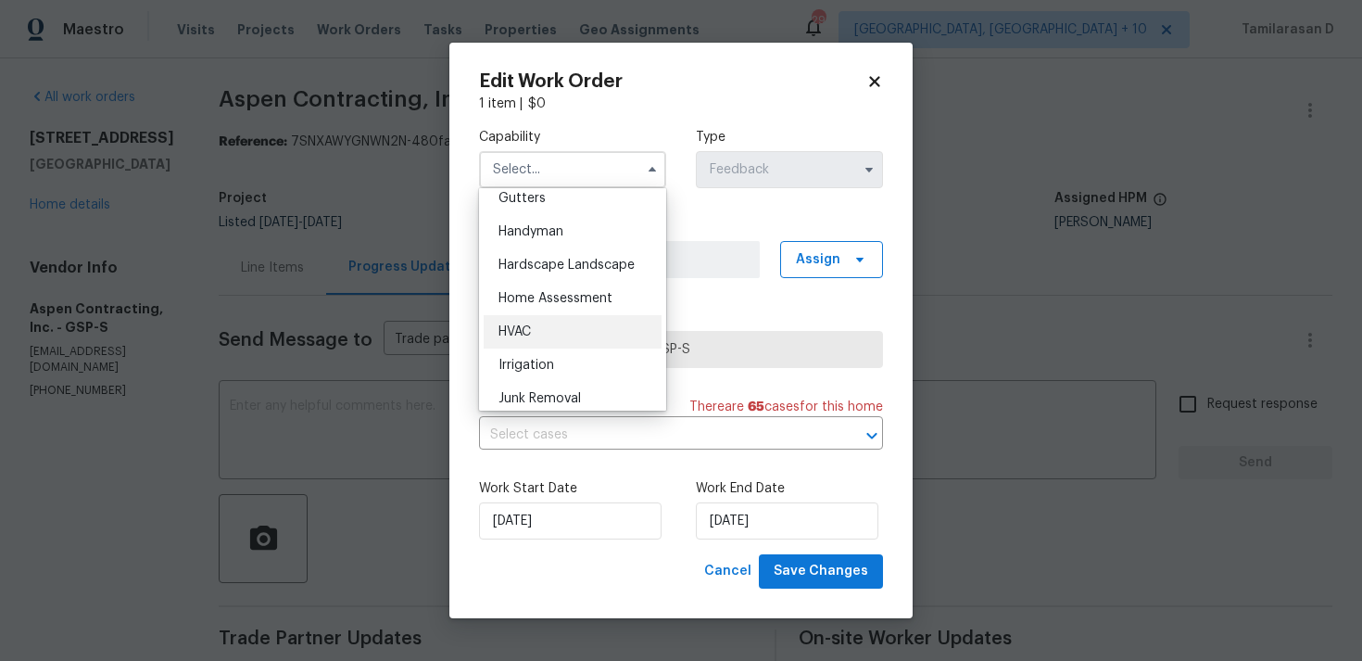
scroll to position [1006, 0]
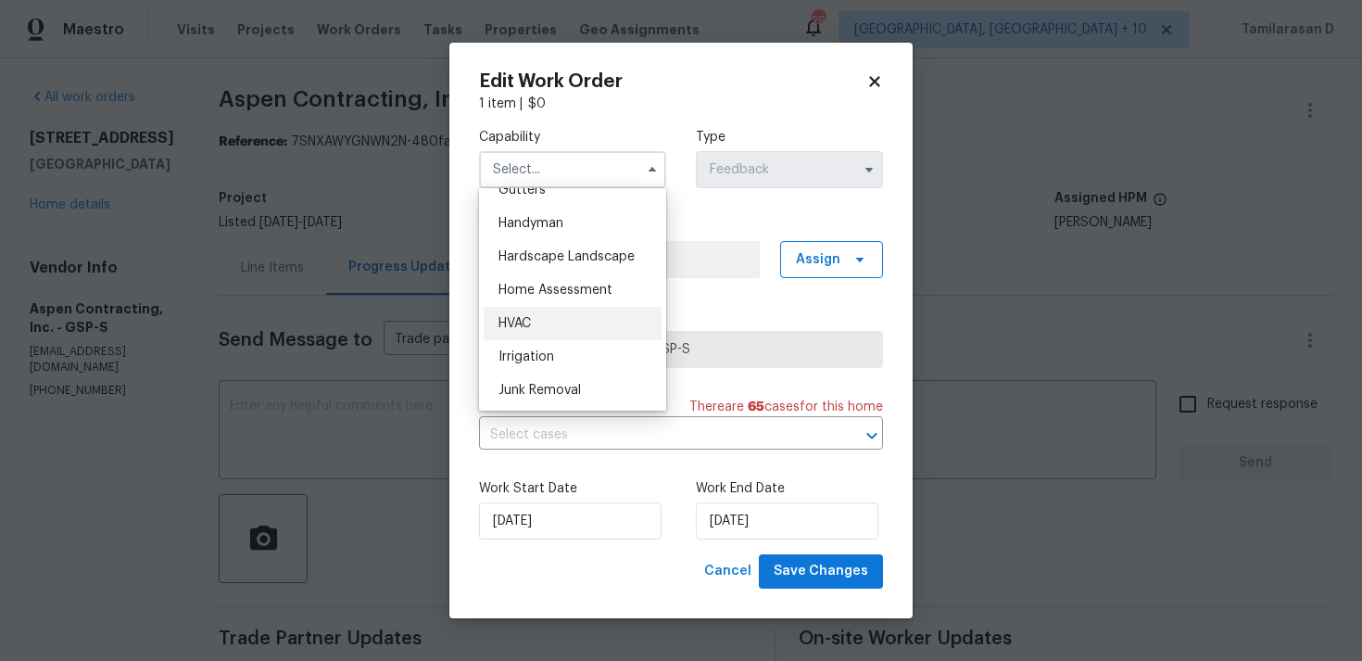
click at [525, 330] on div "HVAC" at bounding box center [573, 323] width 178 height 33
type input "HVAC"
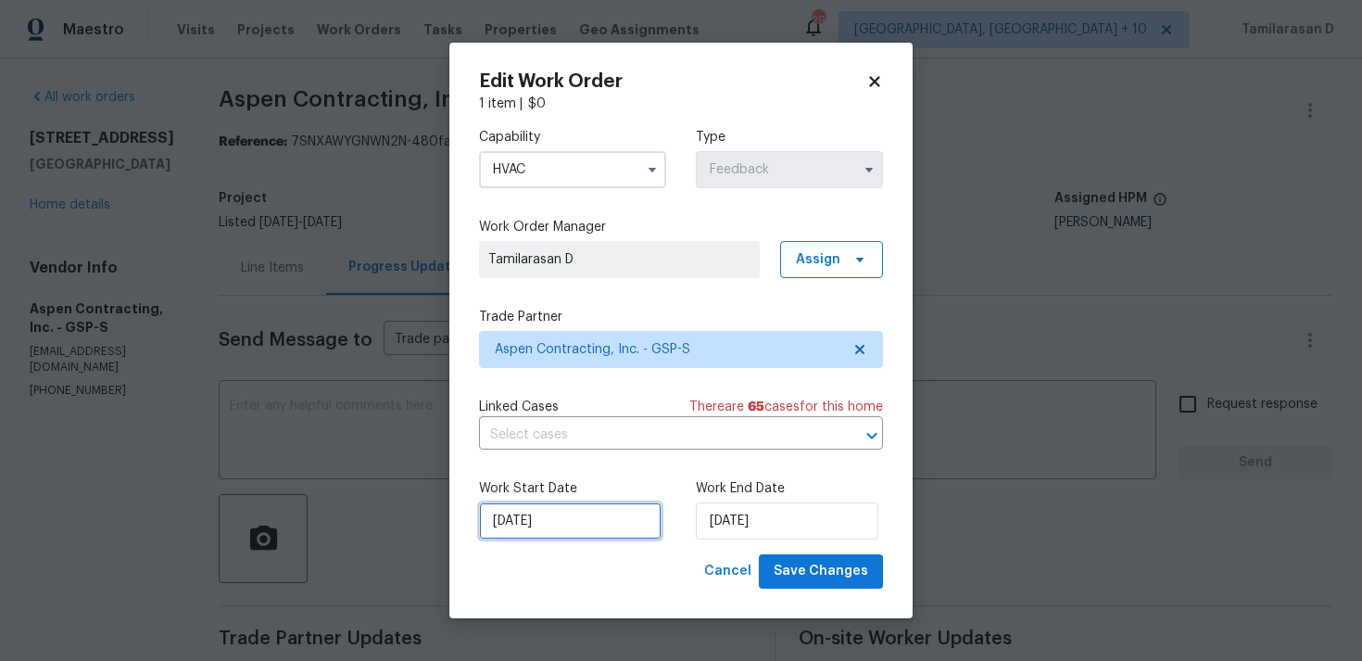
click at [545, 526] on input "03/09/2025" at bounding box center [570, 520] width 183 height 37
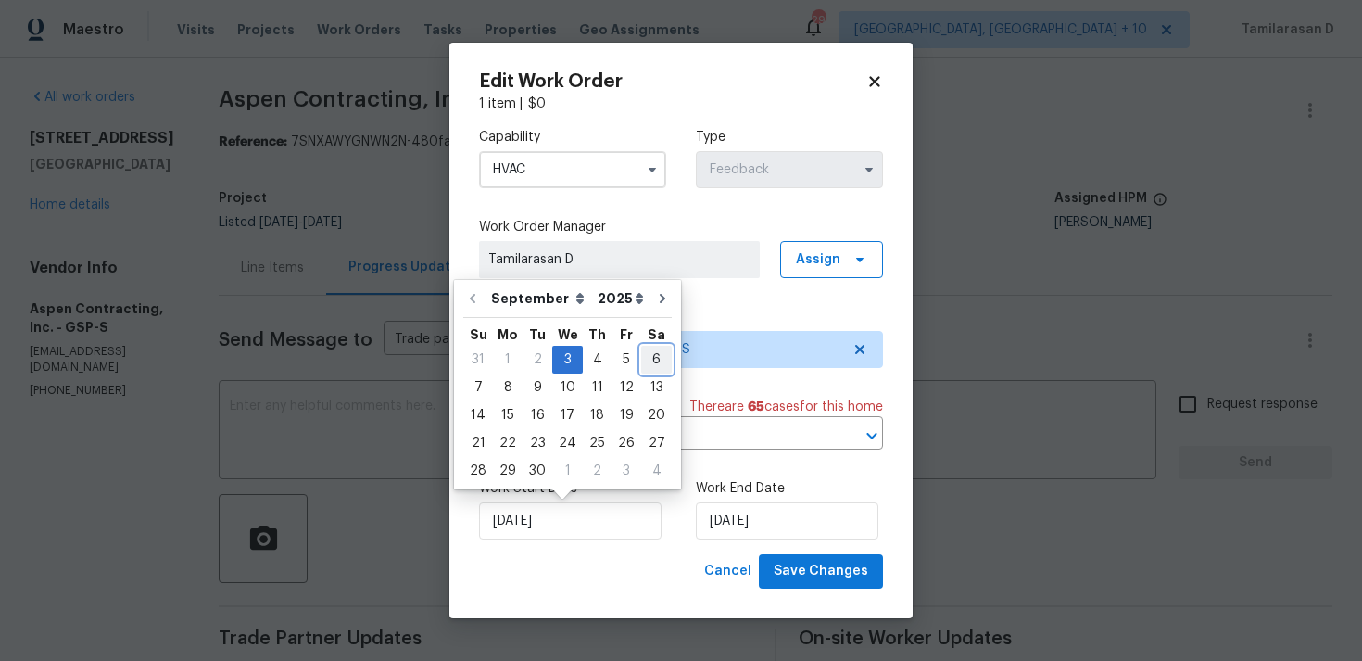
click at [642, 361] on div "6" at bounding box center [656, 360] width 31 height 26
type input "06/09/2025"
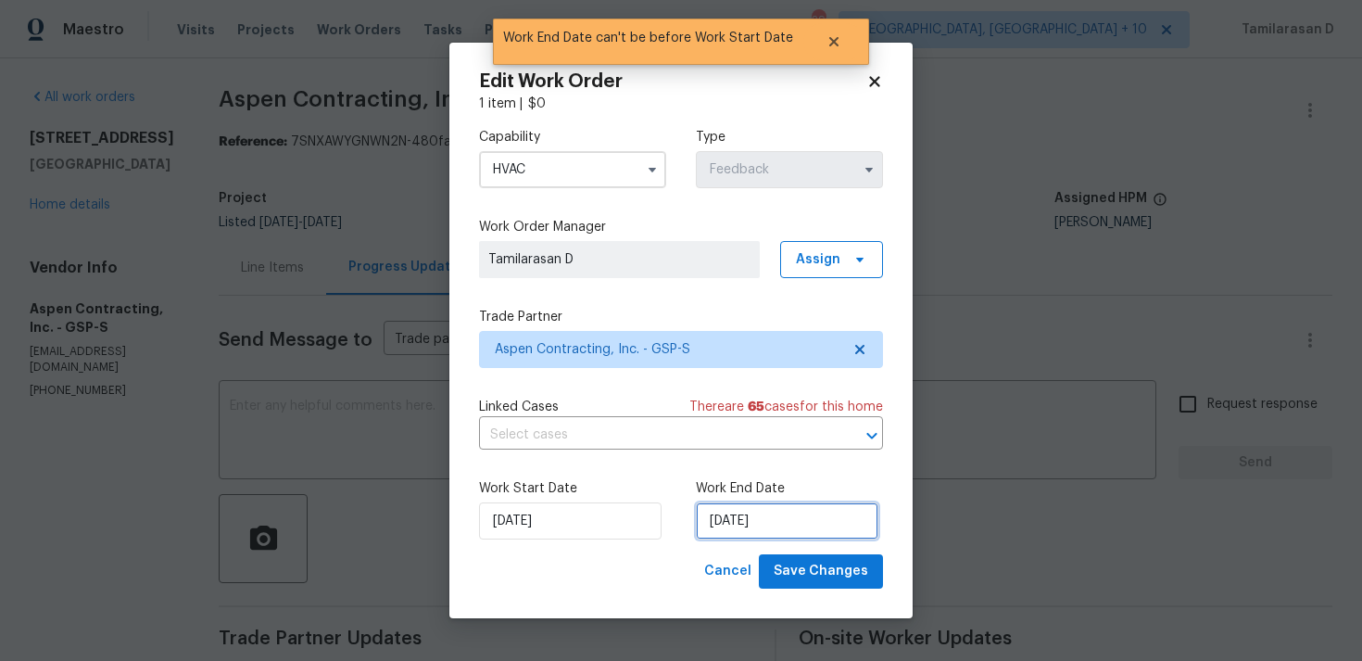
click at [771, 518] on input "06/09/2025" at bounding box center [787, 520] width 183 height 37
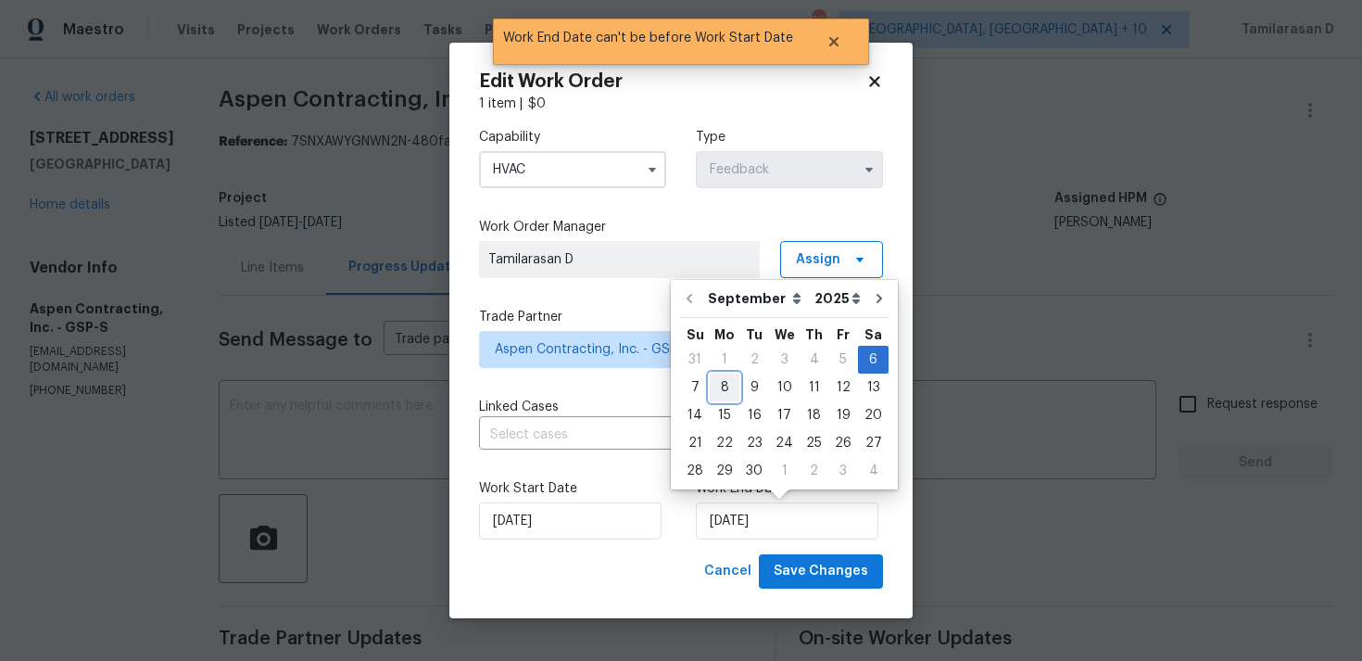
click at [717, 380] on div "8" at bounding box center [725, 387] width 30 height 26
type input "08/09/2025"
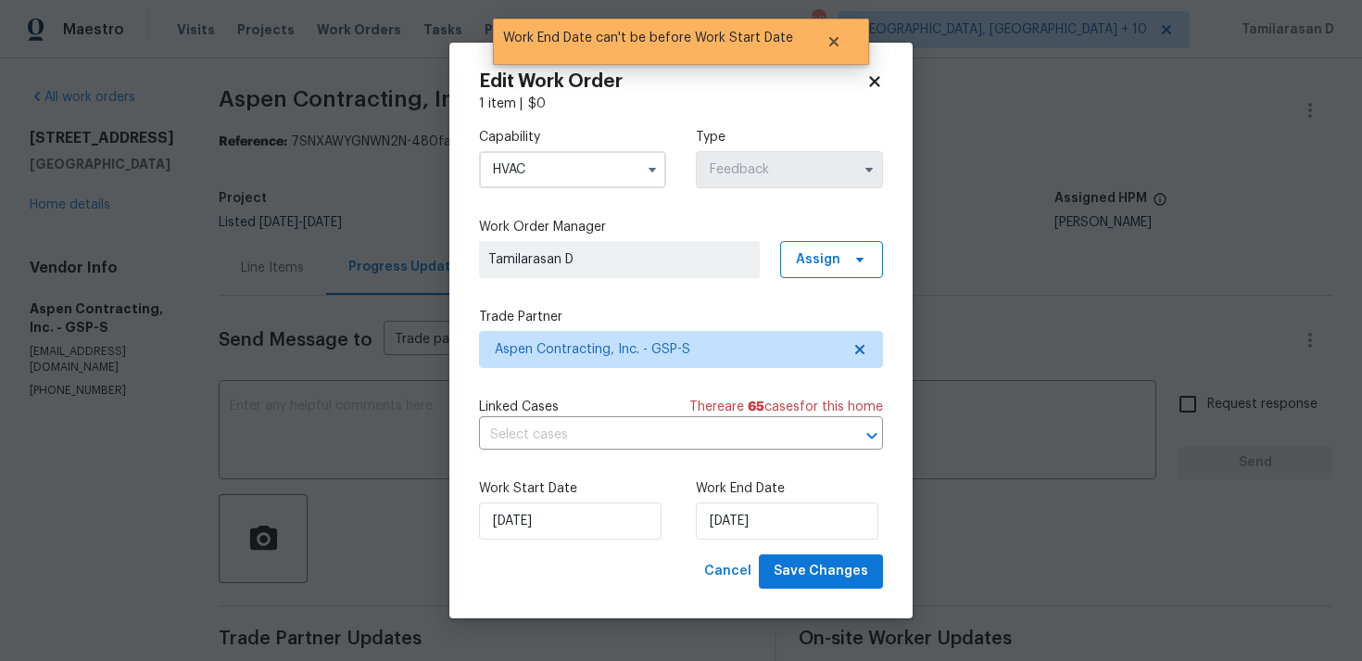
click at [826, 590] on div "Edit Work Order 1 item | $ 0 Capability HVAC Type Feedback Work Order Manager T…" at bounding box center [681, 331] width 463 height 576
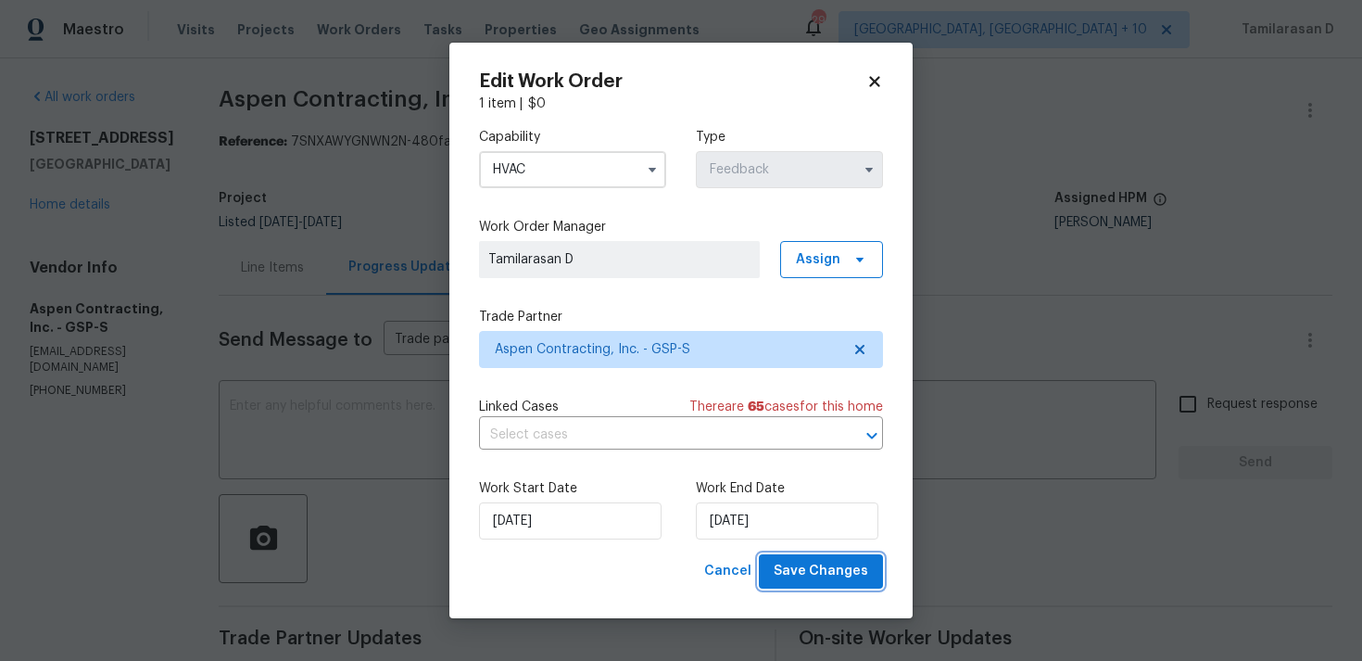
click at [823, 574] on span "Save Changes" at bounding box center [821, 571] width 95 height 23
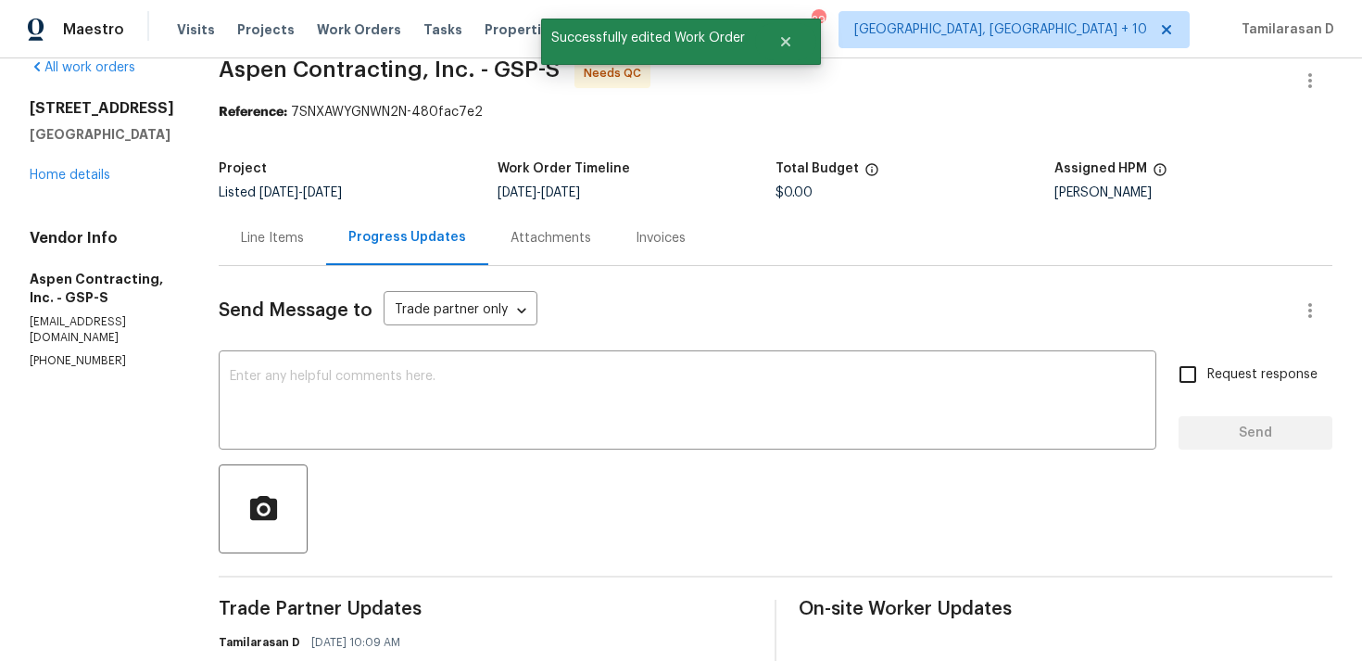
scroll to position [0, 0]
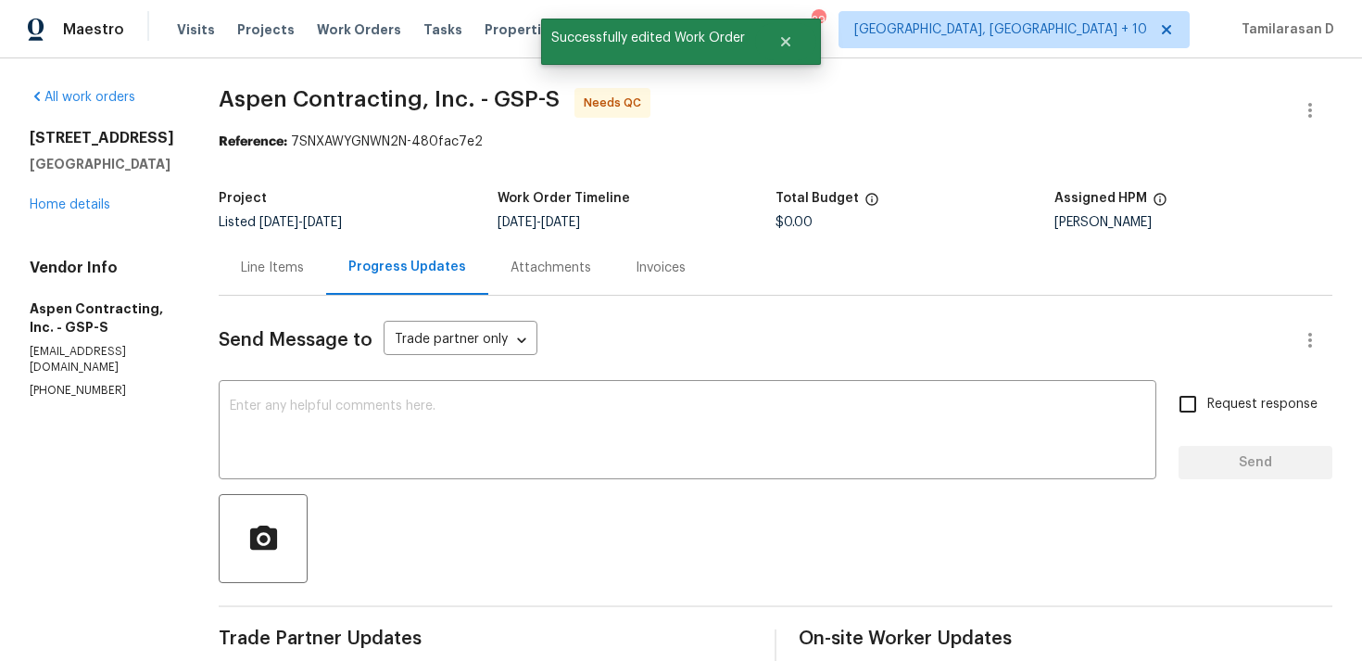
click at [291, 276] on div "Line Items" at bounding box center [272, 268] width 63 height 19
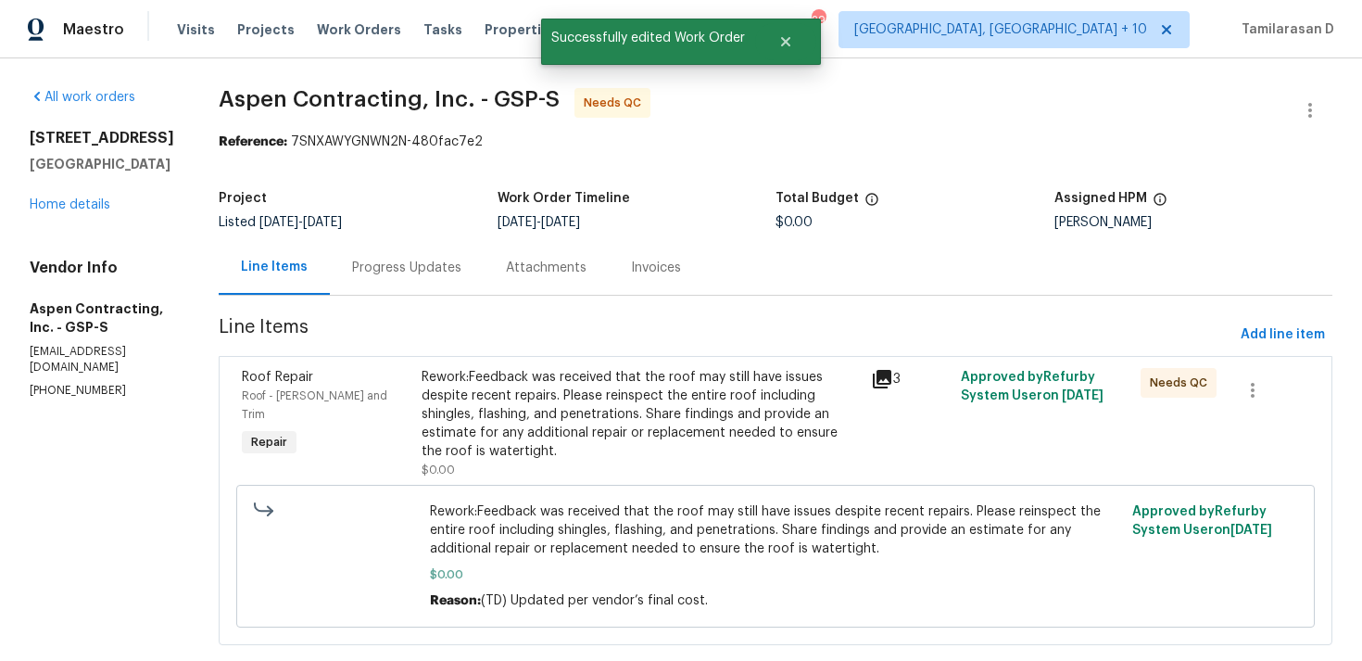
click at [554, 402] on div "Rework:Feedback was received that the roof may still have issues despite recent…" at bounding box center [641, 414] width 438 height 93
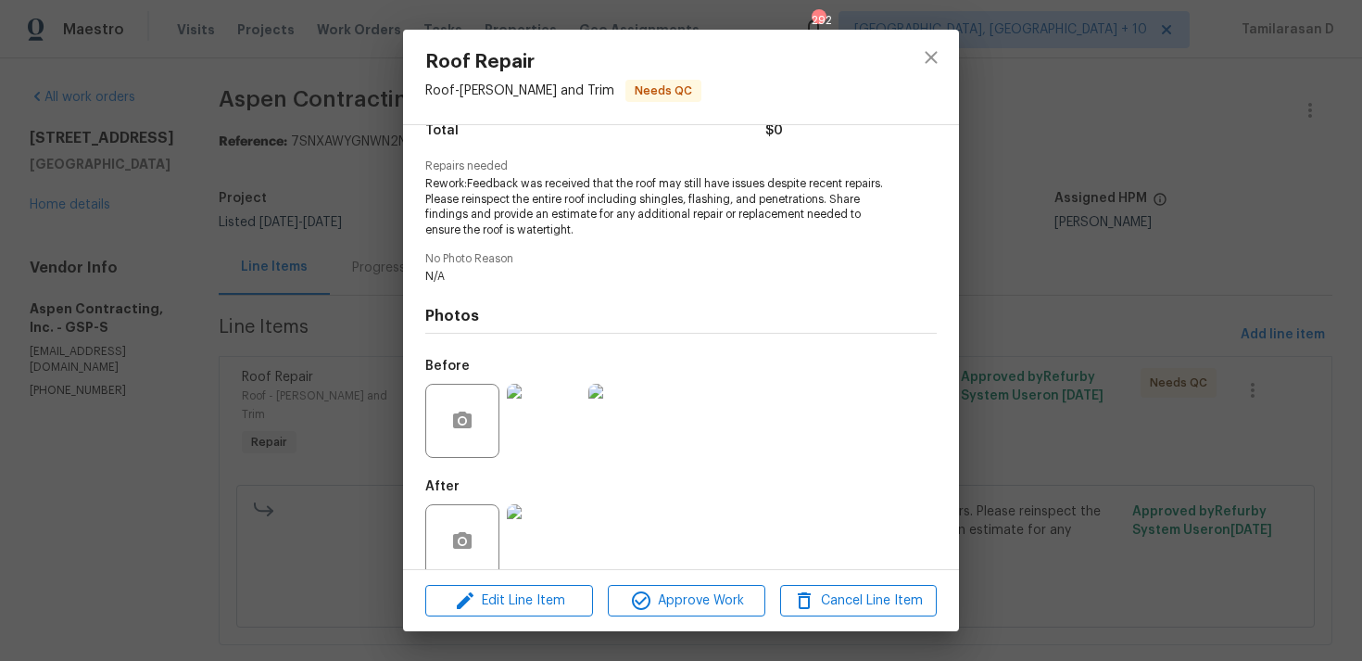
scroll to position [193, 0]
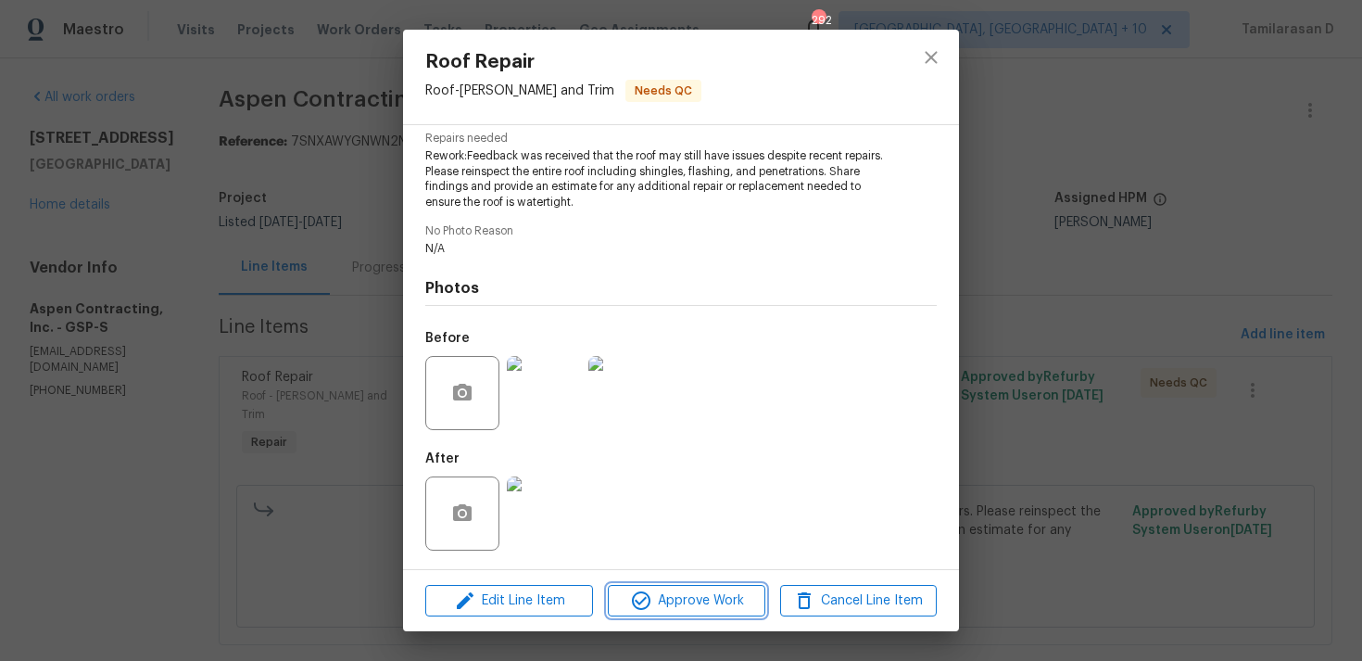
click at [682, 606] on span "Approve Work" at bounding box center [687, 600] width 146 height 23
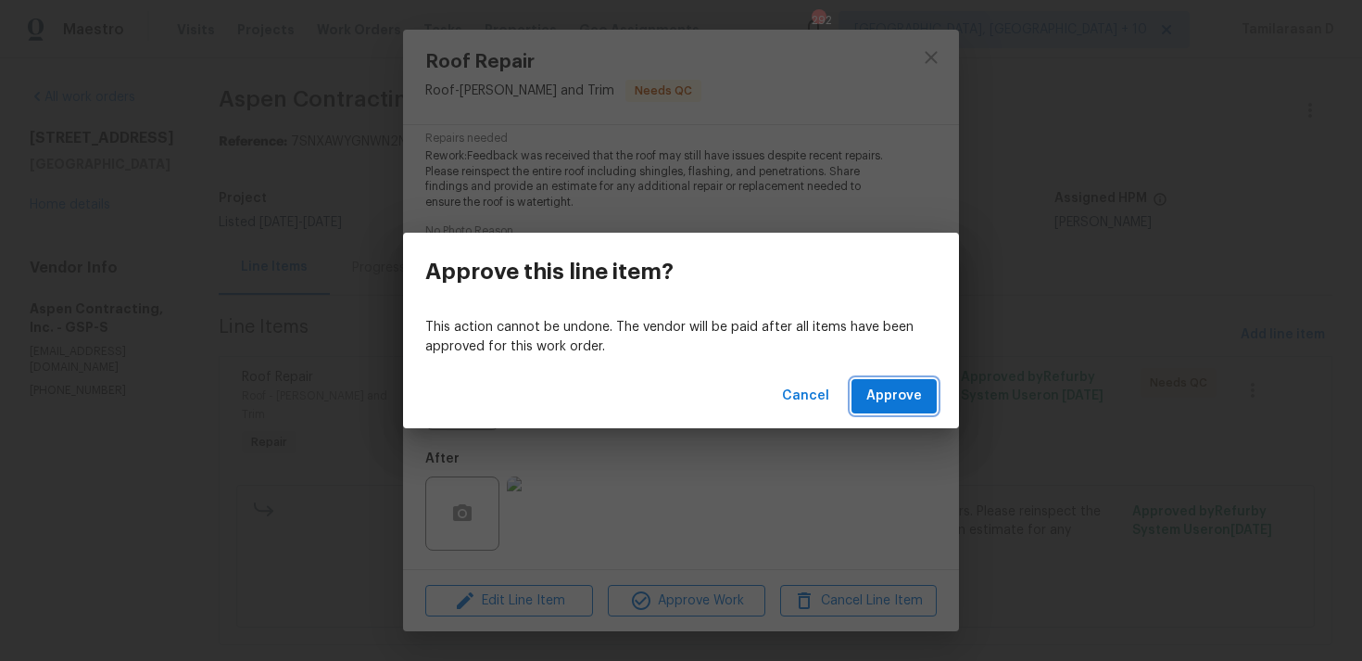
click at [905, 399] on span "Approve" at bounding box center [895, 396] width 56 height 23
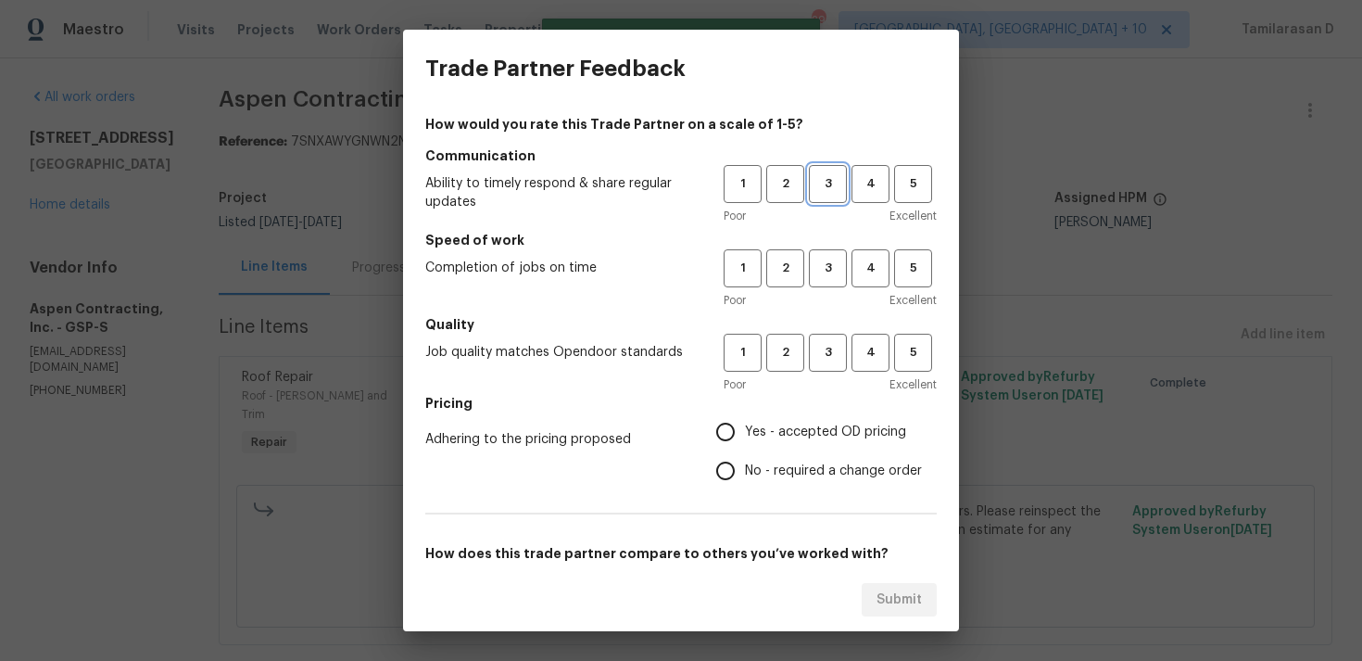
click at [817, 187] on span "3" at bounding box center [828, 183] width 34 height 21
click at [834, 280] on button "3" at bounding box center [828, 268] width 38 height 38
click at [817, 341] on button "3" at bounding box center [828, 353] width 38 height 38
click at [723, 462] on input "No - required a change order" at bounding box center [725, 470] width 39 height 39
radio input "true"
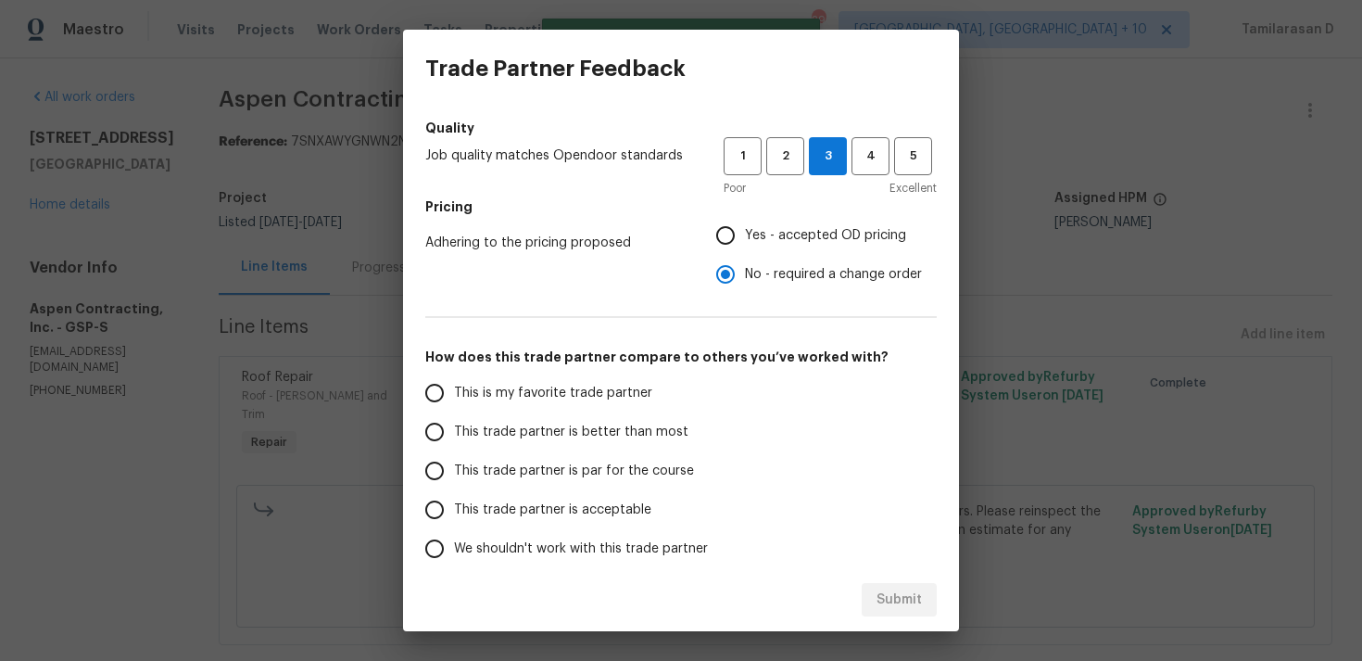
scroll to position [280, 0]
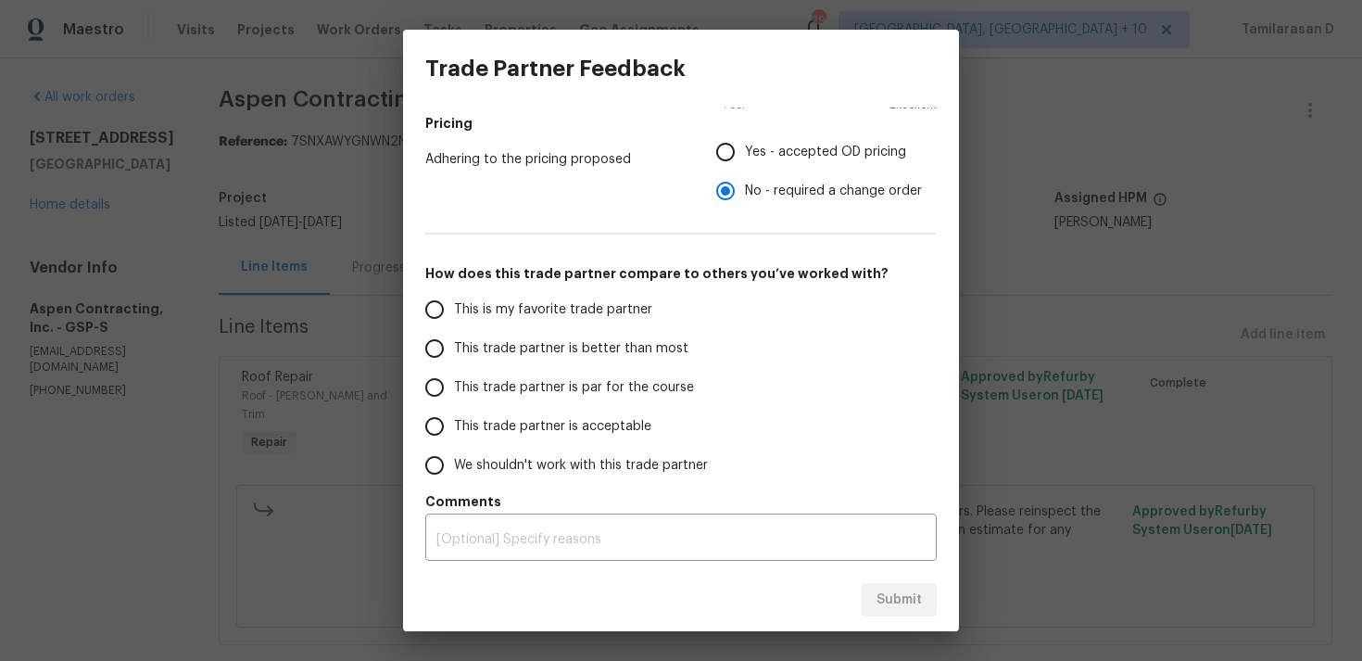
click at [430, 399] on input "This trade partner is par for the course" at bounding box center [434, 387] width 39 height 39
click at [886, 595] on span "Submit" at bounding box center [899, 600] width 45 height 23
radio input "true"
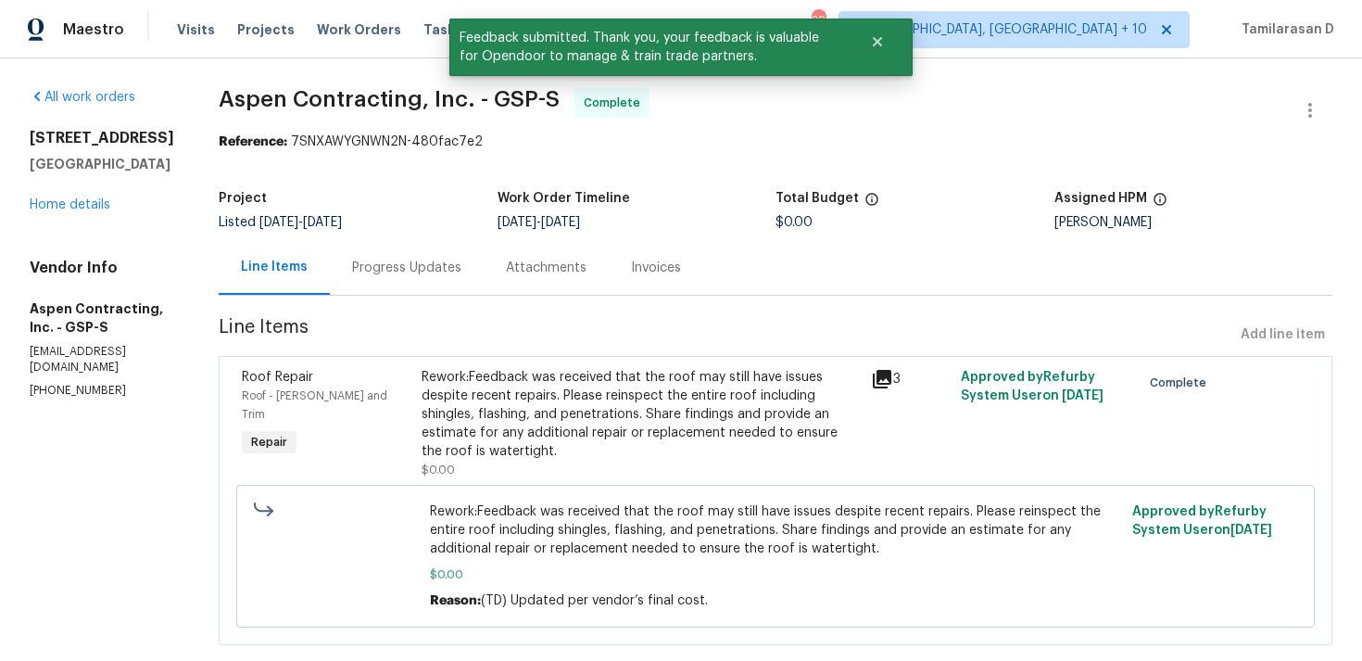
click at [450, 265] on div "Progress Updates" at bounding box center [406, 268] width 109 height 19
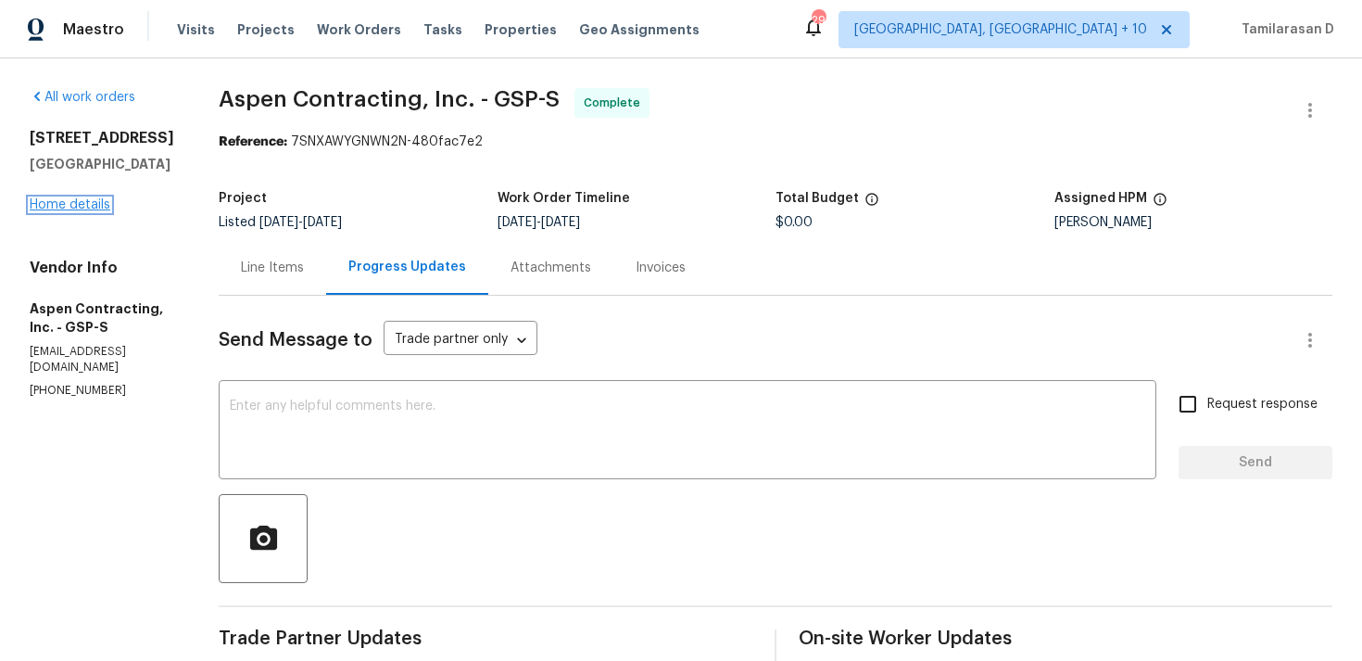
click at [102, 209] on link "Home details" at bounding box center [70, 204] width 81 height 13
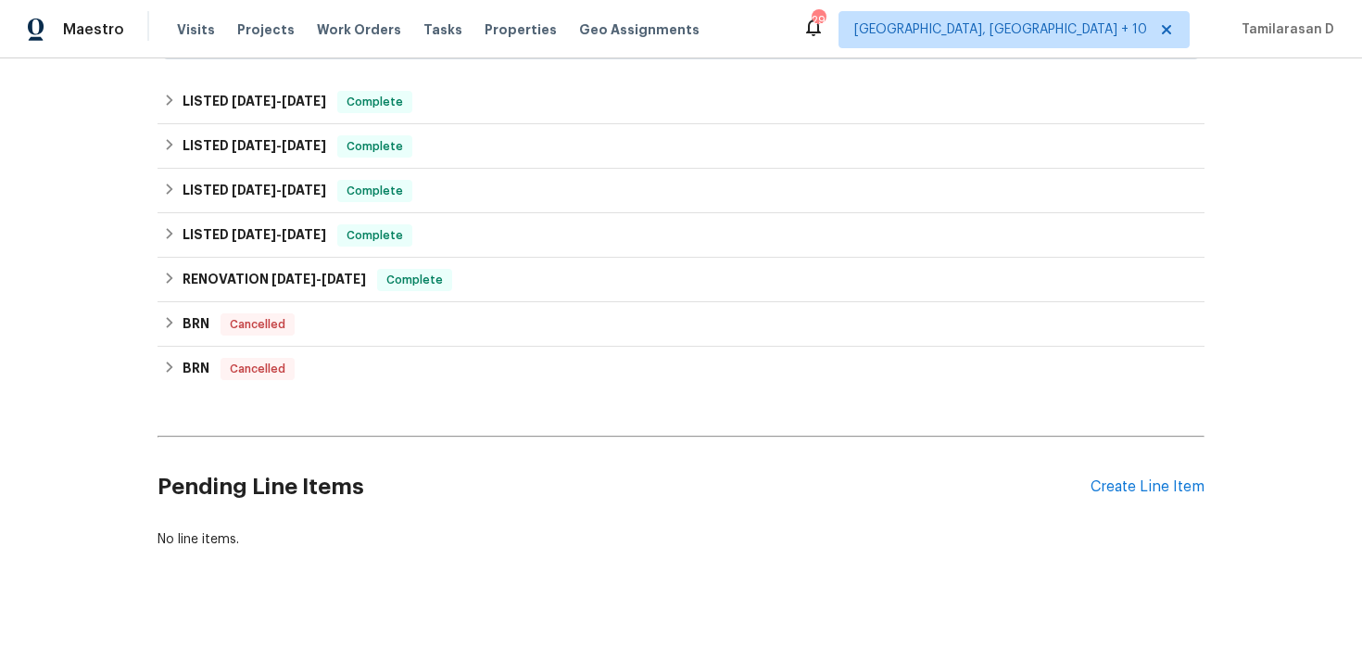
scroll to position [640, 0]
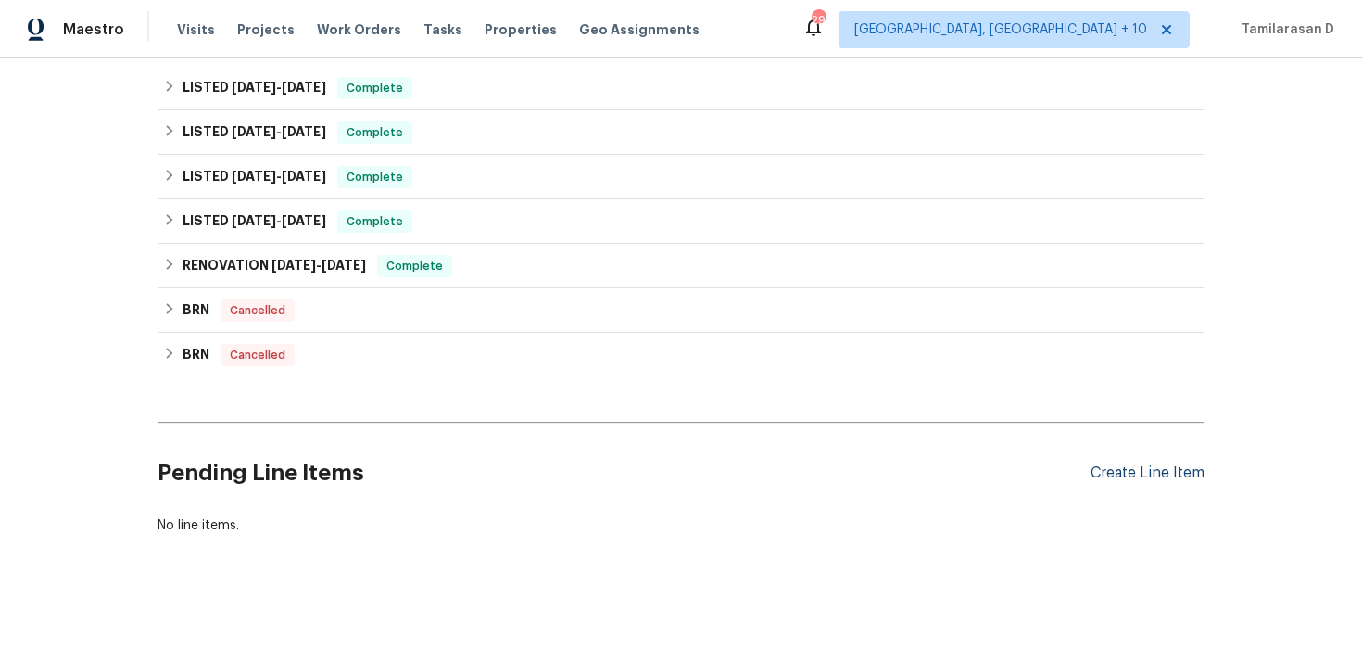
click at [1137, 469] on div "Create Line Item" at bounding box center [1148, 473] width 114 height 18
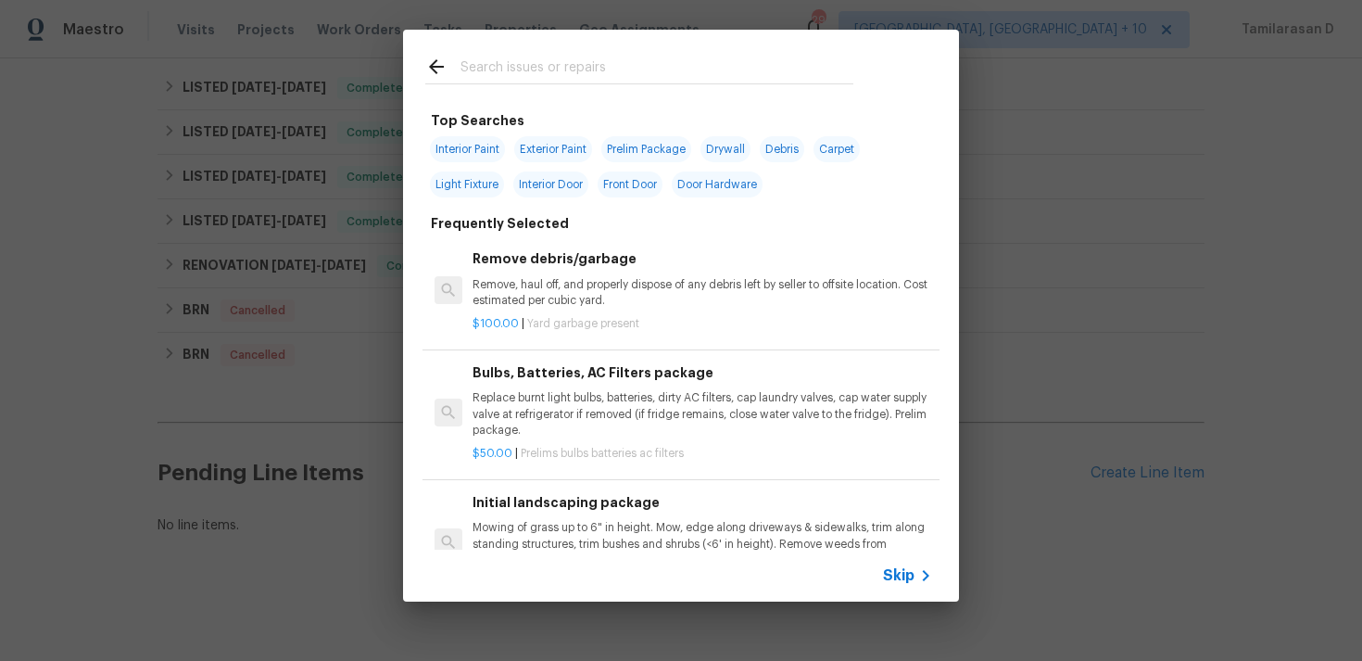
click at [915, 580] on icon at bounding box center [926, 575] width 22 height 22
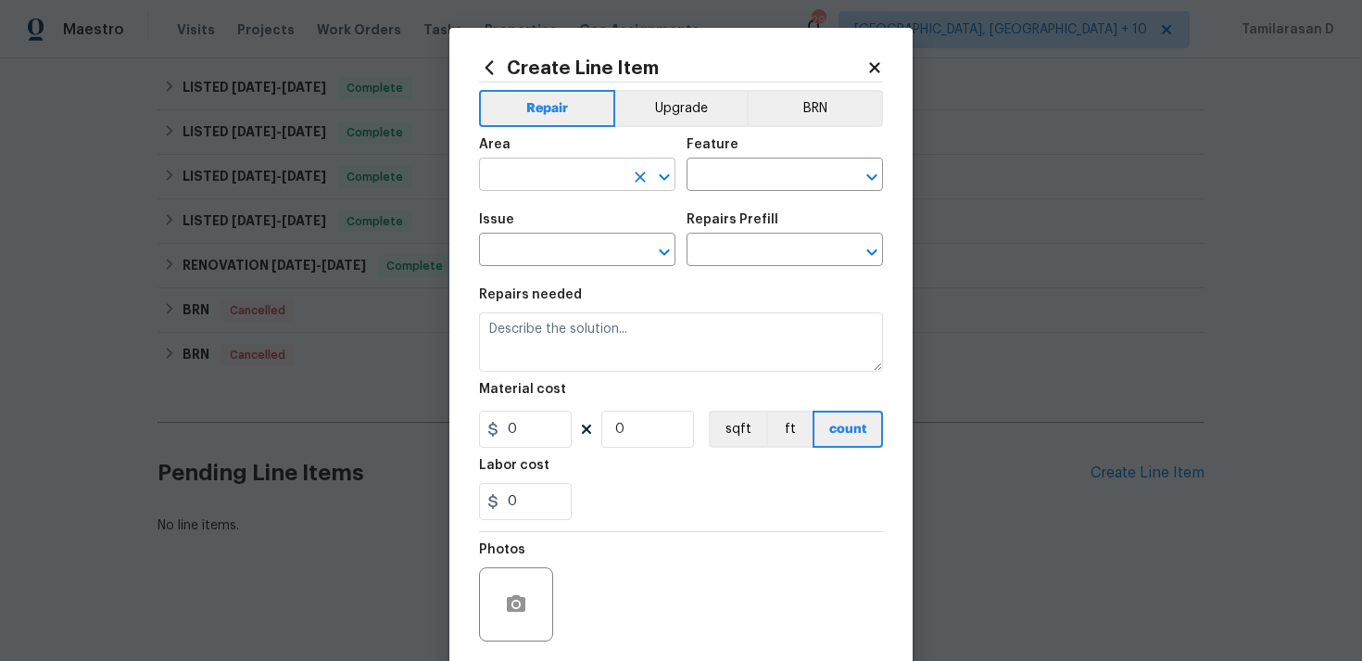
click at [573, 167] on input "text" at bounding box center [551, 176] width 145 height 29
click at [605, 237] on li "Interior Overall" at bounding box center [577, 249] width 196 height 31
type input "Interior Overall"
click at [729, 171] on input "text" at bounding box center [759, 176] width 145 height 29
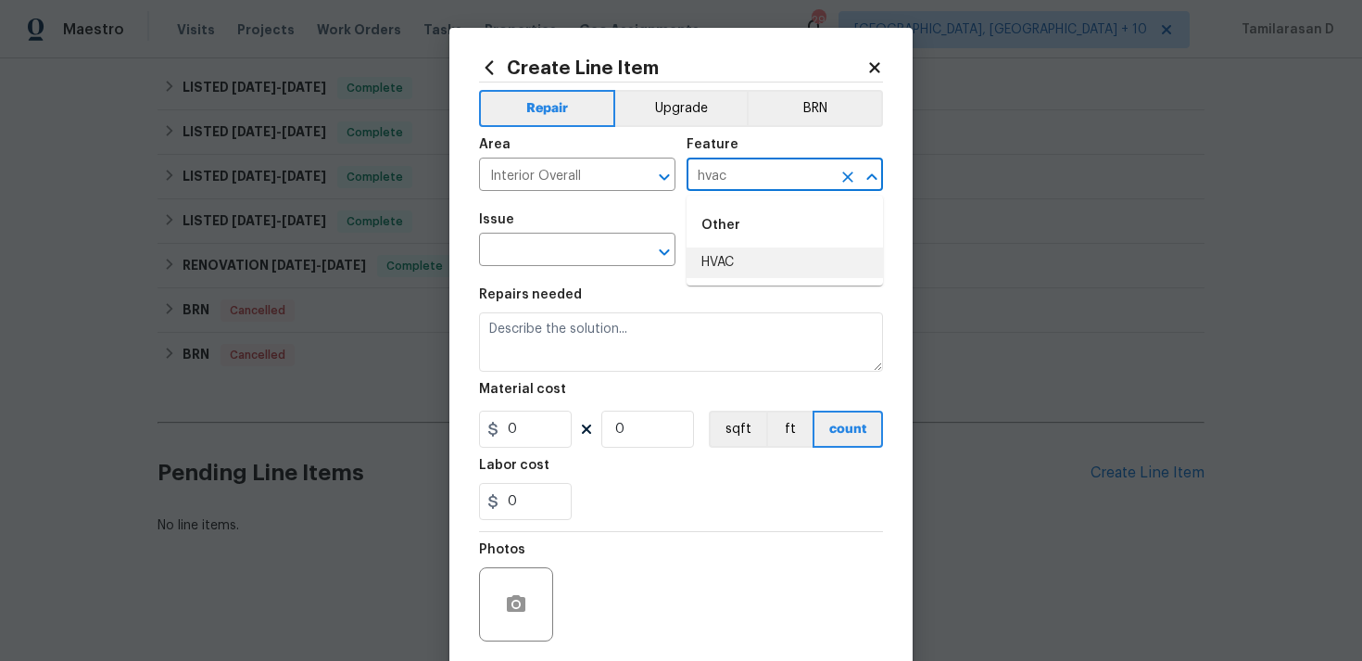
click at [727, 258] on li "HVAC" at bounding box center [785, 262] width 196 height 31
type input "HVAC"
click at [529, 250] on input "text" at bounding box center [551, 251] width 145 height 29
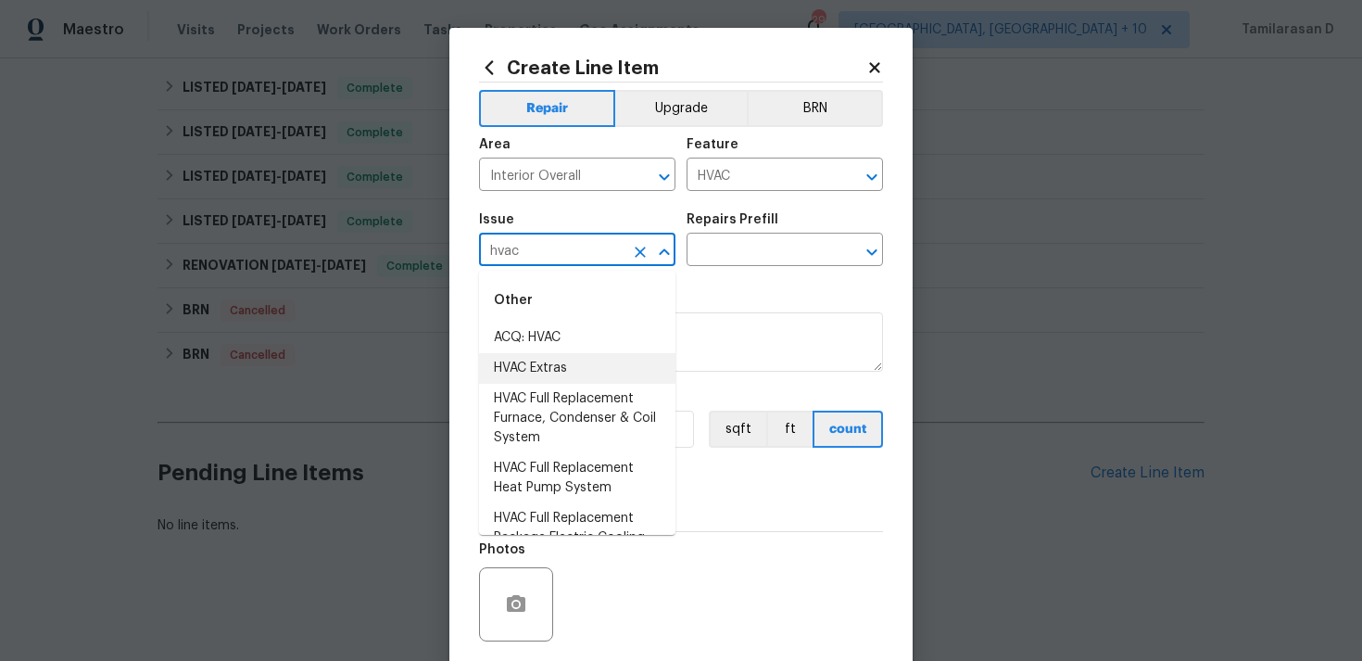
click at [540, 363] on li "HVAC Extras" at bounding box center [577, 368] width 196 height 31
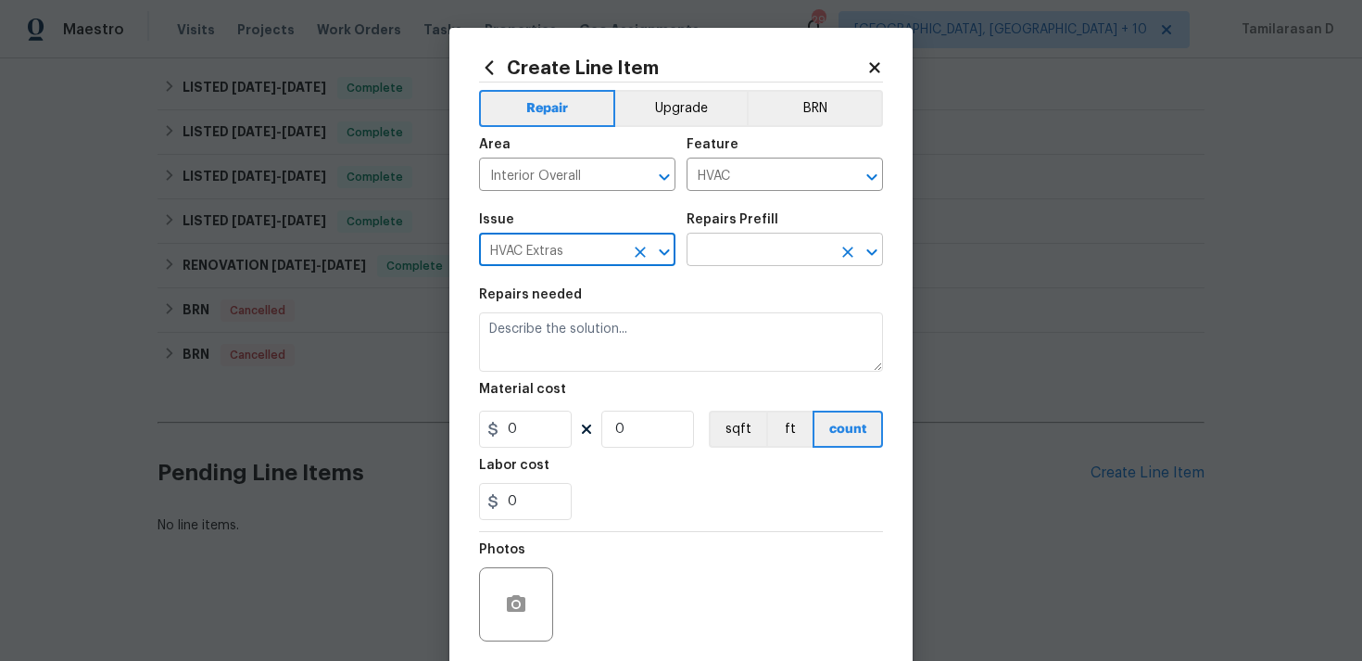
type input "HVAC Extras"
click at [733, 263] on input "text" at bounding box center [759, 251] width 145 height 29
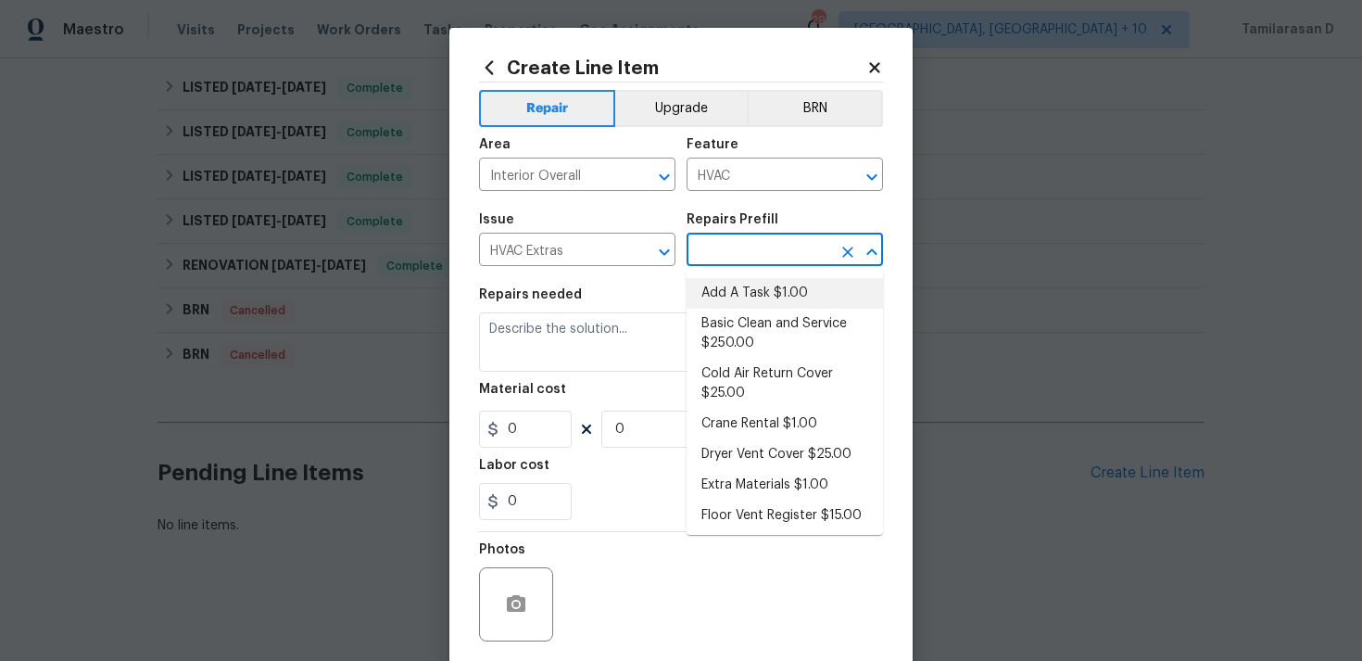
click at [731, 305] on li "Add A Task $1.00" at bounding box center [785, 293] width 196 height 31
type input "Add A Task $1.00"
type textarea "HPM to detail"
type input "1"
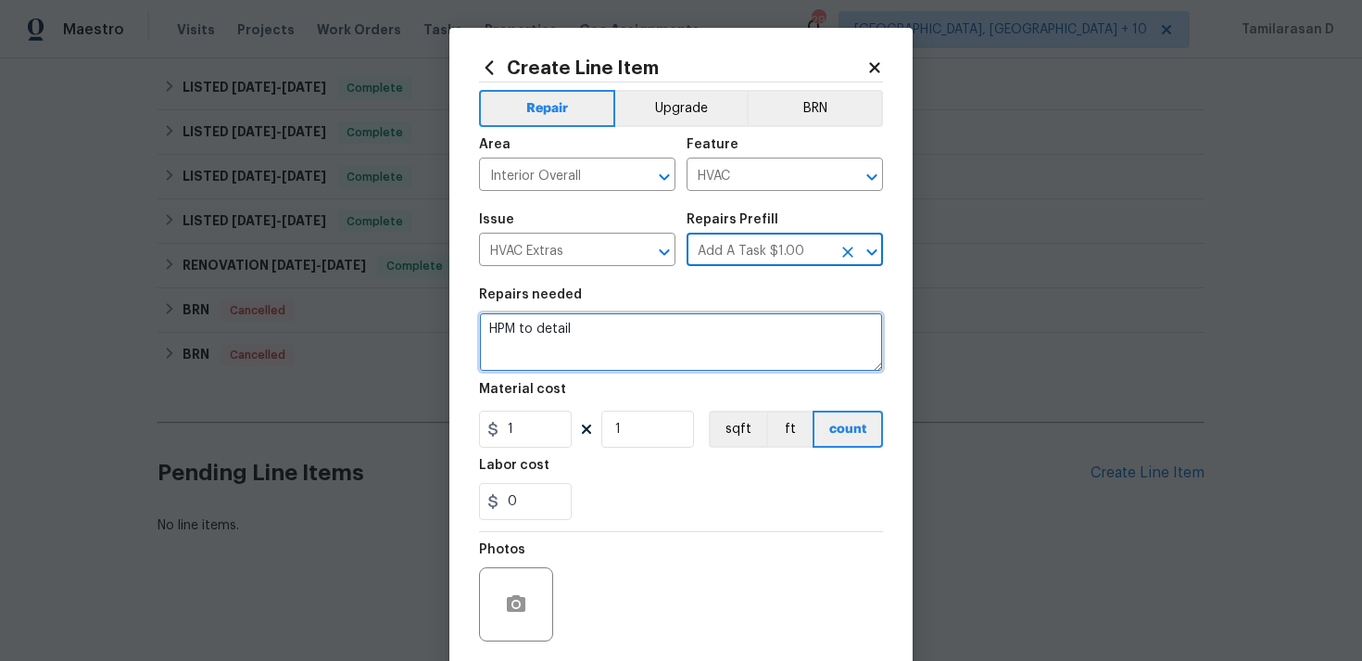
click at [517, 329] on textarea "HPM to detail" at bounding box center [681, 341] width 404 height 59
paste textarea "Diagnose and repair AC pan leak in the attic, including checking drain lines, s…"
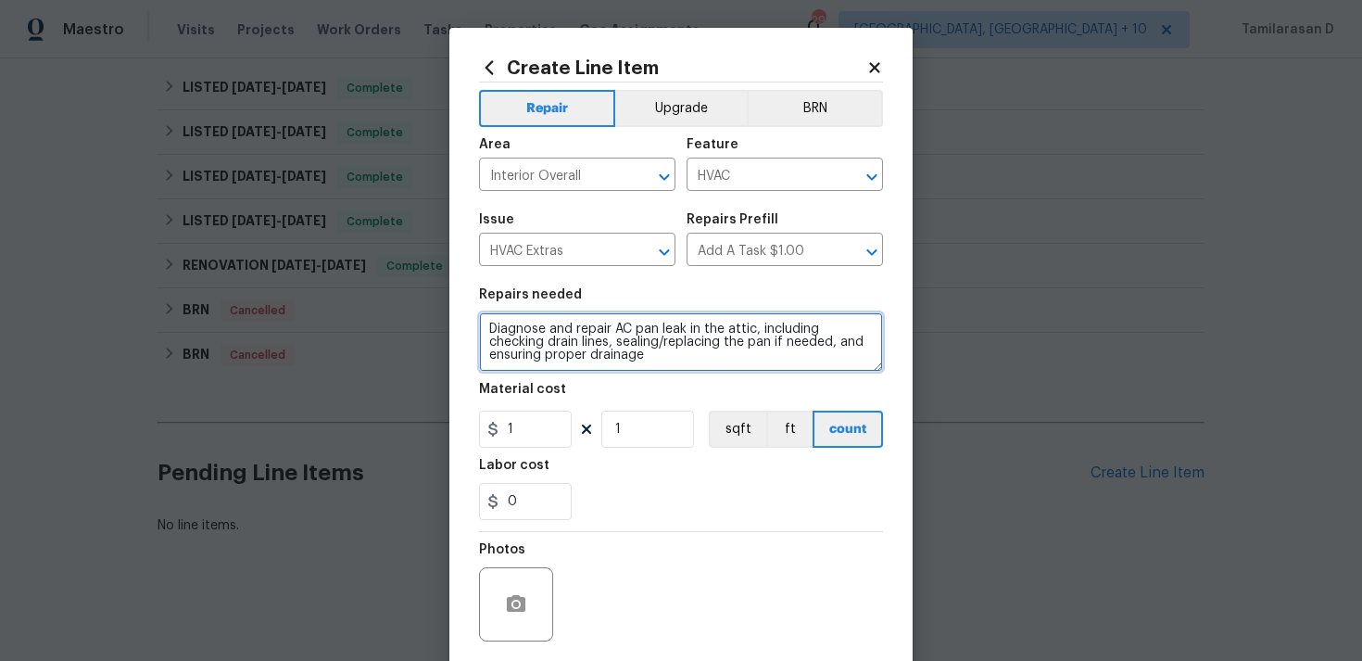
type textarea "Diagnose and repair AC pan leak in the attic, including checking drain lines, s…"
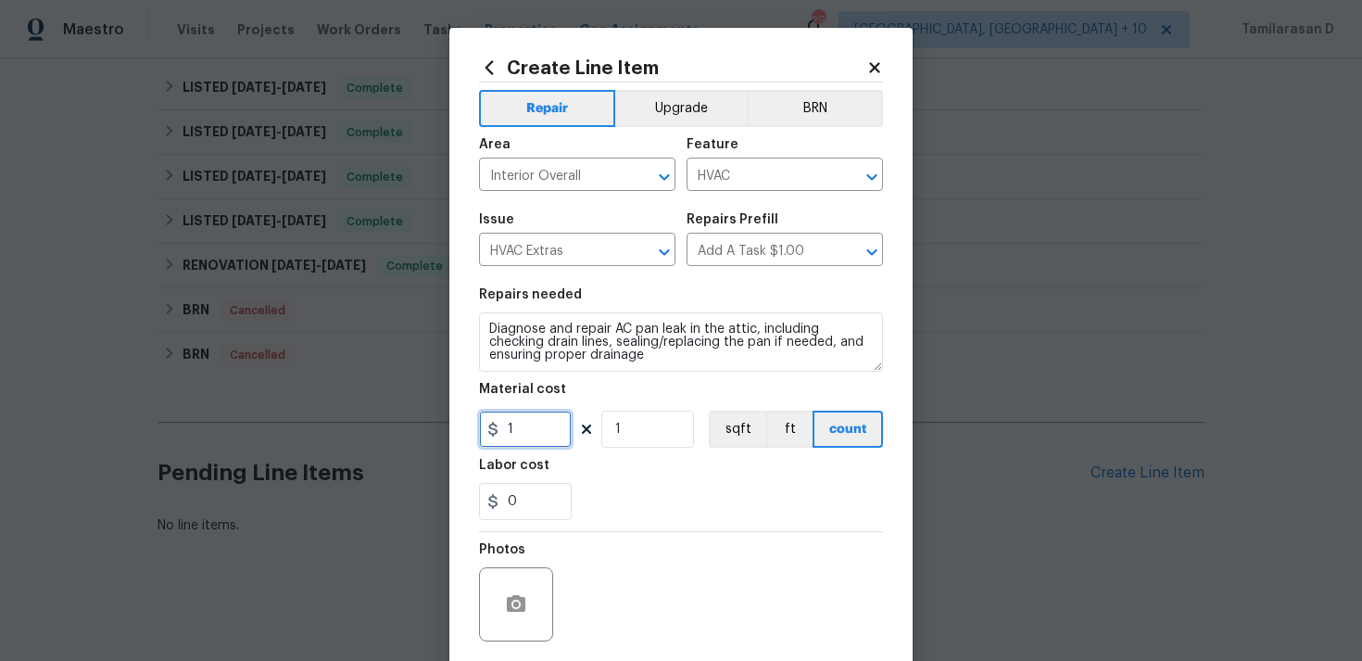
click at [532, 415] on input "1" at bounding box center [525, 429] width 93 height 37
type input "75"
click at [623, 495] on div "0" at bounding box center [681, 501] width 404 height 37
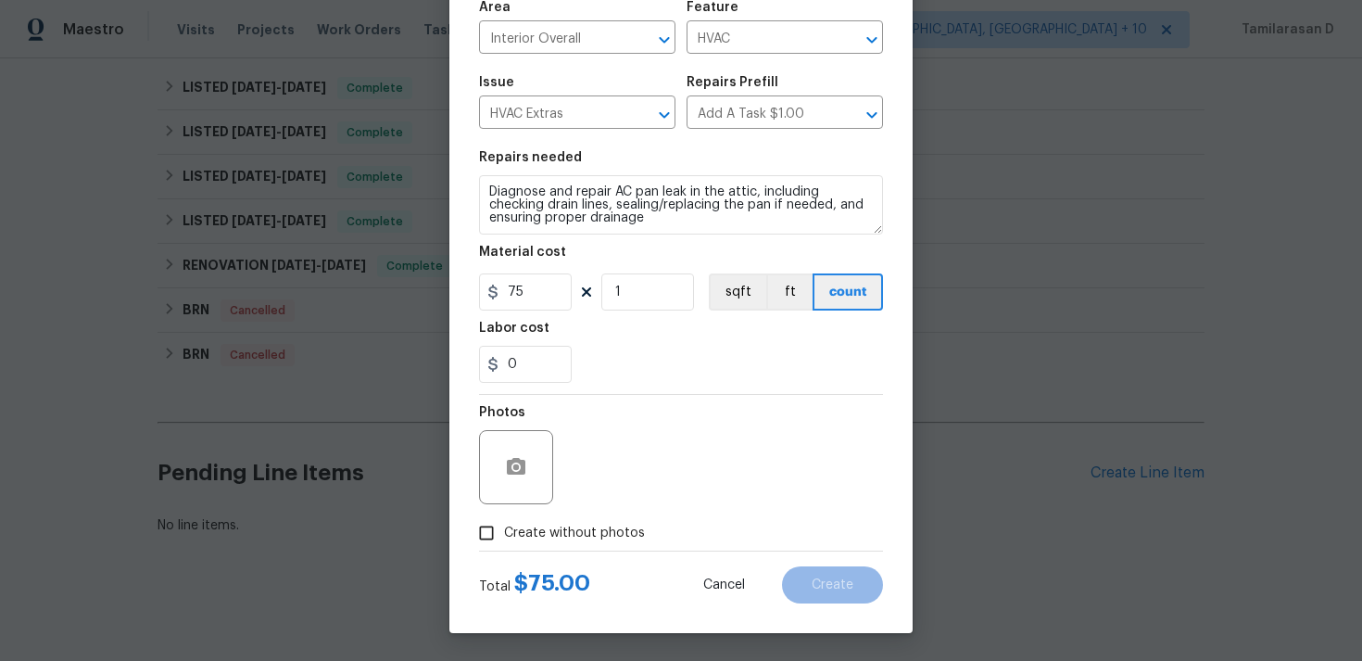
click at [486, 537] on input "Create without photos" at bounding box center [486, 532] width 35 height 35
checkbox input "true"
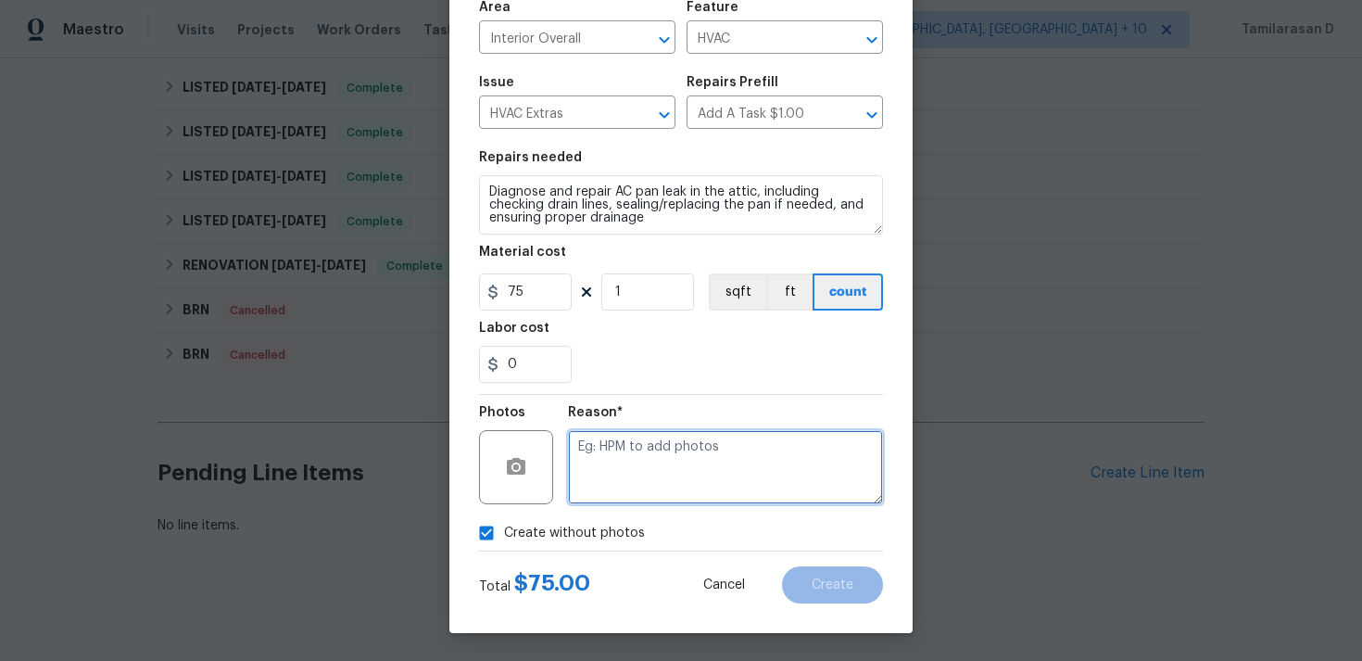
click at [619, 477] on textarea at bounding box center [725, 467] width 315 height 74
click at [619, 477] on textarea "N/A" at bounding box center [725, 467] width 315 height 74
type textarea "N/A"
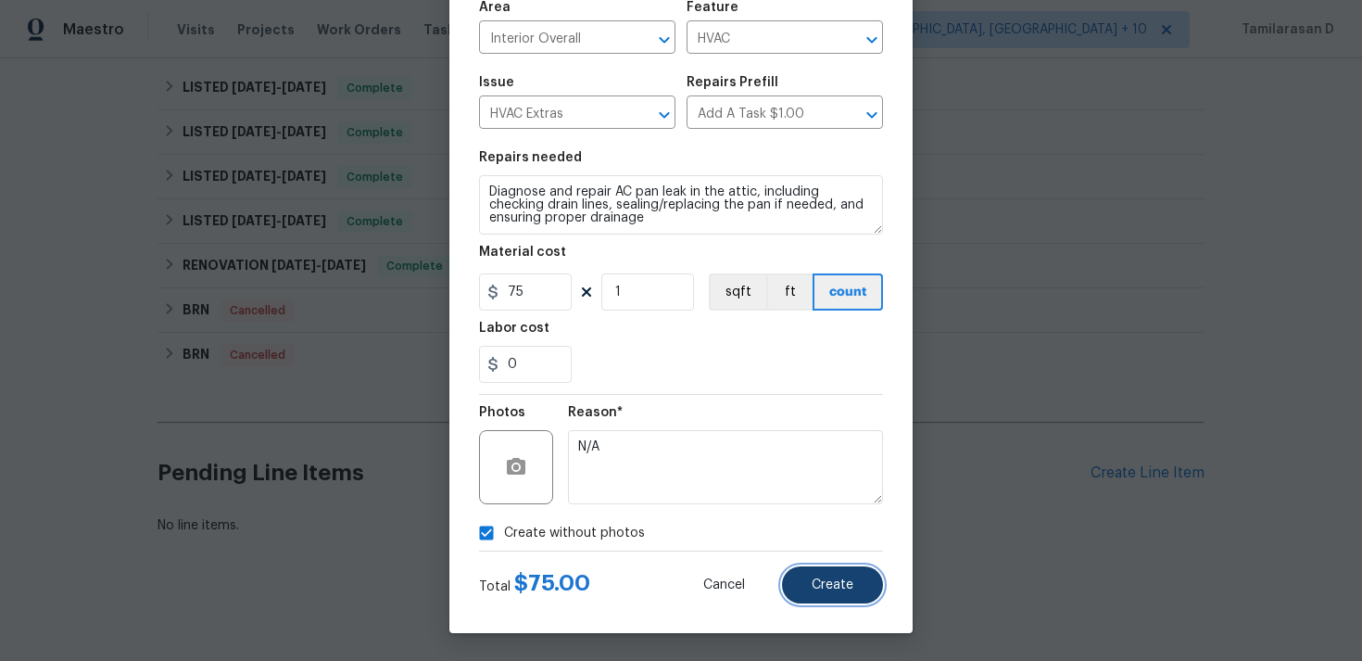
click at [827, 582] on span "Create" at bounding box center [833, 585] width 42 height 14
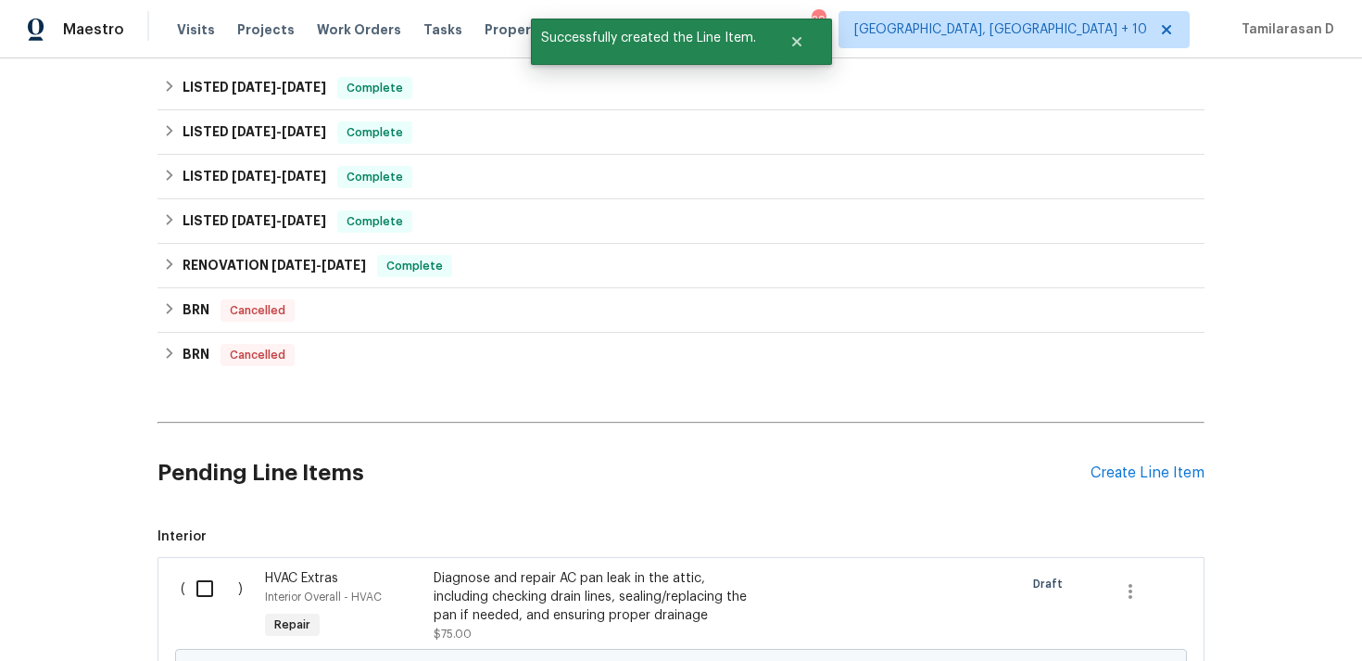
click at [202, 592] on input "checkbox" at bounding box center [211, 588] width 53 height 39
checkbox input "true"
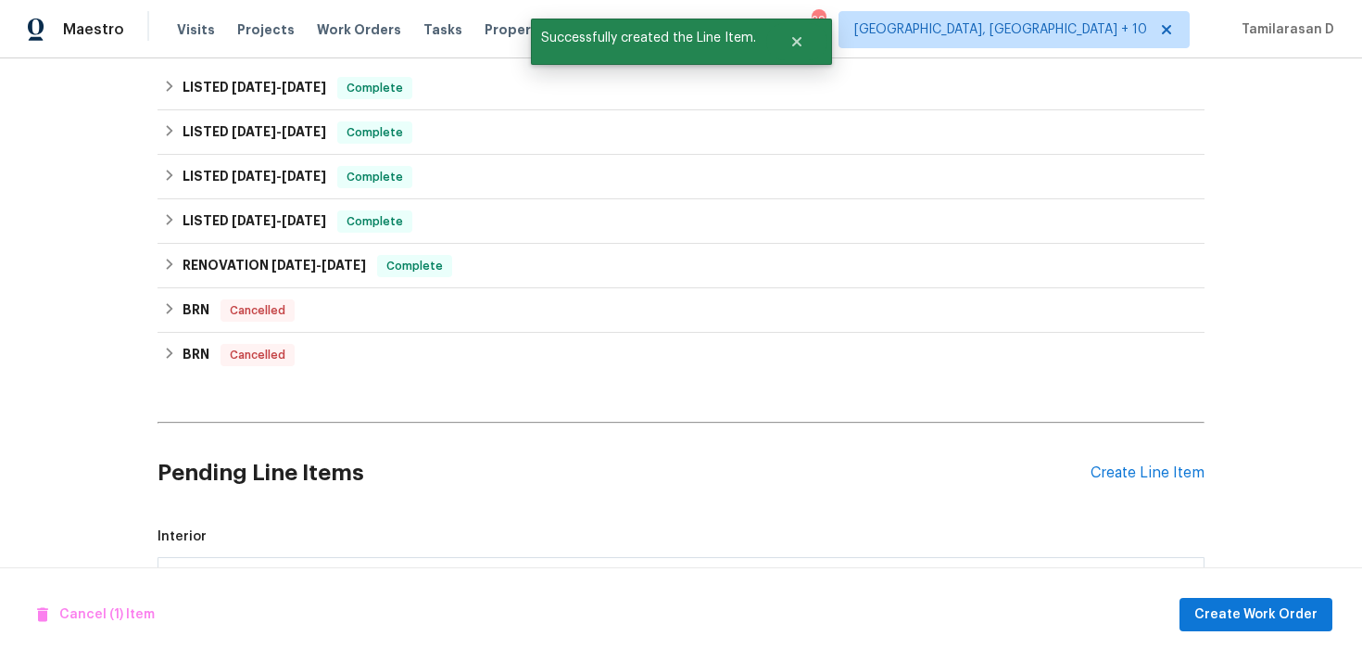
scroll to position [869, 0]
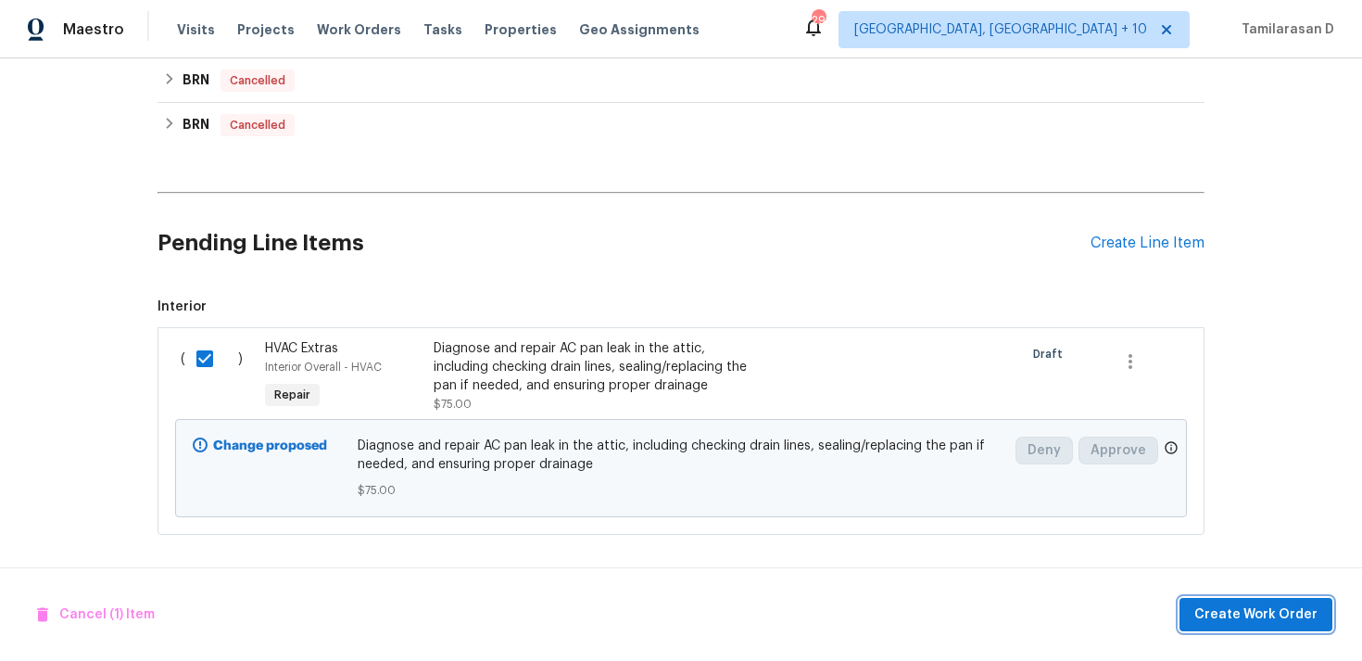
click at [1248, 612] on span "Create Work Order" at bounding box center [1256, 614] width 123 height 23
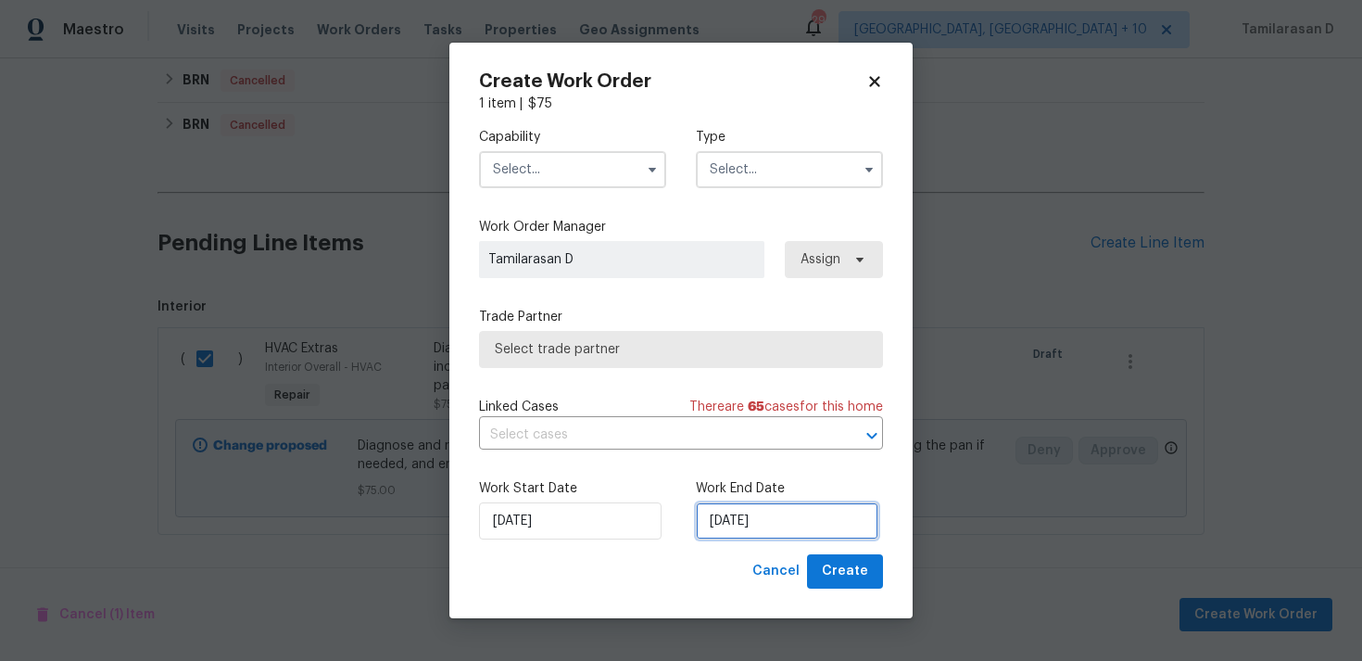
click at [725, 506] on input "[DATE]" at bounding box center [787, 520] width 183 height 37
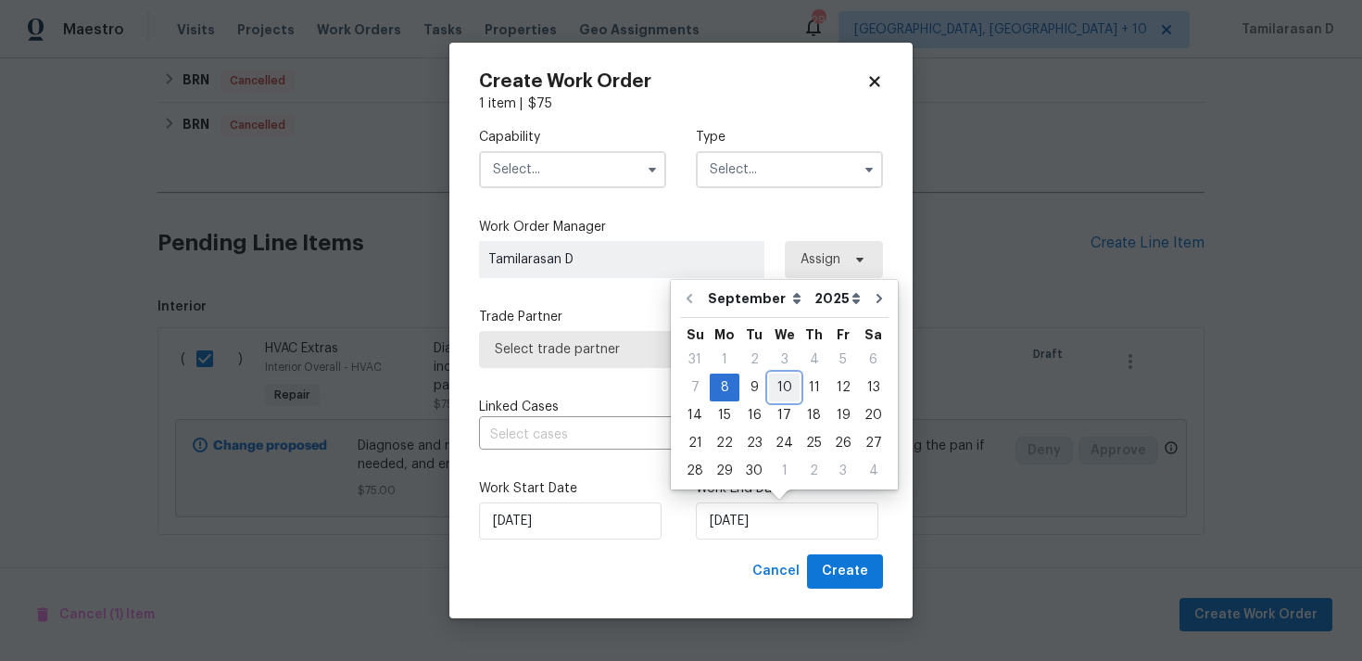
click at [777, 392] on div "10" at bounding box center [784, 387] width 31 height 26
type input "10/09/2025"
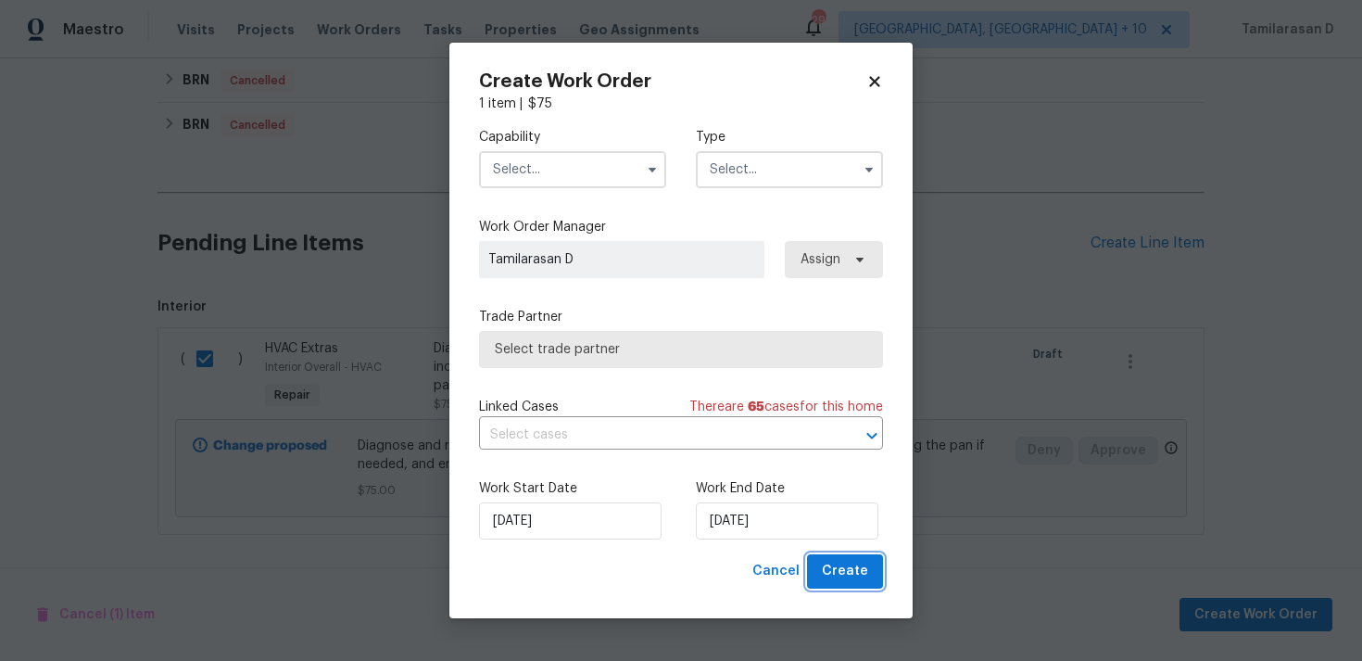
click at [843, 564] on span "Create" at bounding box center [845, 571] width 46 height 23
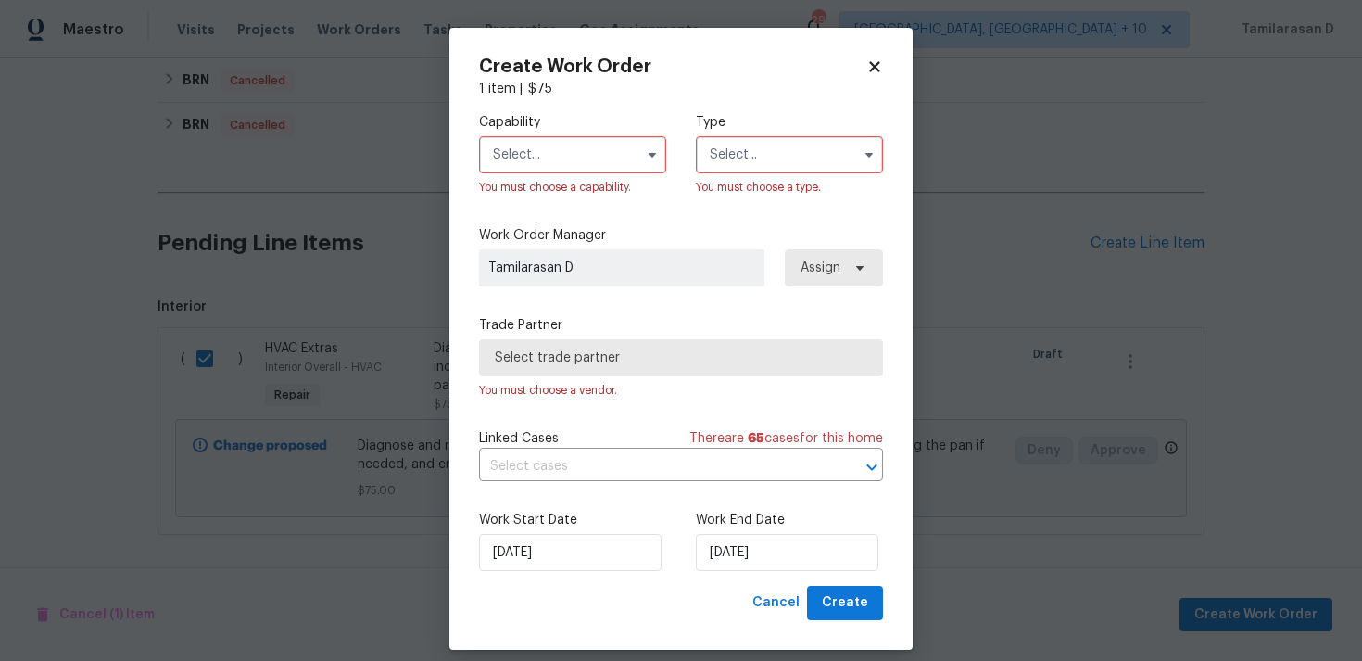
click at [774, 180] on div "You must choose a type." at bounding box center [789, 187] width 187 height 19
click at [773, 171] on input "text" at bounding box center [789, 154] width 187 height 37
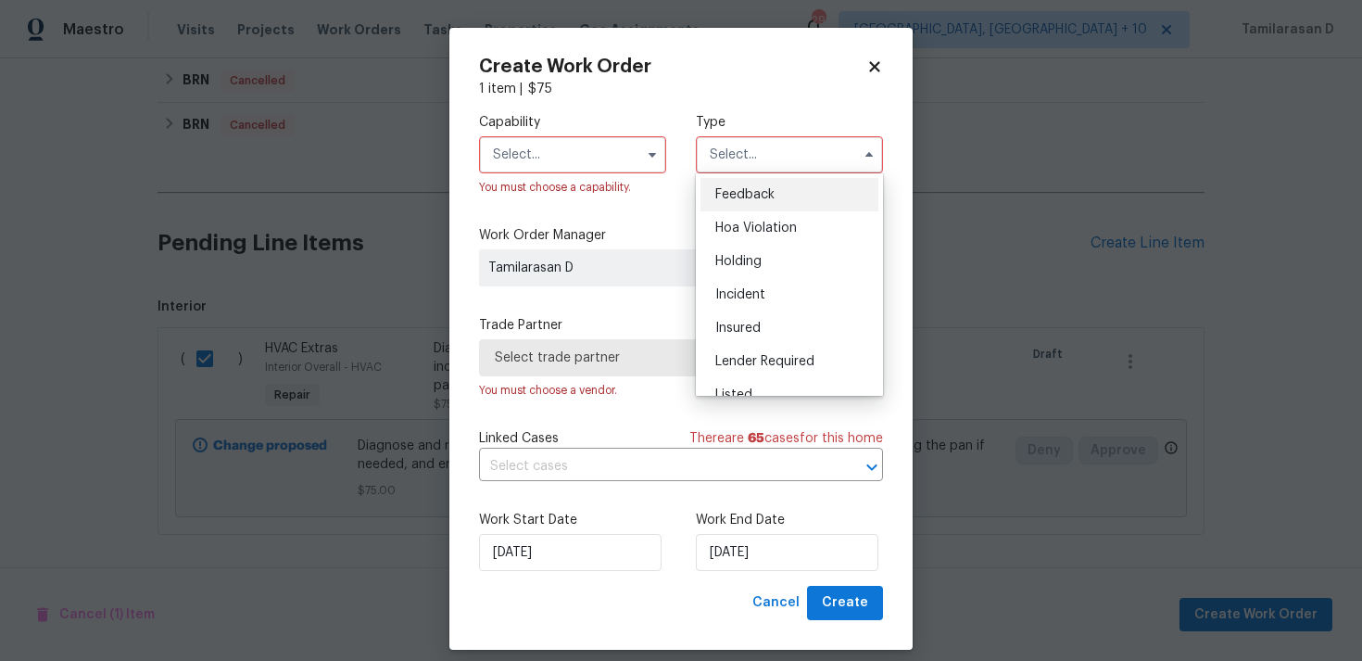
click at [737, 194] on span "Feedback" at bounding box center [745, 194] width 59 height 13
type input "Feedback"
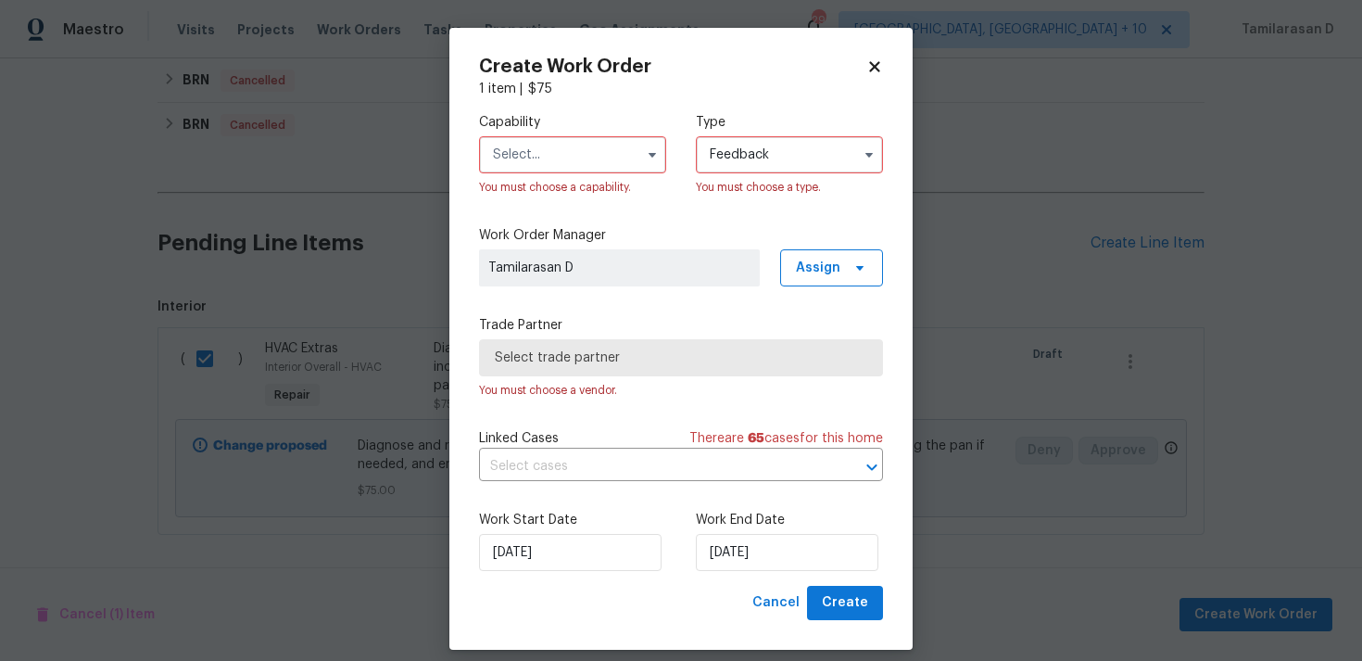
click at [598, 168] on input "text" at bounding box center [572, 154] width 187 height 37
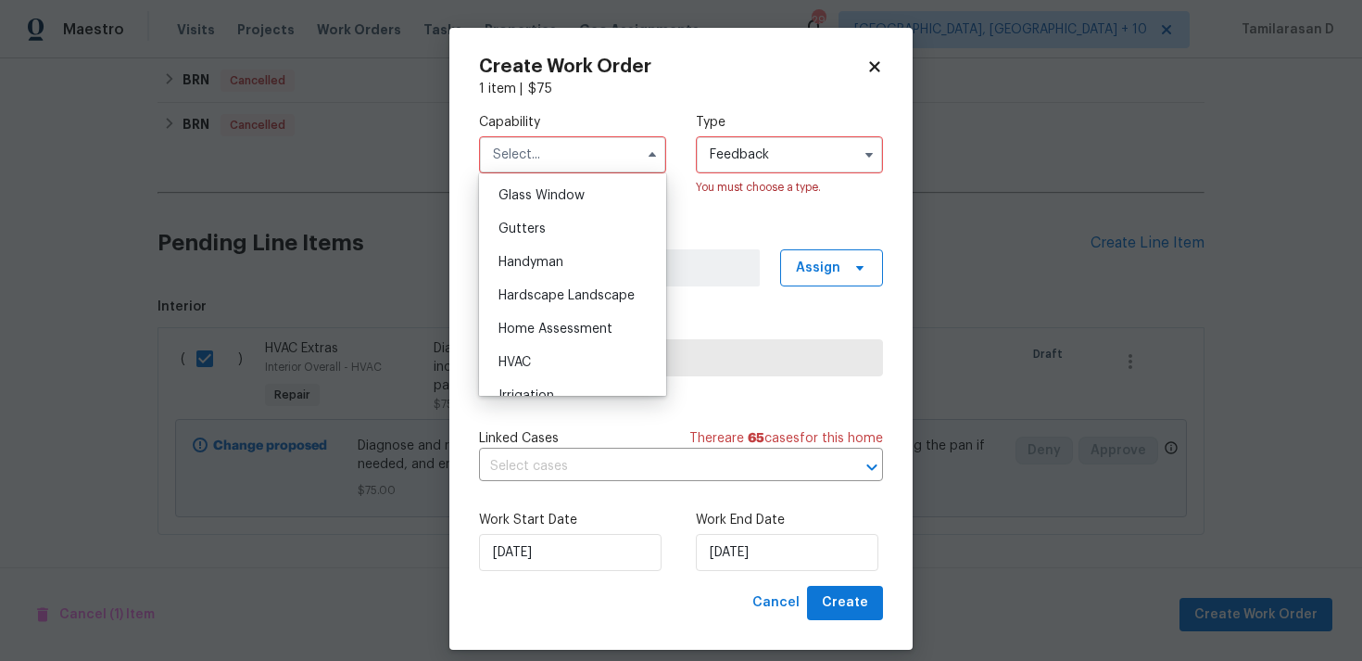
scroll to position [964, 0]
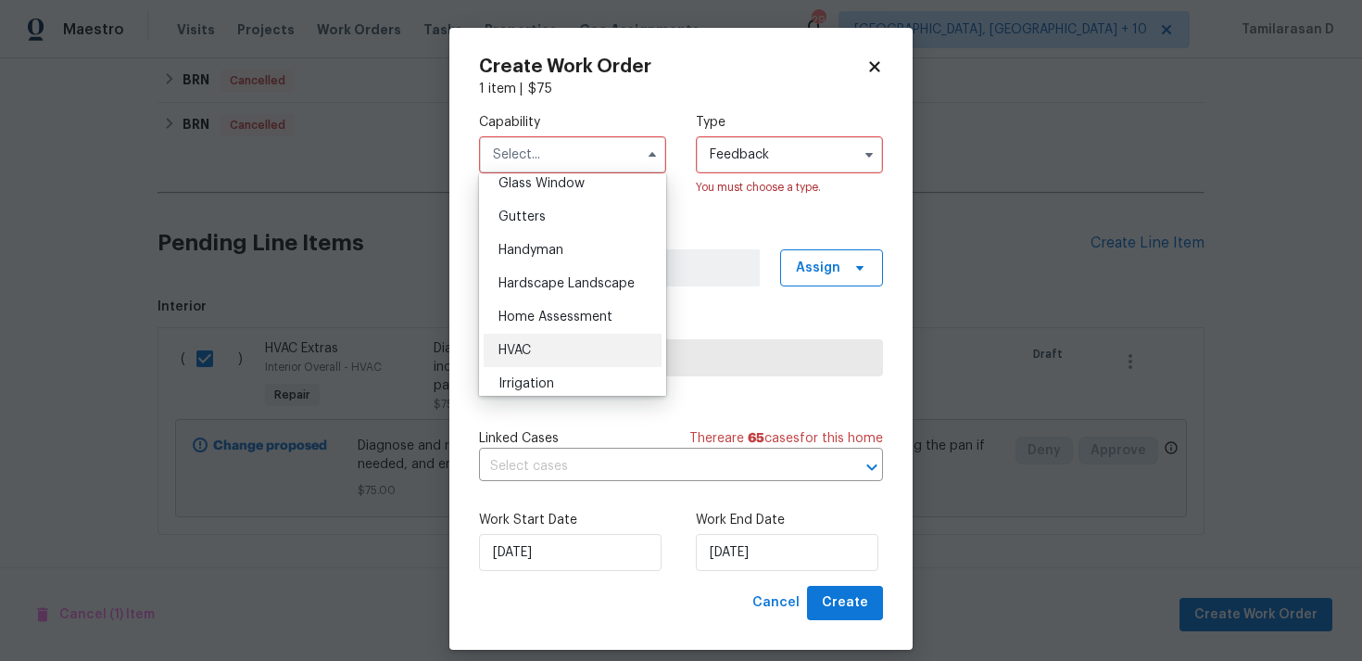
click at [525, 336] on div "HVAC" at bounding box center [573, 350] width 178 height 33
type input "HVAC"
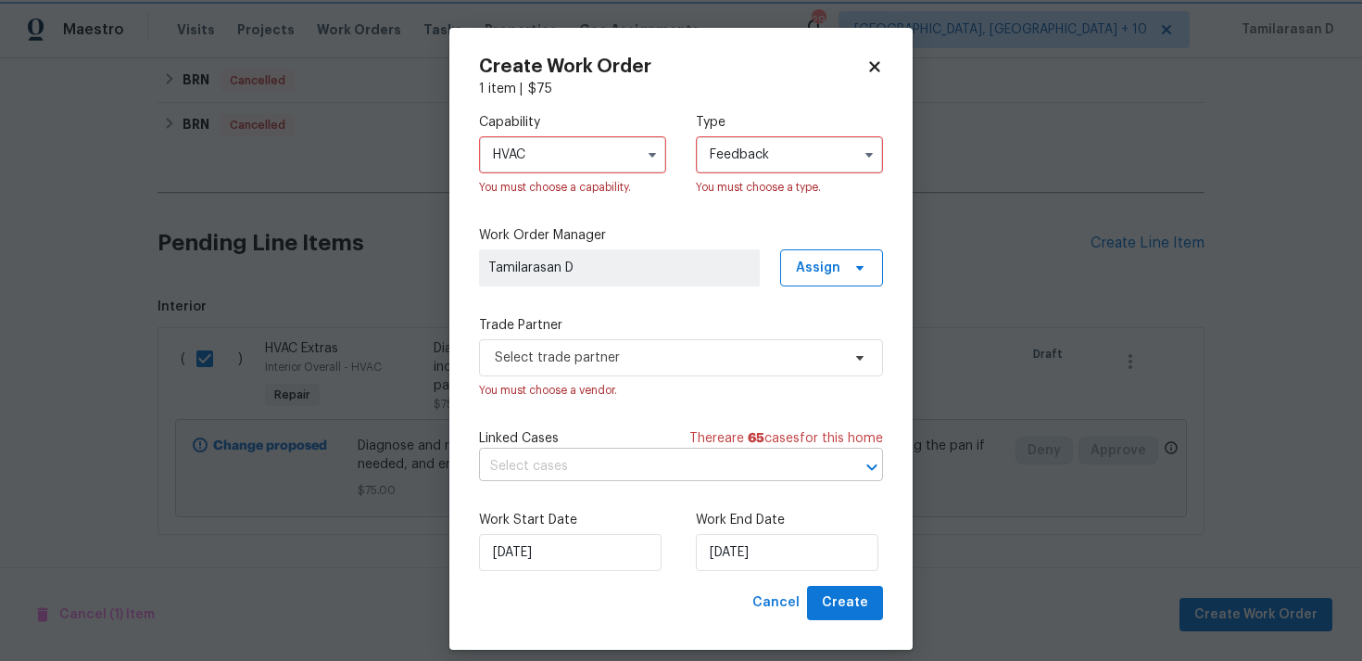
scroll to position [17, 0]
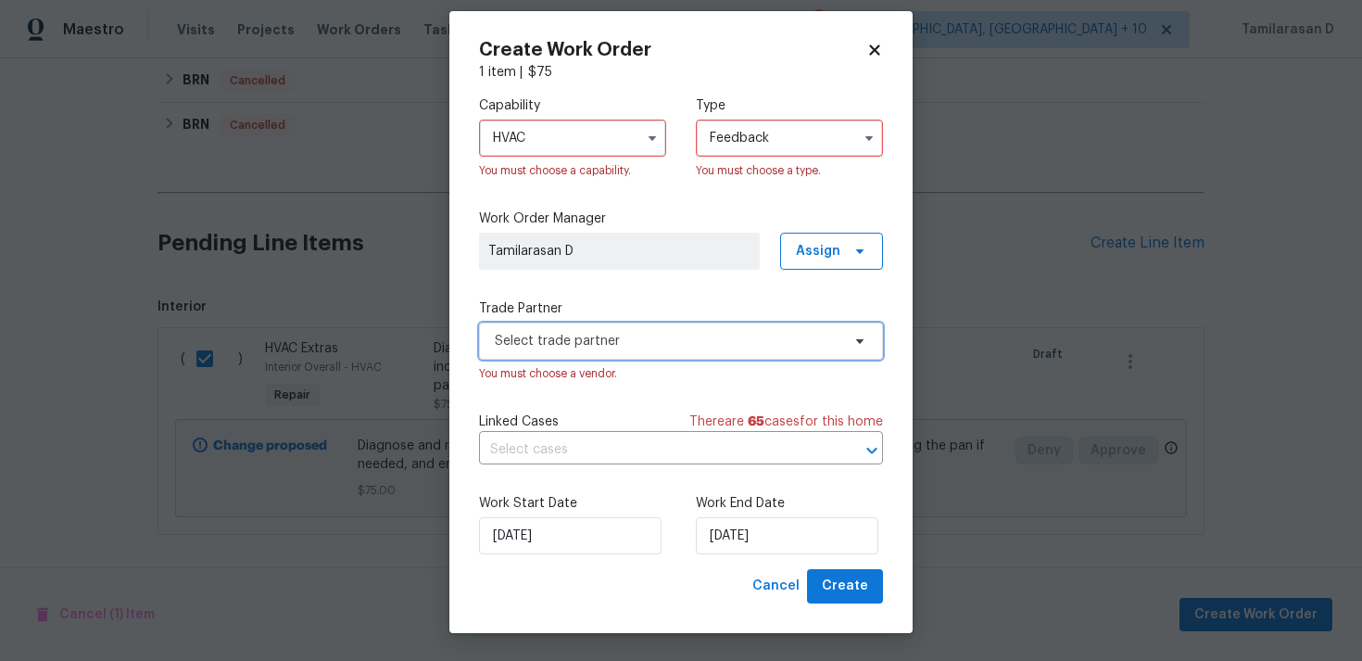
click at [654, 343] on span "Select trade partner" at bounding box center [668, 341] width 346 height 19
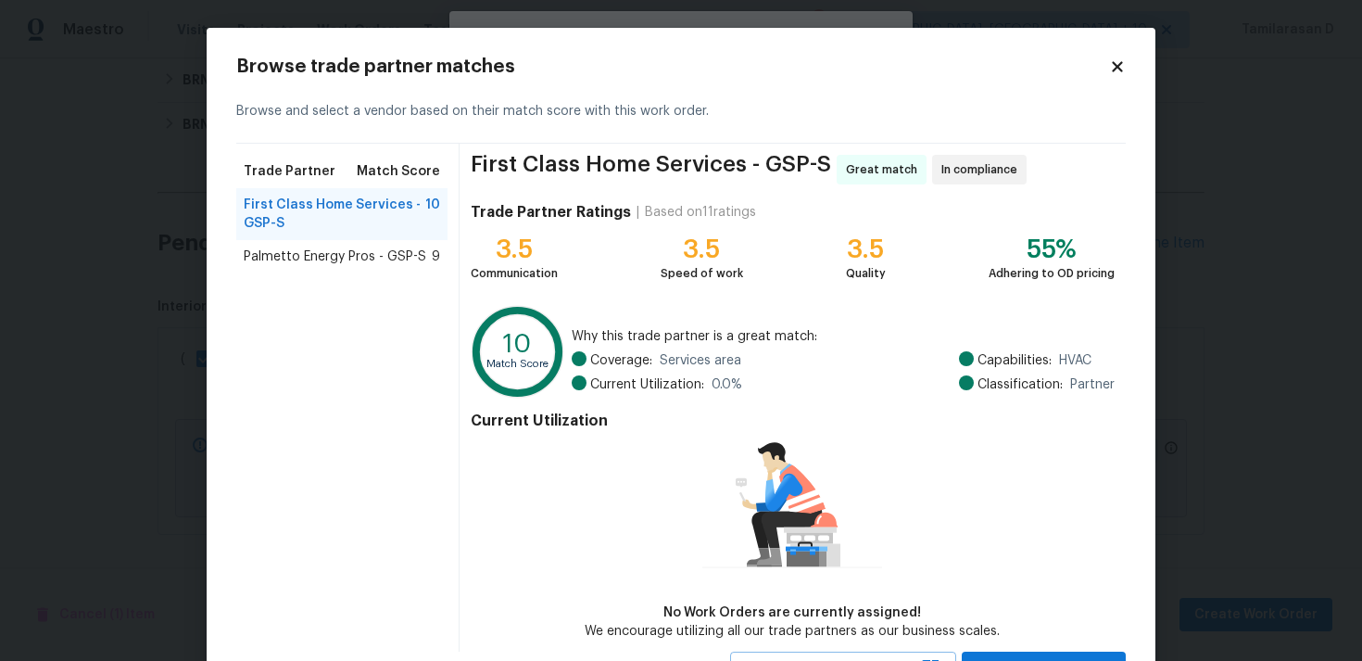
scroll to position [81, 0]
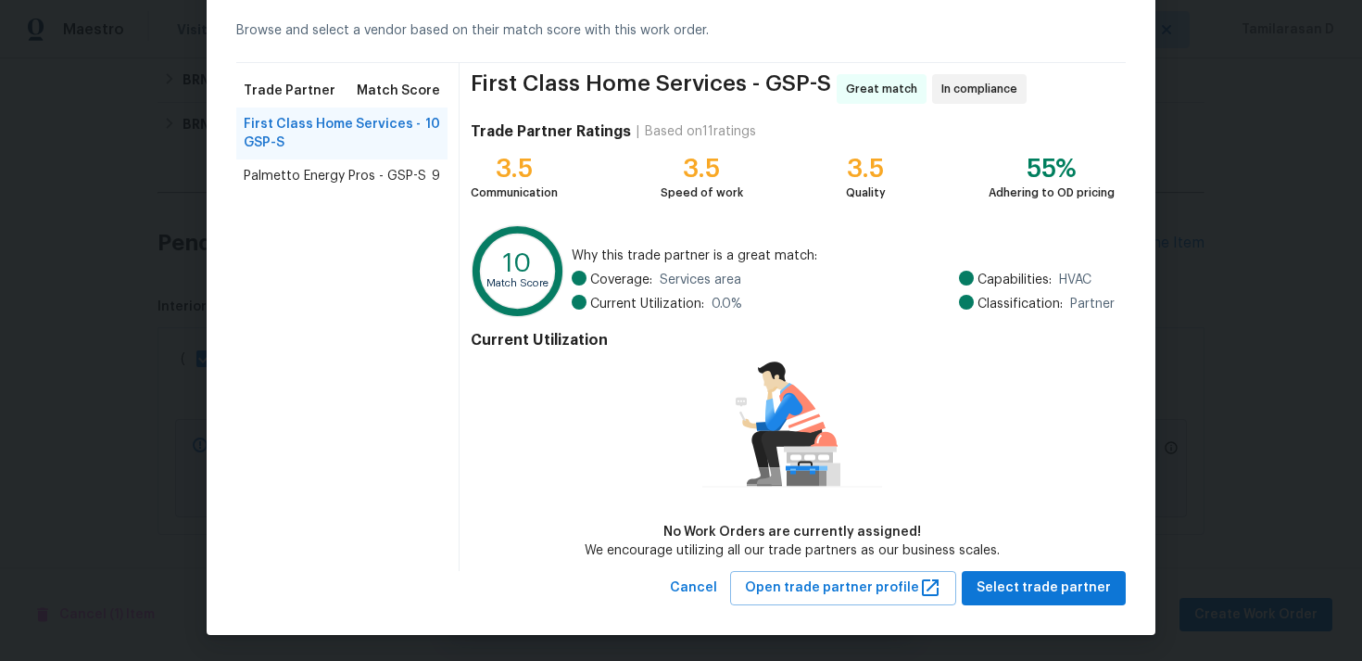
click at [339, 186] on div "Palmetto Energy Pros - GSP-S 9" at bounding box center [341, 175] width 211 height 33
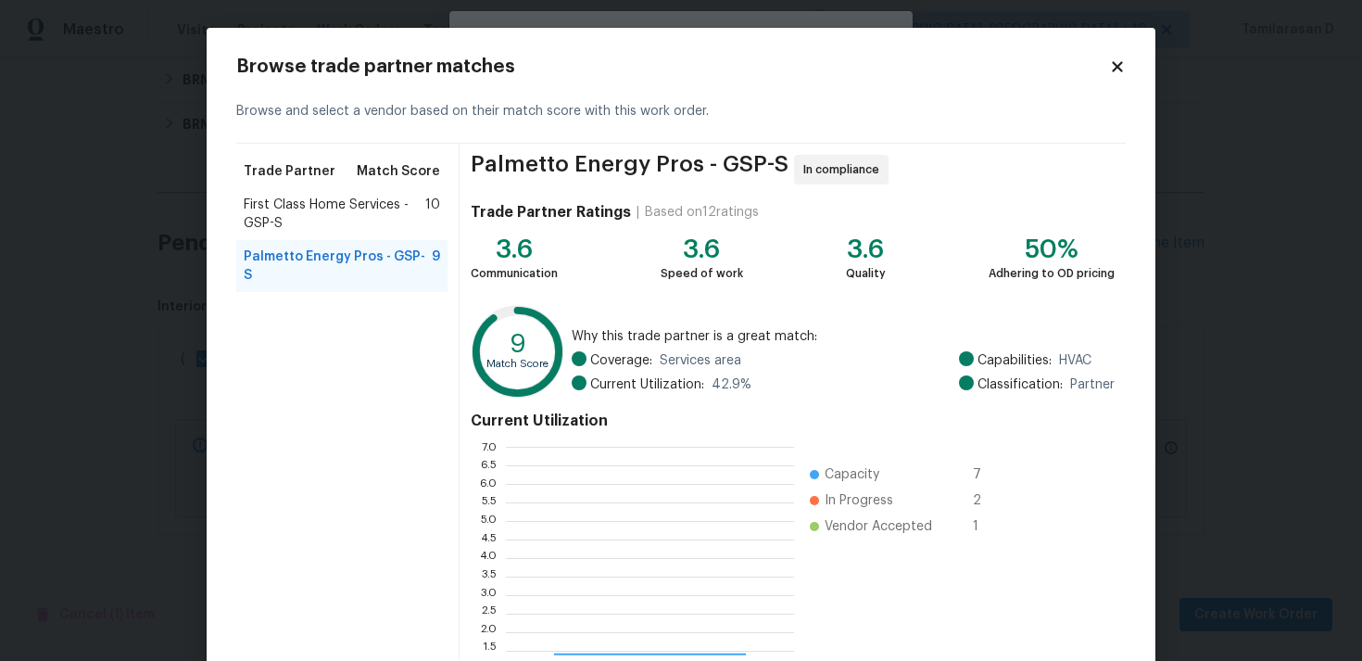
scroll to position [260, 288]
click at [311, 206] on span "First Class Home Services - GSP-S" at bounding box center [335, 214] width 182 height 37
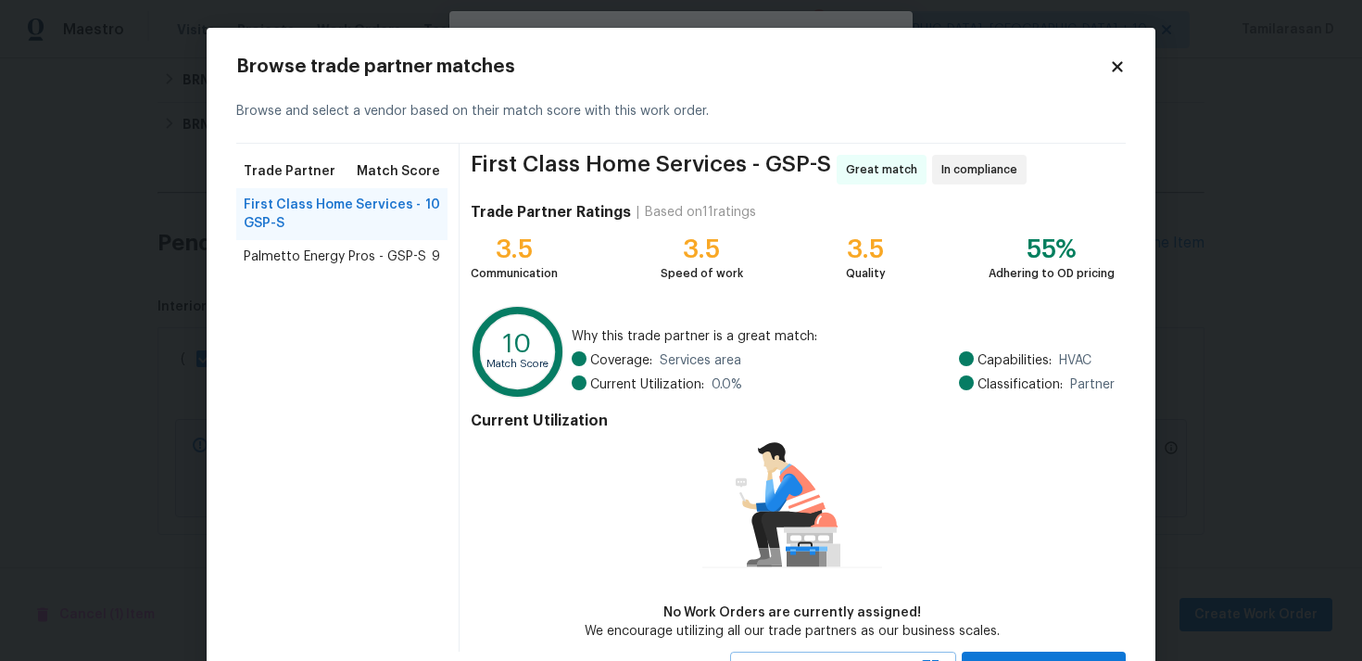
scroll to position [81, 0]
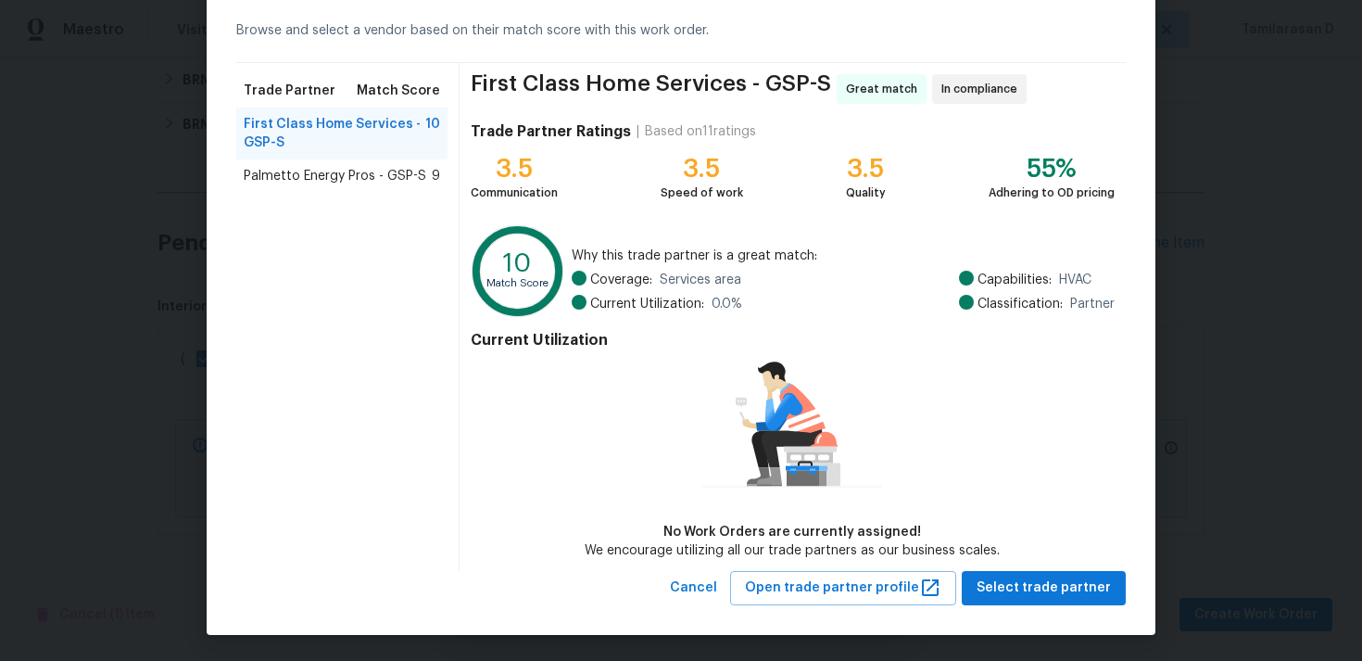
click at [387, 173] on span "Palmetto Energy Pros - GSP-S" at bounding box center [335, 176] width 183 height 19
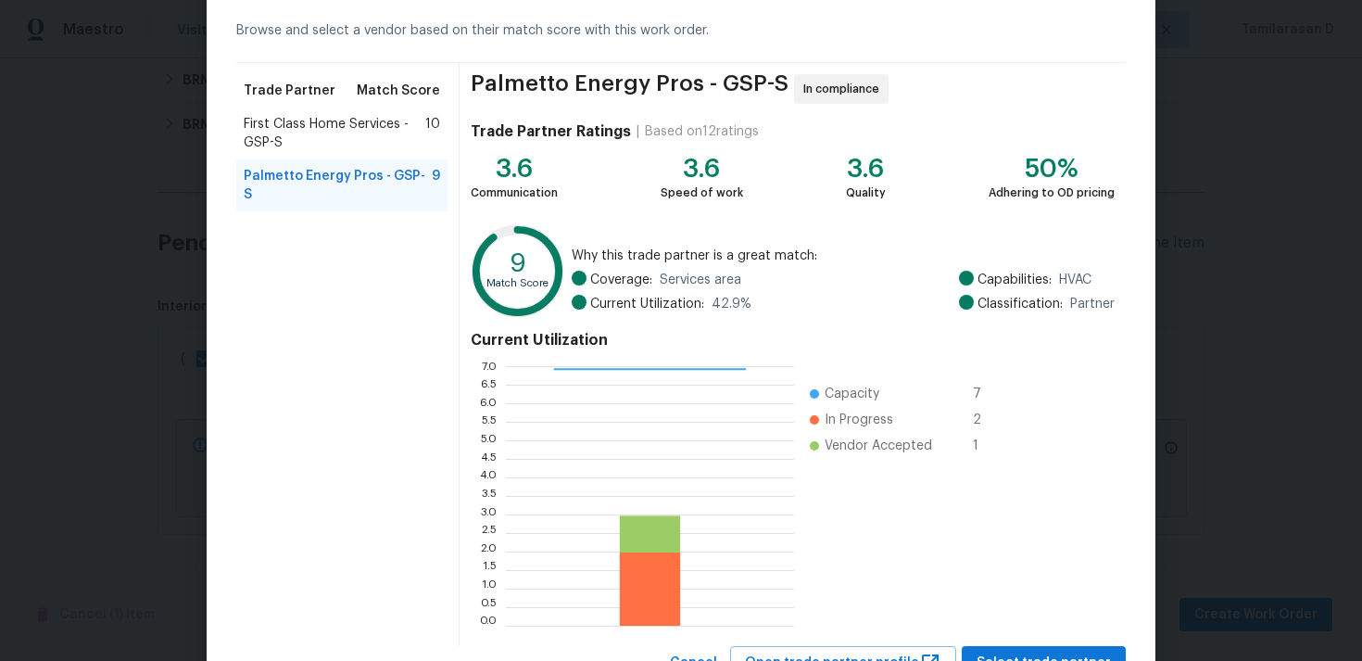
scroll to position [131, 0]
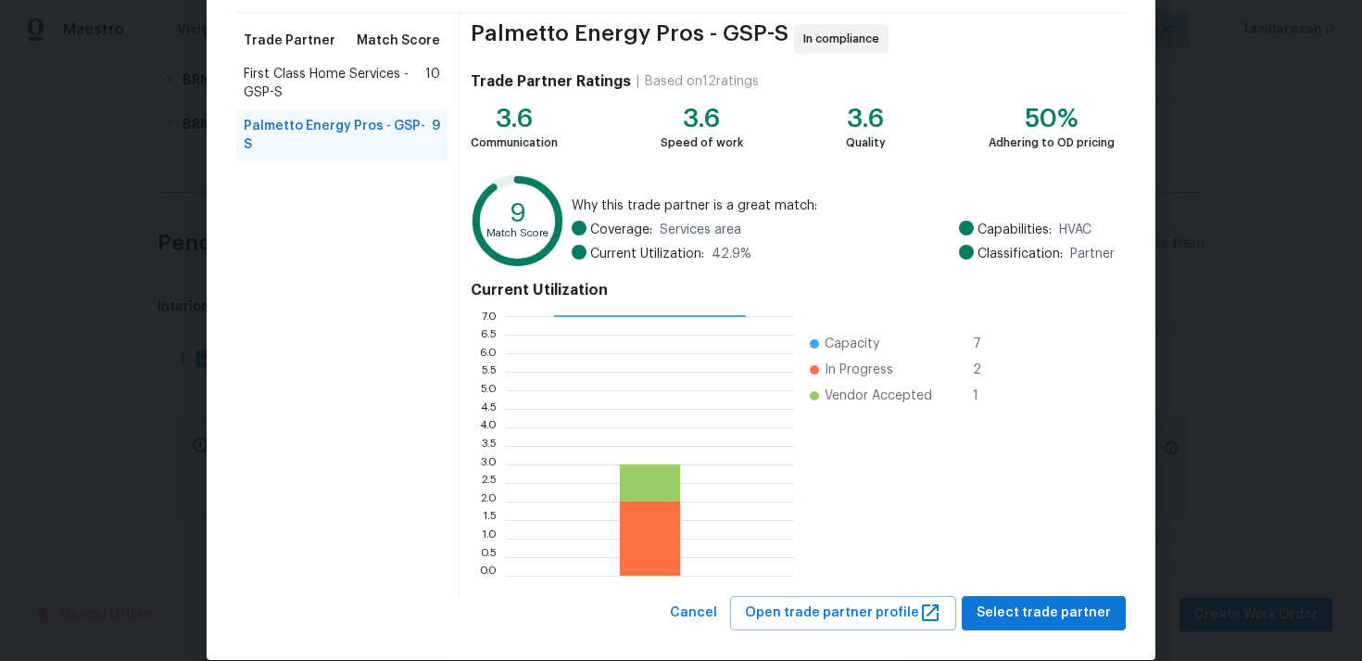
click at [349, 92] on span "First Class Home Services - GSP-S" at bounding box center [335, 83] width 182 height 37
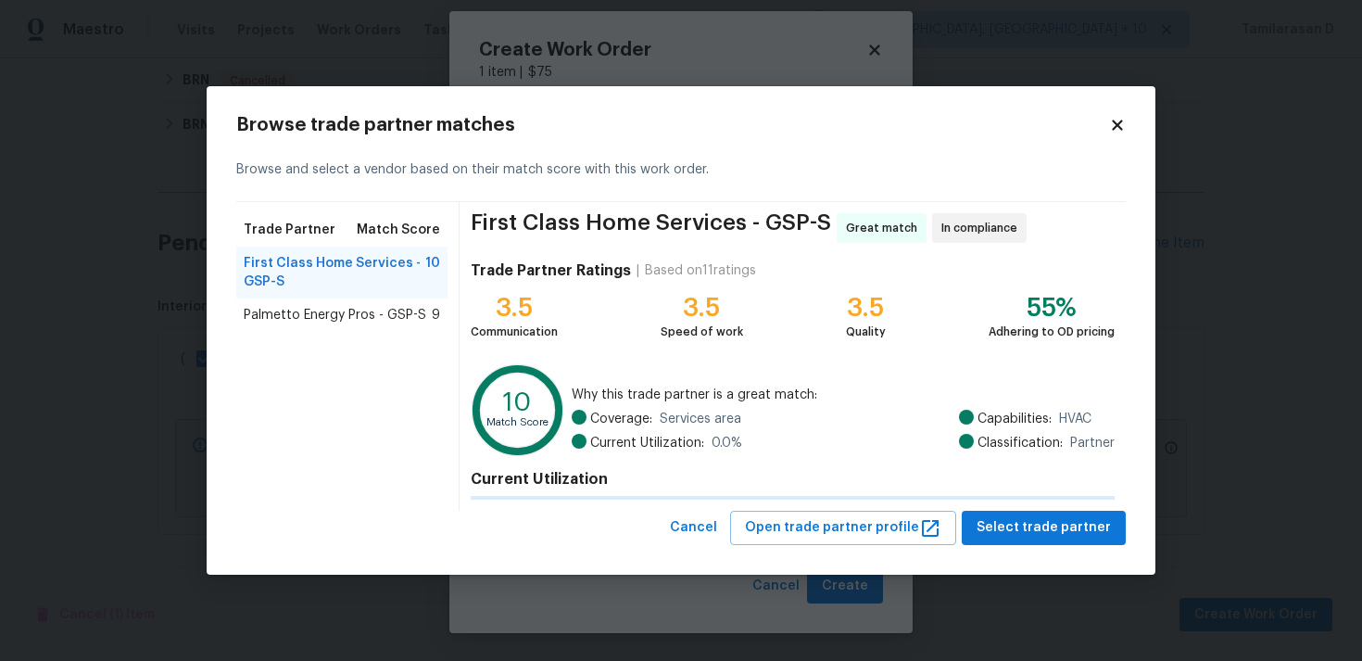
scroll to position [0, 0]
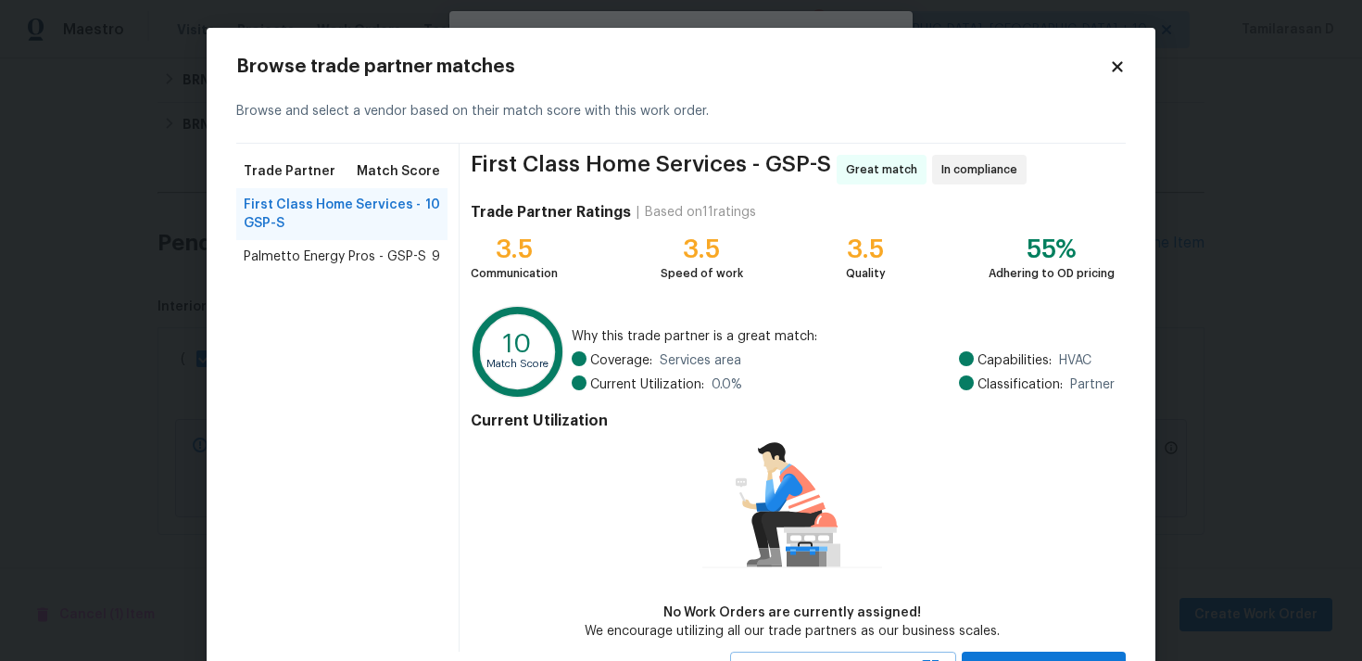
click at [314, 260] on span "Palmetto Energy Pros - GSP-S" at bounding box center [335, 256] width 183 height 19
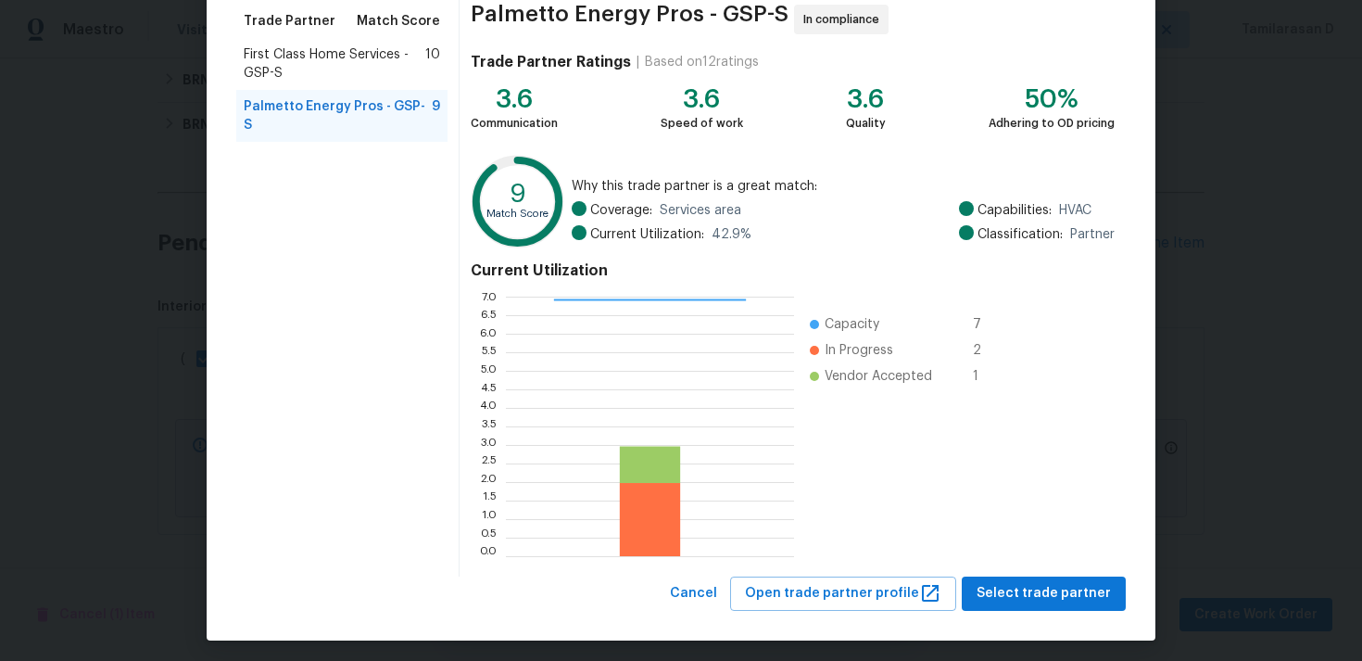
scroll to position [157, 0]
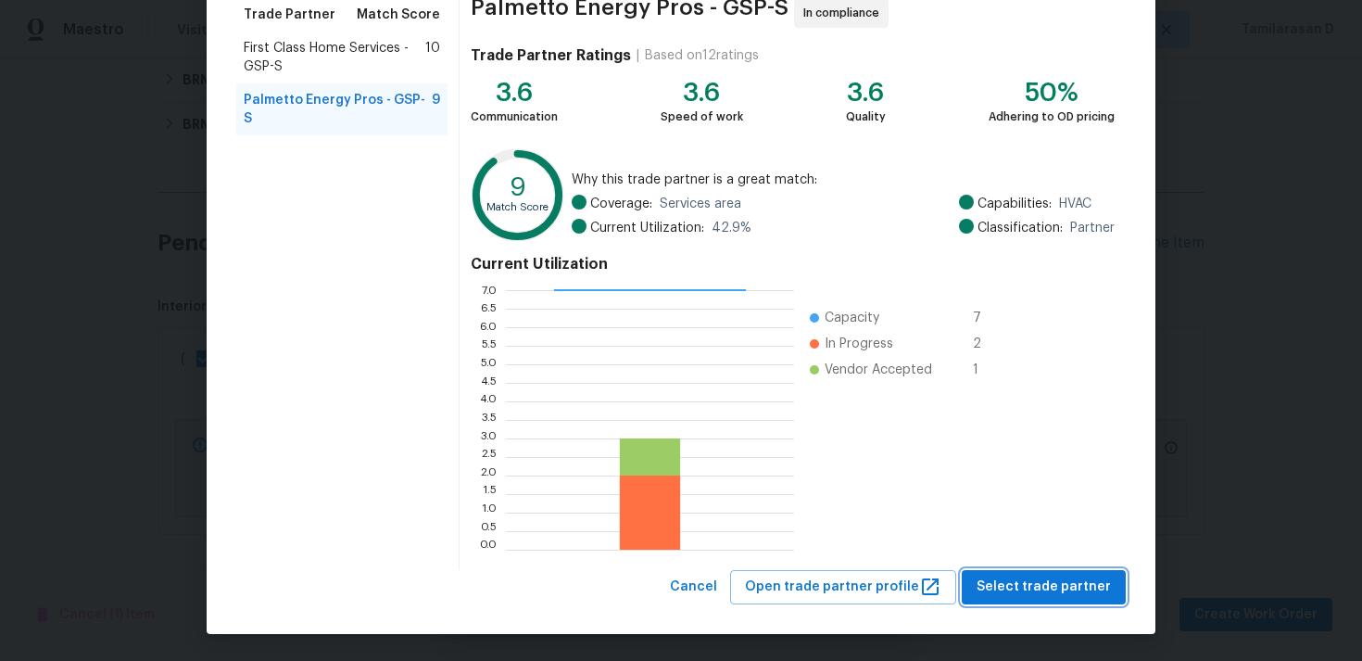
click at [1037, 580] on span "Select trade partner" at bounding box center [1044, 587] width 134 height 23
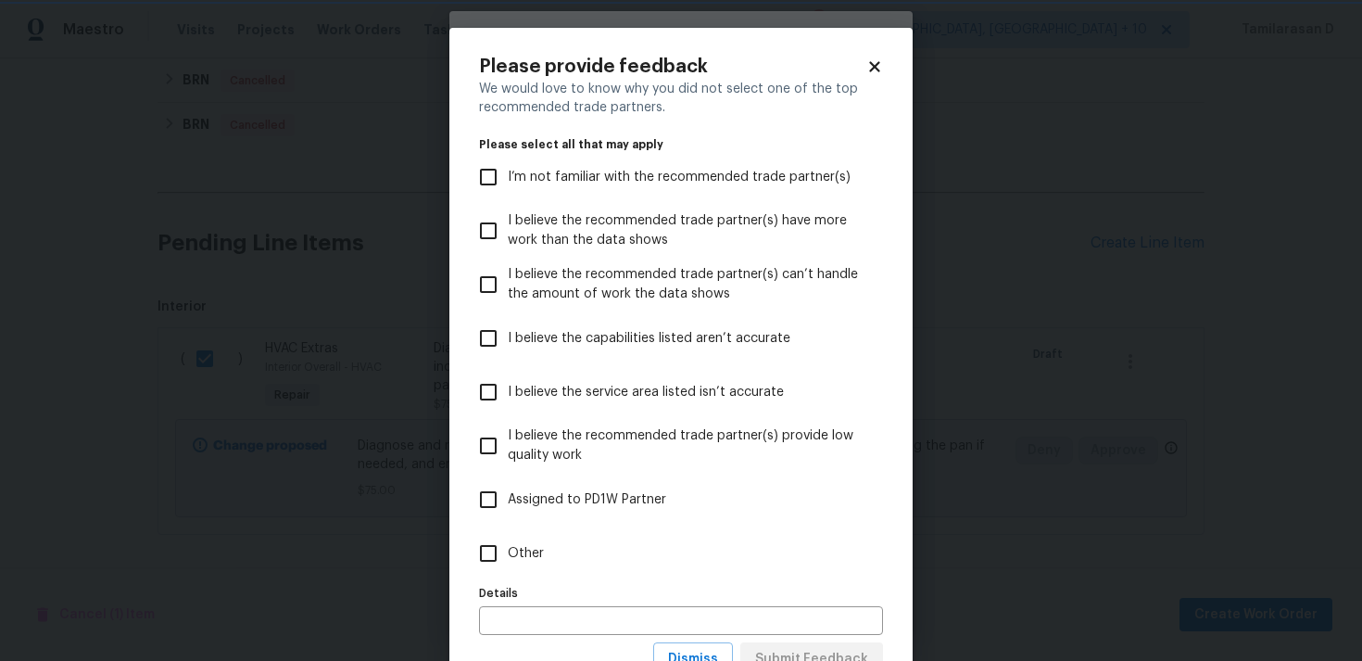
scroll to position [0, 0]
click at [513, 532] on label "Other" at bounding box center [668, 553] width 399 height 54
click at [508, 534] on input "Other" at bounding box center [488, 553] width 39 height 39
checkbox input "true"
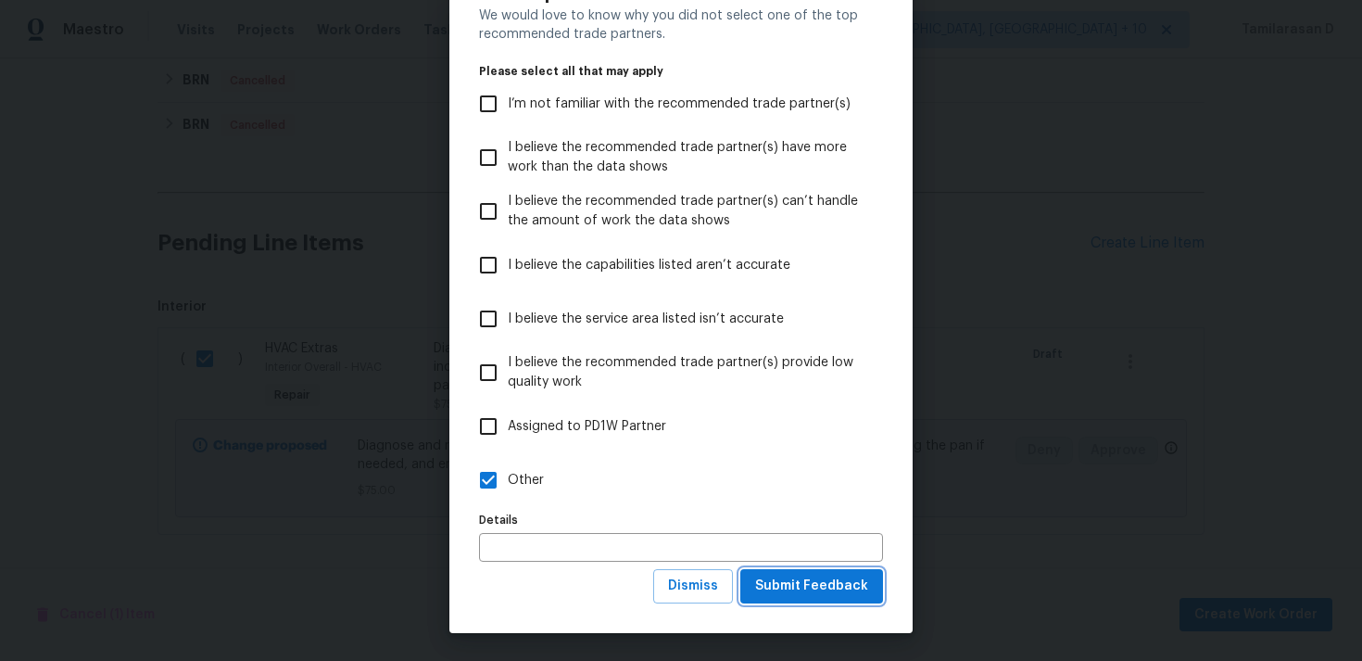
click at [809, 579] on span "Submit Feedback" at bounding box center [811, 586] width 113 height 23
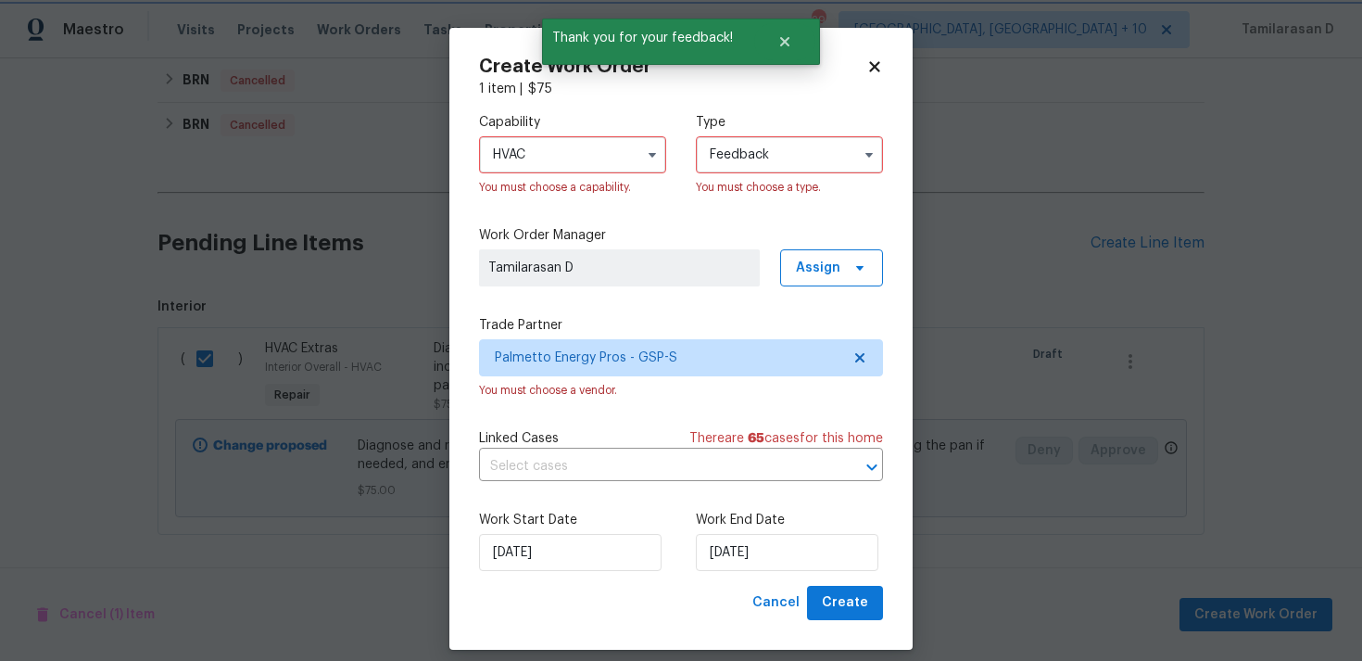
scroll to position [0, 0]
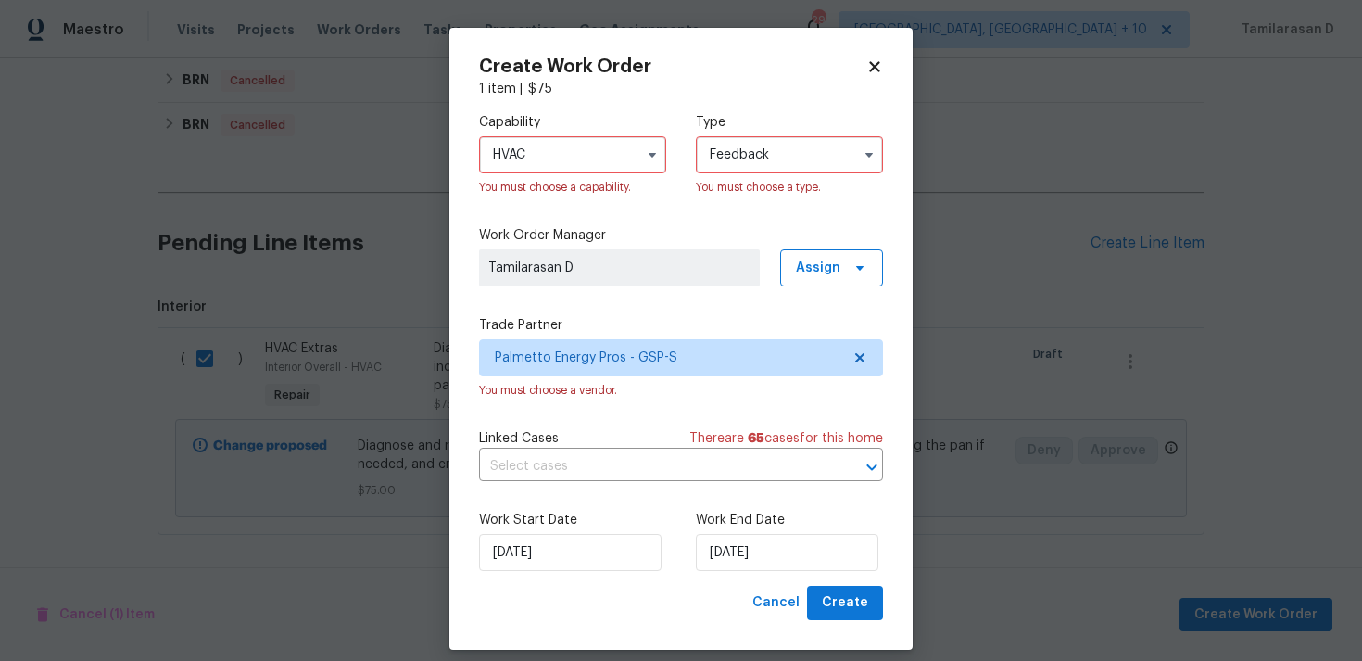
click at [771, 136] on input "Feedback" at bounding box center [789, 154] width 187 height 37
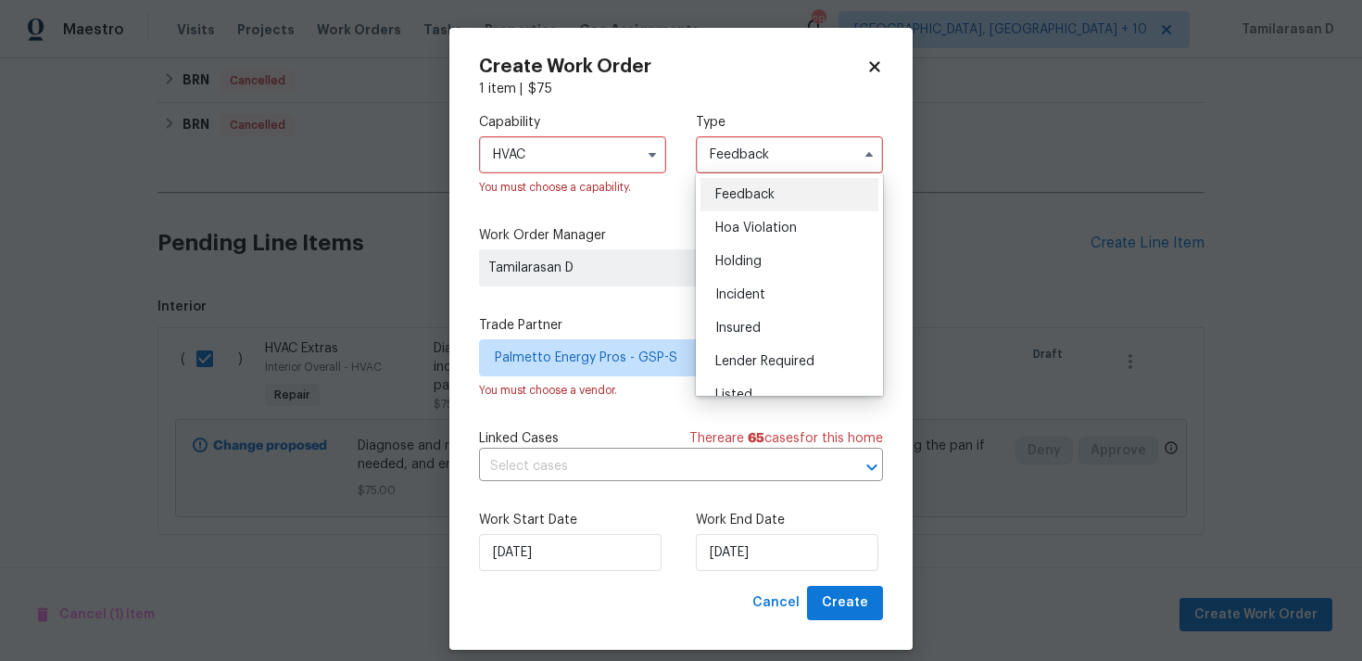
click at [754, 188] on span "Feedback" at bounding box center [745, 194] width 59 height 13
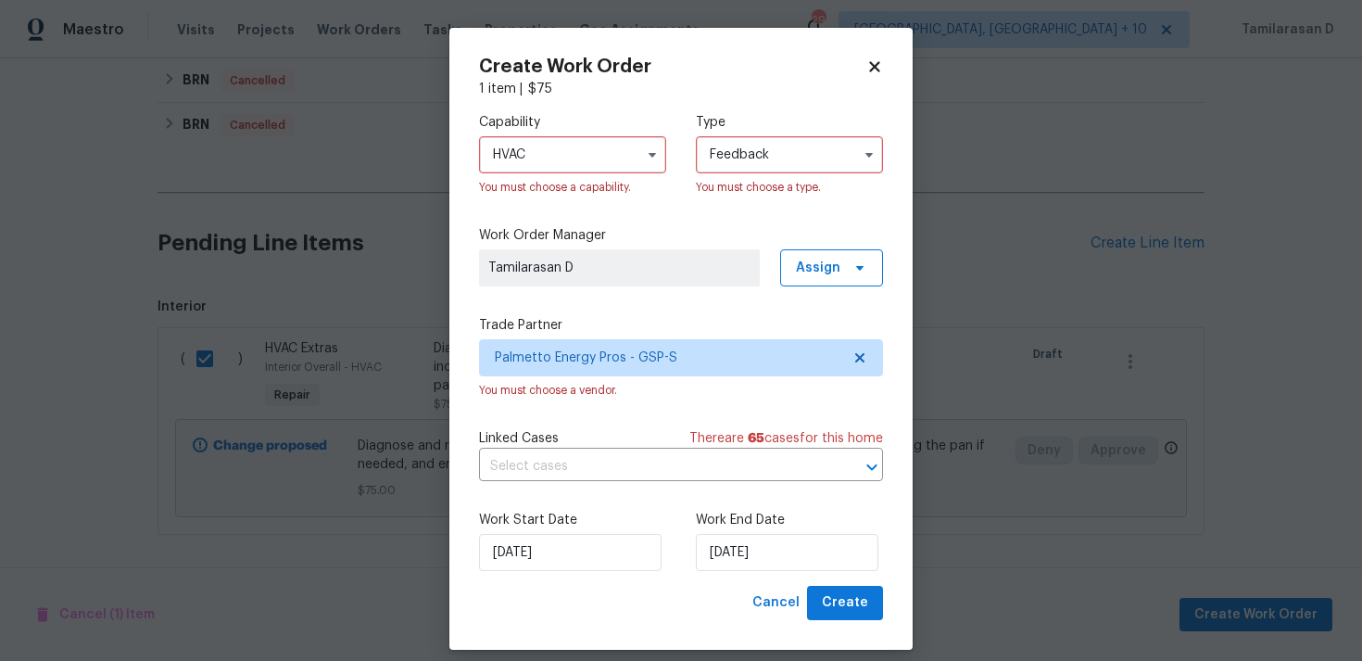
click at [679, 226] on label "Work Order Manager" at bounding box center [681, 235] width 404 height 19
click at [817, 607] on button "Create" at bounding box center [845, 603] width 76 height 34
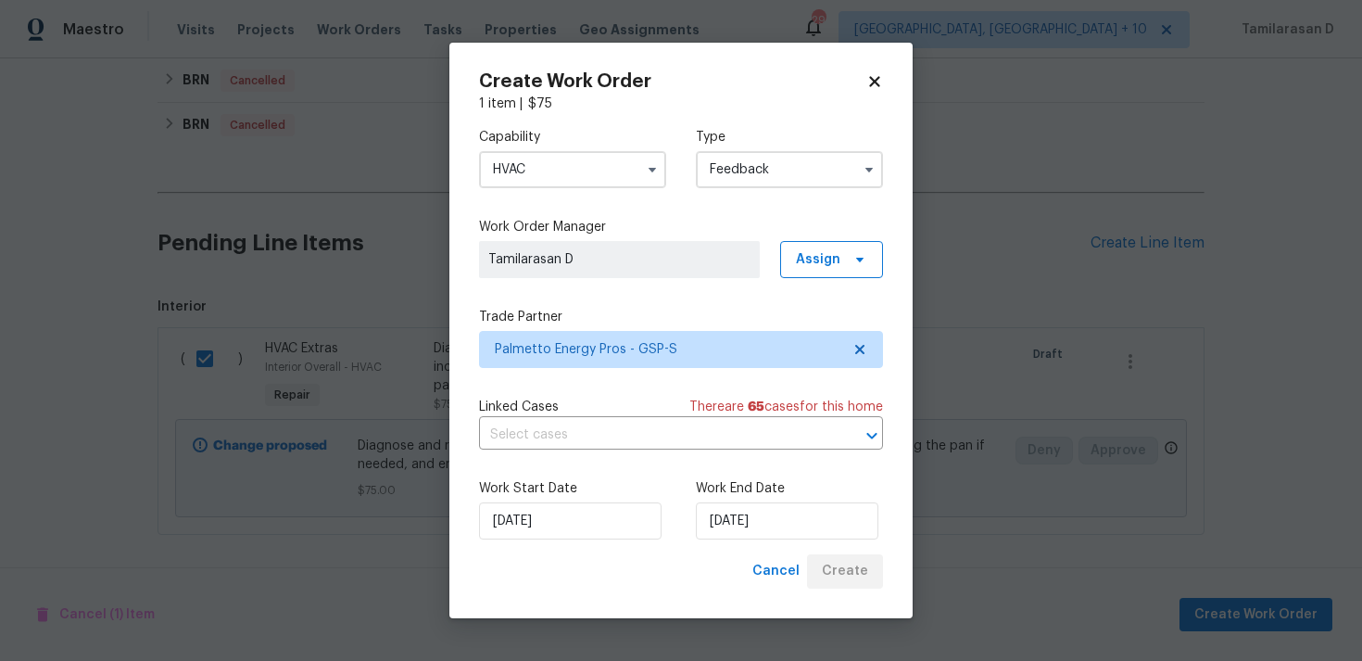
checkbox input "false"
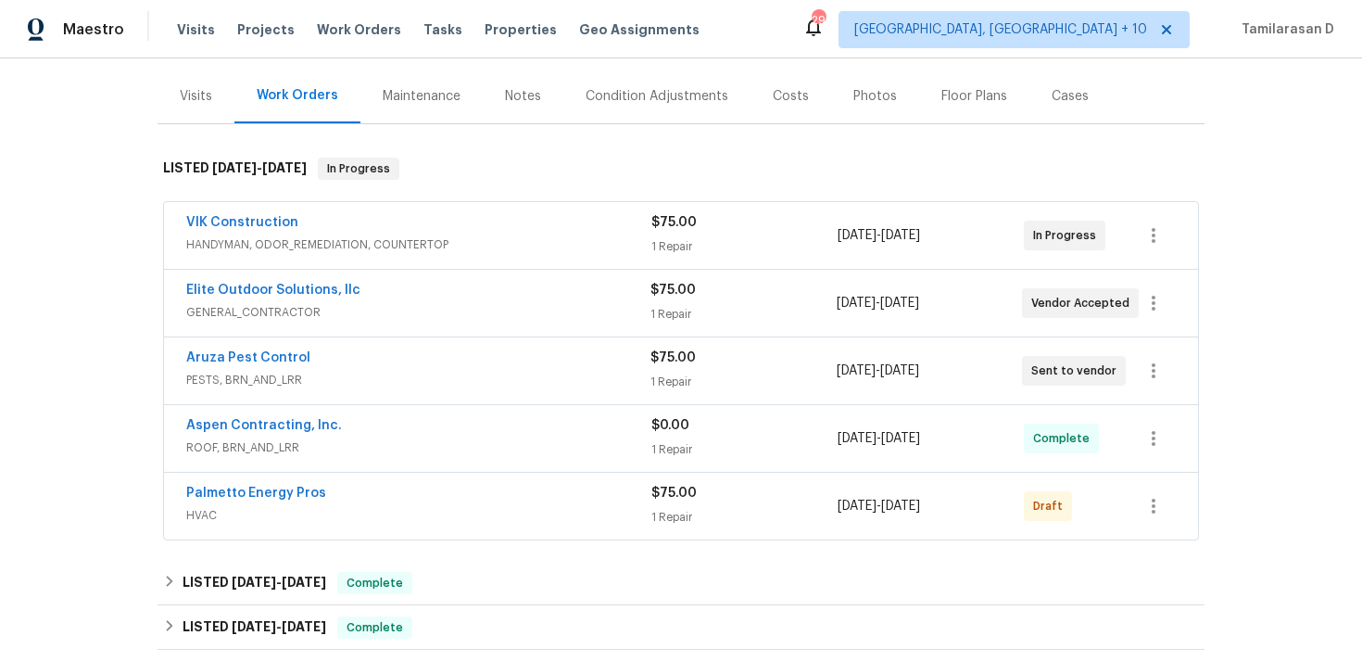
scroll to position [233, 0]
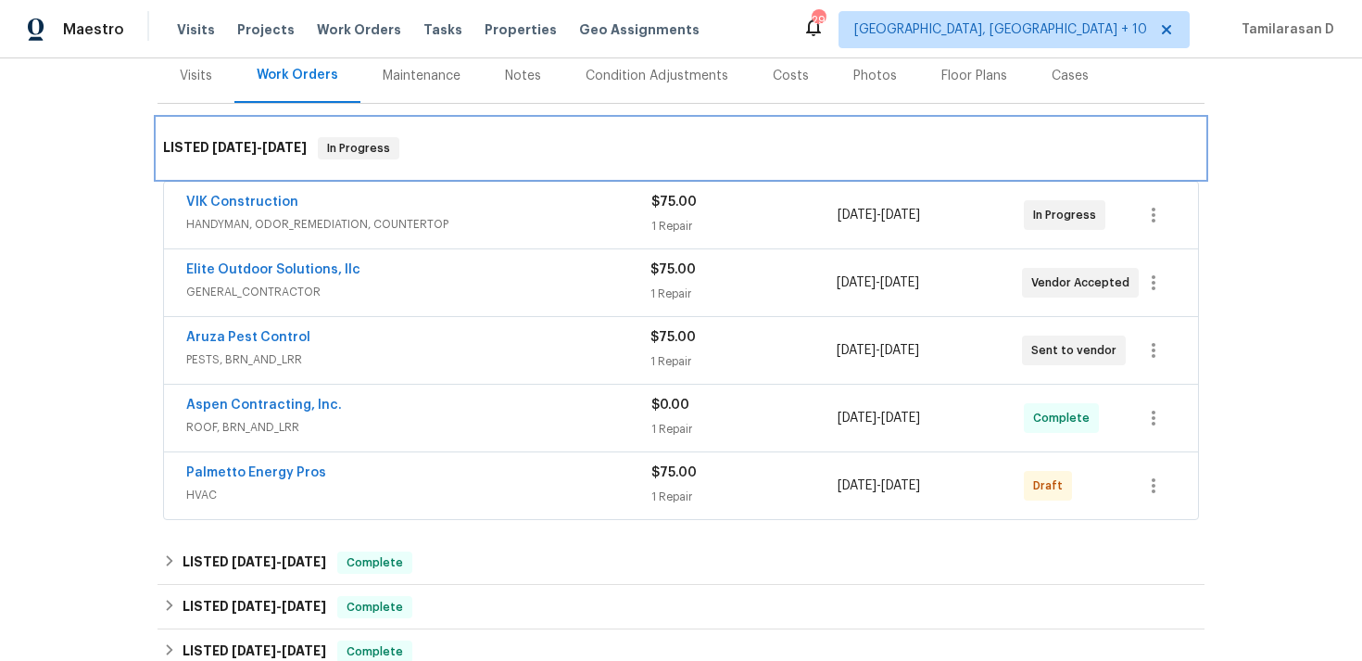
click at [453, 152] on div "LISTED [DATE] - [DATE] In Progress" at bounding box center [681, 148] width 1036 height 22
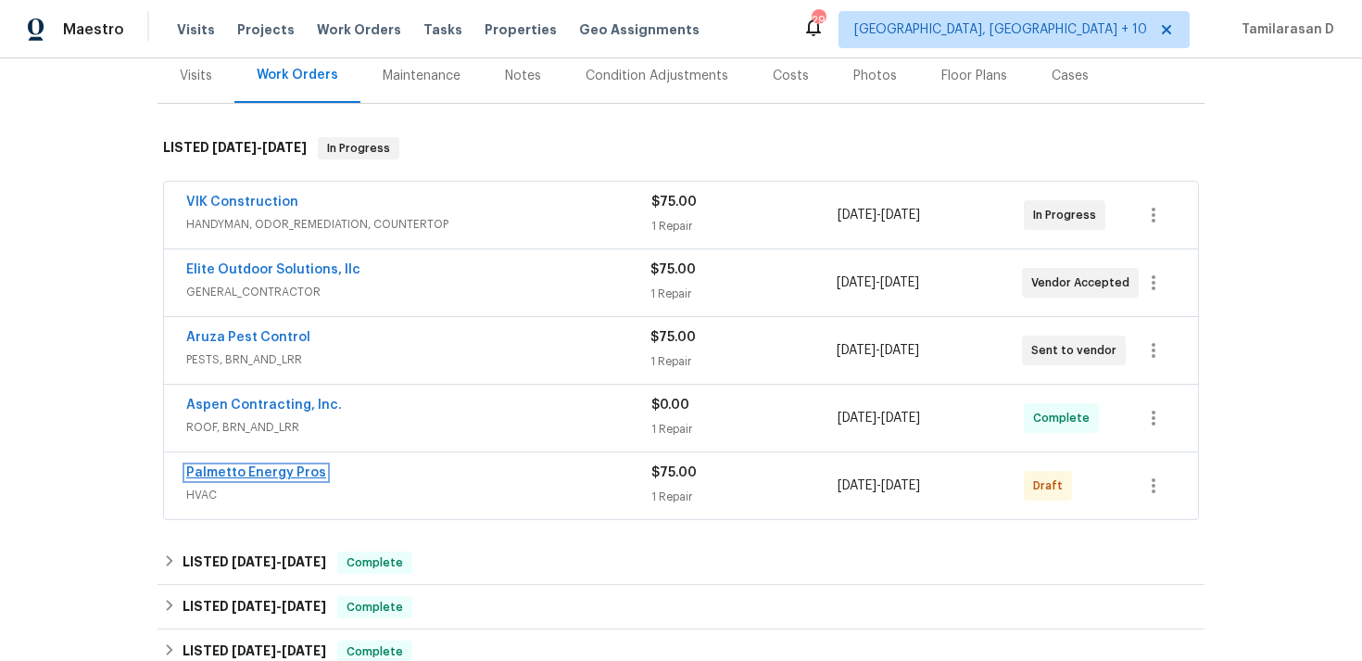
click at [260, 475] on link "Palmetto Energy Pros" at bounding box center [256, 472] width 140 height 13
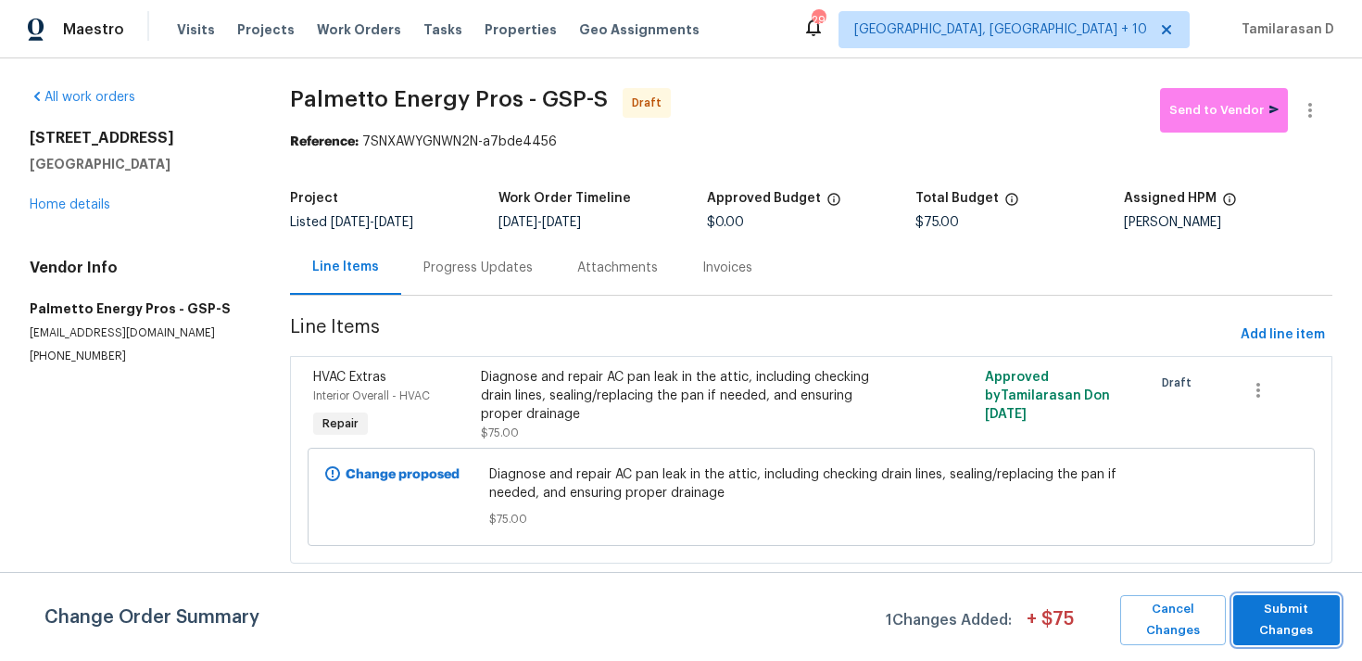
click at [1261, 614] on span "Submit Changes" at bounding box center [1287, 620] width 88 height 43
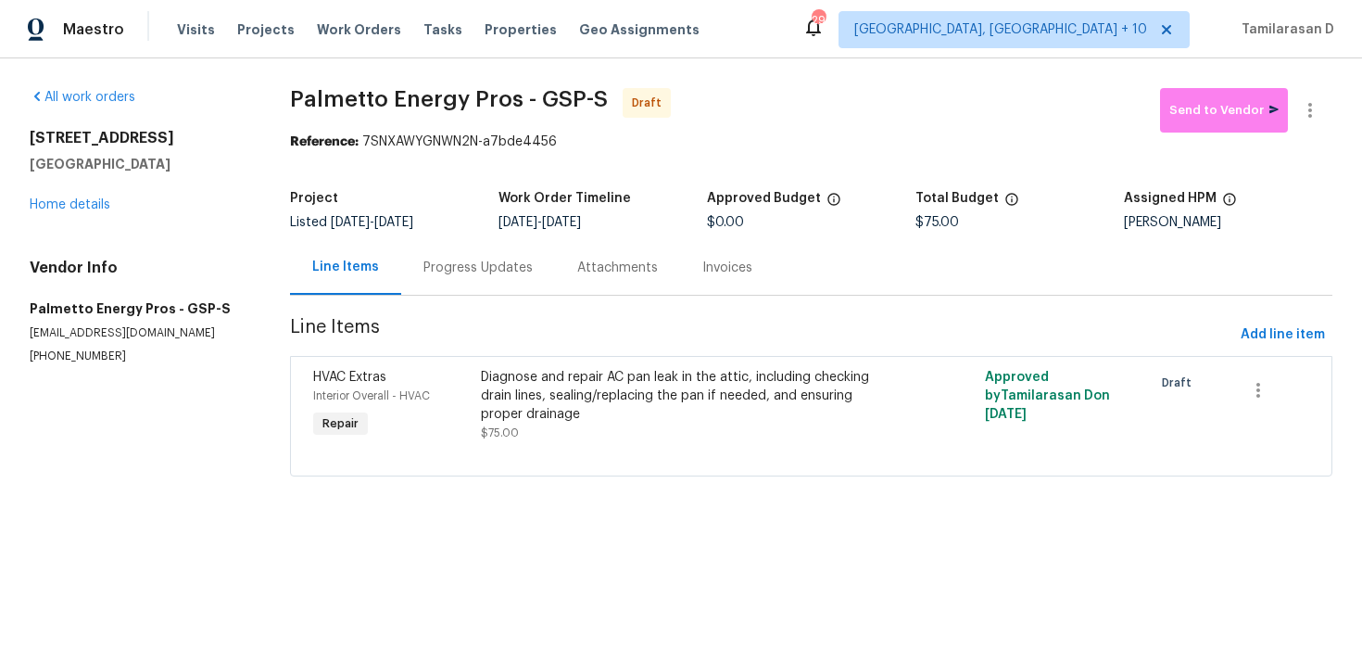
click at [468, 272] on div "Progress Updates" at bounding box center [478, 268] width 109 height 19
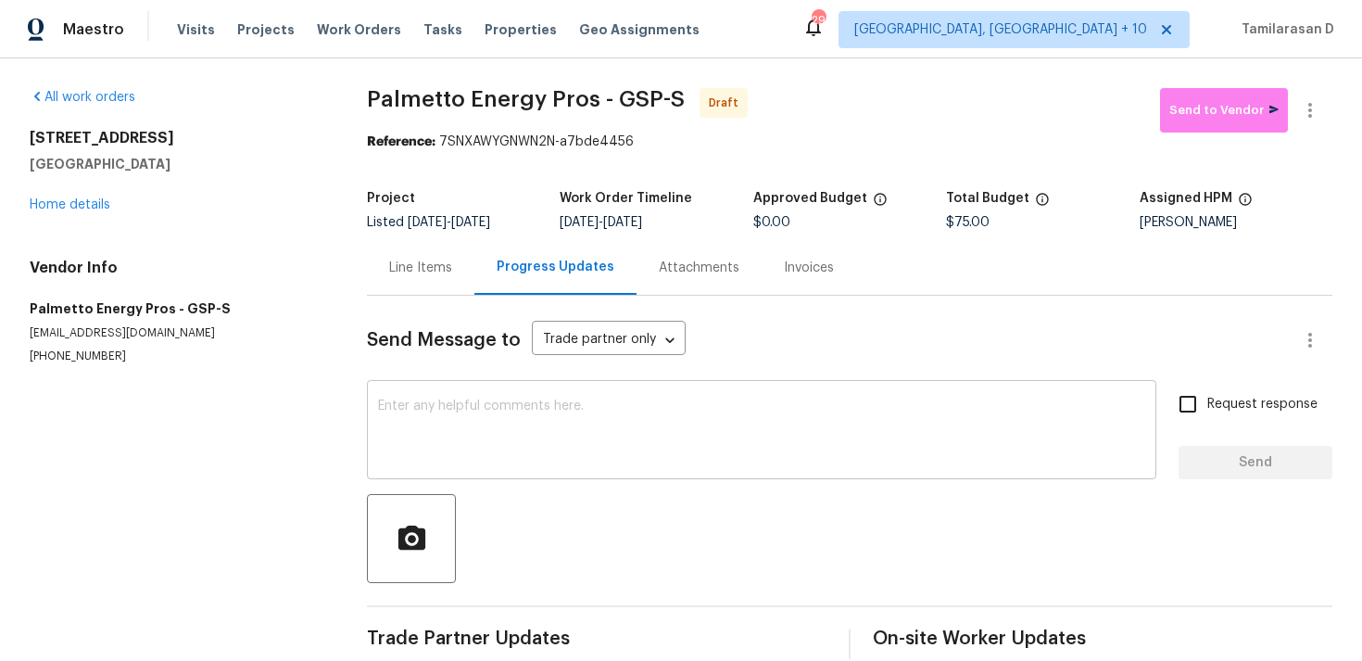
click at [464, 425] on textarea at bounding box center [761, 431] width 767 height 65
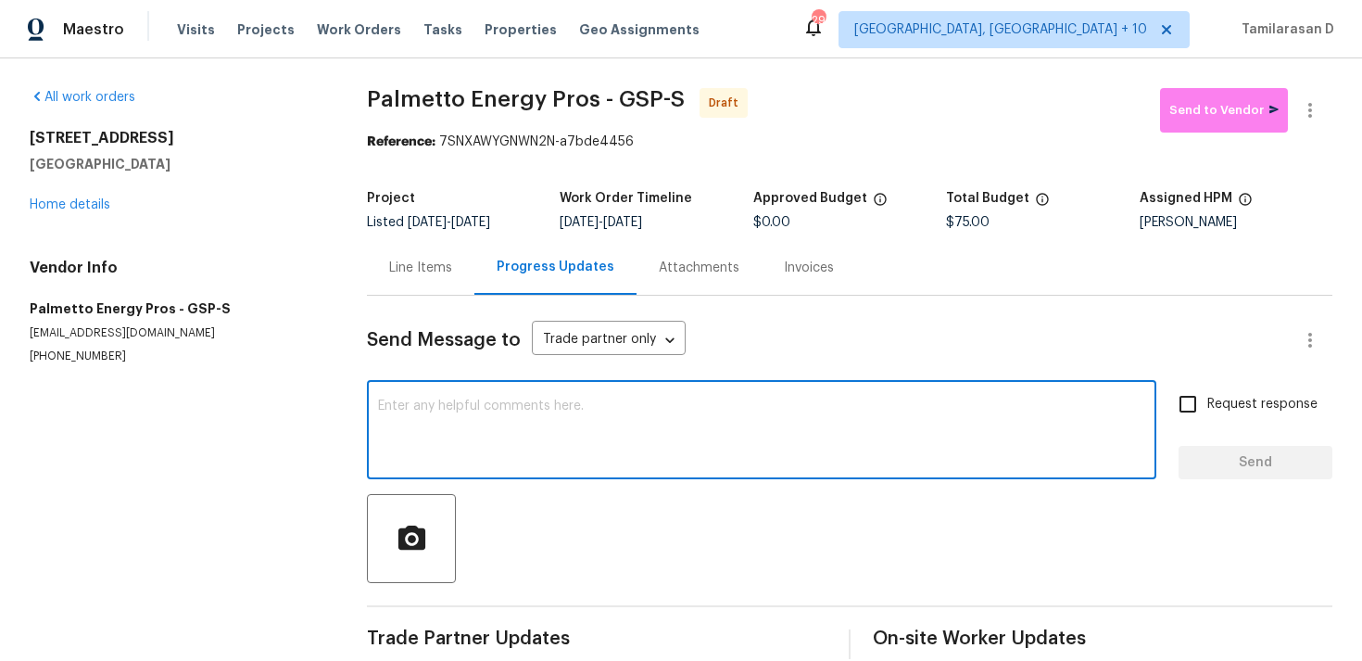
paste textarea "Hey, this is Tamil from Opendoor. I’m confirming you received the WO for the pr…"
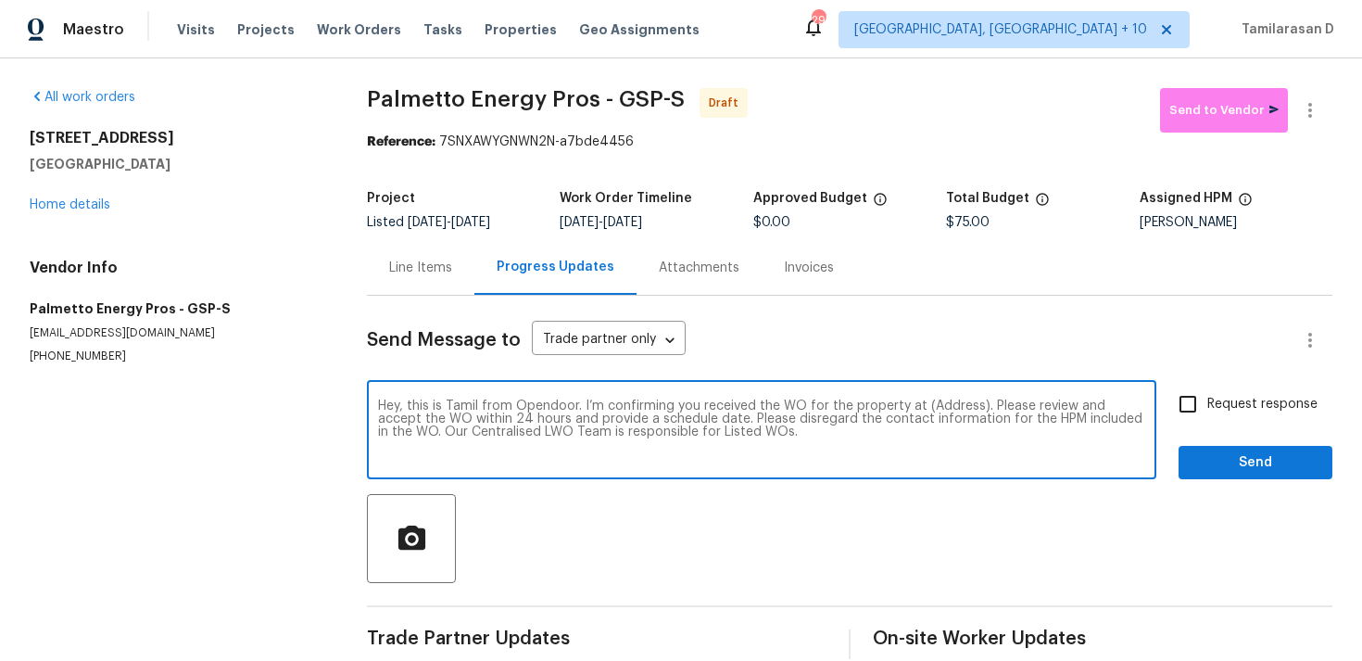
click at [966, 409] on textarea "Hey, this is Tamil from Opendoor. I’m confirming you received the WO for the pr…" at bounding box center [761, 431] width 767 height 65
paste textarea "[STREET_ADDRESS]"
type textarea "Hey, this is Tamil from Opendoor. I’m confirming you received the WO for the pr…"
click at [1199, 412] on input "Request response" at bounding box center [1188, 404] width 39 height 39
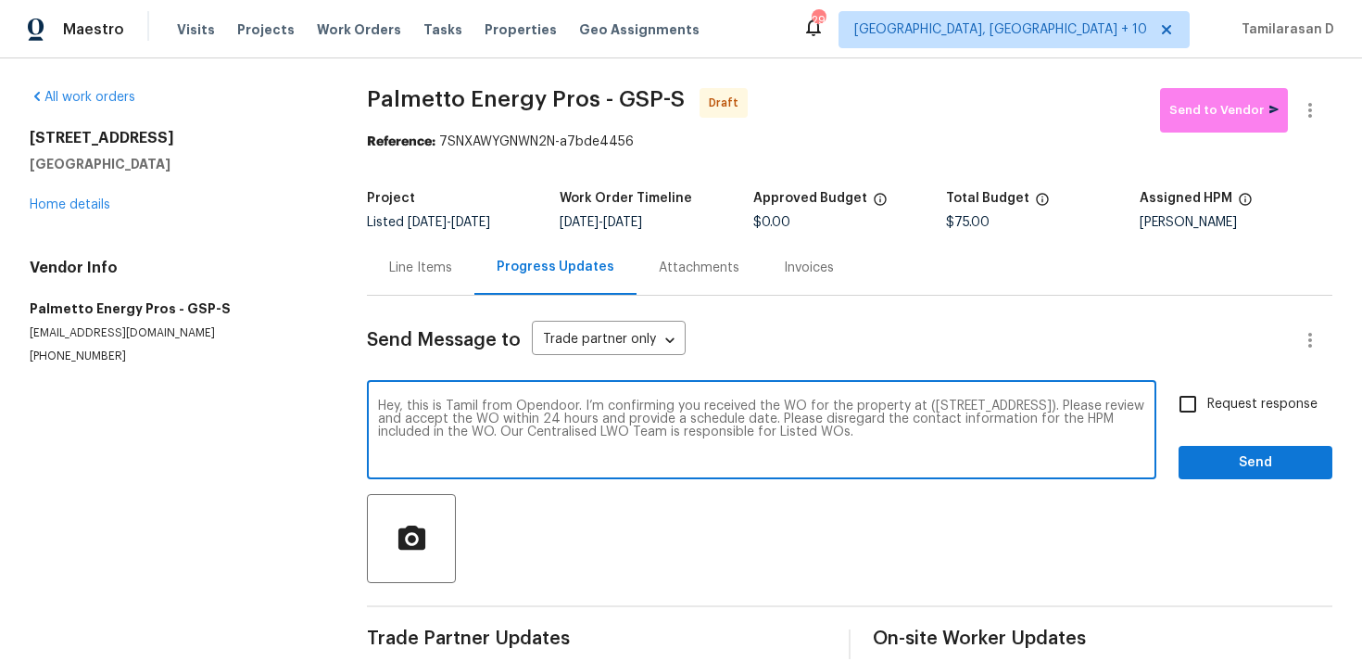
checkbox input "true"
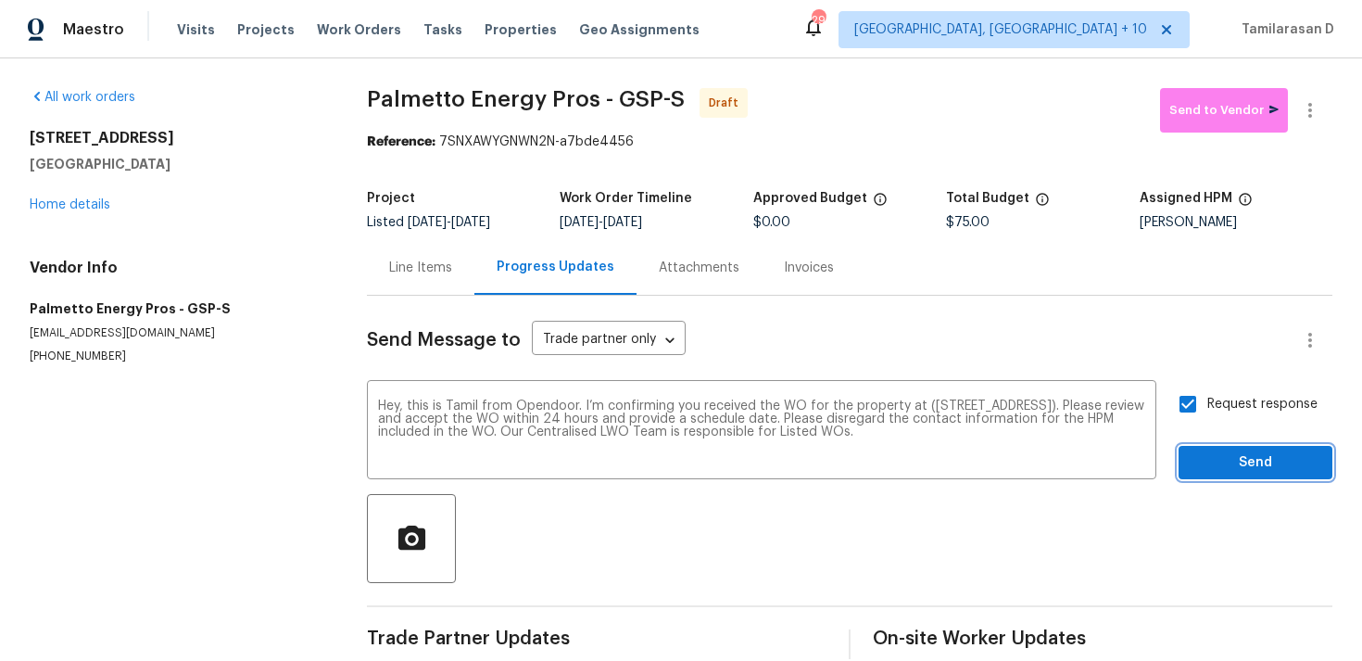
click at [1255, 461] on span "Send" at bounding box center [1256, 462] width 124 height 23
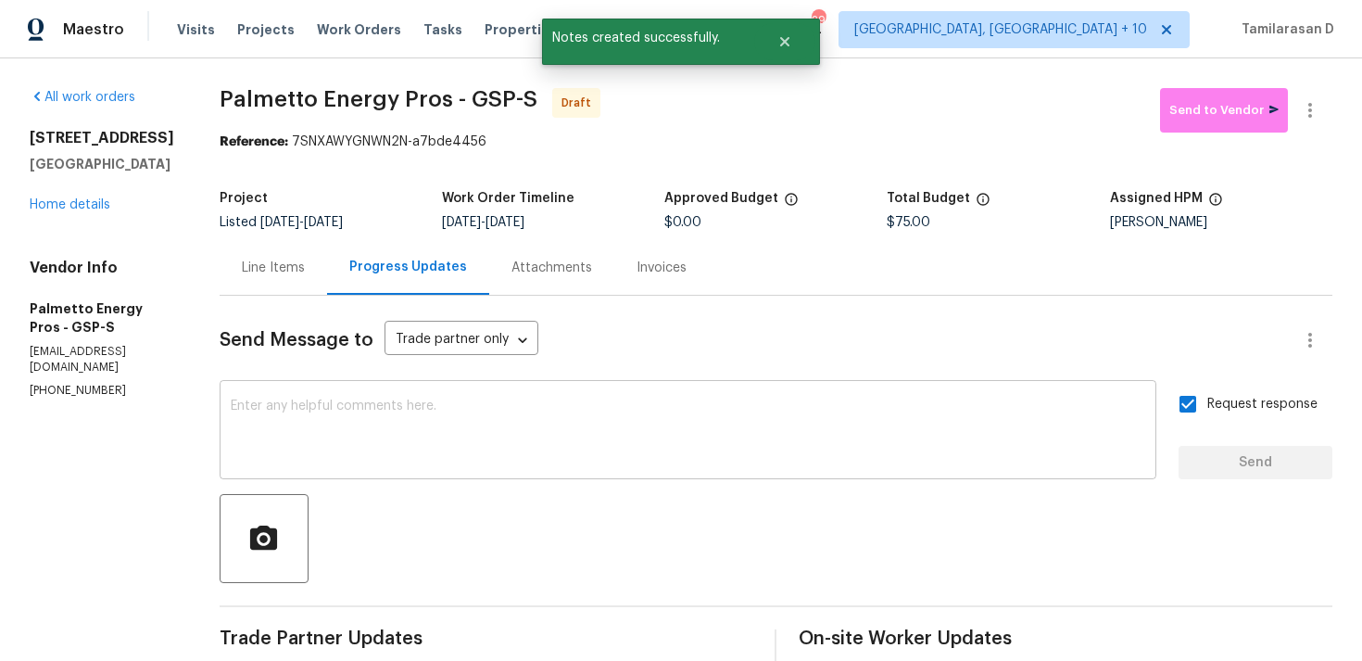
scroll to position [174, 0]
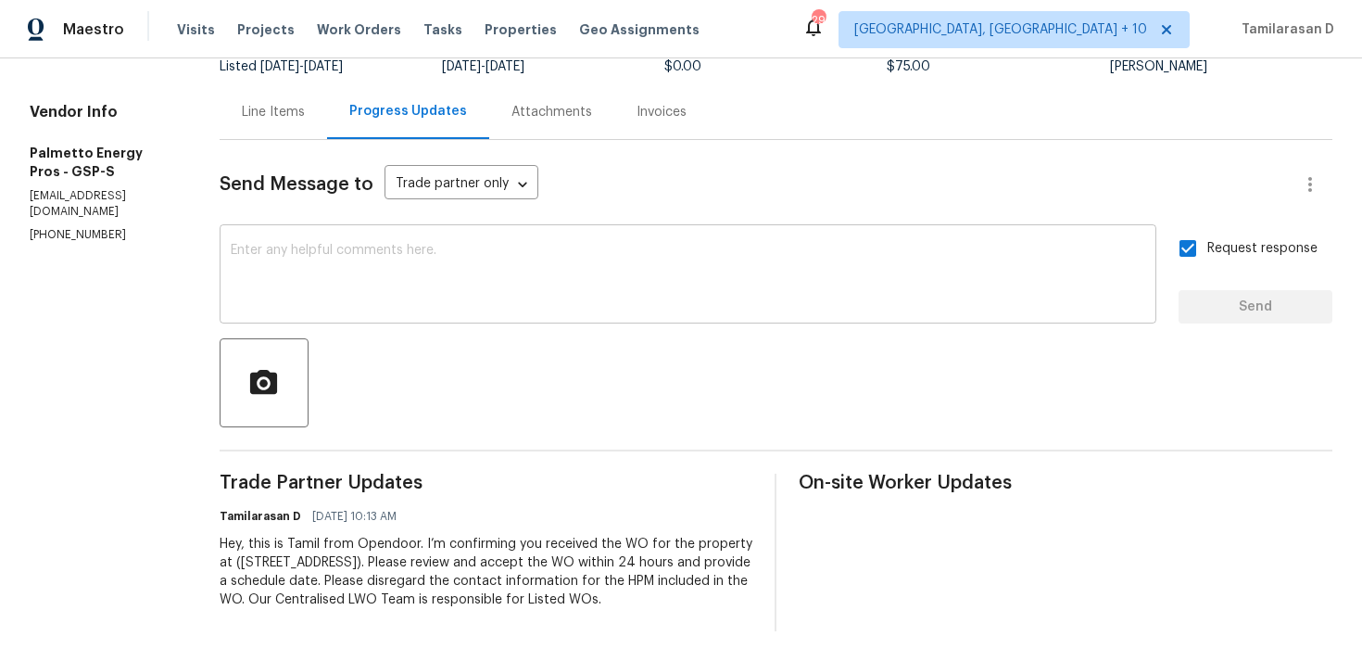
click at [435, 285] on textarea at bounding box center [688, 276] width 915 height 65
paste textarea "Attention All Work Orders must include before-photos (both close-up and wide-an…"
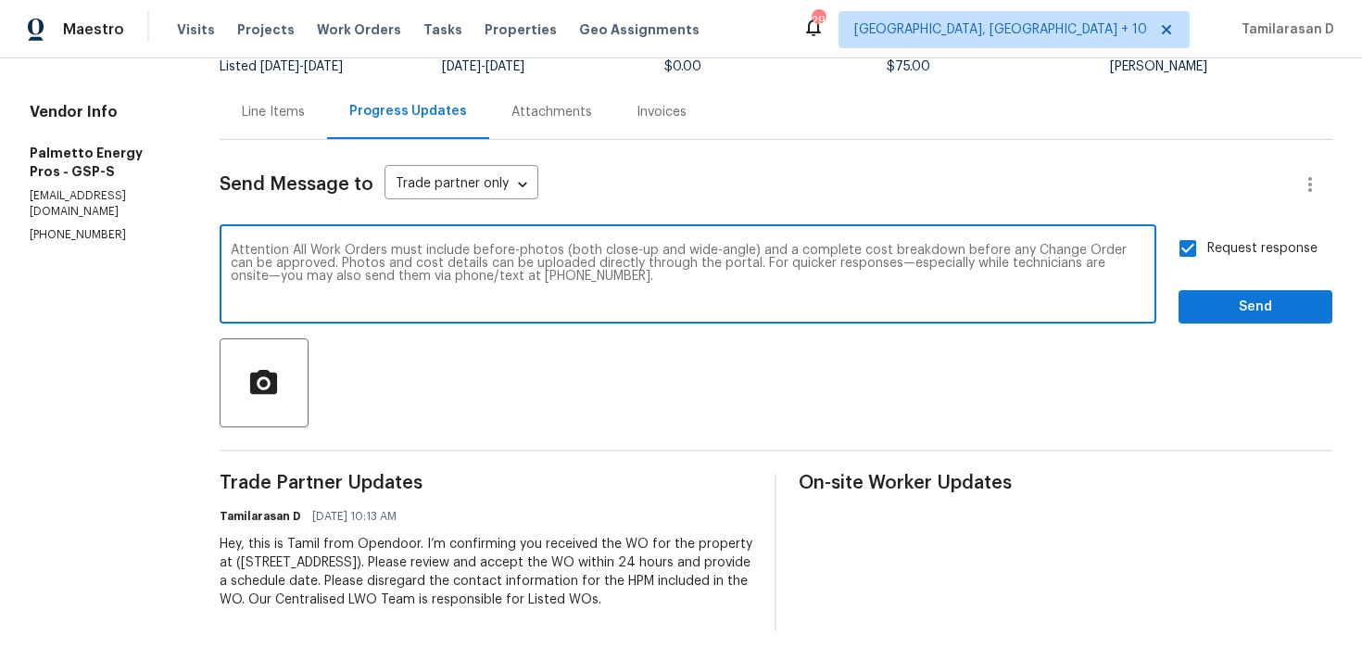
type textarea "Attention All Work Orders must include before-photos (both close-up and wide-an…"
click at [1221, 296] on span "Send" at bounding box center [1256, 307] width 124 height 23
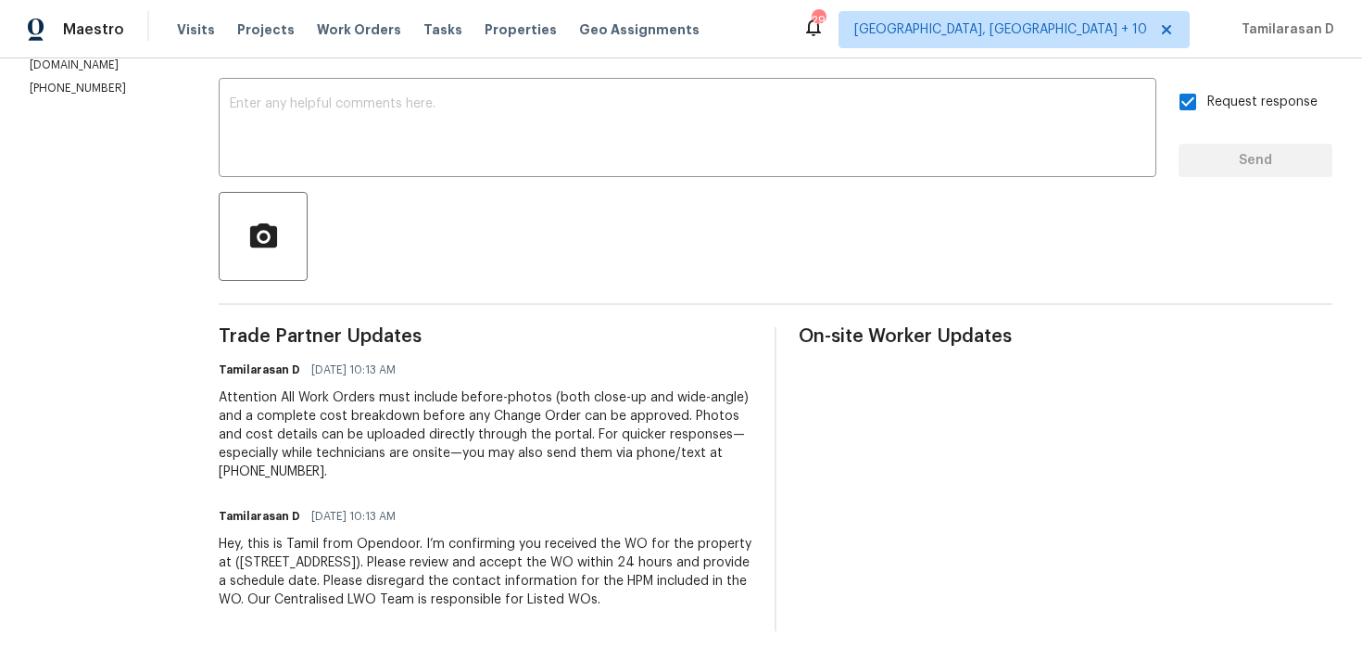
scroll to position [0, 0]
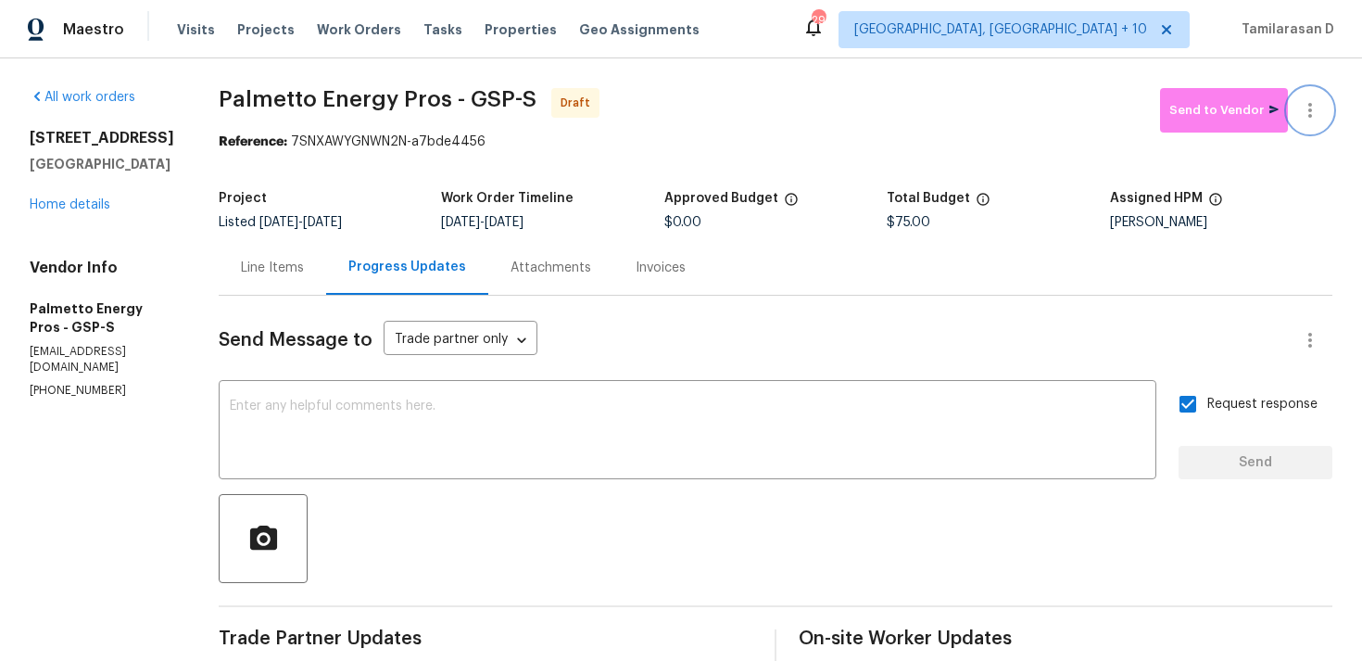
click at [1317, 103] on icon "button" at bounding box center [1310, 110] width 22 height 22
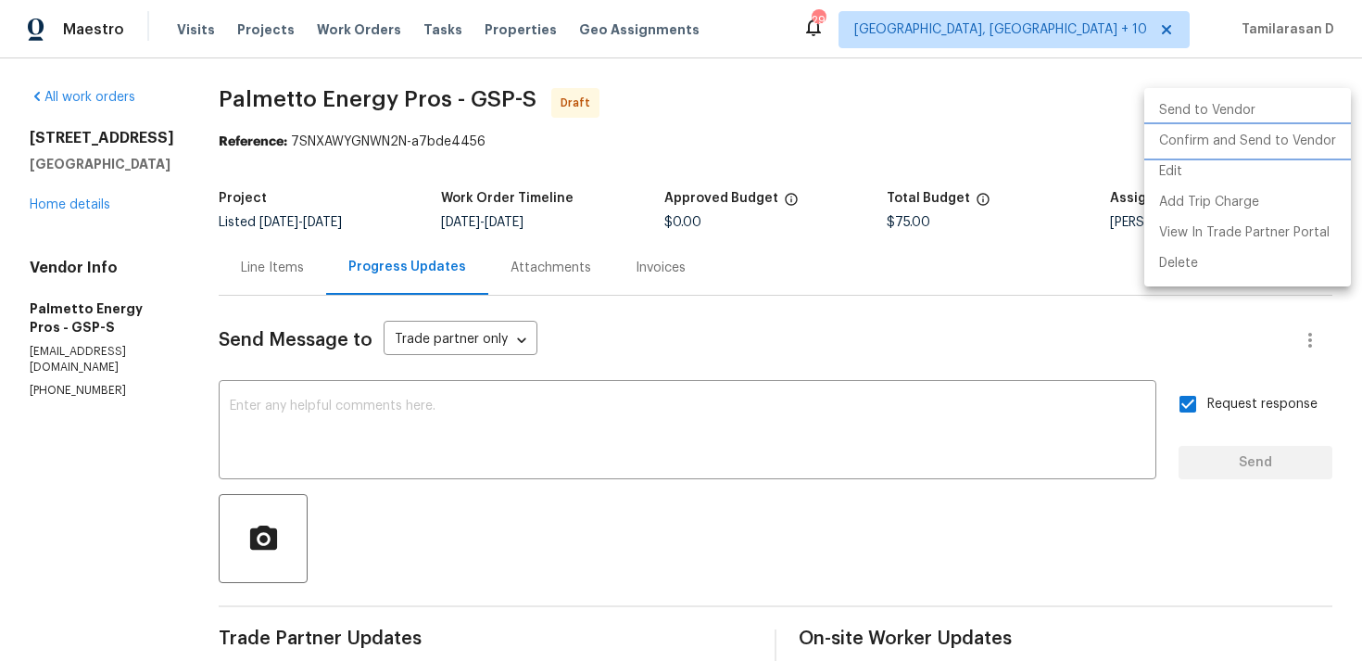
click at [1232, 144] on li "Confirm and Send to Vendor" at bounding box center [1248, 141] width 207 height 31
click at [969, 135] on div at bounding box center [681, 330] width 1362 height 661
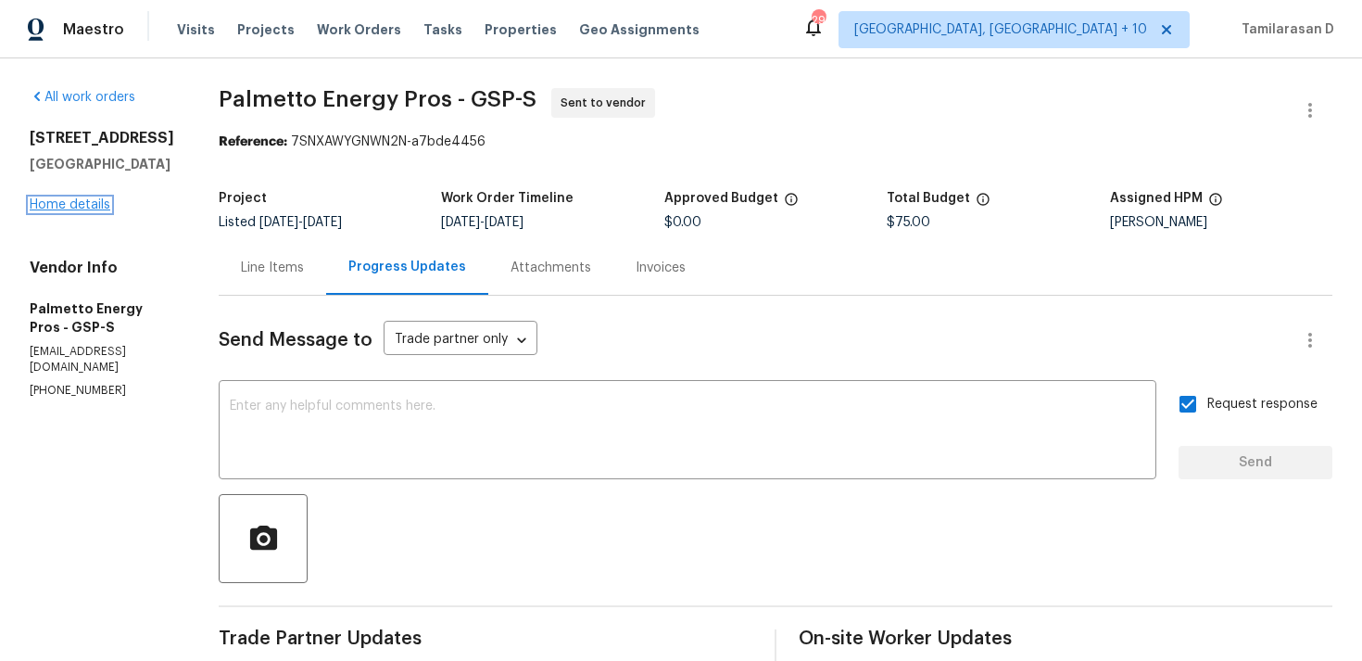
click at [80, 203] on link "Home details" at bounding box center [70, 204] width 81 height 13
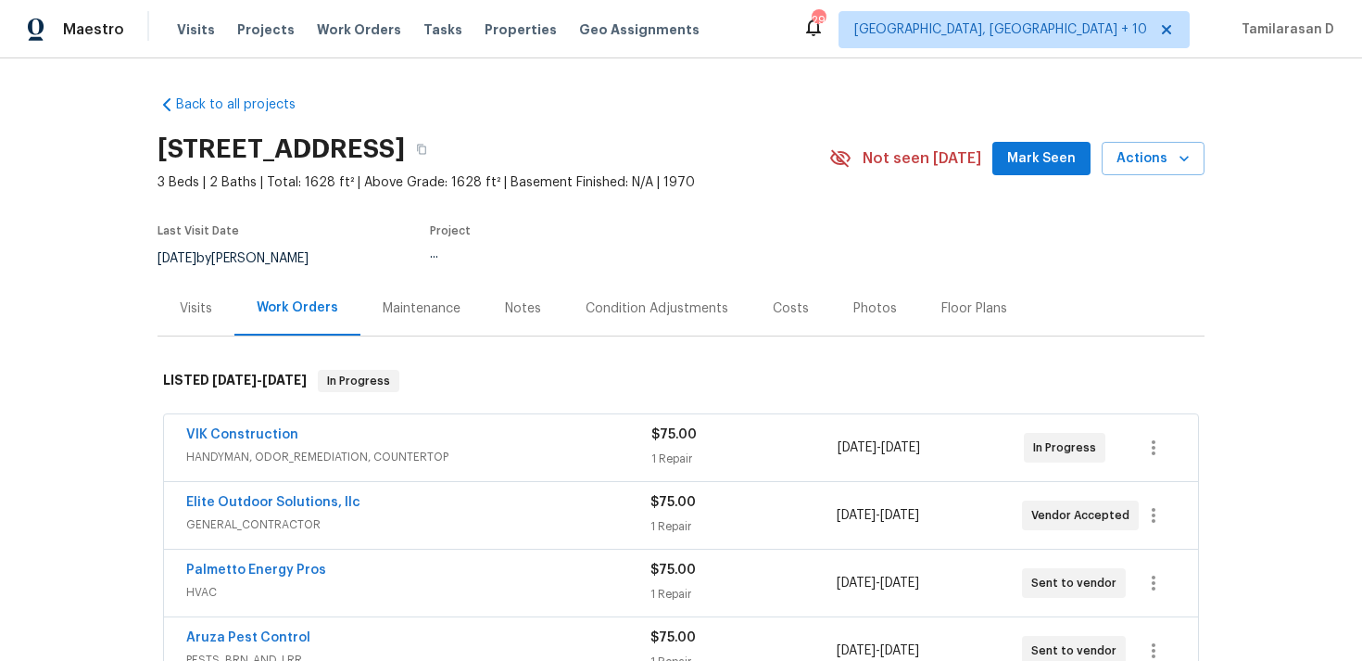
scroll to position [707, 0]
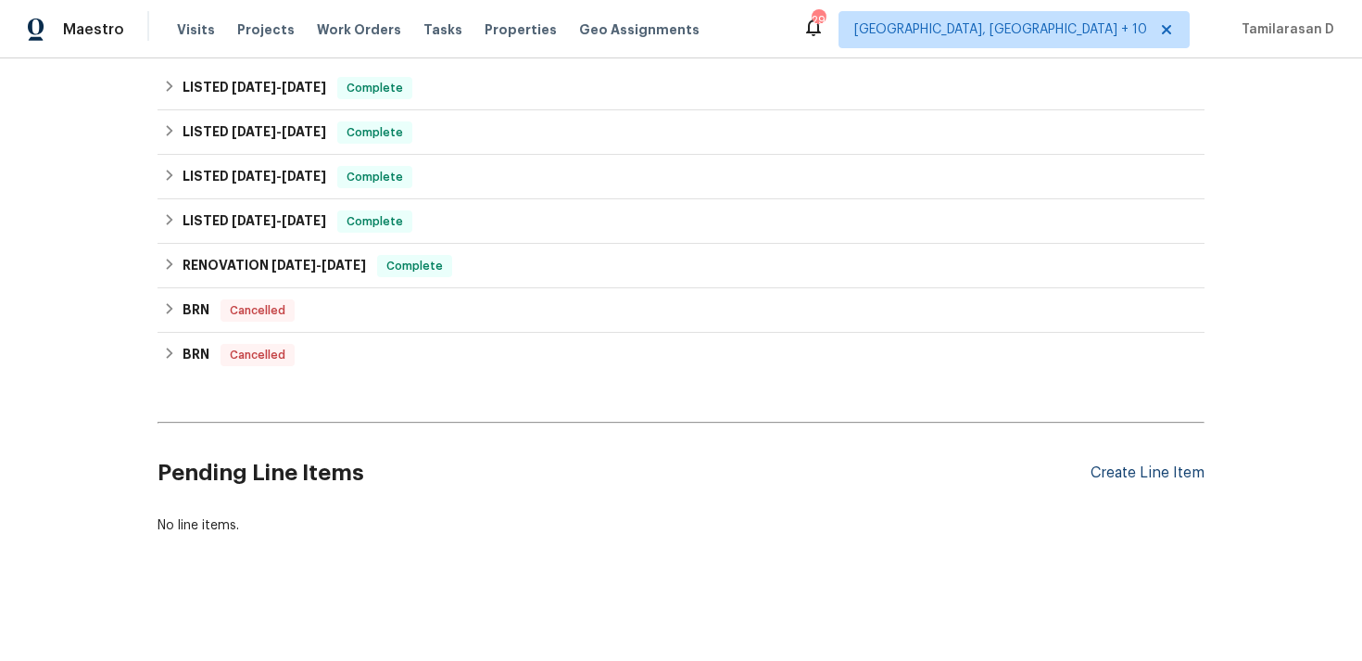
click at [1140, 470] on div "Create Line Item" at bounding box center [1148, 473] width 114 height 18
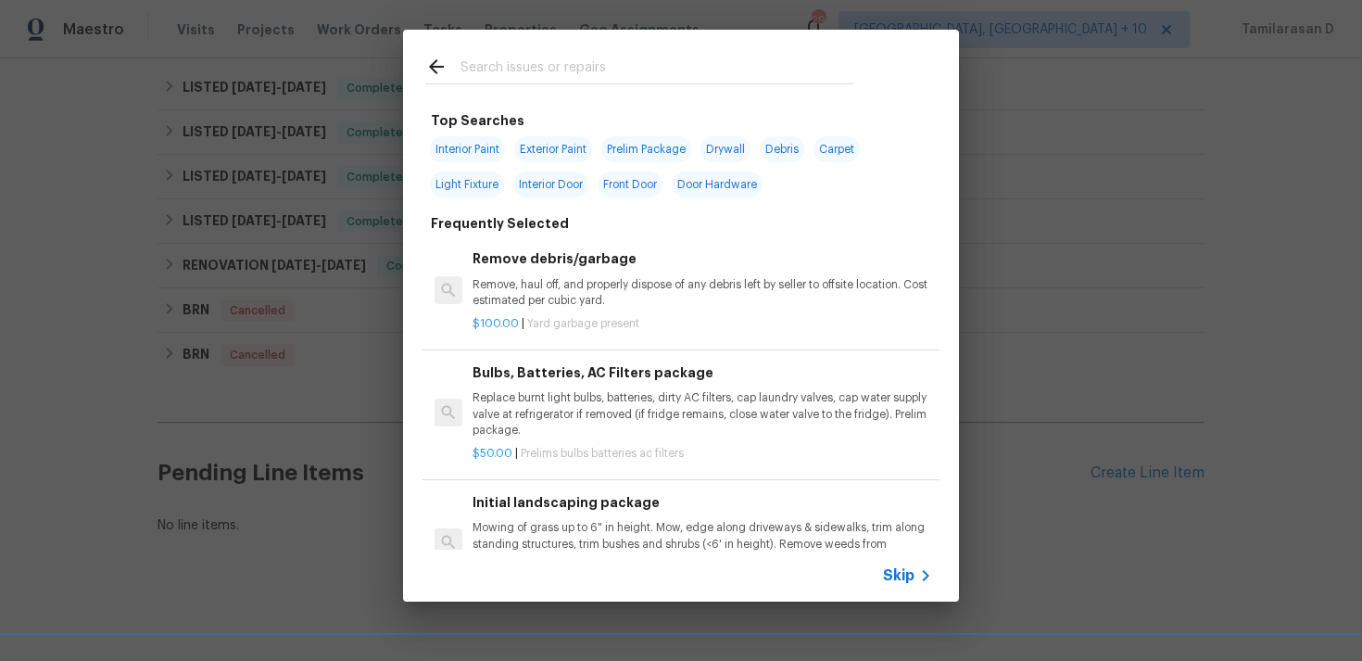
click at [905, 574] on span "Skip" at bounding box center [899, 575] width 32 height 19
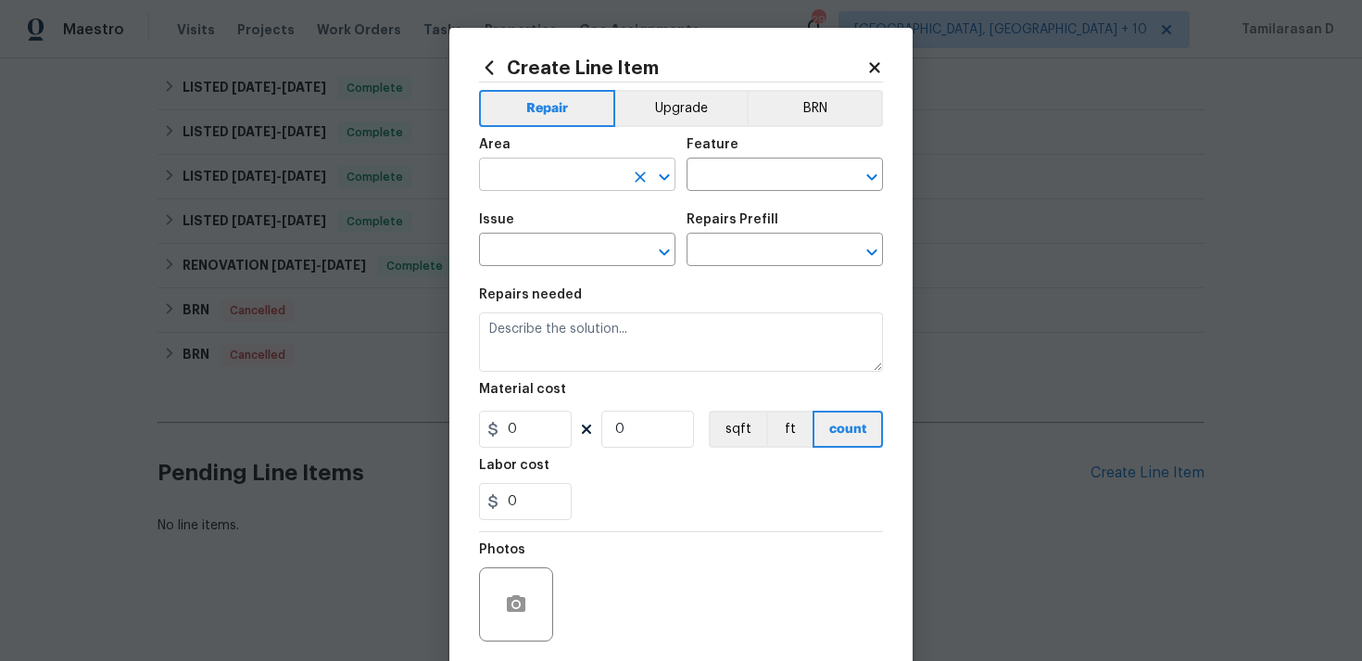
click at [574, 178] on input "text" at bounding box center [551, 176] width 145 height 29
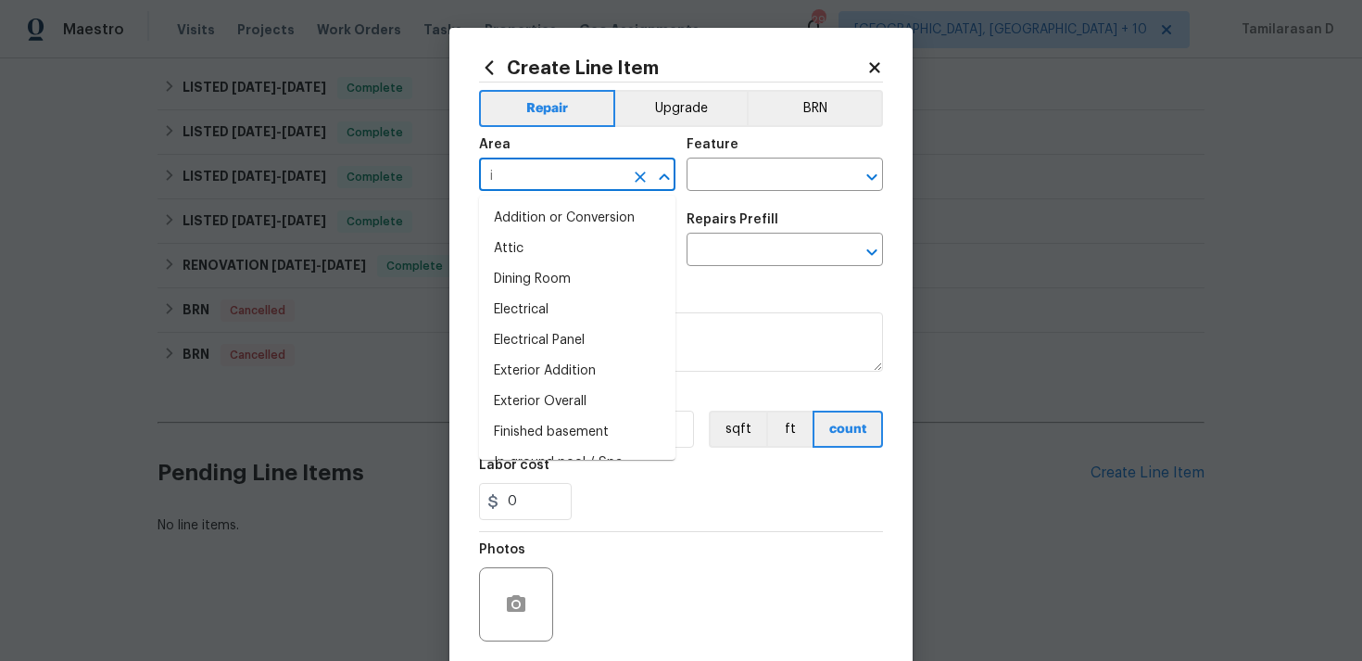
type input "in"
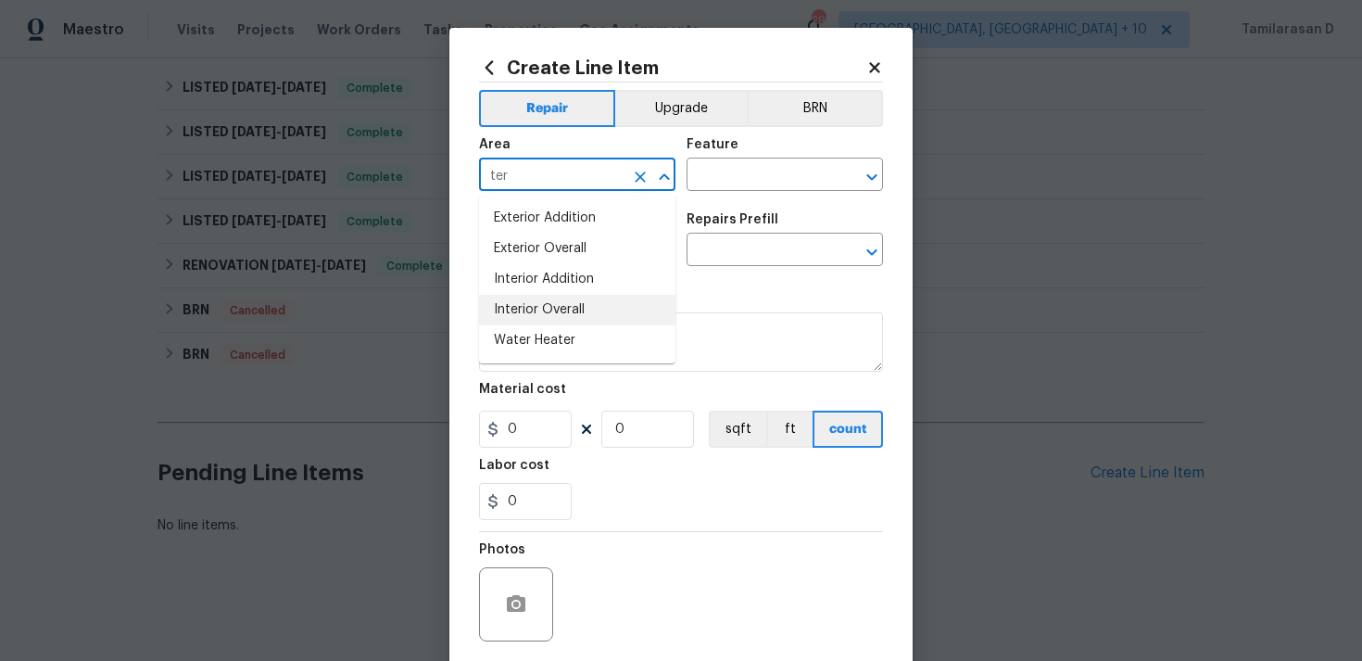
click at [557, 306] on li "Interior Overall" at bounding box center [577, 310] width 196 height 31
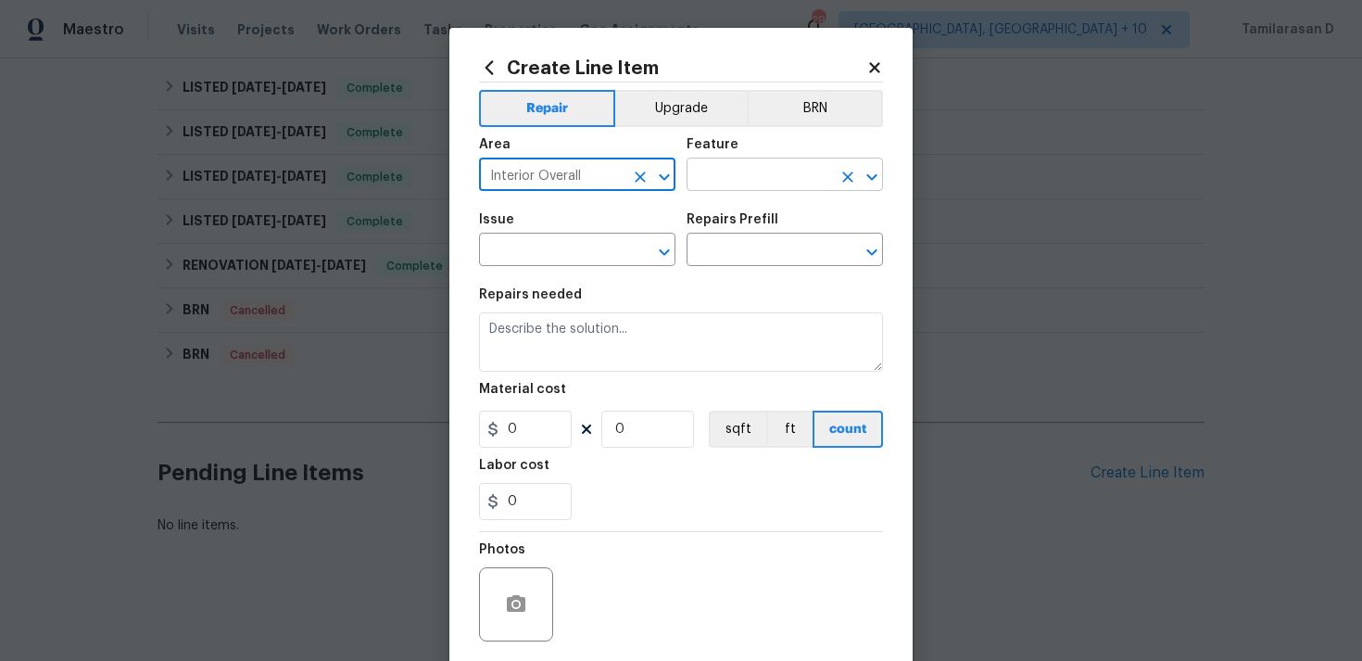
type input "Interior Overall"
click at [730, 180] on input "text" at bounding box center [759, 176] width 145 height 29
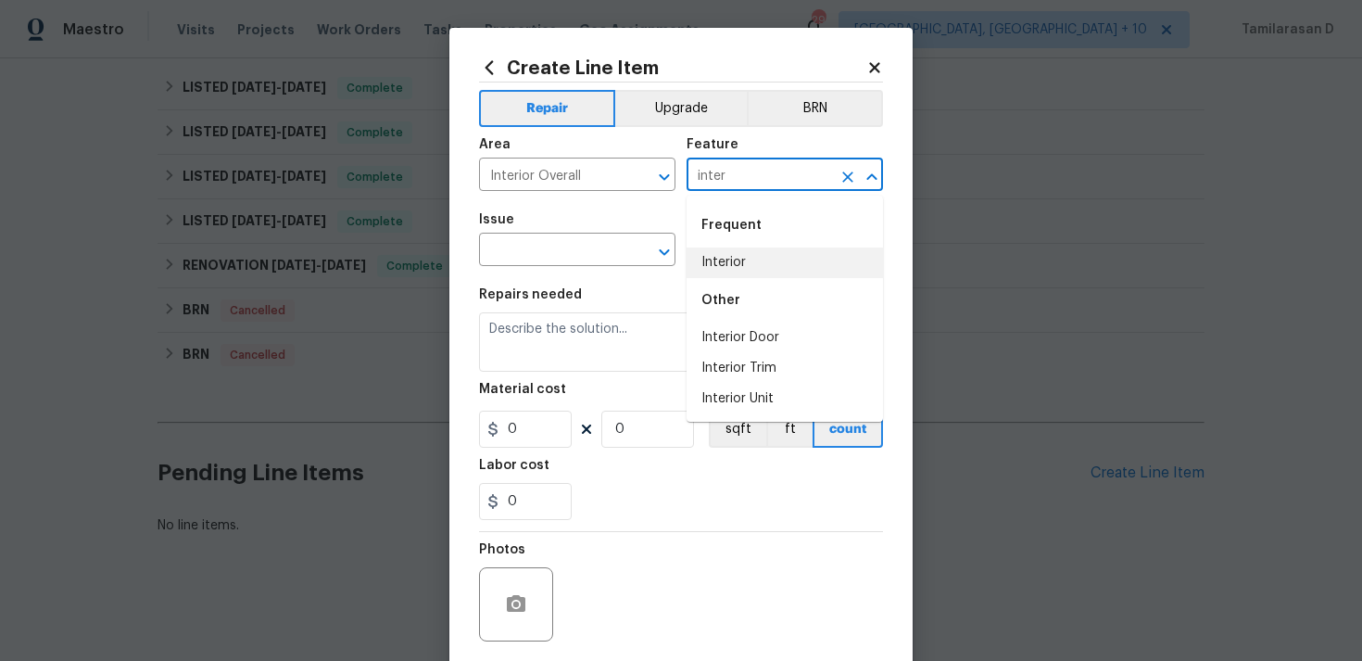
click at [729, 264] on li "Interior" at bounding box center [785, 262] width 196 height 31
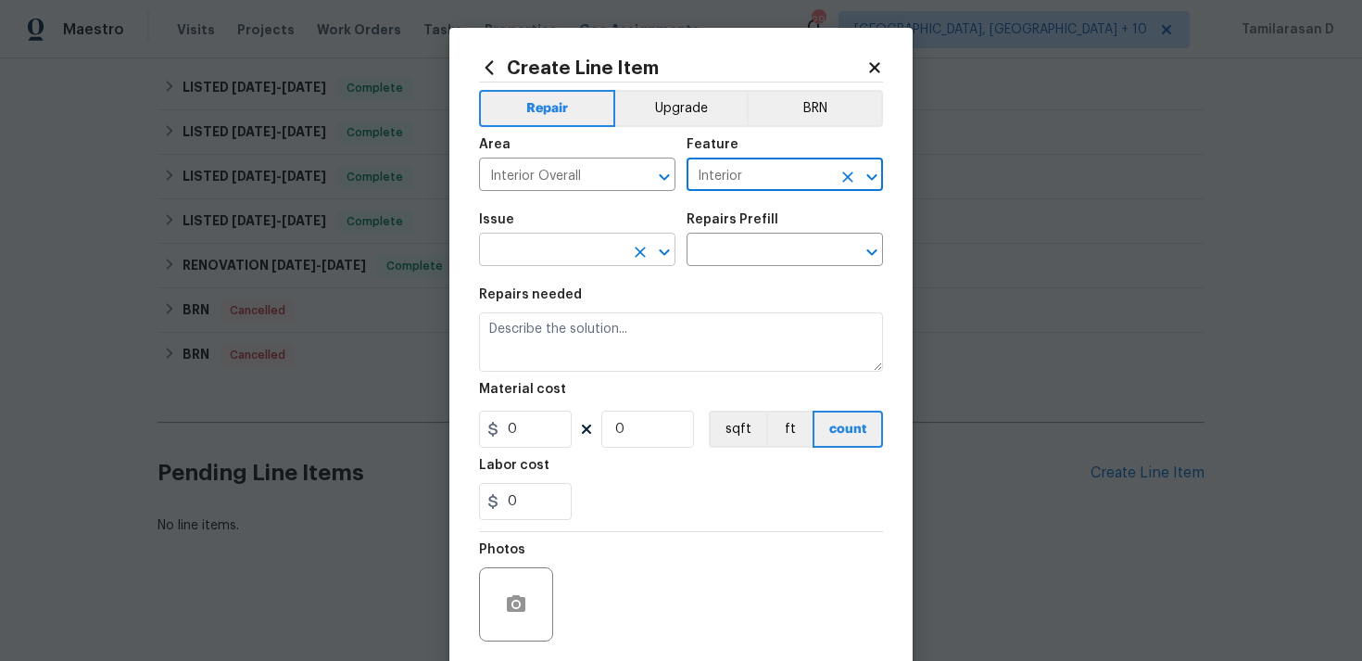
type input "Interior"
click at [513, 238] on input "text" at bounding box center [551, 251] width 145 height 29
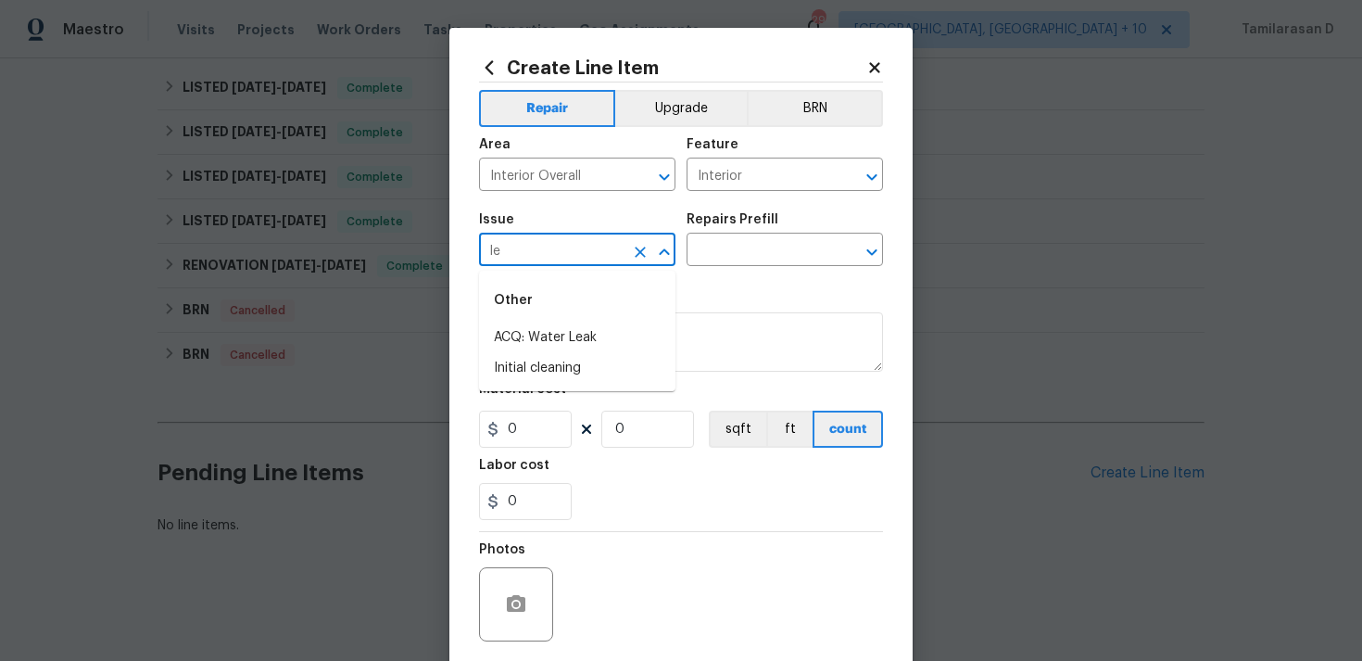
type input "l"
click at [542, 416] on li "Interior Paint" at bounding box center [577, 429] width 196 height 31
type input "Interior Paint"
click at [699, 263] on input "text" at bounding box center [759, 251] width 145 height 29
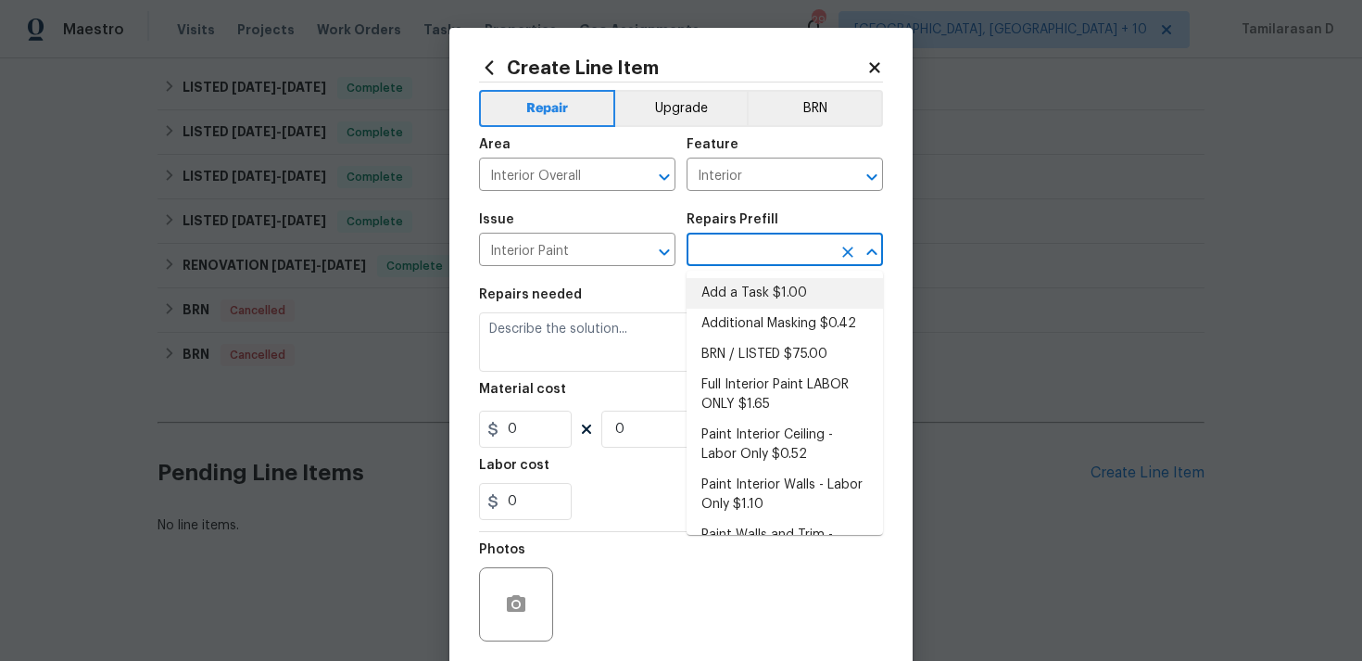
click at [736, 299] on li "Add a Task $1.00" at bounding box center [785, 293] width 196 height 31
type input "Overall Paint"
type input "Add a Task $1.00"
type textarea "HPM to detail"
type input "1"
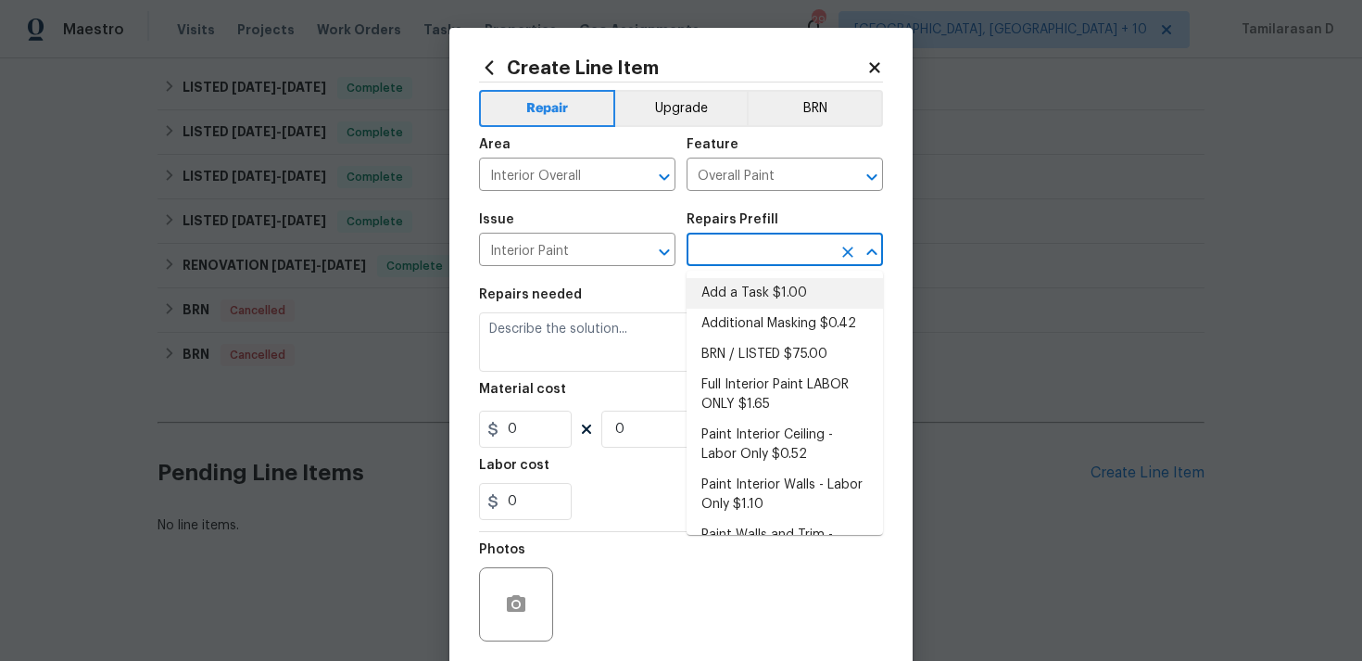
type input "1"
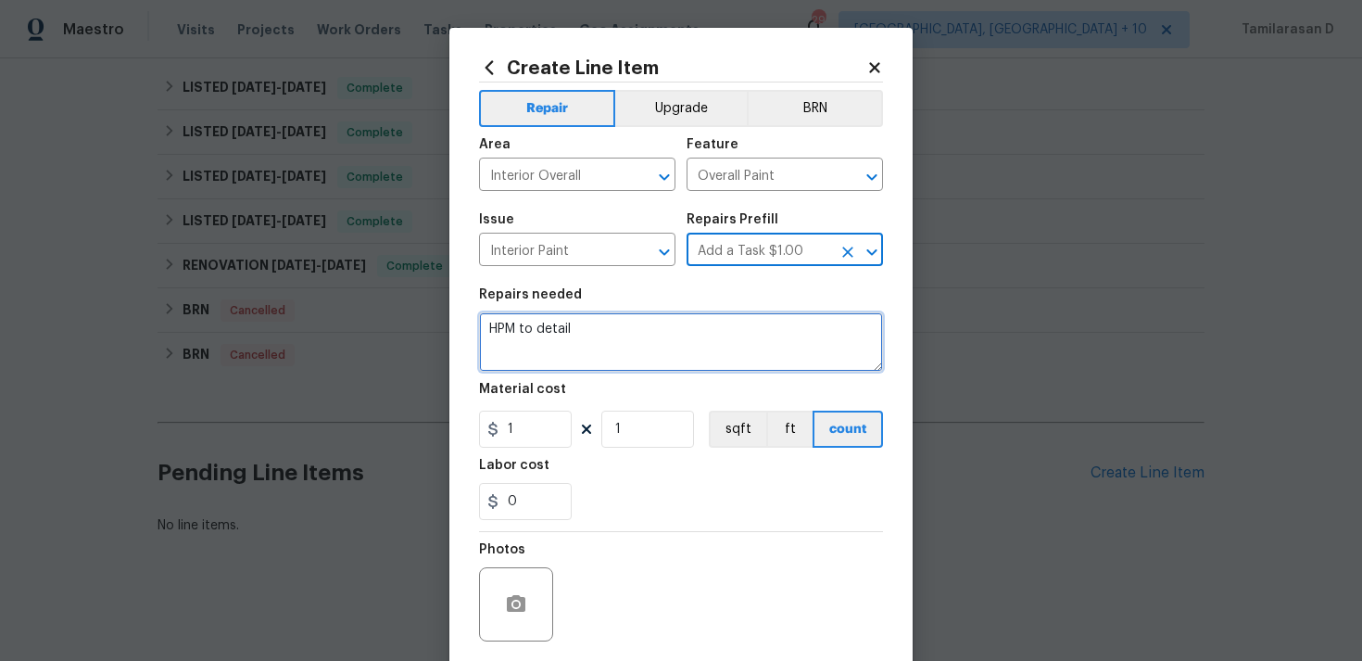
click at [566, 364] on textarea "HPM to detail" at bounding box center [681, 341] width 404 height 59
paste textarea "Repair ceiling damage caused by AC pan leak, including removing damaged drywall…"
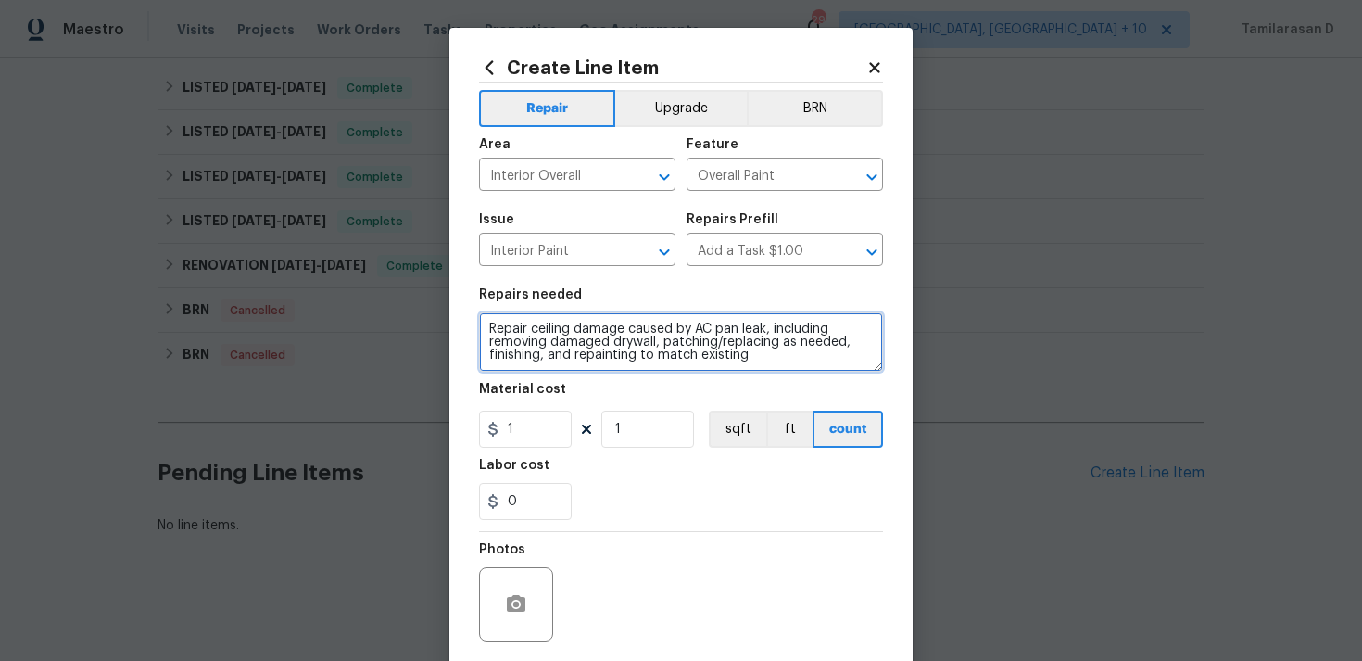
type textarea "Repair ceiling damage caused by AC pan leak, including removing damaged drywall…"
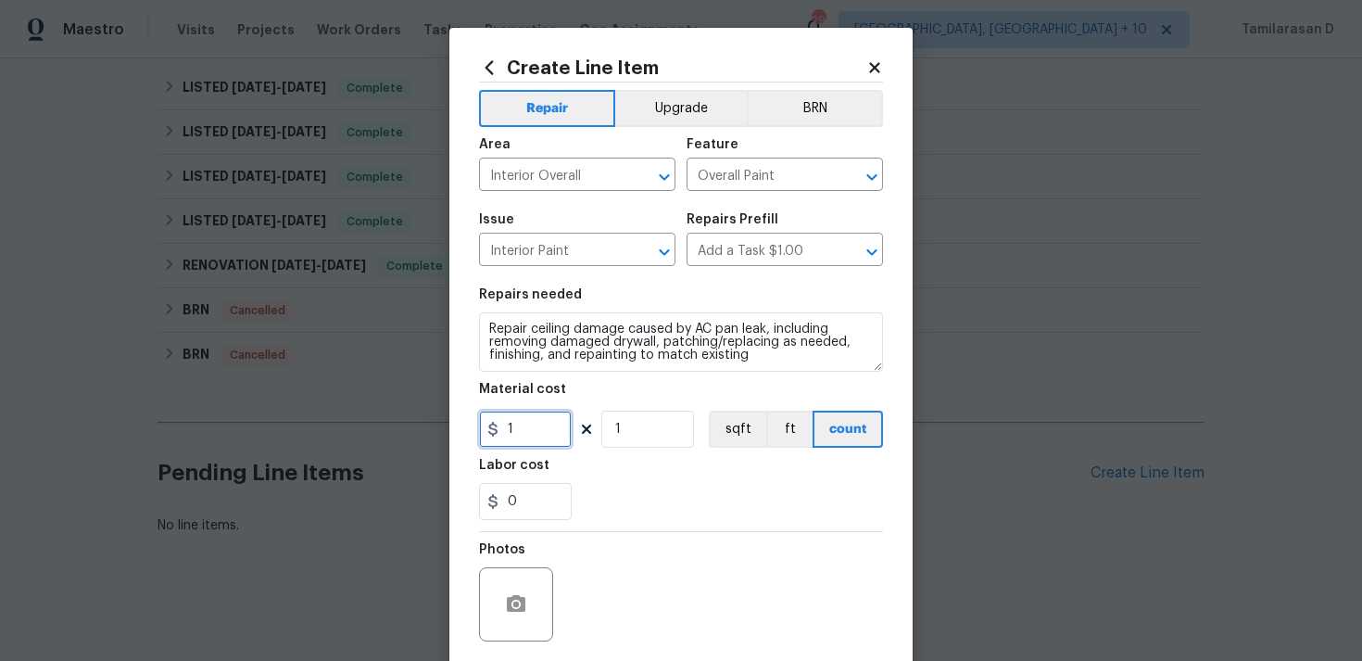
click at [553, 411] on input "1" at bounding box center [525, 429] width 93 height 37
type input "75"
click at [704, 532] on div at bounding box center [681, 531] width 404 height 1
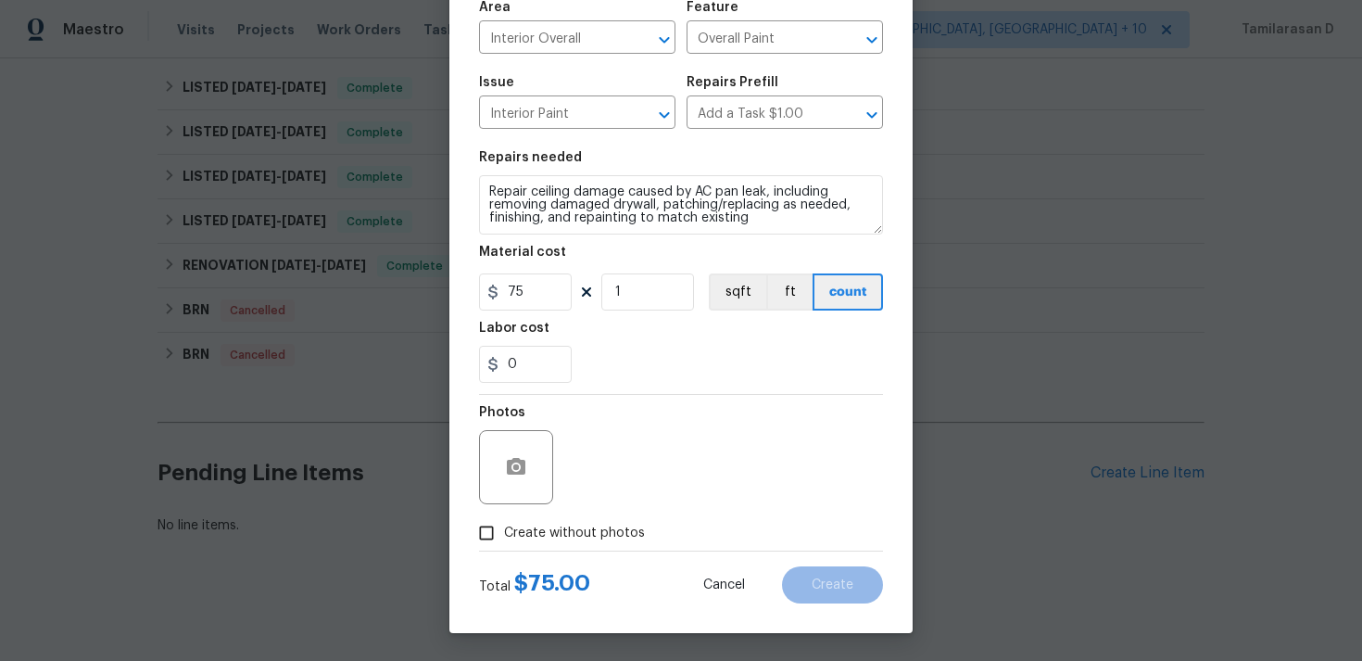
click at [487, 530] on input "Create without photos" at bounding box center [486, 532] width 35 height 35
checkbox input "true"
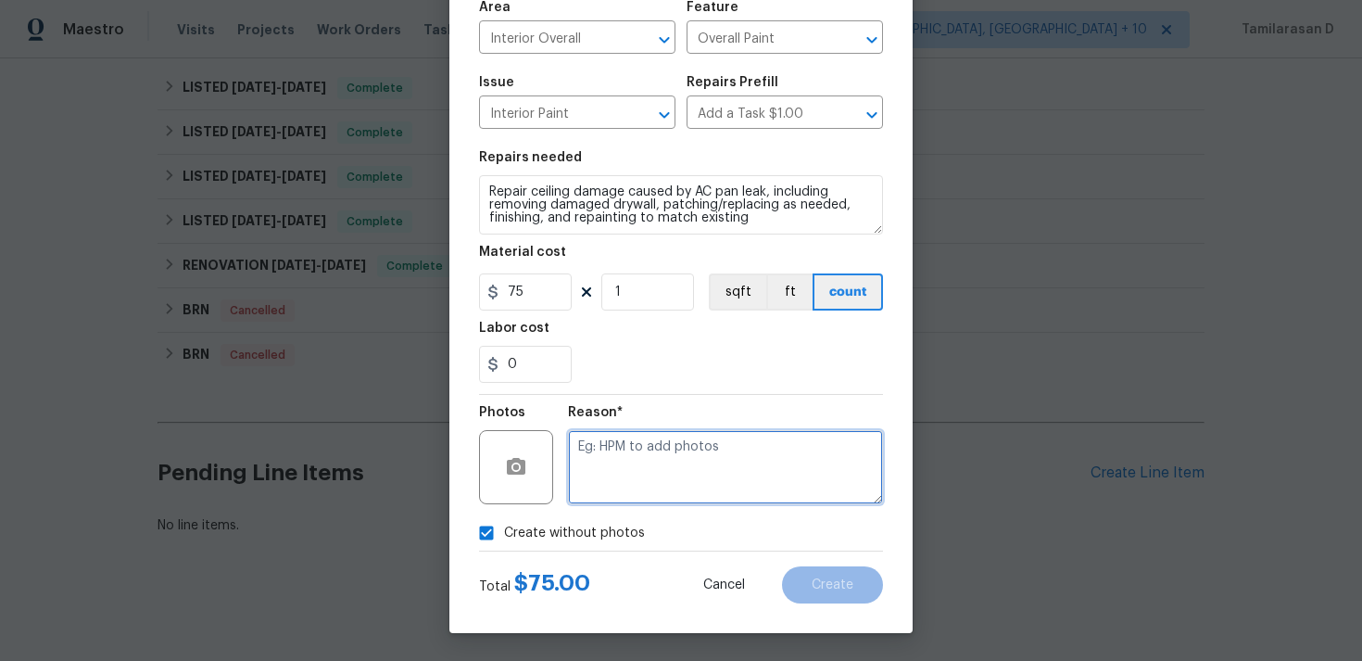
click at [626, 444] on textarea at bounding box center [725, 467] width 315 height 74
type textarea "N/A"
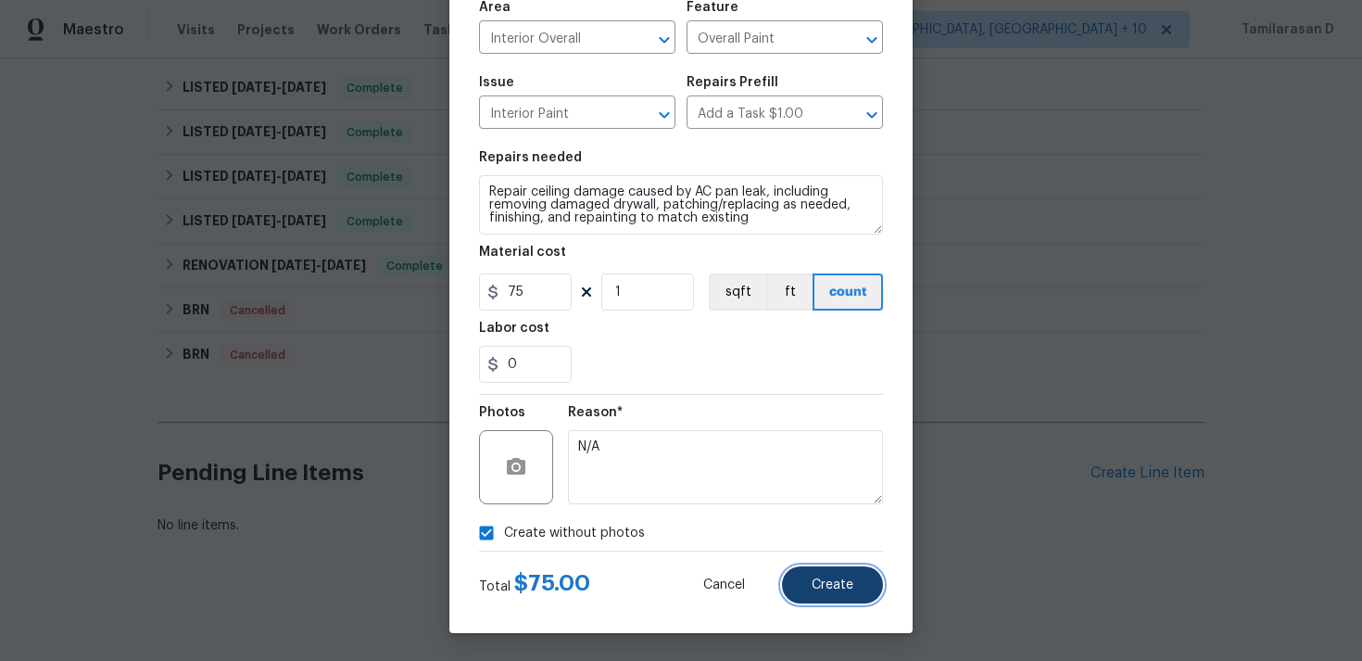
click at [840, 586] on span "Create" at bounding box center [833, 585] width 42 height 14
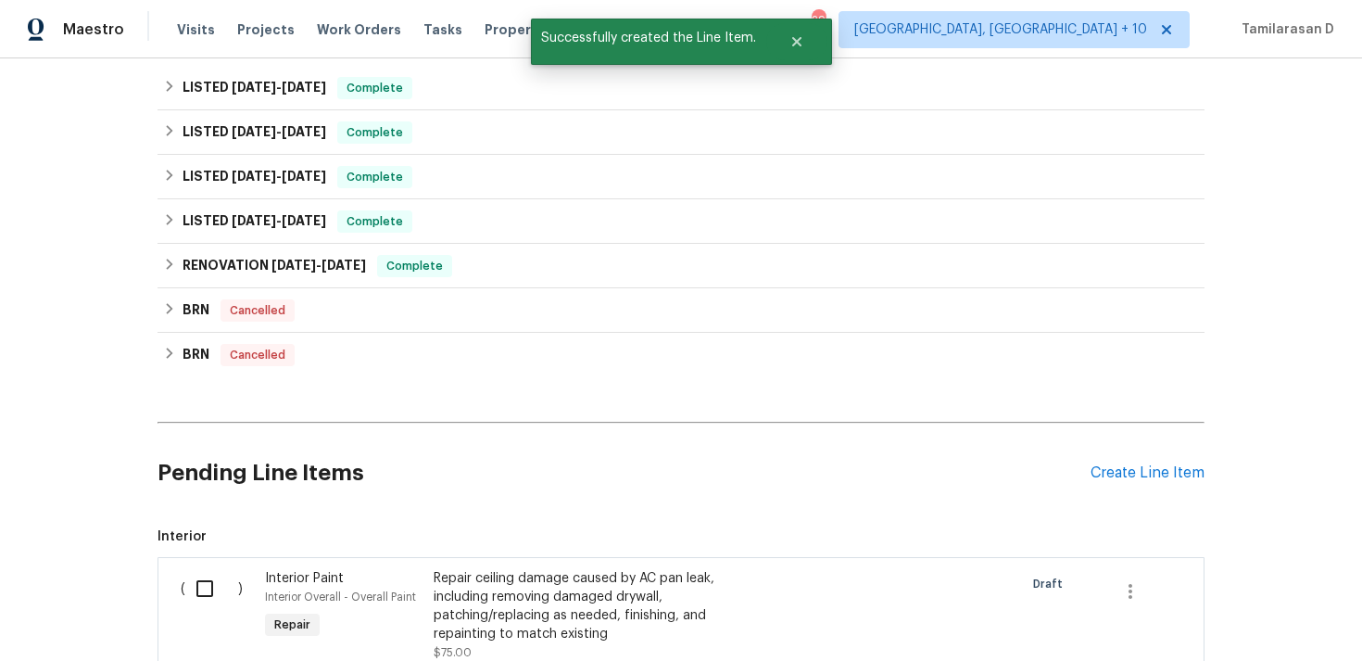
click at [210, 584] on input "checkbox" at bounding box center [211, 588] width 53 height 39
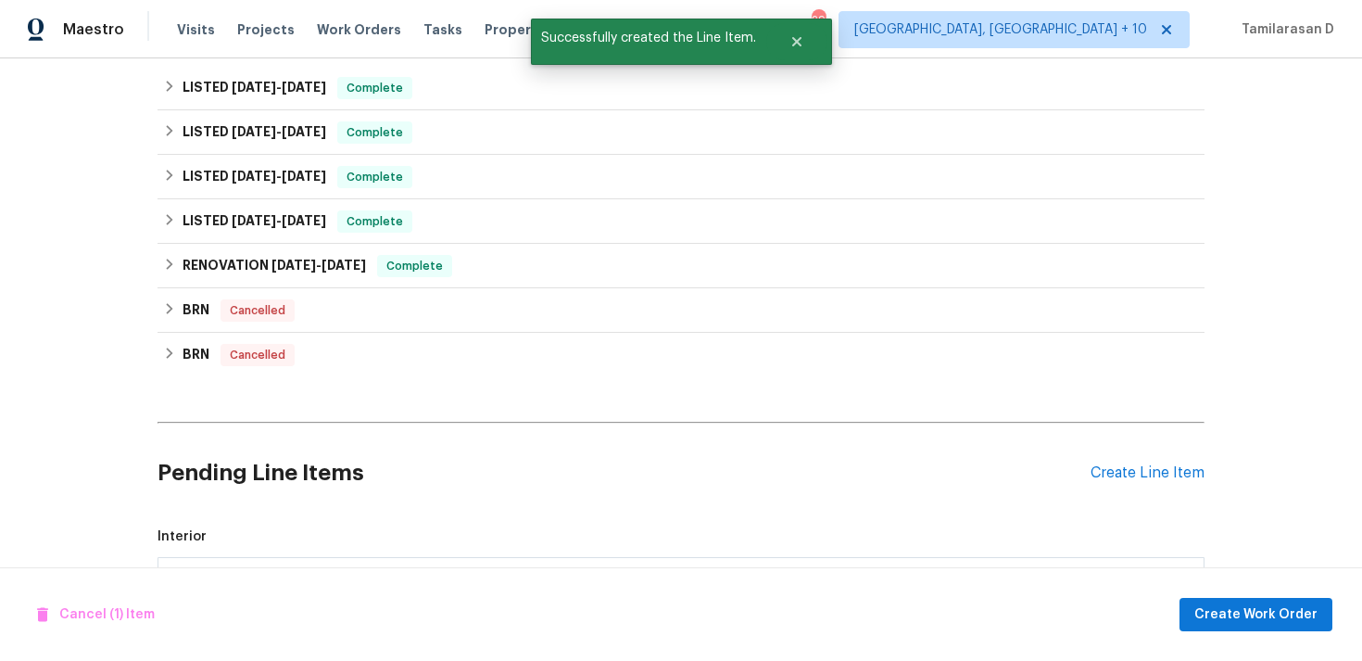
click at [634, 508] on h2 "Pending Line Items" at bounding box center [624, 473] width 933 height 86
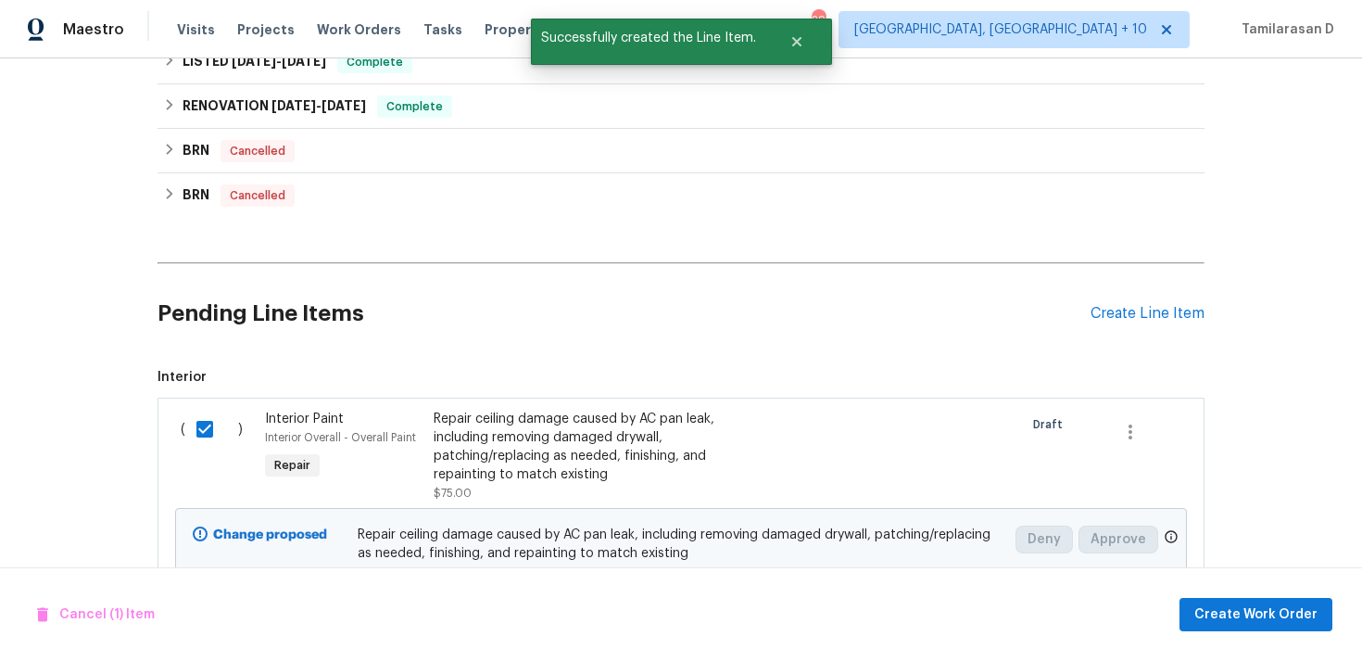
scroll to position [956, 0]
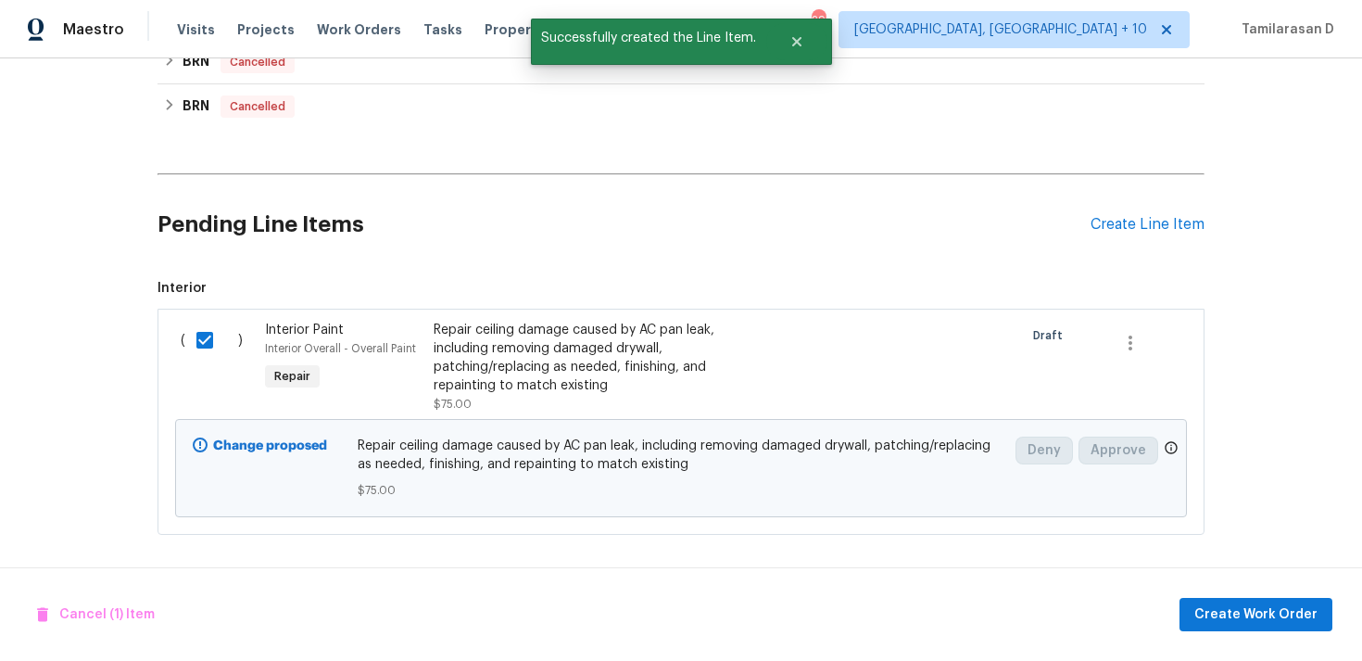
click at [211, 336] on input "checkbox" at bounding box center [211, 340] width 53 height 39
checkbox input "false"
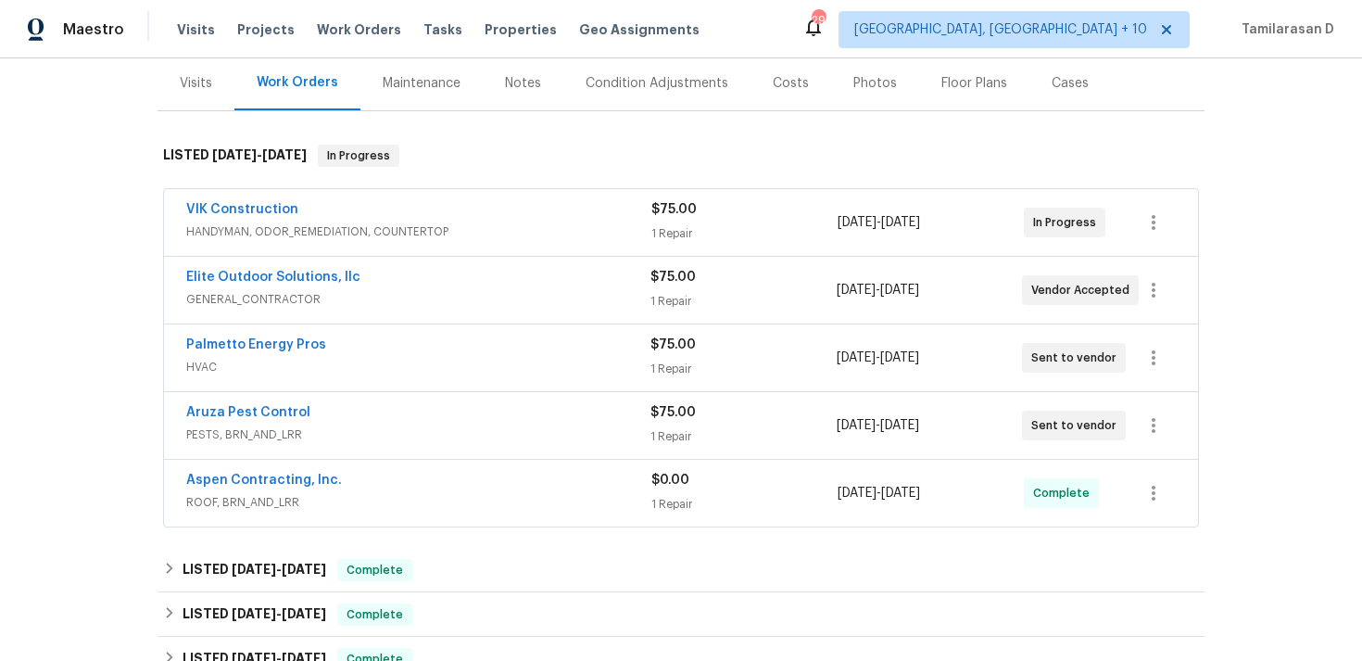
scroll to position [325, 0]
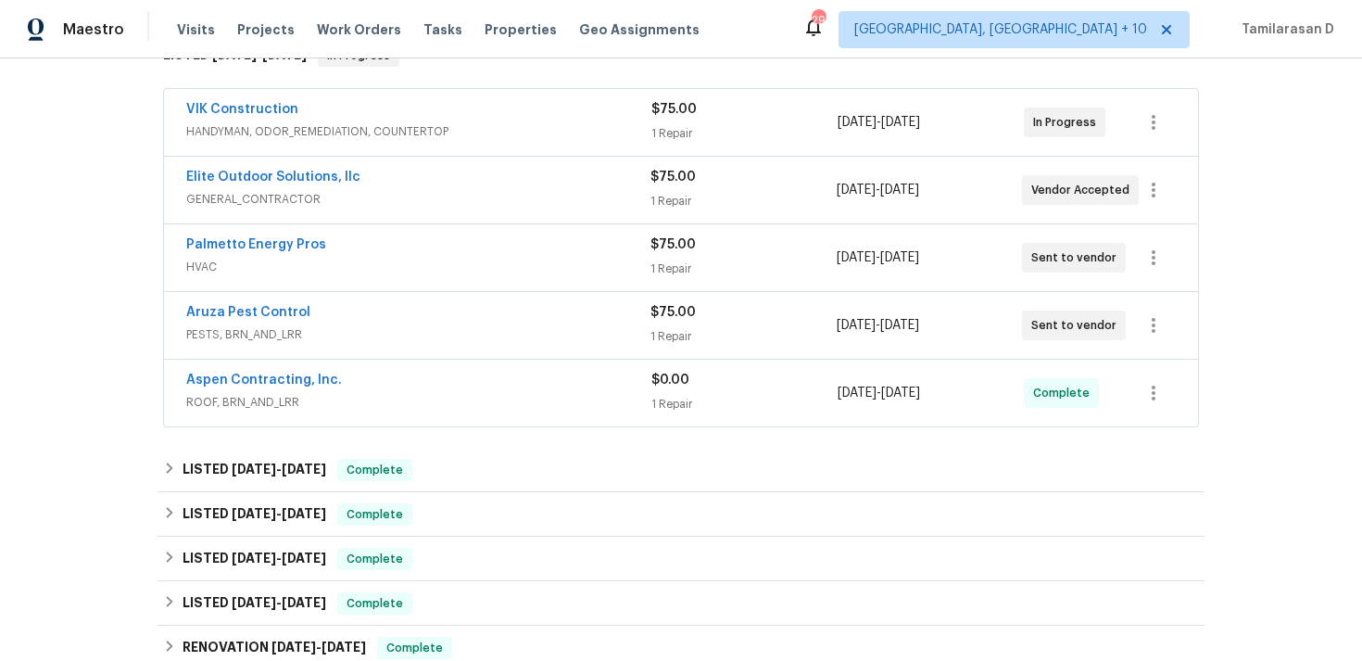
click at [433, 340] on span "PESTS, BRN_AND_LRR" at bounding box center [418, 334] width 464 height 19
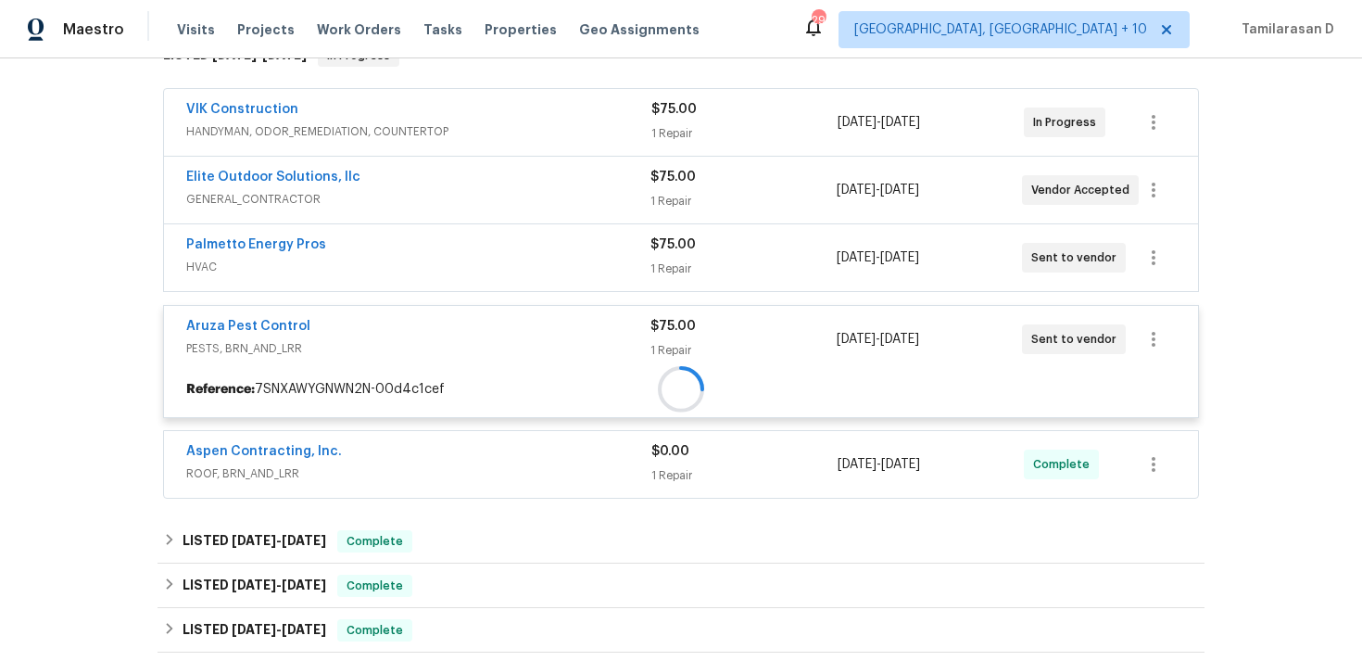
scroll to position [450, 0]
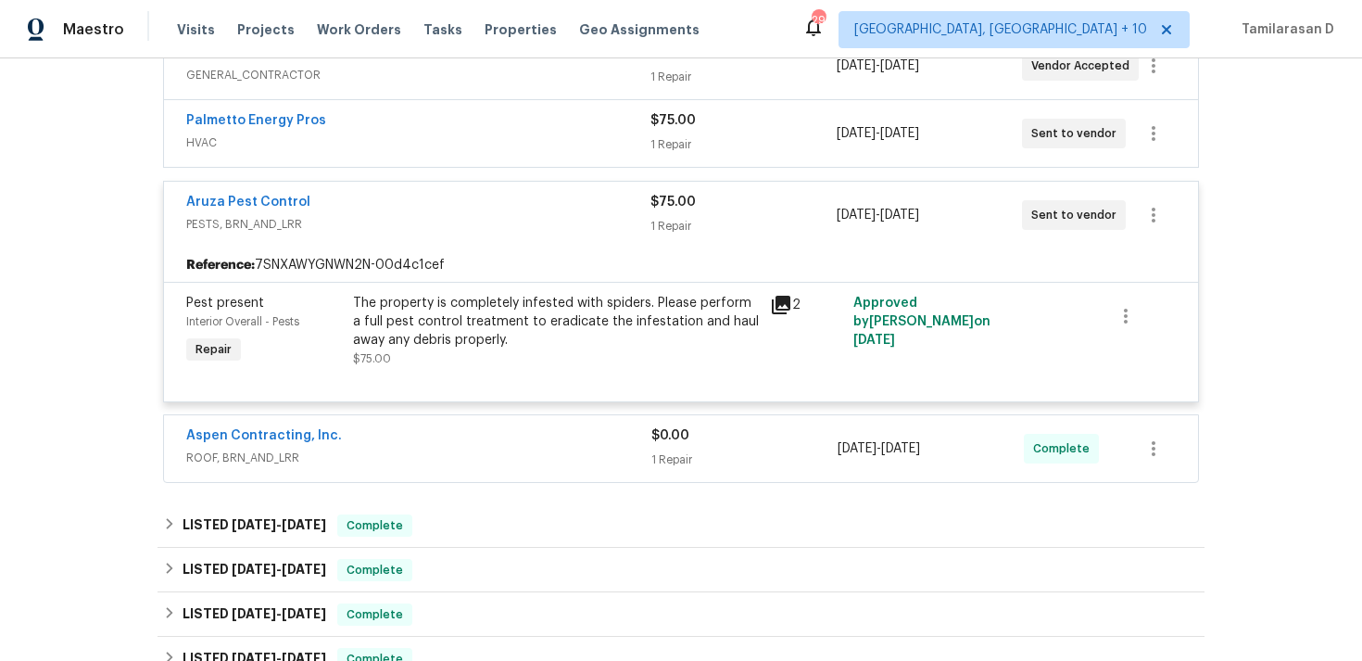
click at [388, 208] on div "Aruza Pest Control" at bounding box center [418, 204] width 464 height 22
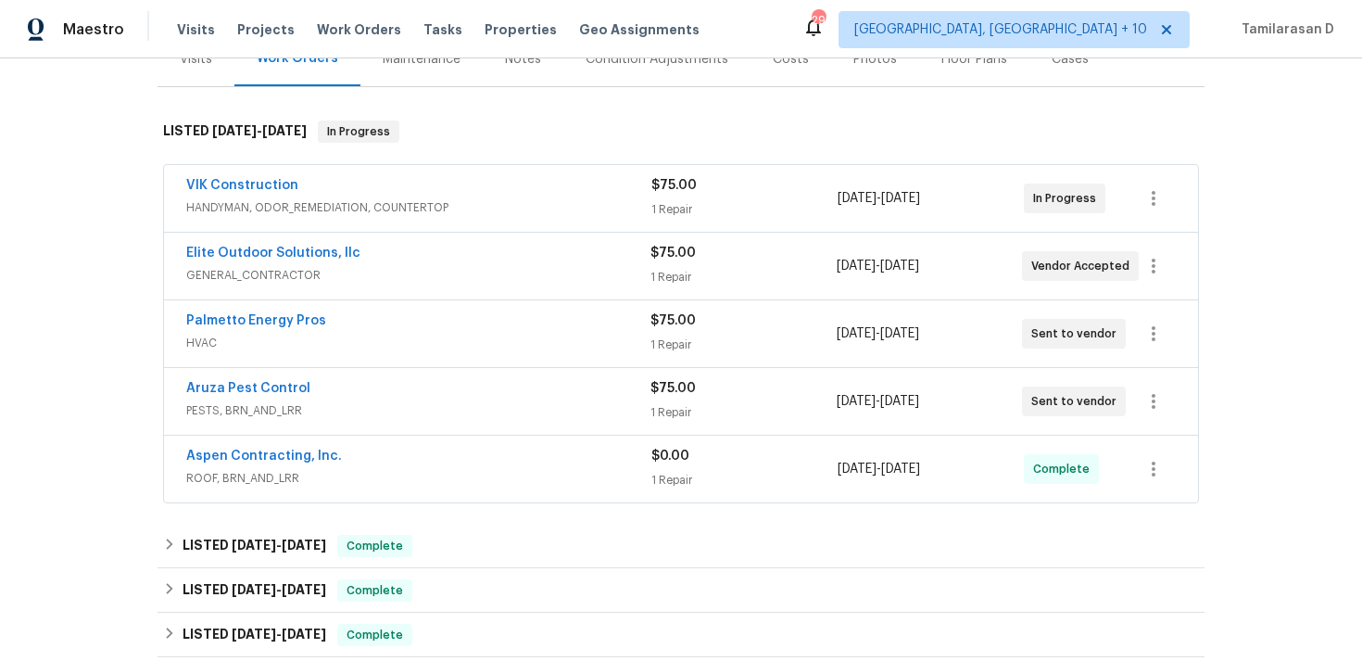
scroll to position [247, 0]
click at [236, 323] on link "Palmetto Energy Pros" at bounding box center [256, 322] width 140 height 13
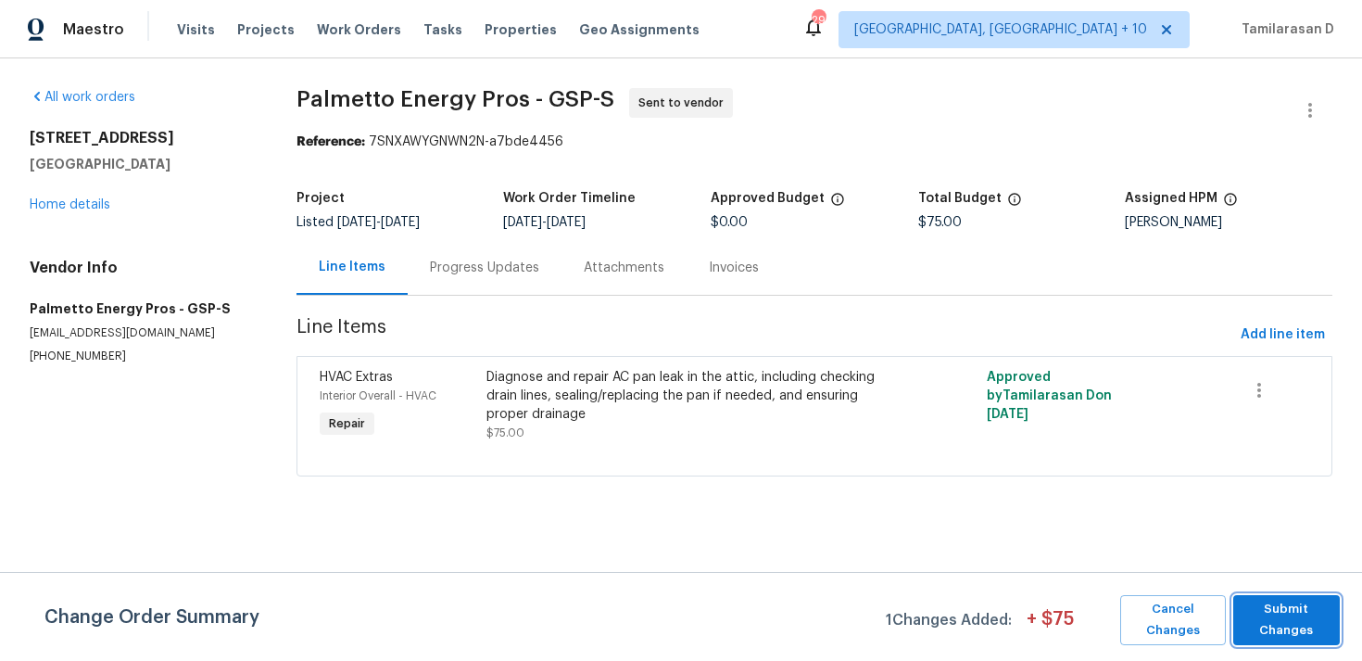
click at [1294, 615] on span "Submit Changes" at bounding box center [1287, 620] width 88 height 43
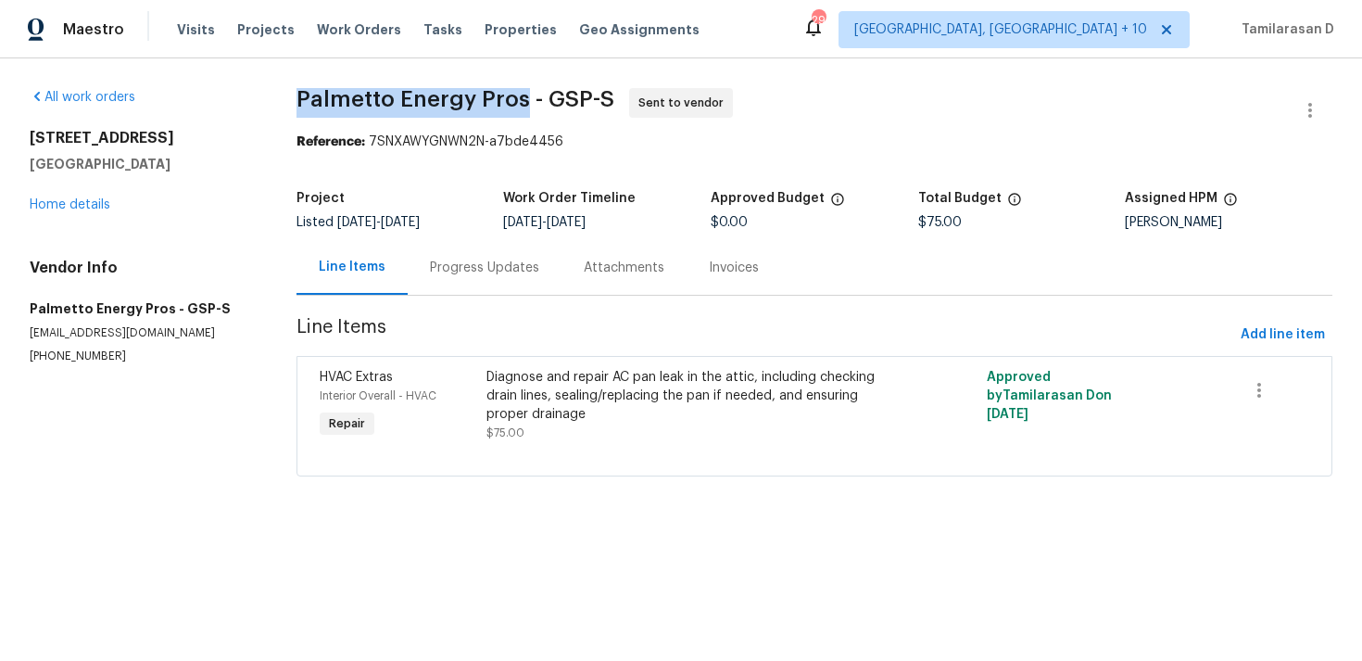
drag, startPoint x: 296, startPoint y: 102, endPoint x: 523, endPoint y: 108, distance: 227.2
click at [523, 108] on span "Palmetto Energy Pros - GSP-S" at bounding box center [456, 99] width 318 height 22
copy span "Palmetto Energy Pros"
click at [250, 77] on div "All work orders [STREET_ADDRESS] Home details Vendor Info Palmetto Energy Pros …" at bounding box center [681, 293] width 1362 height 470
click at [297, 163] on section "Palmetto Energy Pros - GSP-S Sent to vendor Reference: 7SNXAWYGNWN2N-a7bde4456 …" at bounding box center [815, 293] width 1036 height 411
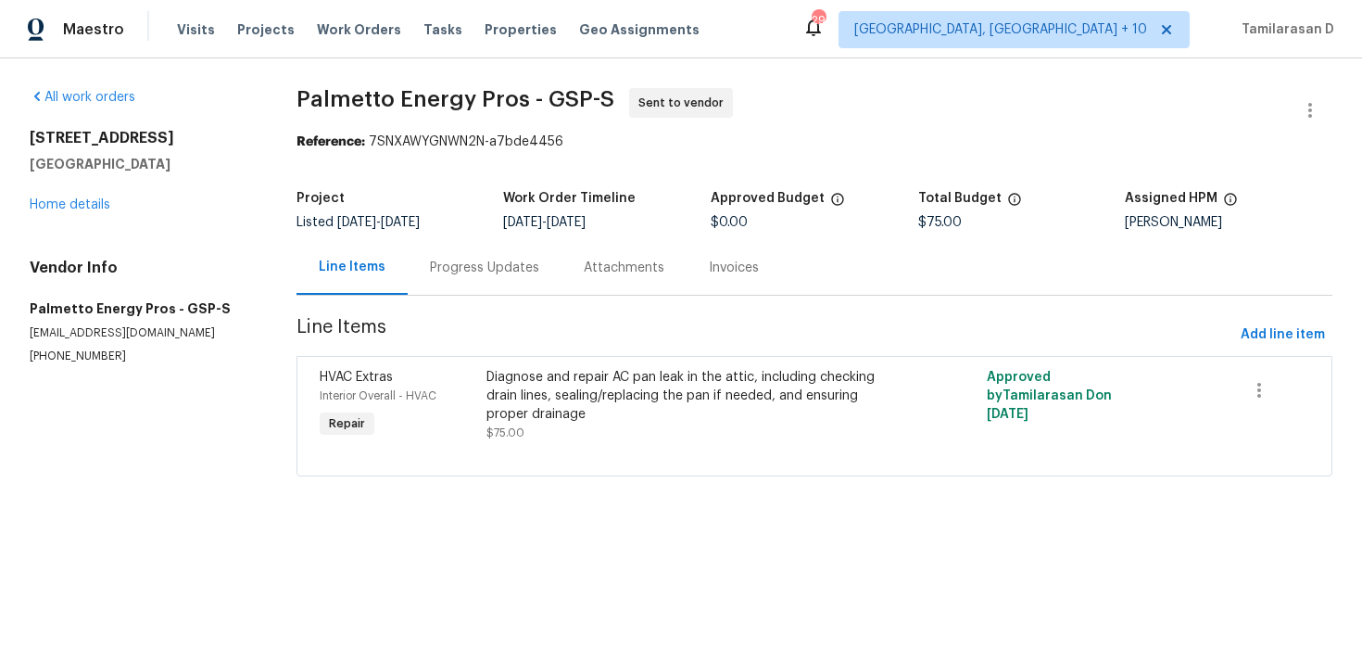
click at [297, 163] on section "Palmetto Energy Pros - GSP-S Sent to vendor Reference: 7SNXAWYGNWN2N-a7bde4456 …" at bounding box center [815, 293] width 1036 height 411
click at [84, 204] on link "Home details" at bounding box center [70, 204] width 81 height 13
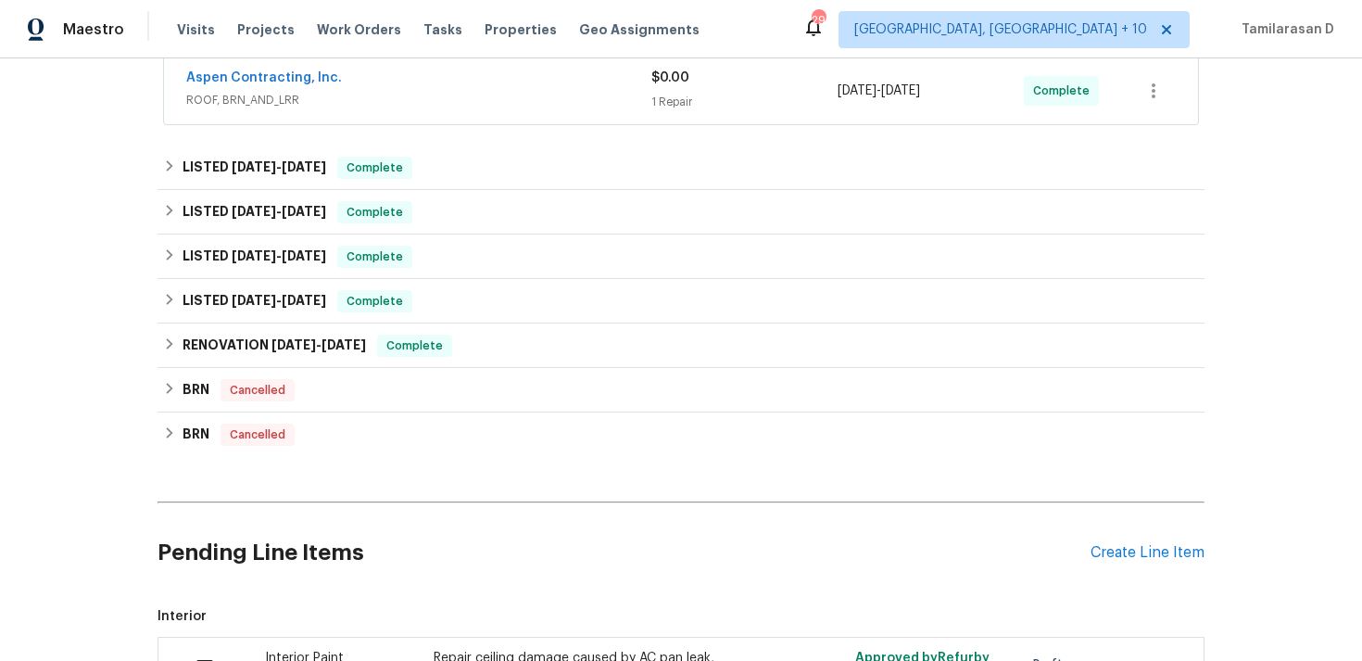
scroll to position [868, 0]
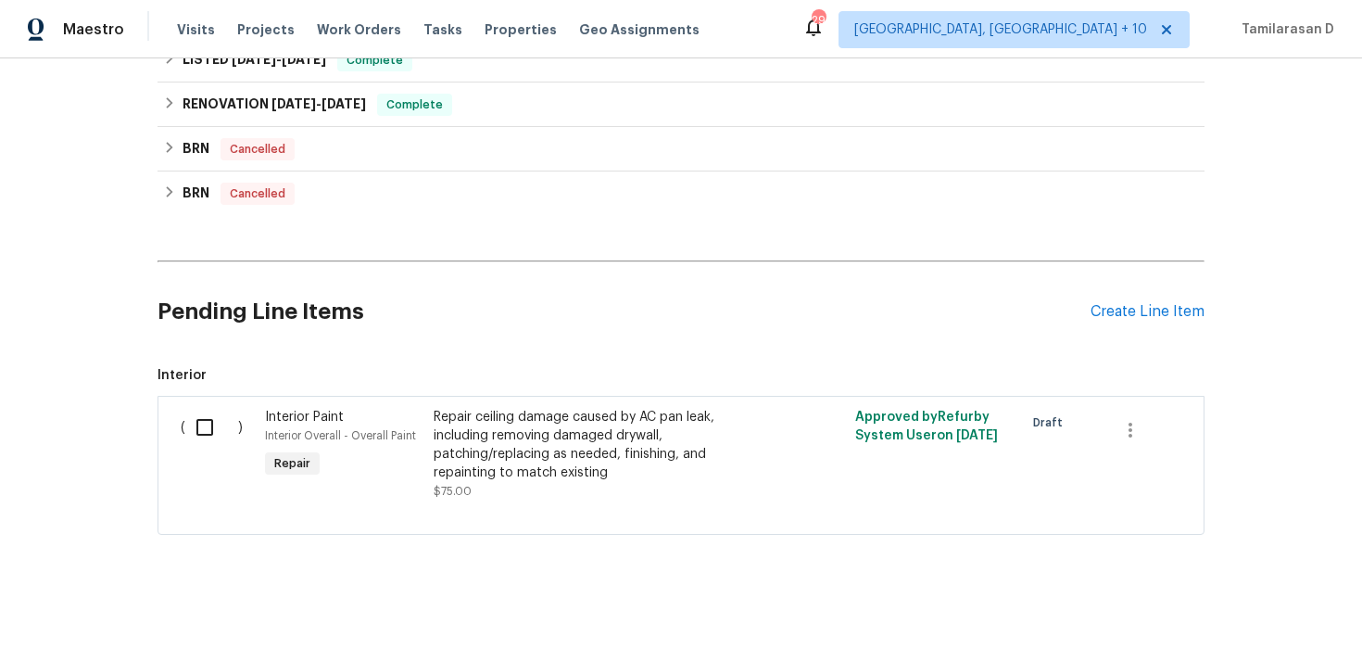
click at [516, 453] on div "Repair ceiling damage caused by AC pan leak, including removing damaged drywall…" at bounding box center [597, 445] width 326 height 74
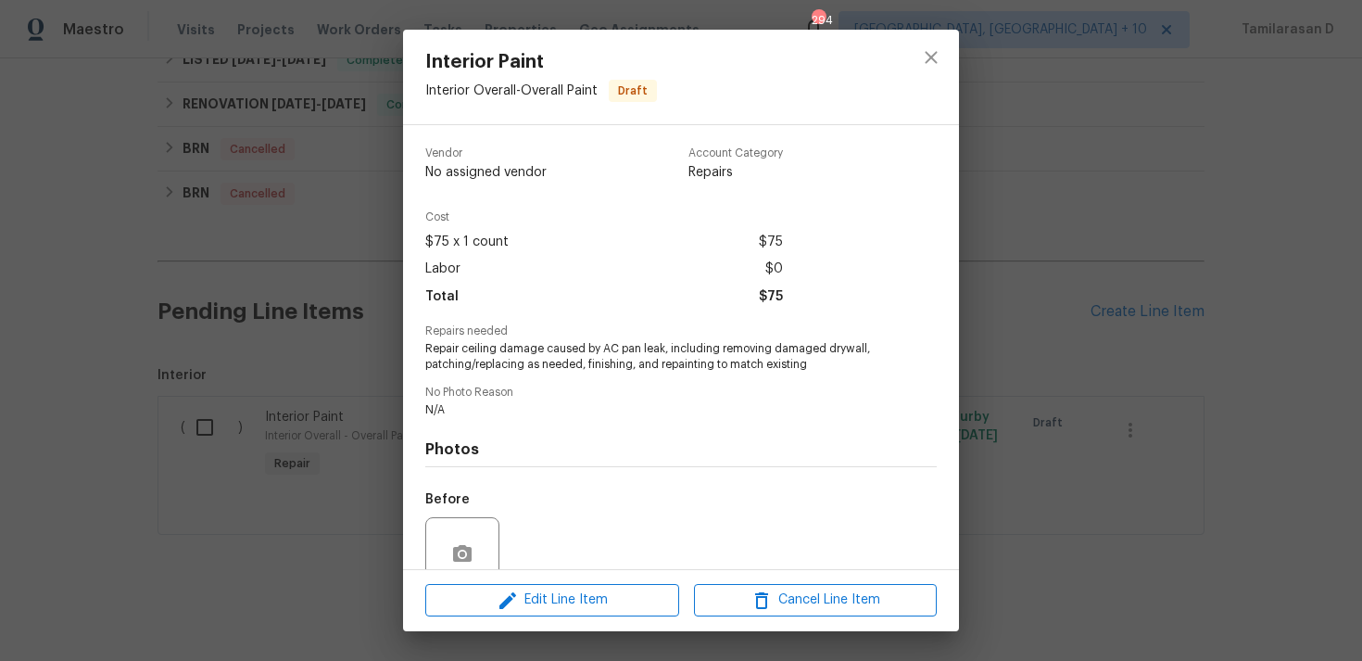
click at [531, 361] on span "Repair ceiling damage caused by AC pan leak, including removing damaged drywall…" at bounding box center [655, 357] width 461 height 32
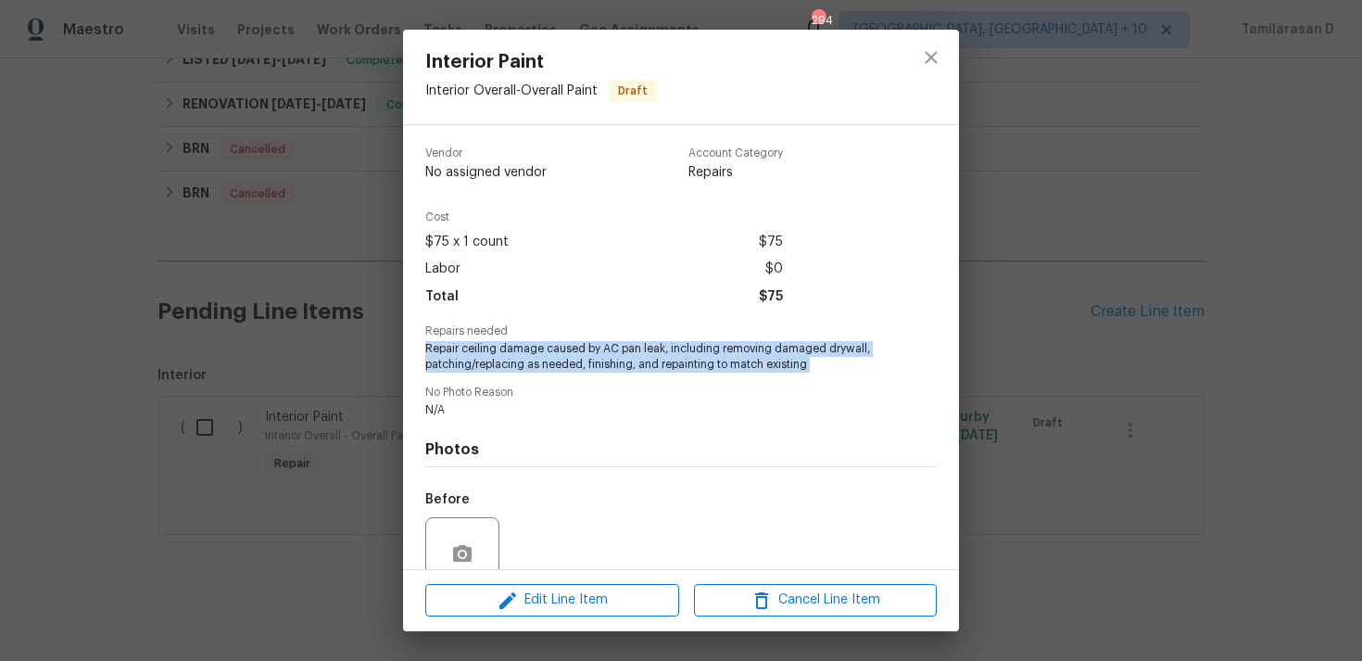
copy span "Repair ceiling damage caused by AC pan leak, including removing damaged drywall…"
click at [371, 331] on div "Interior Paint Interior Overall - Overall Paint Draft Vendor No assigned vendor…" at bounding box center [681, 330] width 1362 height 661
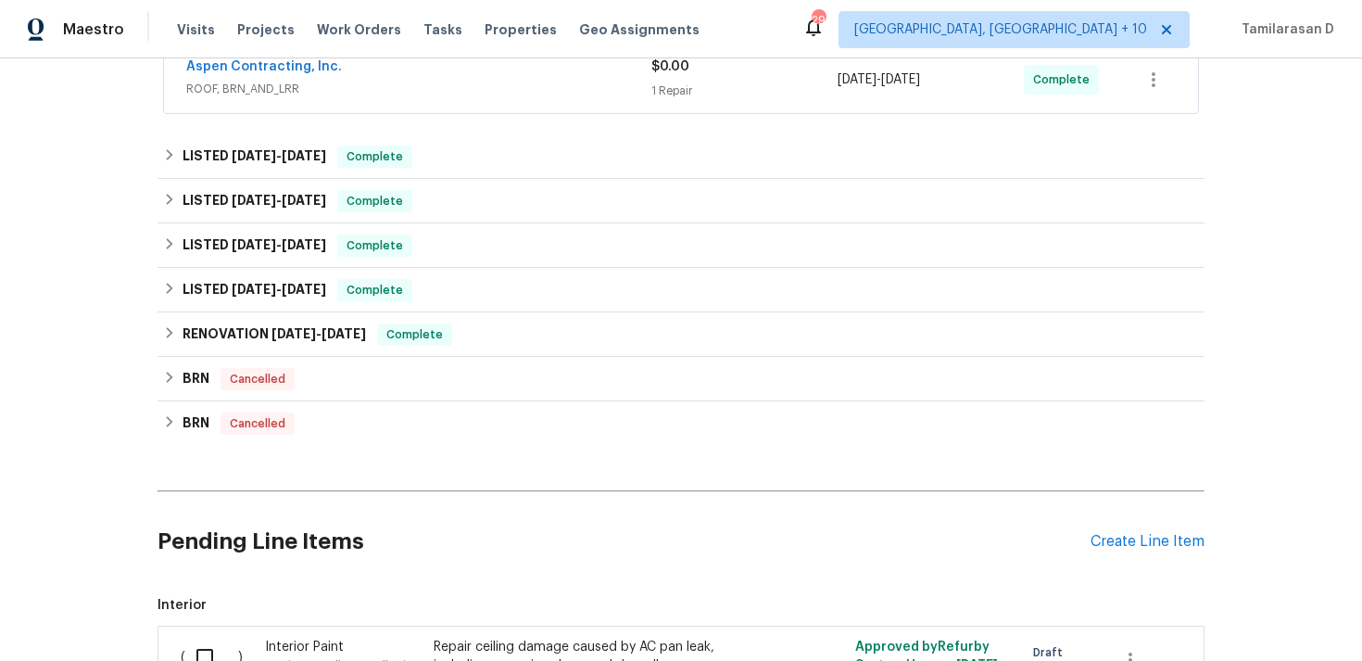
scroll to position [190, 0]
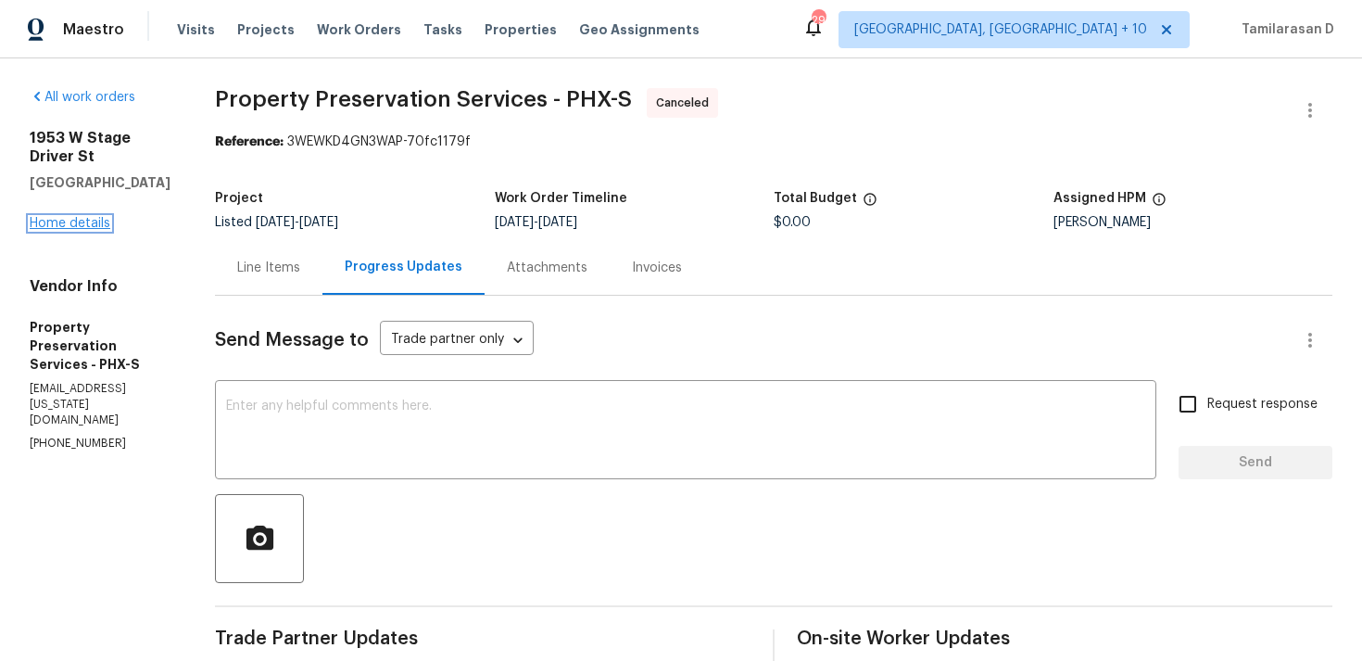
click at [89, 230] on link "Home details" at bounding box center [70, 223] width 81 height 13
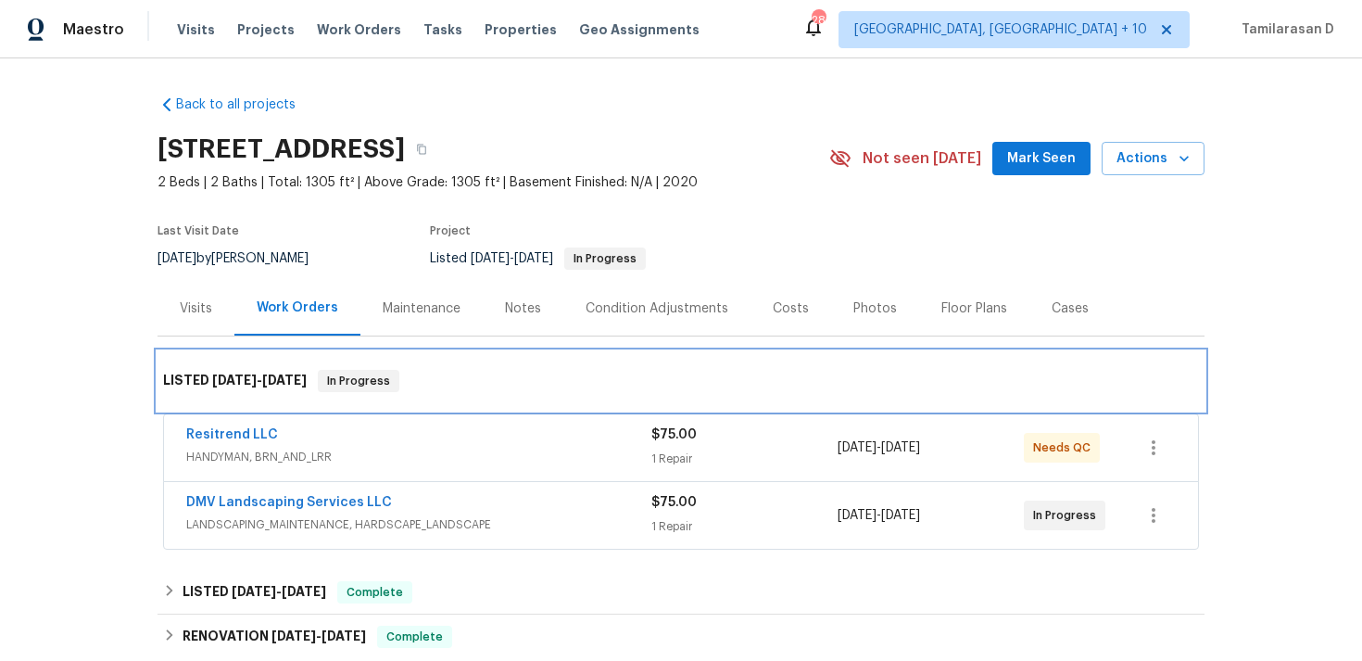
click at [446, 362] on div "LISTED [DATE] - [DATE] In Progress" at bounding box center [681, 380] width 1047 height 59
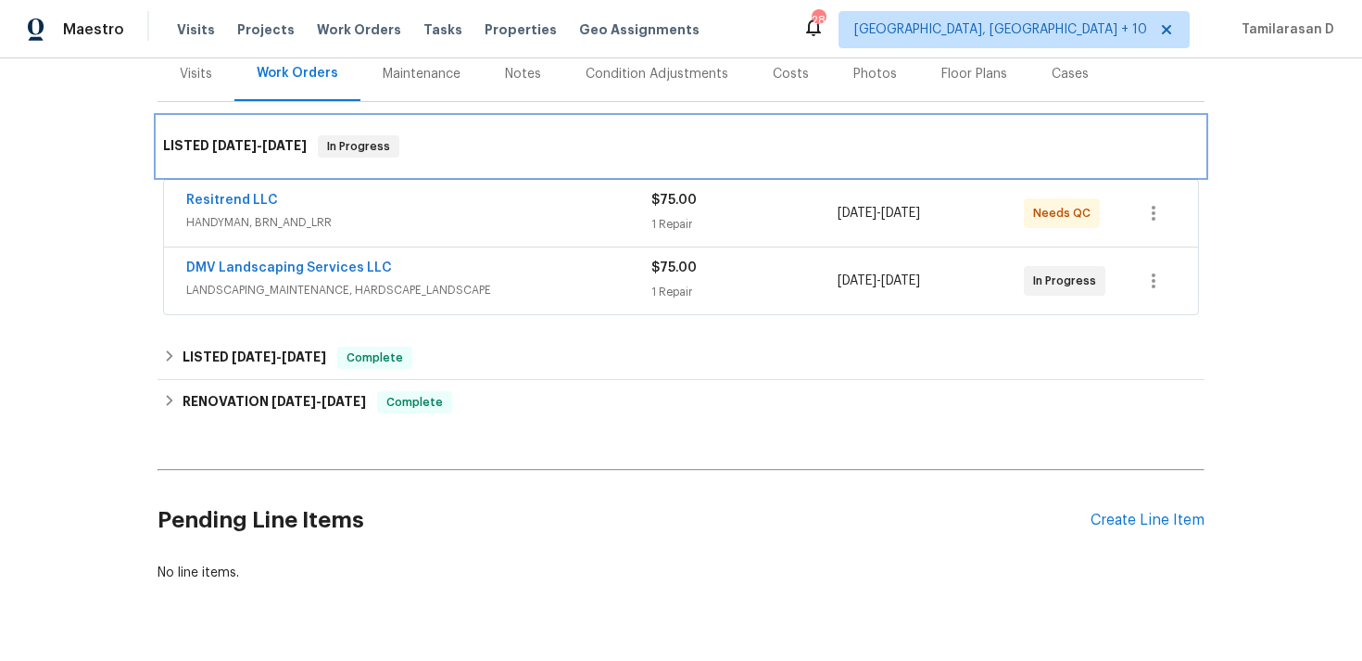
scroll to position [282, 0]
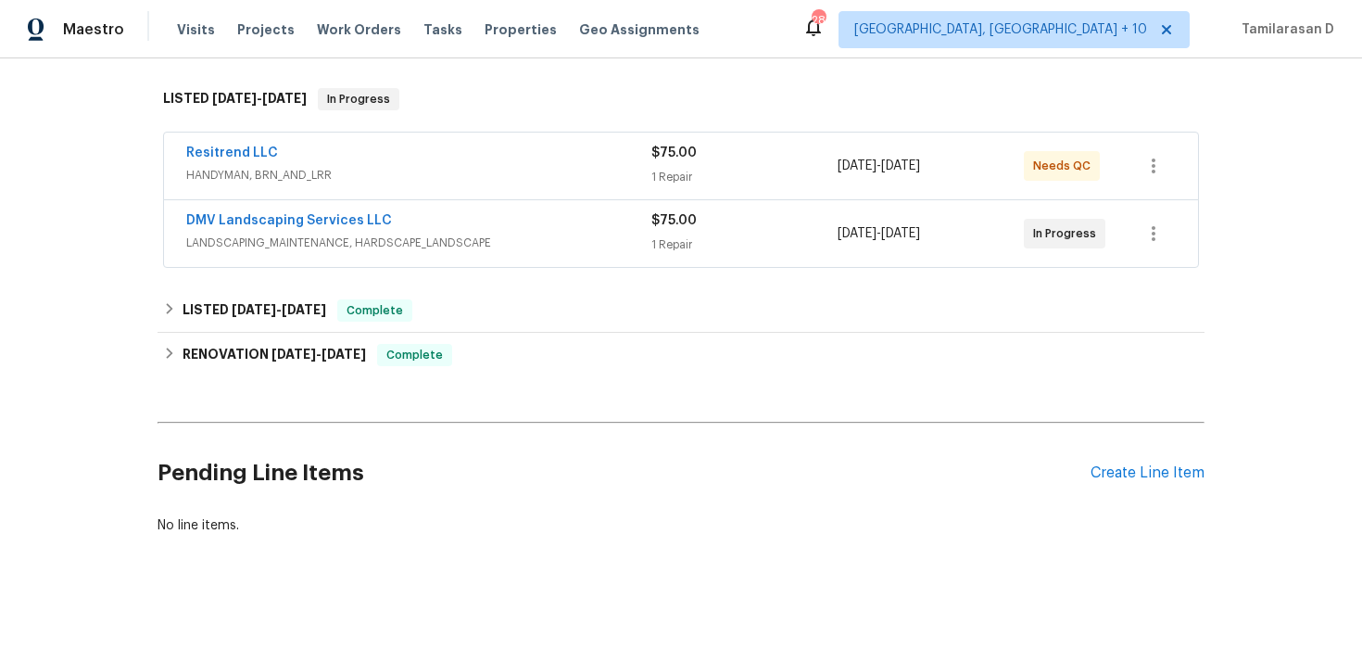
click at [465, 457] on h2 "Pending Line Items" at bounding box center [624, 473] width 933 height 86
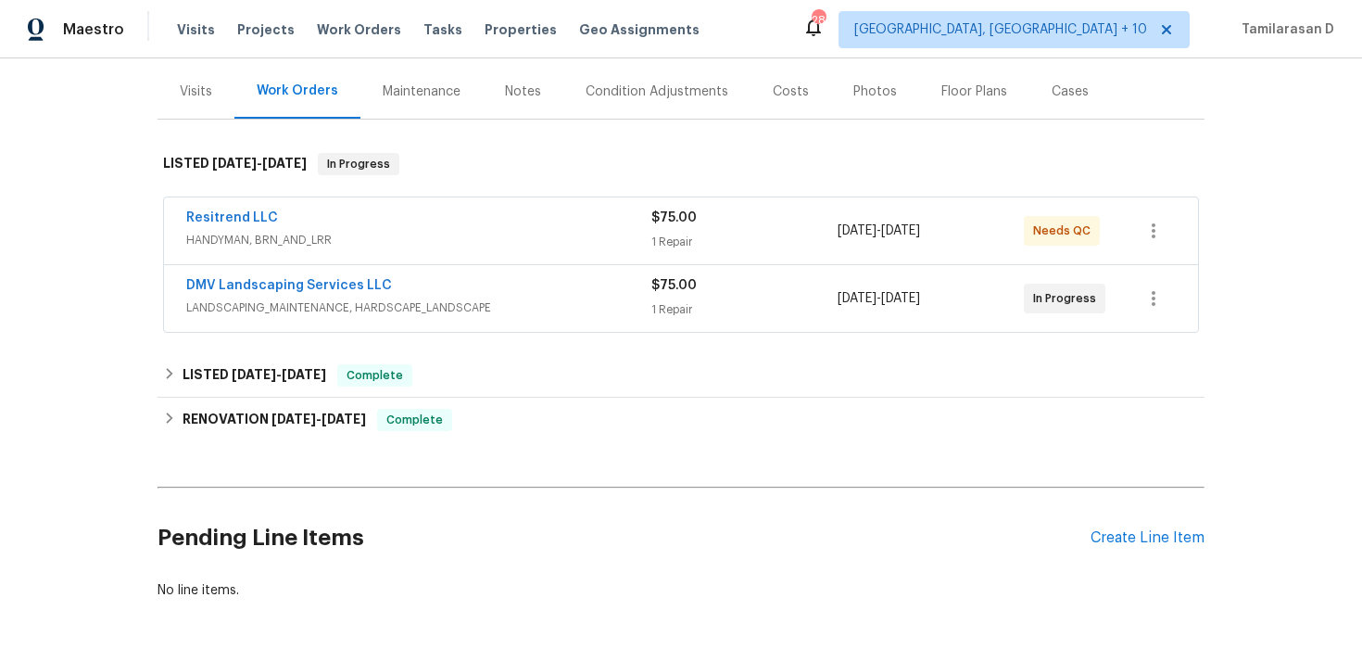
scroll to position [250, 0]
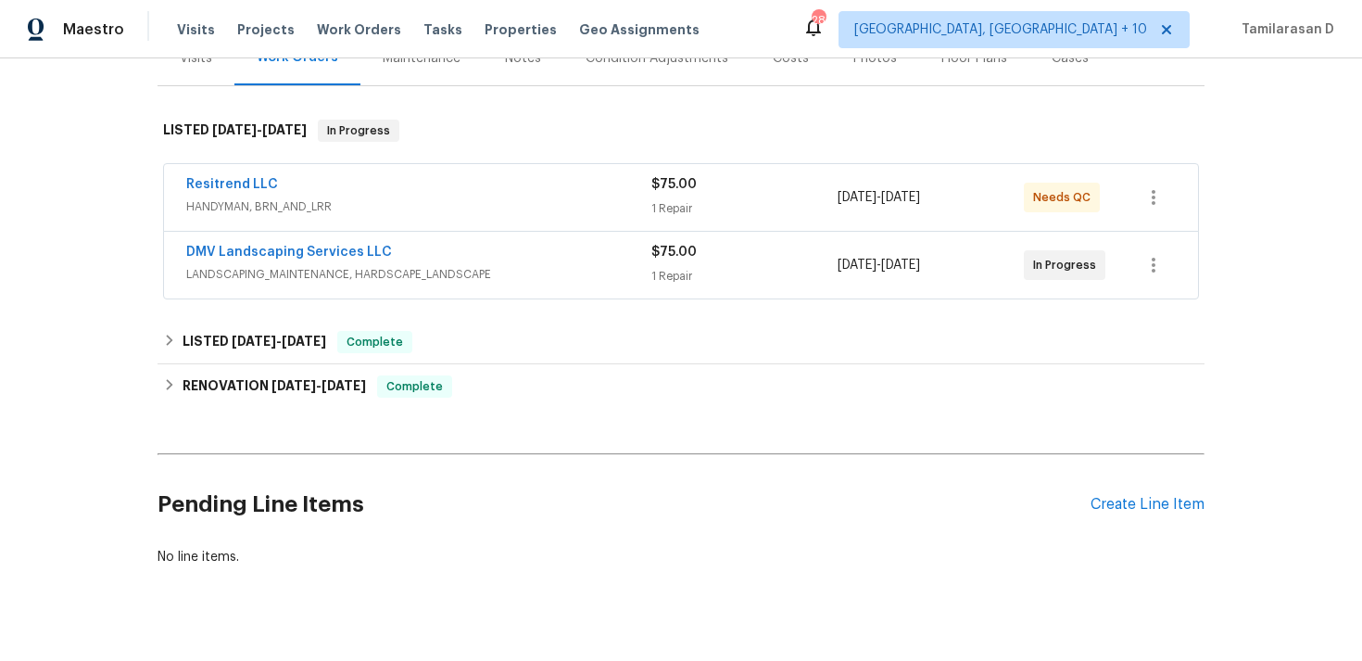
click at [315, 196] on div "Resitrend LLC" at bounding box center [418, 186] width 465 height 22
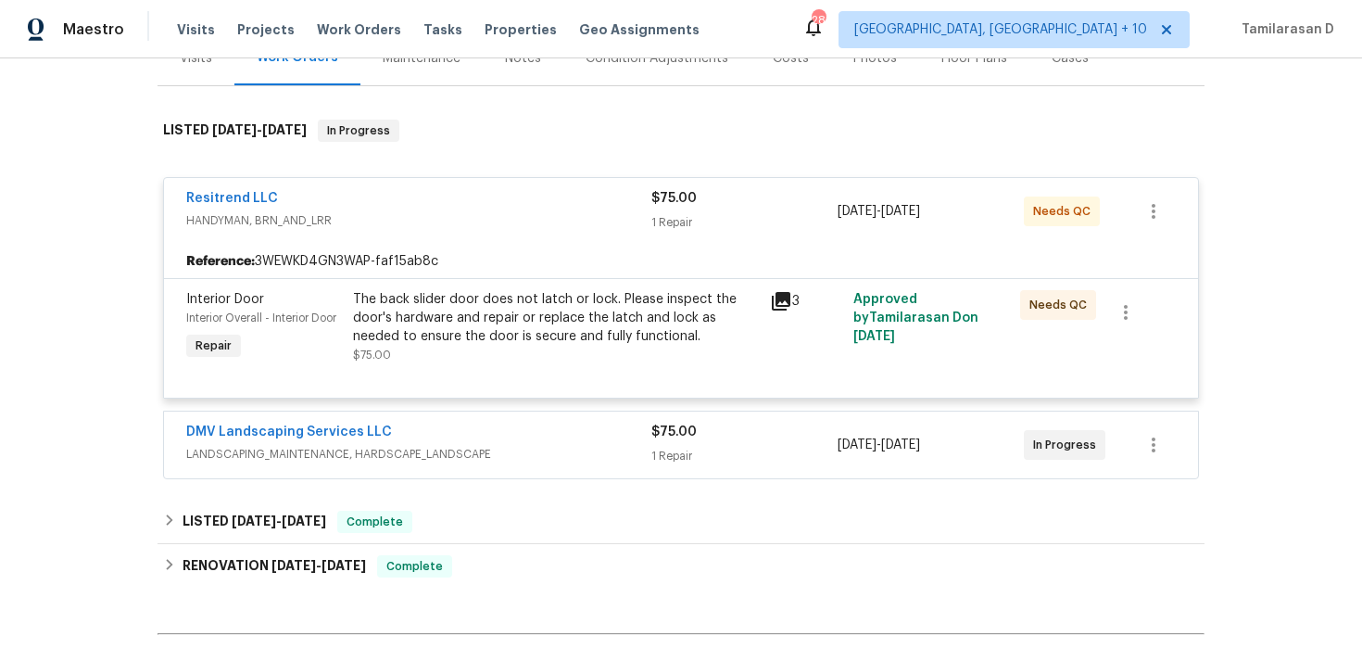
click at [364, 209] on div "Resitrend LLC" at bounding box center [418, 200] width 465 height 22
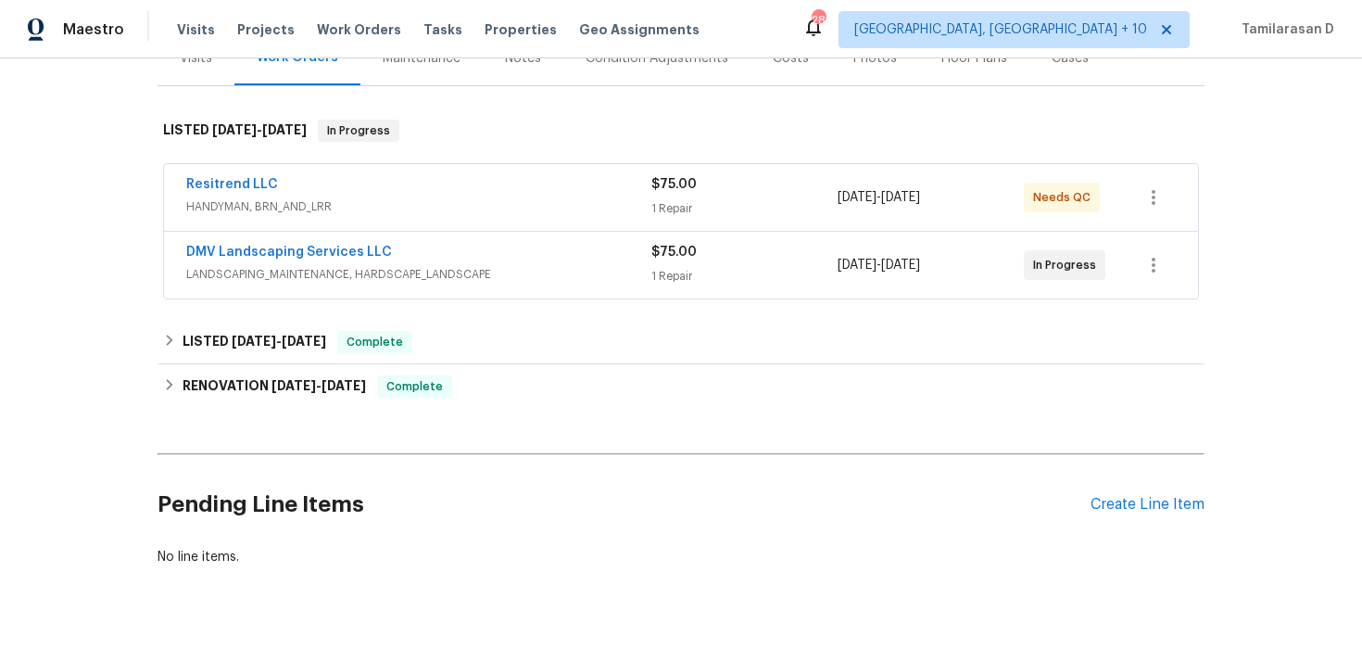
scroll to position [282, 0]
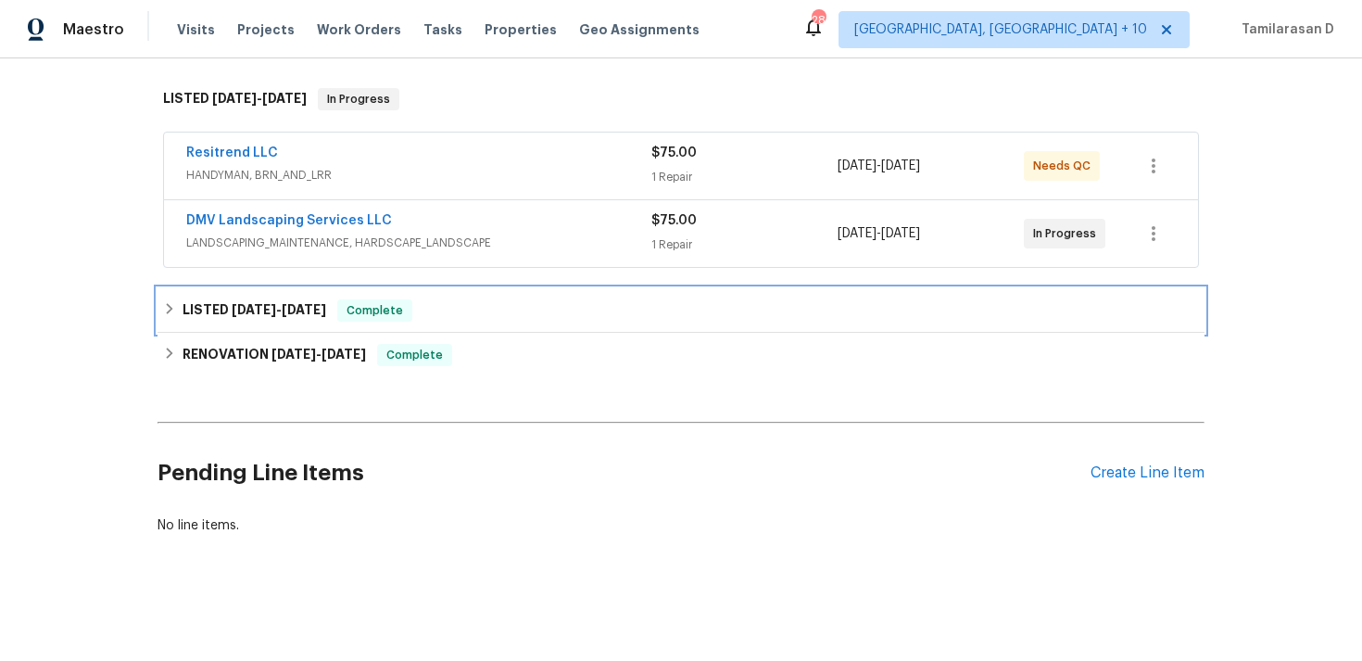
click at [479, 305] on div "LISTED [DATE] - [DATE] Complete" at bounding box center [681, 310] width 1036 height 22
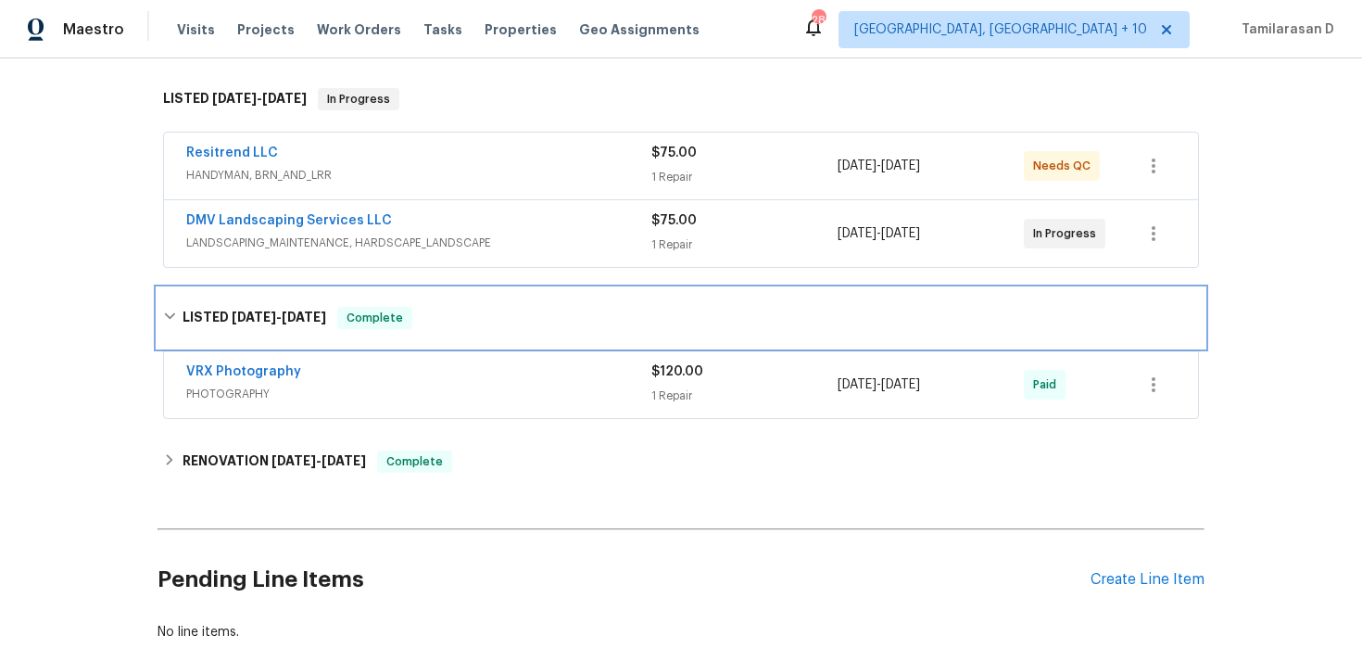
click at [469, 317] on div "LISTED [DATE] - [DATE] Complete" at bounding box center [681, 318] width 1036 height 22
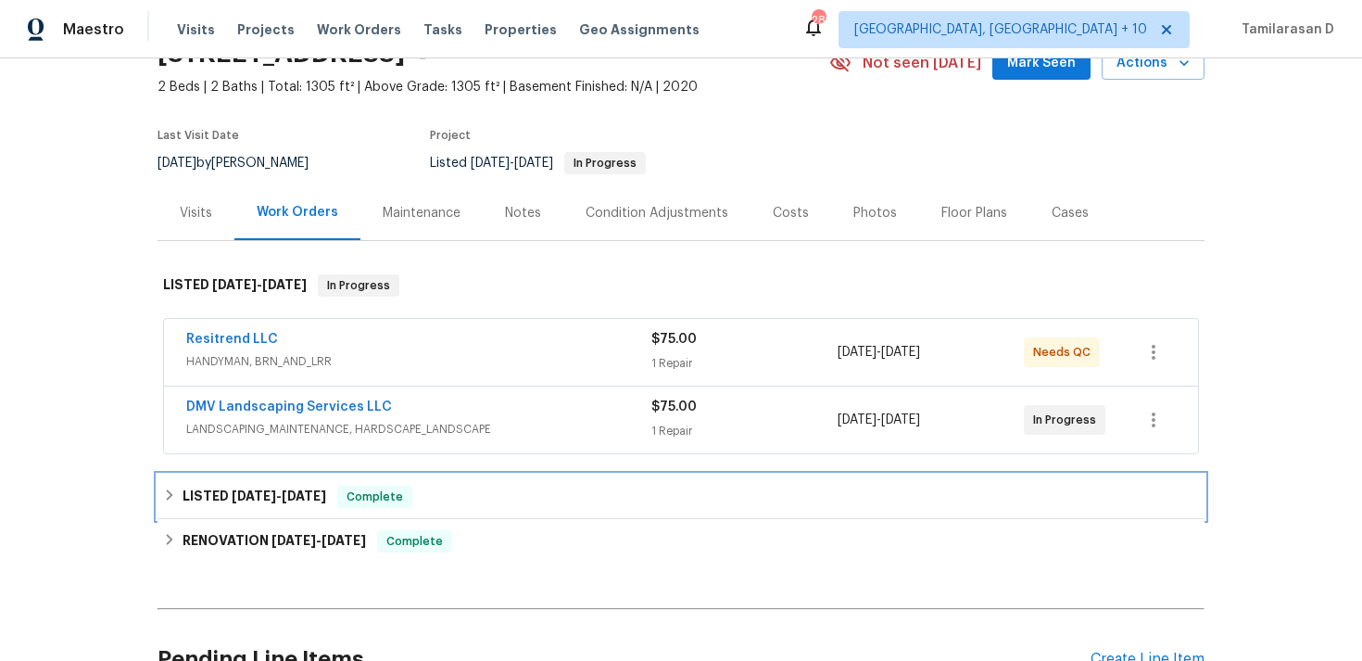
scroll to position [114, 0]
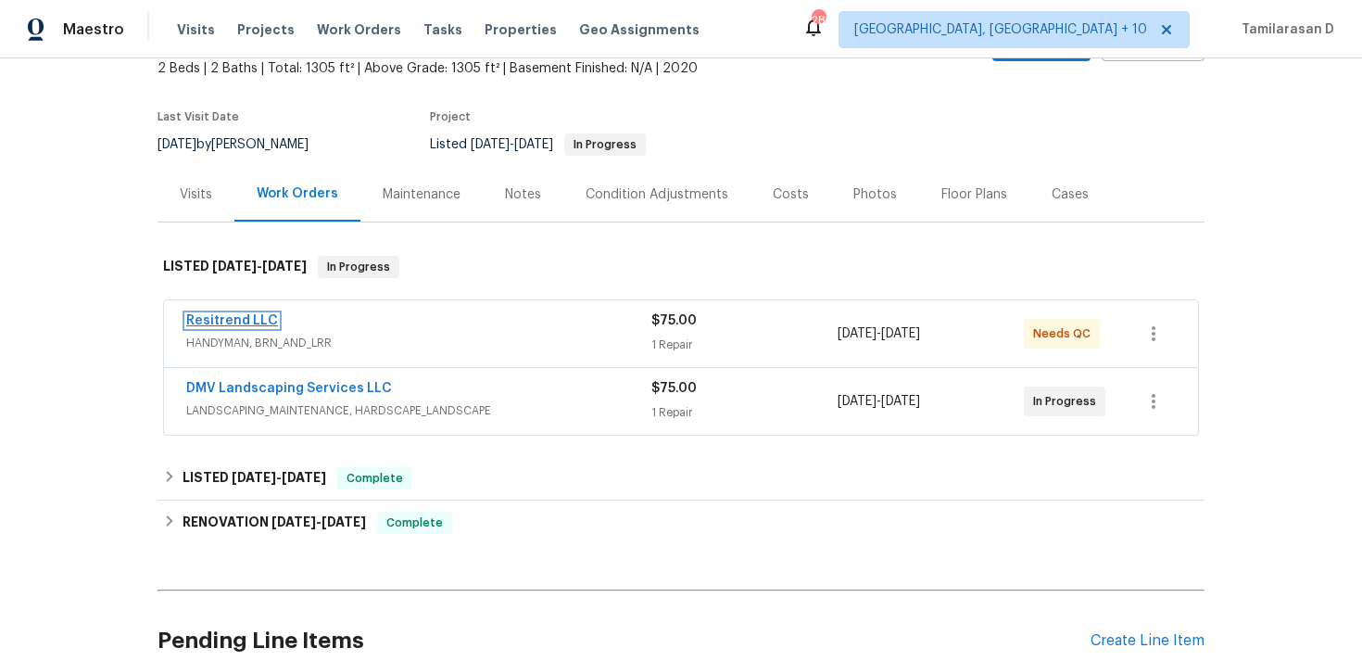
click at [257, 320] on link "Resitrend LLC" at bounding box center [232, 320] width 92 height 13
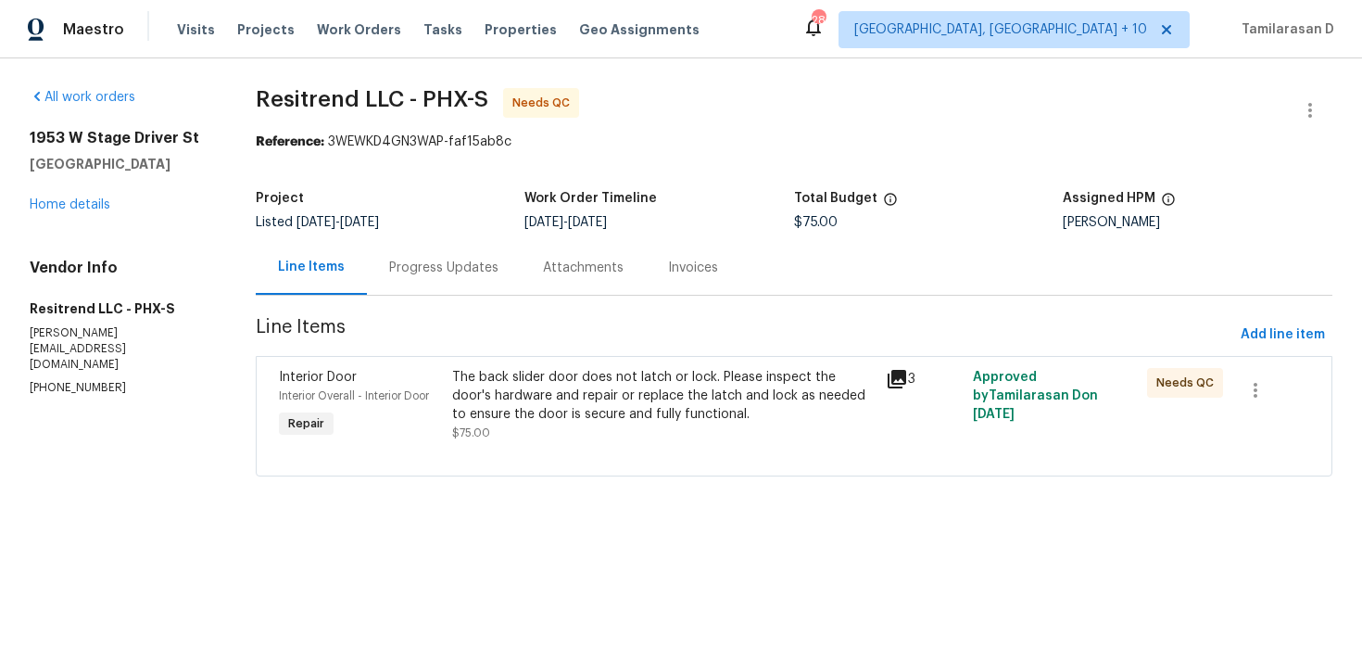
click at [450, 277] on div "Progress Updates" at bounding box center [444, 267] width 154 height 55
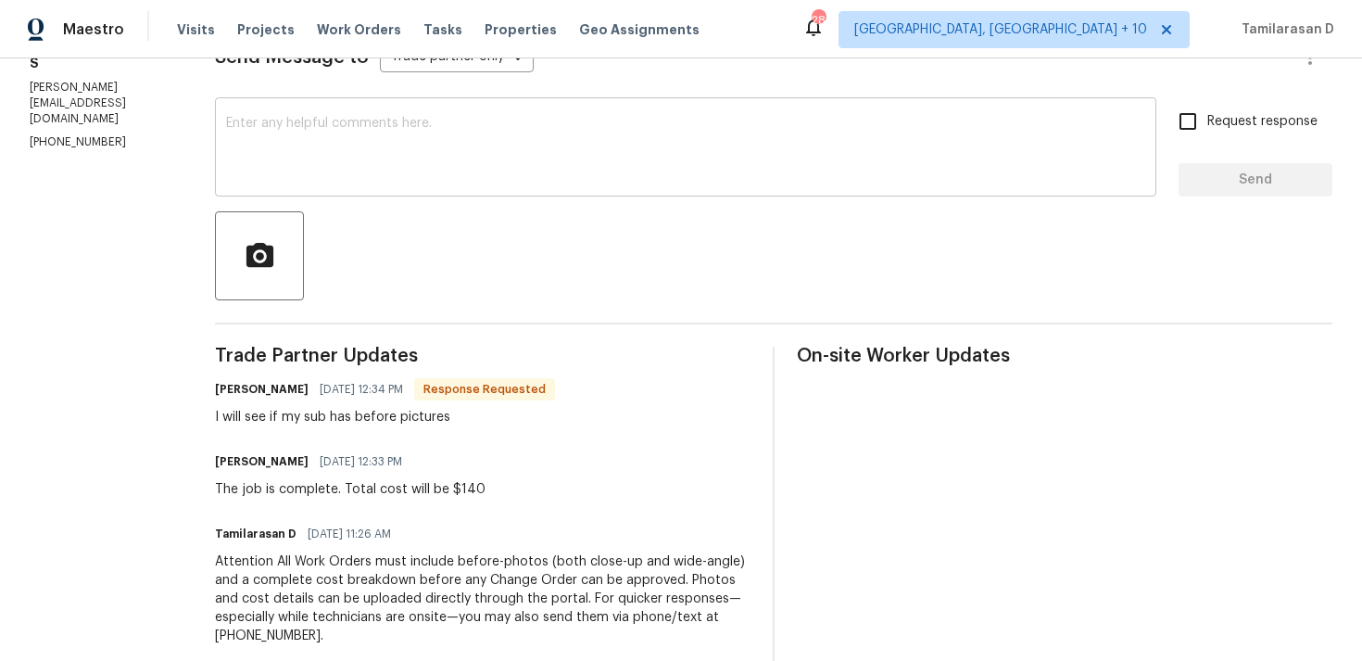
scroll to position [305, 0]
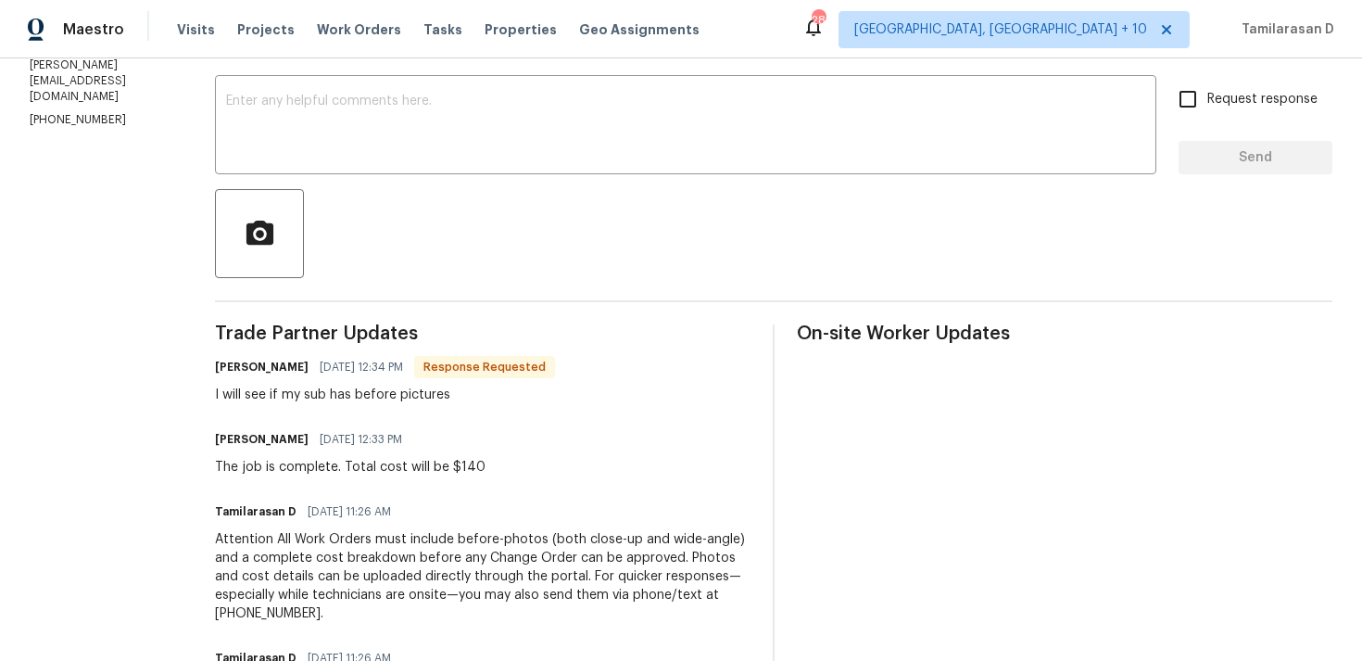
click at [369, 401] on div "I will see if my sub has before pictures" at bounding box center [385, 395] width 340 height 19
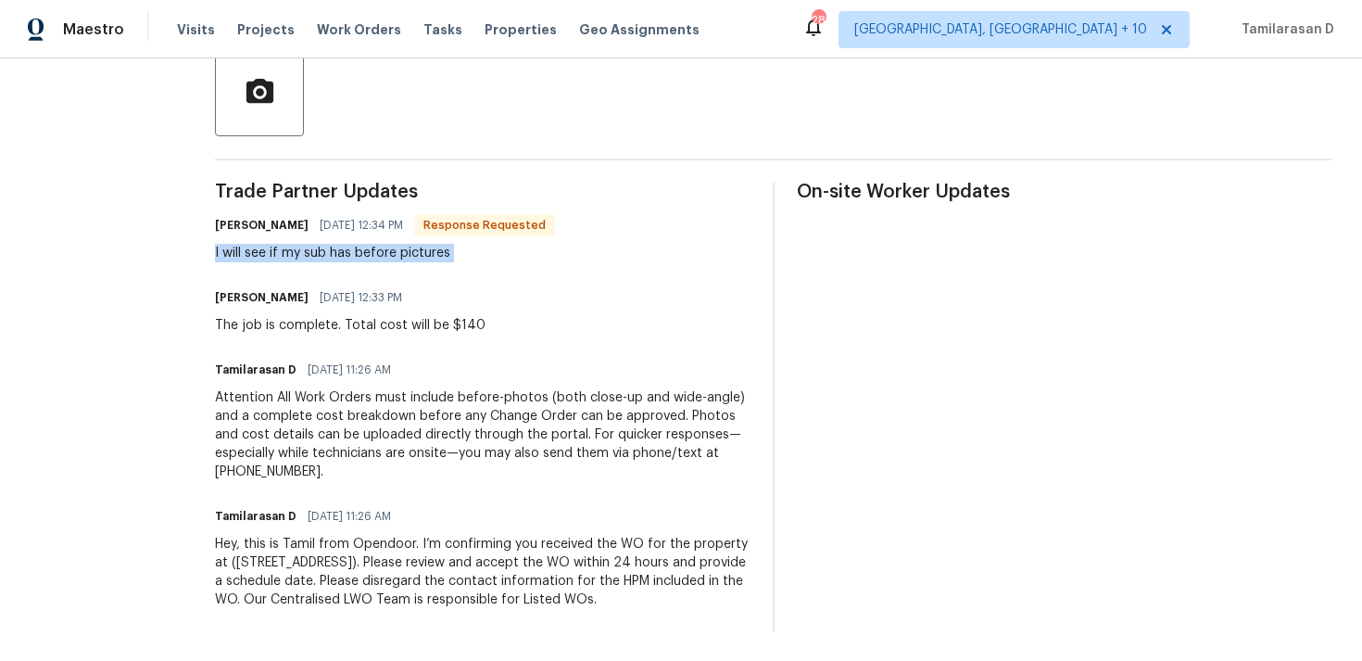
scroll to position [436, 0]
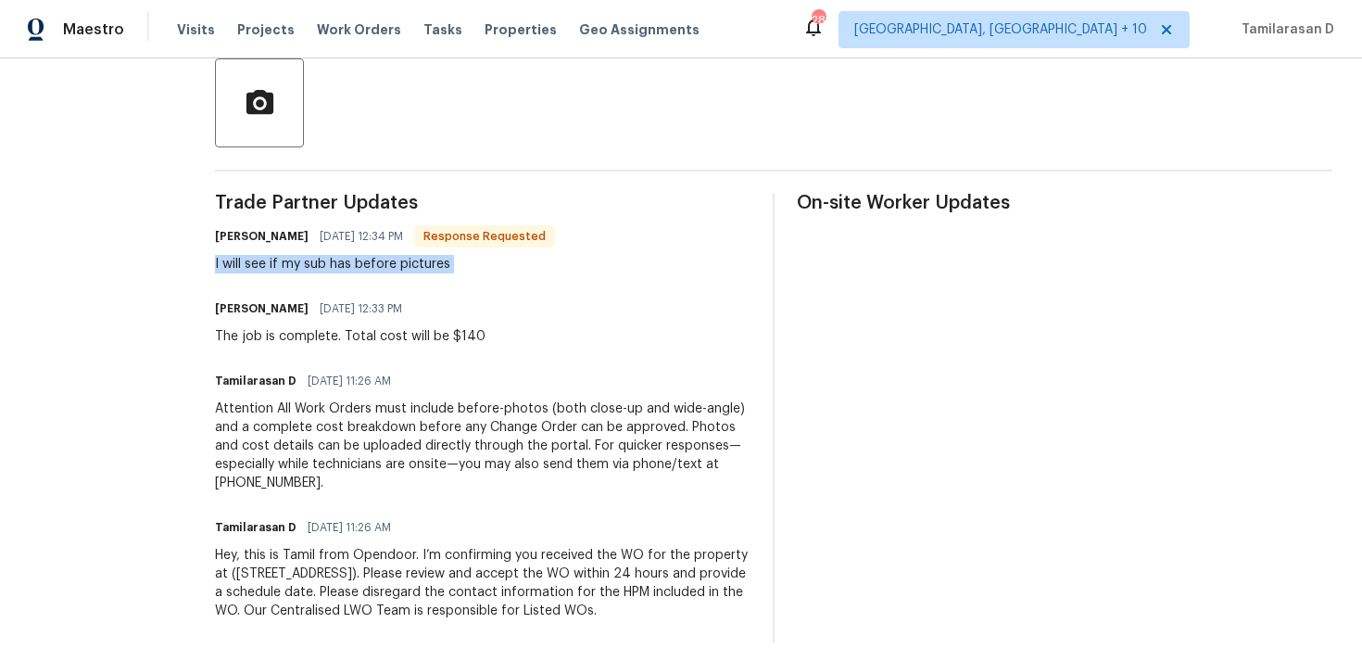
click at [391, 337] on div "The job is complete. Total cost will be $140" at bounding box center [350, 336] width 271 height 19
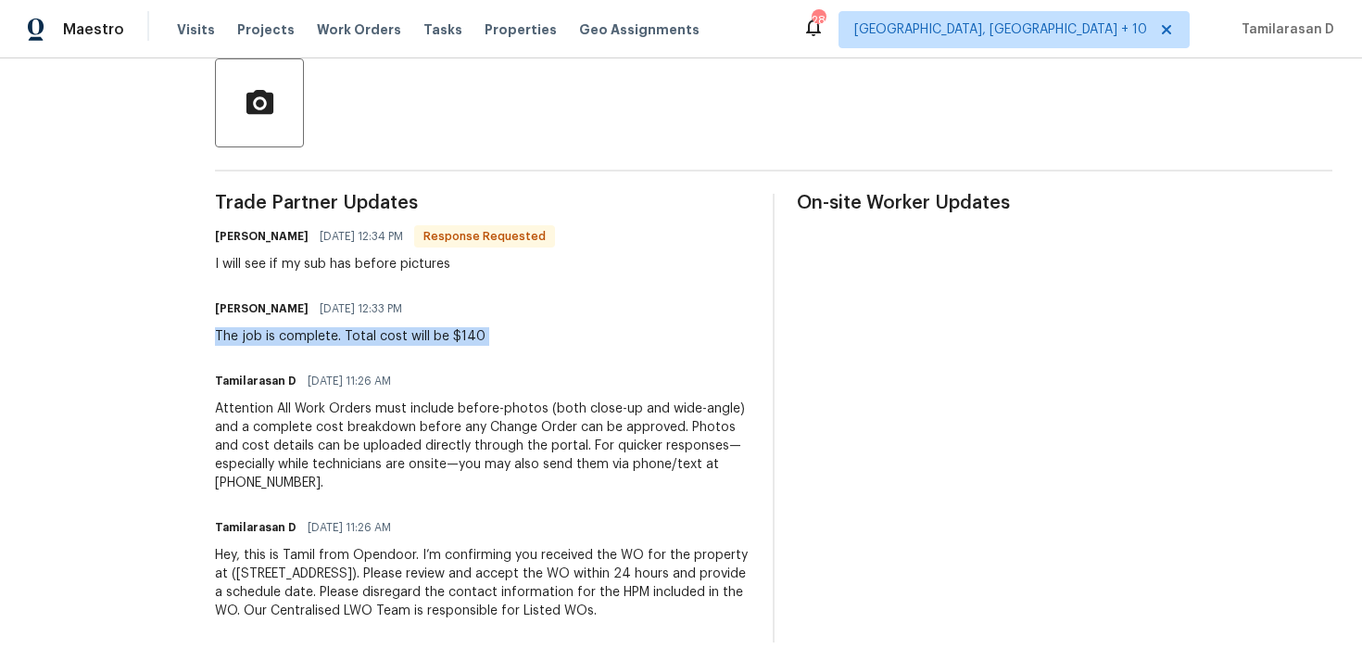
click at [321, 336] on div "The job is complete. Total cost will be $140" at bounding box center [350, 336] width 271 height 19
click at [303, 332] on div "The job is complete. Total cost will be $140" at bounding box center [350, 336] width 271 height 19
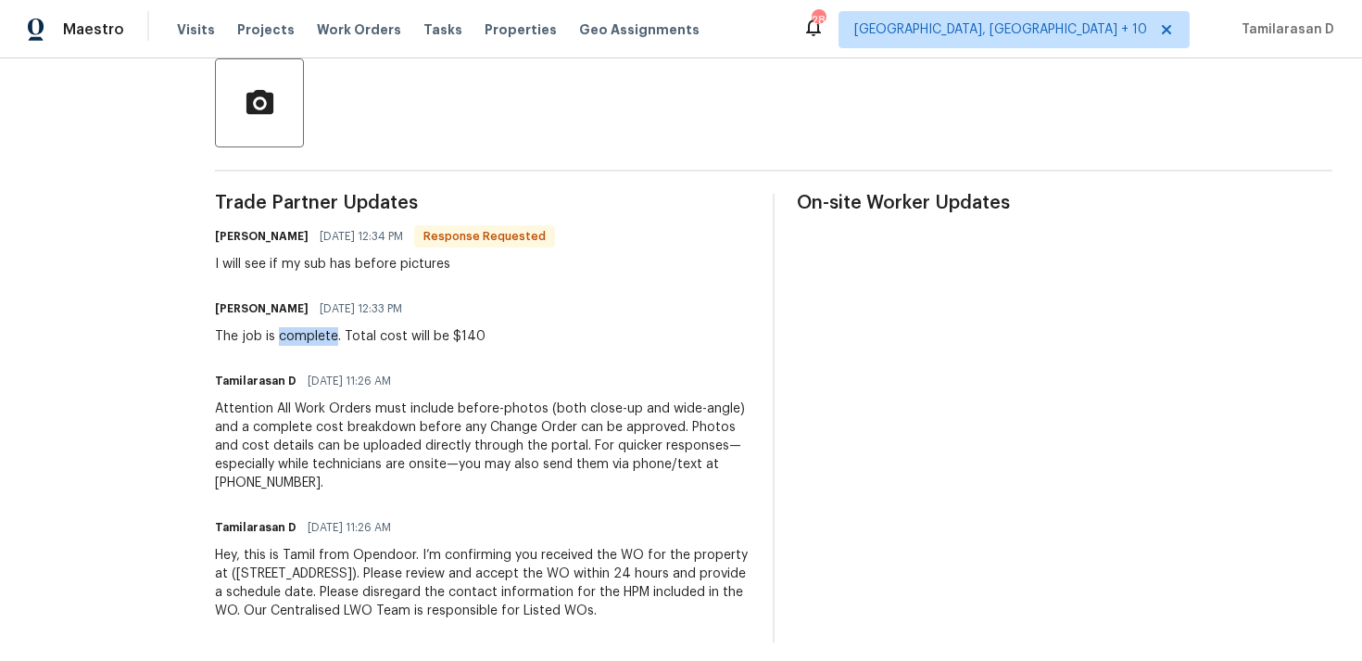
click at [303, 332] on div "The job is complete. Total cost will be $140" at bounding box center [350, 336] width 271 height 19
click at [284, 343] on div "The job is complete. Total cost will be $140" at bounding box center [350, 336] width 271 height 19
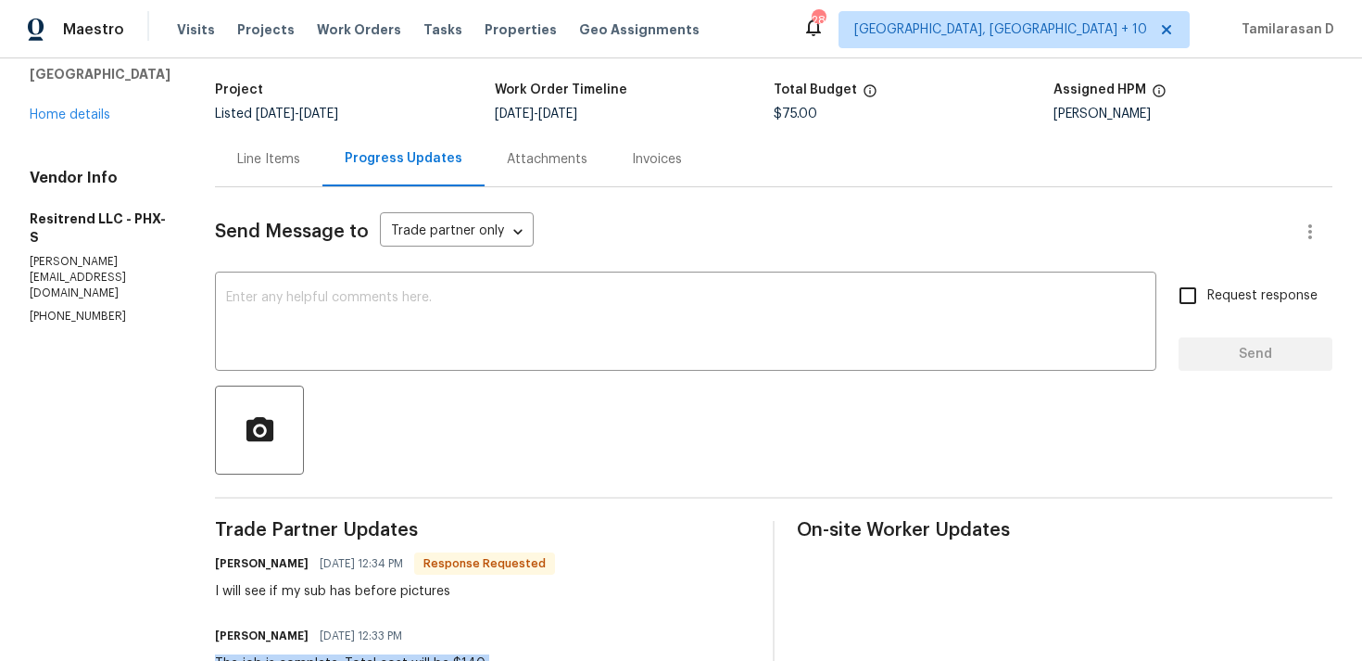
scroll to position [86, 0]
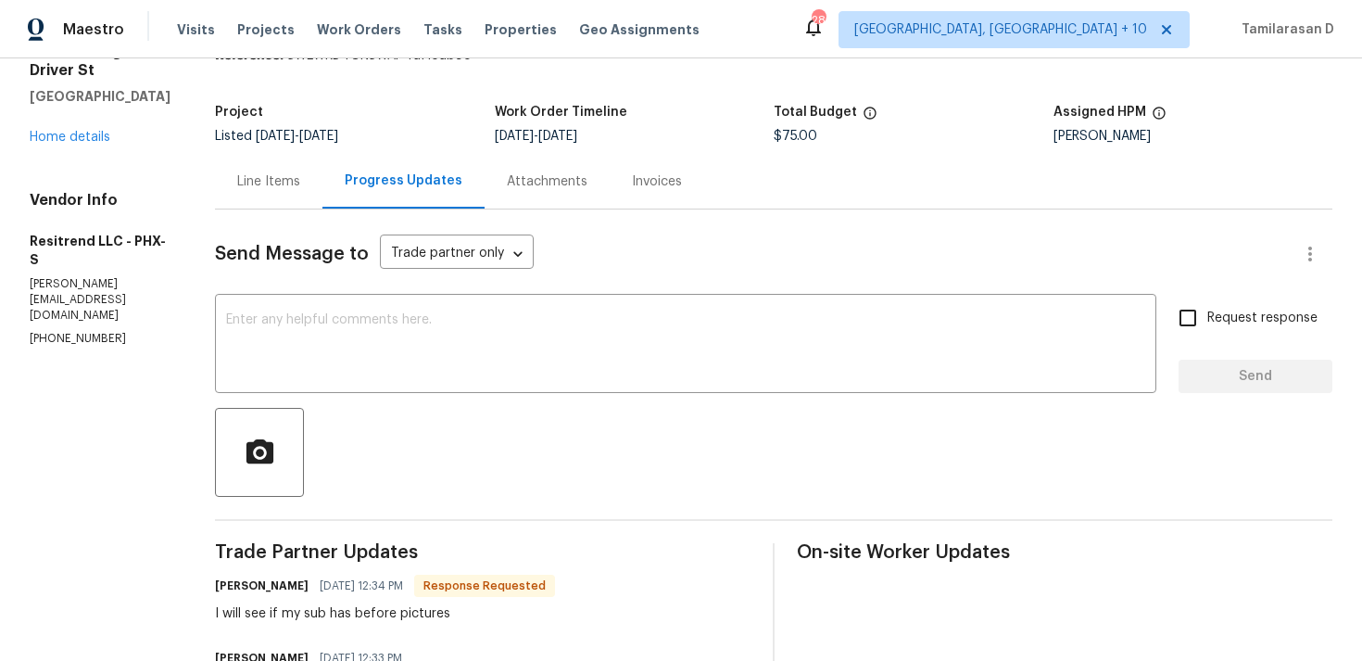
click at [251, 177] on div "Line Items" at bounding box center [268, 181] width 63 height 19
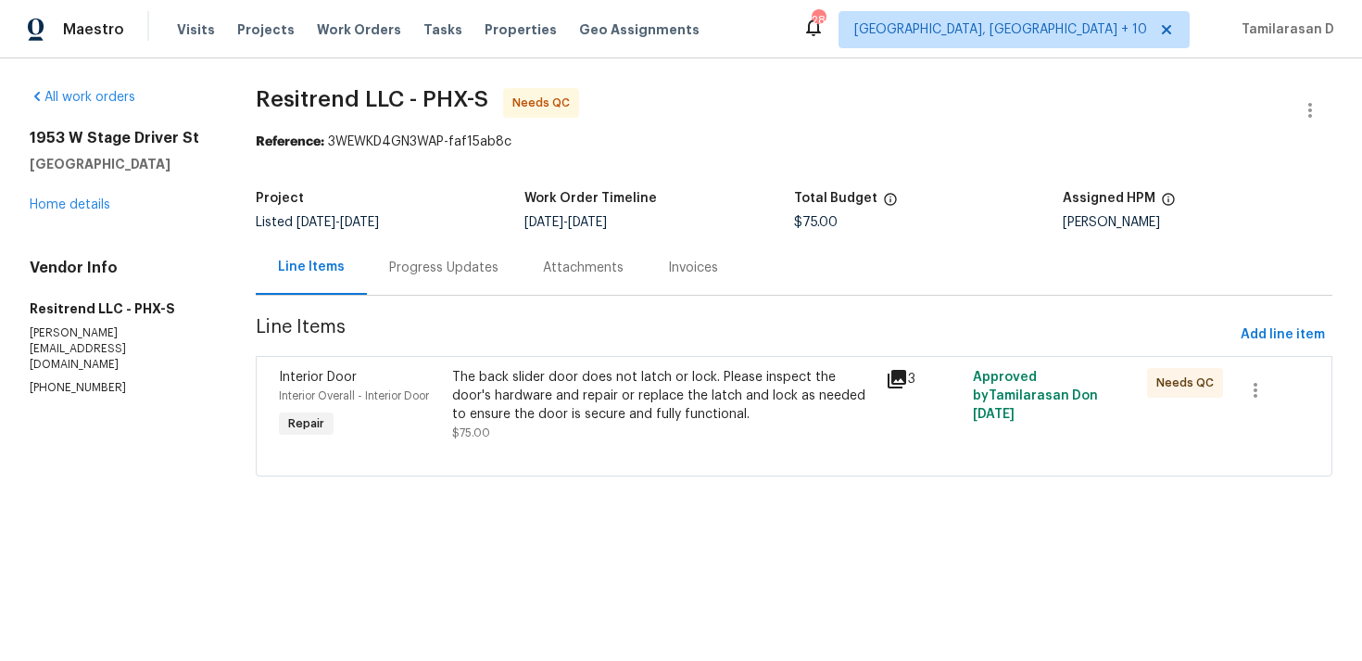
click at [570, 386] on div "The back slider door does not latch or lock. Please inspect the door's hardware…" at bounding box center [664, 396] width 424 height 56
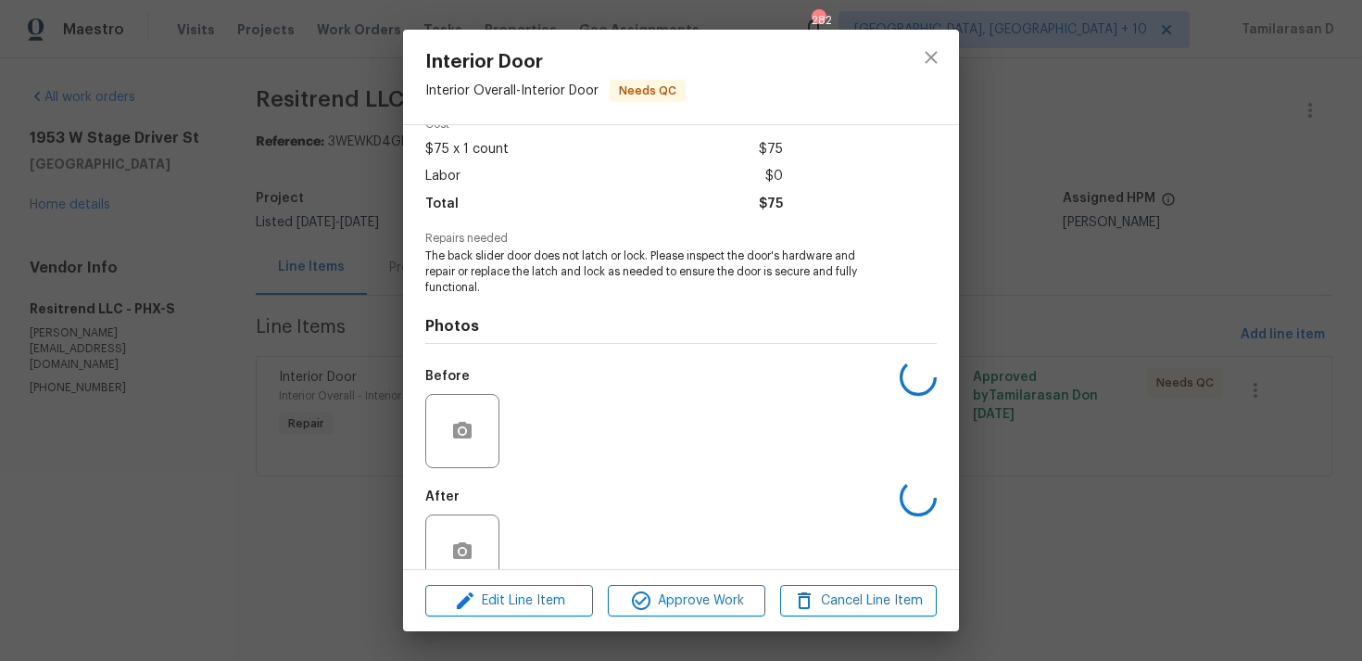
scroll to position [131, 0]
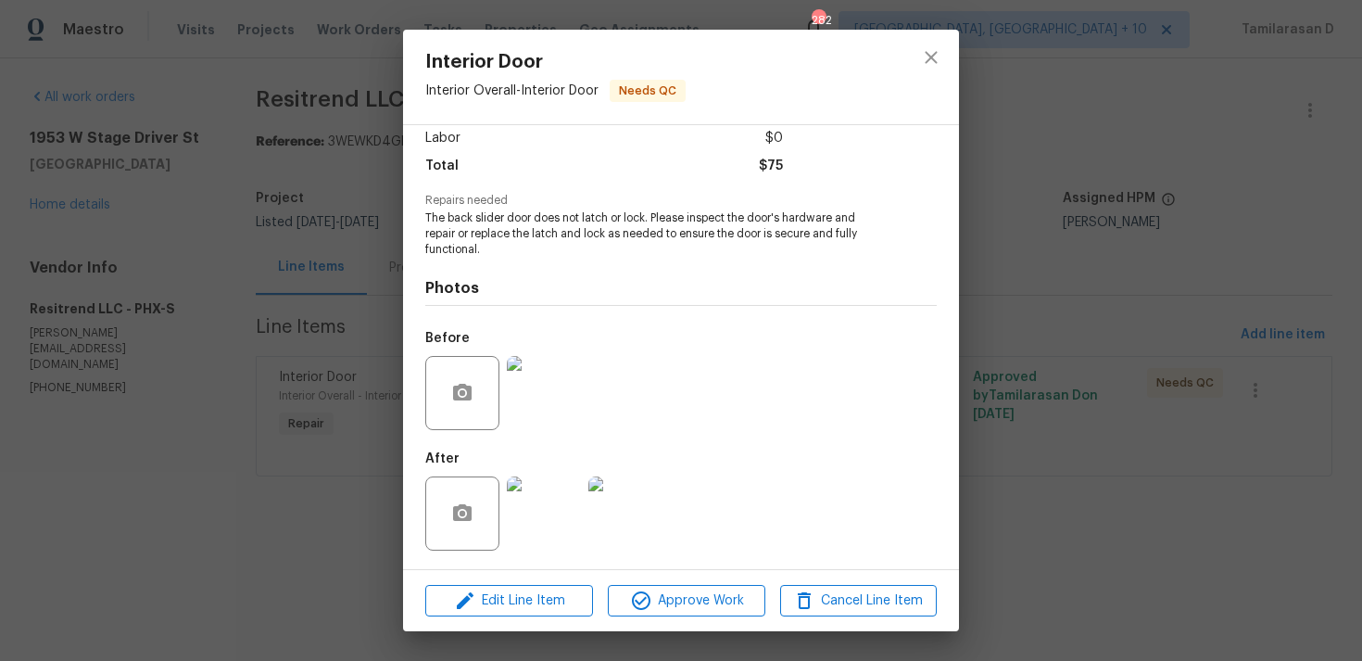
click at [348, 368] on div "Interior Door Interior Overall - Interior Door Needs QC Vendor Resitrend LLC Ac…" at bounding box center [681, 330] width 1362 height 661
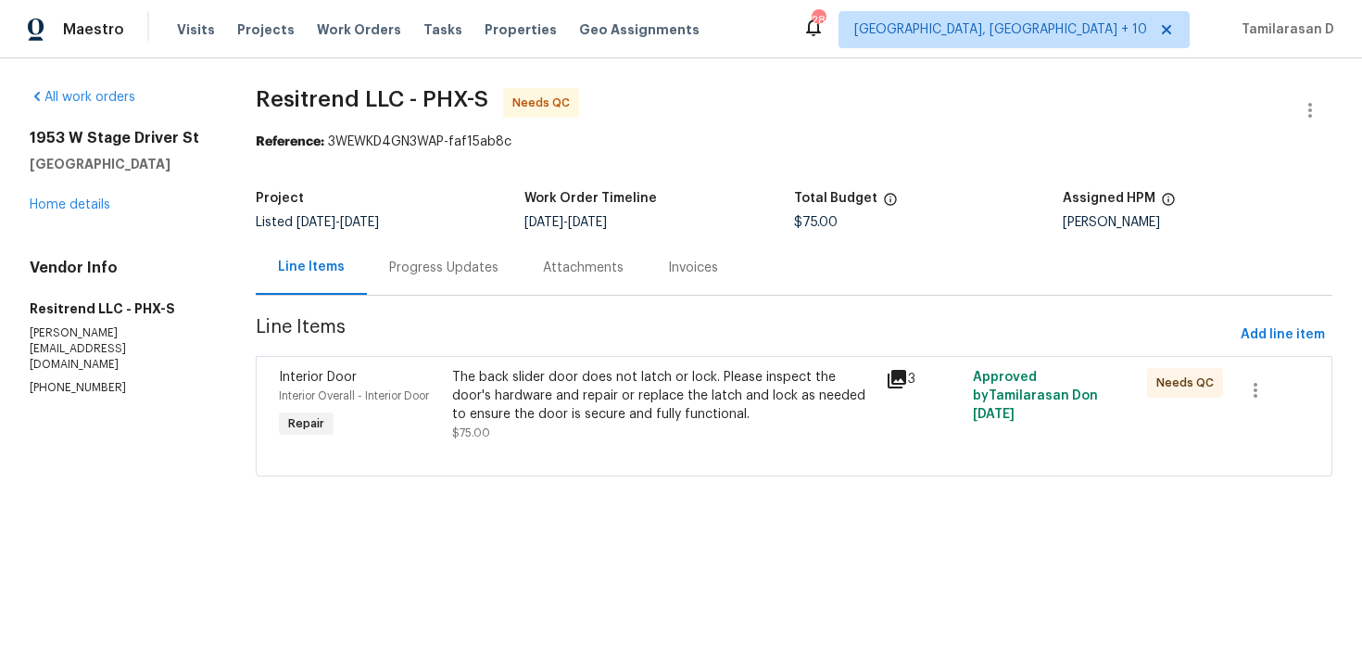
click at [430, 283] on div "Progress Updates" at bounding box center [444, 267] width 154 height 55
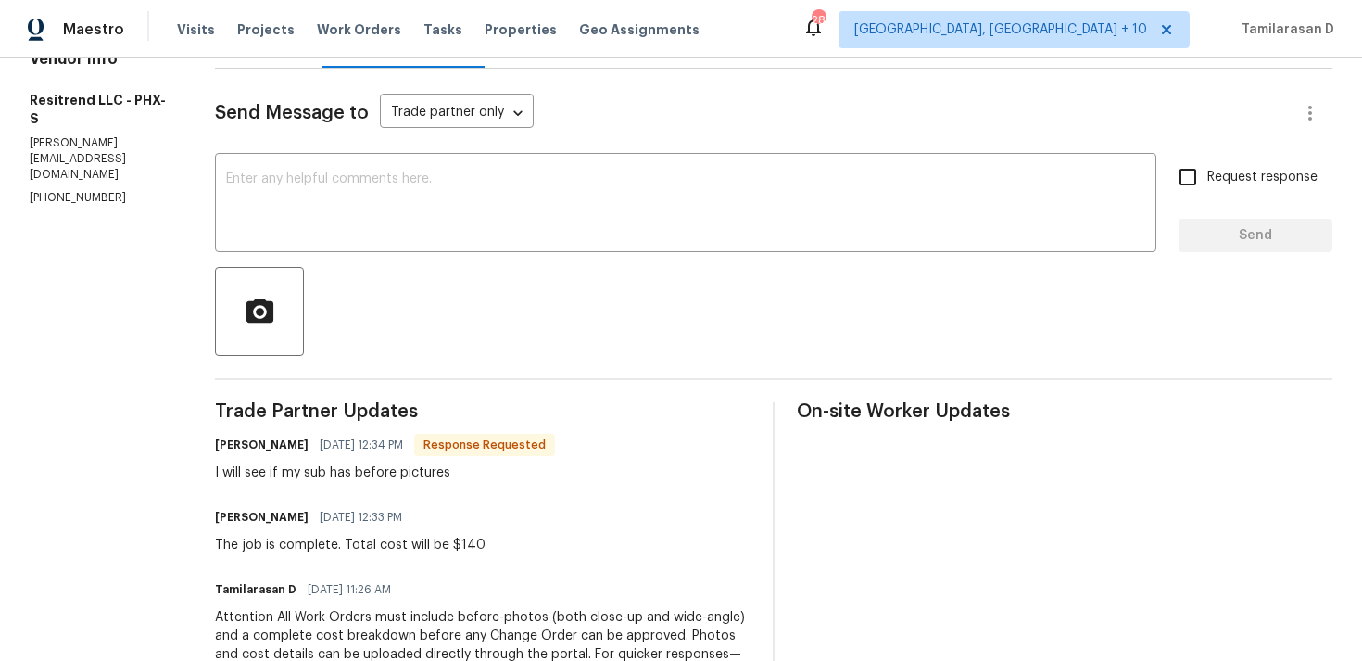
scroll to position [42, 0]
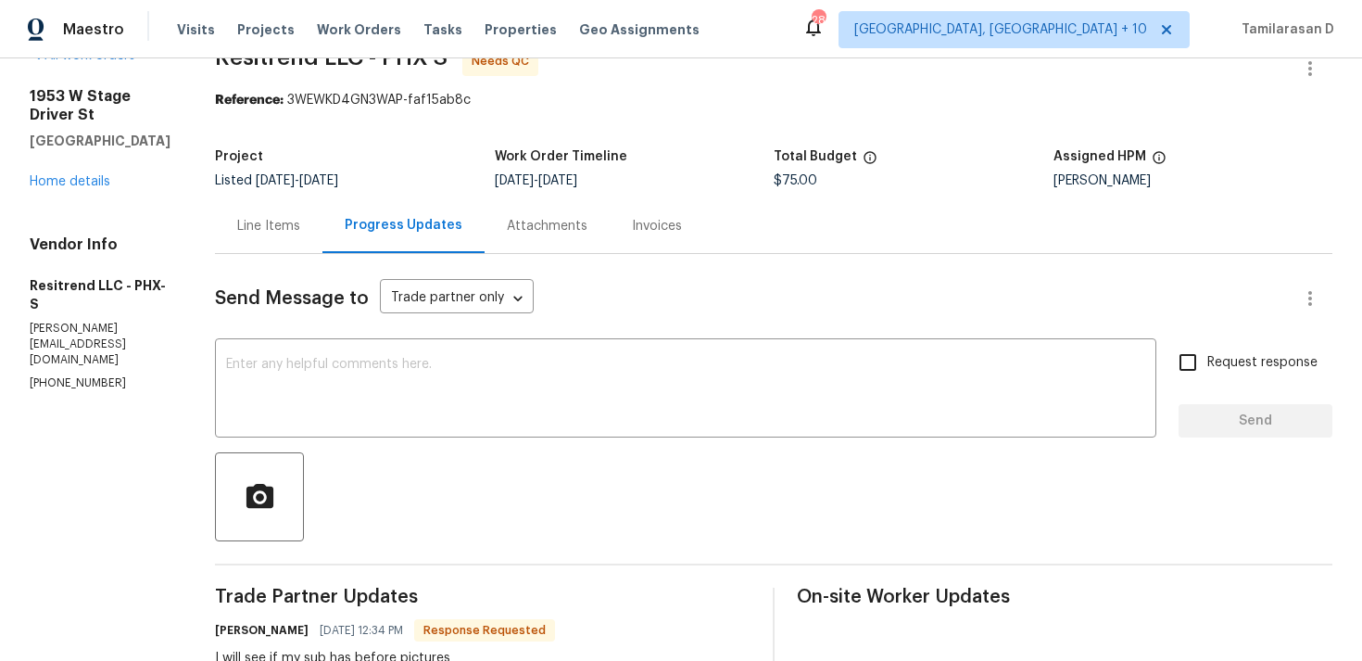
click at [284, 221] on div "Line Items" at bounding box center [268, 226] width 63 height 19
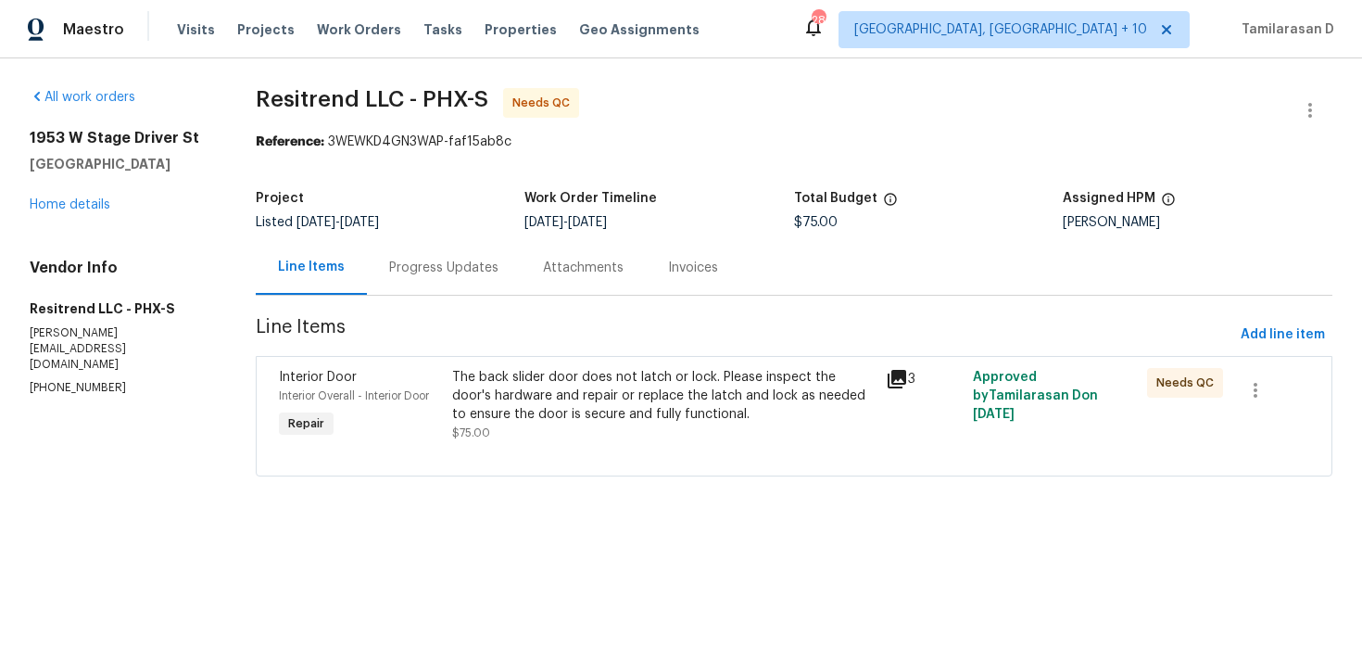
click at [634, 429] on div "The back slider door does not latch or lock. Please inspect the door's hardware…" at bounding box center [664, 405] width 424 height 74
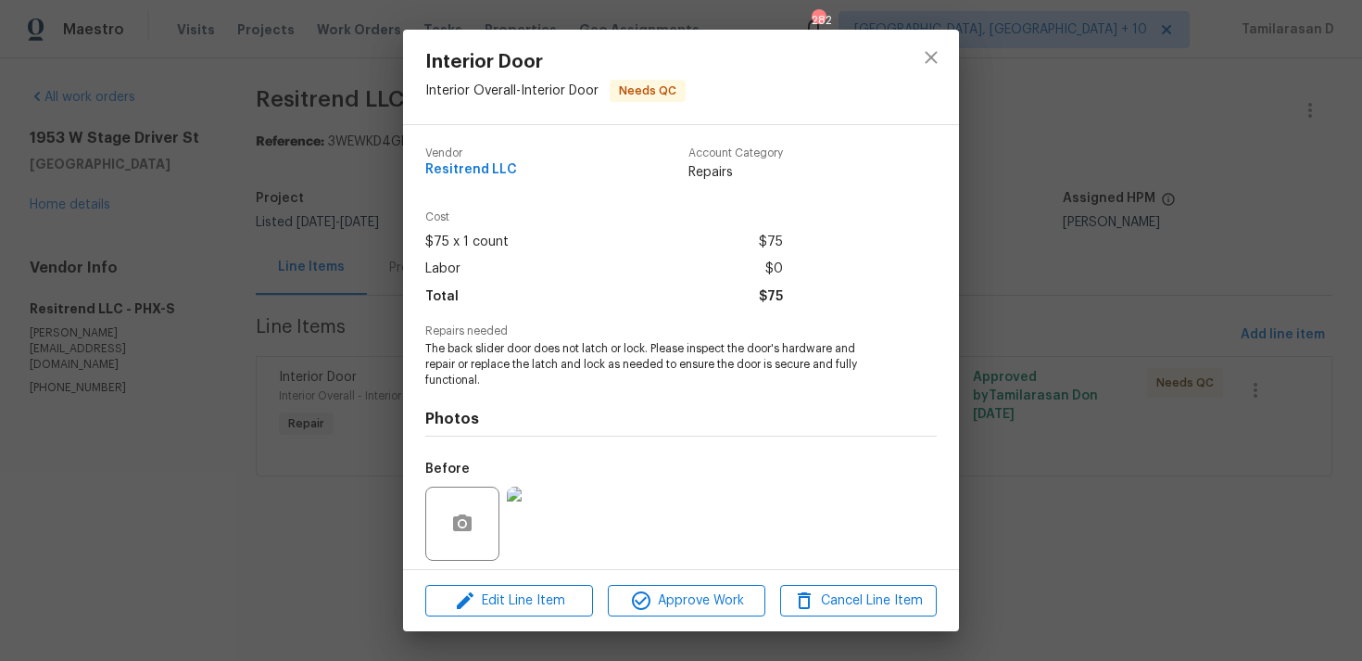
scroll to position [131, 0]
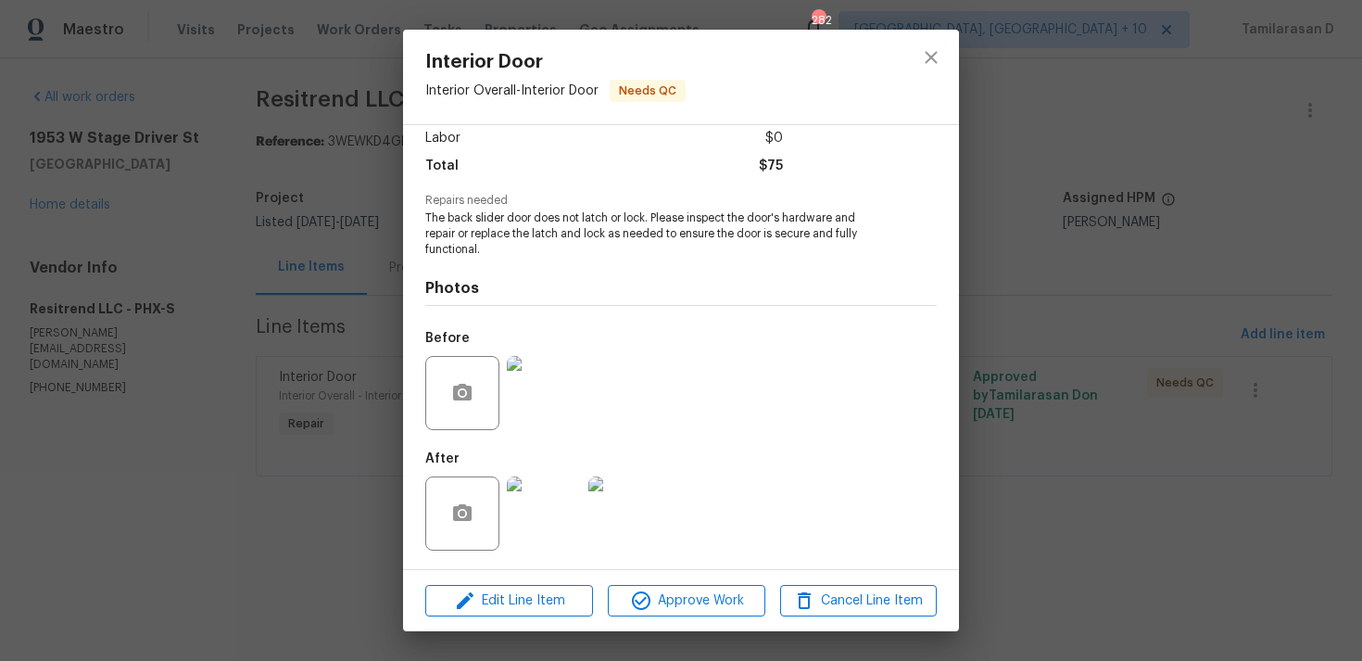
click at [550, 395] on img at bounding box center [544, 393] width 74 height 74
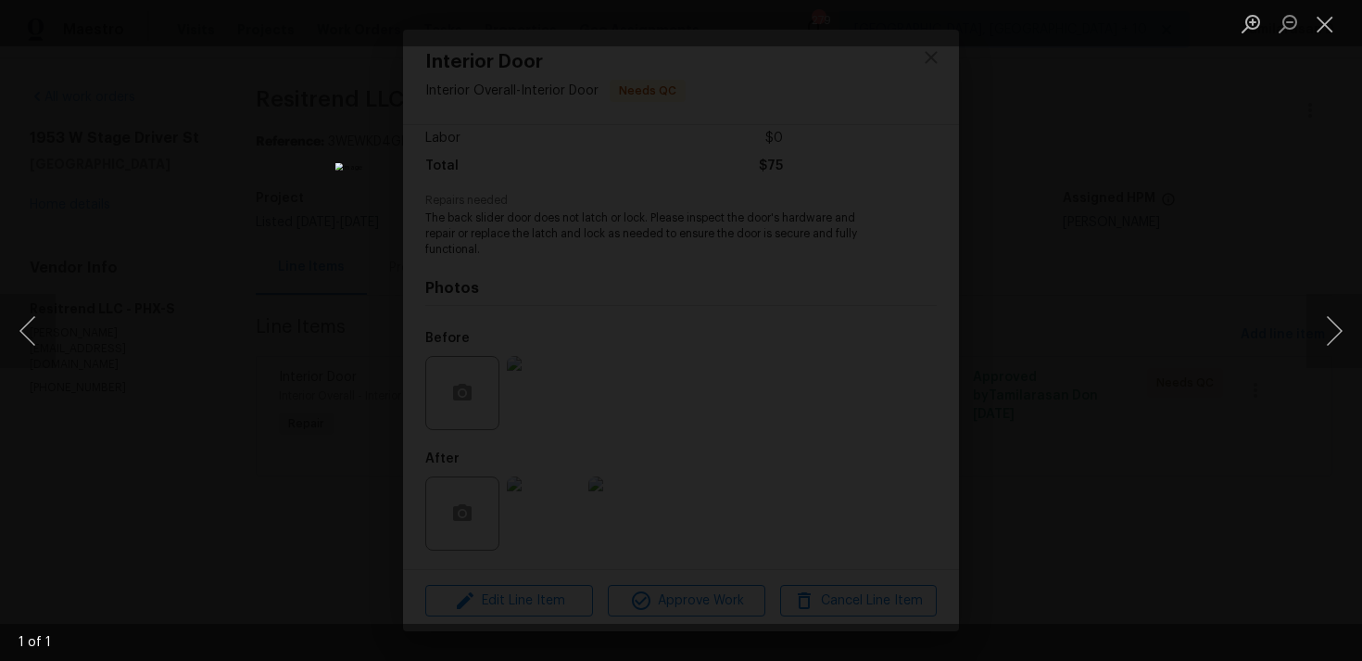
click at [1003, 374] on div "Lightbox" at bounding box center [681, 330] width 1362 height 661
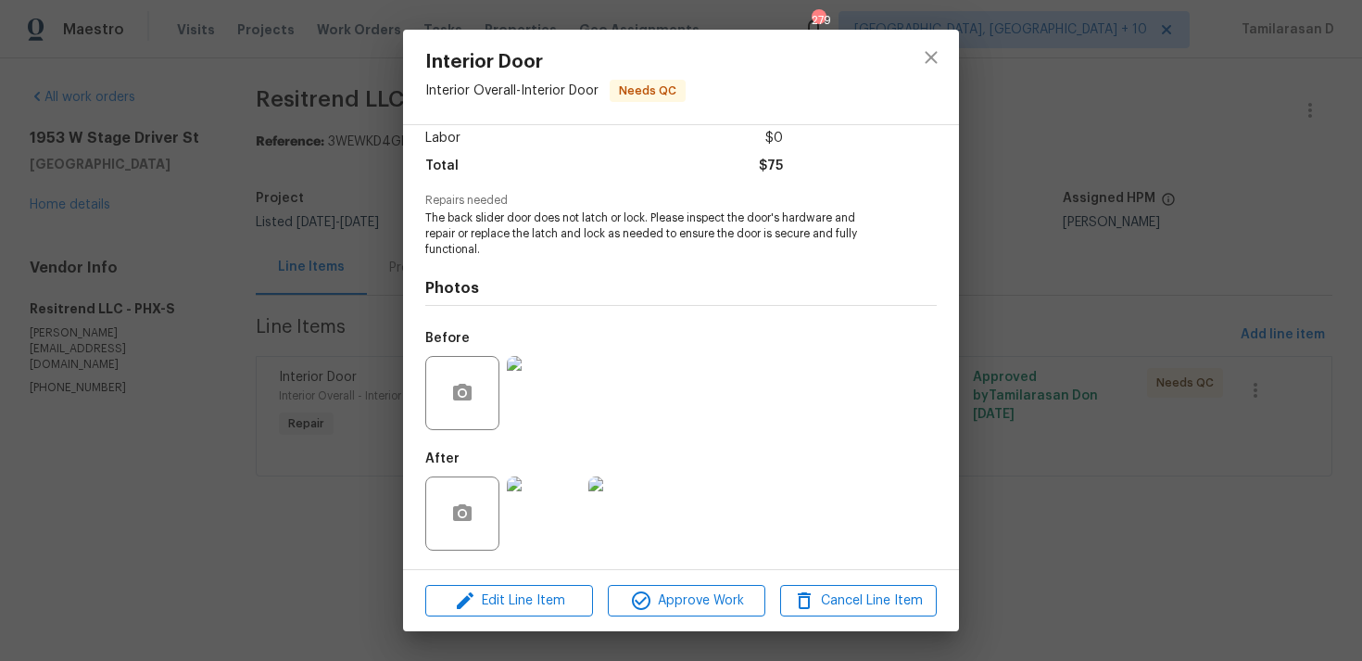
click at [563, 518] on img at bounding box center [544, 513] width 74 height 74
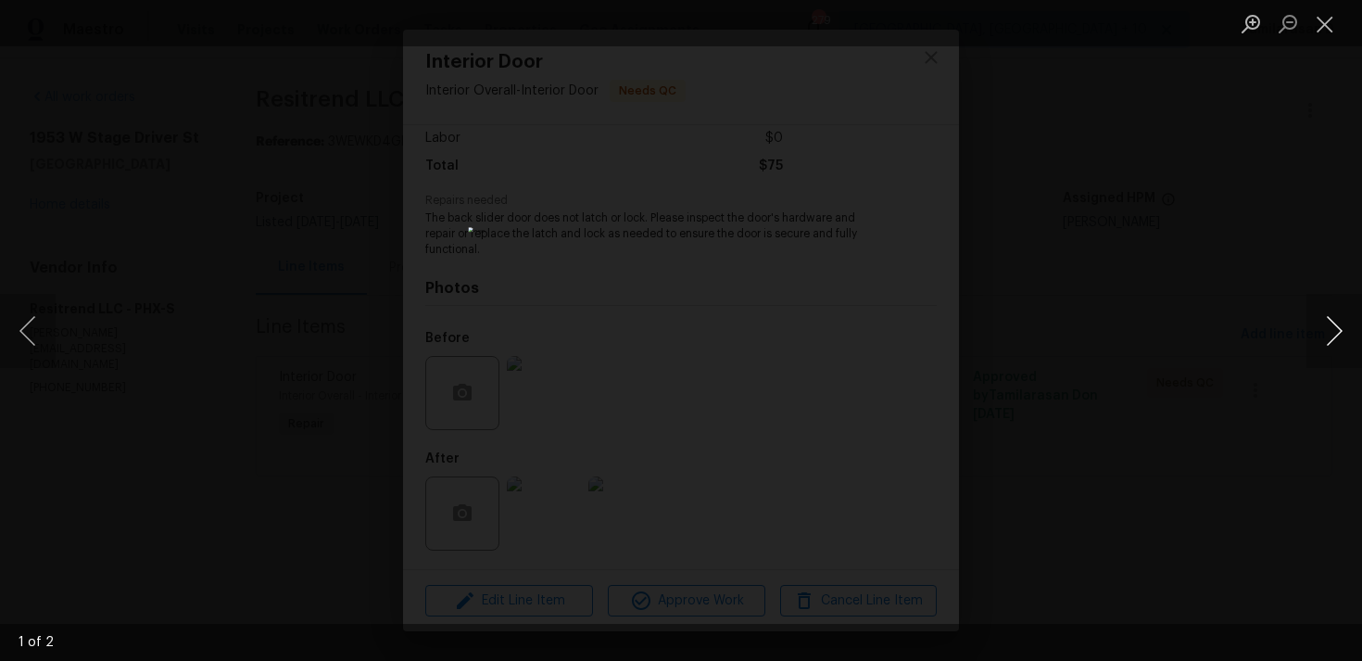
click at [1329, 332] on button "Next image" at bounding box center [1335, 331] width 56 height 74
click at [1088, 295] on div "Lightbox" at bounding box center [681, 330] width 1362 height 661
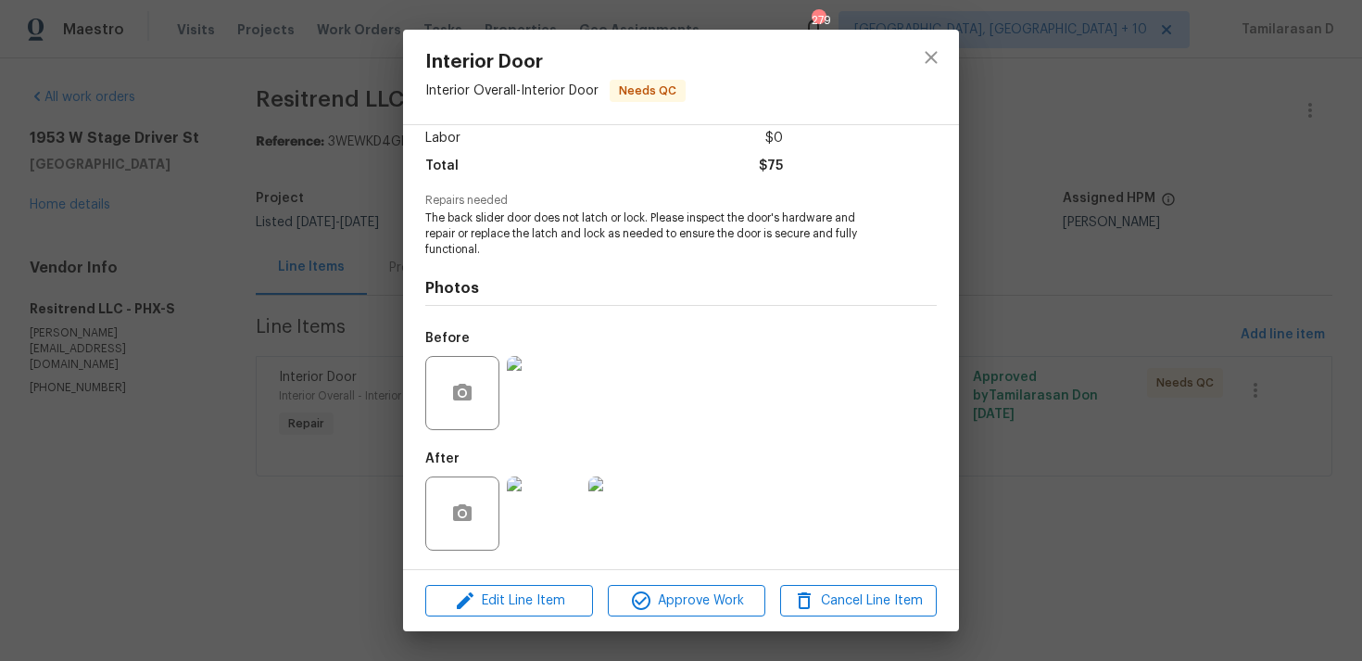
click at [551, 379] on img at bounding box center [544, 393] width 74 height 74
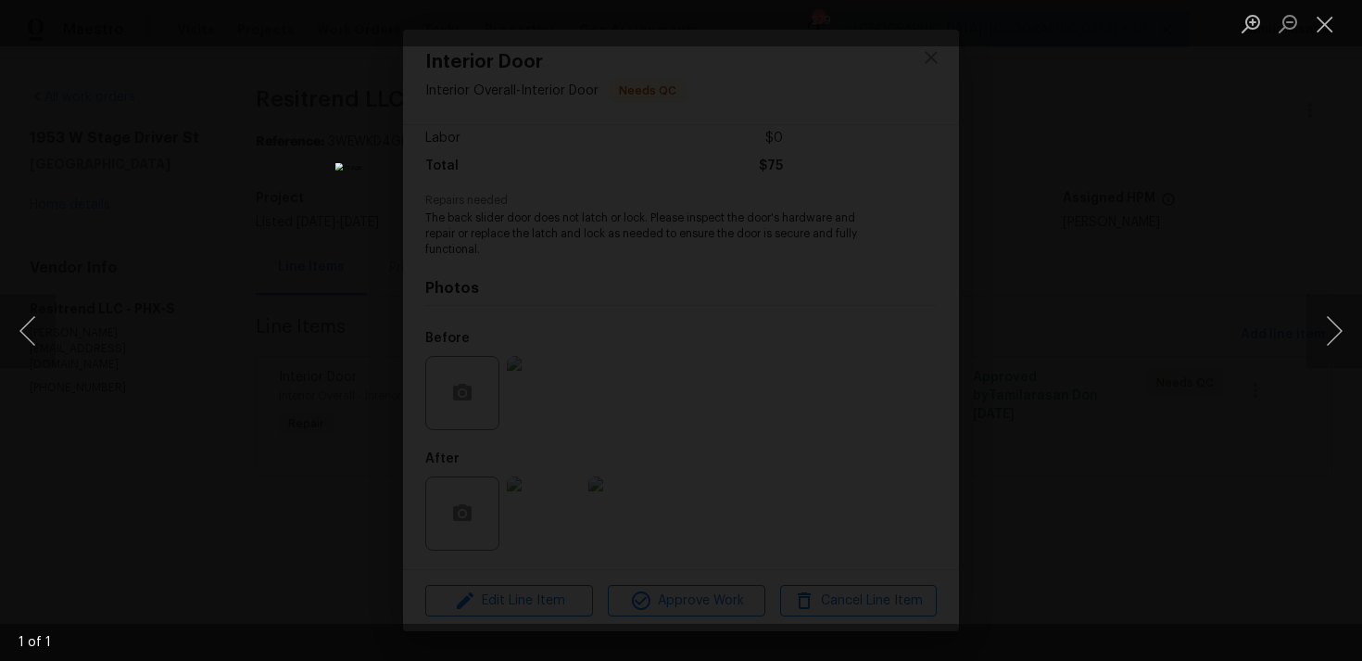
click at [1046, 348] on div "Lightbox" at bounding box center [681, 330] width 1362 height 661
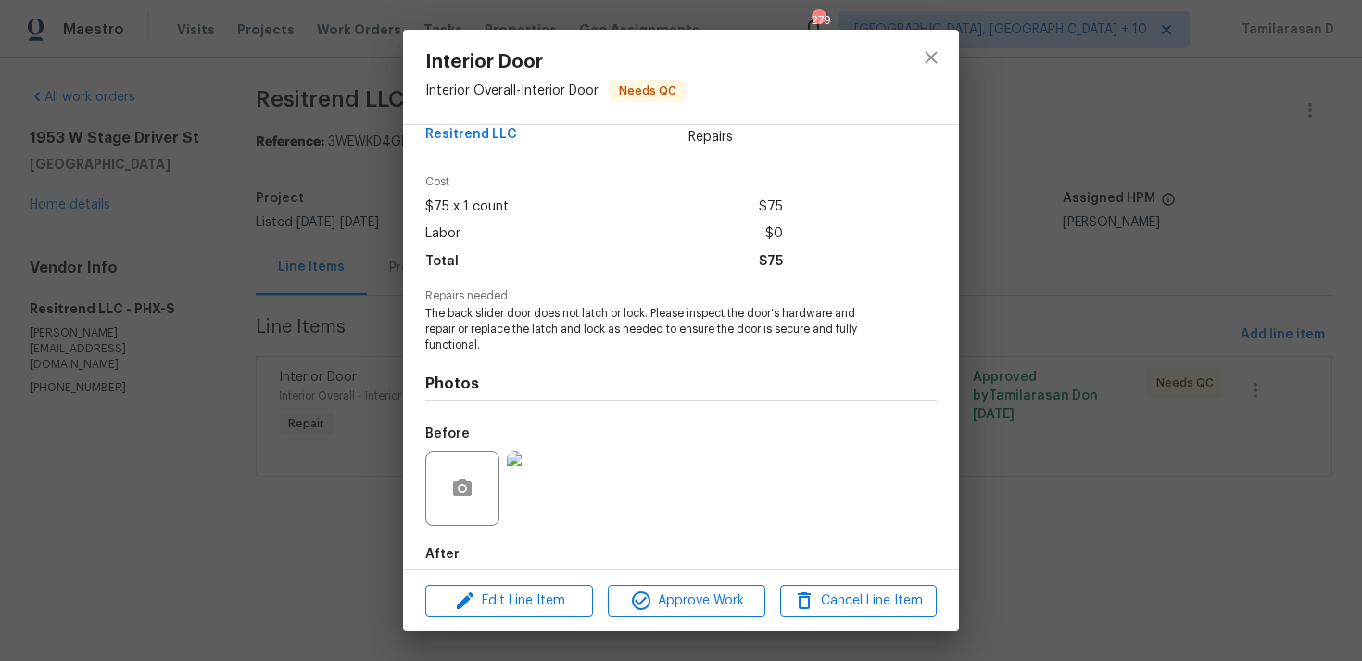
scroll to position [0, 0]
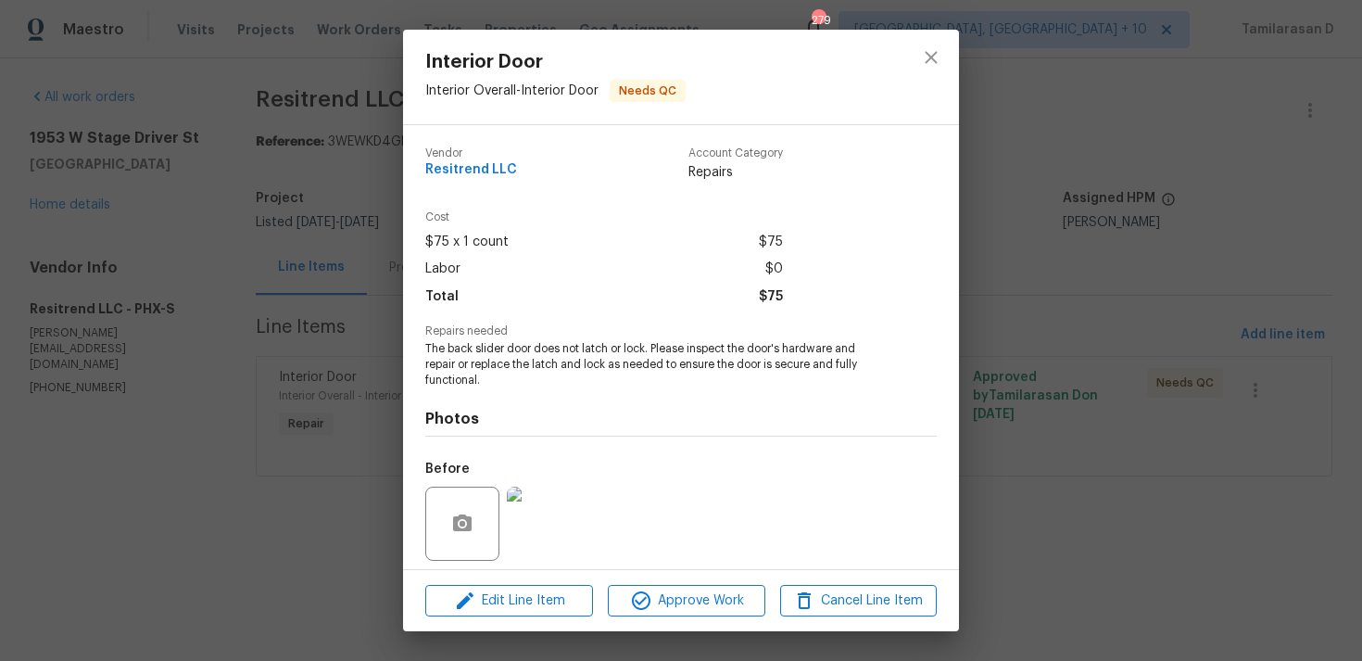
click at [334, 348] on div "Interior Door Interior Overall - Interior Door Needs QC Vendor Resitrend LLC Ac…" at bounding box center [681, 330] width 1362 height 661
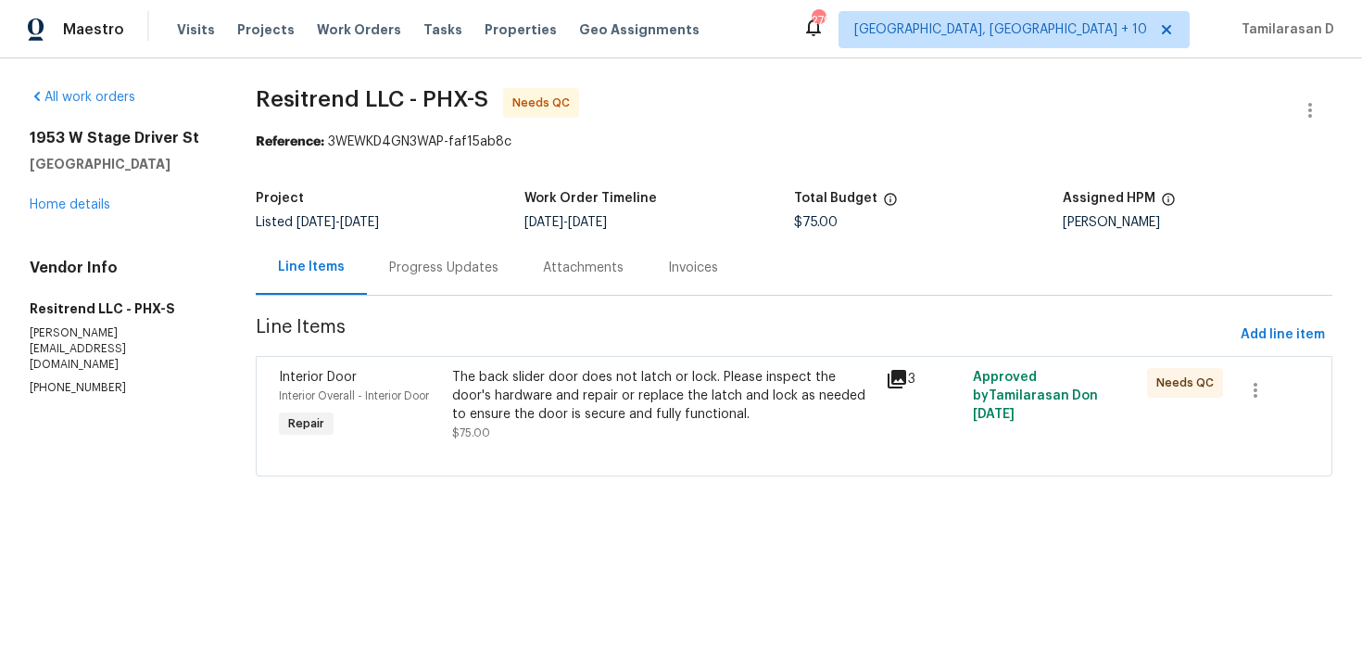
click at [473, 298] on section "Resitrend LLC - PHX-S Needs QC Reference: 3WEWKD4GN3WAP-faf15ab8c Project Liste…" at bounding box center [794, 293] width 1077 height 411
click at [466, 287] on div "Progress Updates" at bounding box center [444, 267] width 154 height 55
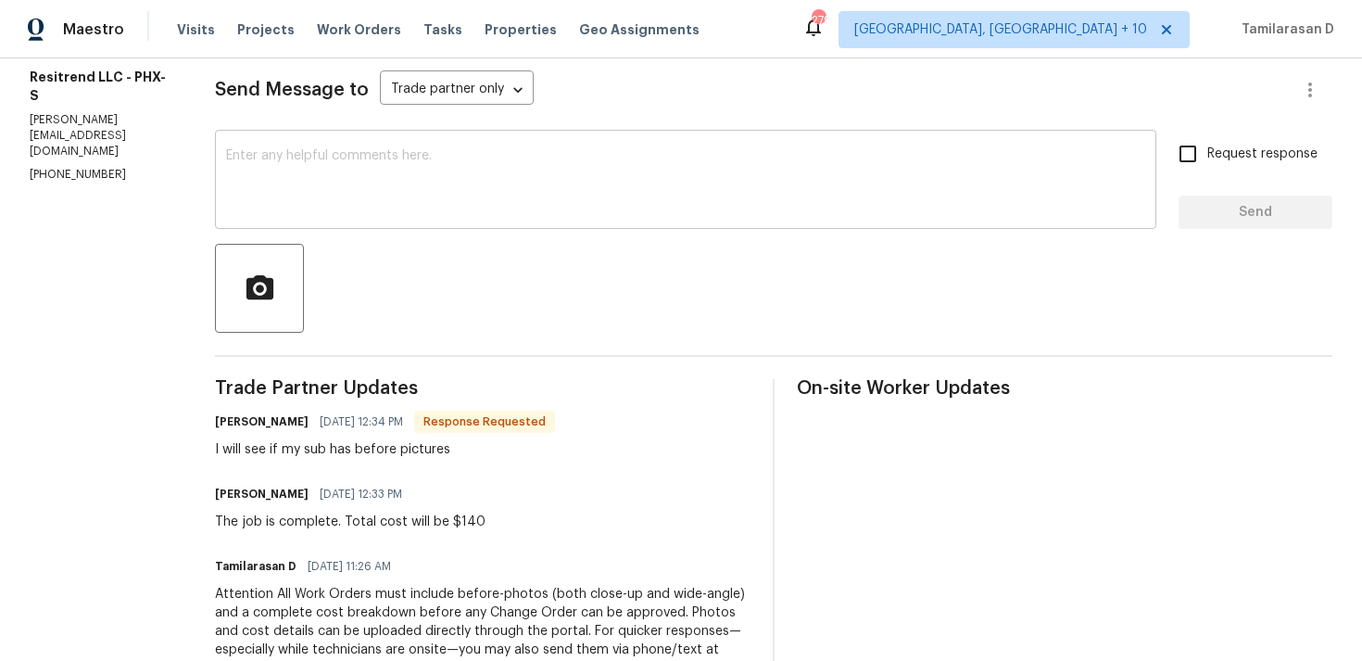
scroll to position [133, 0]
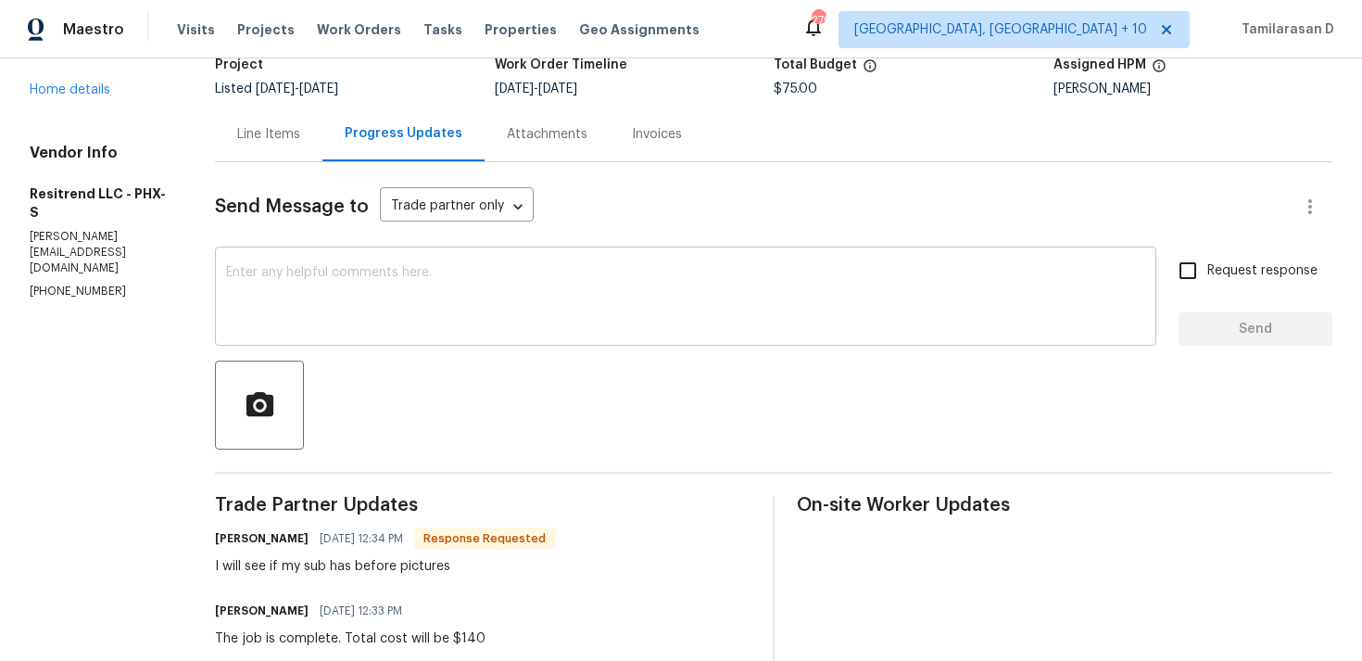
click at [310, 302] on textarea at bounding box center [685, 298] width 919 height 65
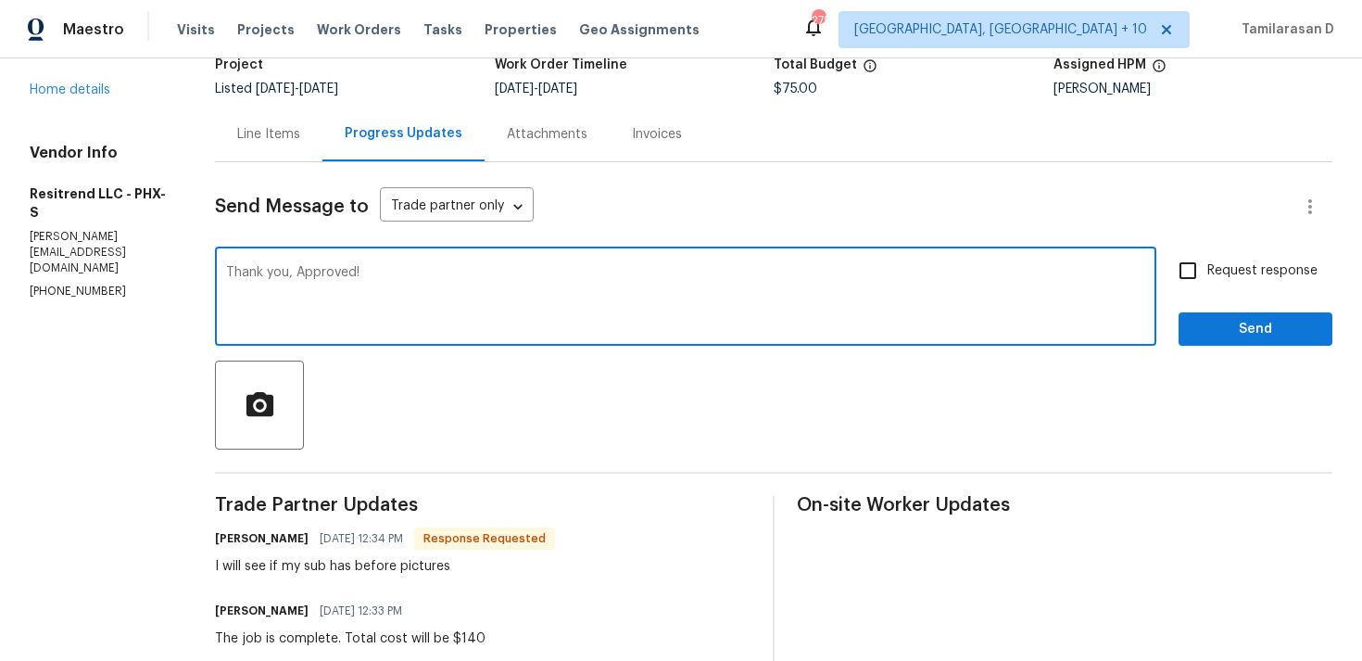
type textarea "Thank you, Approved!"
click at [1236, 312] on button "Send" at bounding box center [1256, 329] width 154 height 34
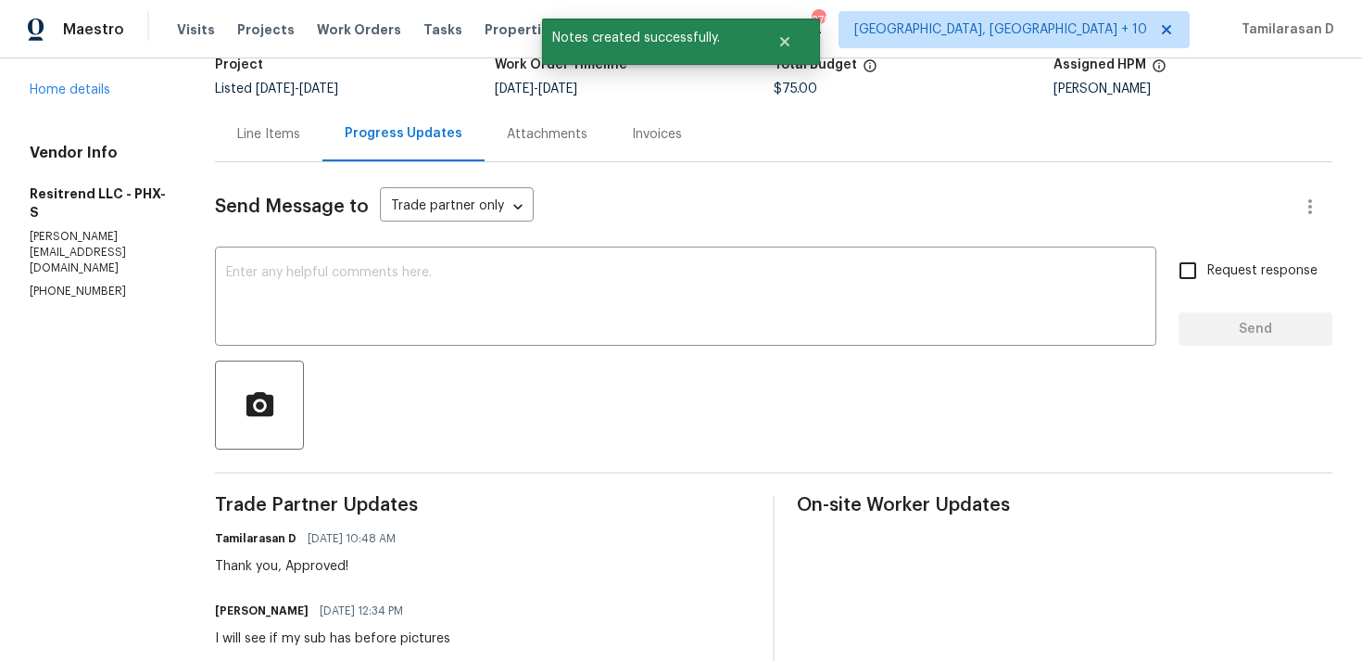
scroll to position [309, 0]
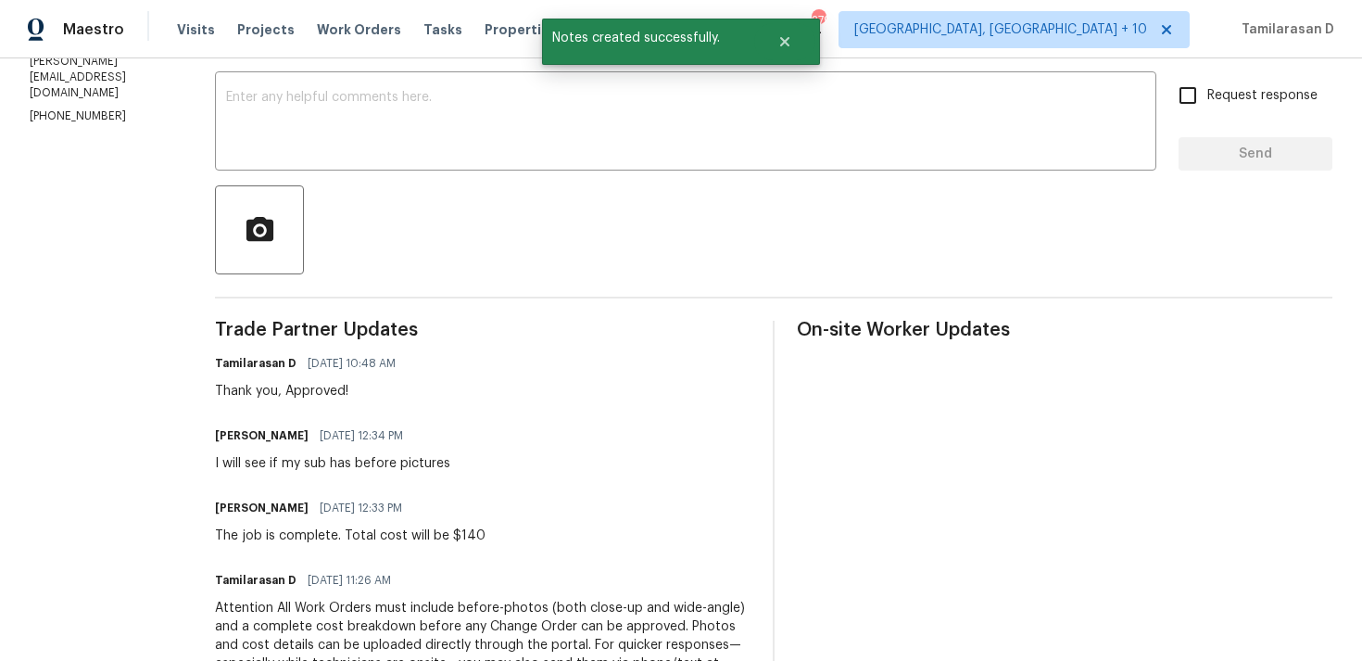
click at [317, 463] on div "I will see if my sub has before pictures" at bounding box center [332, 463] width 235 height 19
copy div "I will see if my sub has before pictures"
click at [330, 537] on div "The job is complete. Total cost will be $140" at bounding box center [350, 535] width 271 height 19
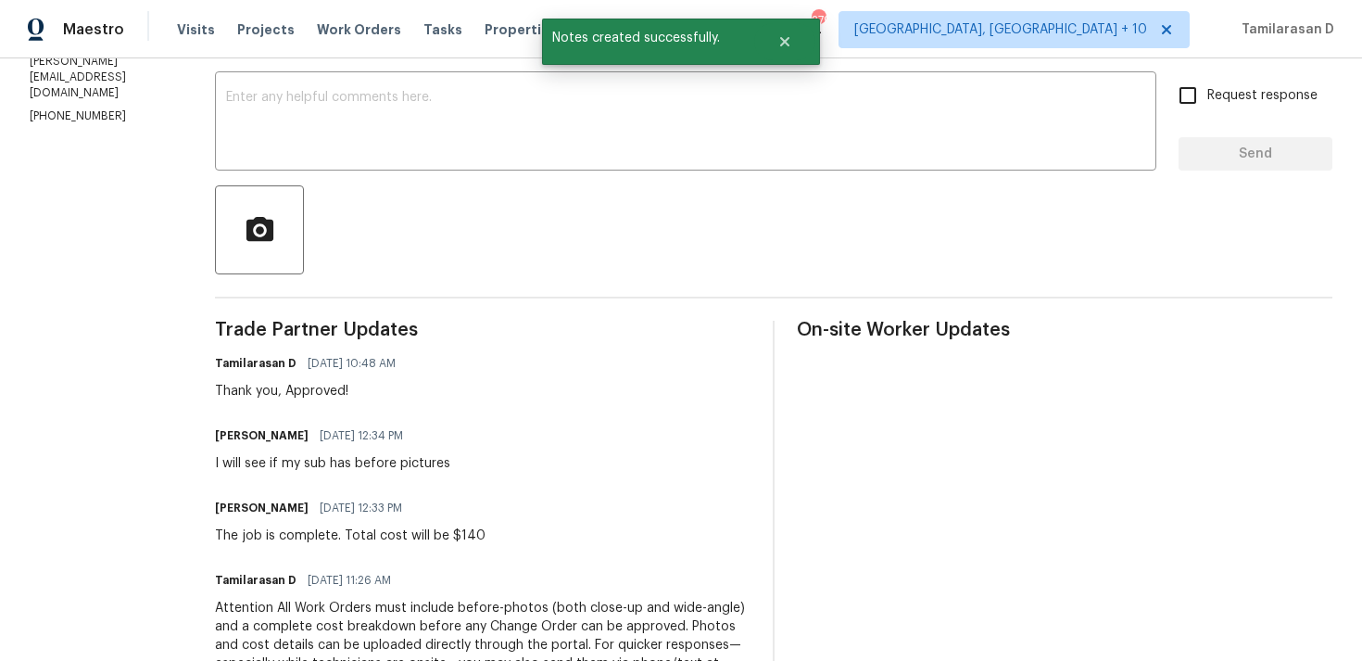
click at [330, 537] on div "The job is complete. Total cost will be $140" at bounding box center [350, 535] width 271 height 19
copy div "The job is complete. Total cost will be $140"
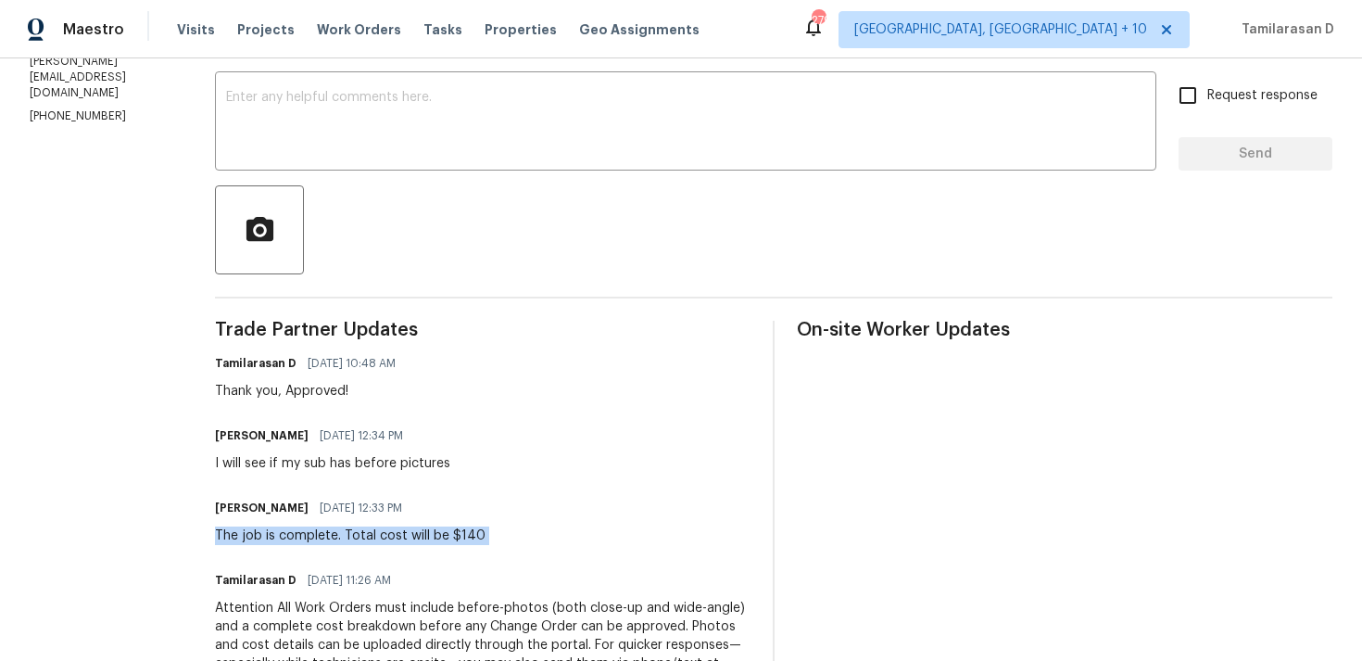
scroll to position [0, 0]
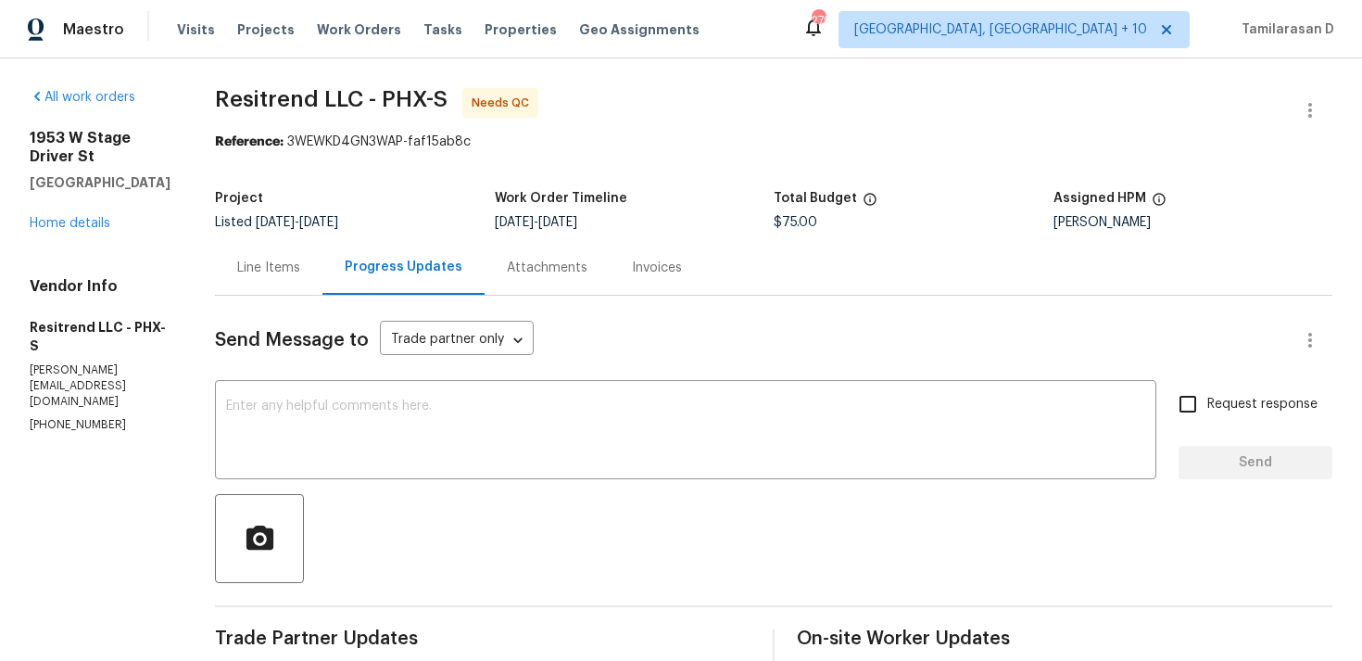
click at [272, 256] on div "Line Items" at bounding box center [269, 267] width 108 height 55
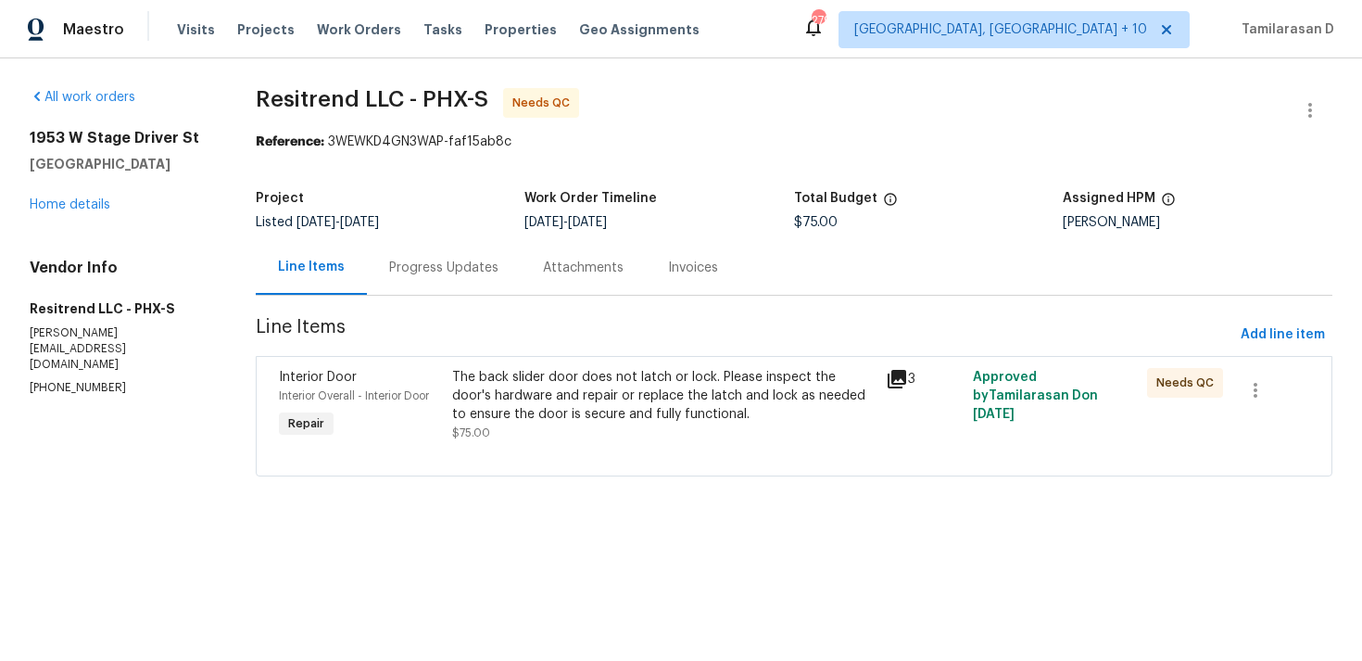
click at [633, 465] on div "Interior Door Interior Overall - Interior Door Repair The back slider door does…" at bounding box center [794, 416] width 1077 height 120
click at [604, 417] on div "The back slider door does not latch or lock. Please inspect the door's hardware…" at bounding box center [664, 396] width 424 height 56
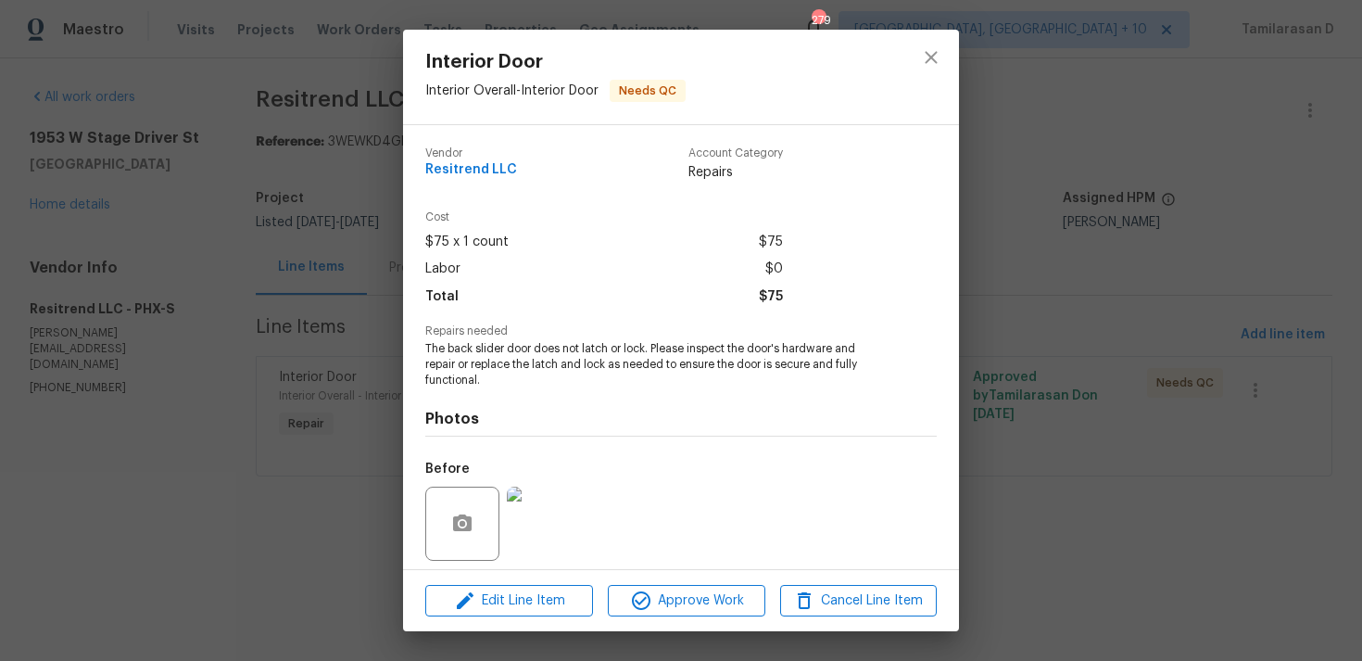
scroll to position [131, 0]
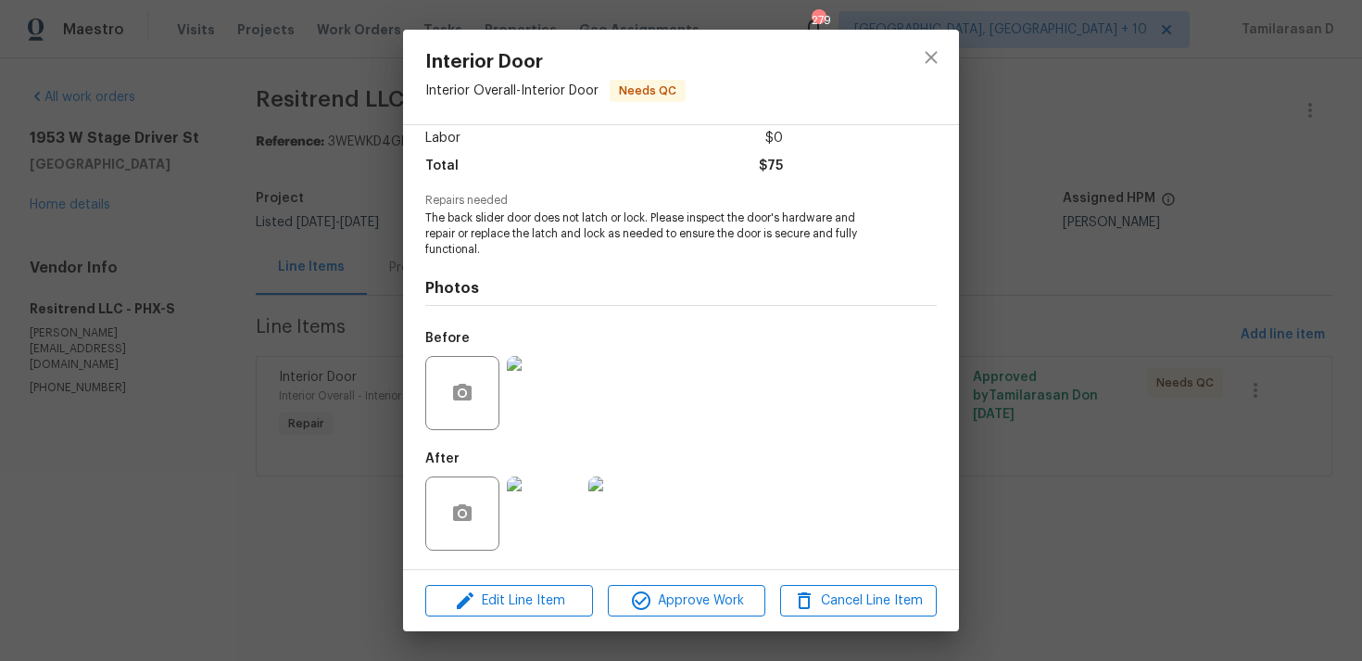
click at [520, 583] on div "Edit Line Item Approve Work Cancel Line Item" at bounding box center [681, 601] width 556 height 62
click at [511, 612] on button "Edit Line Item" at bounding box center [509, 601] width 168 height 32
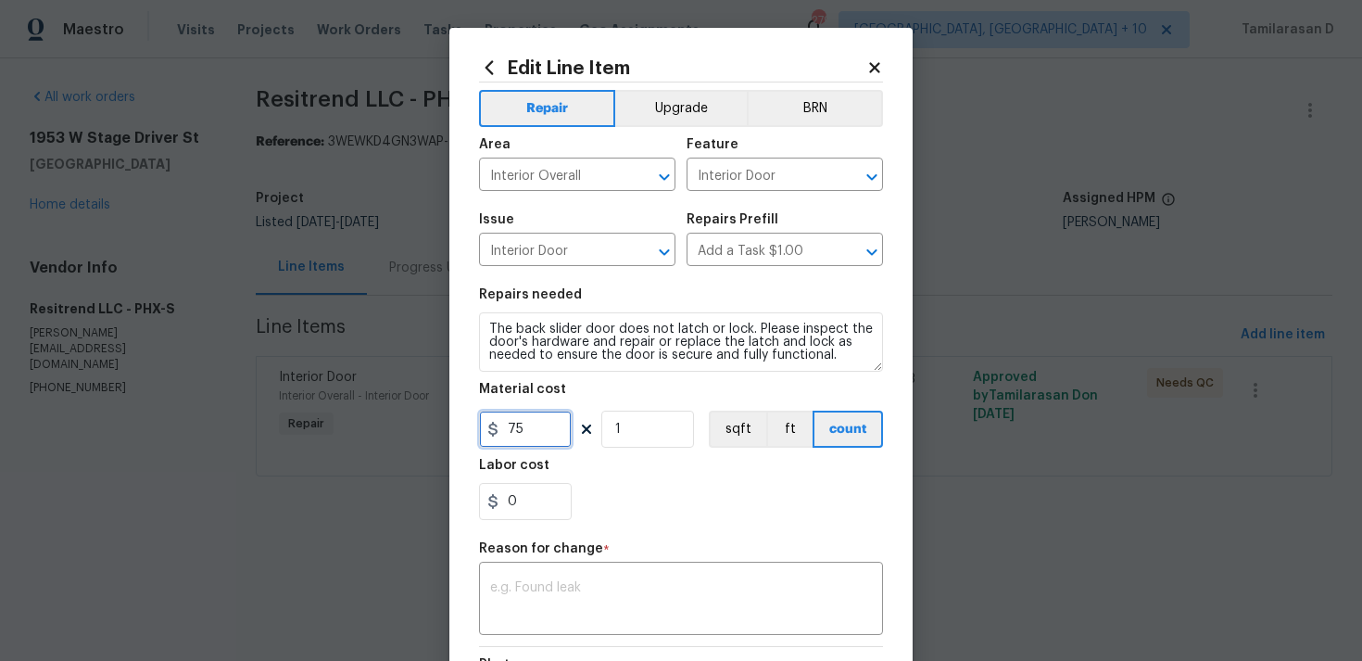
click at [531, 427] on input "75" at bounding box center [525, 429] width 93 height 37
type input "140"
click at [500, 600] on textarea at bounding box center [681, 600] width 382 height 39
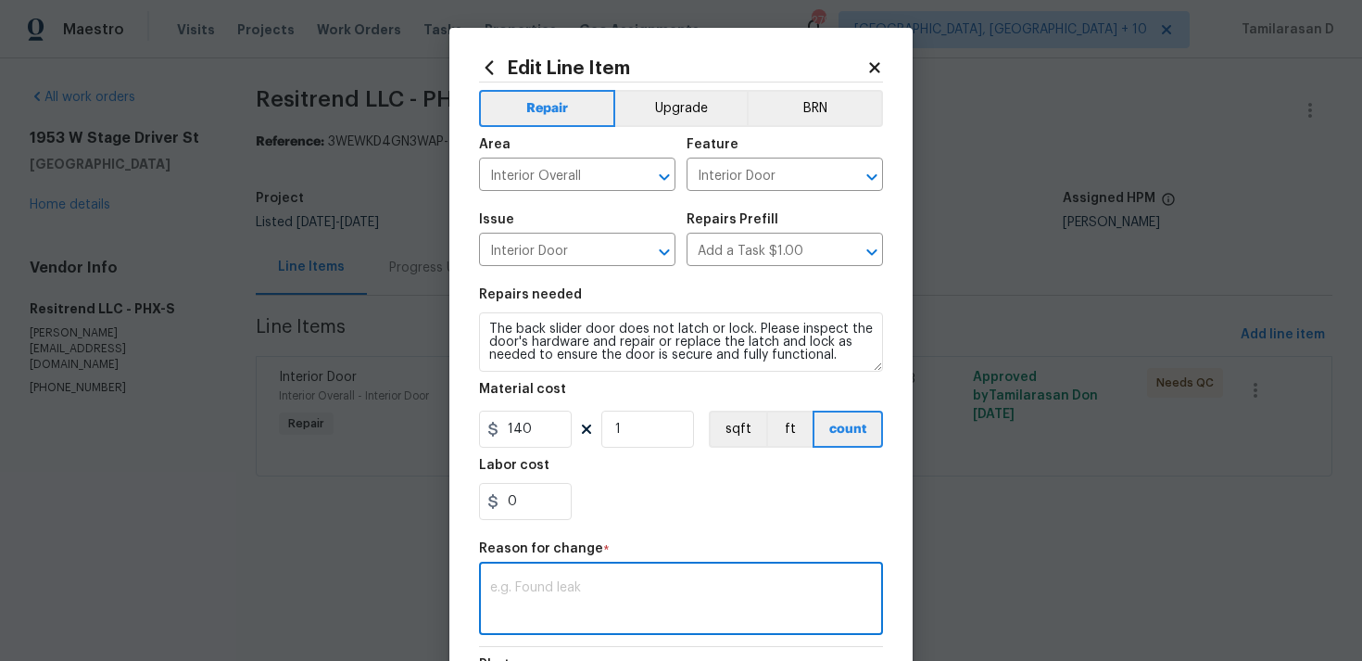
paste textarea "(TD) Updated per vendor’s final cost."
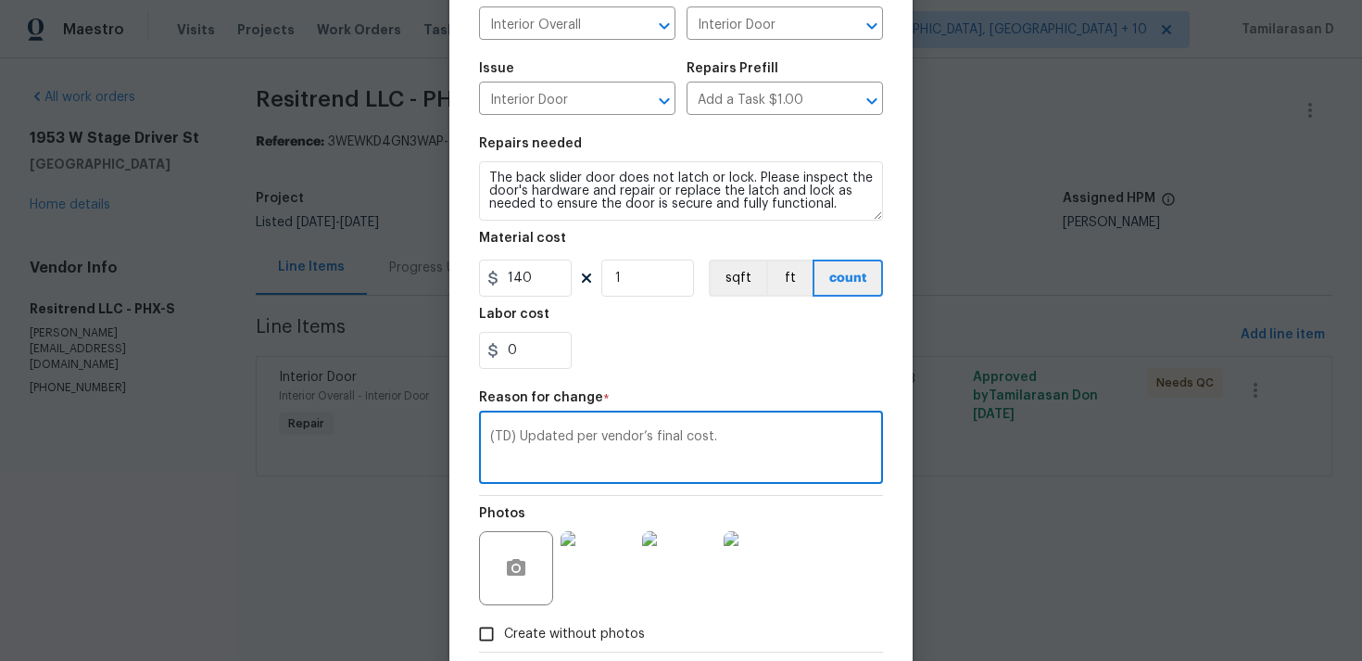
scroll to position [253, 0]
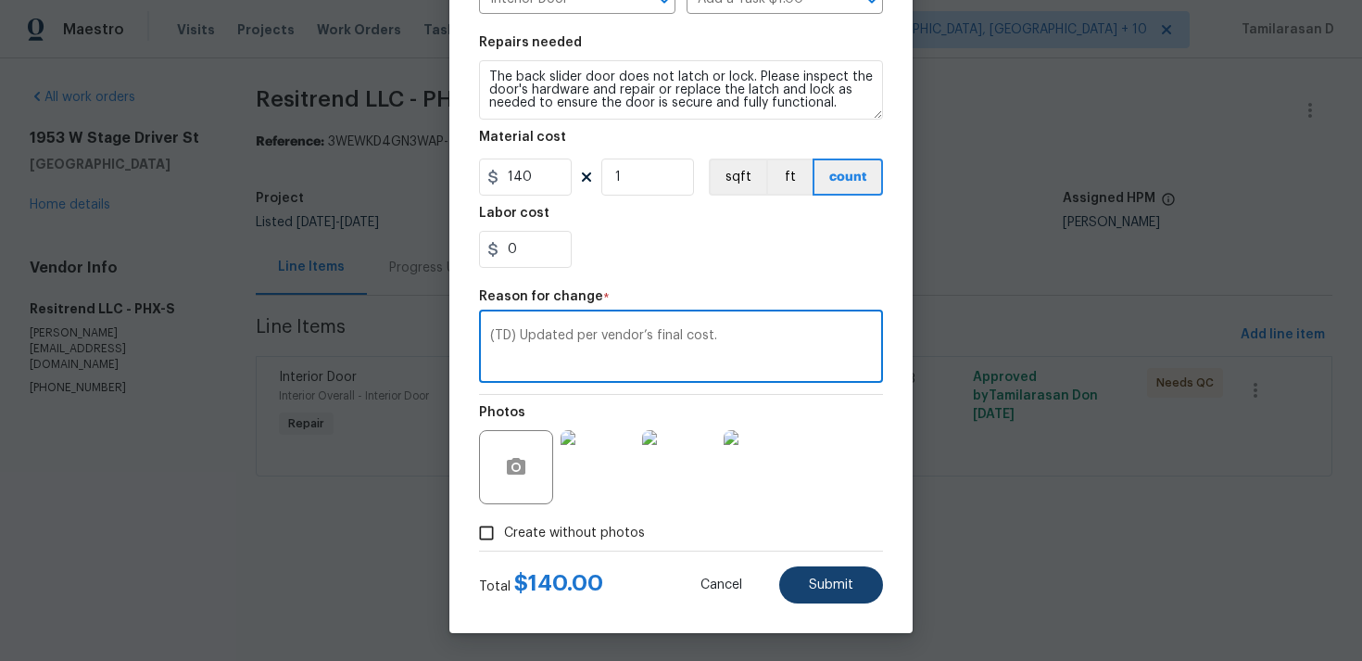
type textarea "(TD) Updated per vendor’s final cost."
click at [844, 570] on button "Submit" at bounding box center [831, 584] width 104 height 37
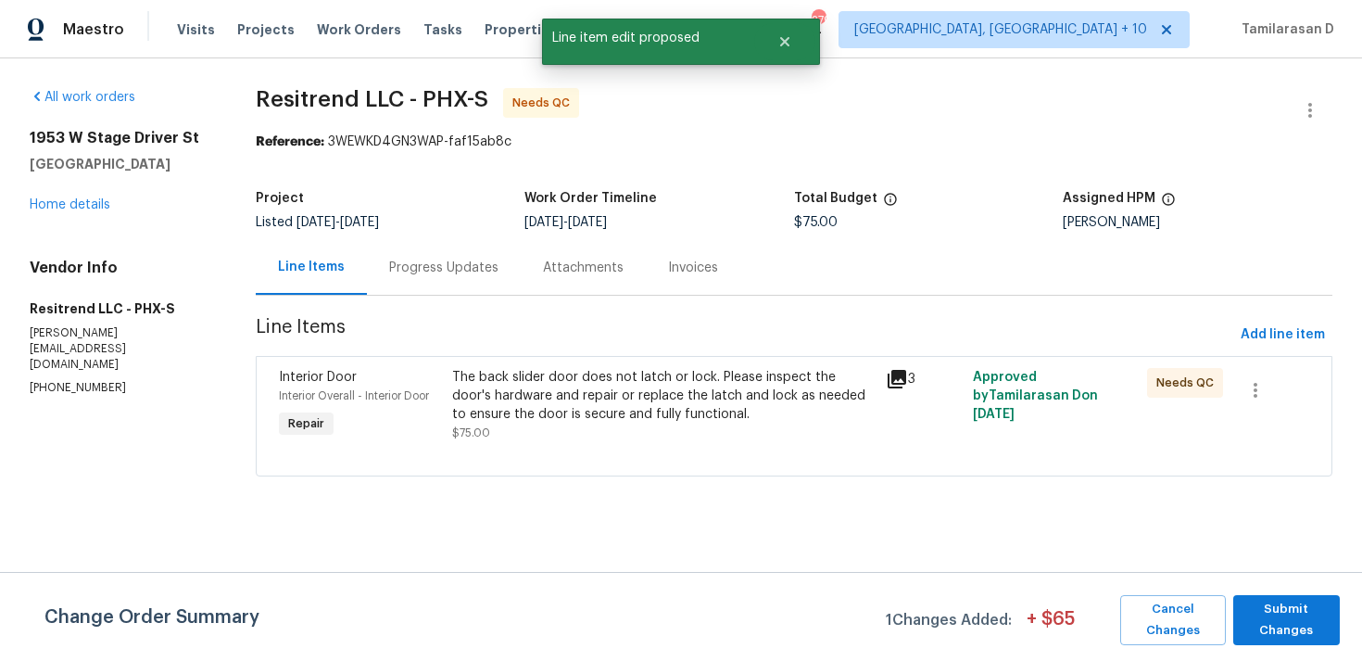
scroll to position [0, 0]
click at [1289, 616] on span "Submit Changes" at bounding box center [1287, 620] width 88 height 43
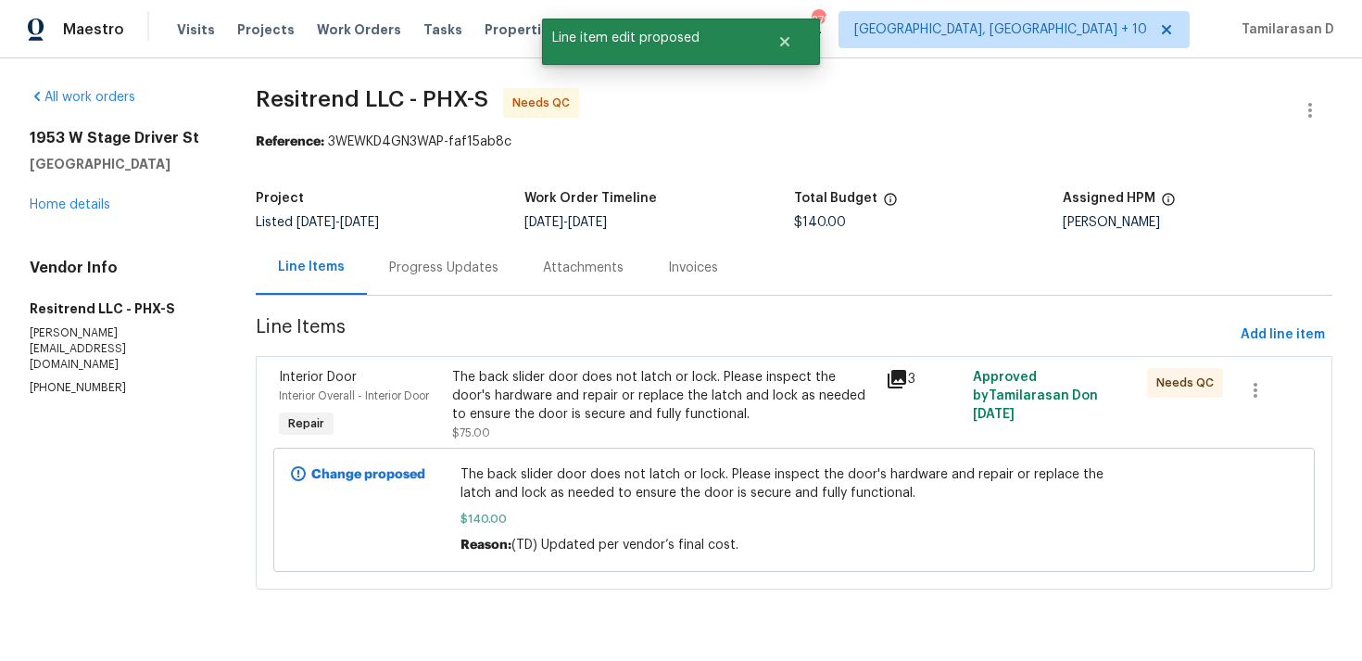
click at [417, 281] on div "Progress Updates" at bounding box center [444, 267] width 154 height 55
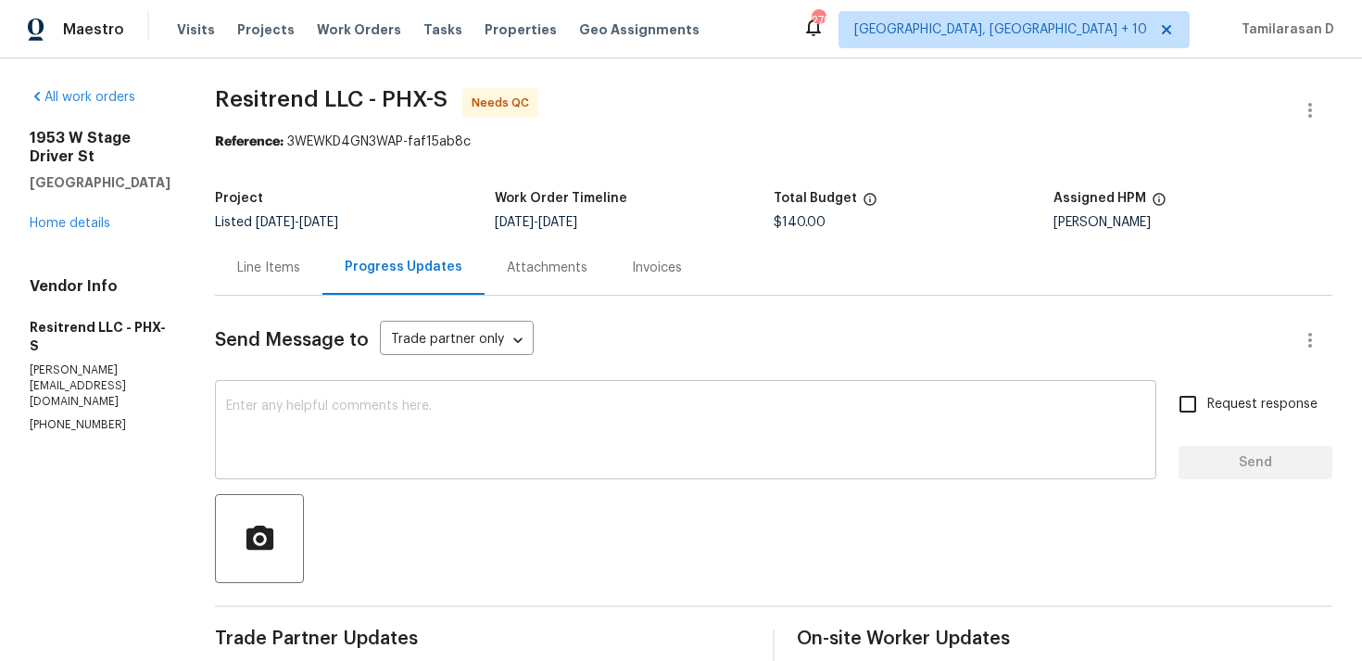
click at [466, 411] on textarea at bounding box center [685, 431] width 919 height 65
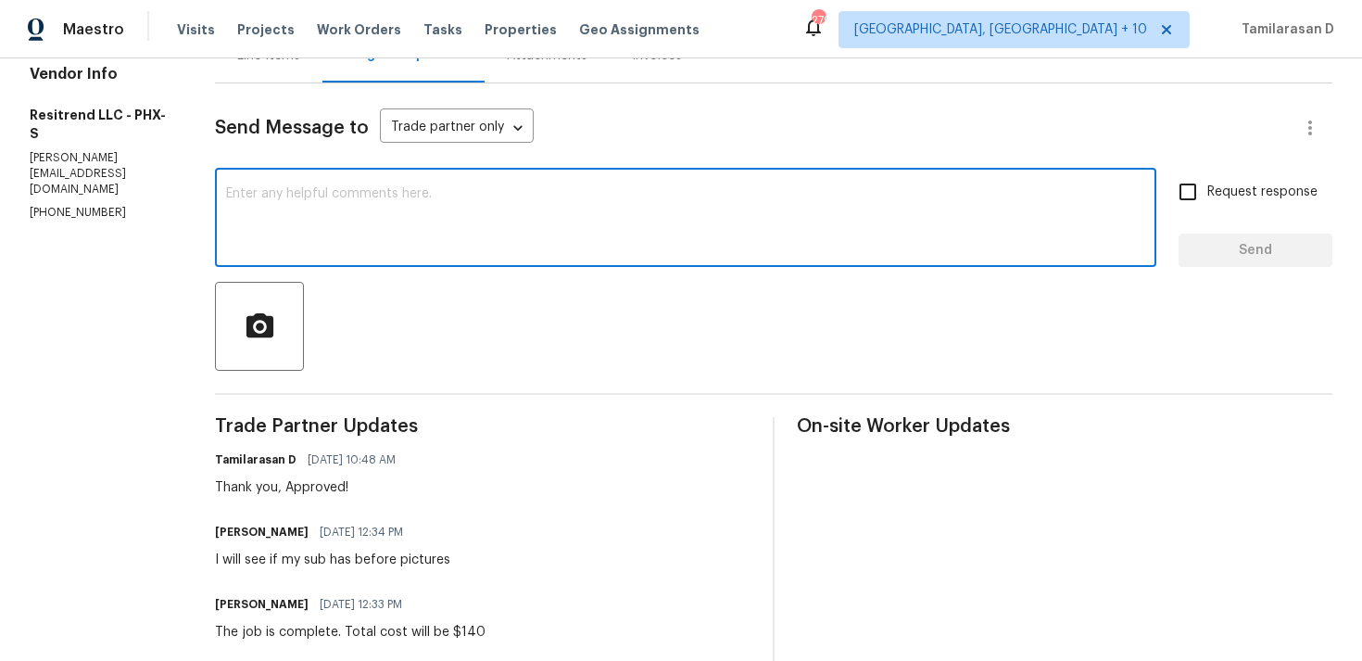
scroll to position [273, 0]
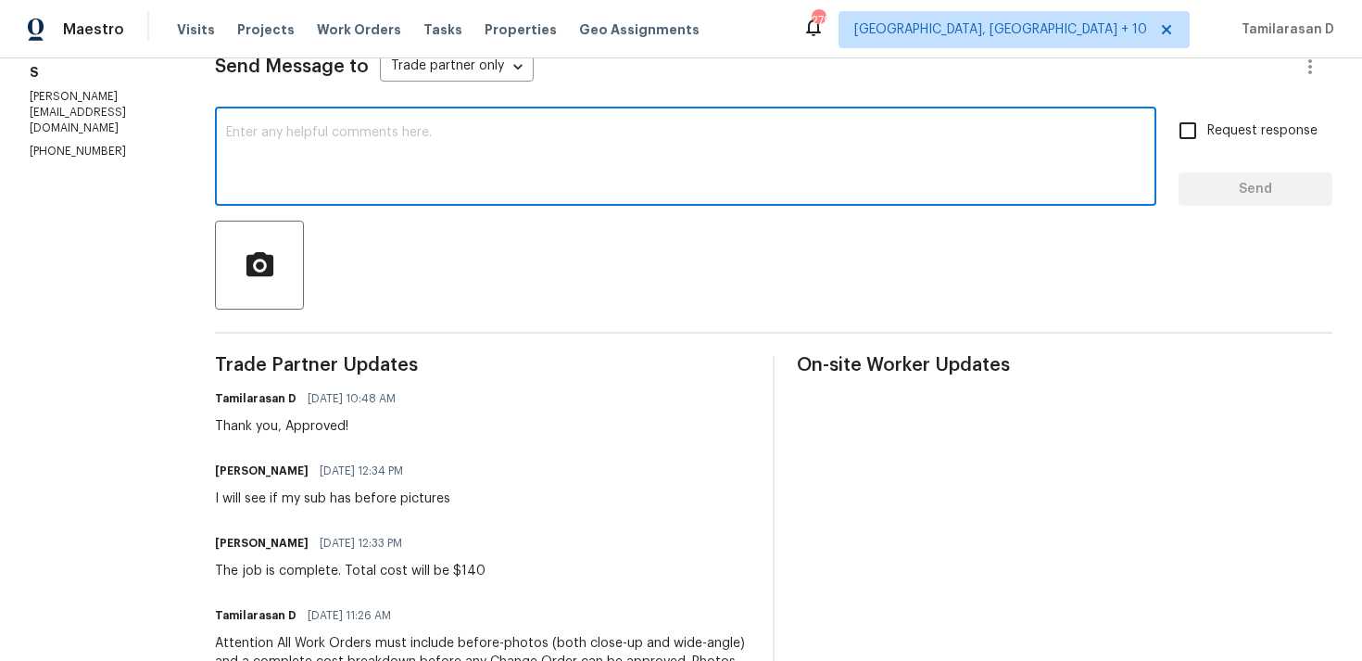
click at [272, 588] on div "Trade Partner Updates Tamilarasan D 09/08/2025 10:48 AM Thank you, Approved! Ju…" at bounding box center [483, 616] width 536 height 521
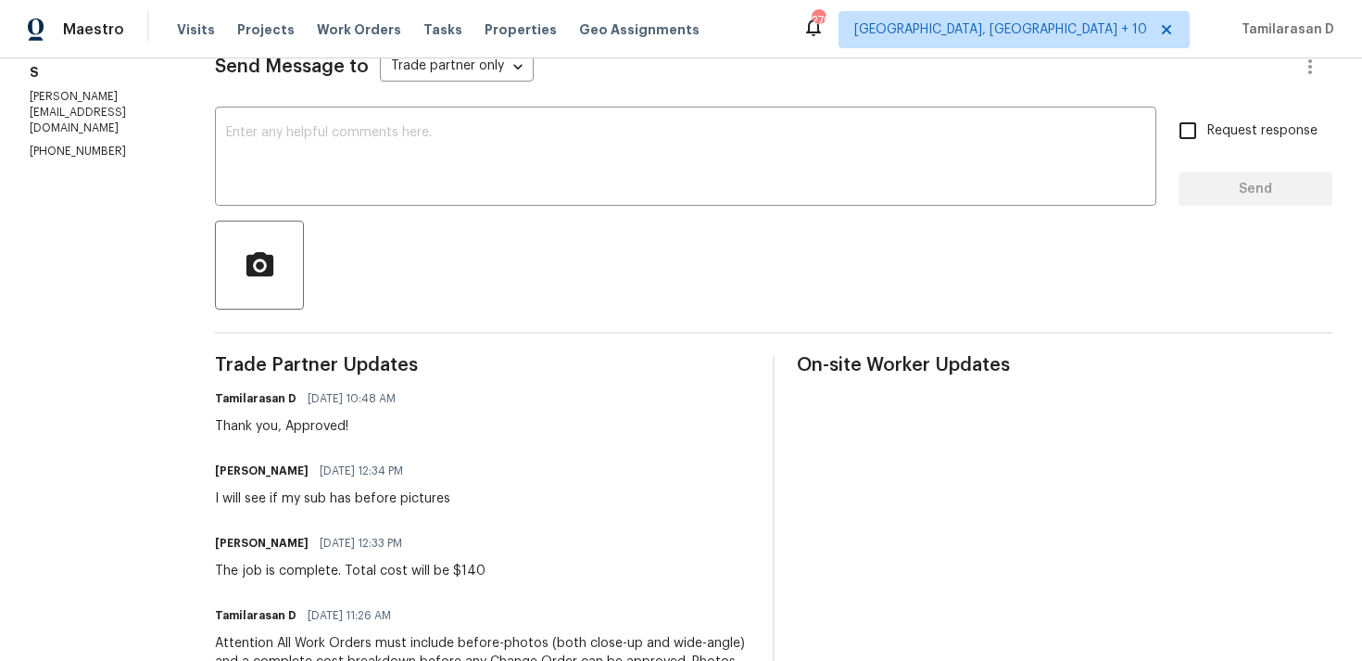
click at [288, 569] on div "The job is complete. Total cost will be $140" at bounding box center [350, 571] width 271 height 19
copy div "The job is complete. Total cost will be $140"
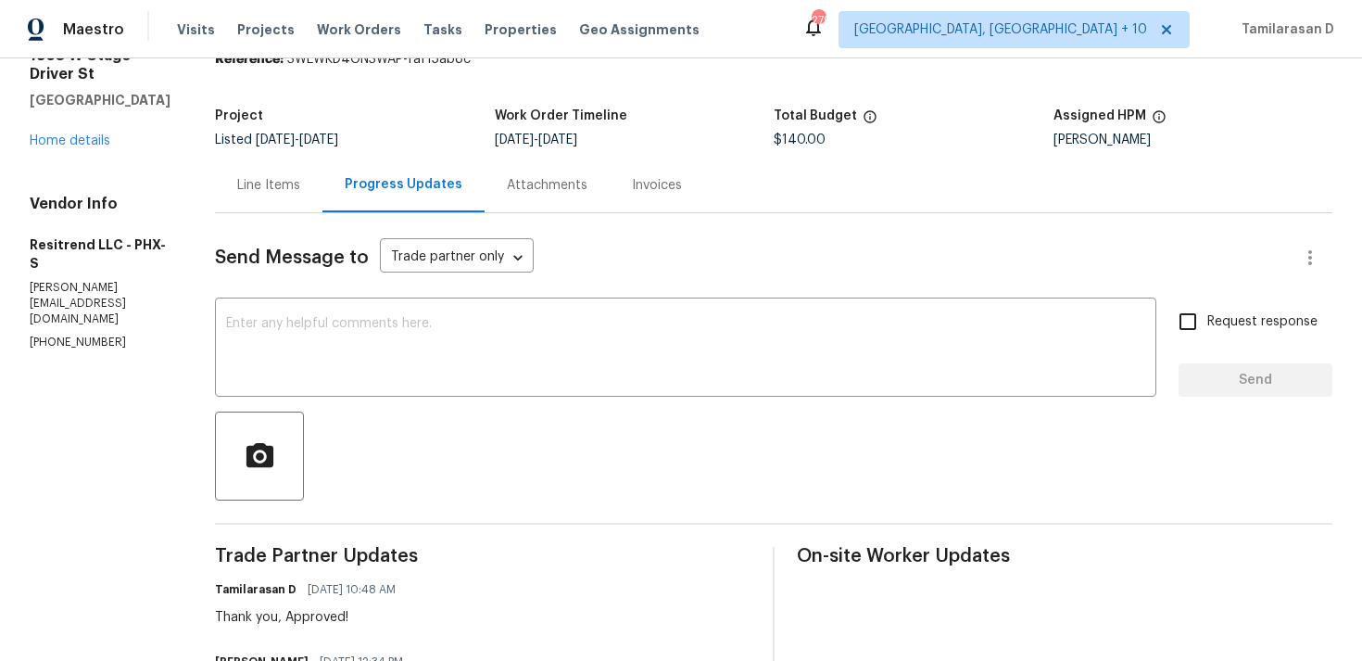
scroll to position [0, 0]
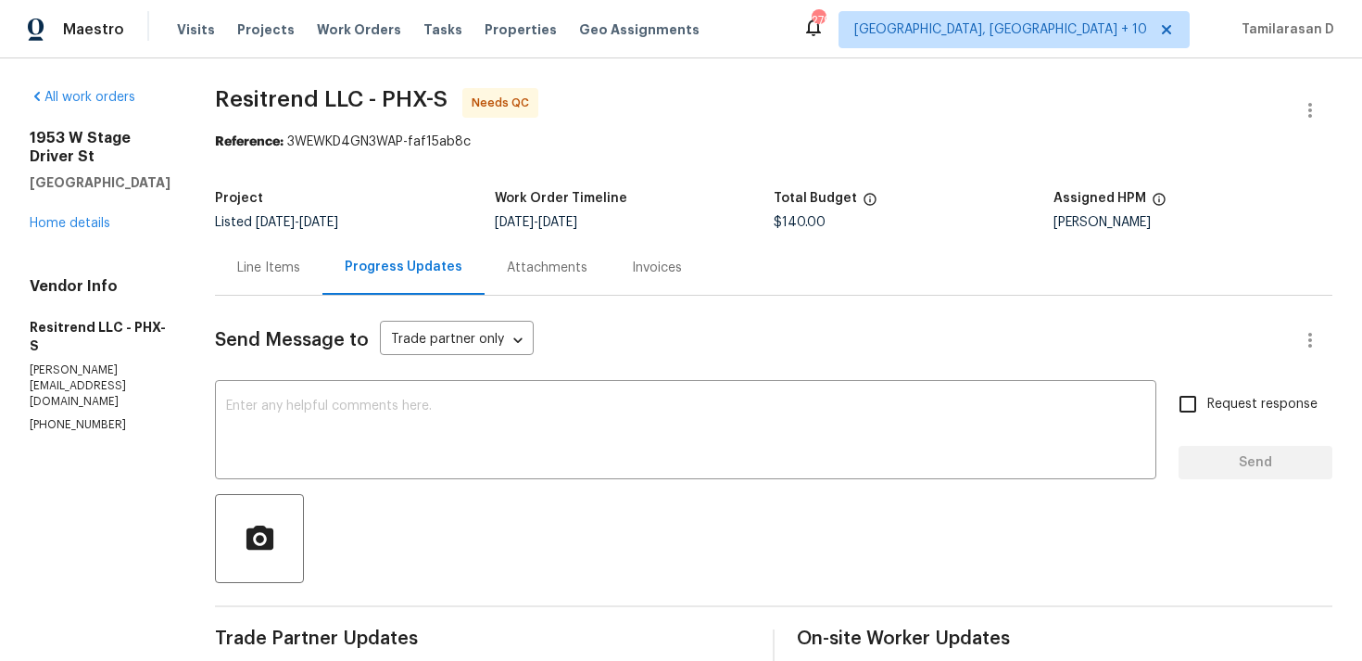
click at [251, 260] on div "Line Items" at bounding box center [268, 268] width 63 height 19
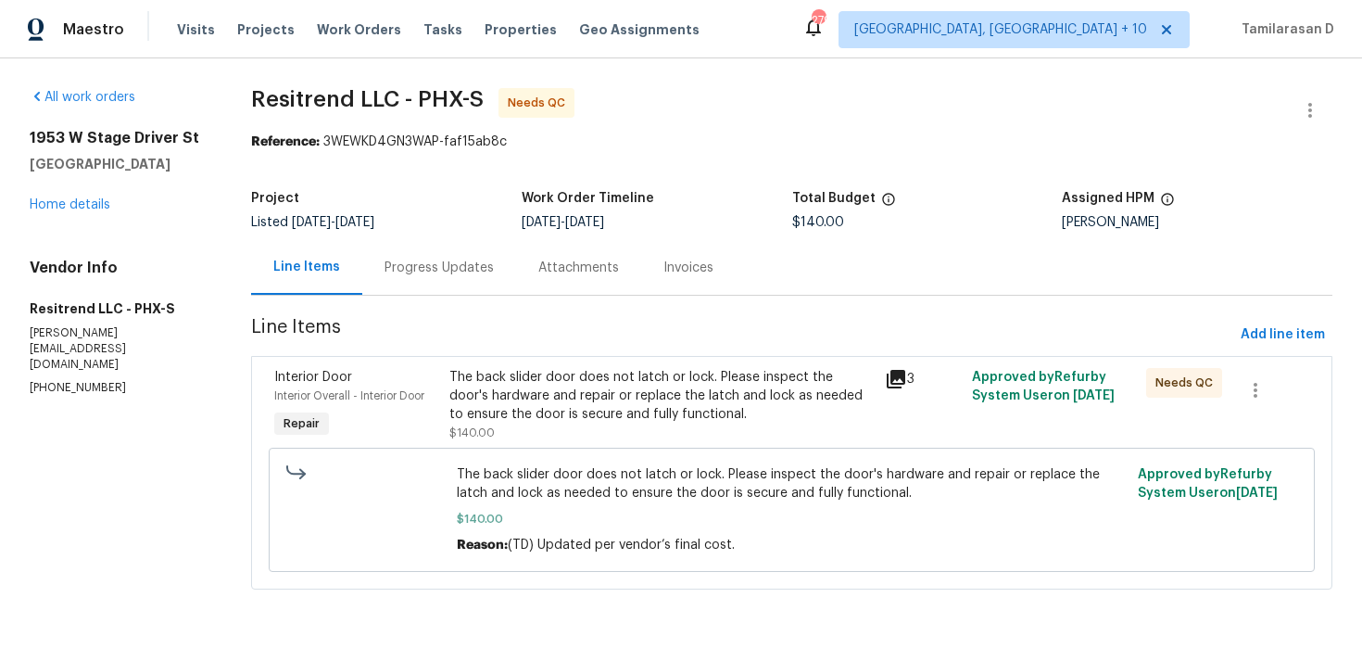
click at [644, 410] on div "The back slider door does not latch or lock. Please inspect the door's hardware…" at bounding box center [662, 396] width 424 height 56
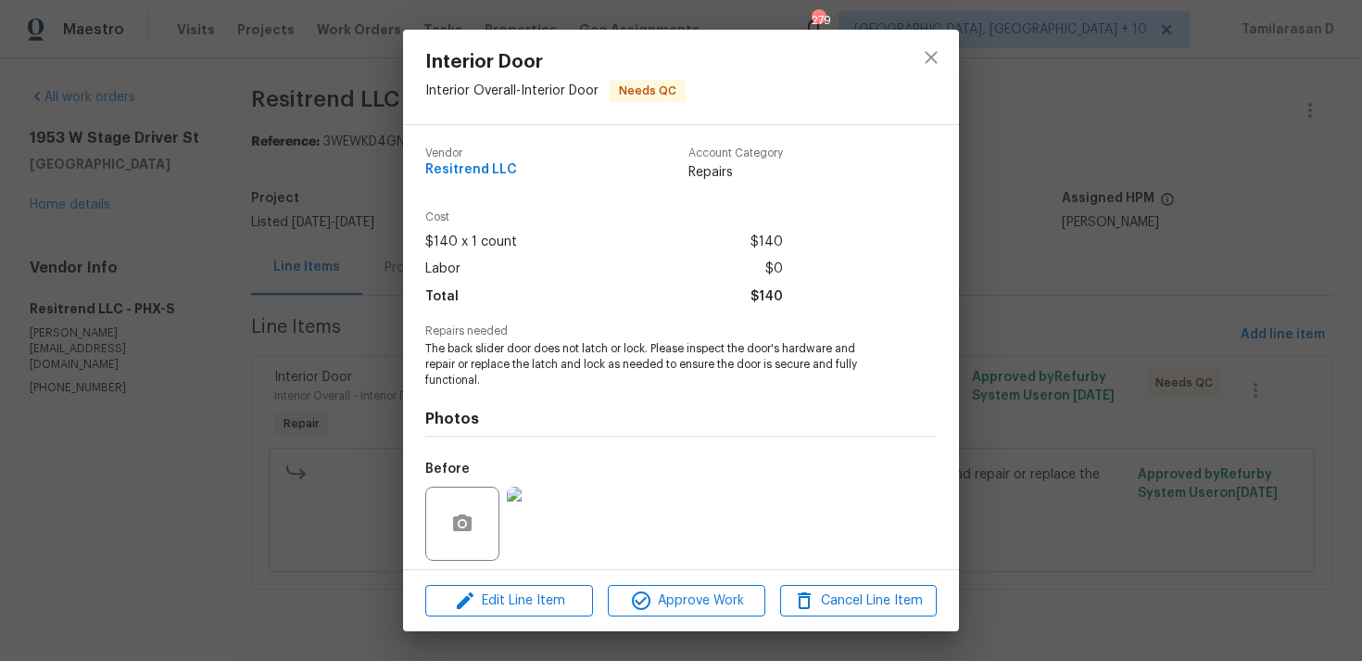
scroll to position [131, 0]
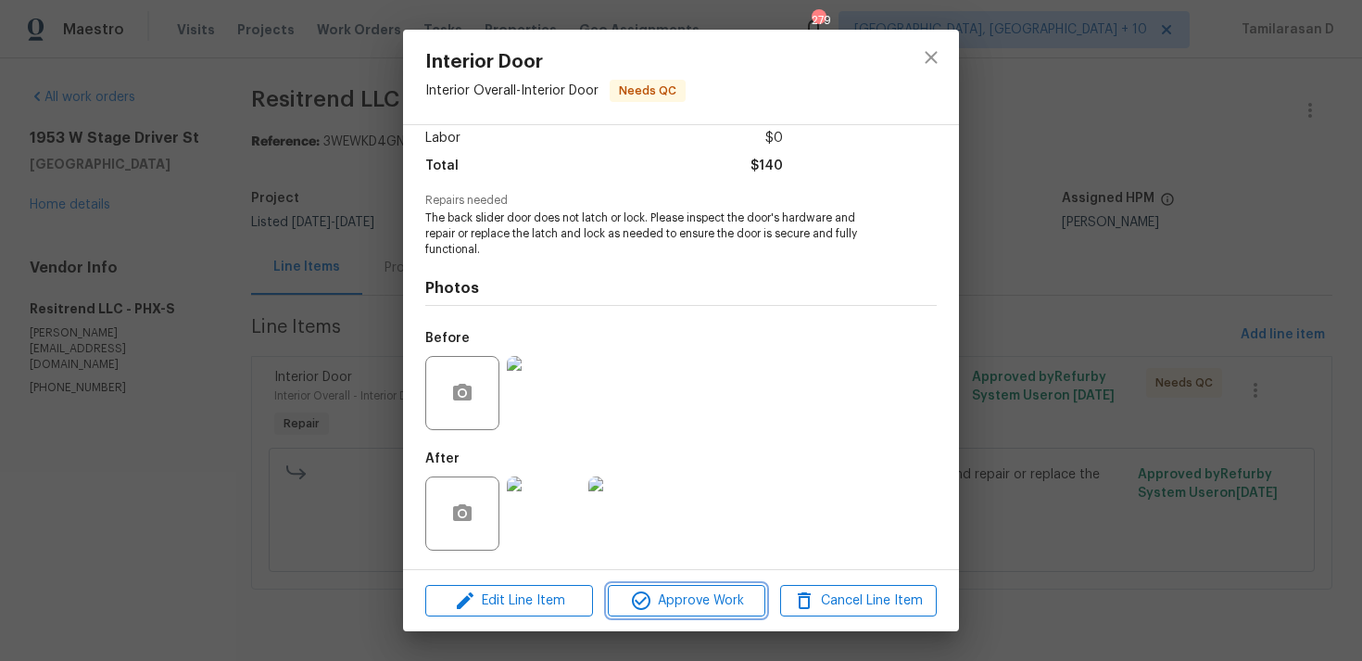
click at [652, 600] on icon "button" at bounding box center [641, 600] width 22 height 22
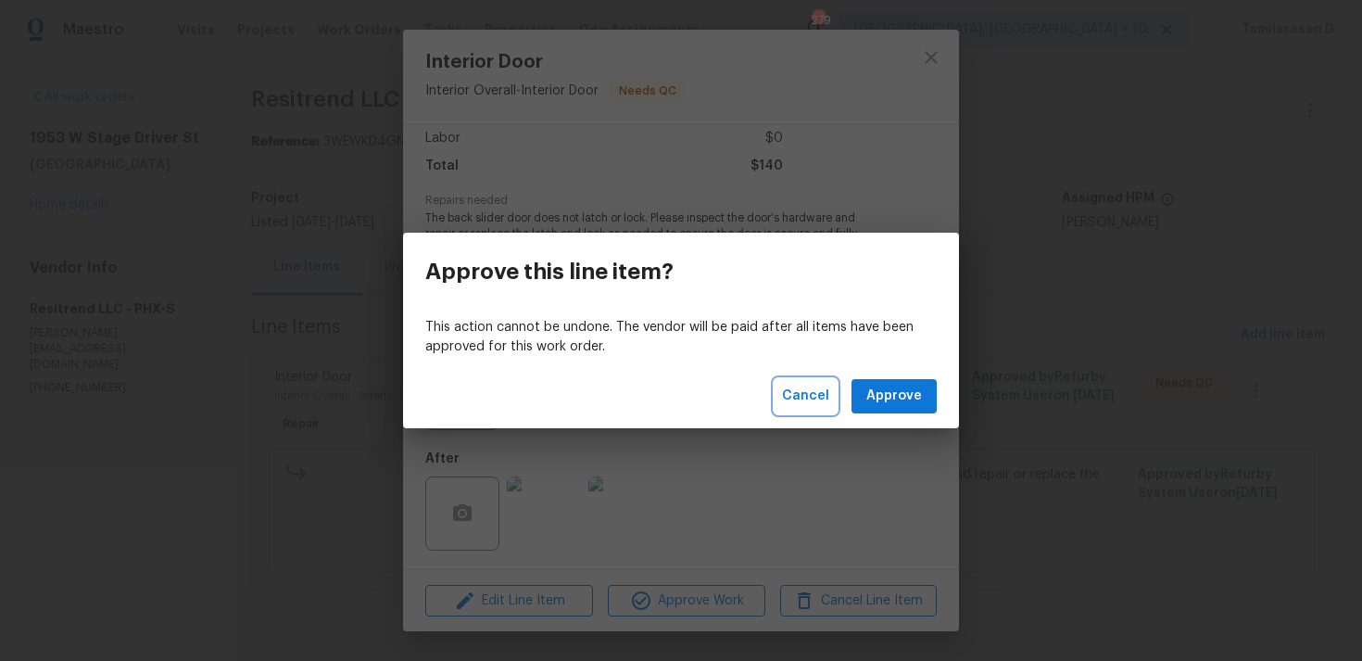
click at [817, 402] on span "Cancel" at bounding box center [805, 396] width 47 height 23
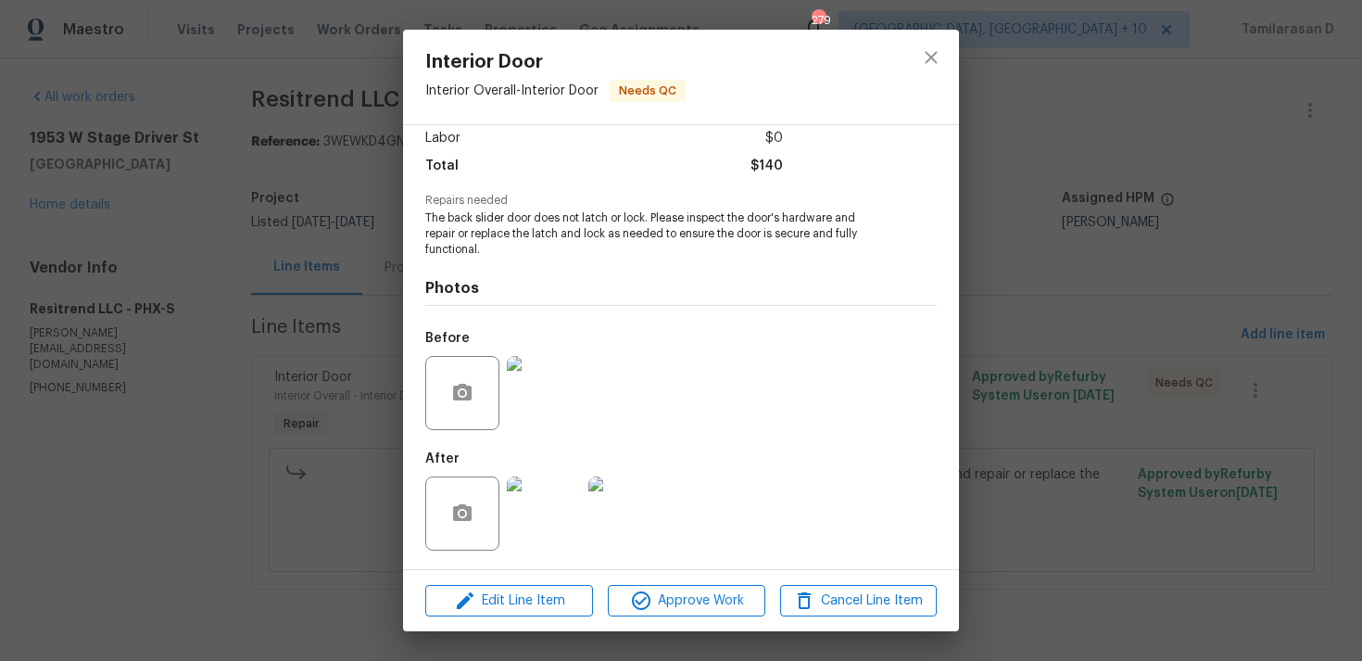
click at [370, 374] on div "Interior Door Interior Overall - Interior Door Needs QC Vendor Resitrend LLC Ac…" at bounding box center [681, 330] width 1362 height 661
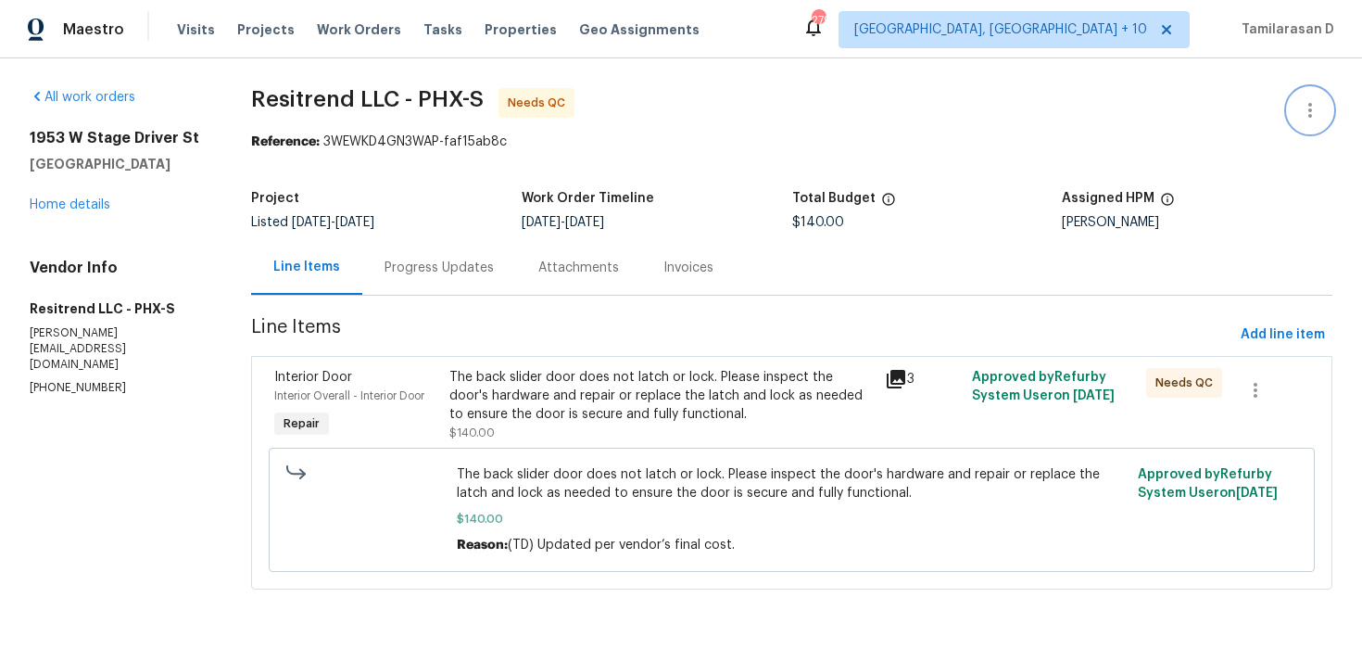
click at [1307, 108] on icon "button" at bounding box center [1310, 110] width 22 height 22
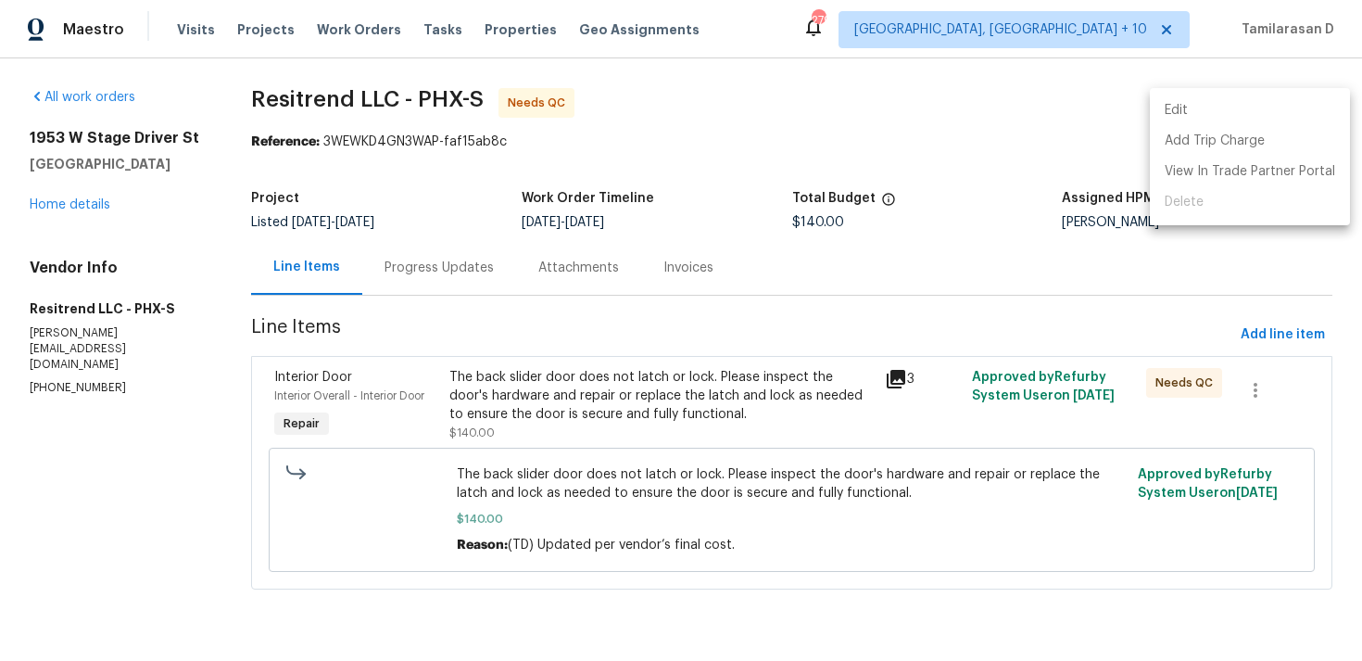
click at [1199, 123] on li "Edit" at bounding box center [1250, 110] width 200 height 31
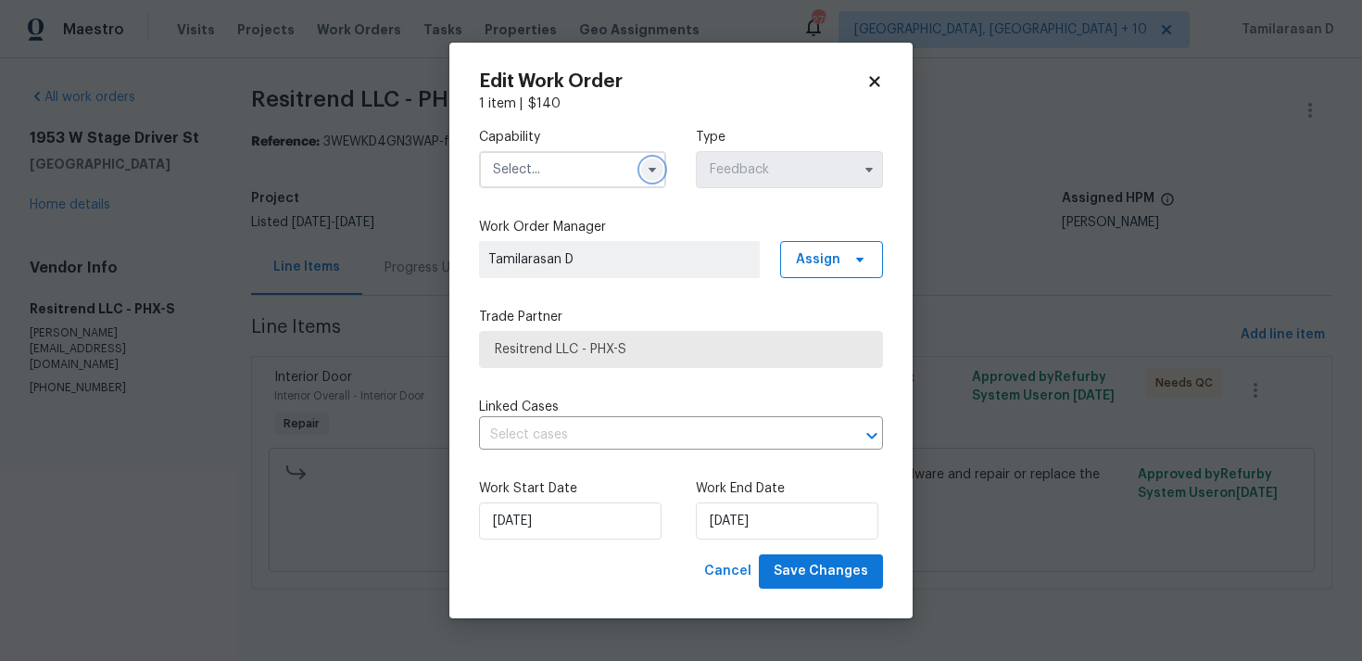
click at [657, 178] on button "button" at bounding box center [652, 169] width 22 height 22
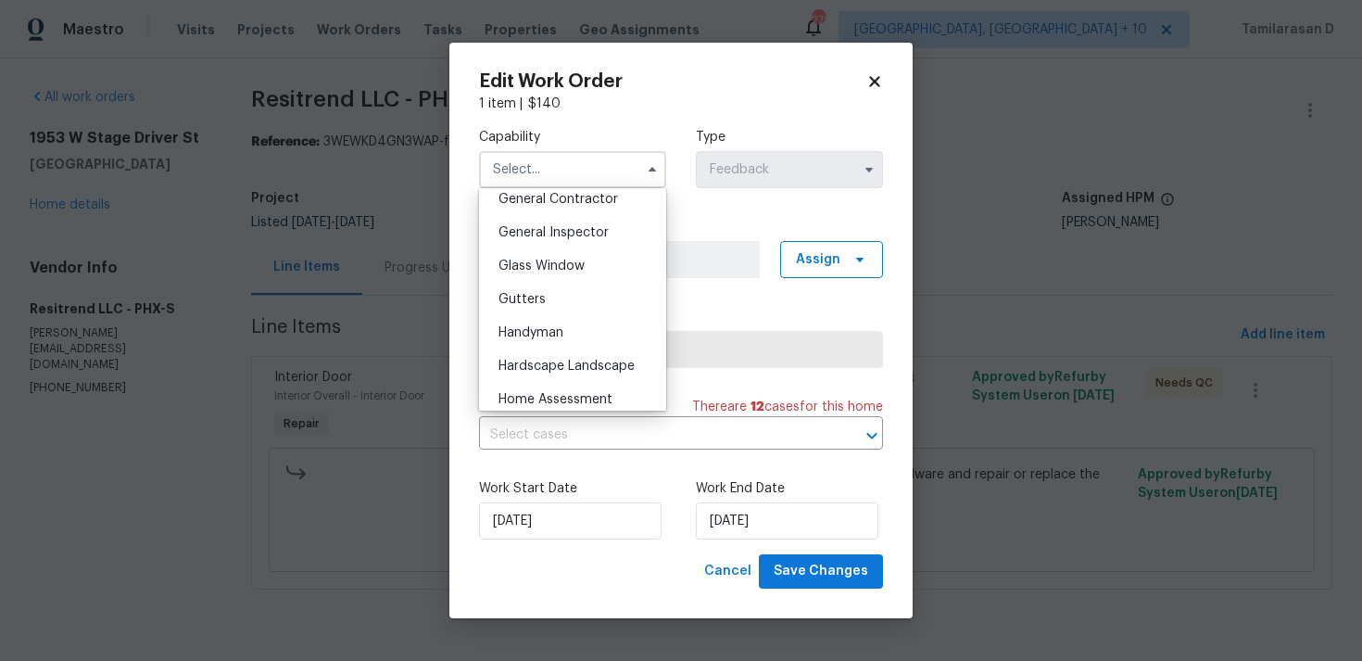
scroll to position [925, 0]
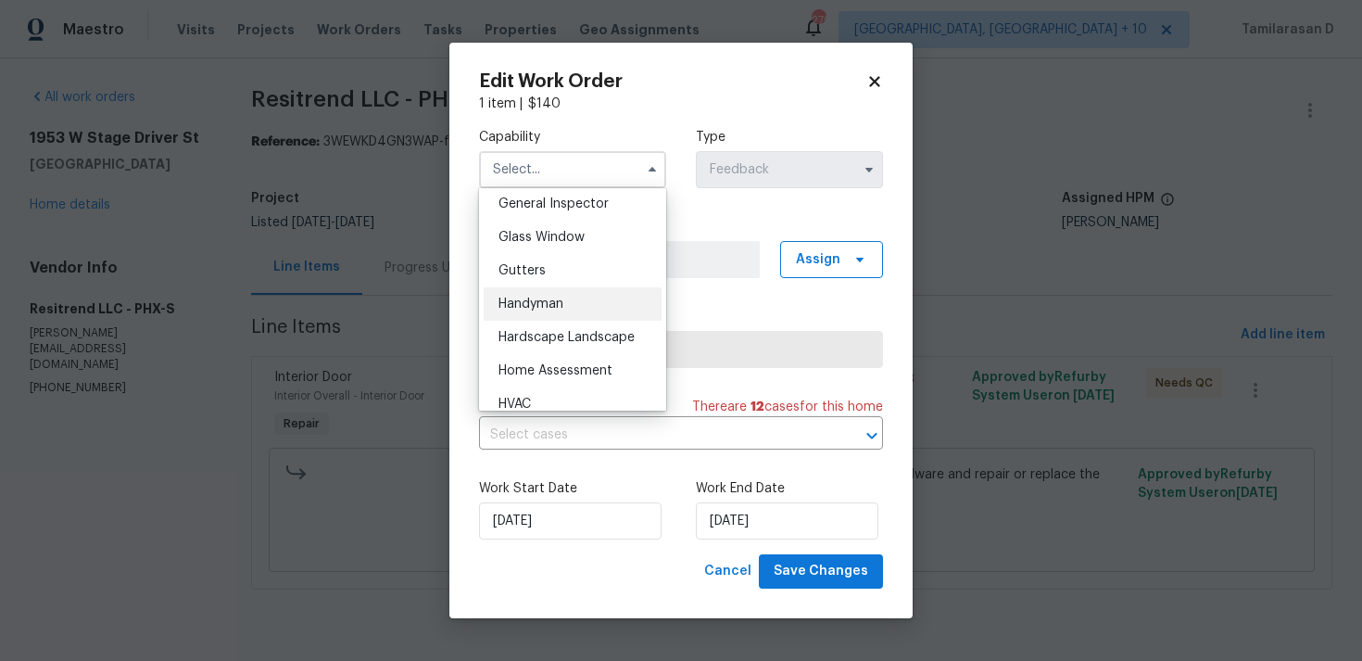
click at [557, 306] on span "Handyman" at bounding box center [531, 304] width 65 height 13
type input "Handyman"
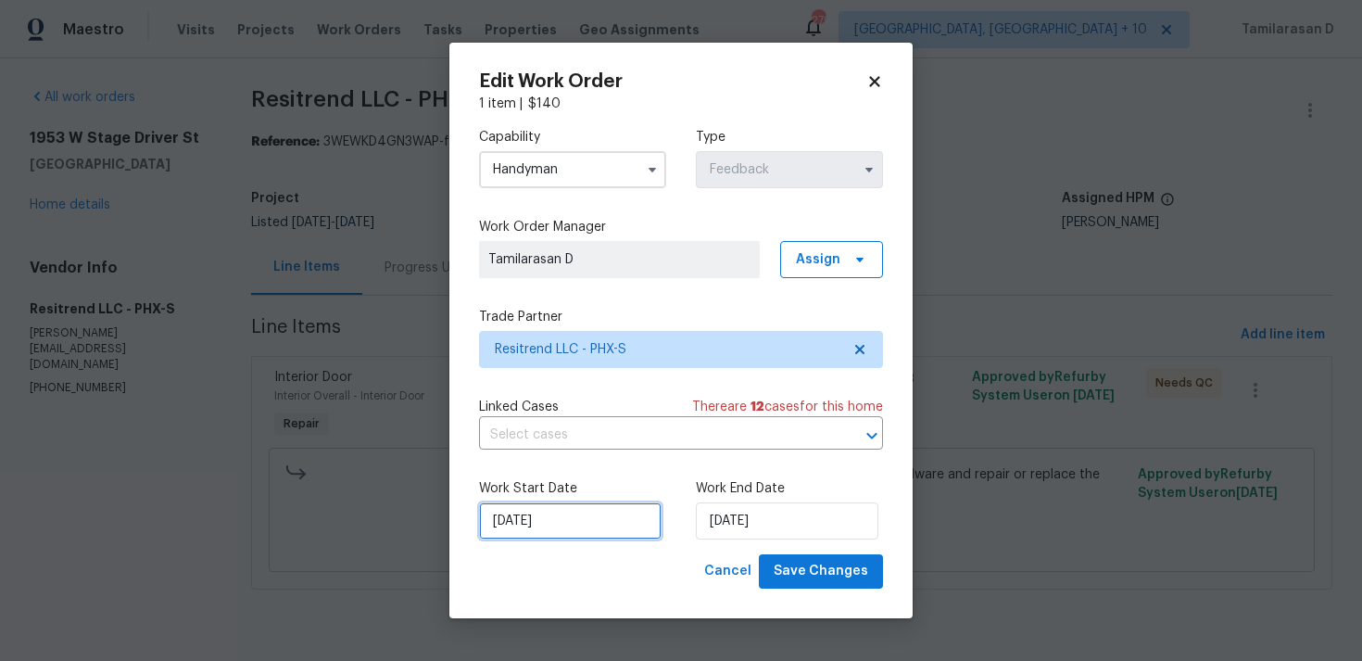
click at [584, 533] on input "05/09/2025" at bounding box center [570, 520] width 183 height 37
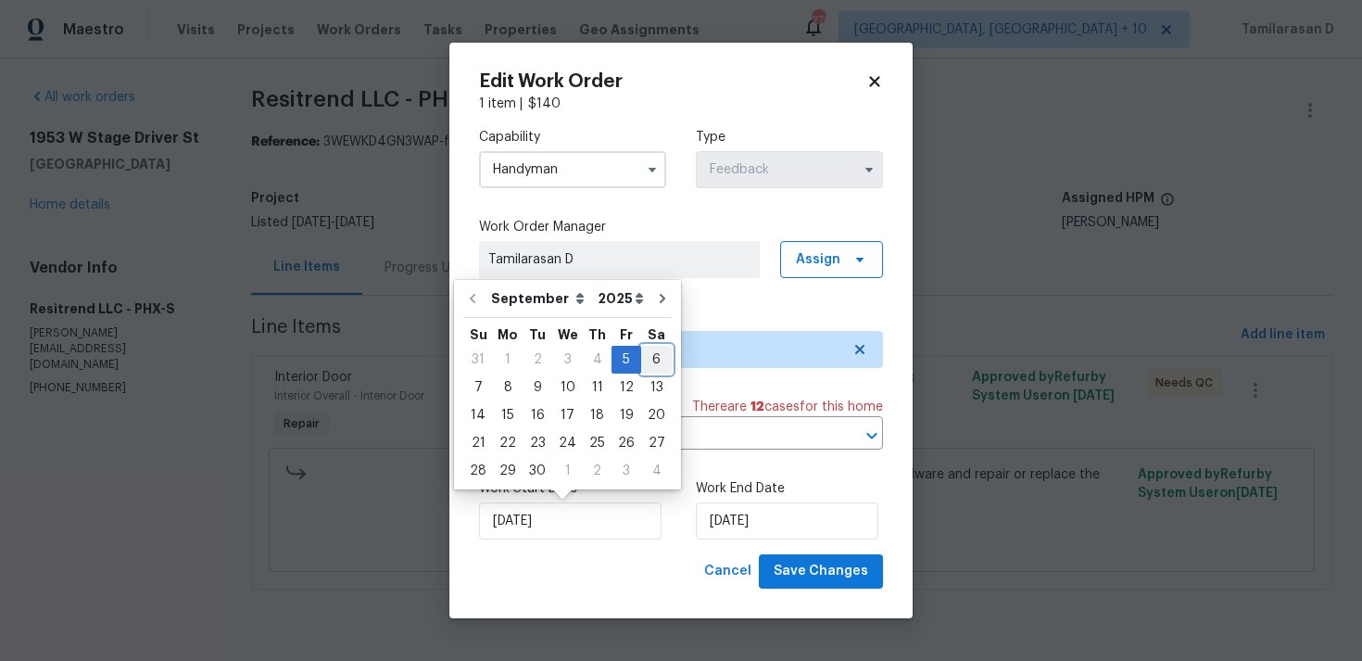
click at [644, 363] on div "6" at bounding box center [656, 360] width 31 height 26
type input "06/09/2025"
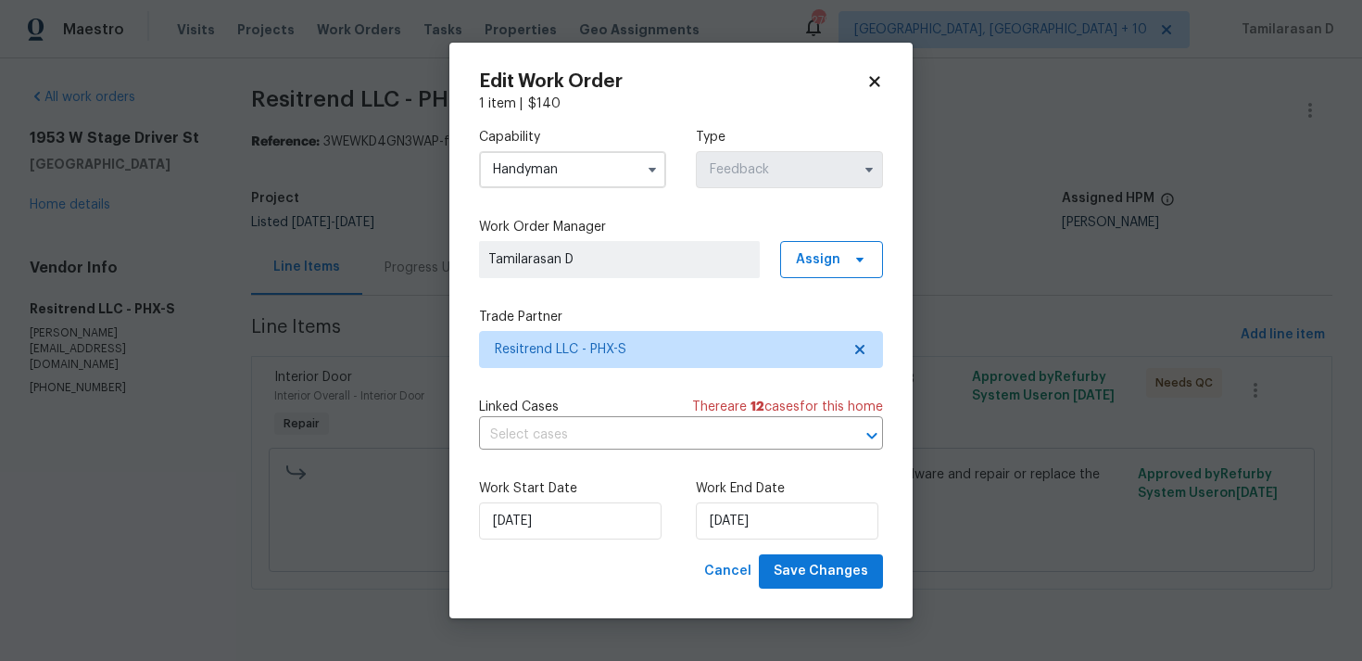
click at [718, 494] on label "Work End Date" at bounding box center [789, 488] width 187 height 19
click at [725, 513] on input "08/09/2025" at bounding box center [787, 520] width 183 height 37
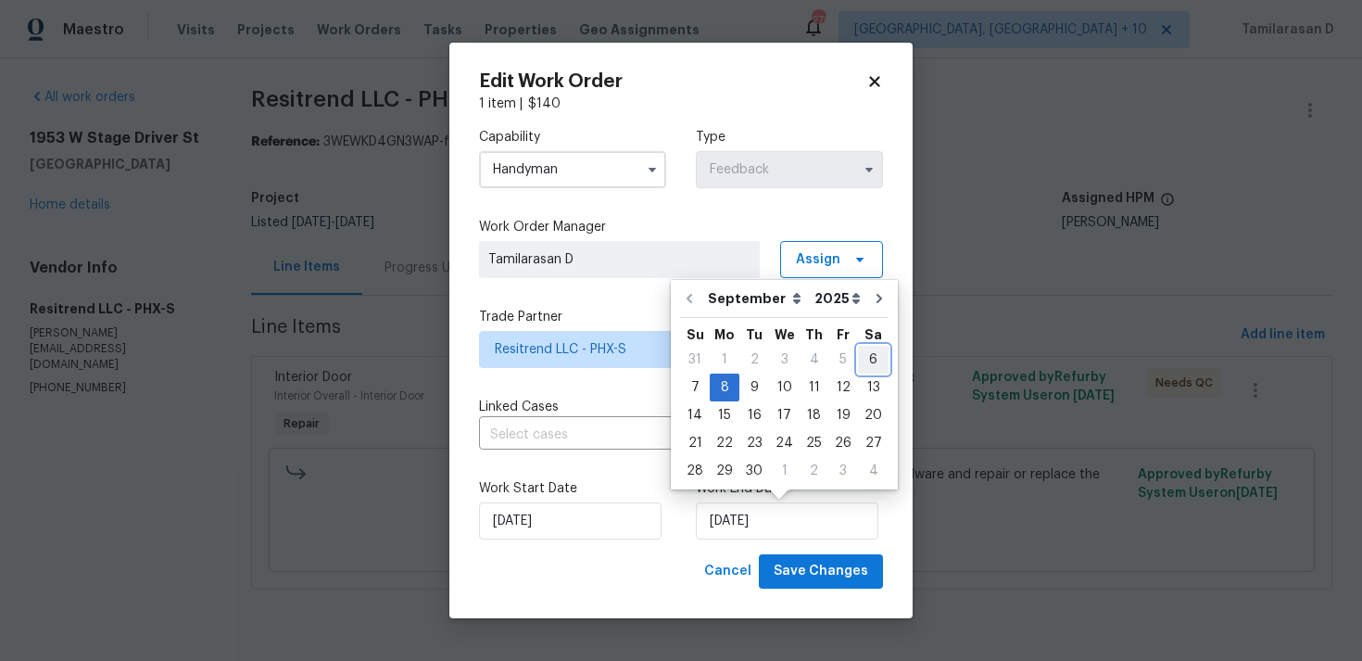
click at [861, 350] on div "6" at bounding box center [873, 360] width 31 height 26
type input "06/09/2025"
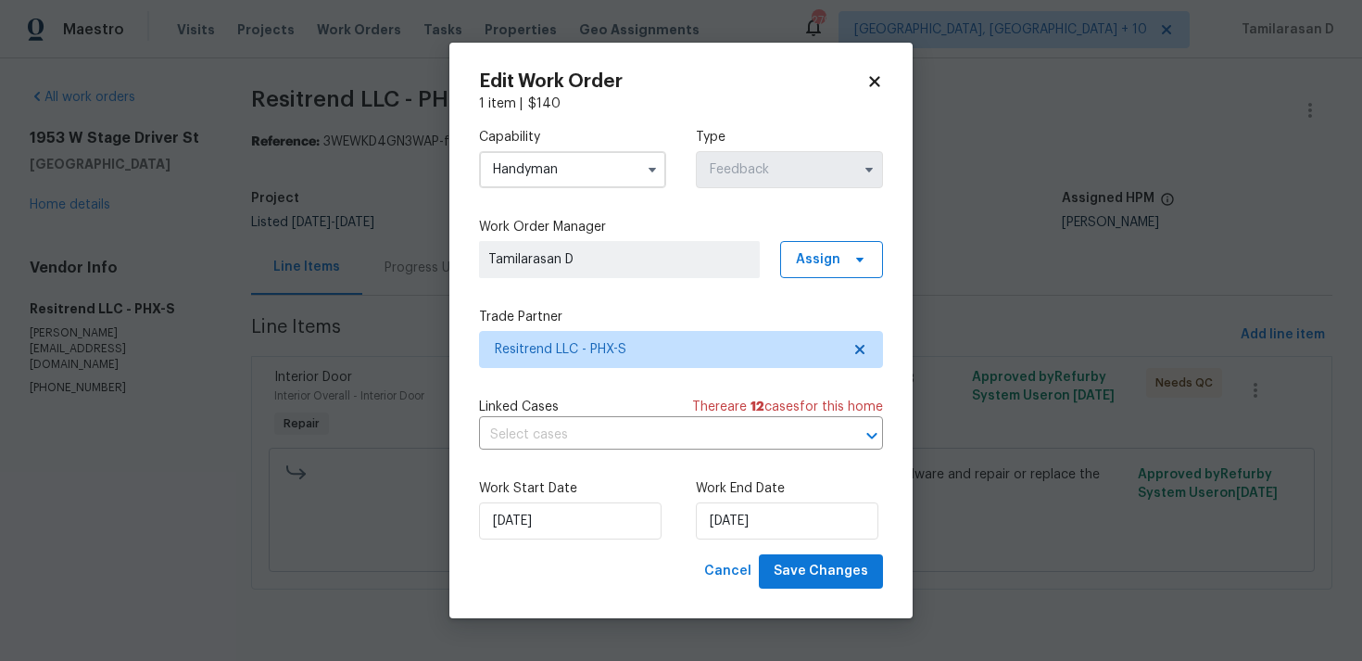
click at [823, 589] on div "Edit Work Order 1 item | $ 140 Capability Handyman Type Feedback Work Order Man…" at bounding box center [681, 331] width 463 height 576
click at [821, 573] on span "Save Changes" at bounding box center [821, 571] width 95 height 23
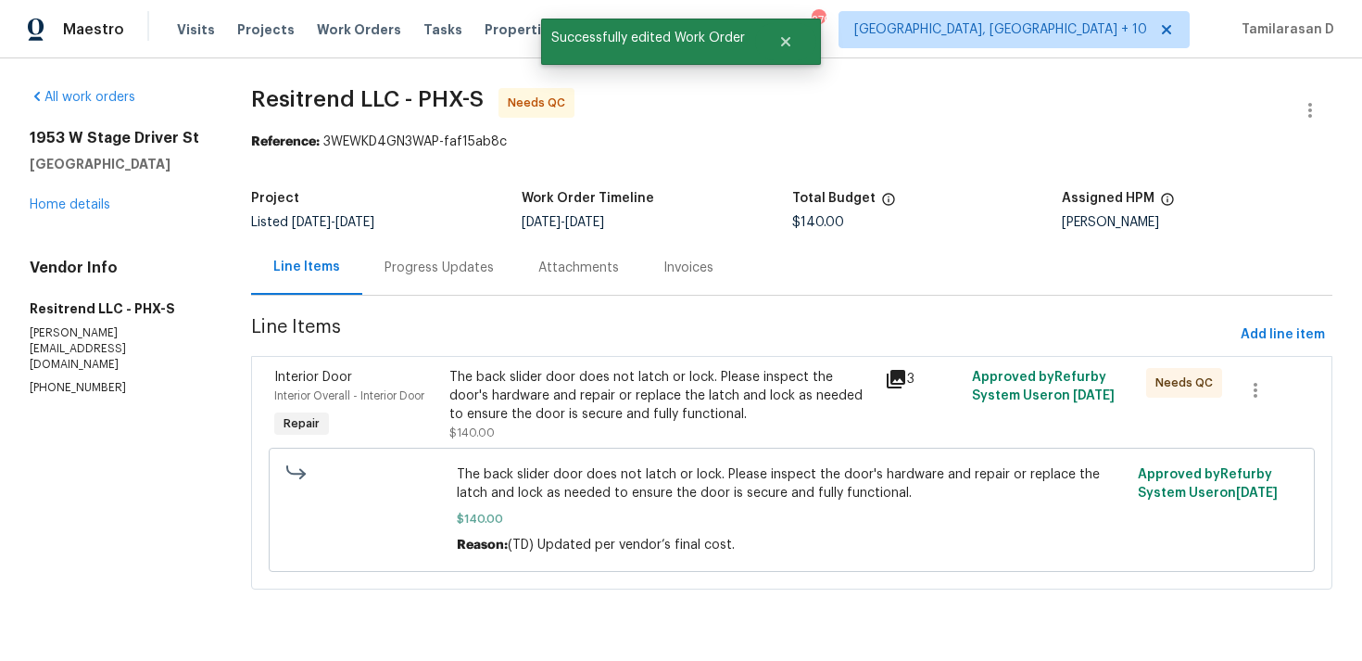
click at [479, 288] on div "Progress Updates" at bounding box center [439, 267] width 154 height 55
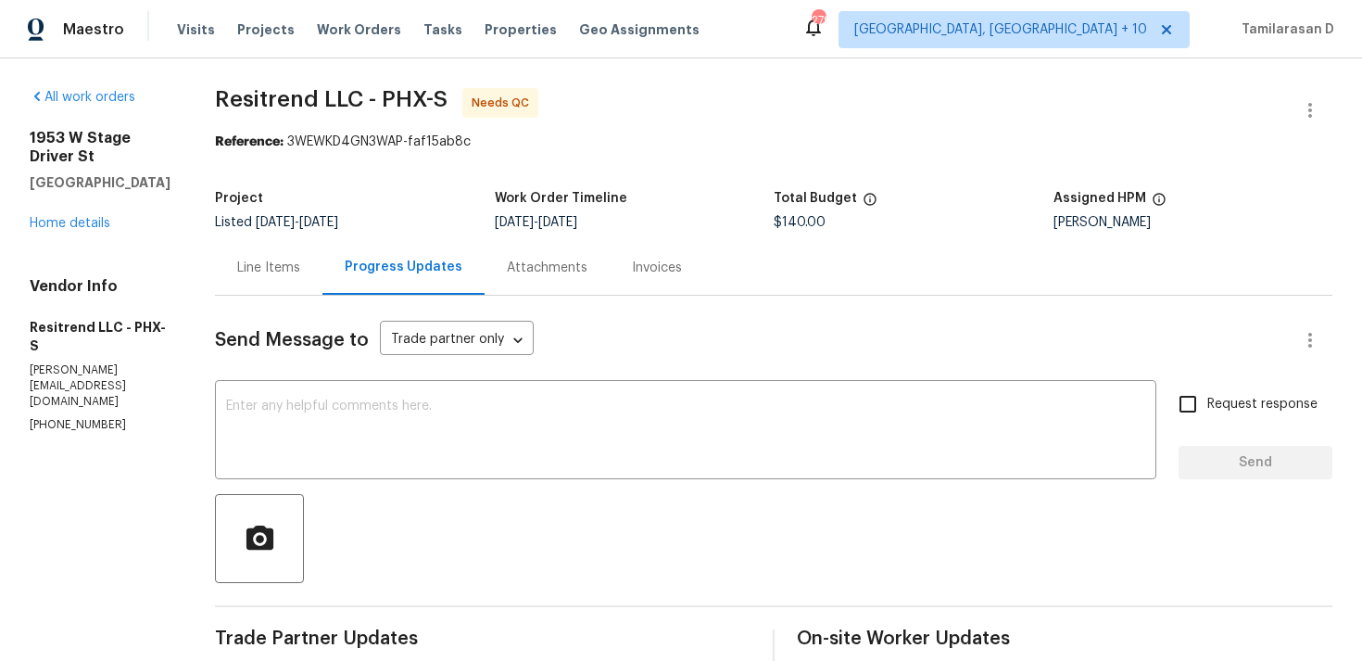
click at [293, 269] on div "Line Items" at bounding box center [268, 268] width 63 height 19
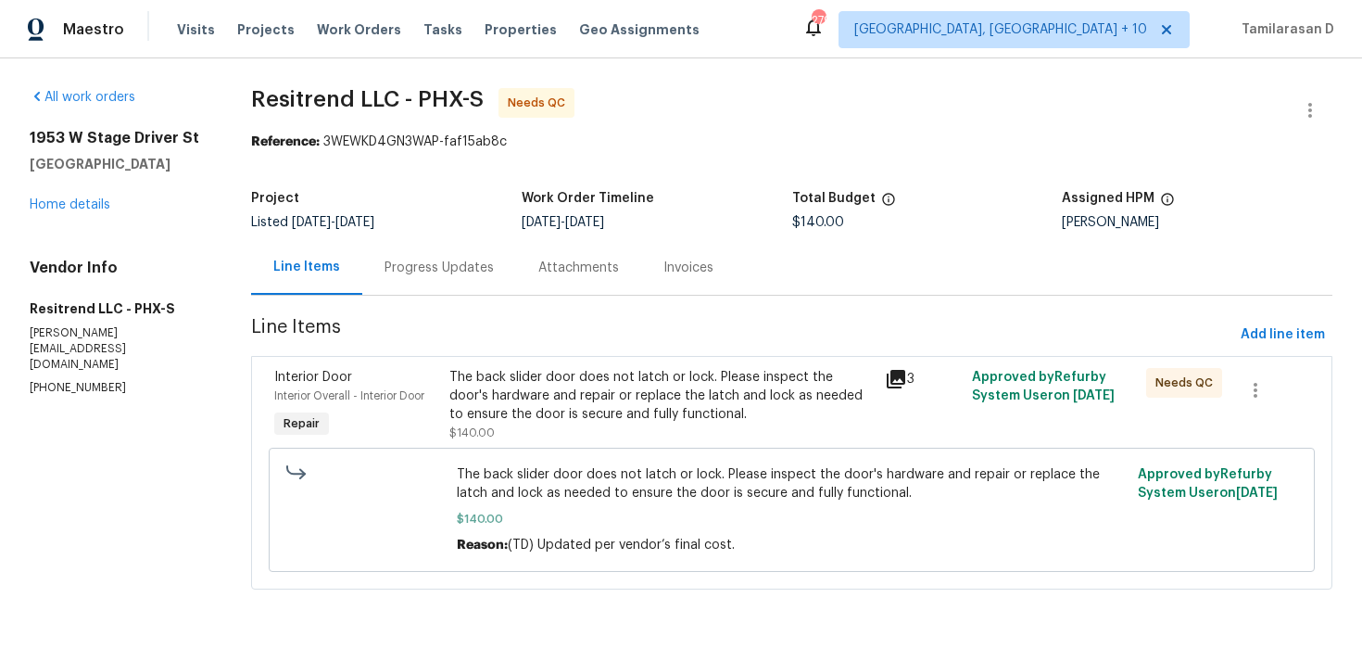
click at [608, 406] on div "The back slider door does not latch or lock. Please inspect the door's hardware…" at bounding box center [662, 396] width 424 height 56
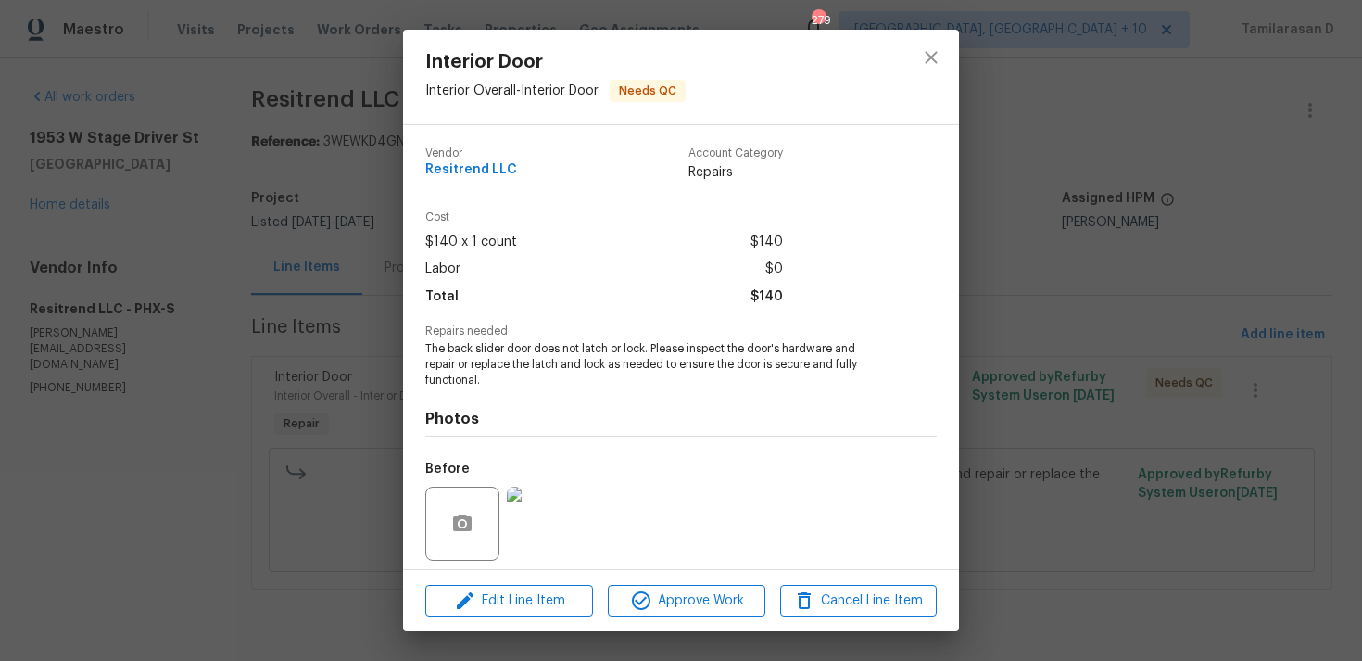
scroll to position [131, 0]
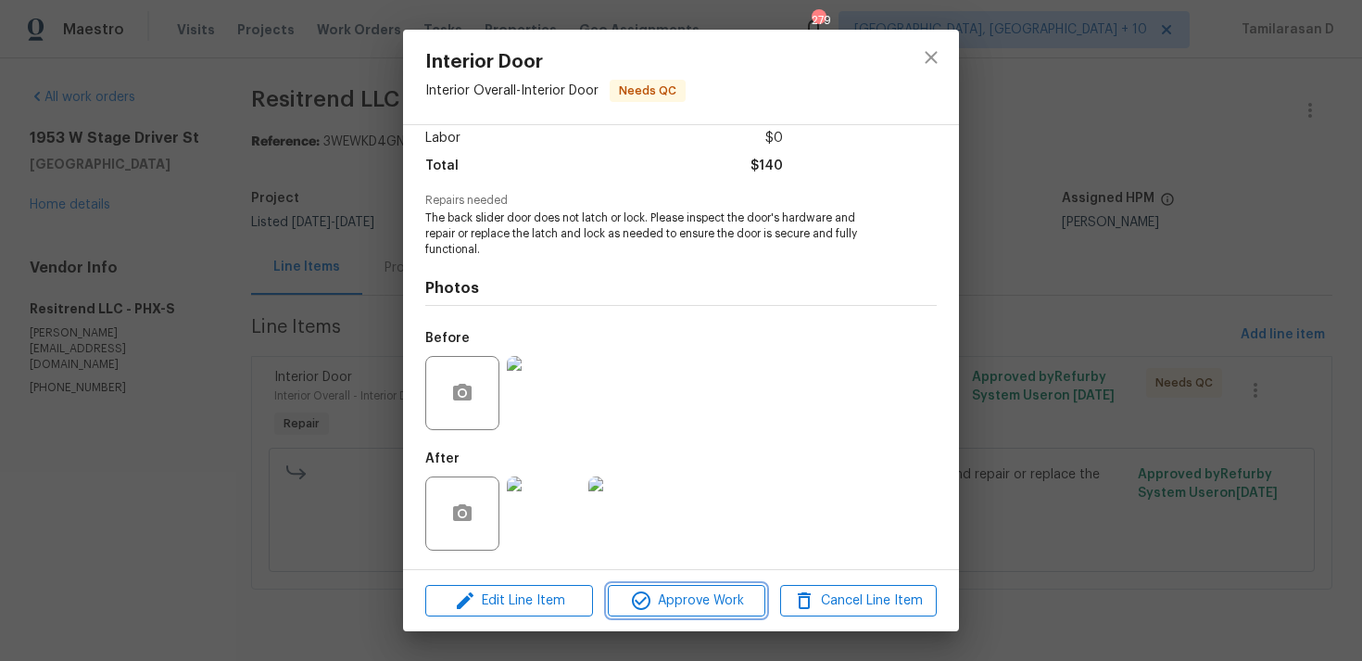
click at [673, 593] on span "Approve Work" at bounding box center [687, 600] width 146 height 23
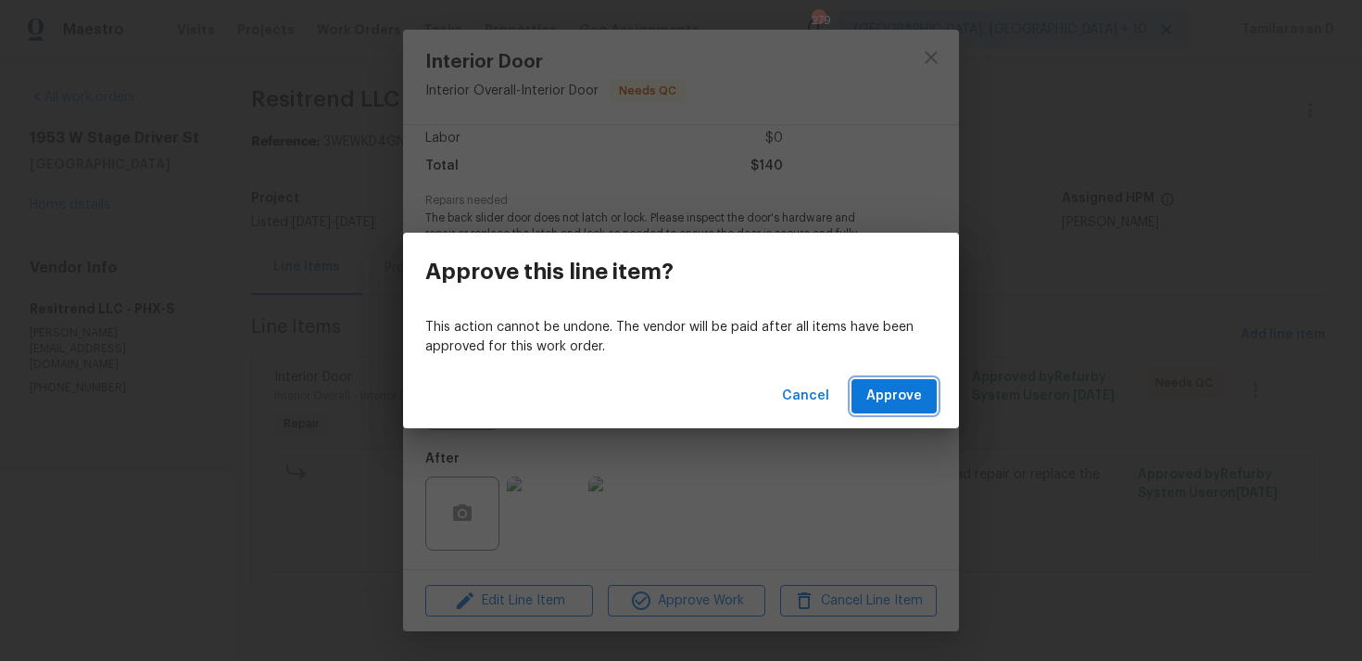
click at [874, 385] on span "Approve" at bounding box center [895, 396] width 56 height 23
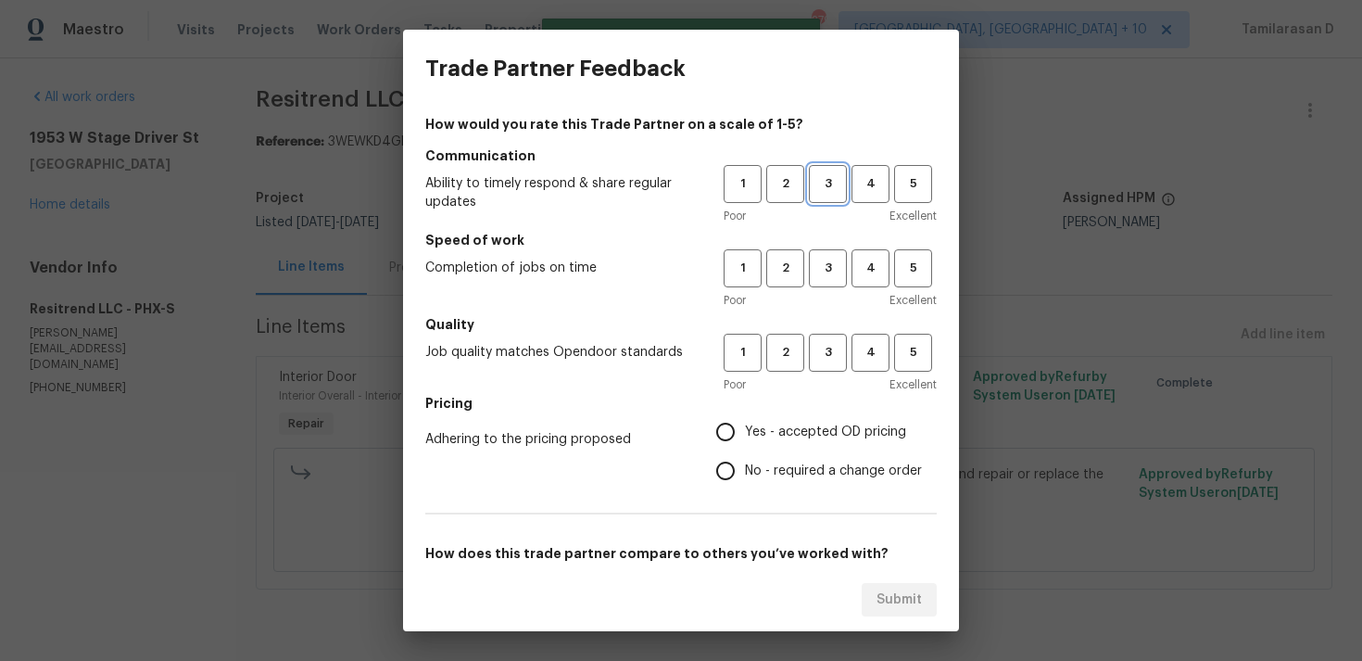
click at [836, 168] on button "3" at bounding box center [828, 184] width 38 height 38
click at [830, 296] on div "Poor Excellent" at bounding box center [830, 300] width 213 height 19
click at [832, 276] on span "3" at bounding box center [828, 268] width 34 height 21
click at [821, 374] on div "1 2 3 4 5 Poor Excellent" at bounding box center [830, 364] width 213 height 60
click at [824, 361] on span "3" at bounding box center [828, 352] width 34 height 21
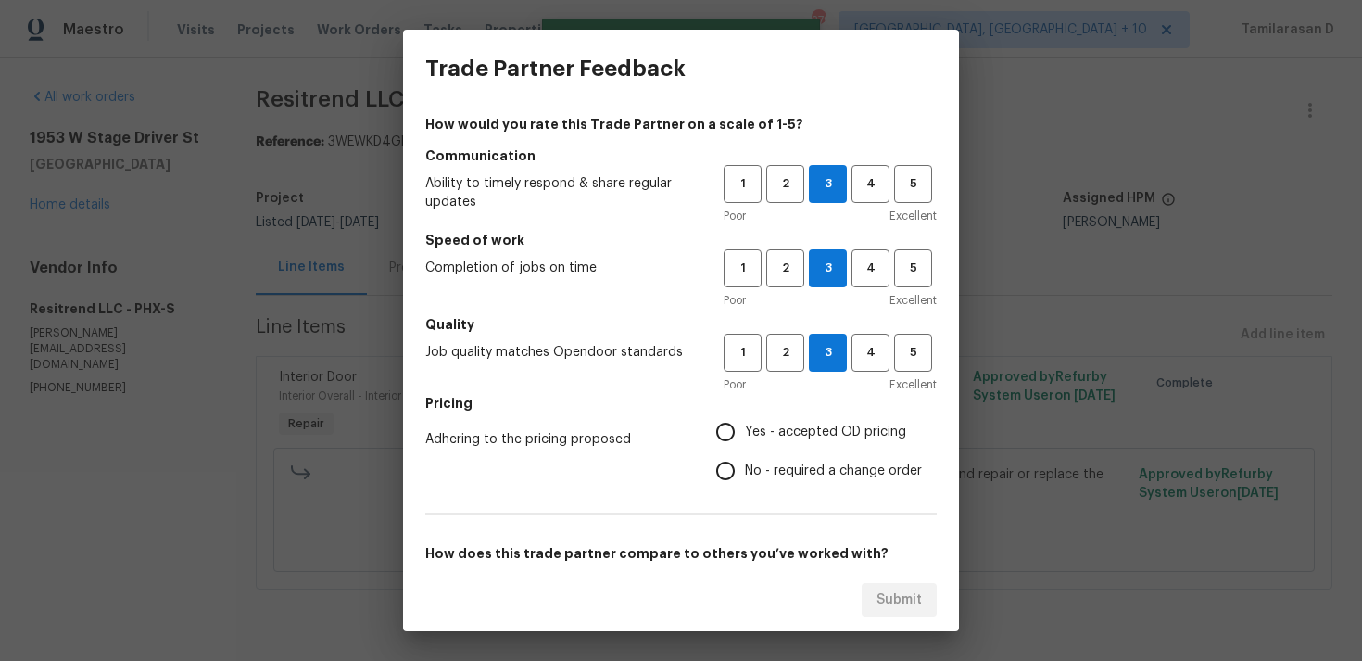
click at [731, 483] on input "No - required a change order" at bounding box center [725, 470] width 39 height 39
radio input "true"
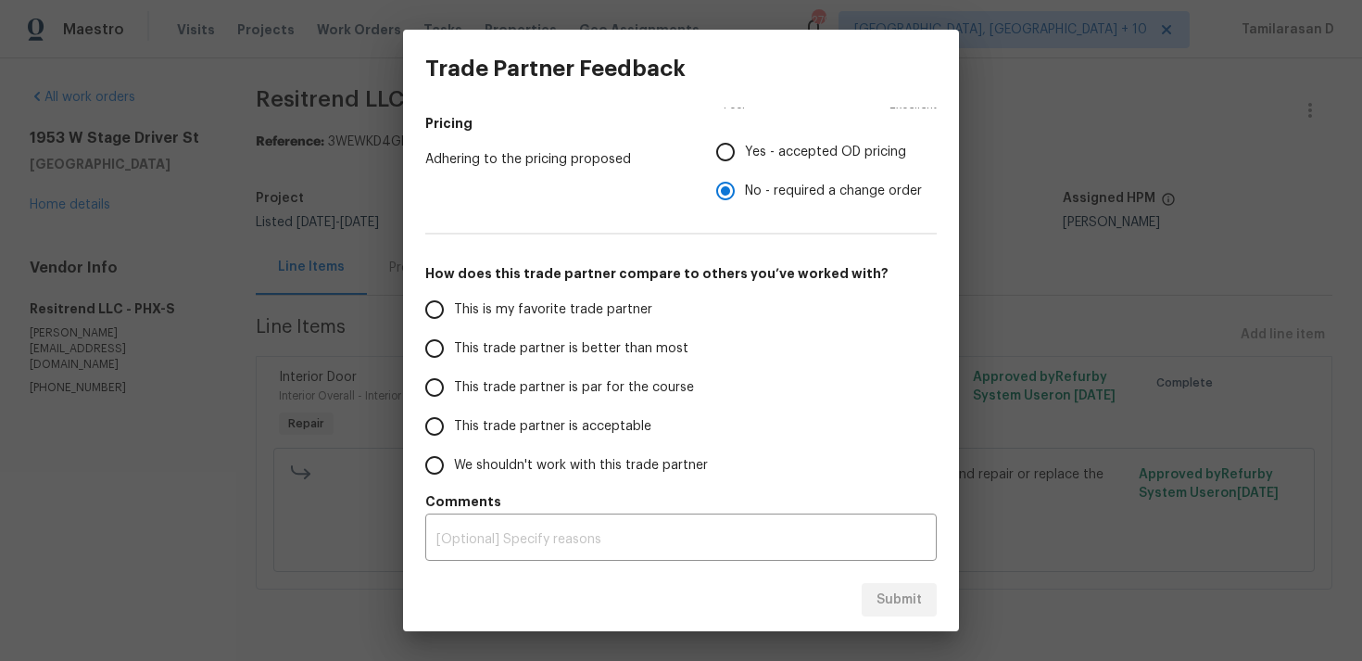
click at [436, 377] on input "This trade partner is par for the course" at bounding box center [434, 387] width 39 height 39
click at [903, 601] on span "Submit" at bounding box center [899, 600] width 45 height 23
radio input "true"
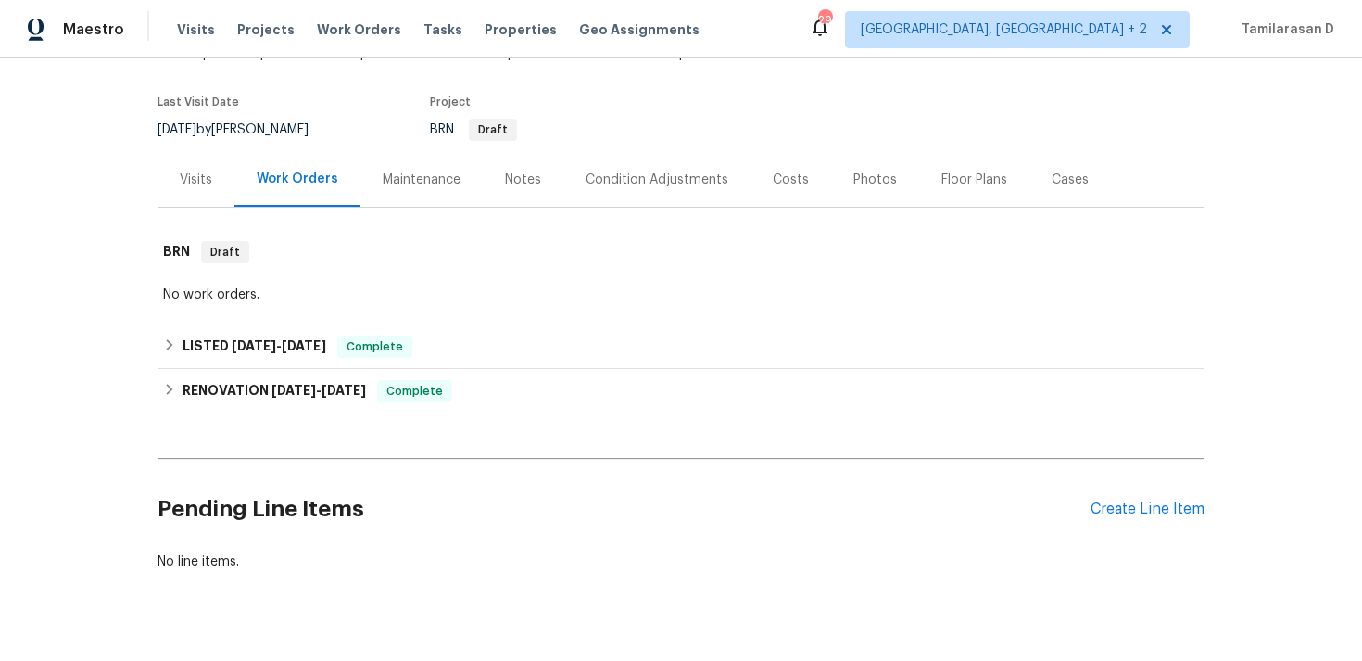
scroll to position [165, 0]
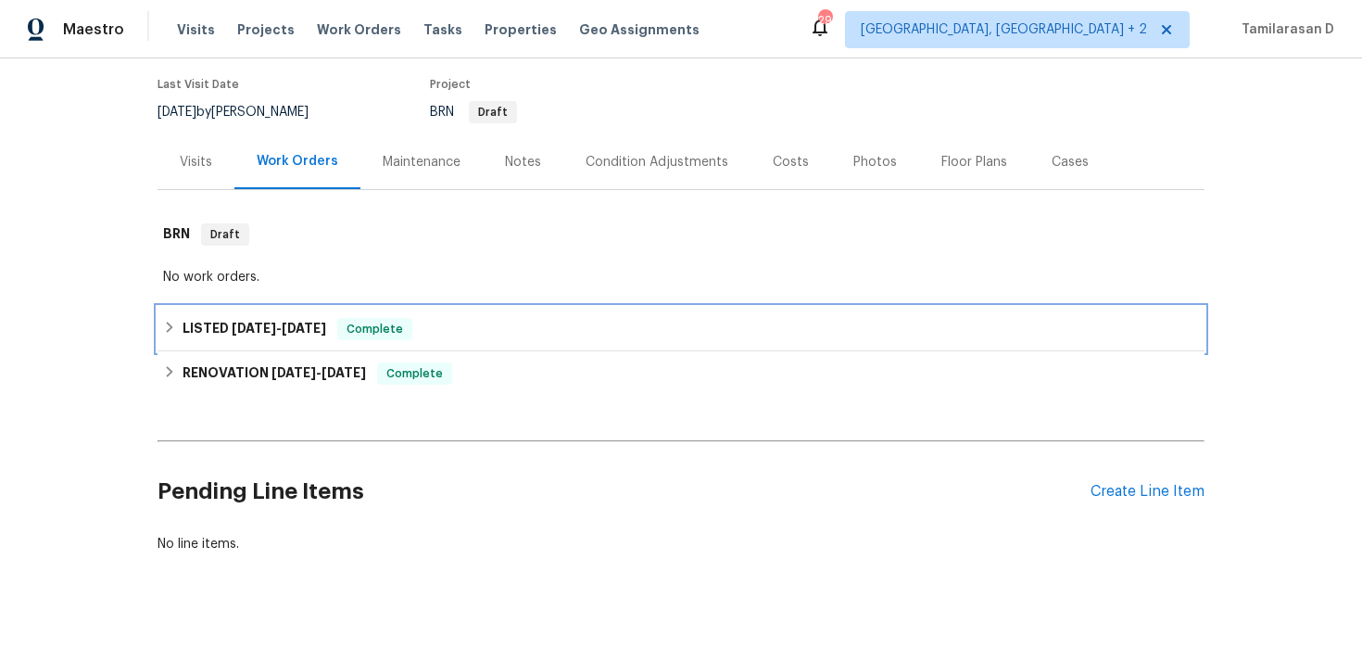
click at [215, 323] on div "LISTED [DATE] - [DATE] Complete" at bounding box center [681, 329] width 1047 height 44
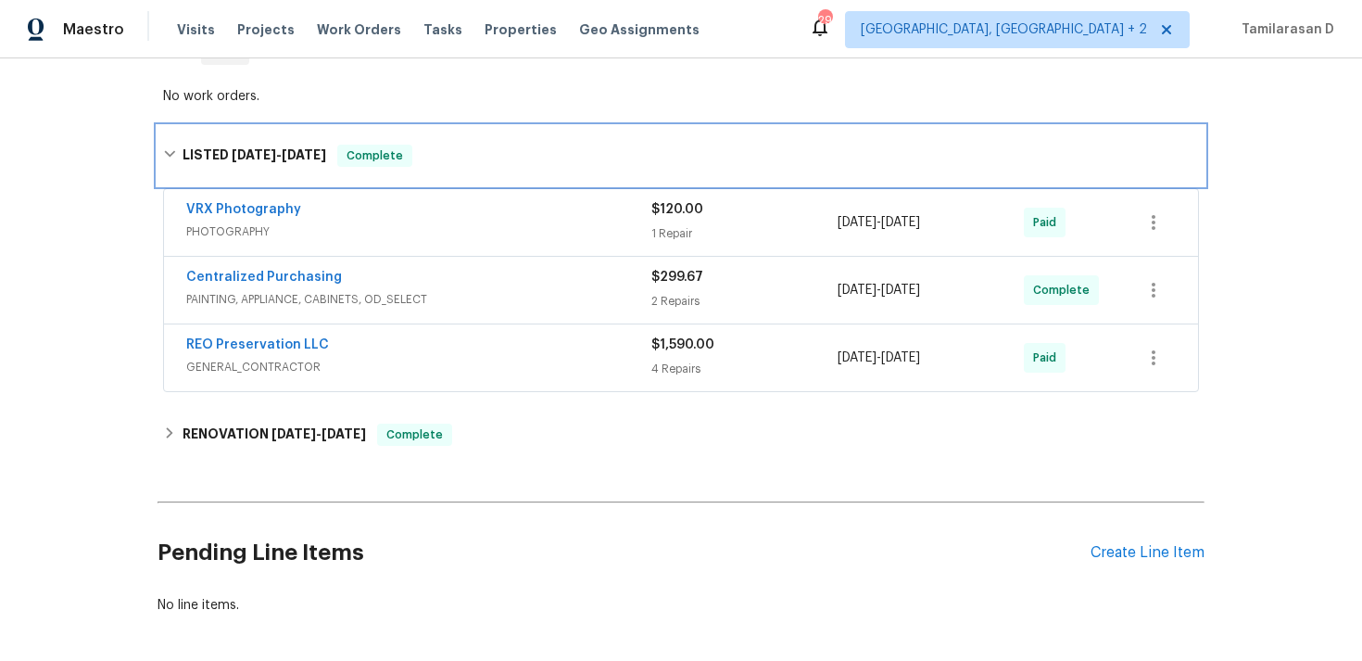
scroll to position [380, 0]
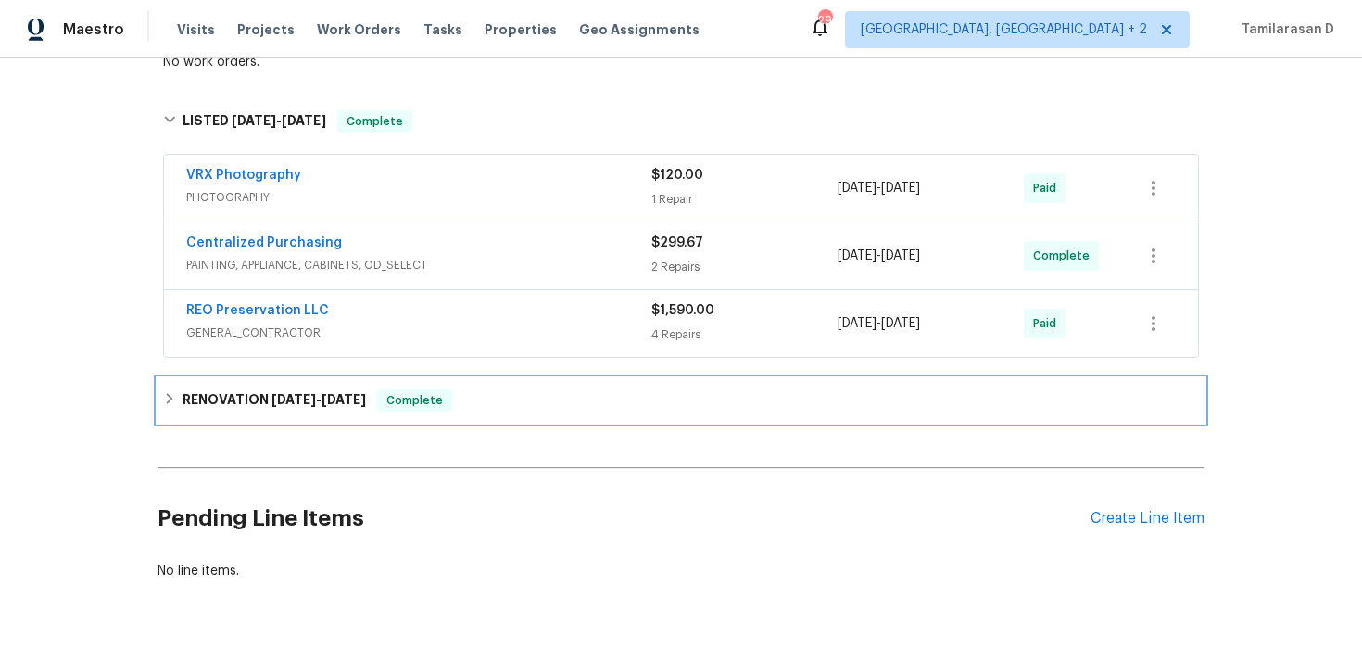
click at [215, 389] on h6 "RENOVATION [DATE] - [DATE]" at bounding box center [275, 400] width 184 height 22
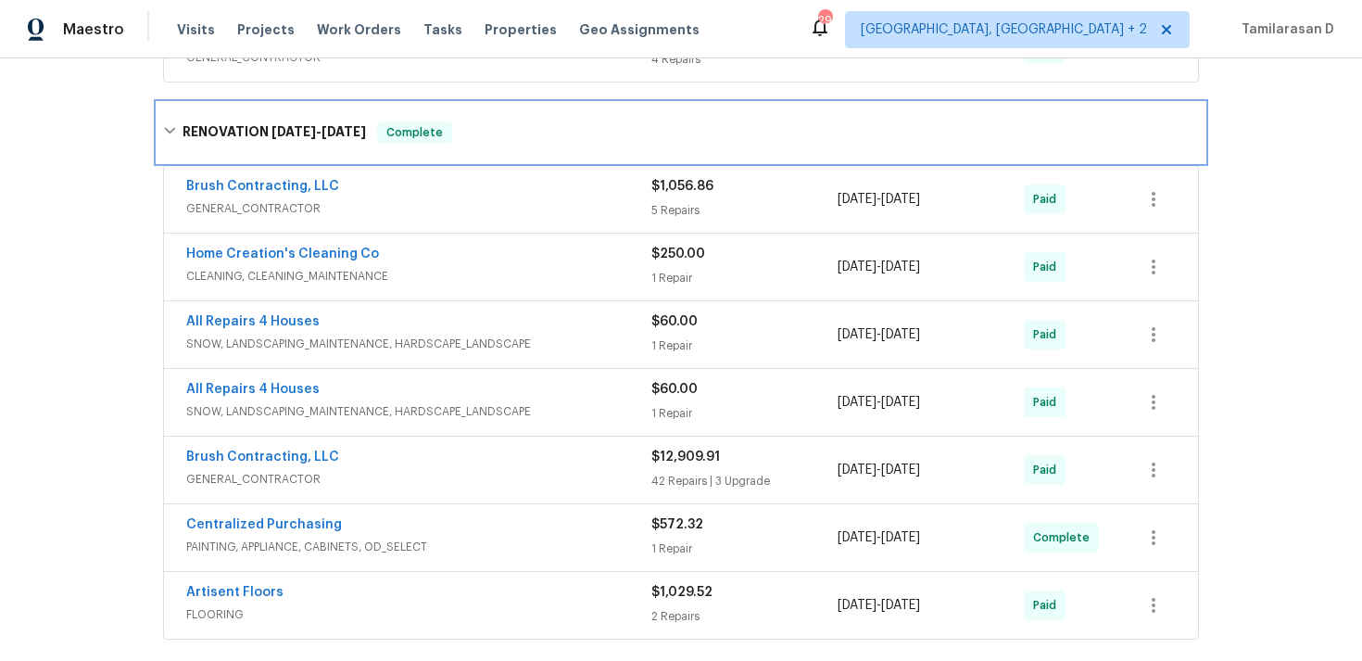
scroll to position [665, 0]
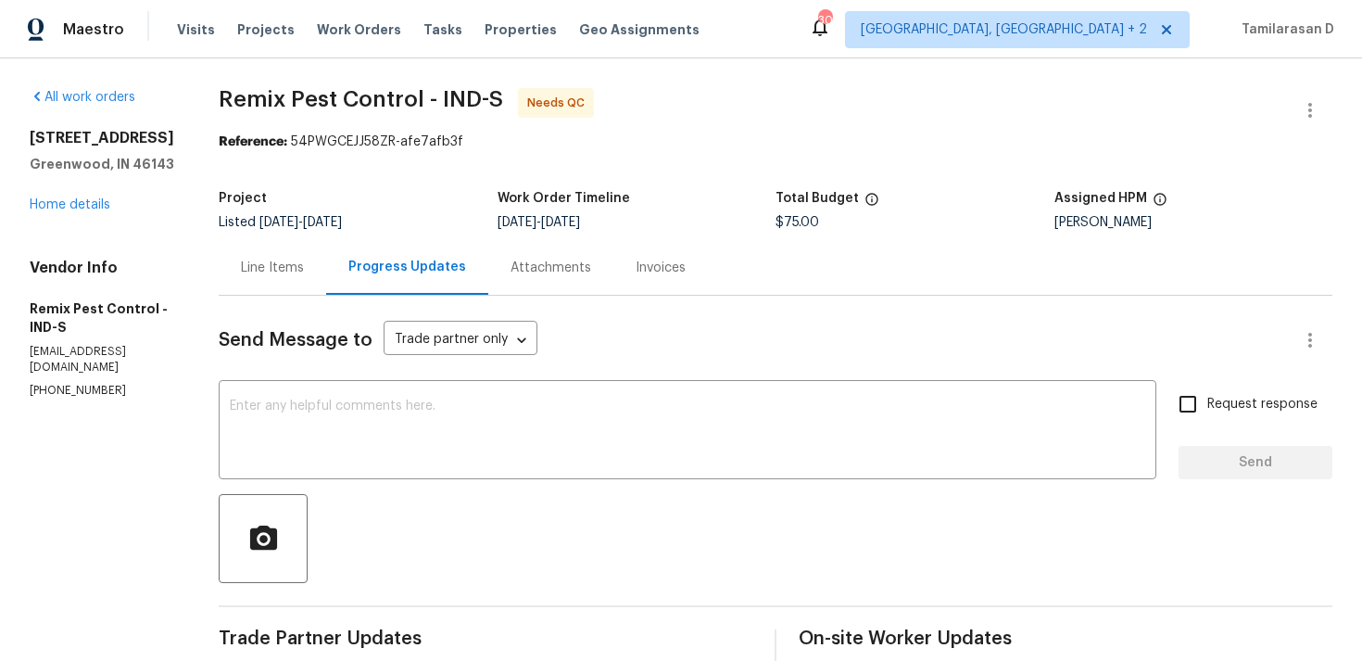
click at [291, 263] on div "Line Items" at bounding box center [272, 268] width 63 height 19
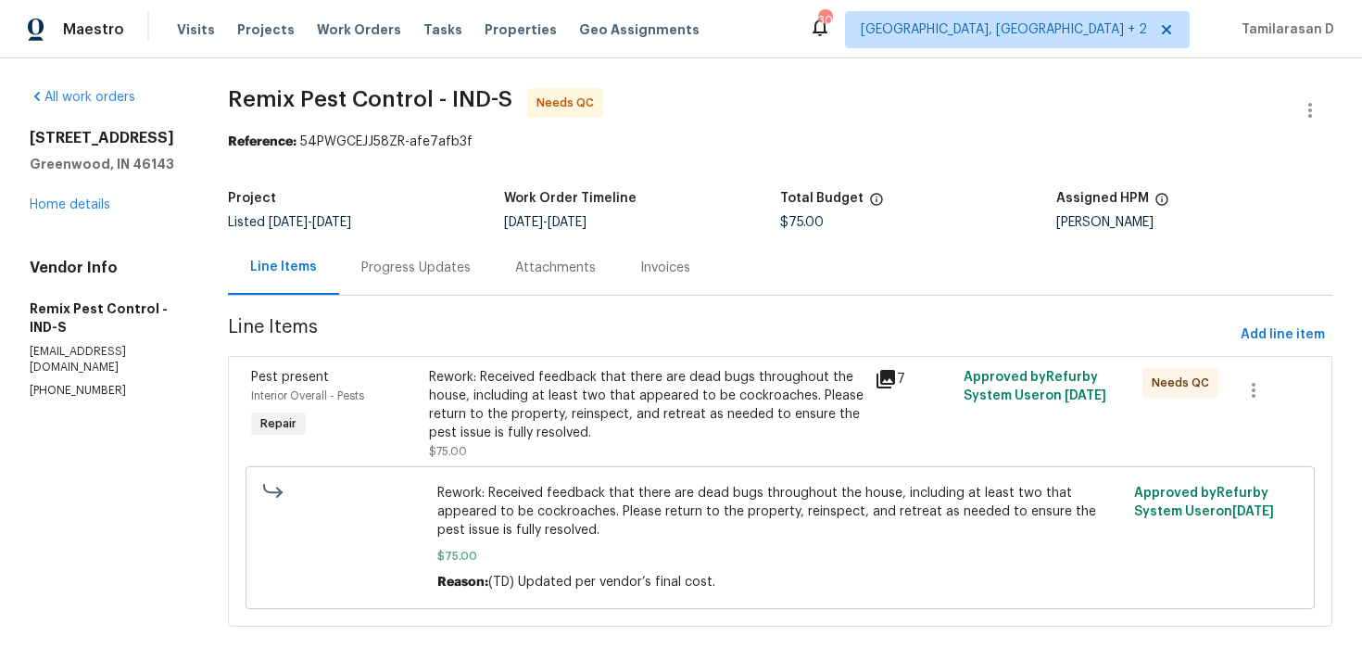
click at [443, 284] on div "Progress Updates" at bounding box center [416, 267] width 154 height 55
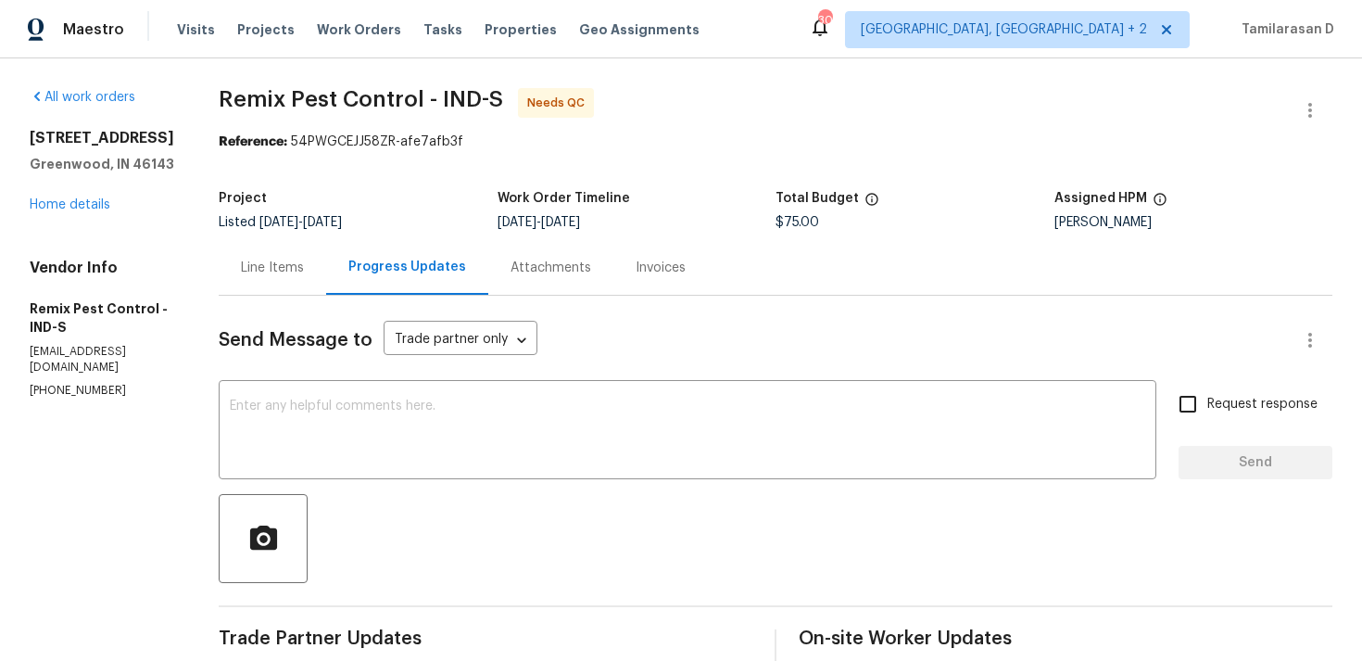
click at [285, 292] on div "Line Items" at bounding box center [273, 267] width 108 height 55
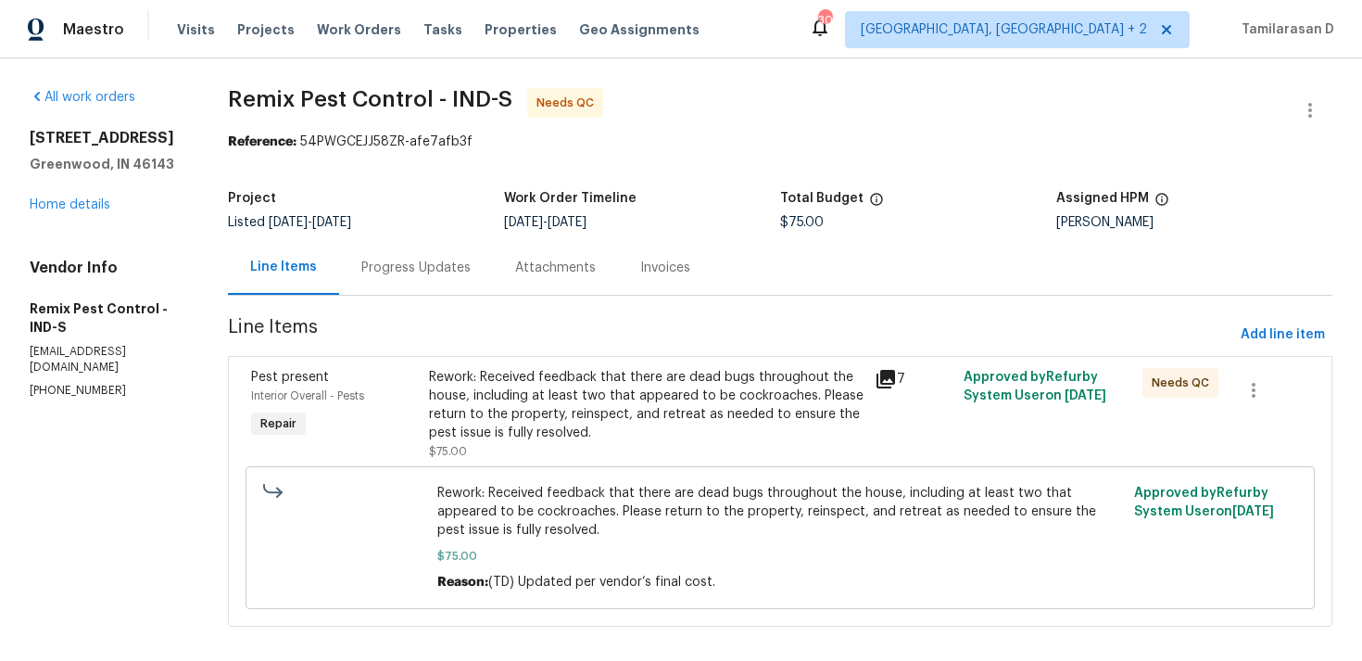
click at [498, 434] on div "Rework: Received feedback that there are dead bugs throughout the house, includ…" at bounding box center [646, 405] width 435 height 74
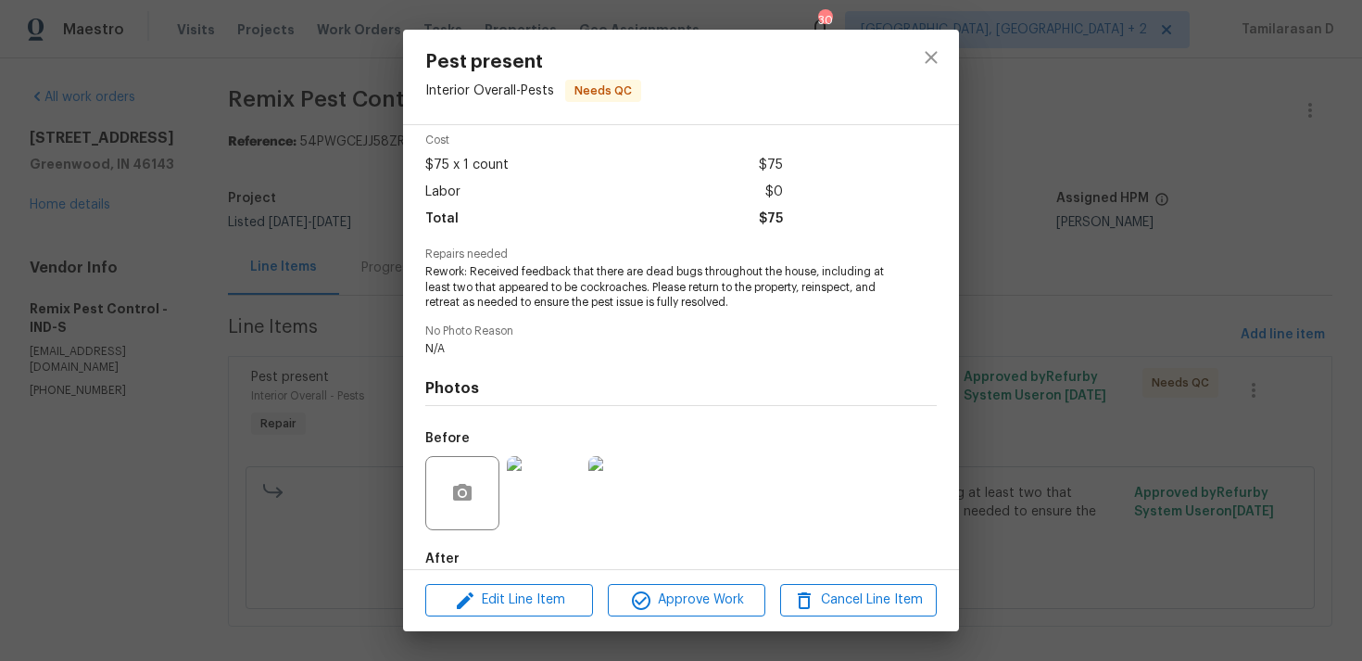
scroll to position [177, 0]
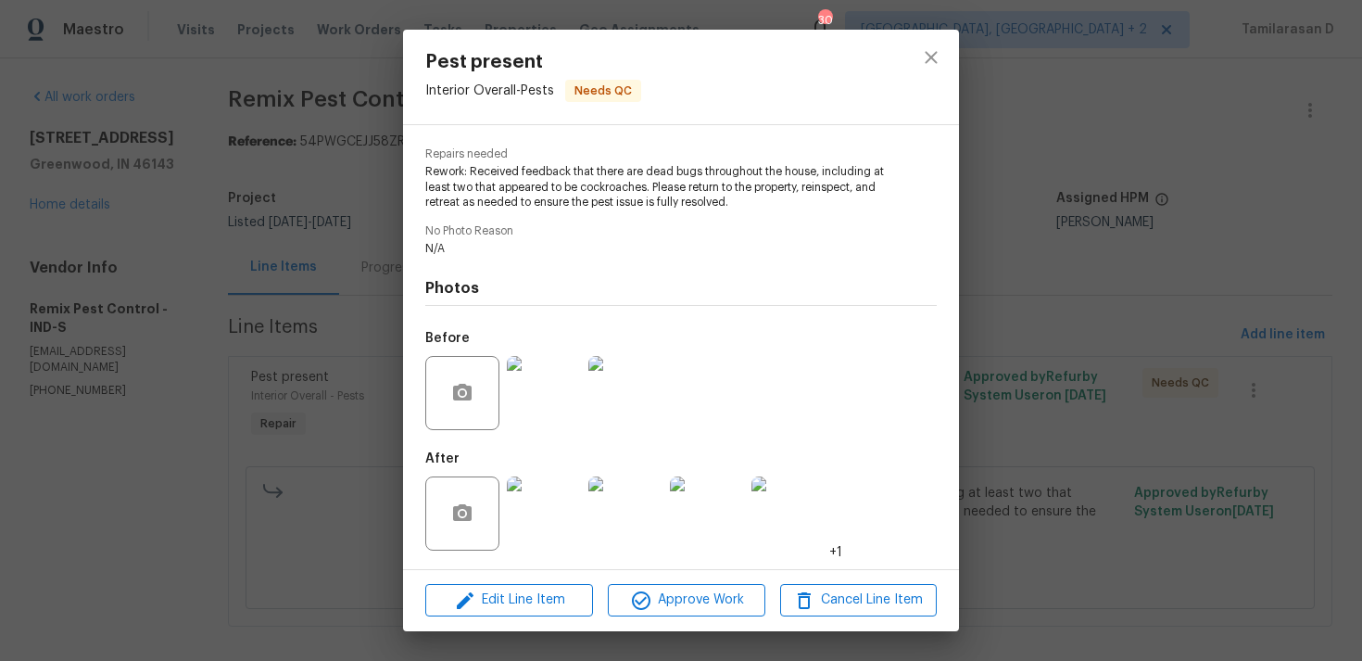
click at [540, 396] on img at bounding box center [544, 393] width 74 height 74
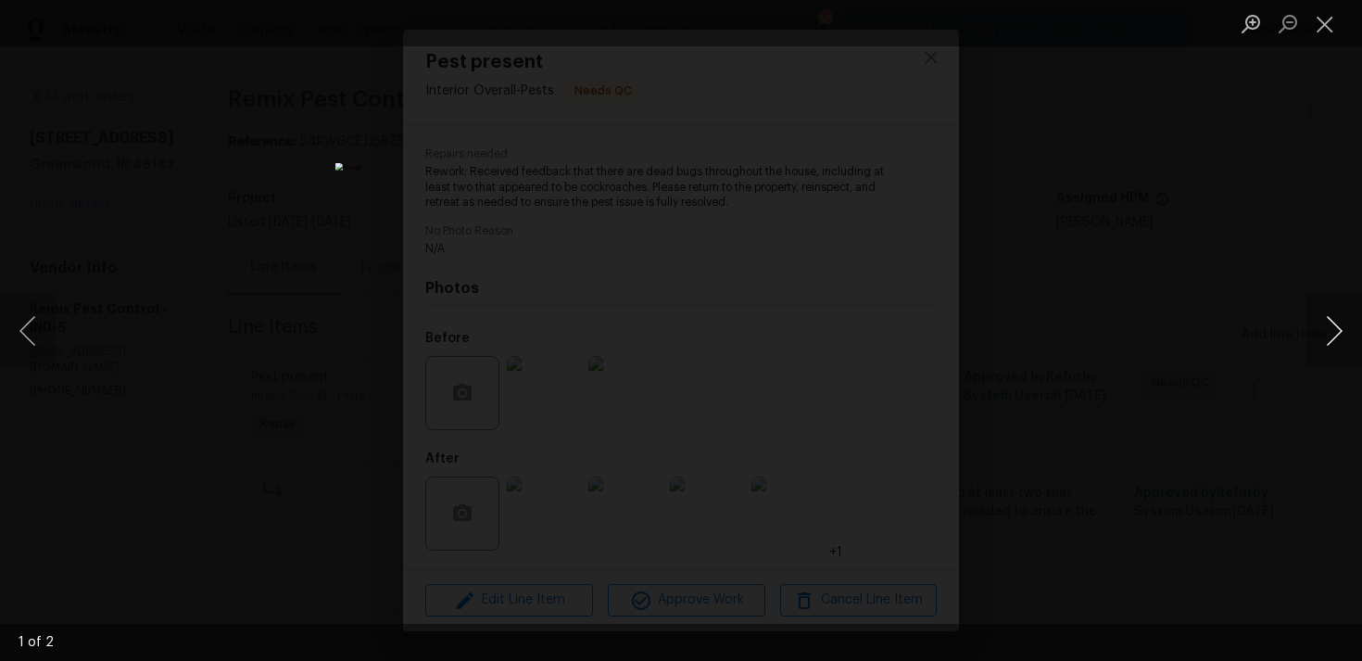
click at [1338, 327] on button "Next image" at bounding box center [1335, 331] width 56 height 74
click at [1341, 330] on button "Next image" at bounding box center [1335, 331] width 56 height 74
click at [1333, 28] on button "Close lightbox" at bounding box center [1325, 23] width 37 height 32
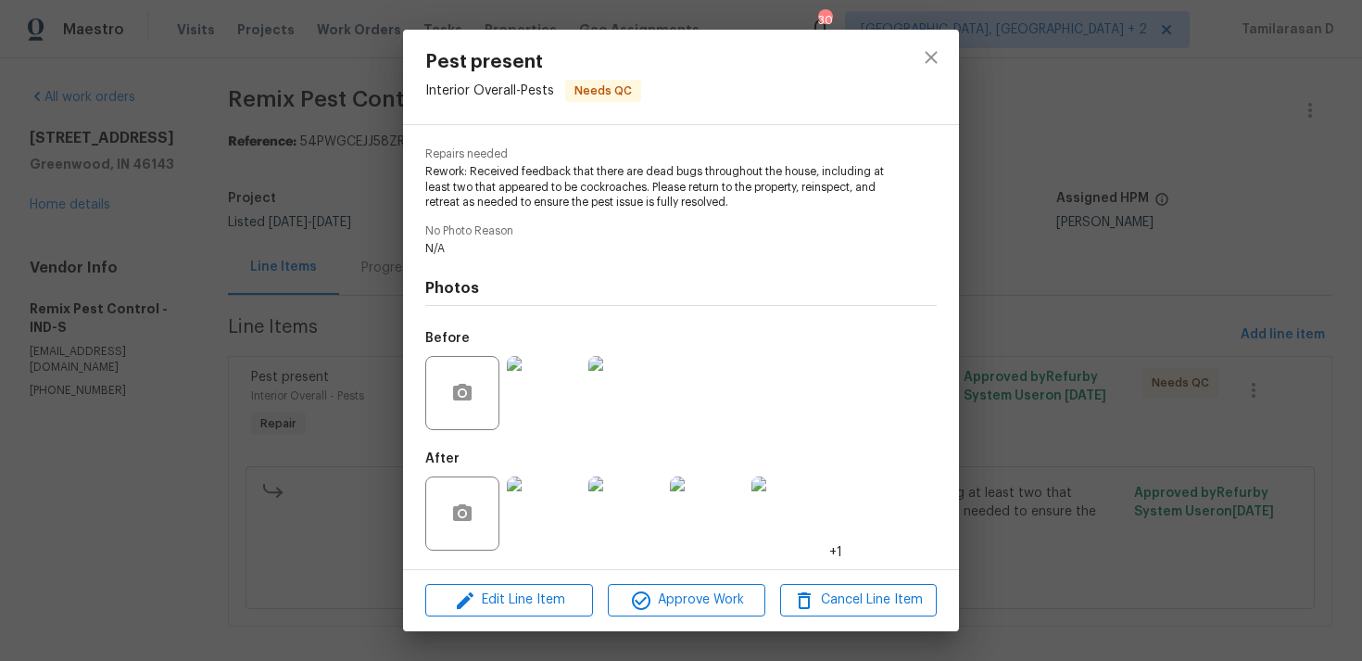
click at [571, 487] on img at bounding box center [544, 513] width 74 height 74
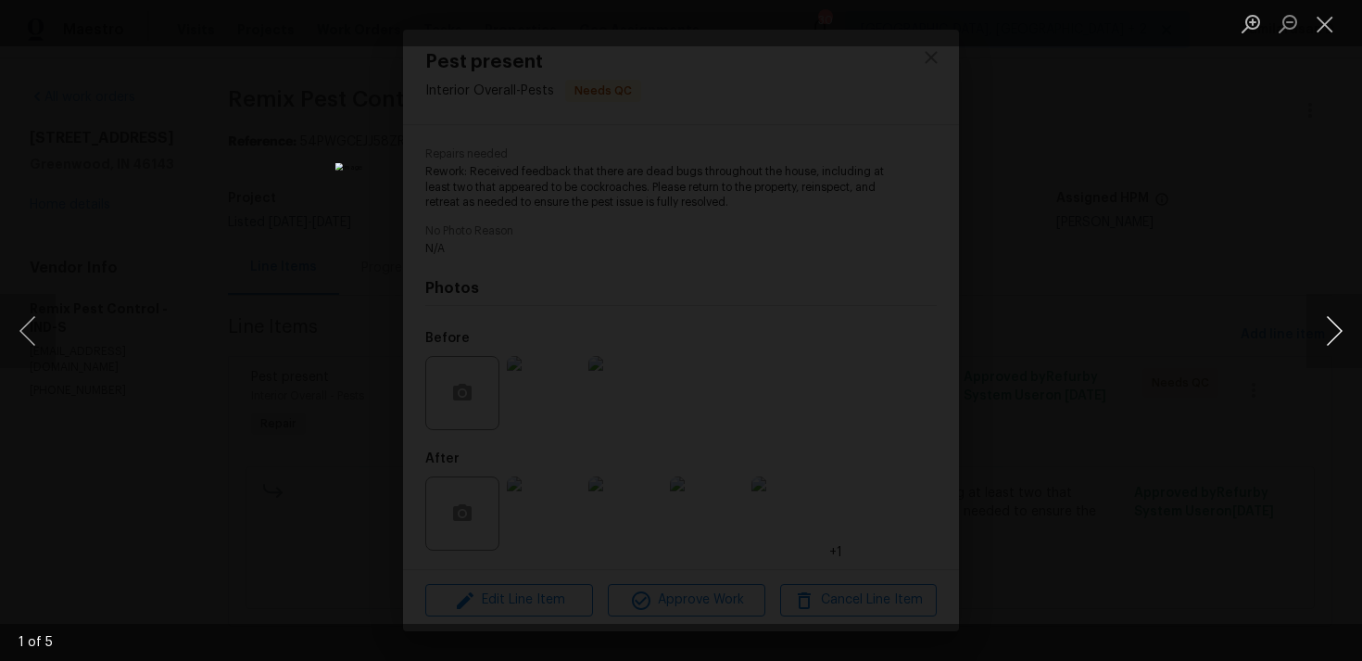
click at [1329, 333] on button "Next image" at bounding box center [1335, 331] width 56 height 74
click at [1324, 328] on button "Next image" at bounding box center [1335, 331] width 56 height 74
click at [1282, 311] on div "Lightbox" at bounding box center [681, 330] width 1362 height 661
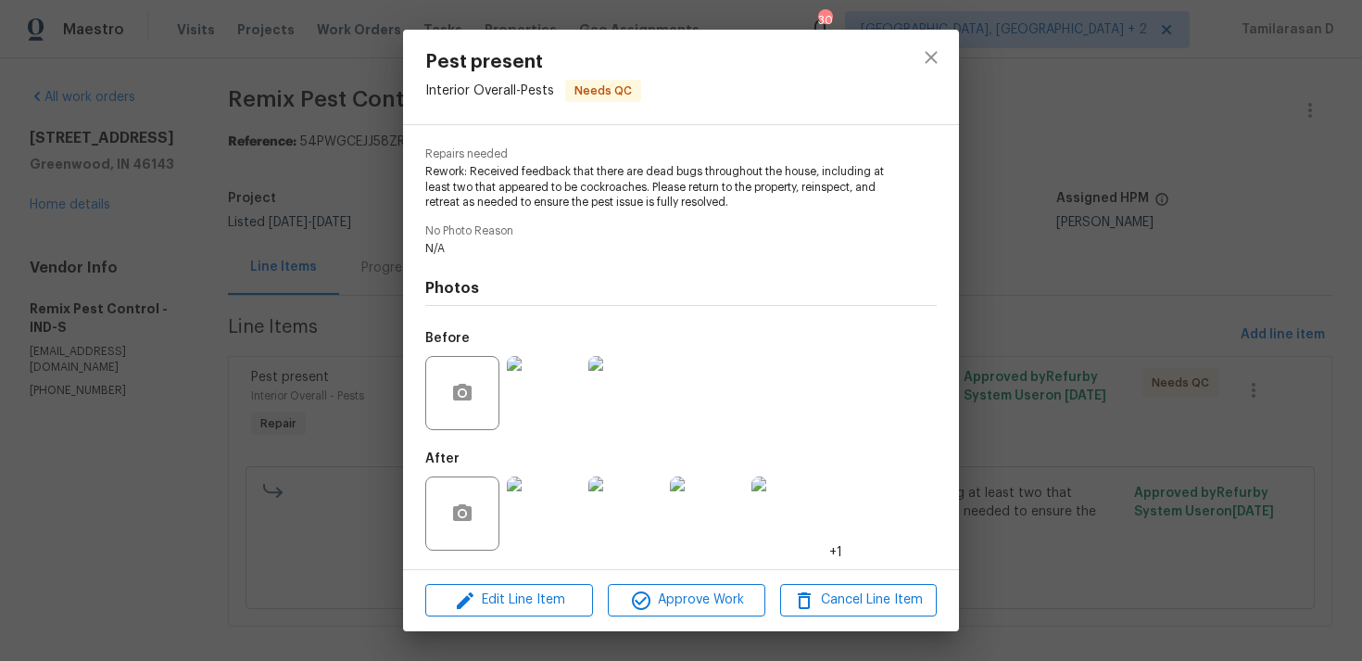
click at [586, 513] on div at bounding box center [626, 513] width 82 height 96
click at [623, 502] on img at bounding box center [626, 513] width 74 height 74
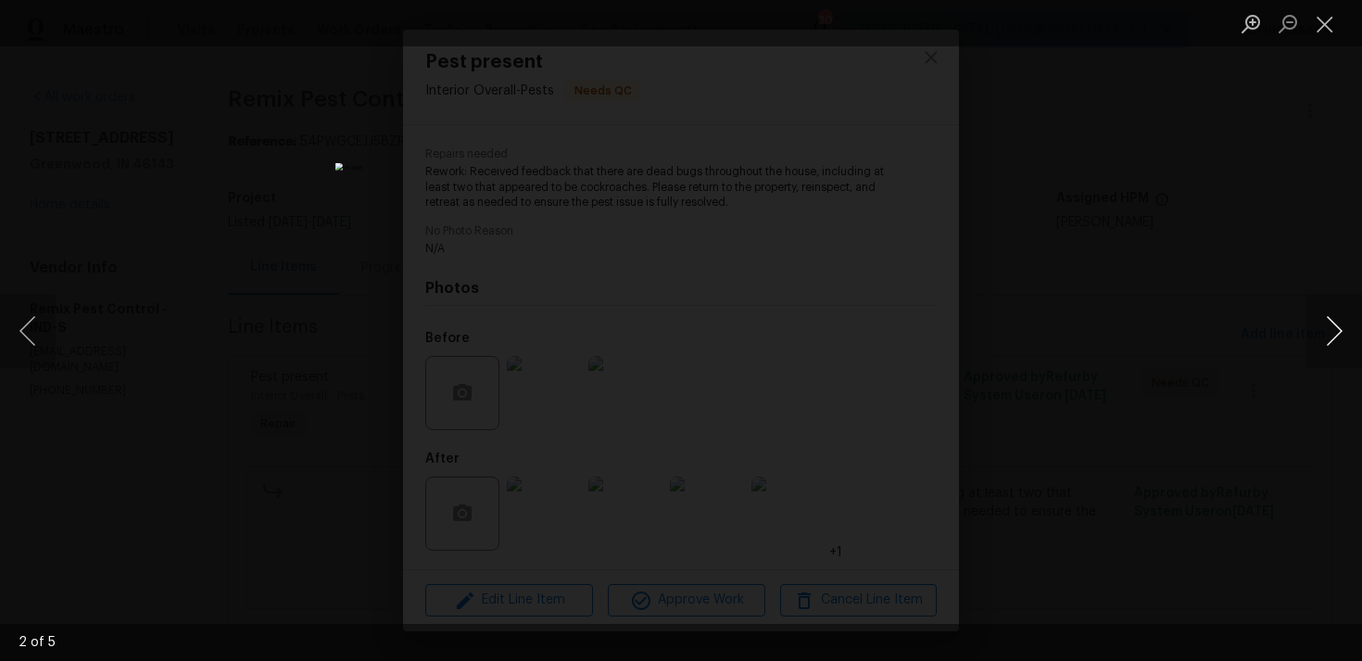
click at [1335, 323] on button "Next image" at bounding box center [1335, 331] width 56 height 74
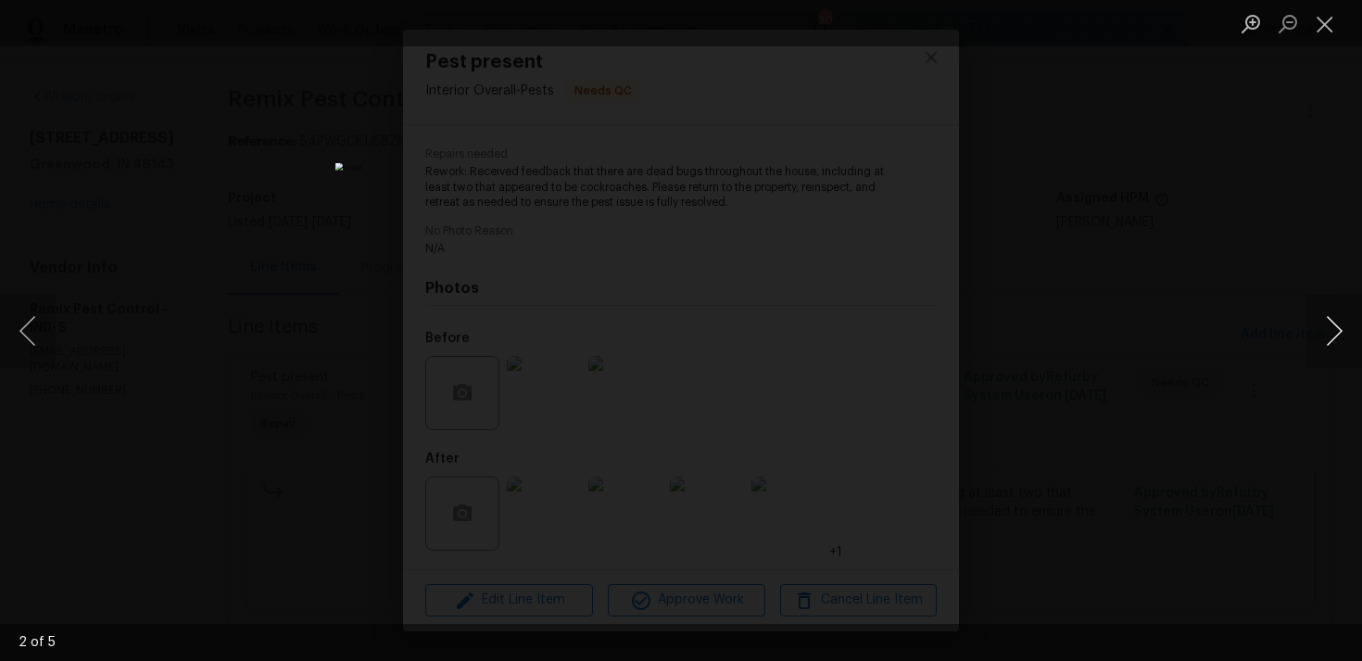
click at [1335, 323] on button "Next image" at bounding box center [1335, 331] width 56 height 74
click at [1318, 42] on li "Lightbox" at bounding box center [1325, 23] width 37 height 46
click at [1327, 26] on button "Close lightbox" at bounding box center [1325, 23] width 37 height 32
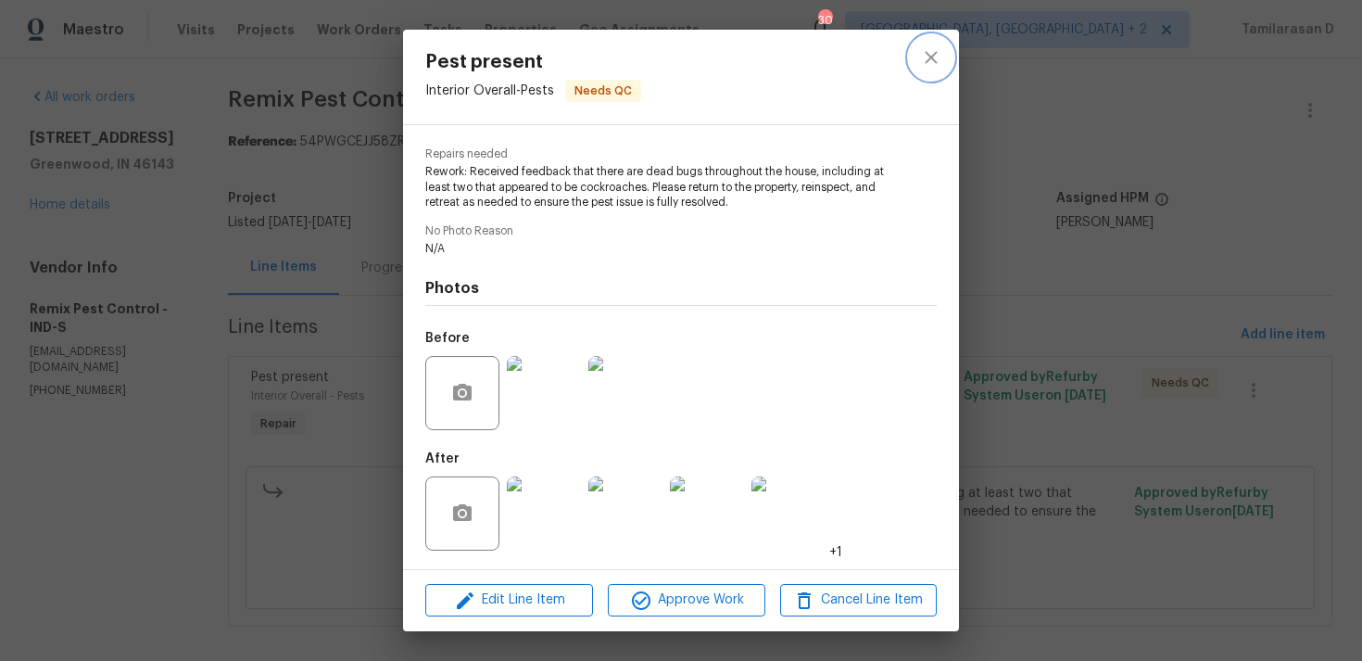
click at [935, 57] on icon "close" at bounding box center [931, 57] width 22 height 22
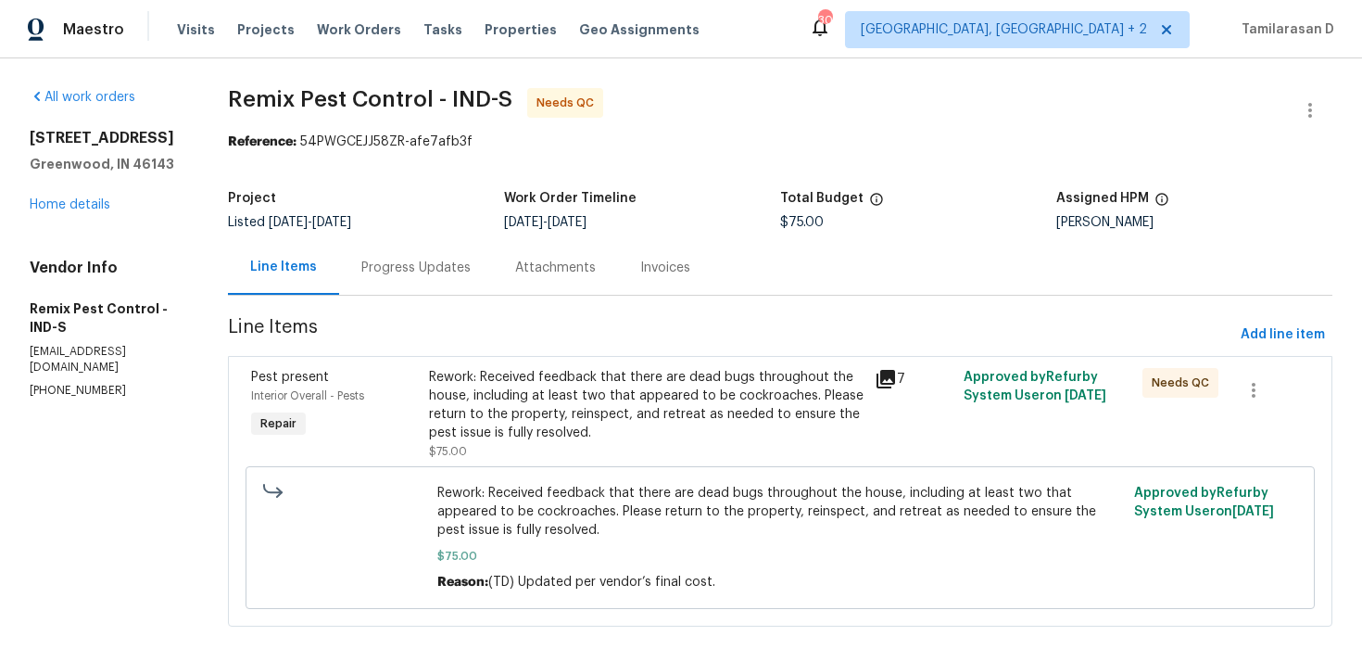
scroll to position [19, 0]
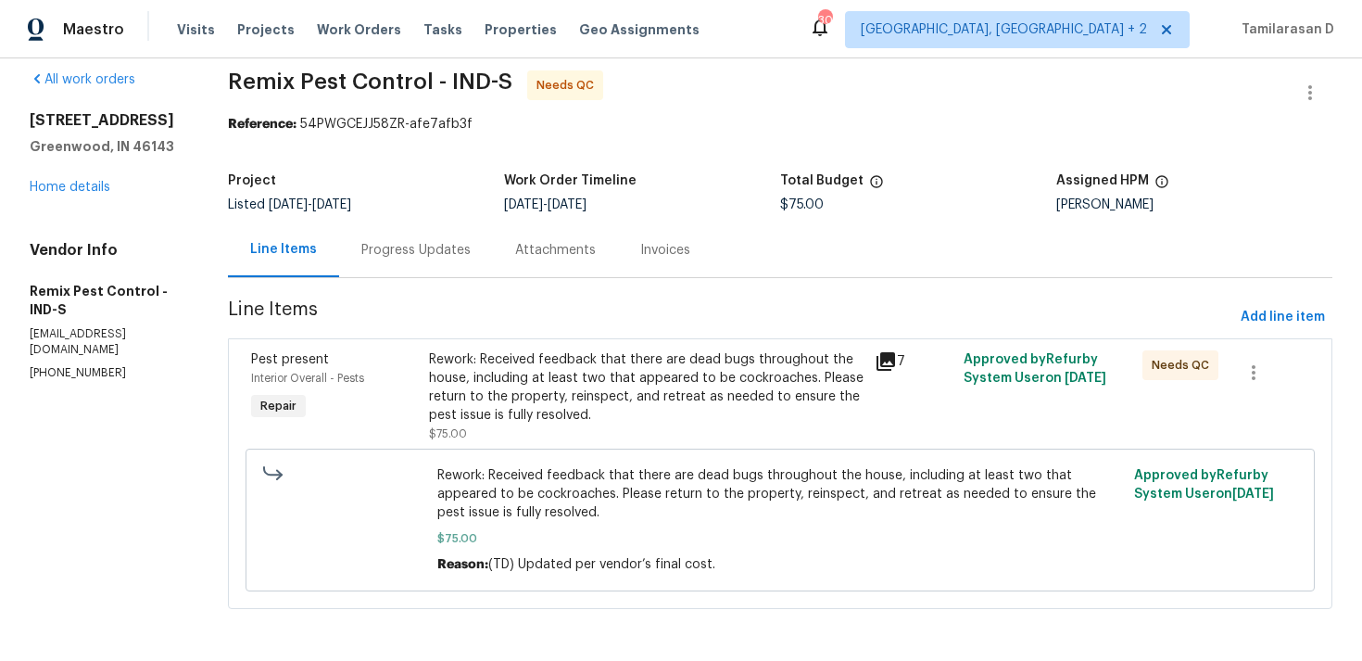
click at [434, 255] on div "Progress Updates" at bounding box center [415, 250] width 109 height 19
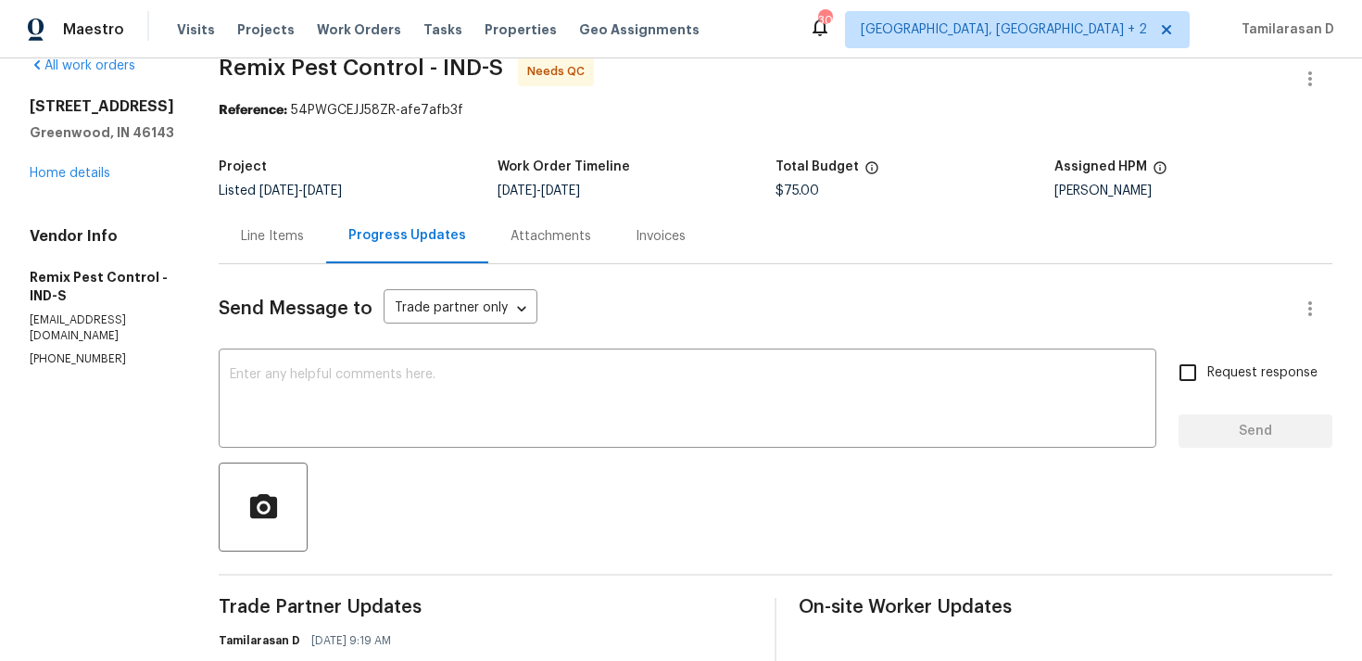
scroll to position [120, 0]
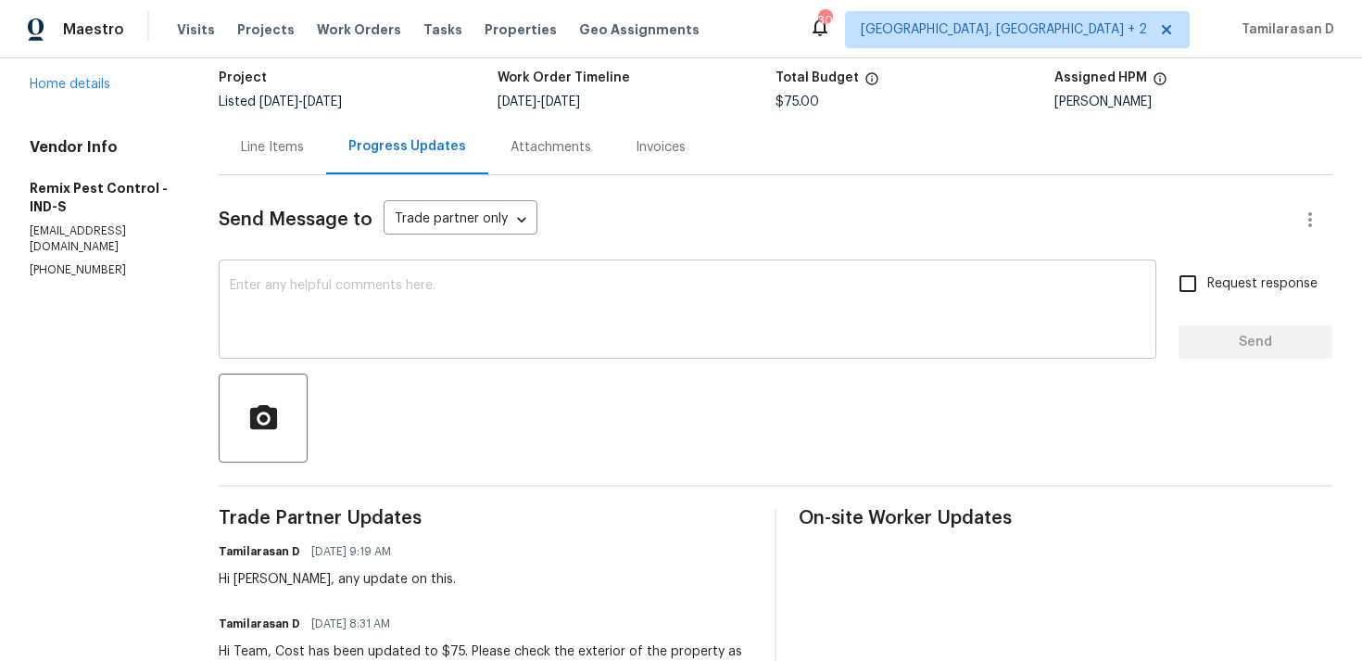
click at [433, 336] on textarea at bounding box center [688, 311] width 916 height 65
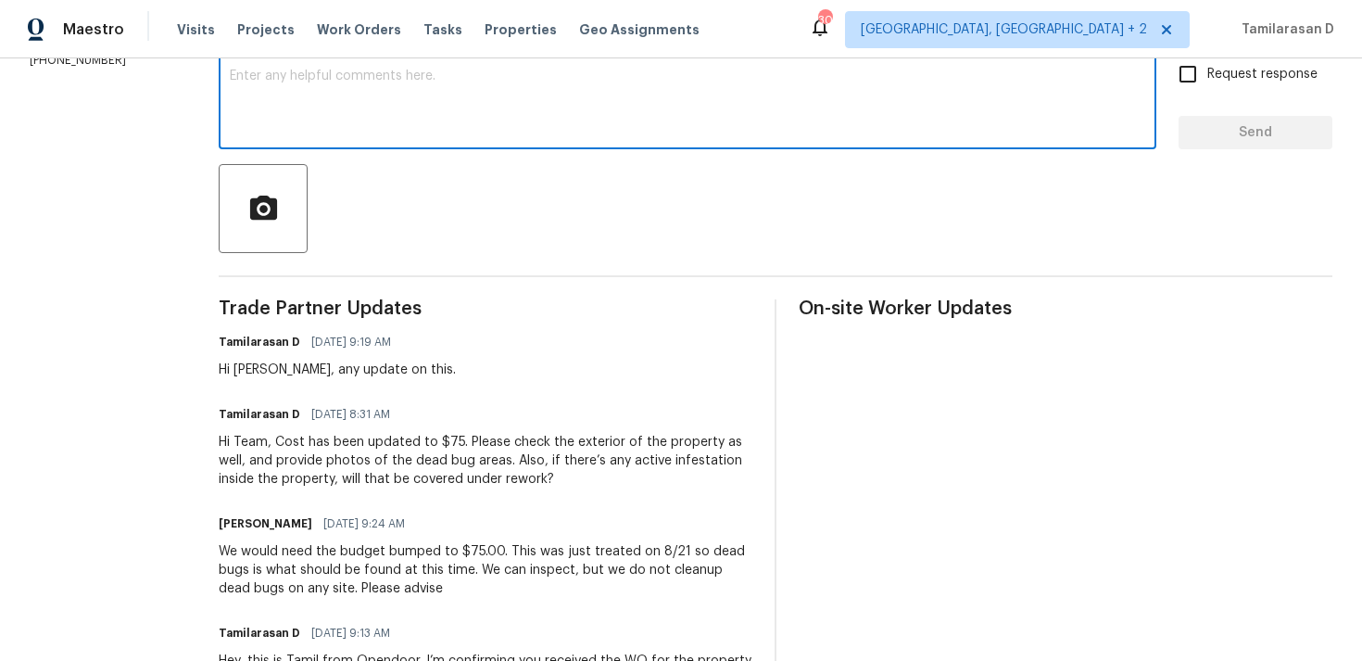
scroll to position [328, 0]
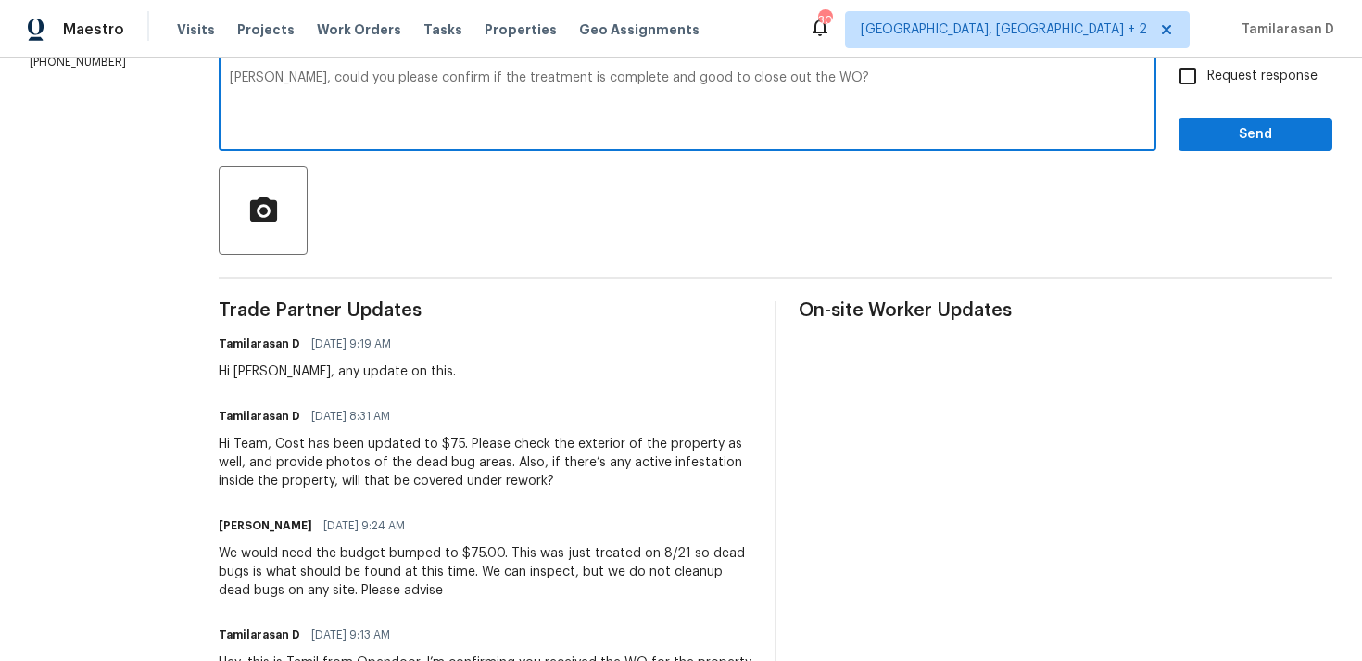
click at [413, 111] on textarea "Audrey, could you please confirm if the treatment is complete and good to close…" at bounding box center [688, 103] width 916 height 65
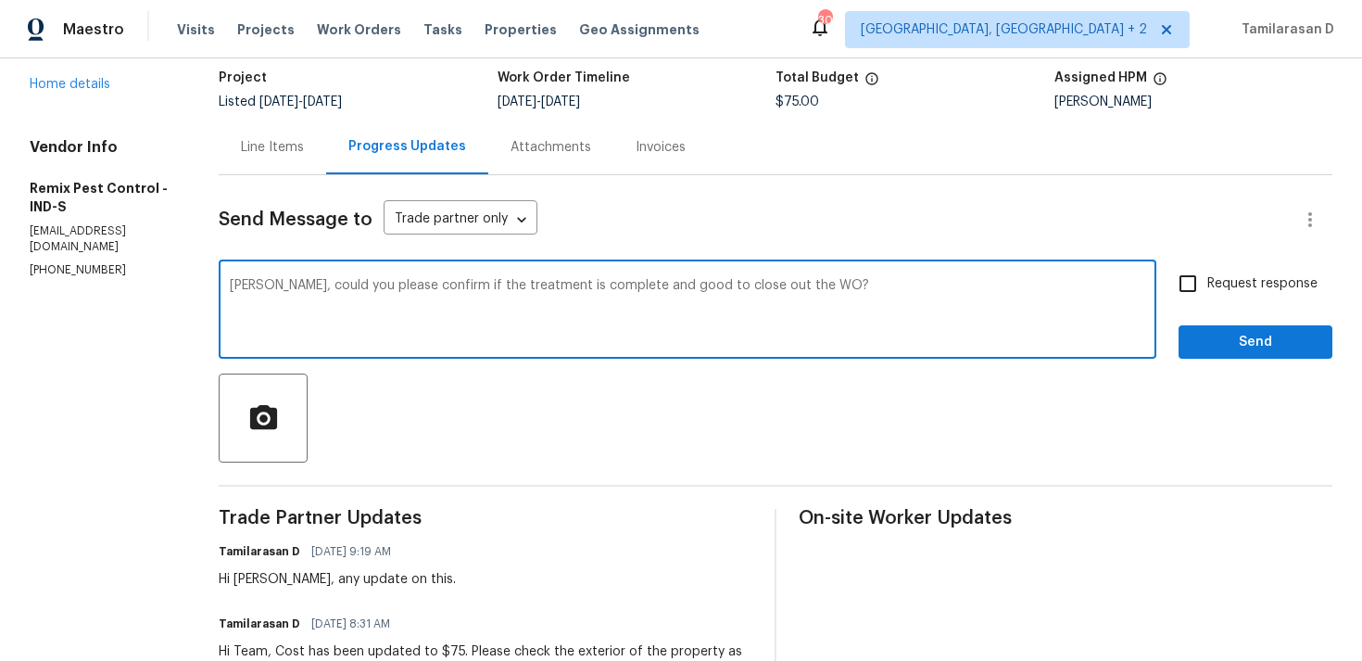
scroll to position [95, 0]
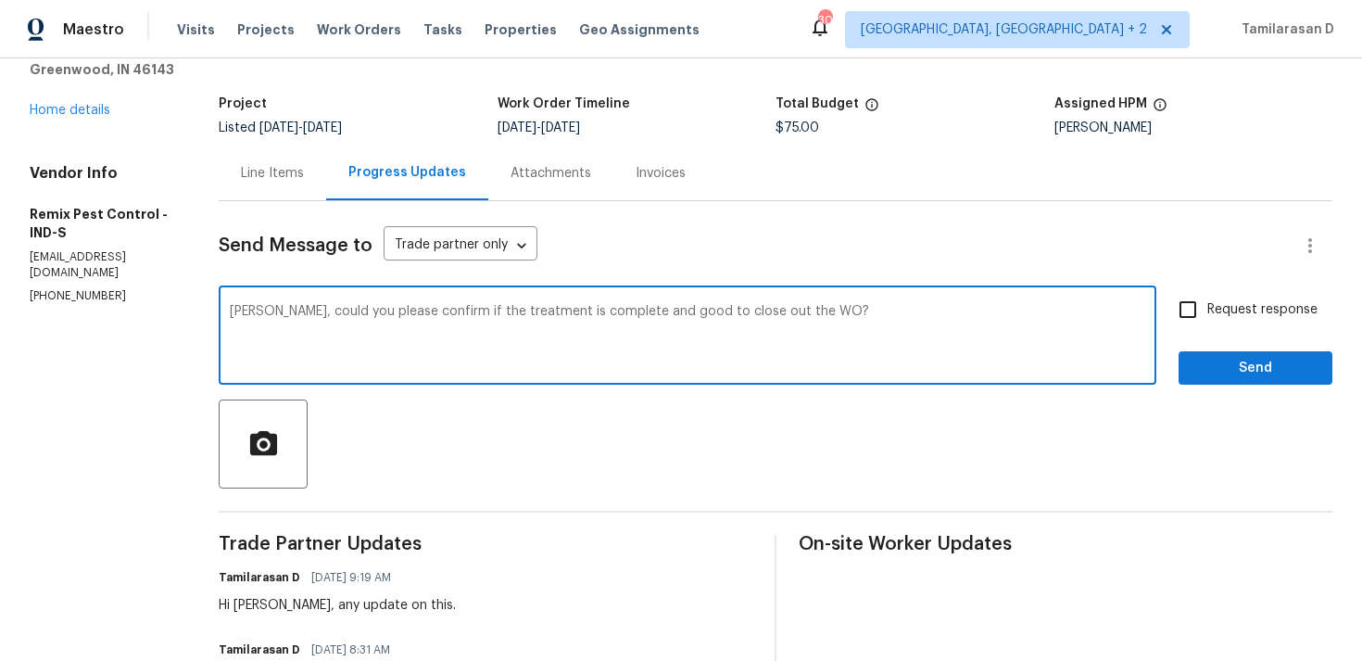
click at [422, 323] on textarea "Audrey, could you please confirm if the treatment is complete and good to close…" at bounding box center [688, 337] width 916 height 65
paste textarea "let me know if the treatment’s finished so we can"
click at [688, 302] on div "Audrey, could you let me know if the treatment’s finished so we can close out t…" at bounding box center [688, 337] width 938 height 95
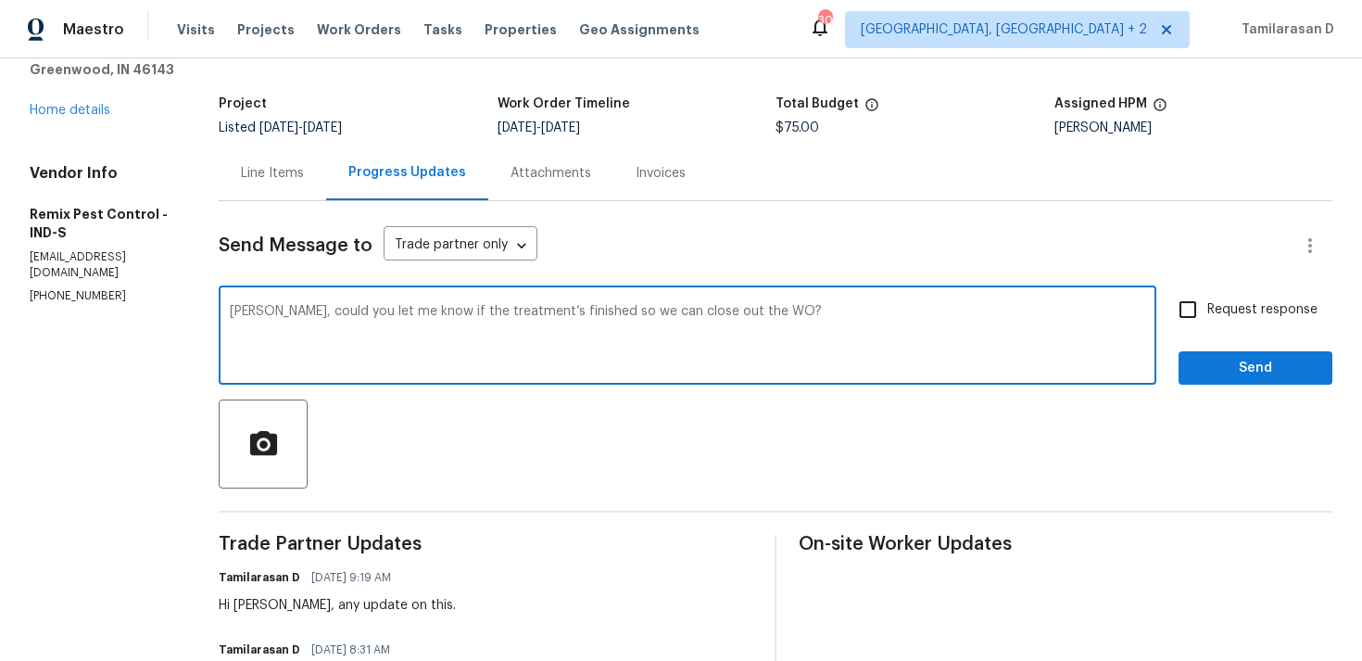
click at [776, 305] on textarea "Audrey, could you let me know if the treatment’s finished so we can close out t…" at bounding box center [688, 337] width 916 height 65
click at [466, 333] on textarea "Audrey, could you let me know if the treatment’s finished so we can close out t…" at bounding box center [688, 337] width 916 height 65
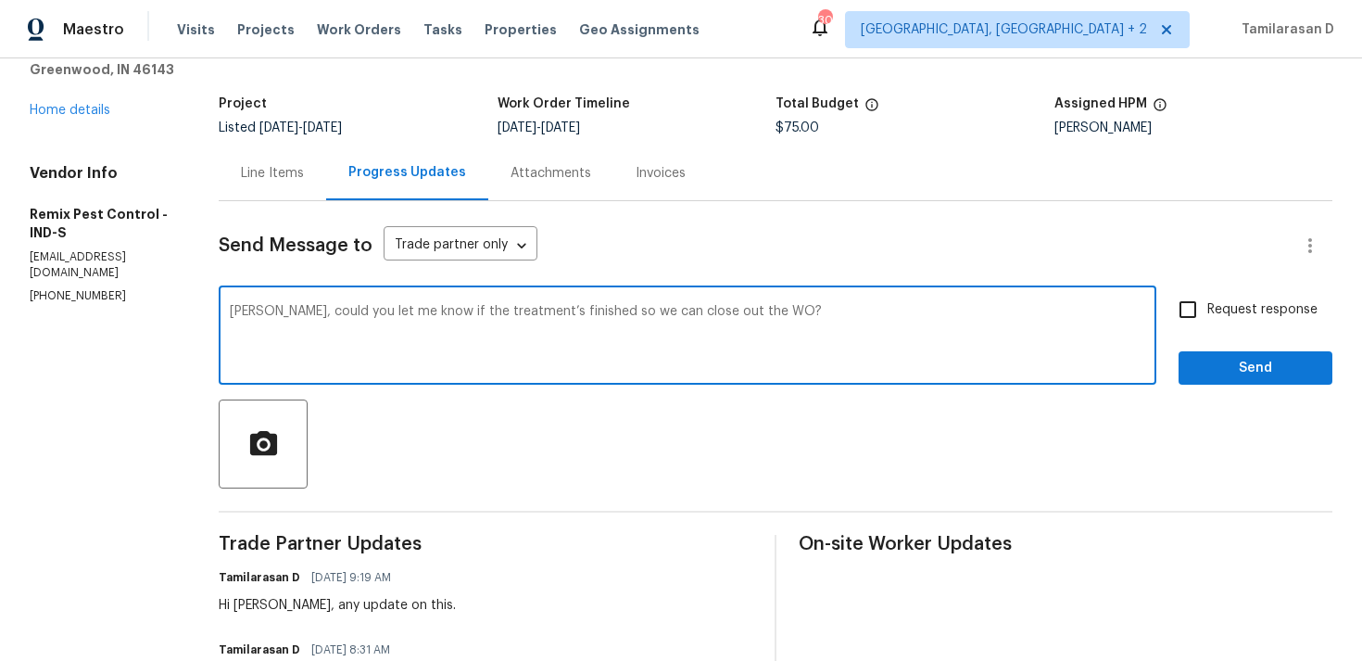
click at [842, 315] on textarea "Audrey, could you let me know if the treatment’s finished so we can close out t…" at bounding box center [688, 337] width 916 height 65
type textarea "Audrey, could you let me know if the treatment’s finished so we can close out t…"
click at [1196, 298] on input "Request response" at bounding box center [1188, 309] width 39 height 39
checkbox input "true"
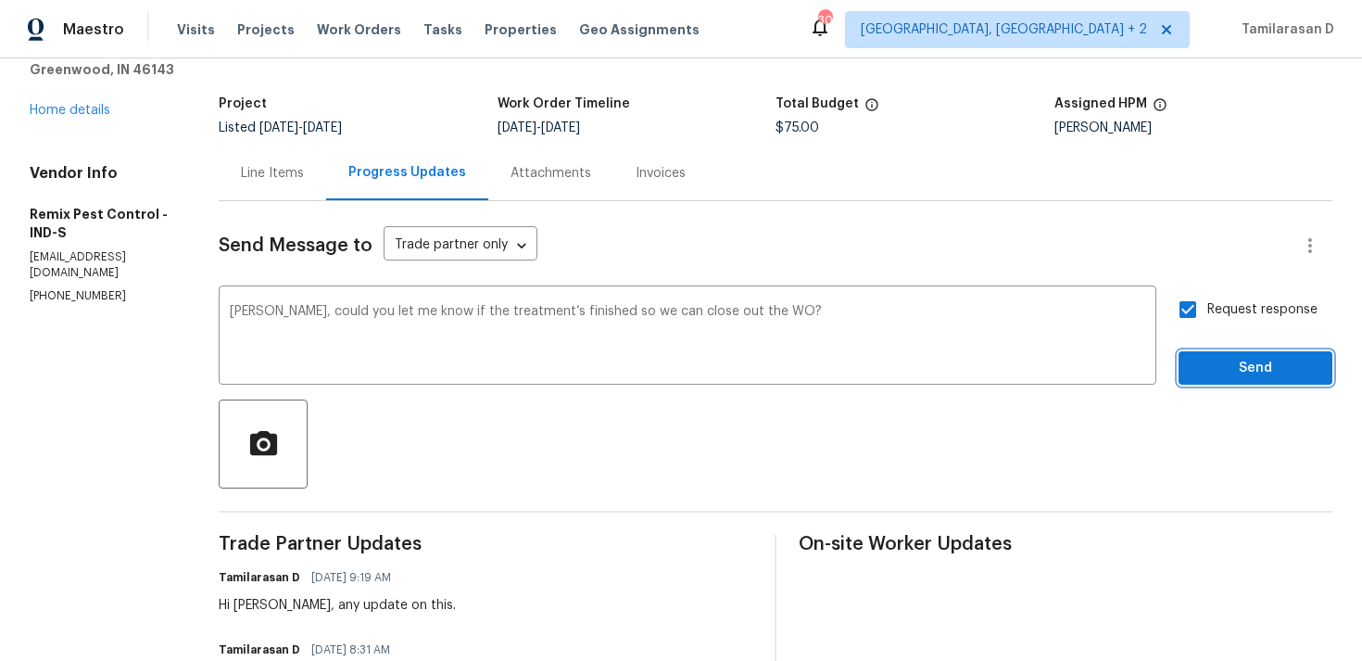
click at [1237, 355] on button "Send" at bounding box center [1256, 368] width 154 height 34
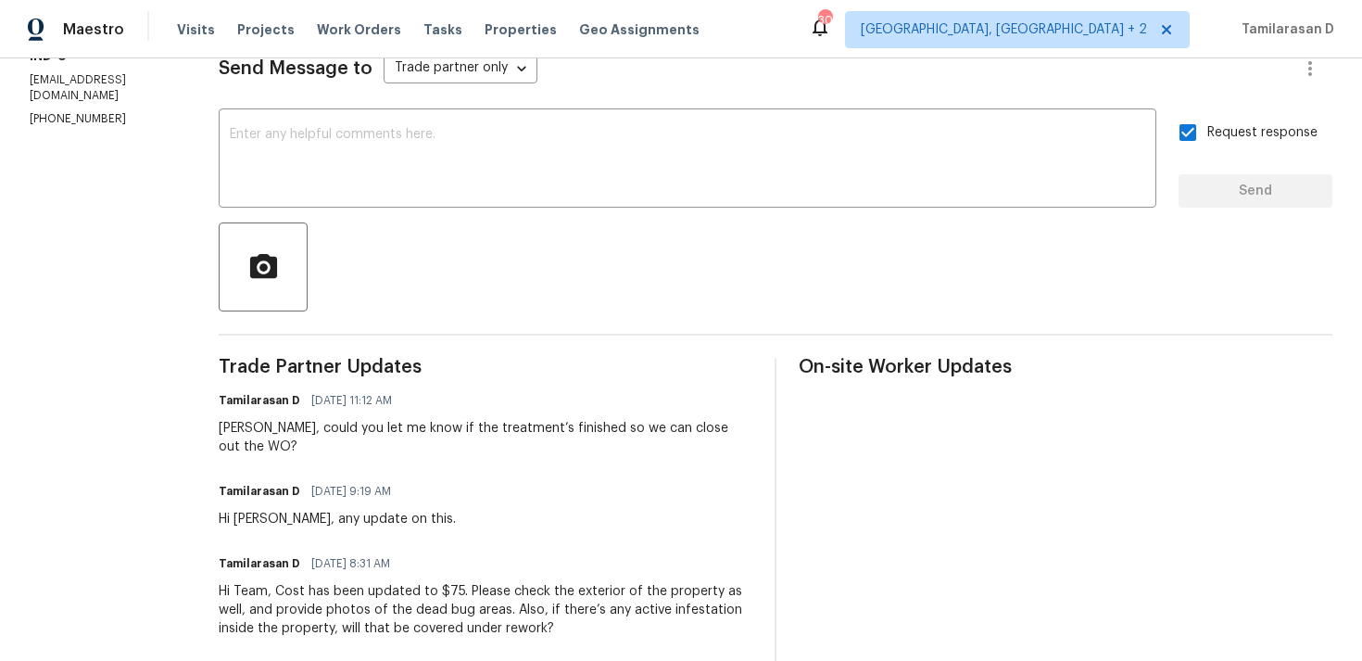
scroll to position [285, 0]
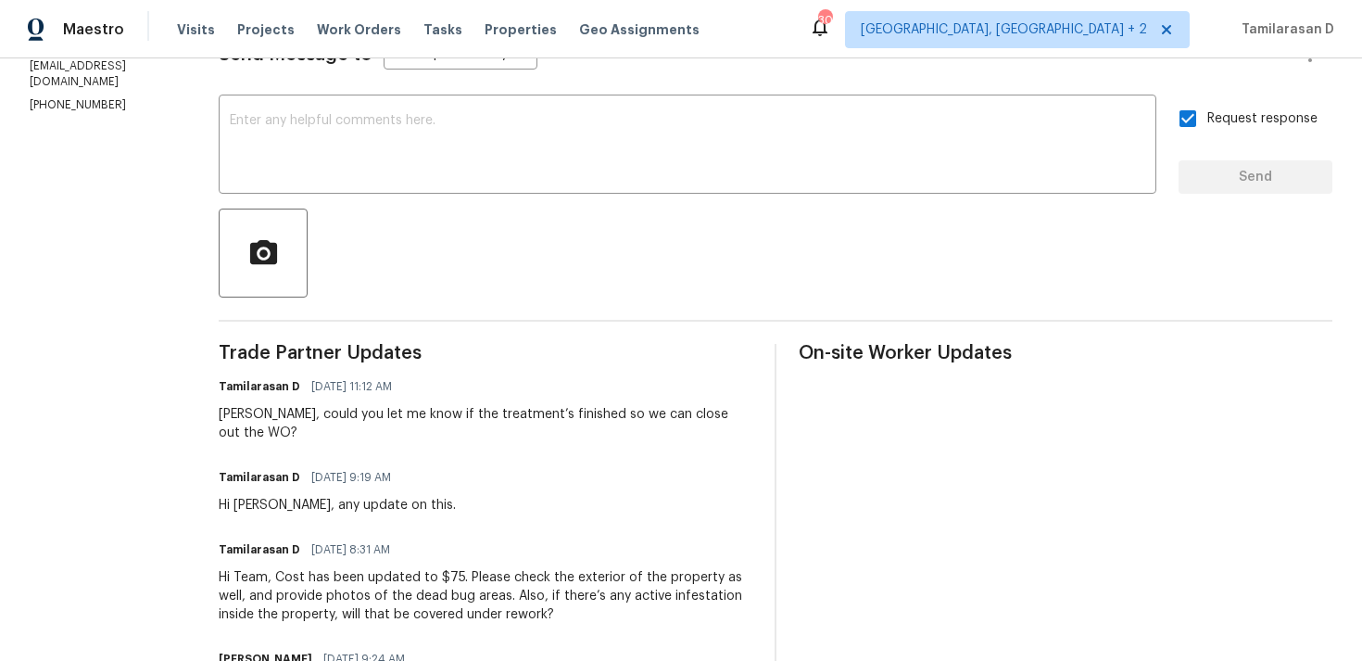
click at [298, 415] on div "Audrey, could you let me know if the treatment’s finished so we can close out t…" at bounding box center [486, 423] width 534 height 37
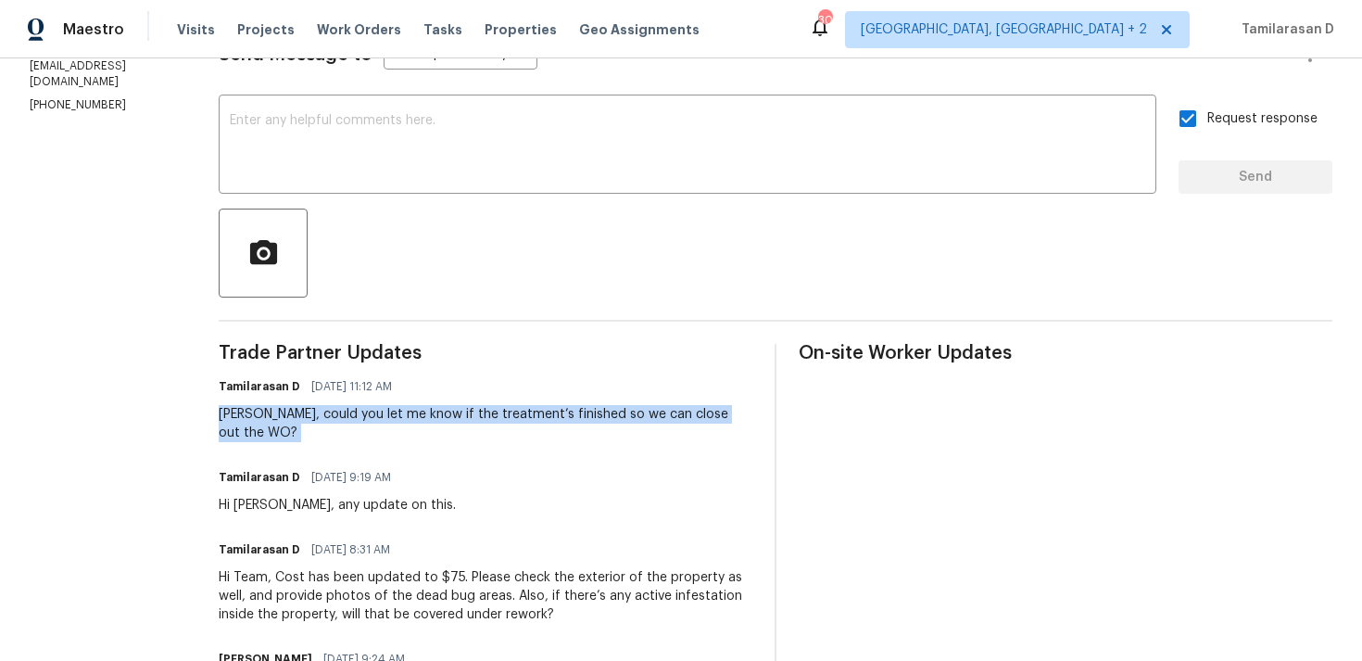
scroll to position [0, 0]
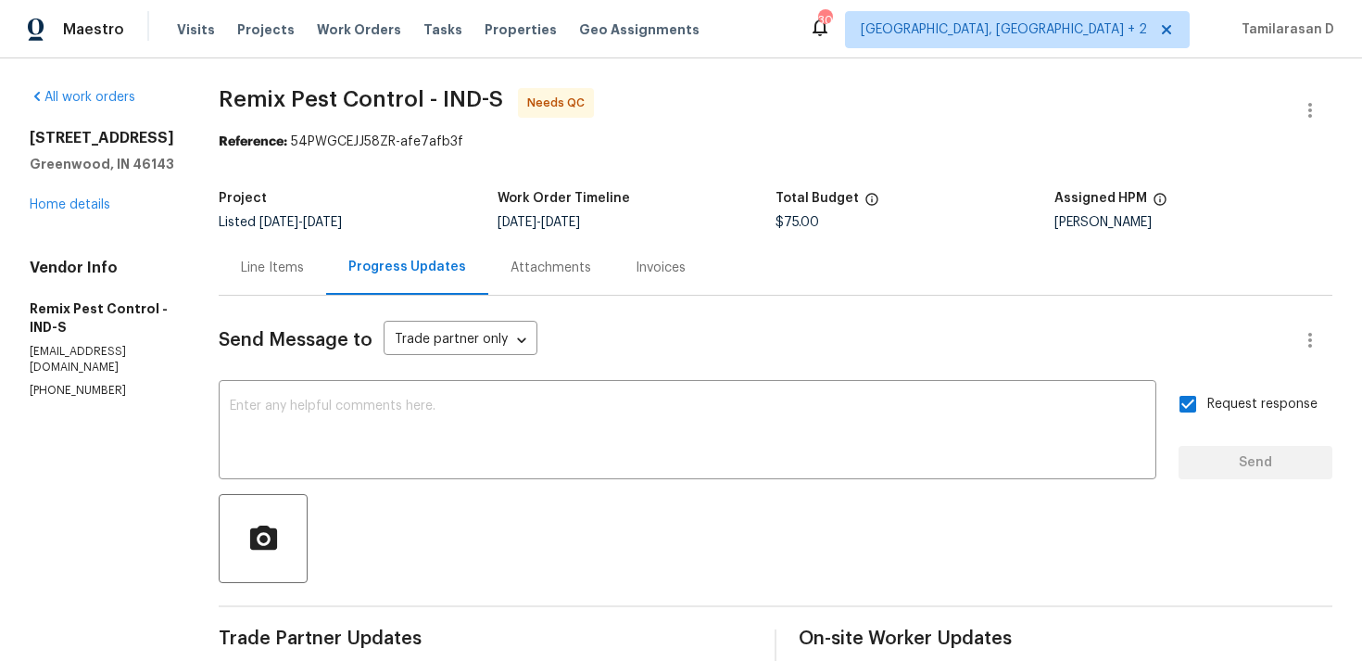
click at [379, 177] on section "Remix Pest Control - IND-S Needs QC Reference: 54PWGCEJJ58ZR-afe7afb3f Project …" at bounding box center [776, 628] width 1114 height 1081
click at [290, 269] on div "Line Items" at bounding box center [272, 268] width 63 height 19
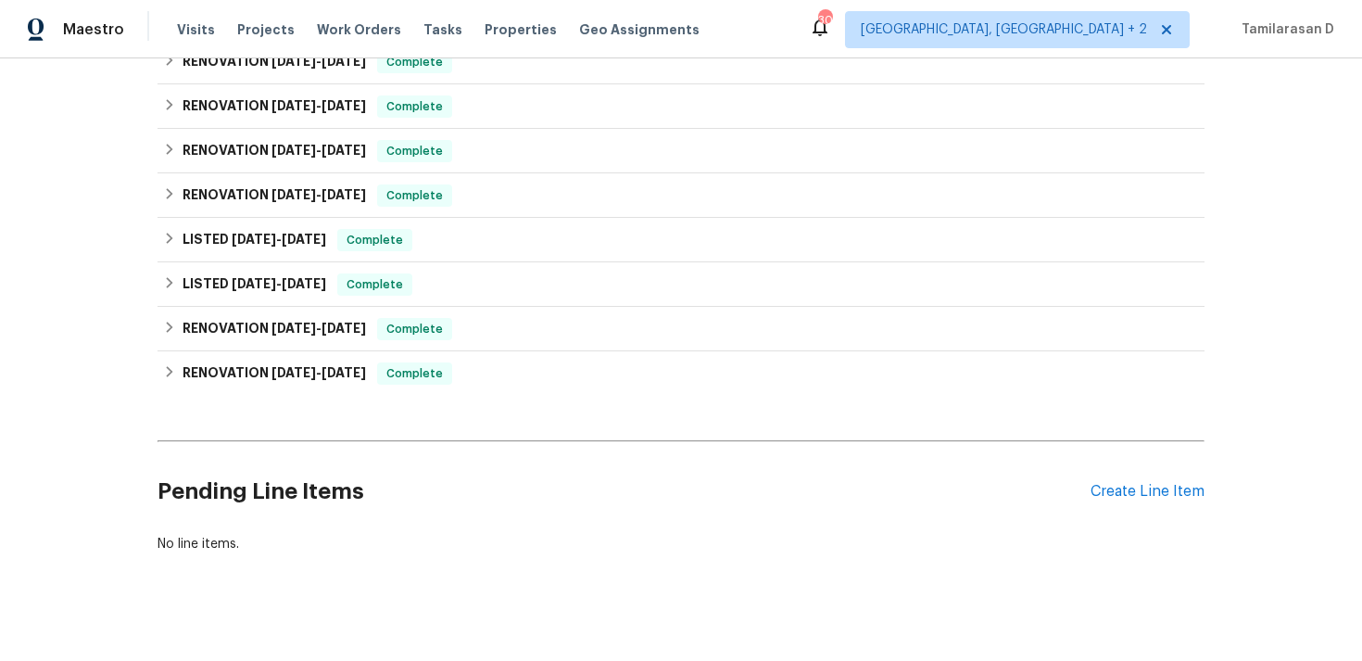
scroll to position [223, 0]
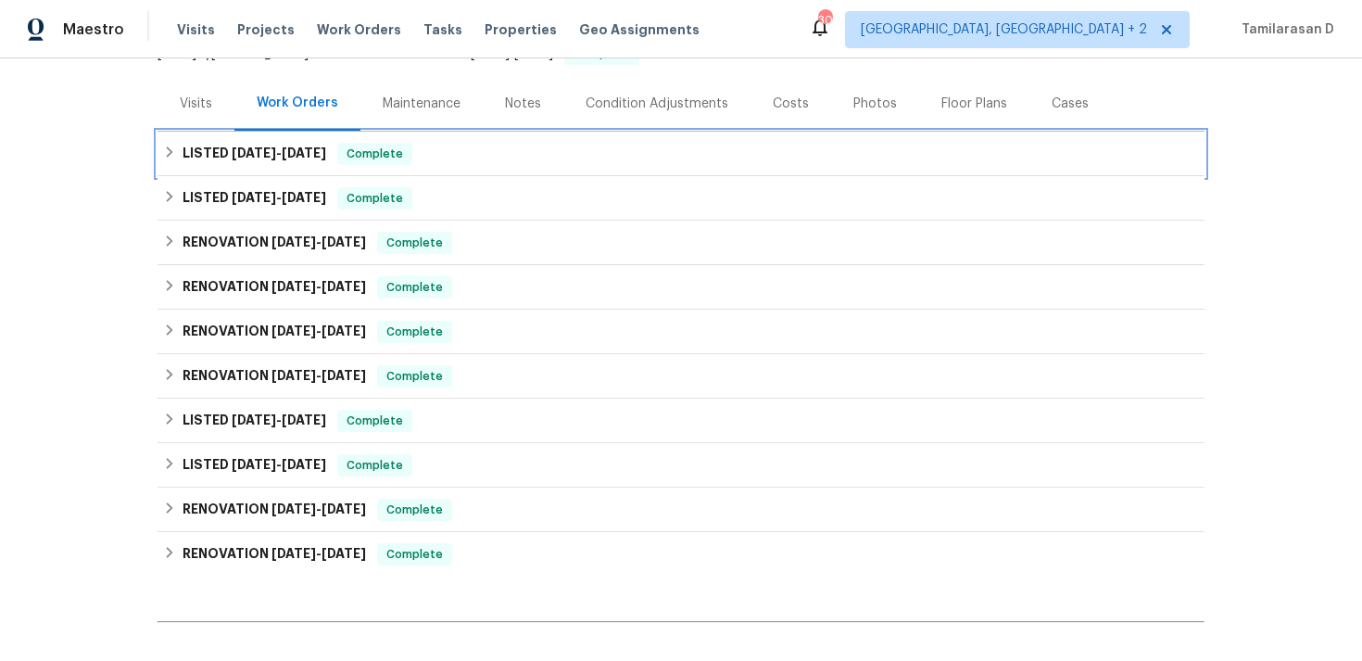
click at [185, 143] on h6 "LISTED [DATE] - [DATE]" at bounding box center [255, 154] width 144 height 22
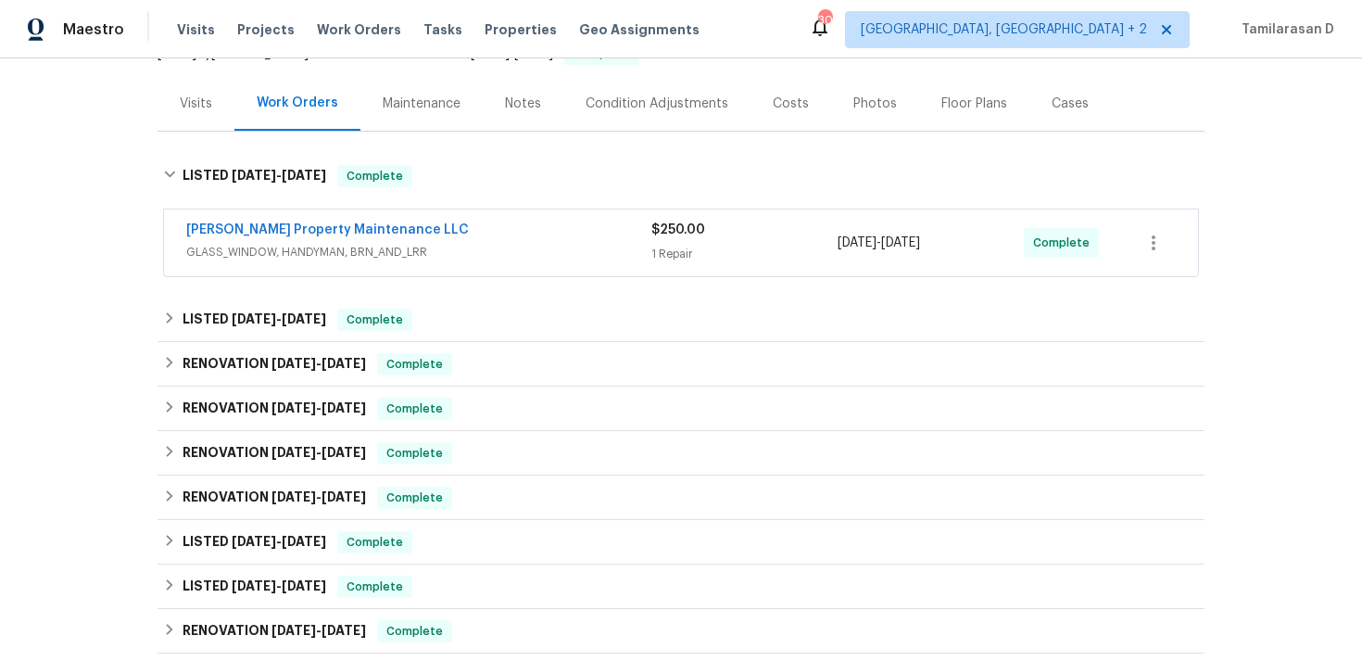
click at [455, 221] on div "[PERSON_NAME] Property Maintenance LLC" at bounding box center [418, 232] width 465 height 22
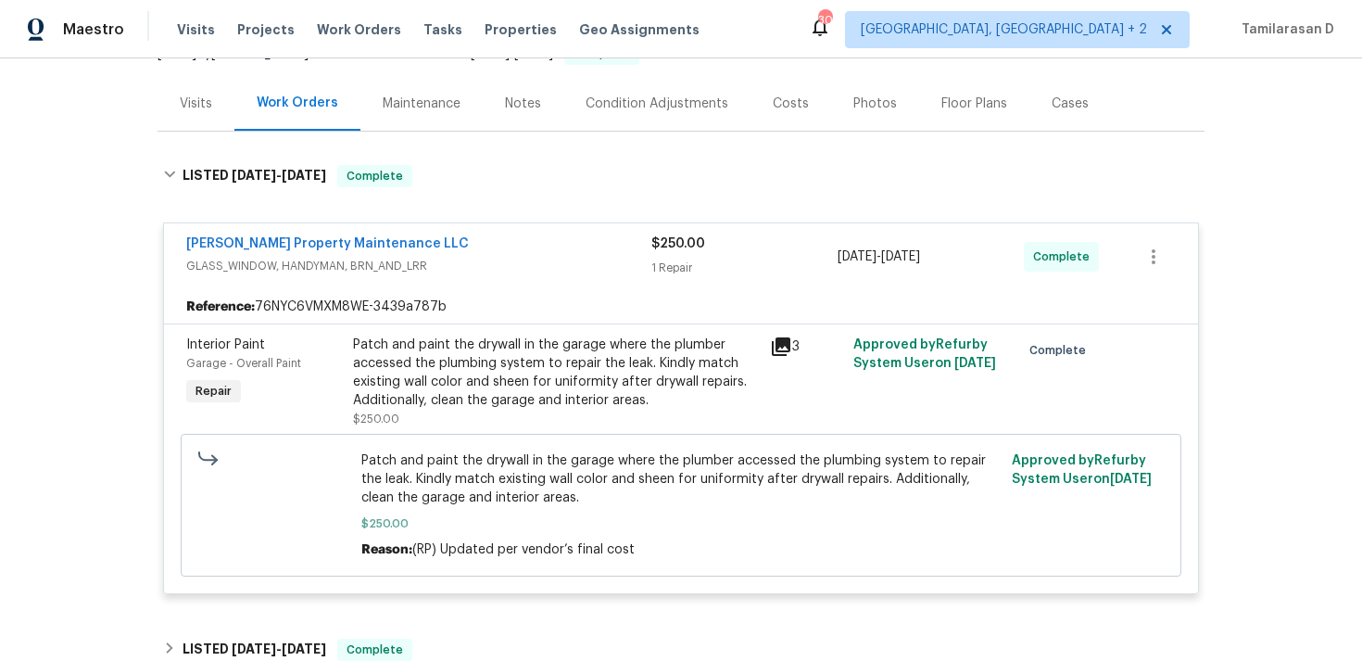
click at [448, 257] on span "GLASS_WINDOW, HANDYMAN, BRN_AND_LRR" at bounding box center [418, 266] width 465 height 19
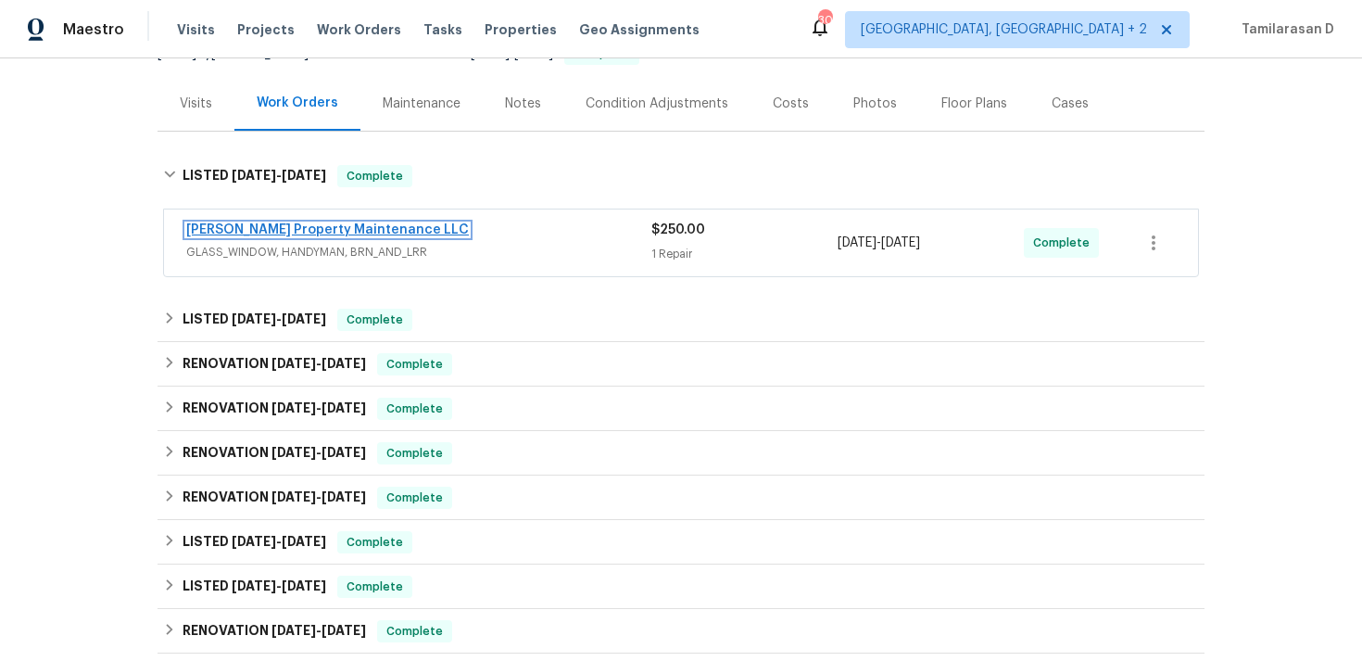
click at [331, 223] on link "[PERSON_NAME] Property Maintenance LLC" at bounding box center [327, 229] width 283 height 13
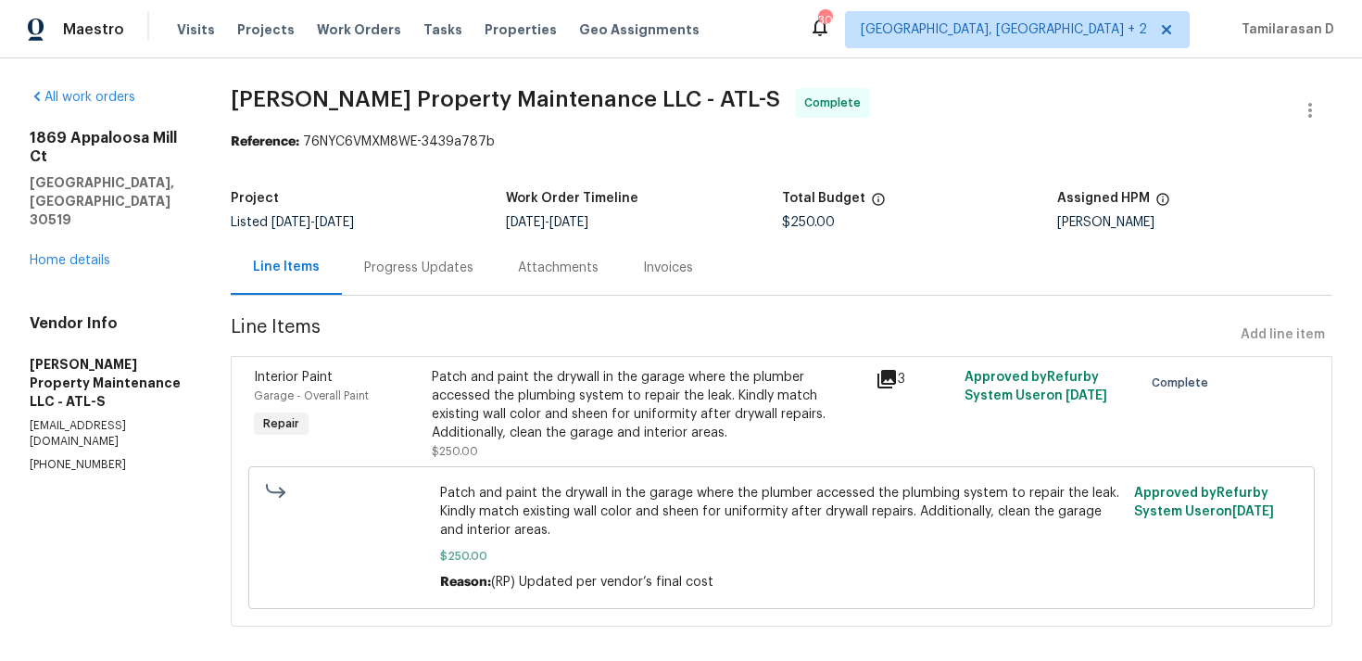
click at [437, 257] on div "Progress Updates" at bounding box center [419, 267] width 154 height 55
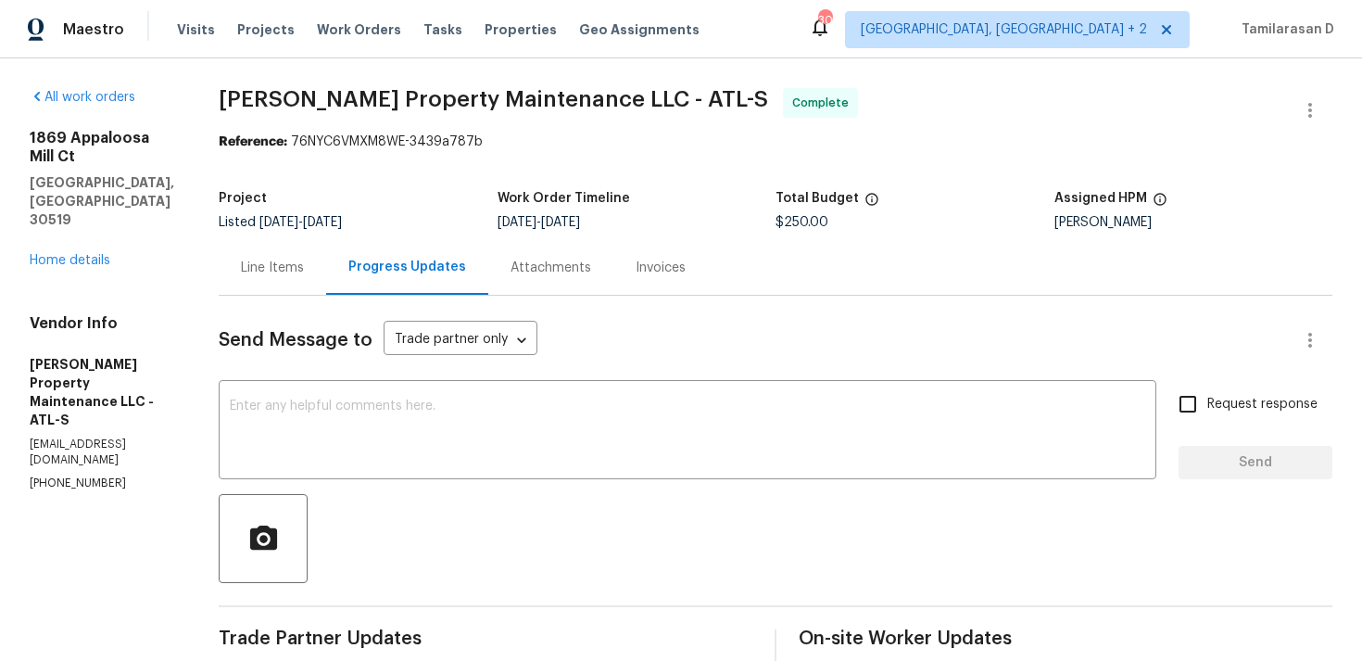
click at [83, 216] on div "1869 Appaloosa Mill Ct Buford, GA 30519 Home details" at bounding box center [102, 199] width 145 height 141
click at [62, 254] on link "Home details" at bounding box center [70, 260] width 81 height 13
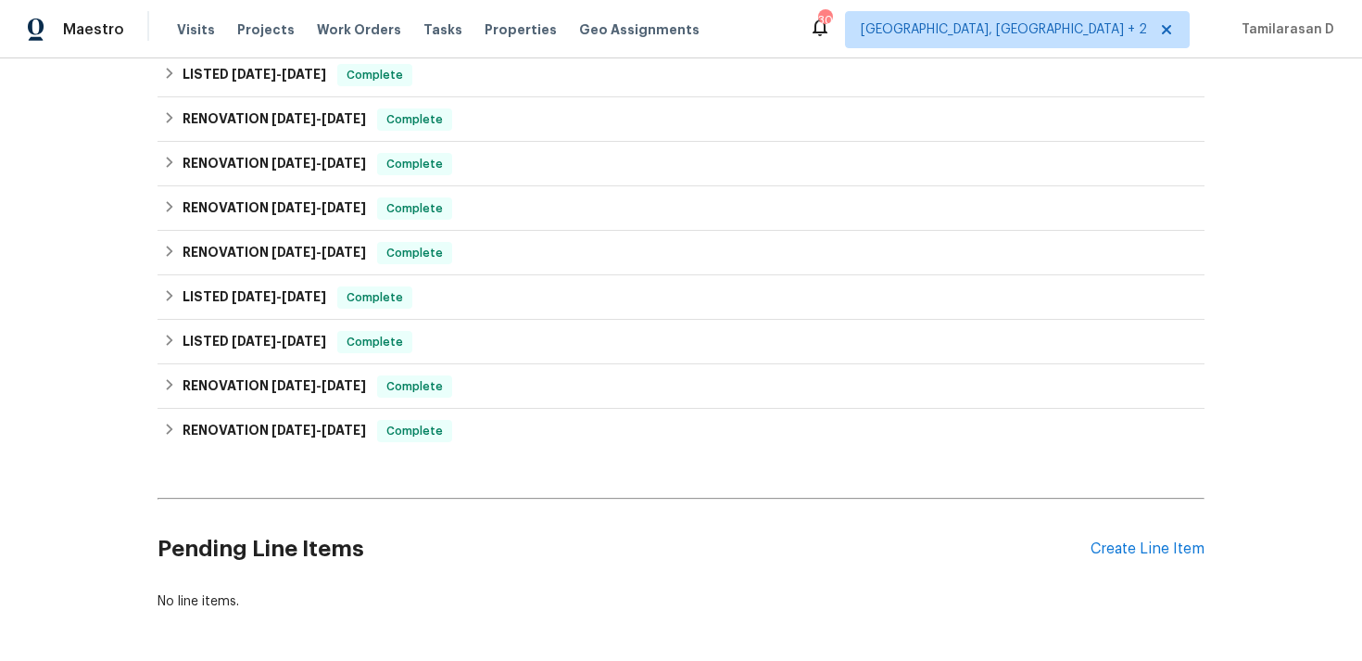
scroll to position [404, 0]
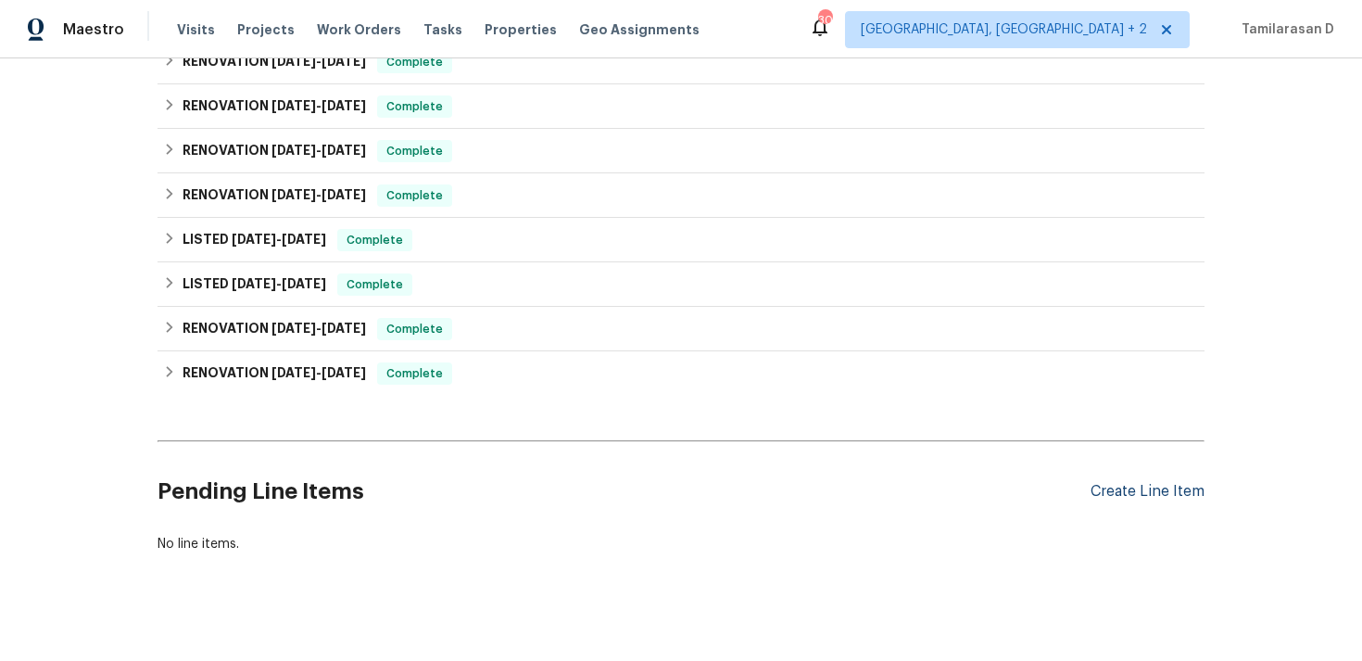
click at [1172, 483] on div "Create Line Item" at bounding box center [1148, 492] width 114 height 18
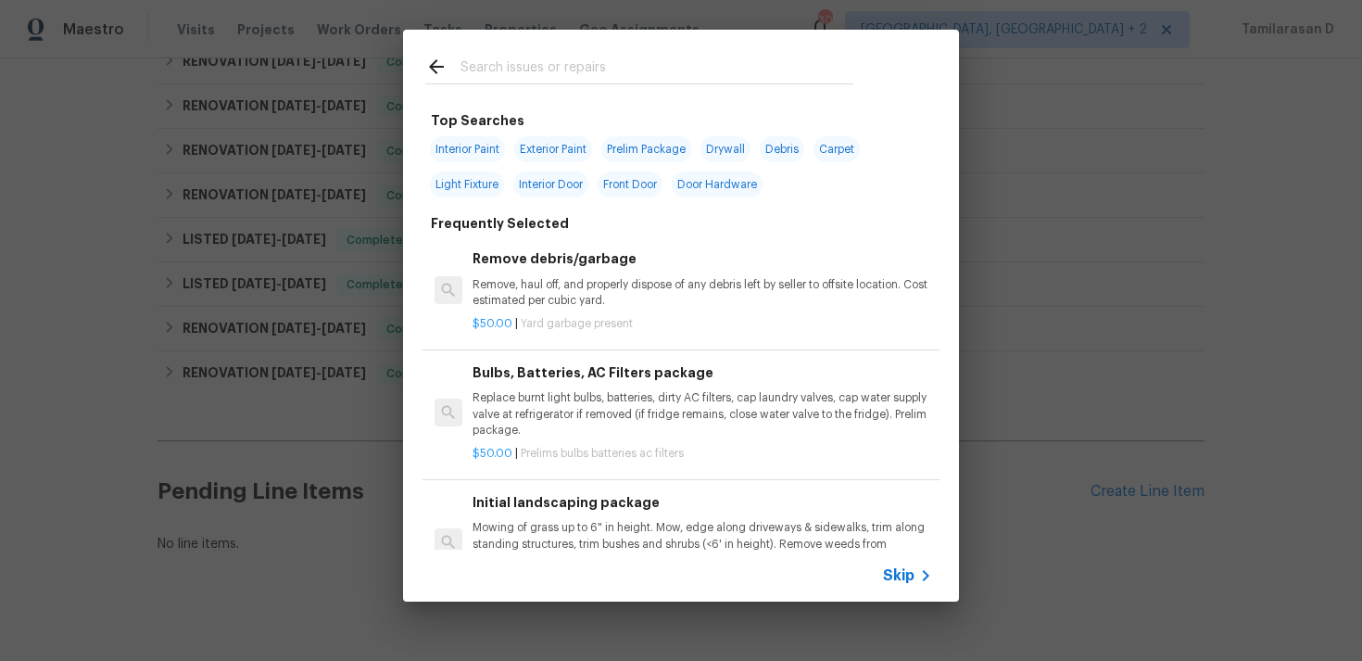
click at [925, 568] on icon at bounding box center [926, 575] width 22 height 22
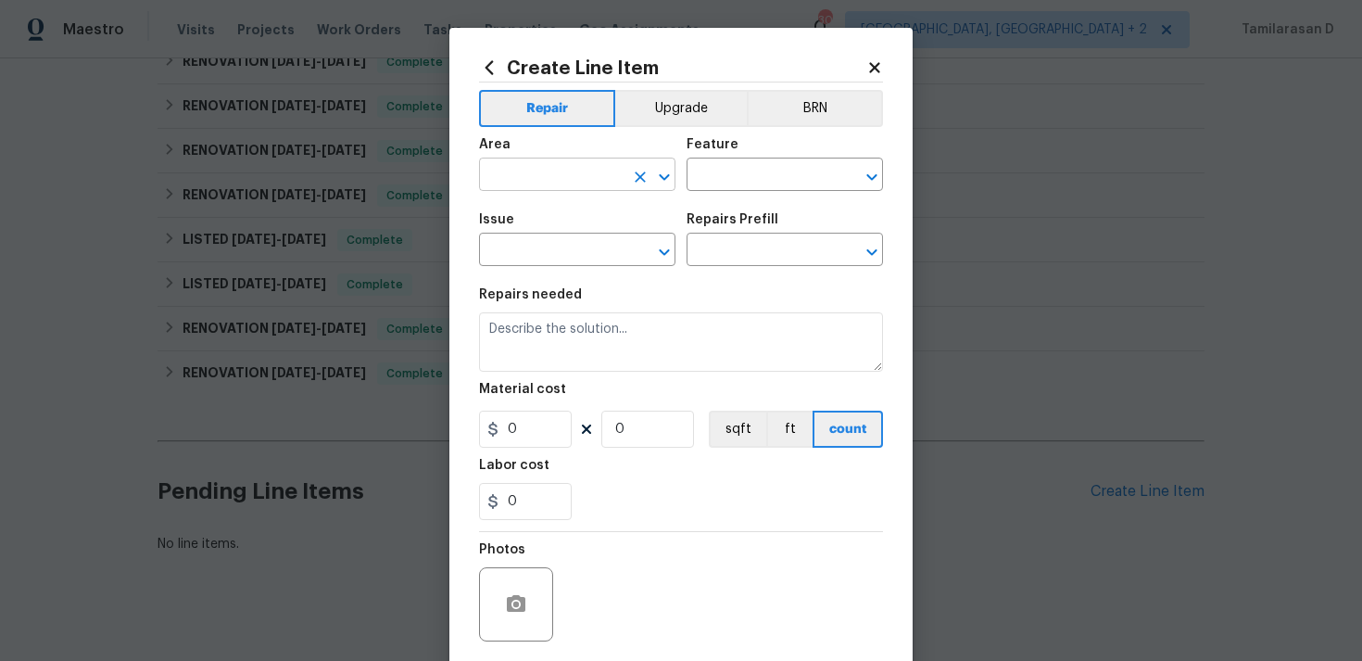
click at [514, 184] on input "text" at bounding box center [551, 176] width 145 height 29
click at [565, 262] on li "Interior Overall" at bounding box center [577, 249] width 196 height 31
type input "Interior Overall"
click at [706, 178] on input "text" at bounding box center [759, 176] width 145 height 29
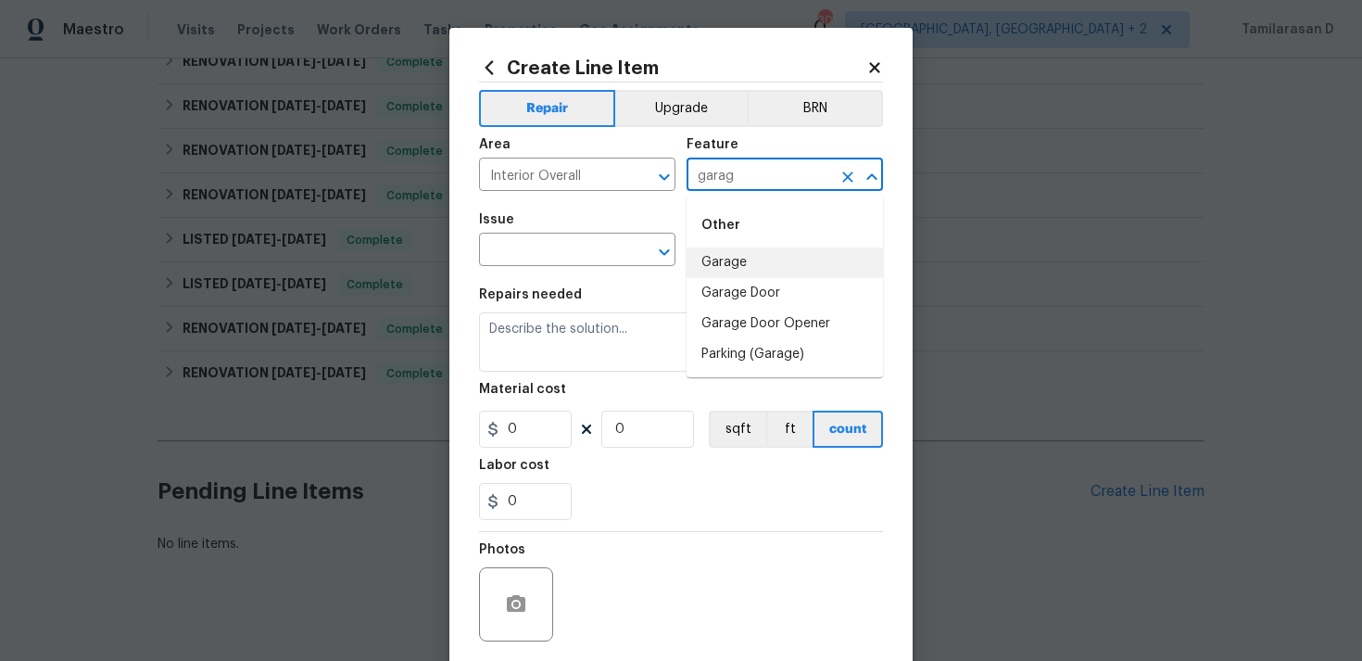
click at [710, 261] on li "Garage" at bounding box center [785, 262] width 196 height 31
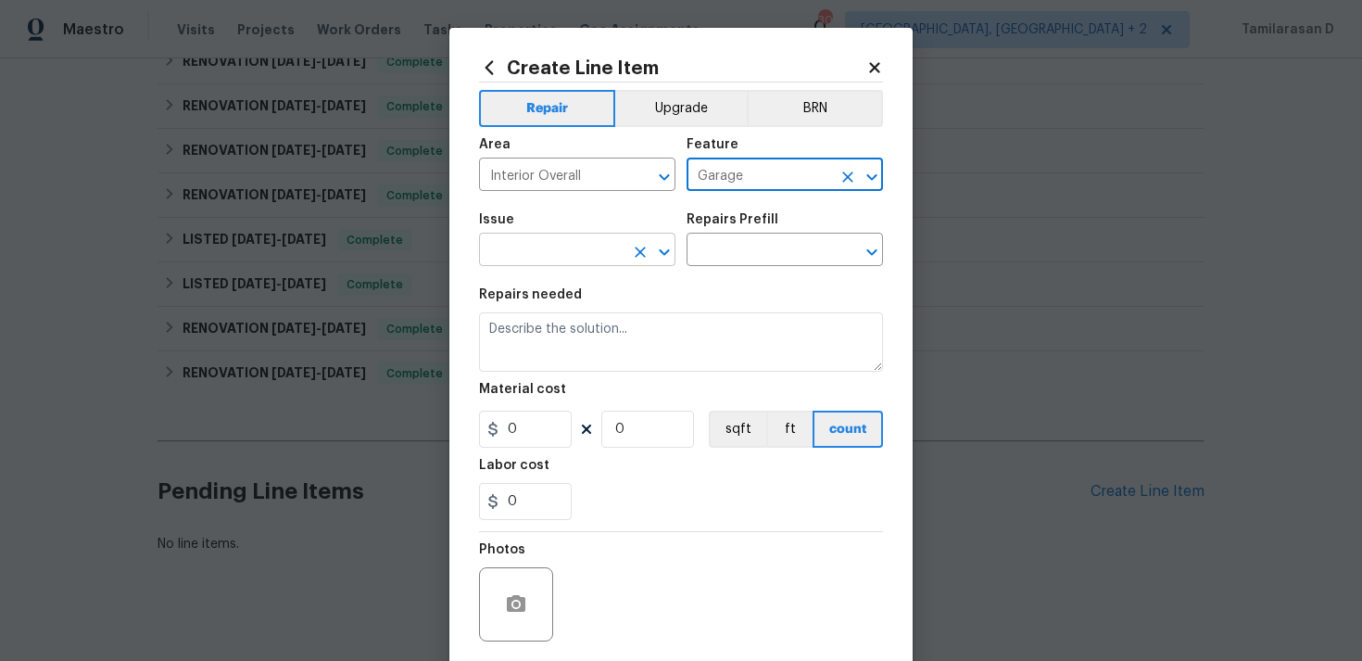
type input "Garage"
click at [541, 261] on input "text" at bounding box center [551, 251] width 145 height 29
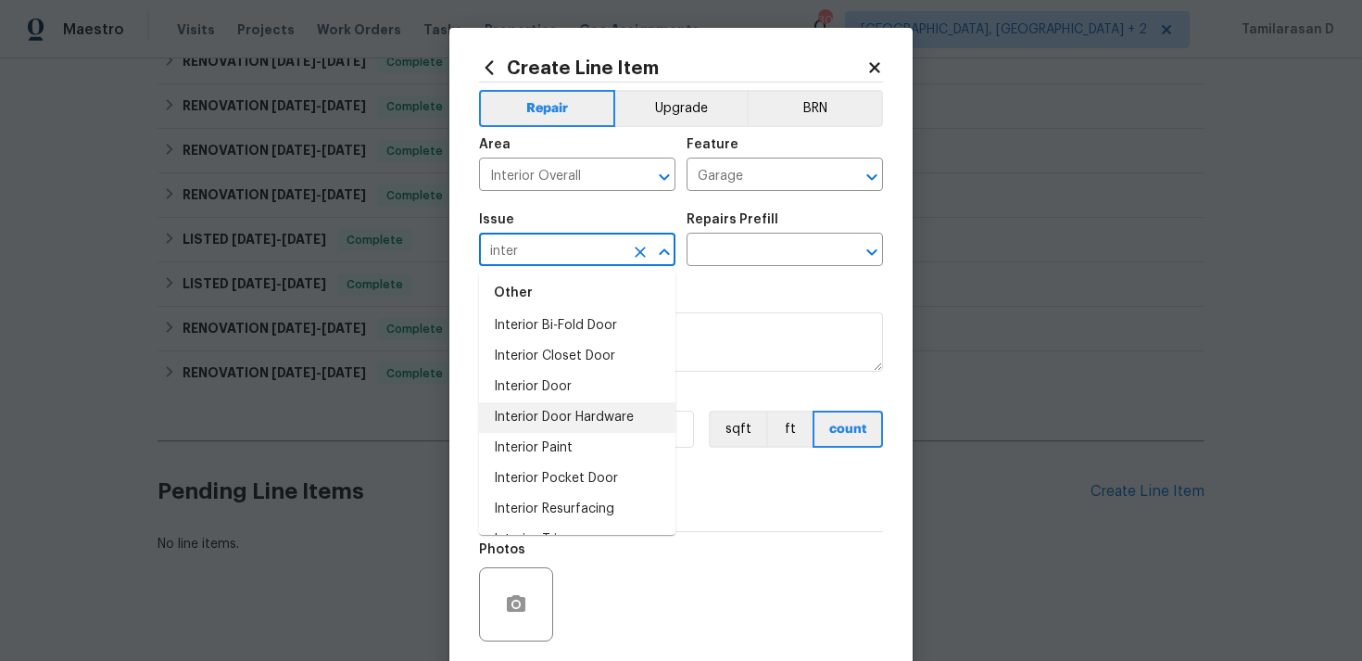
scroll to position [70, 0]
click at [551, 426] on li "Interior Paint" at bounding box center [577, 420] width 196 height 31
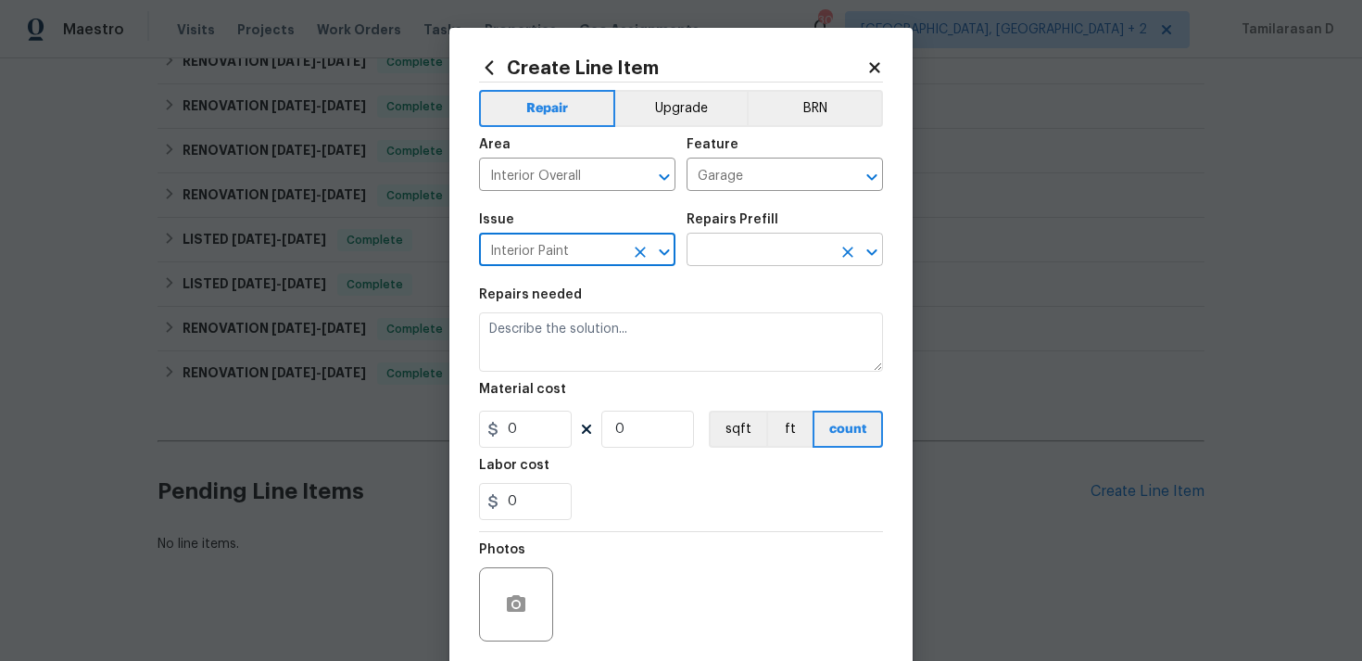
type input "Interior Paint"
click at [753, 247] on input "text" at bounding box center [759, 251] width 145 height 29
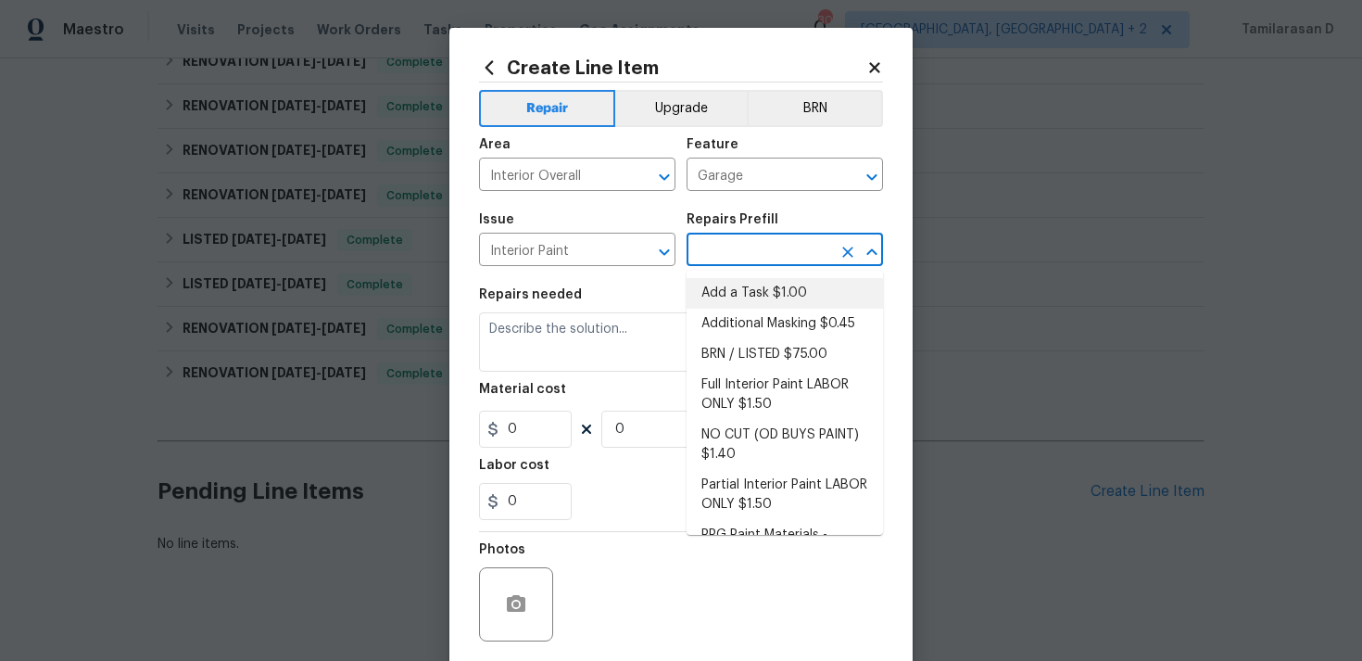
click at [714, 283] on li "Add a Task $1.00" at bounding box center [785, 293] width 196 height 31
type input "Overall Paint"
type input "Add a Task $1.00"
type textarea "HPM to detail"
type input "1"
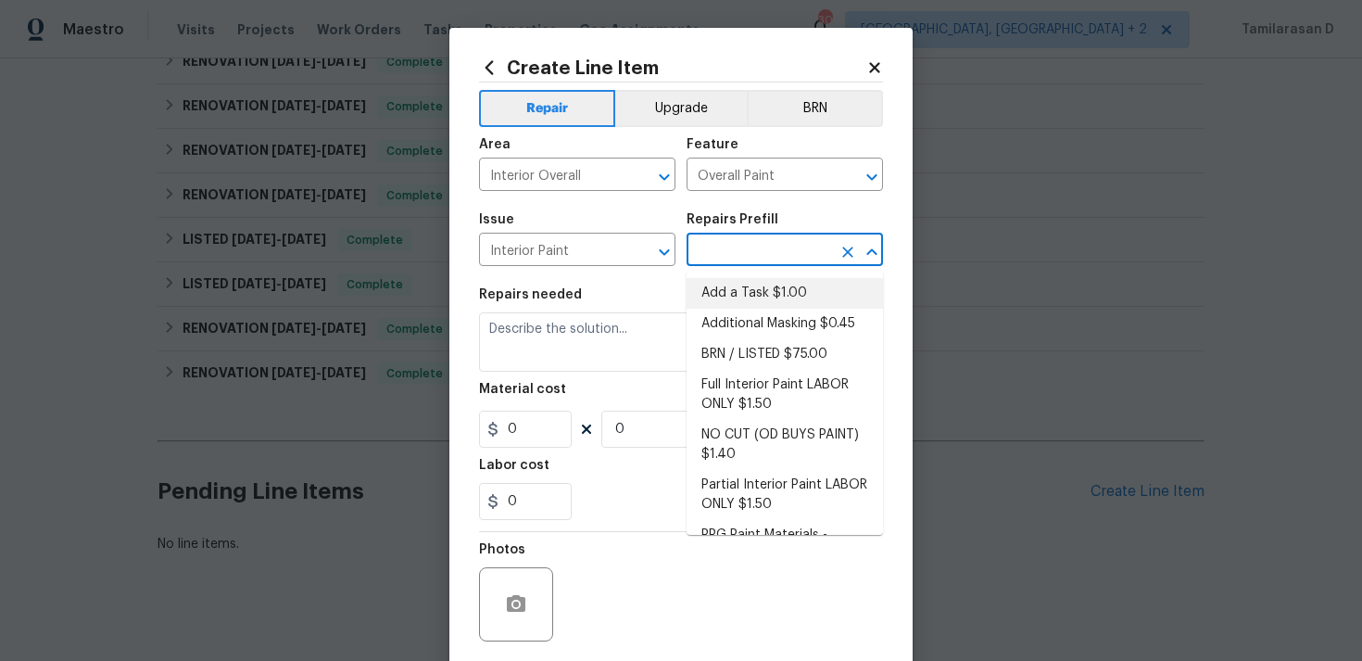
type input "1"
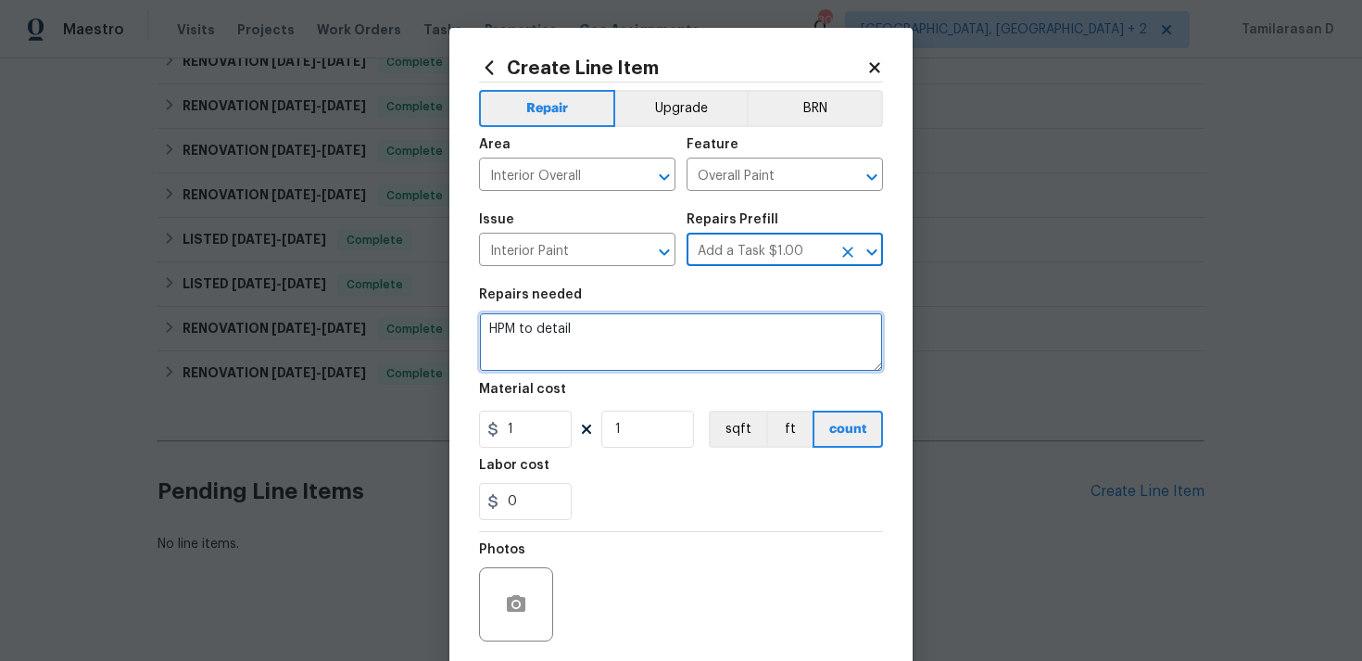
click at [551, 344] on textarea "HPM to detail" at bounding box center [681, 341] width 404 height 59
paste textarea "Basement garage - clean and mop the garage floor in order to remove the water s…"
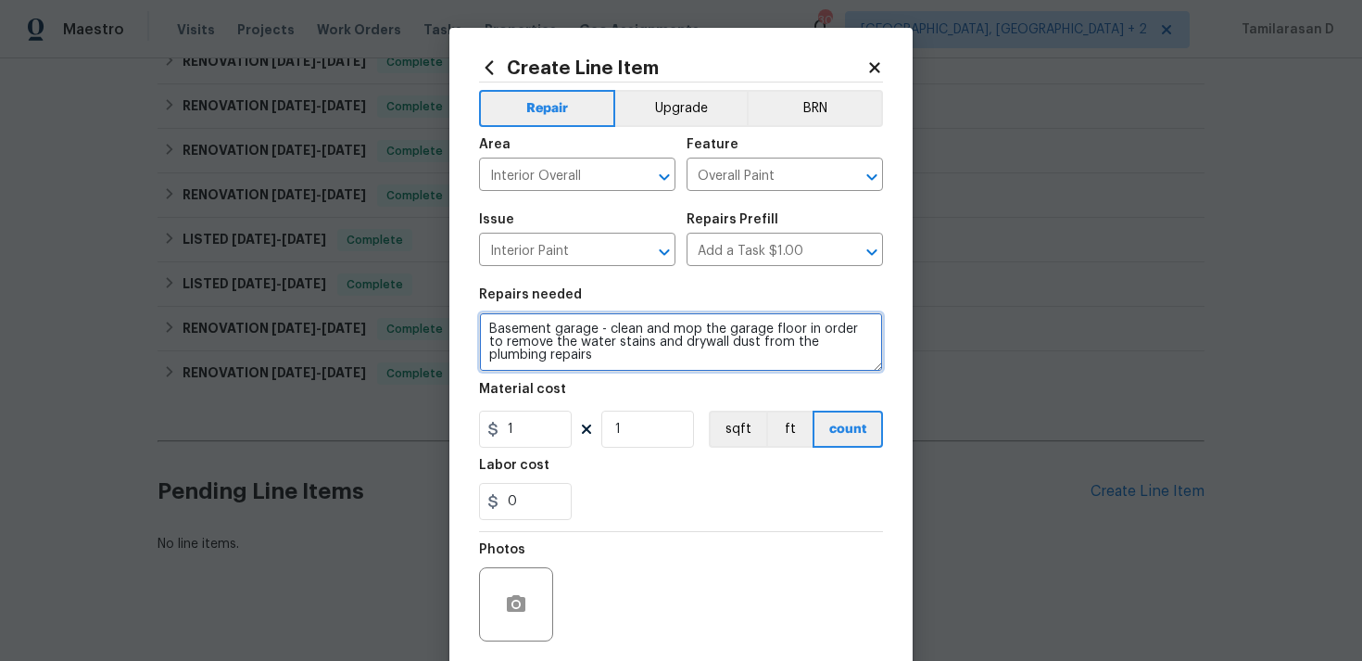
scroll to position [23, 0]
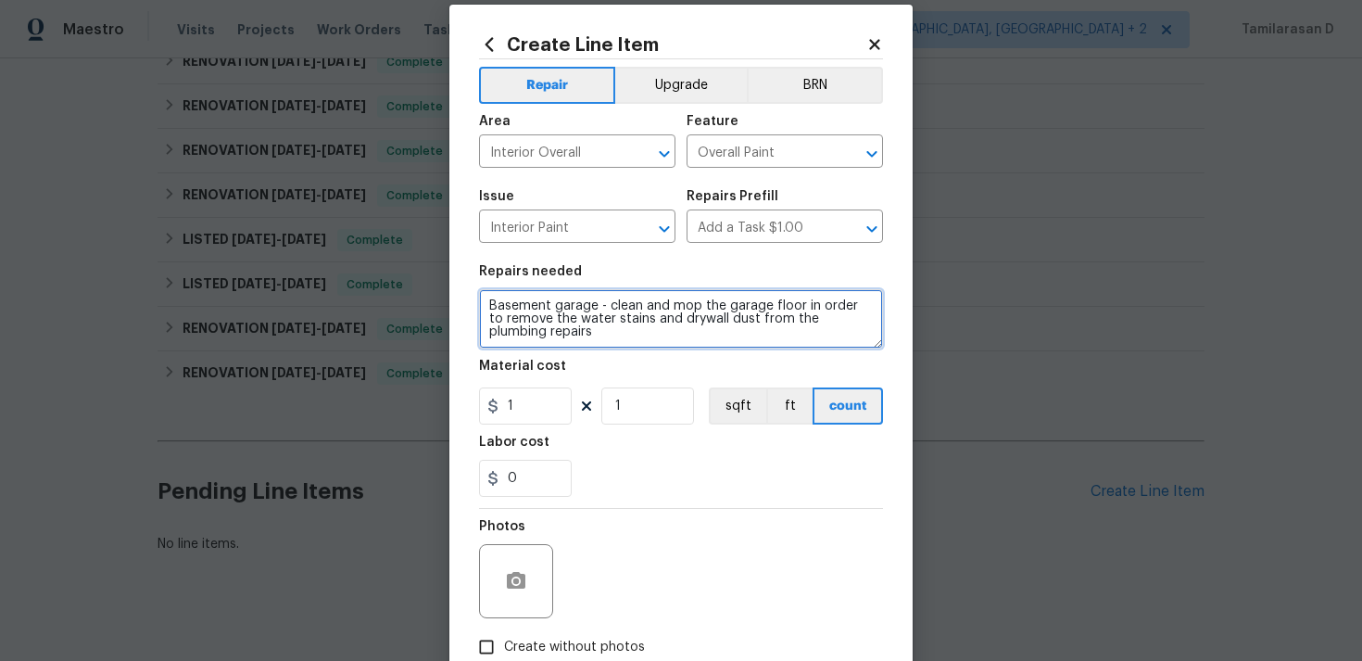
click at [493, 306] on textarea "Basement garage - clean and mop the garage floor in order to remove the water s…" at bounding box center [681, 318] width 404 height 59
click at [625, 323] on textarea "Rework: Basement garage - clean and mop the garage floor in order to remove the…" at bounding box center [681, 318] width 404 height 59
click at [616, 316] on textarea "Rework: Basement garage - clean and mop the garage floor in order to remove the…" at bounding box center [681, 318] width 404 height 59
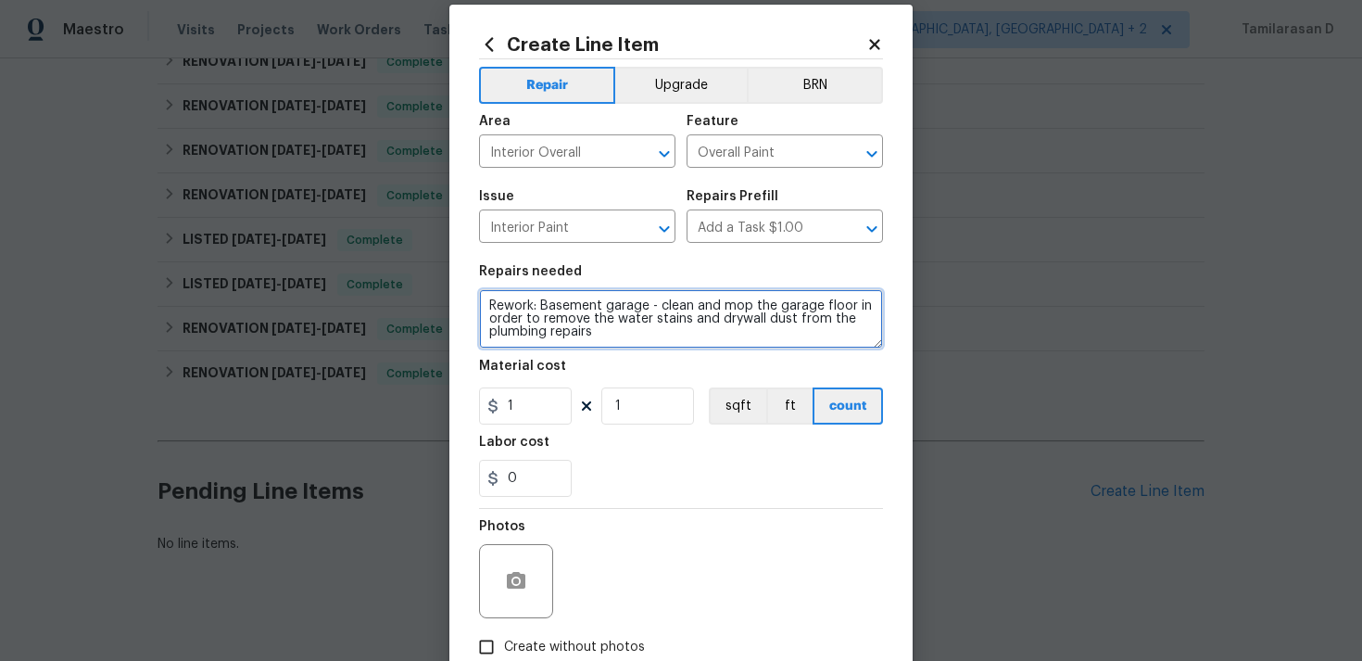
click at [531, 328] on textarea "Rework: Basement garage - clean and mop the garage floor in order to remove the…" at bounding box center [681, 318] width 404 height 59
drag, startPoint x: 539, startPoint y: 305, endPoint x: 732, endPoint y: 346, distance: 197.0
click at [732, 346] on textarea "Rework: Basement garage - clean and mop the garage floor in order to remove the…" at bounding box center [681, 318] width 404 height 59
paste textarea "Clean and mop basement garage floor to remove water stains and drywall dust fro…"
type textarea "Rework: Clean and mop basement garage floor to remove water stains and drywall …"
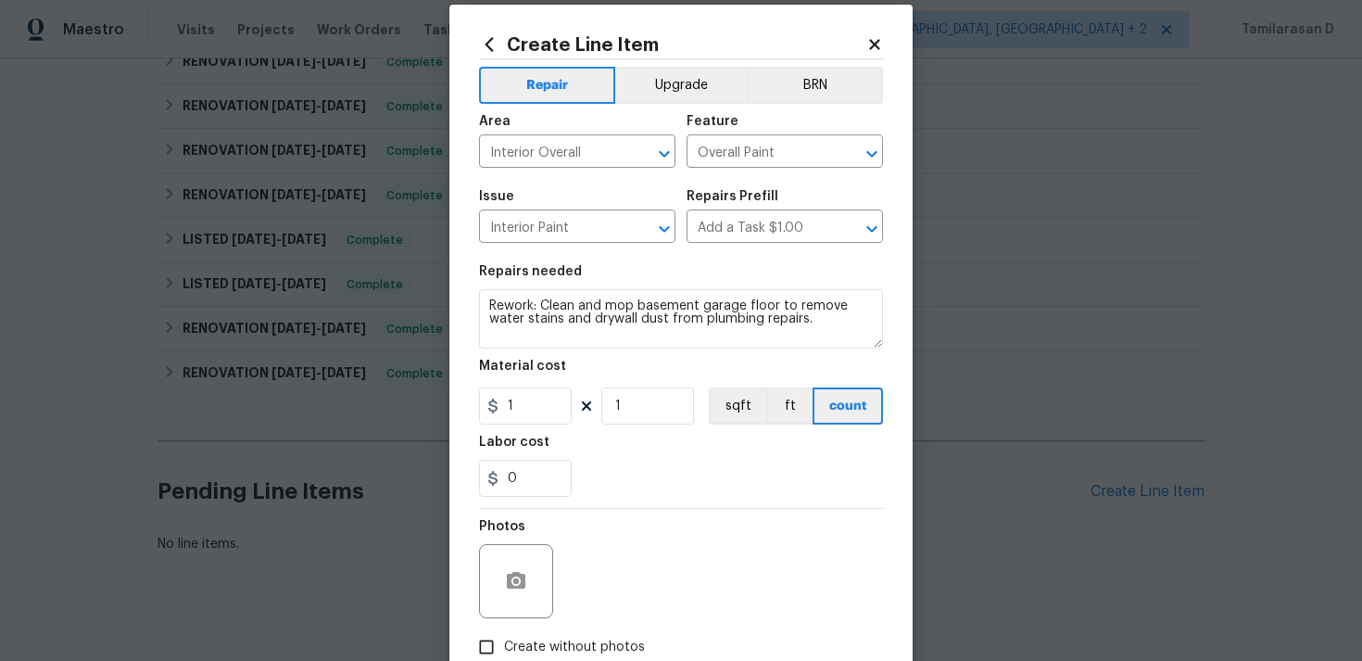
click at [608, 526] on div "Photos" at bounding box center [681, 569] width 404 height 120
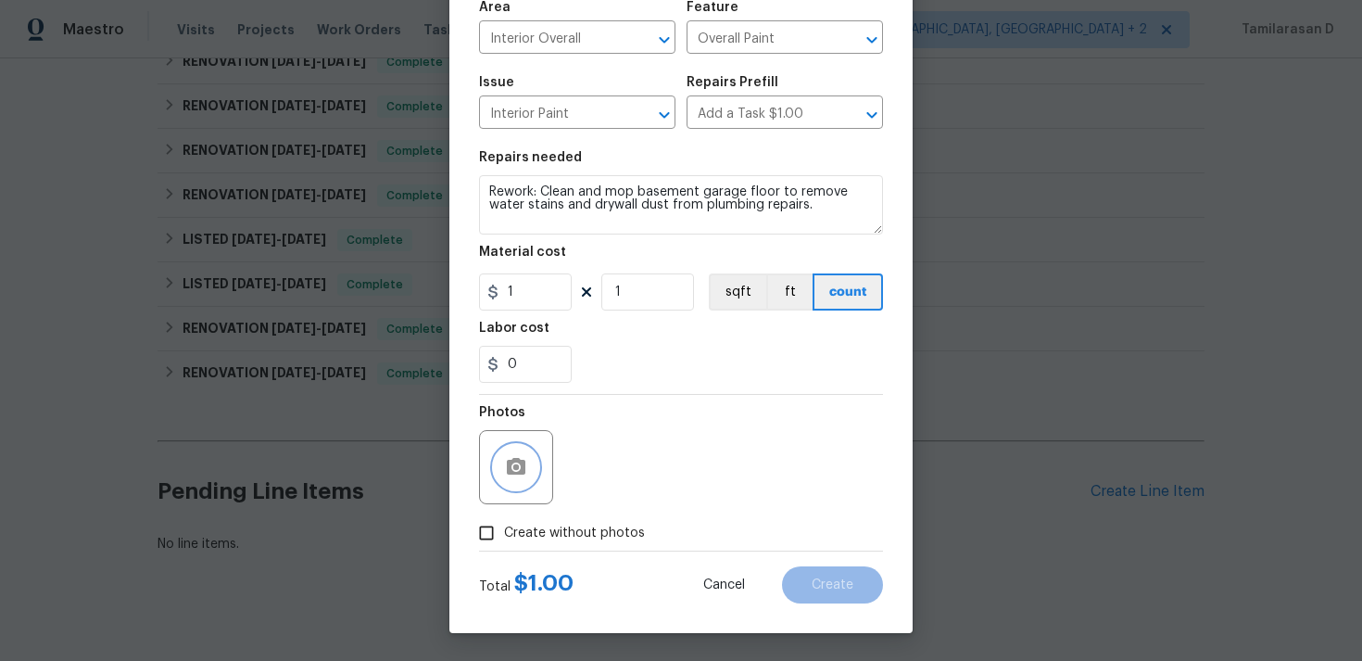
click at [528, 466] on button "button" at bounding box center [516, 467] width 44 height 44
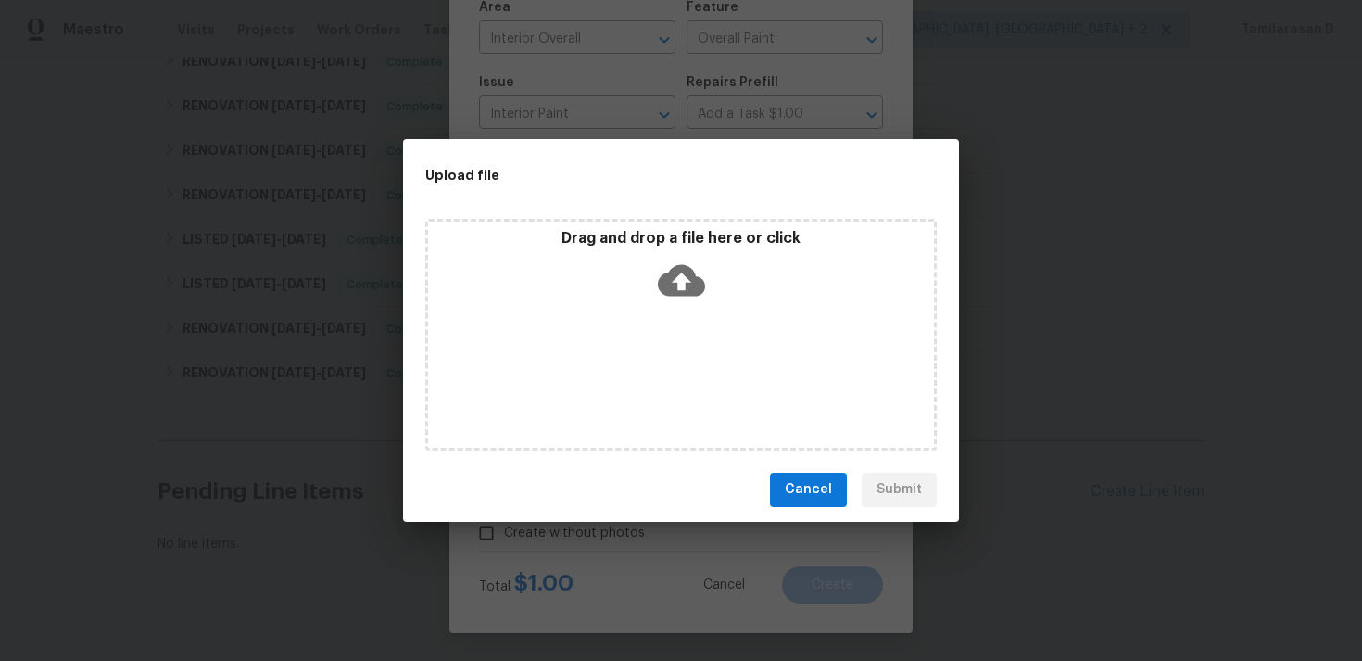
click at [681, 285] on icon at bounding box center [681, 280] width 47 height 47
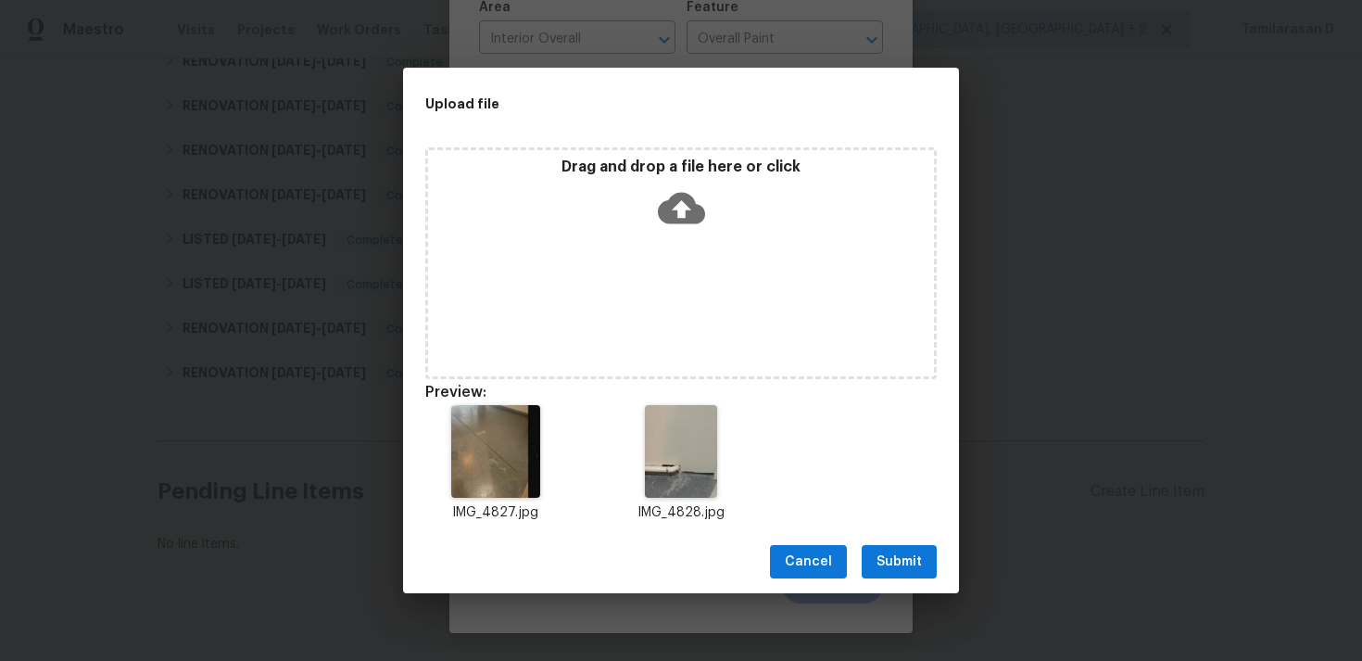
click at [898, 551] on span "Submit" at bounding box center [899, 562] width 45 height 23
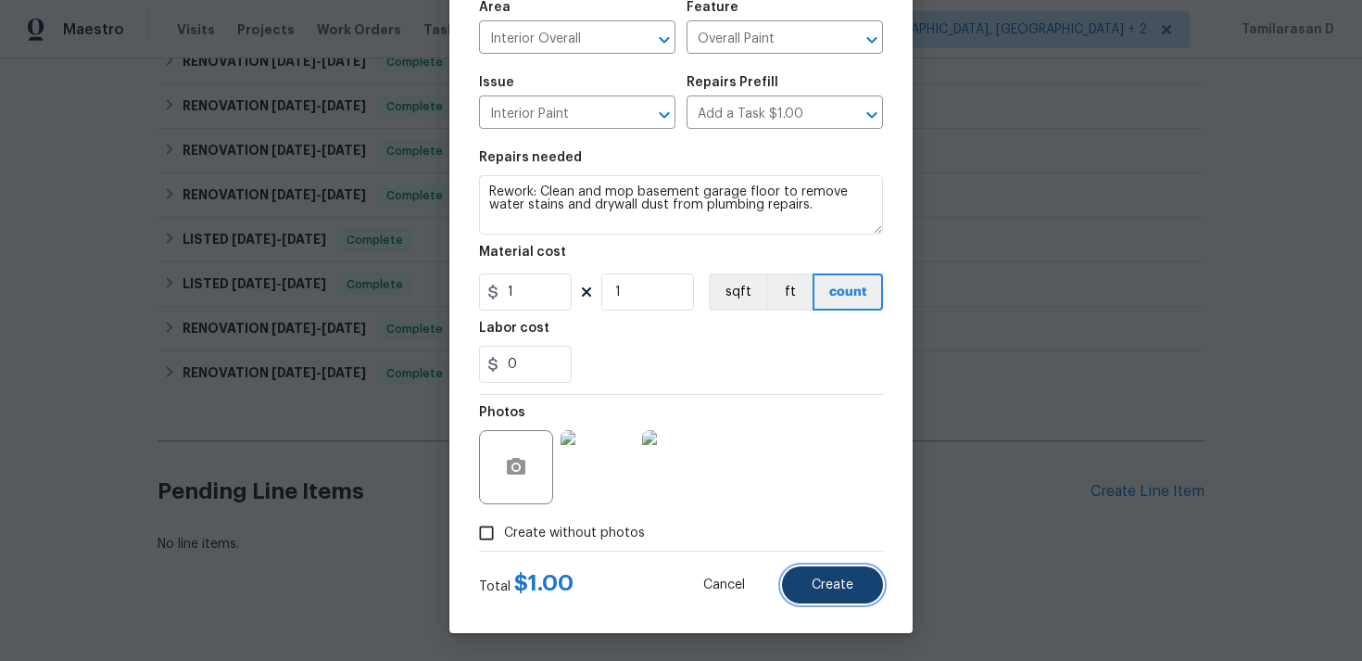
click at [831, 591] on button "Create" at bounding box center [832, 584] width 101 height 37
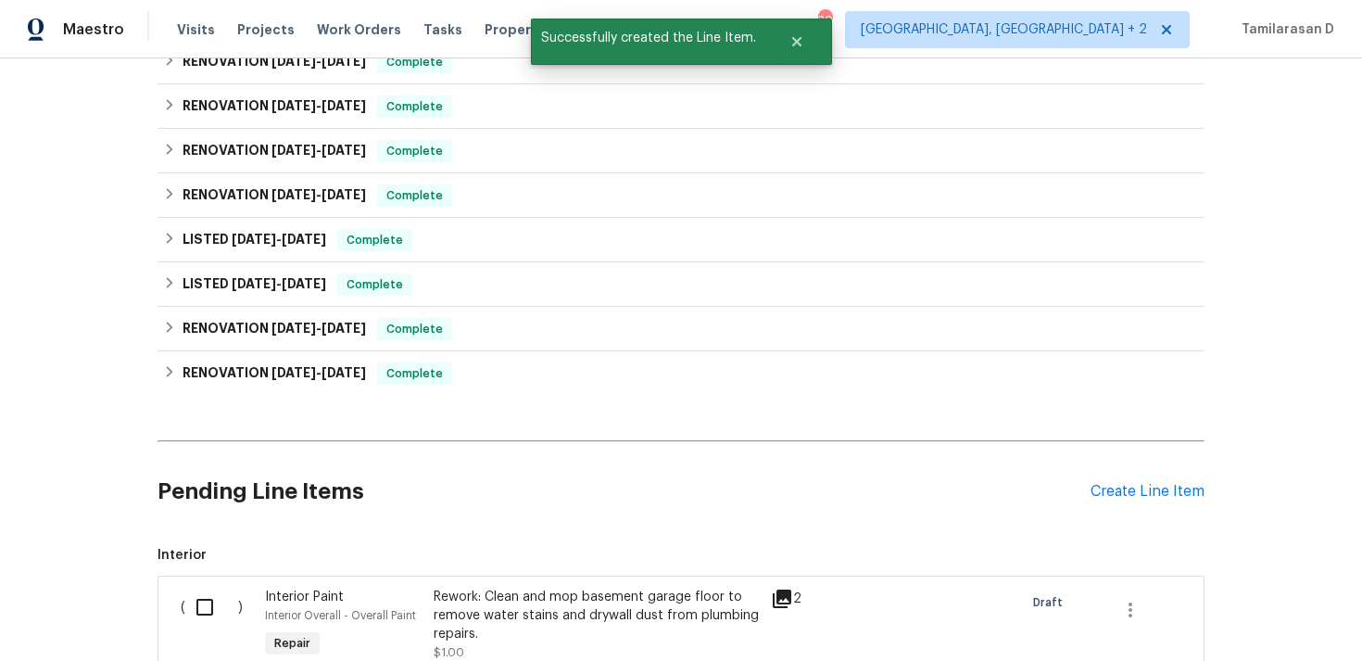
click at [214, 588] on input "checkbox" at bounding box center [211, 607] width 53 height 39
checkbox input "true"
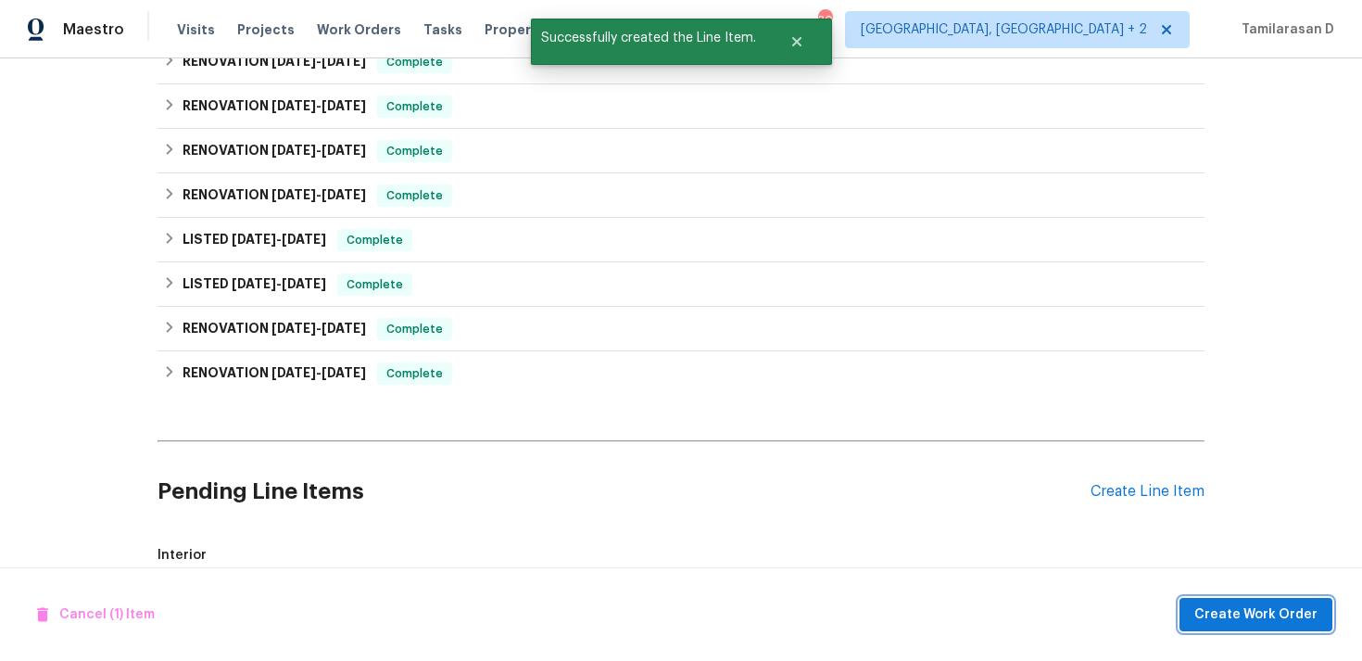
click at [1234, 600] on button "Create Work Order" at bounding box center [1256, 615] width 153 height 34
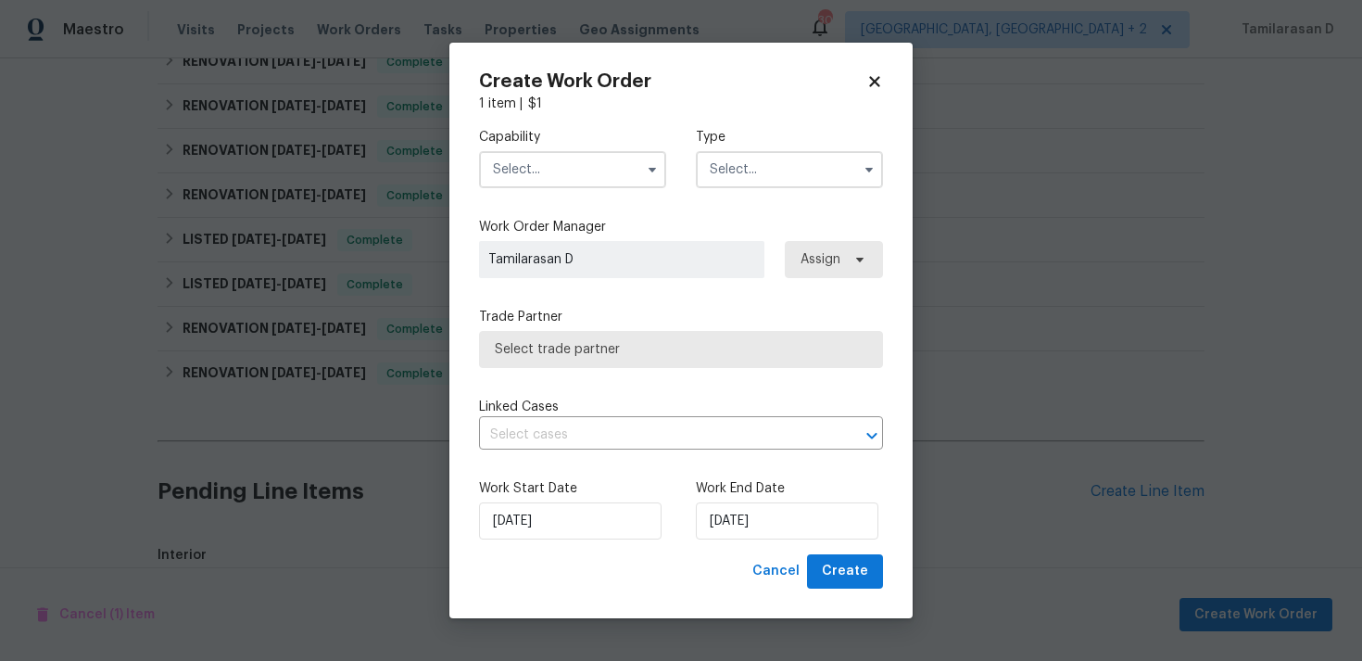
click at [780, 167] on input "text" at bounding box center [789, 169] width 187 height 37
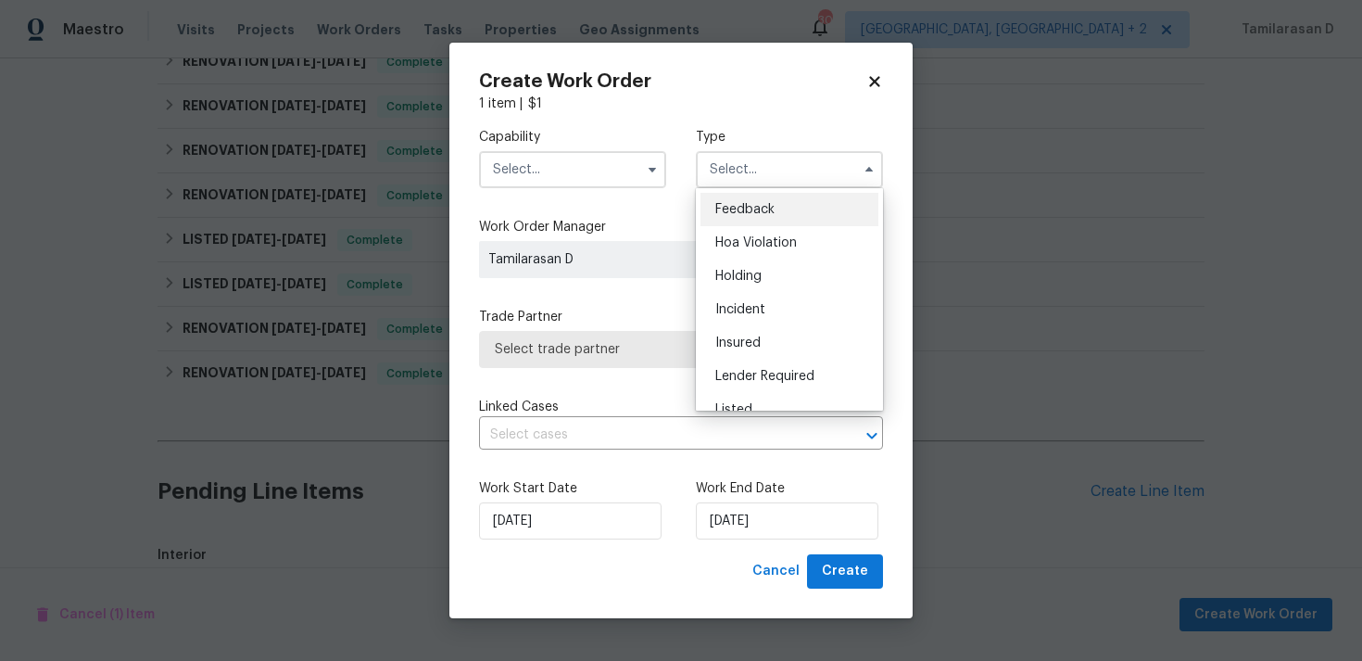
click at [748, 212] on span "Feedback" at bounding box center [745, 209] width 59 height 13
type input "Feedback"
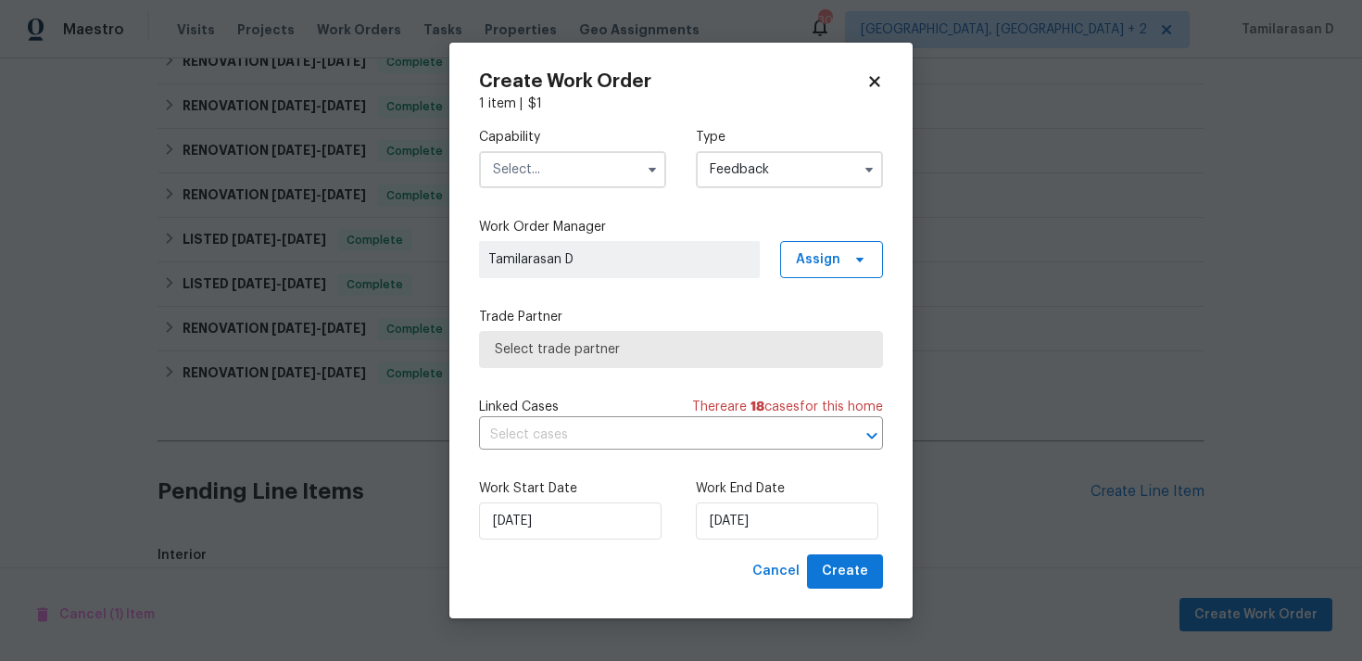
click at [580, 166] on input "text" at bounding box center [572, 169] width 187 height 37
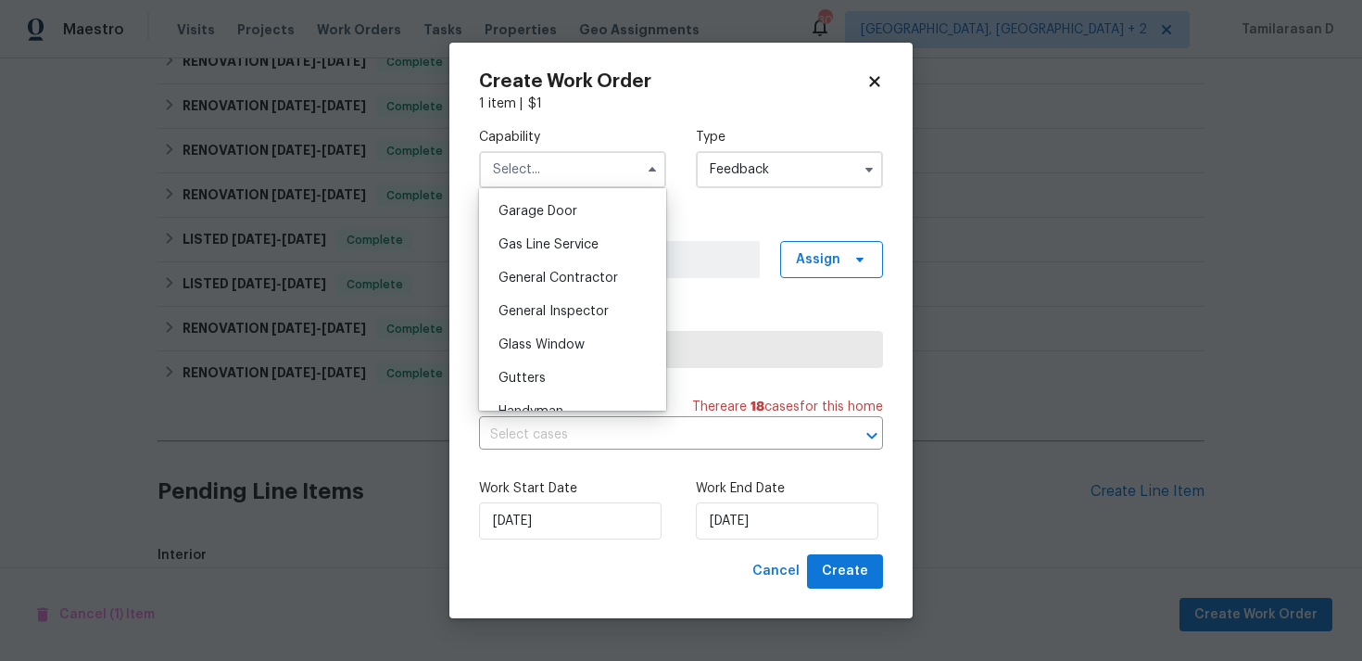
scroll to position [847, 0]
click at [519, 377] on span "Handyman" at bounding box center [531, 381] width 65 height 13
type input "Handyman"
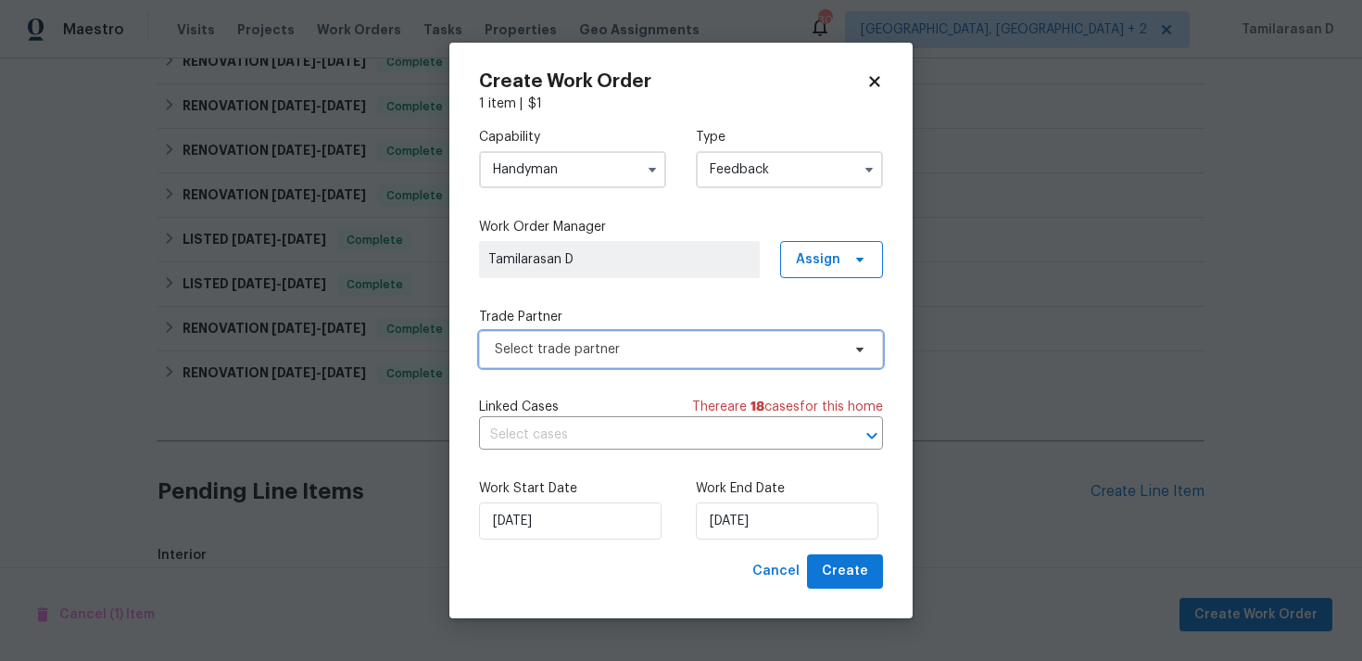
click at [564, 354] on span "Select trade partner" at bounding box center [668, 349] width 346 height 19
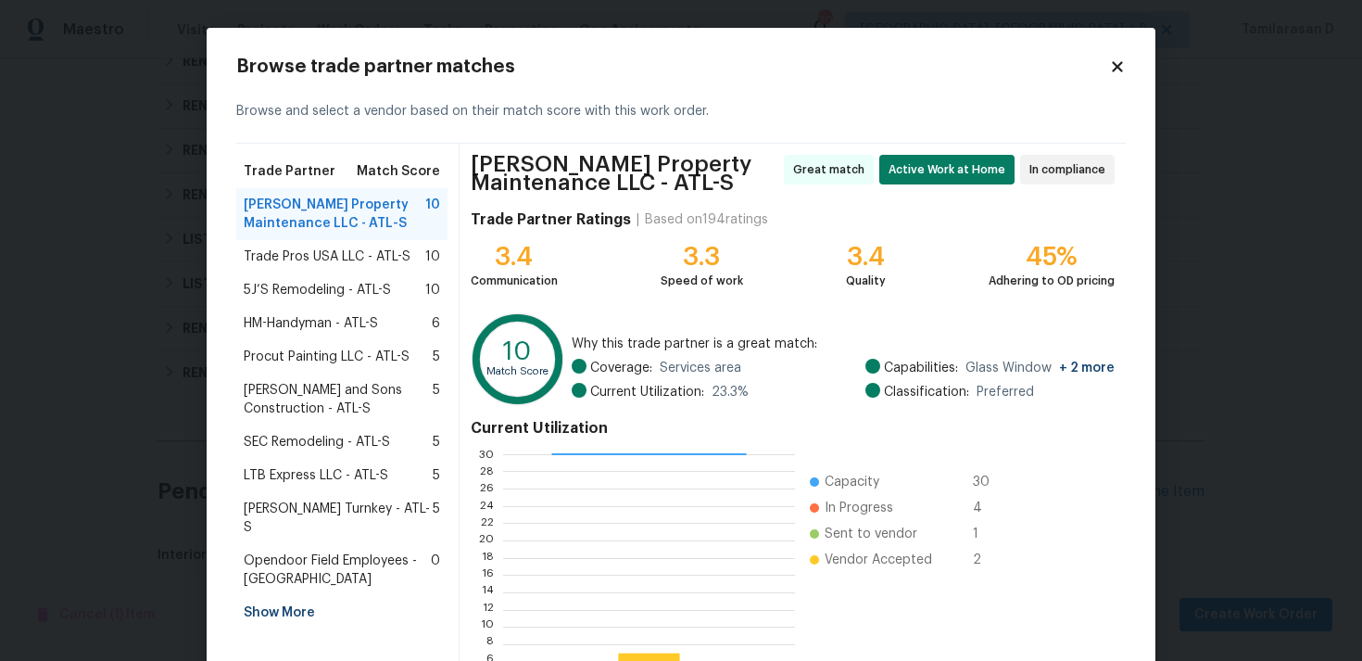
scroll to position [164, 0]
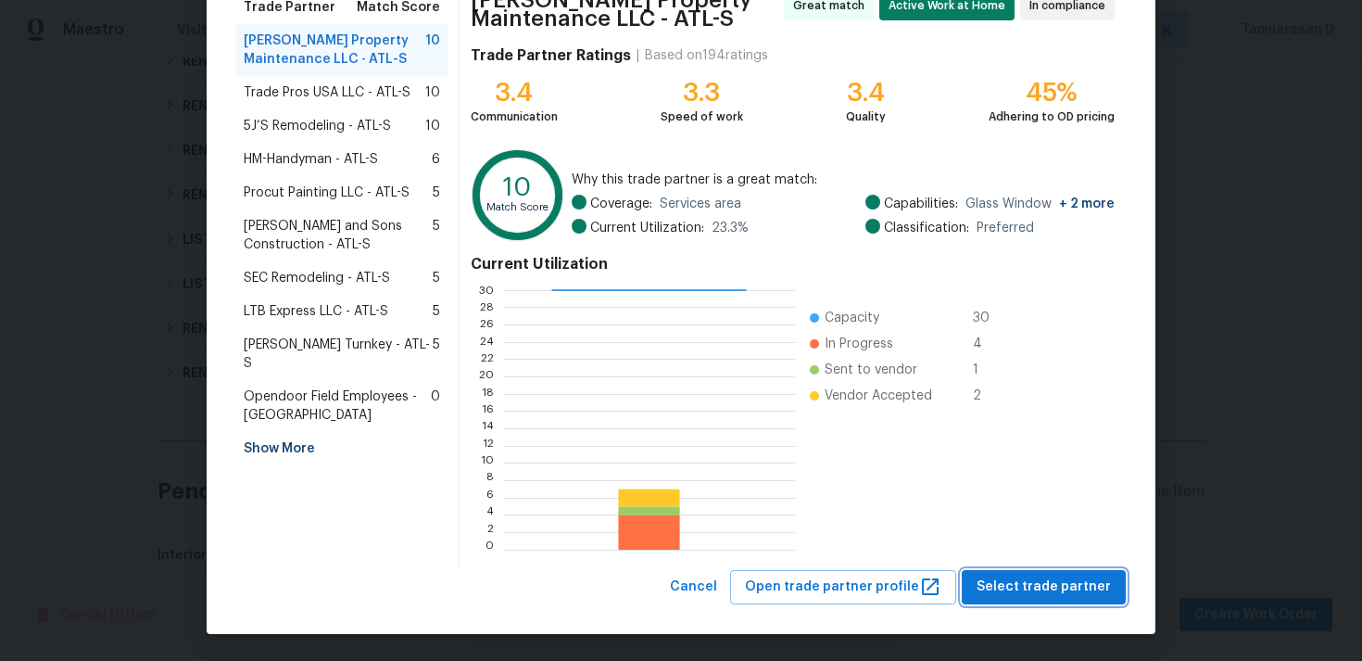
click at [1022, 587] on span "Select trade partner" at bounding box center [1044, 587] width 134 height 23
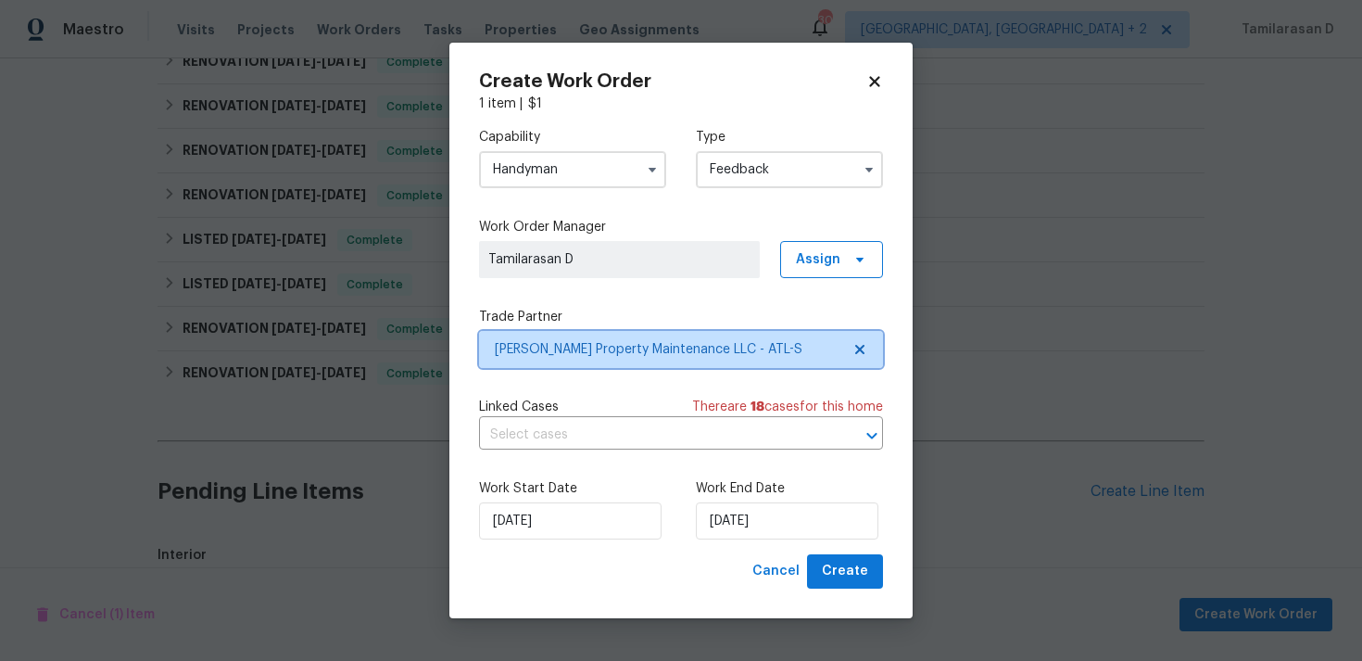
scroll to position [0, 0]
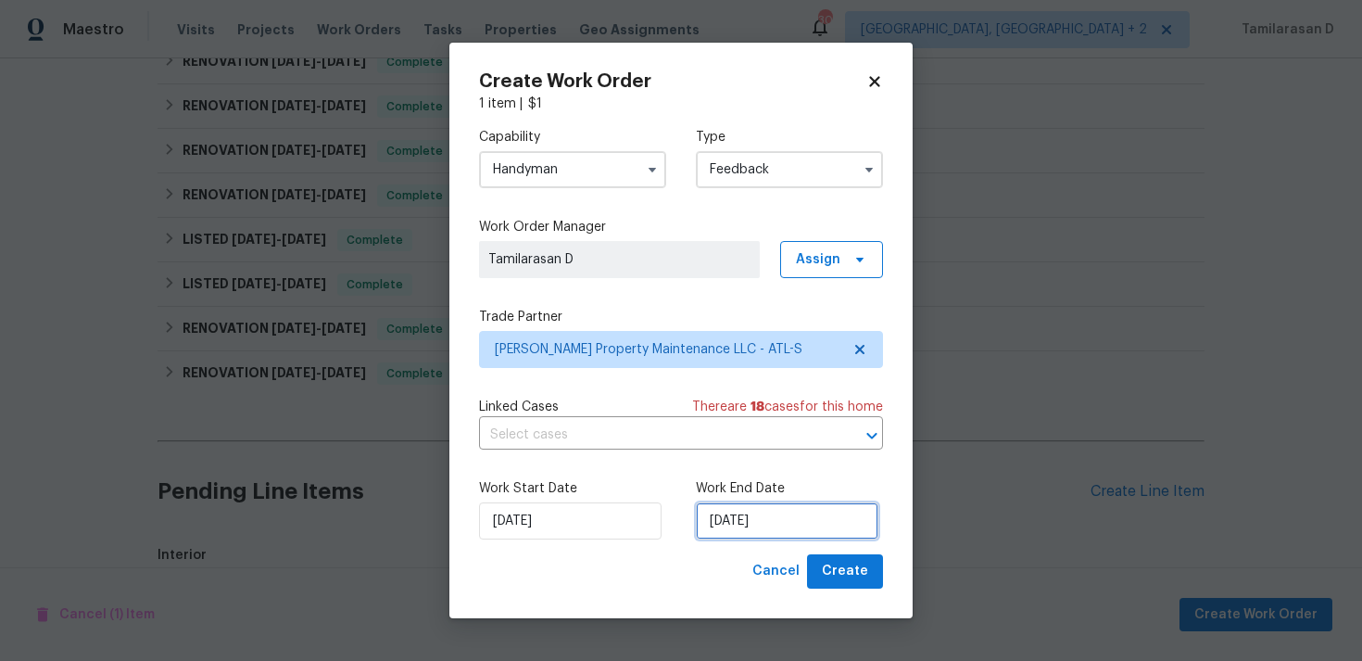
click at [752, 525] on input "08/09/2025" at bounding box center [787, 520] width 183 height 37
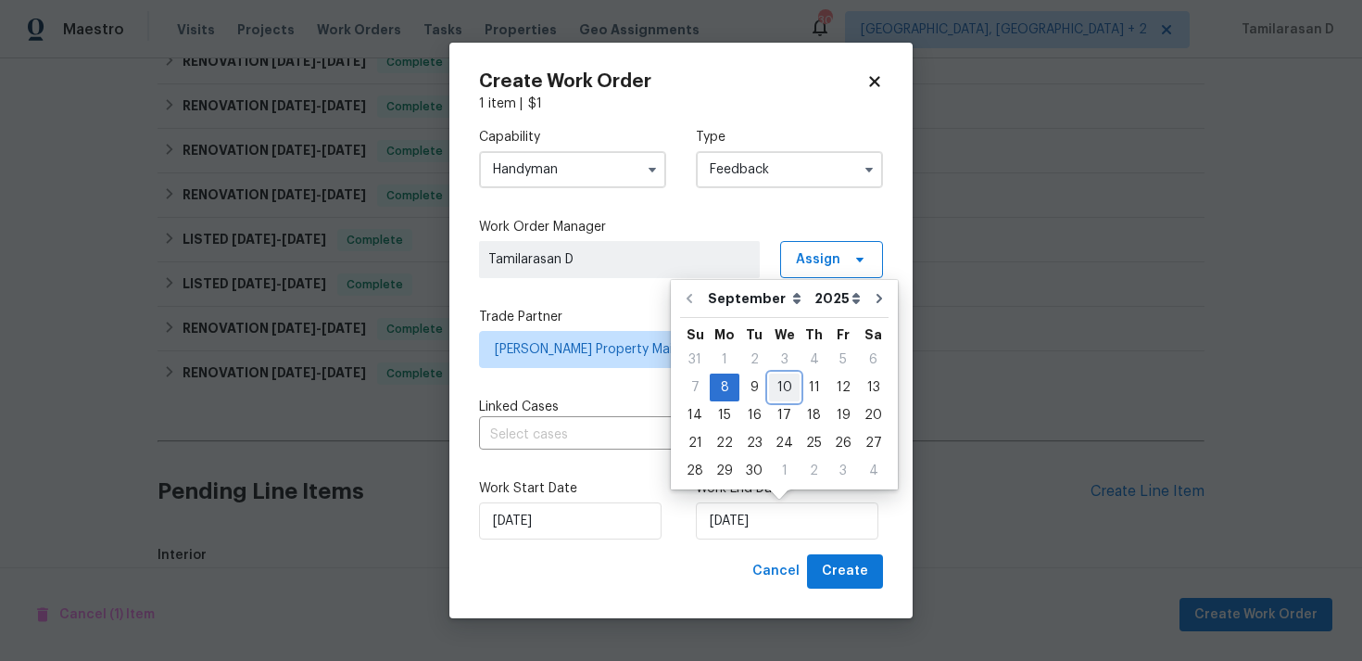
click at [782, 392] on div "10" at bounding box center [784, 387] width 31 height 26
type input "10/09/2025"
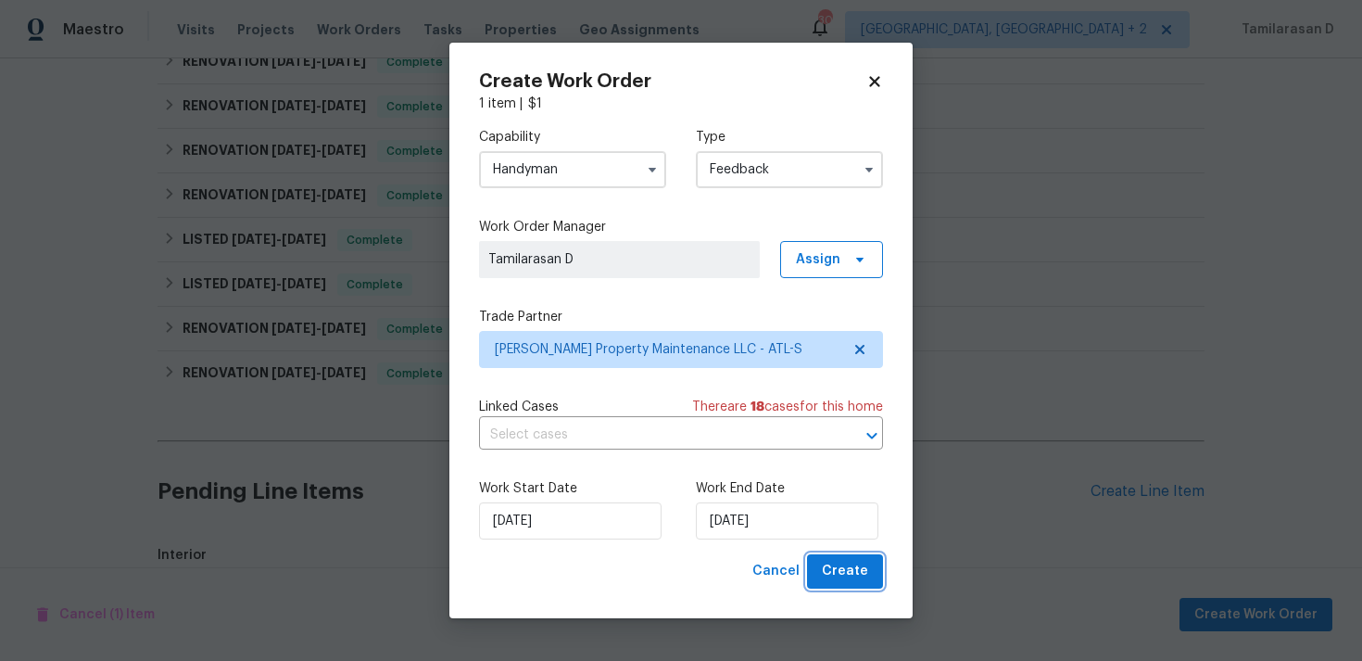
click at [849, 573] on span "Create" at bounding box center [845, 571] width 46 height 23
checkbox input "false"
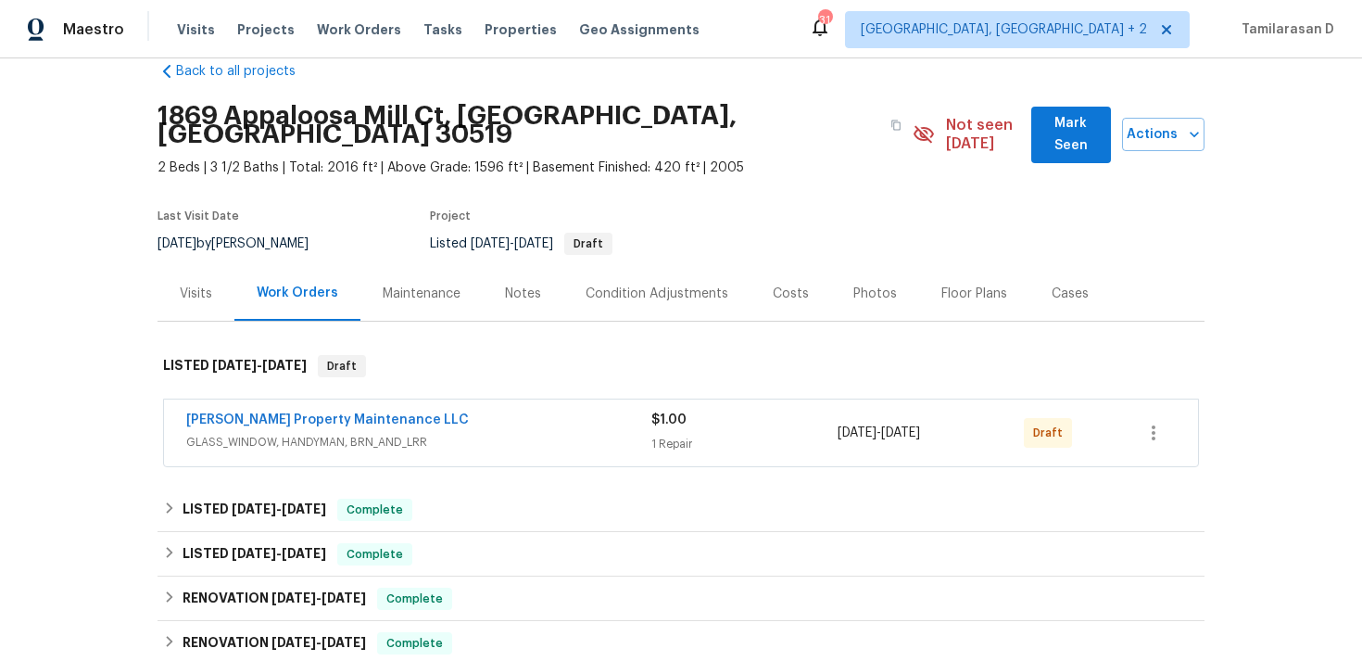
scroll to position [63, 0]
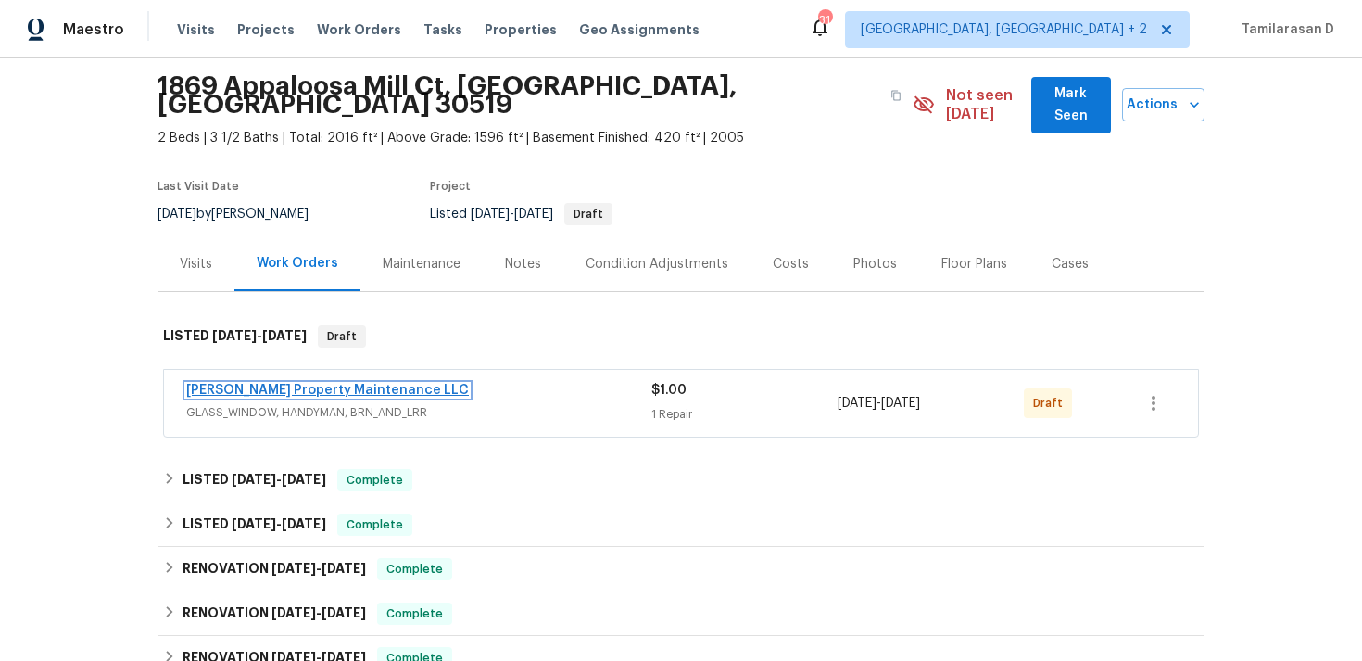
click at [294, 384] on link "[PERSON_NAME] Property Maintenance LLC" at bounding box center [327, 390] width 283 height 13
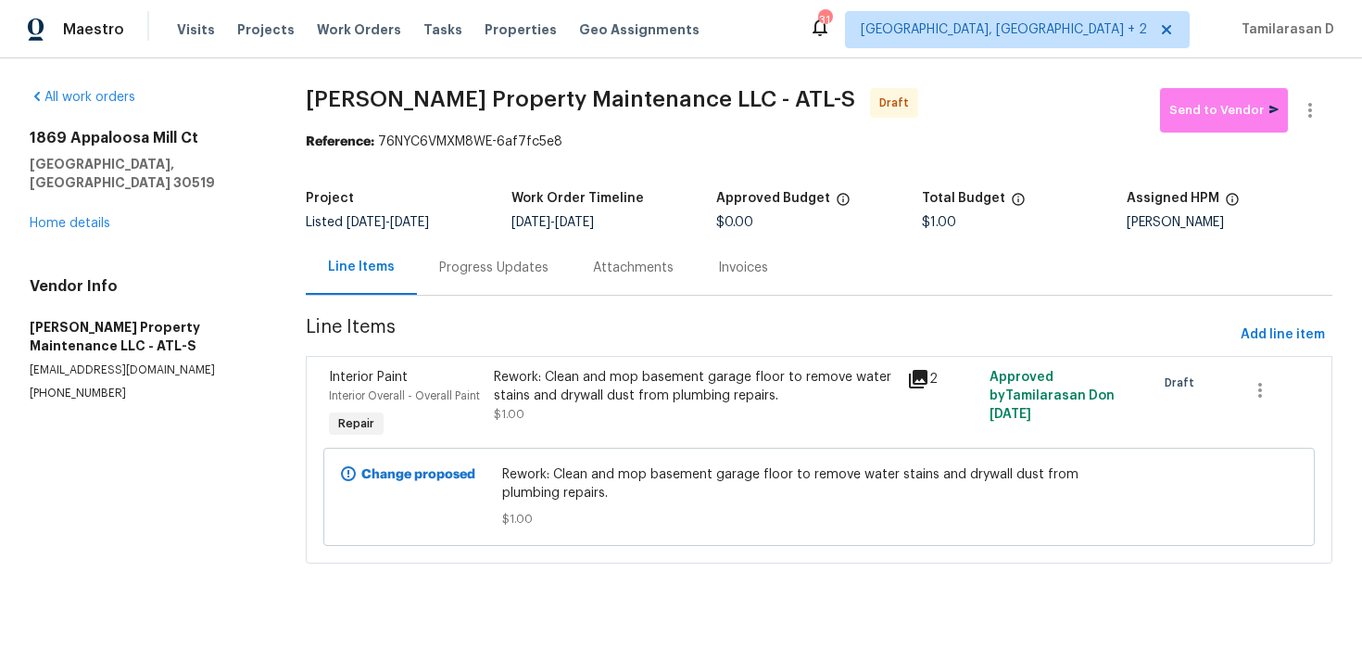
click at [460, 268] on div "Progress Updates" at bounding box center [493, 268] width 109 height 19
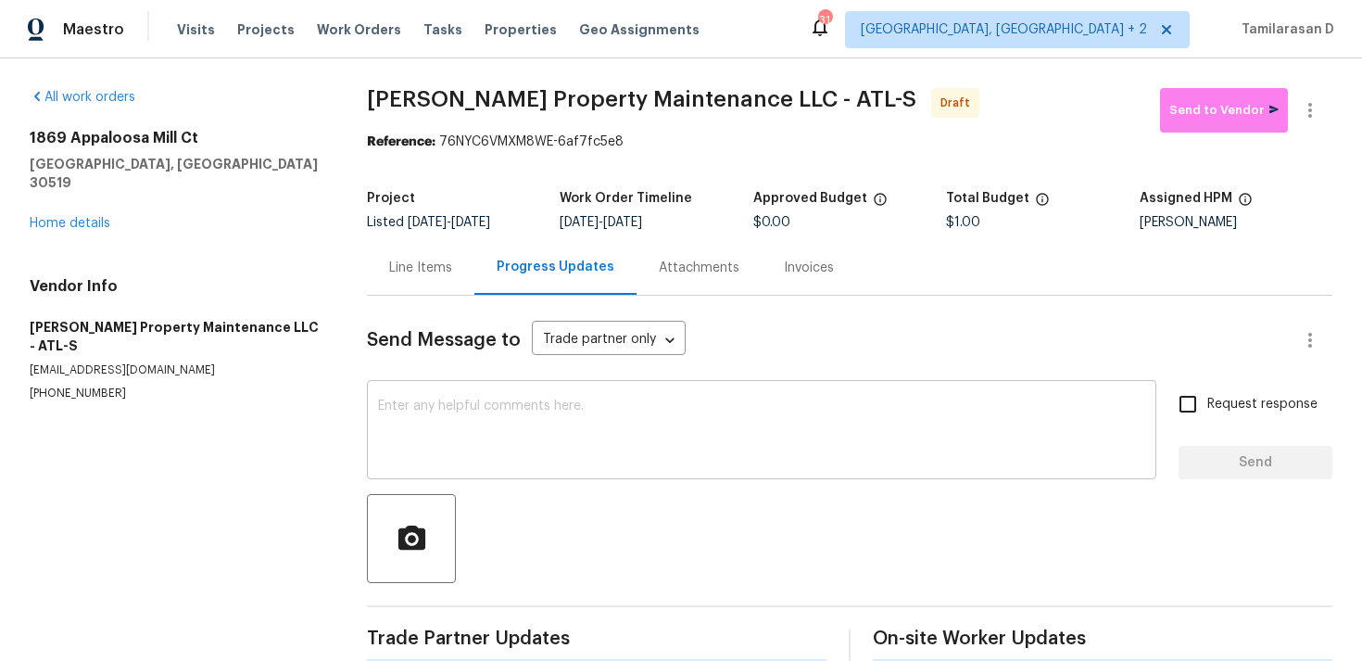
click at [423, 426] on textarea at bounding box center [761, 431] width 767 height 65
click at [388, 448] on textarea at bounding box center [761, 431] width 767 height 65
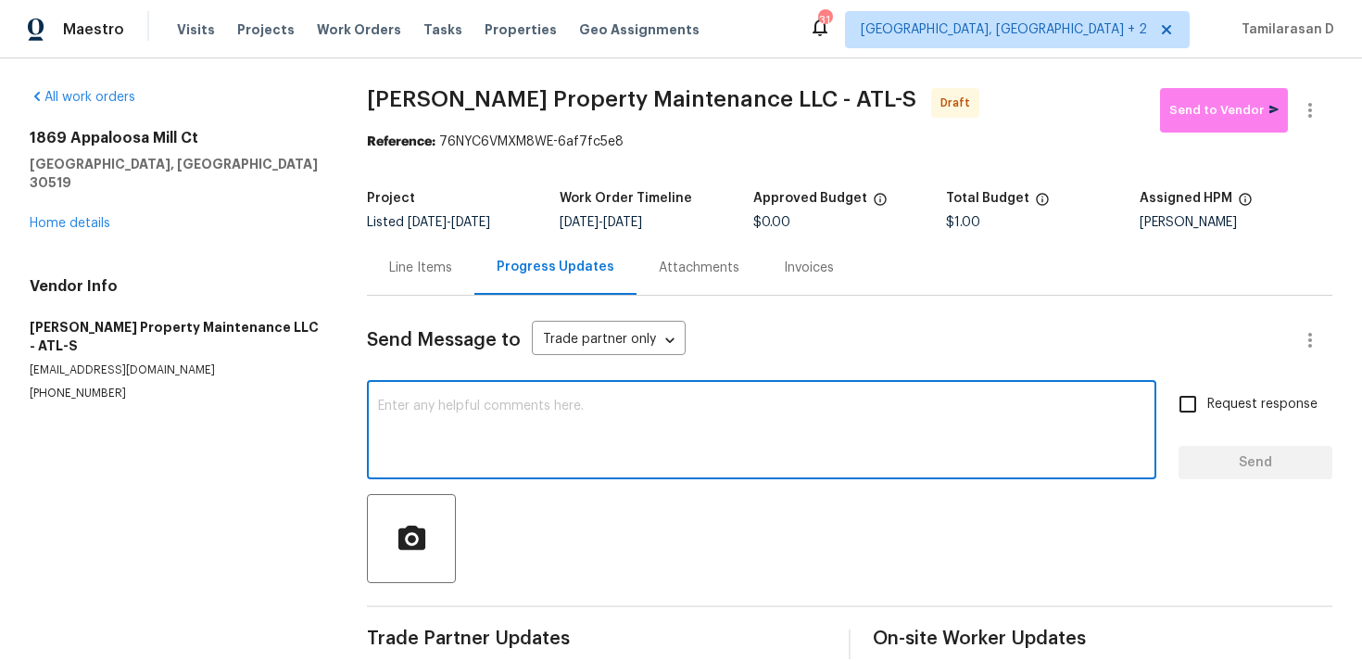
paste textarea "Hey, this is Tamil from Opendoor. I’m confirming you received the WO for the pr…"
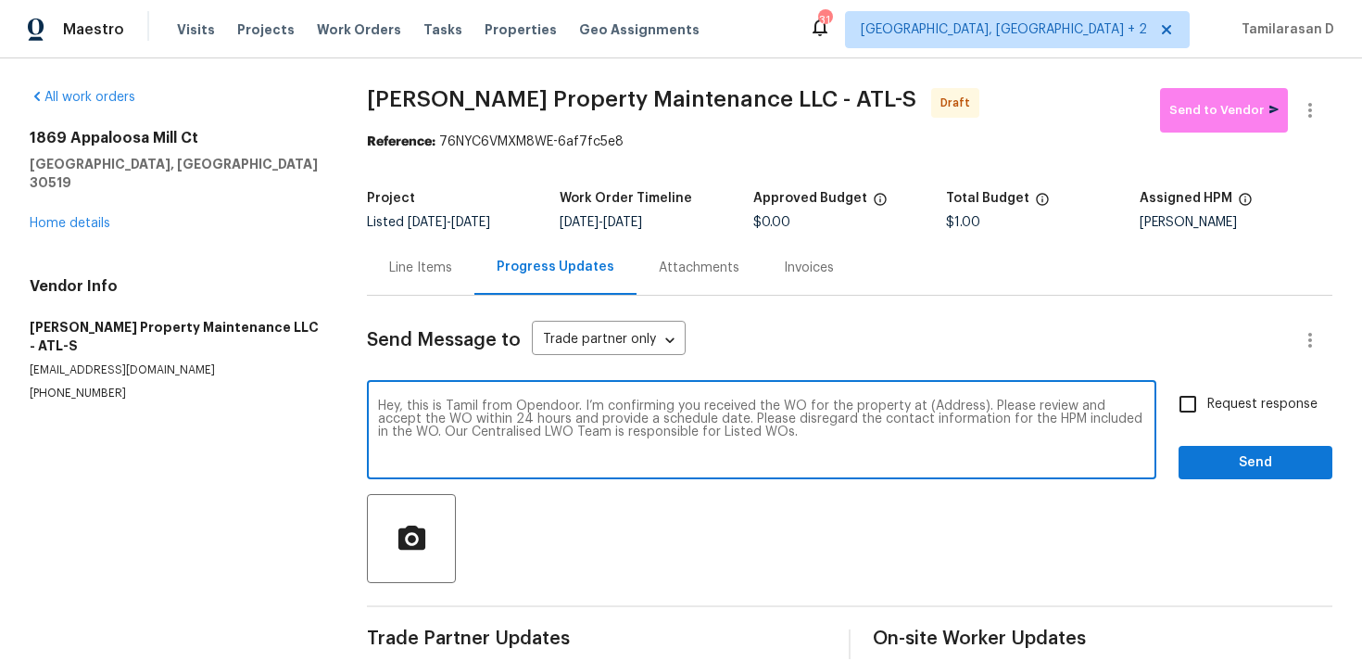
click at [945, 404] on textarea "Hey, this is Tamil from Opendoor. I’m confirming you received the WO for the pr…" at bounding box center [761, 431] width 767 height 65
paste textarea "1869 Appaloosa Mill Ct, [GEOGRAPHIC_DATA], [GEOGRAPHIC_DATA] 30519"
type textarea "Hey, this is Tamil from Opendoor. I’m confirming you received the WO for the pr…"
click at [1183, 404] on input "Request response" at bounding box center [1188, 404] width 39 height 39
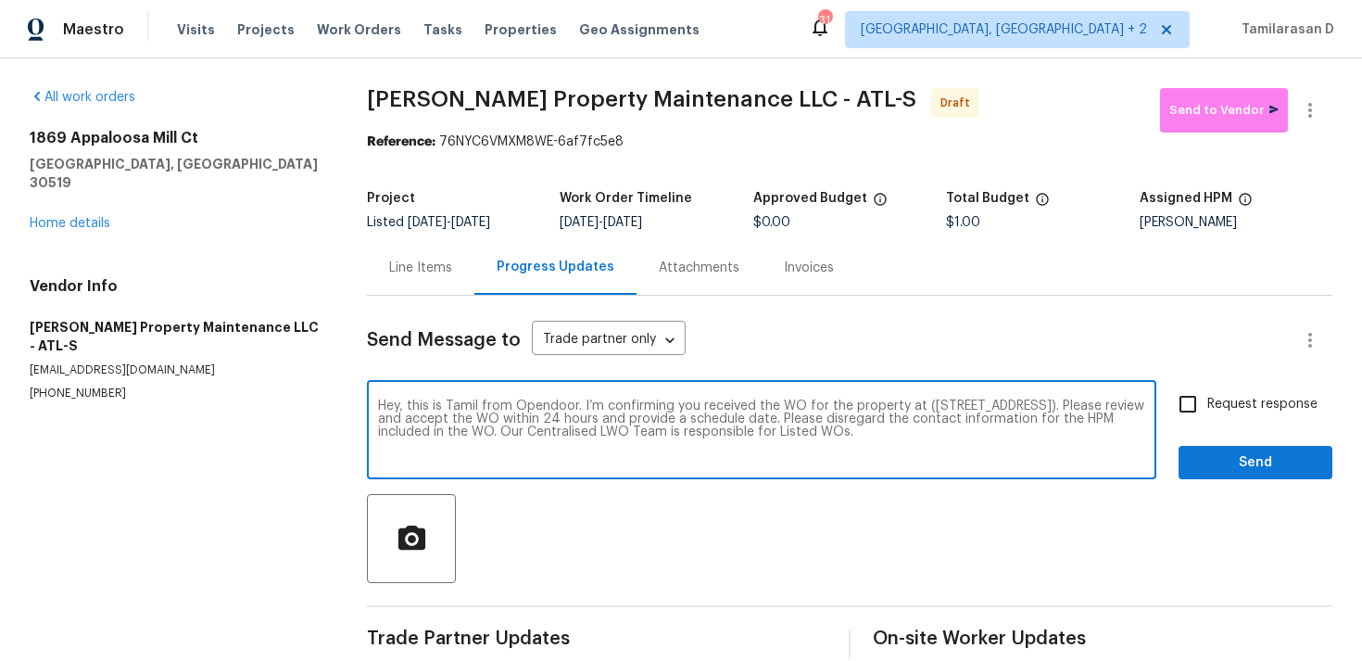
checkbox input "true"
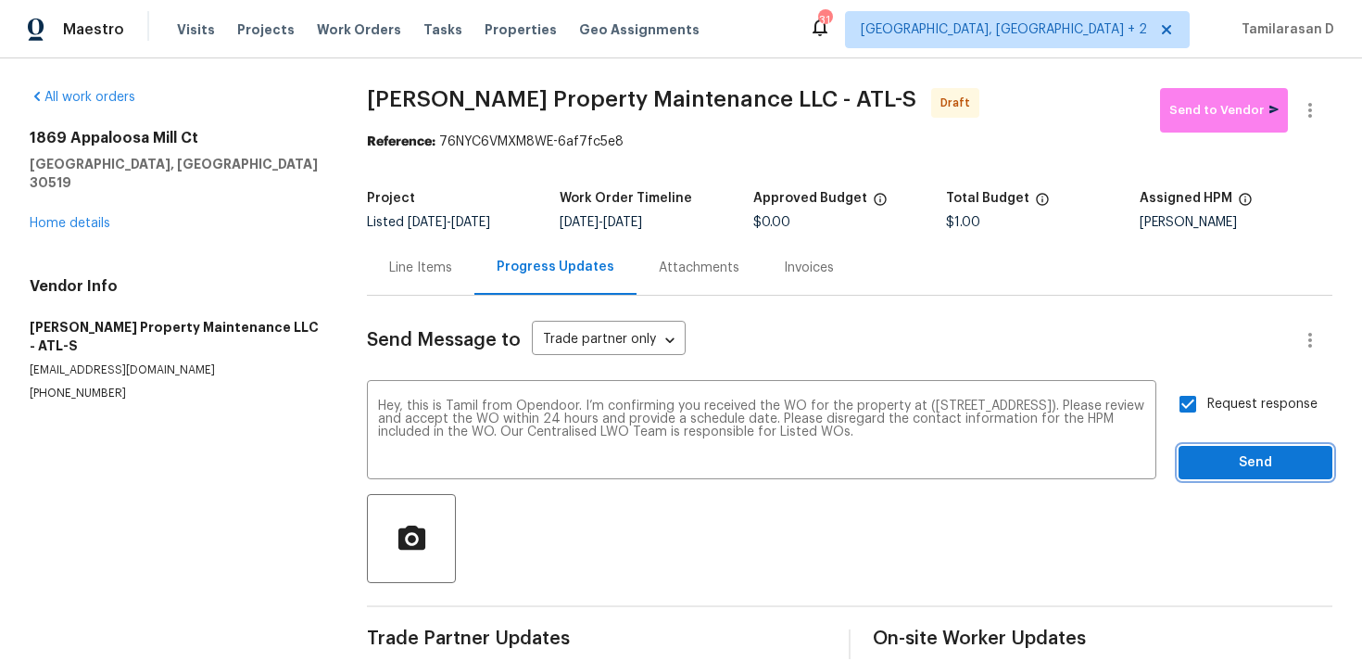
click at [1250, 462] on span "Send" at bounding box center [1256, 462] width 124 height 23
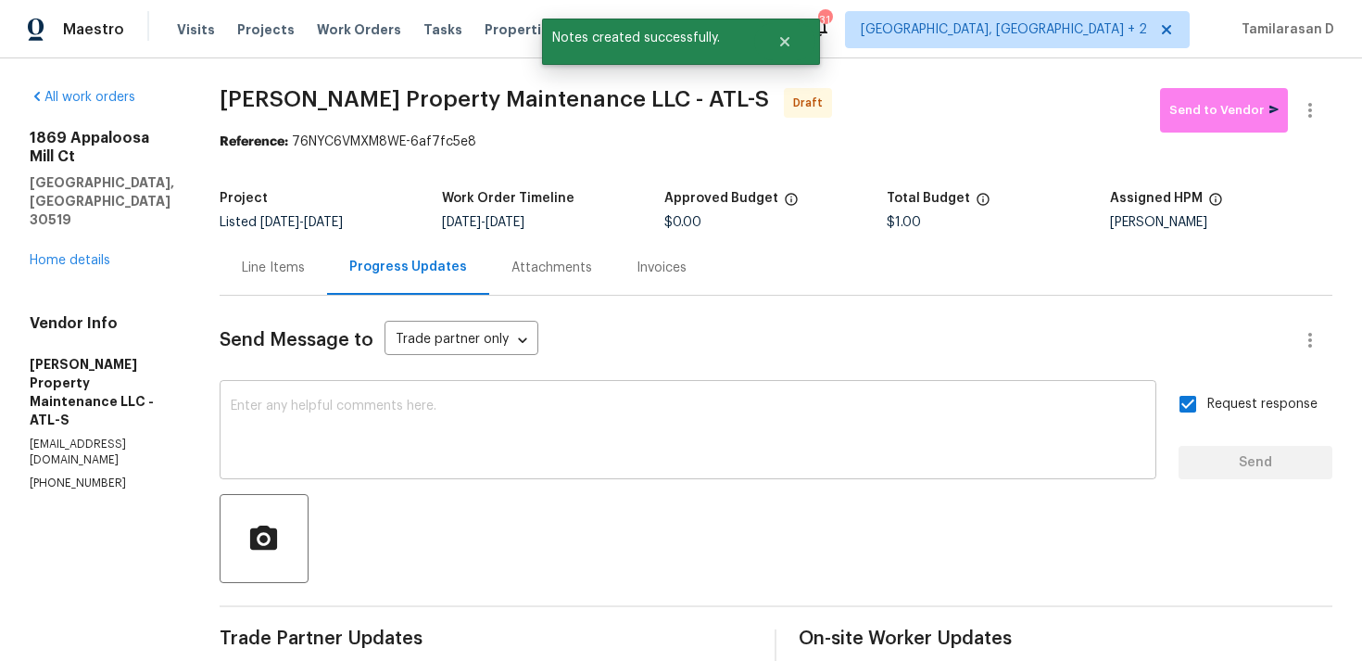
click at [379, 443] on textarea at bounding box center [688, 431] width 915 height 65
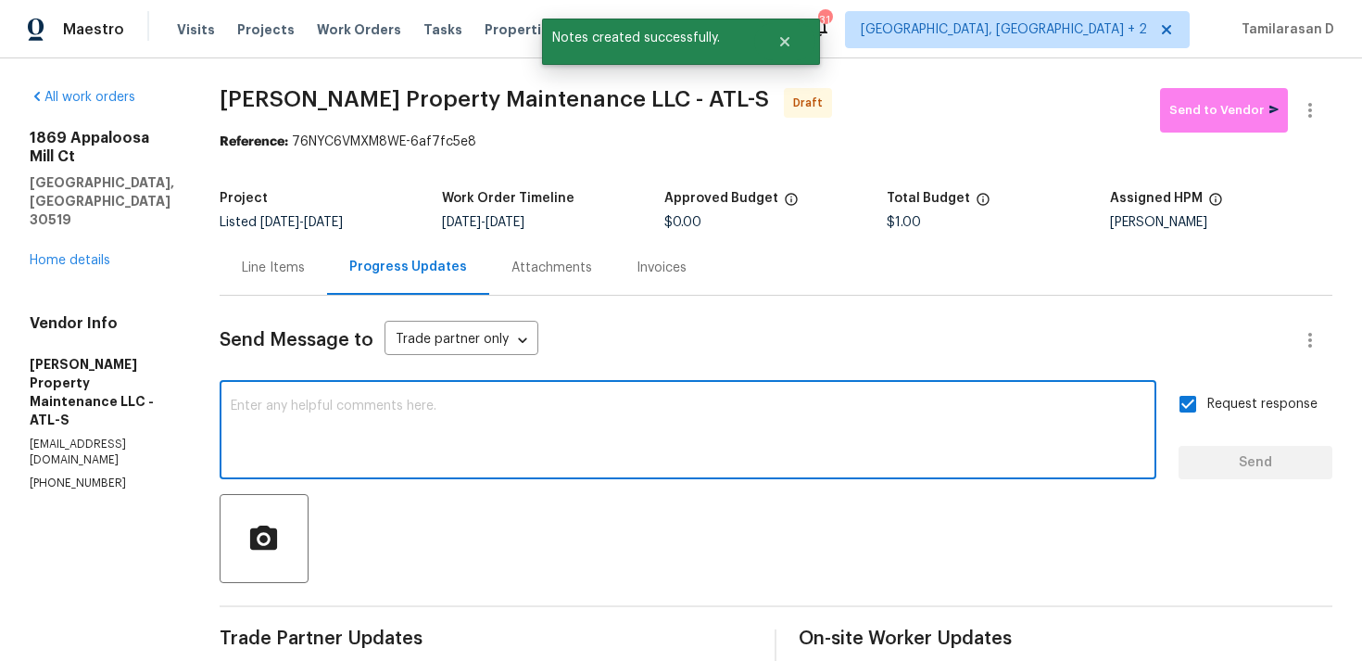
paste textarea "Attention All Work Orders must include before-photos (both close-up and wide-an…"
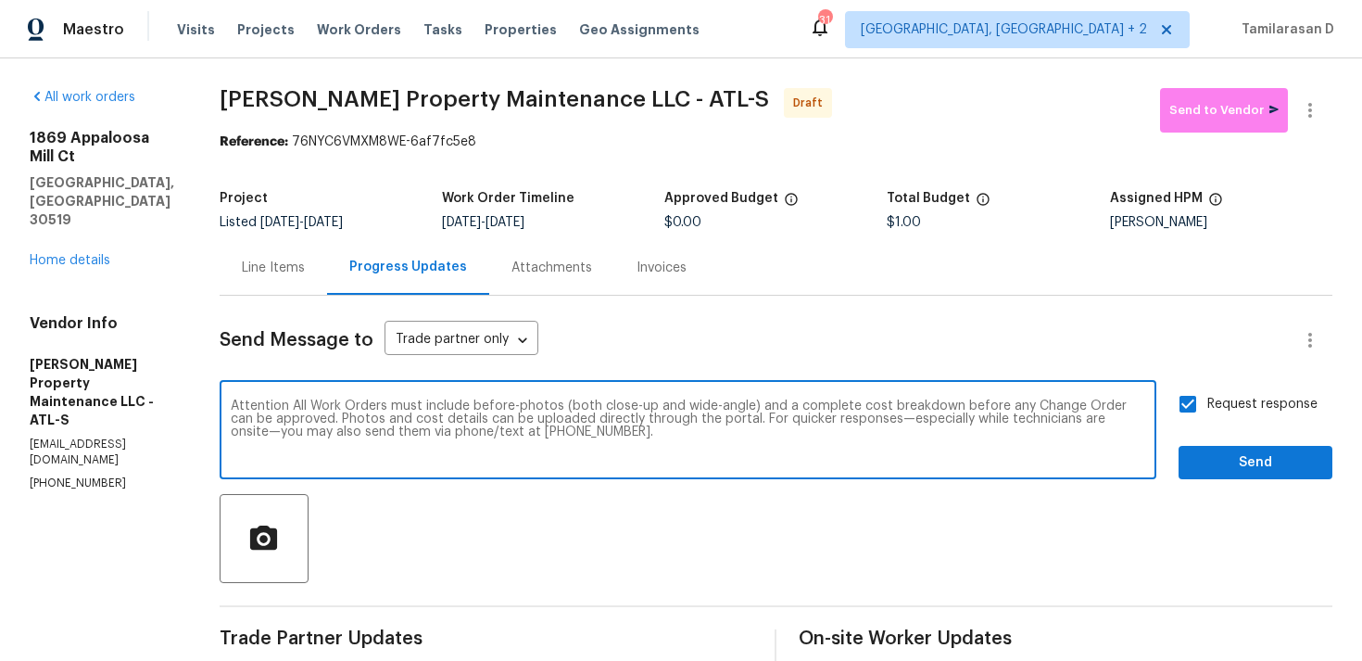
type textarea "Attention All Work Orders must include before-photos (both close-up and wide-an…"
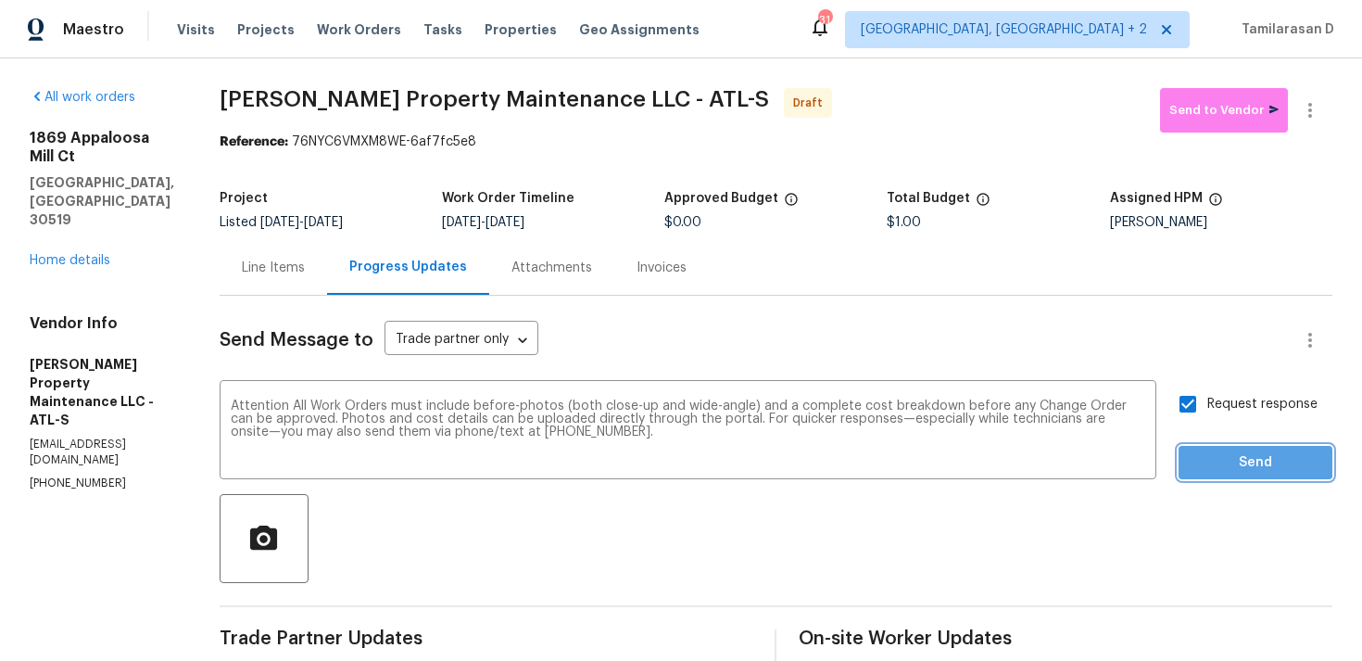
click at [1224, 462] on span "Send" at bounding box center [1256, 462] width 124 height 23
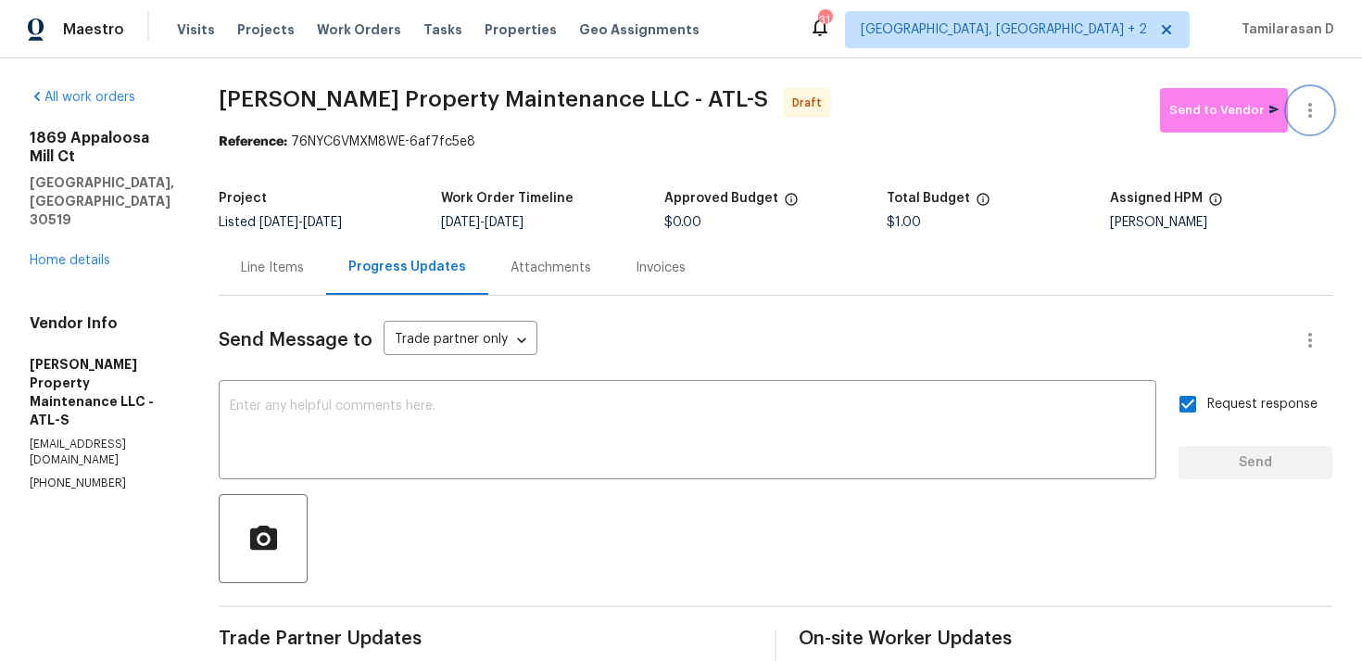
click at [1312, 94] on button "button" at bounding box center [1310, 110] width 44 height 44
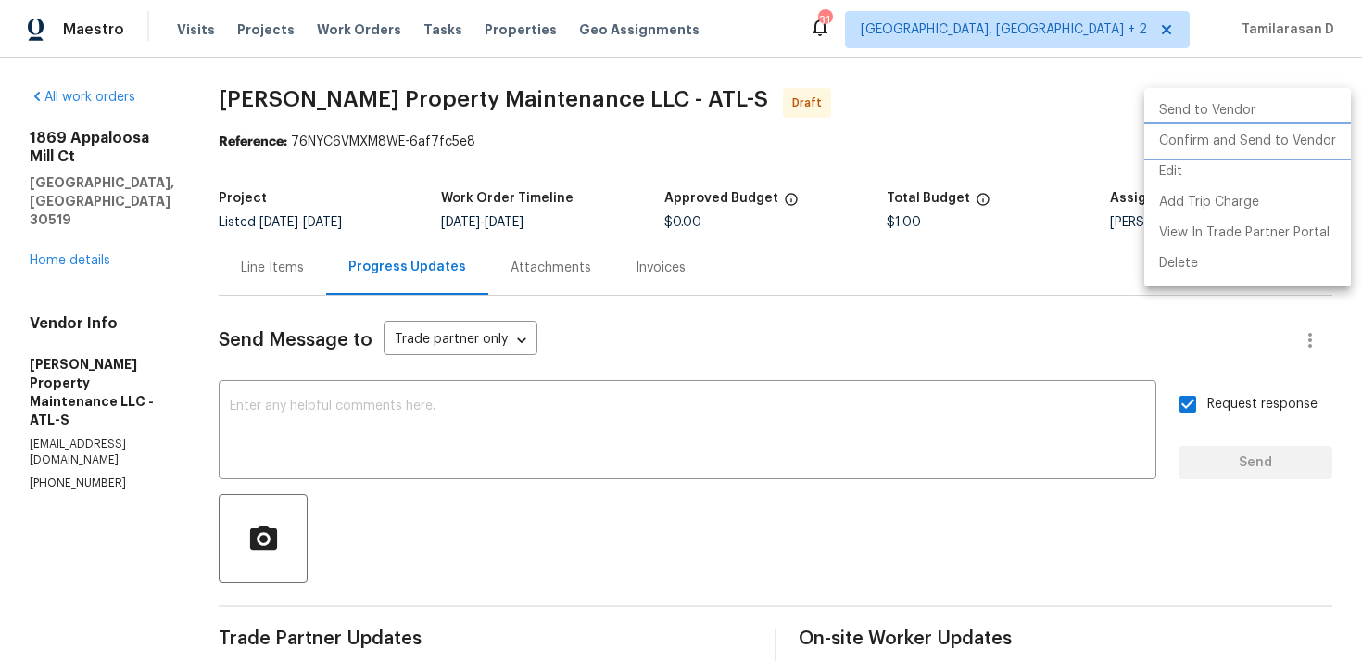
click at [1227, 136] on li "Confirm and Send to Vendor" at bounding box center [1248, 141] width 207 height 31
click at [989, 125] on div at bounding box center [681, 330] width 1362 height 661
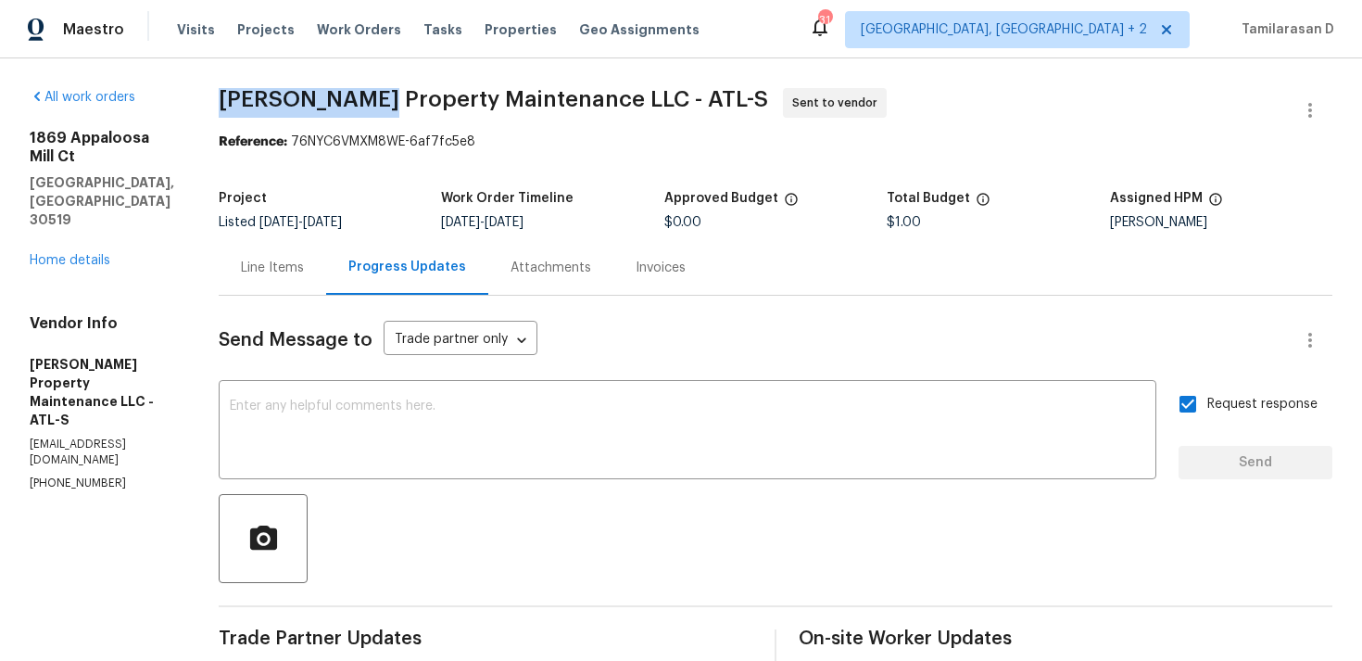
drag, startPoint x: 222, startPoint y: 99, endPoint x: 366, endPoint y: 104, distance: 144.7
click at [366, 104] on div "All work orders [STREET_ADDRESS] Home details Vendor Info [PERSON_NAME] Propert…" at bounding box center [681, 510] width 1362 height 905
copy span "[PERSON_NAME] Property"
click at [264, 84] on div "All work orders [STREET_ADDRESS] Home details Vendor Info [PERSON_NAME] Propert…" at bounding box center [681, 510] width 1362 height 905
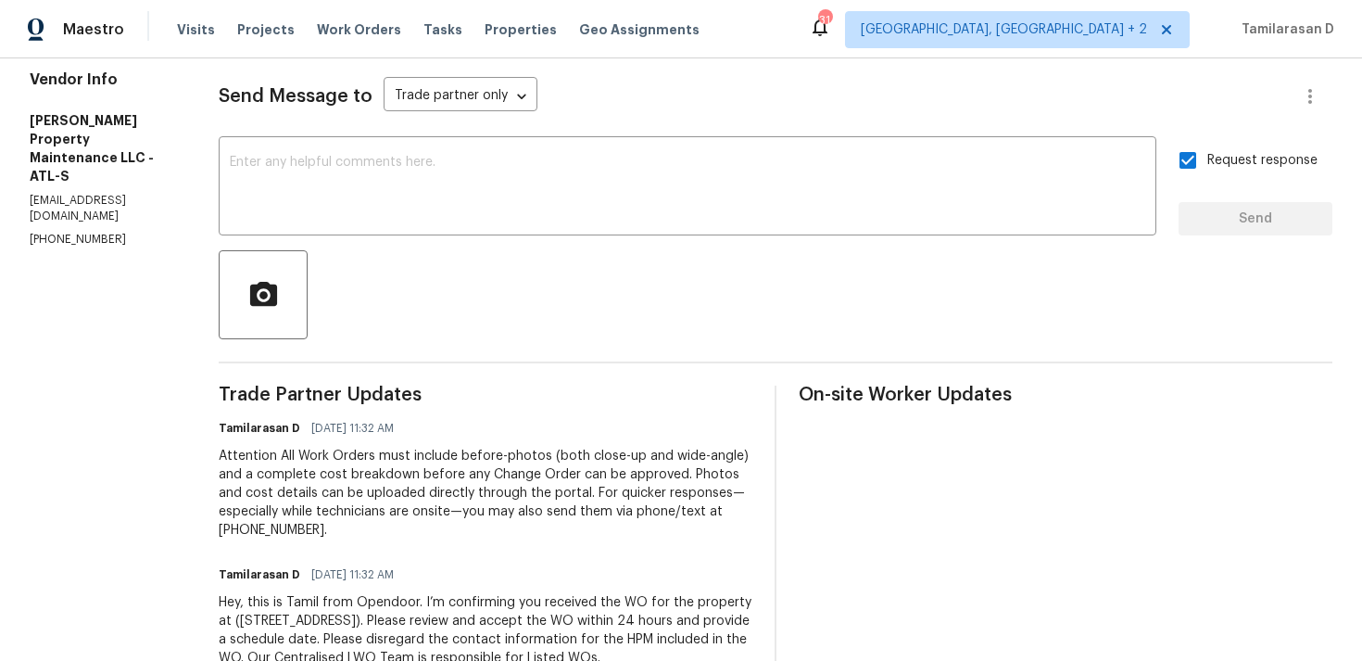
scroll to position [270, 0]
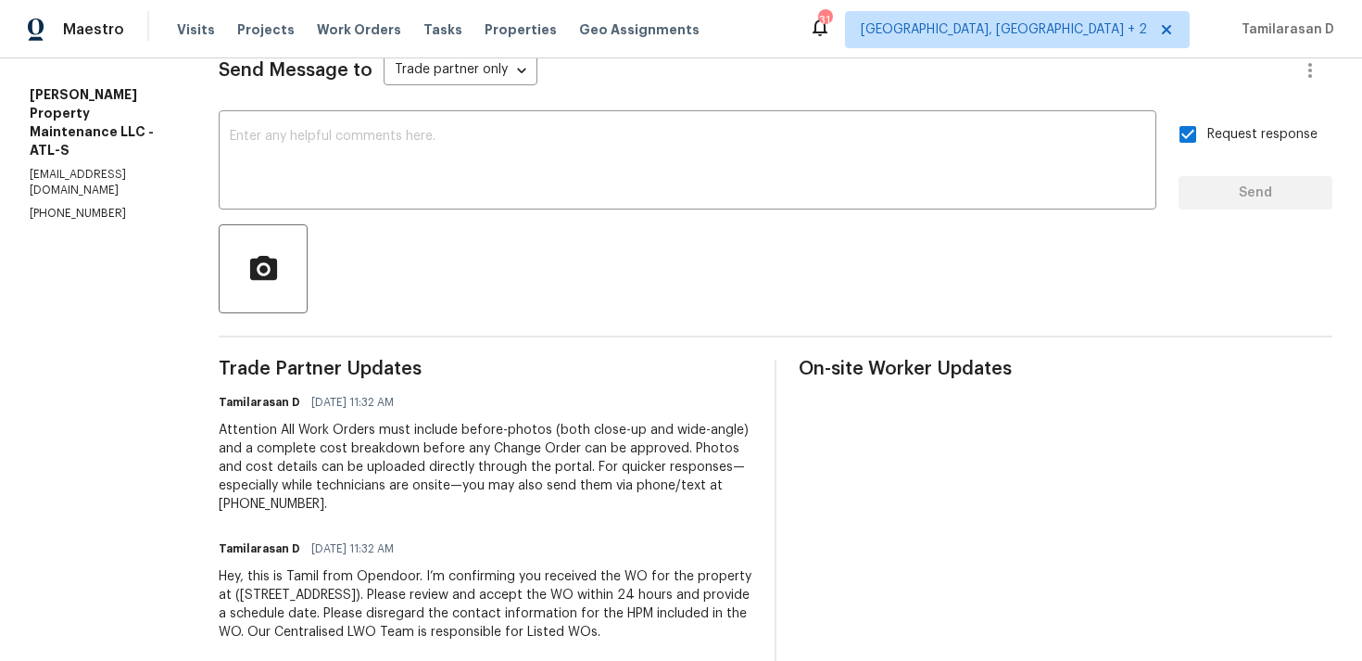
click at [498, 468] on div "Attention All Work Orders must include before-photos (both close-up and wide-an…" at bounding box center [486, 467] width 534 height 93
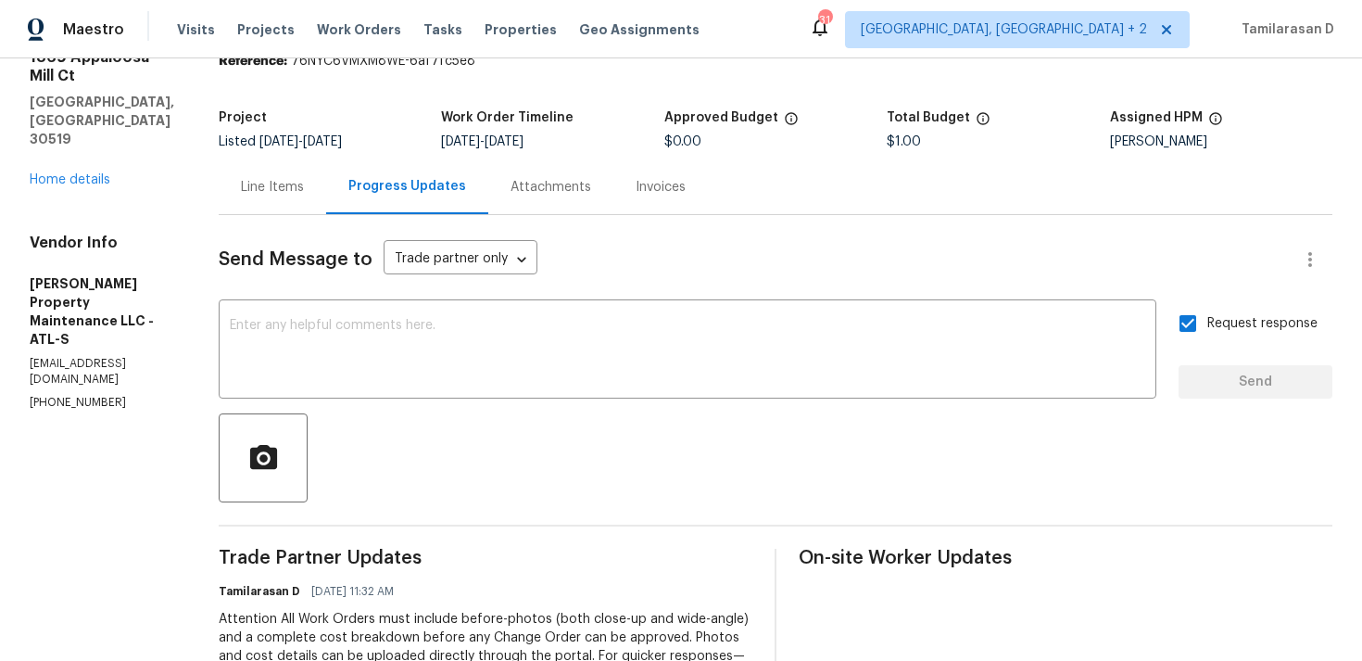
scroll to position [0, 0]
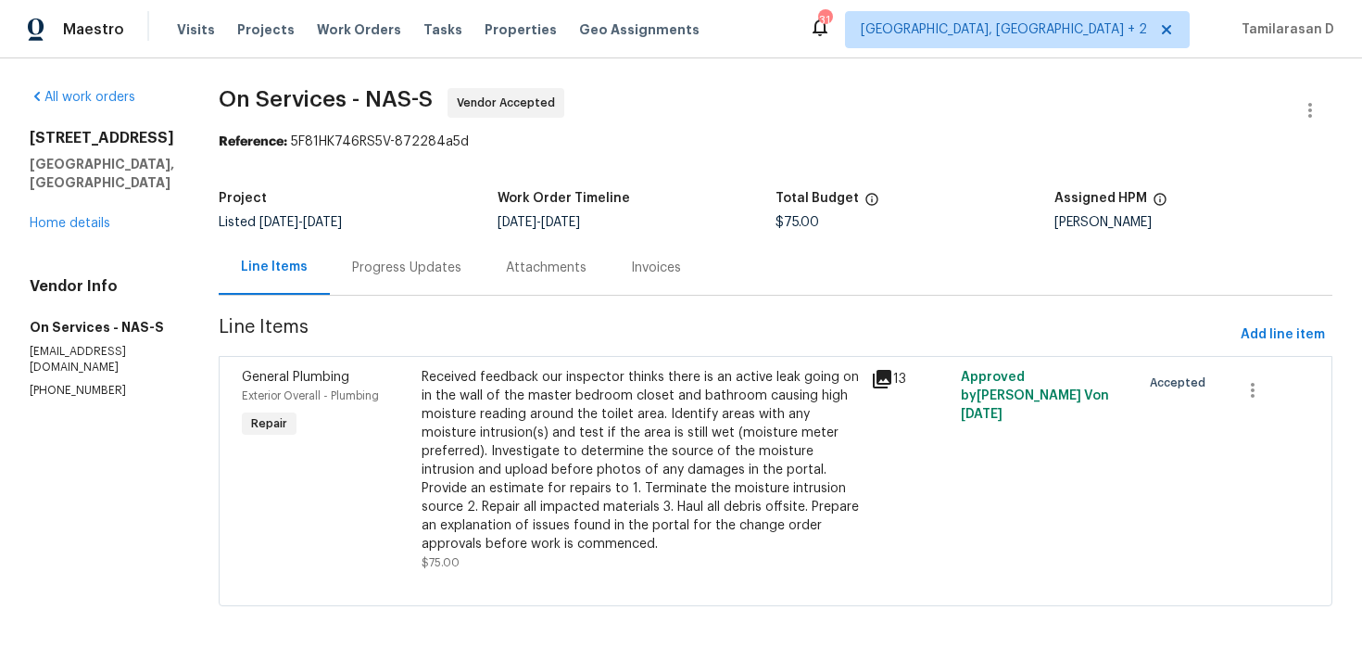
click at [403, 274] on div "Progress Updates" at bounding box center [406, 268] width 109 height 19
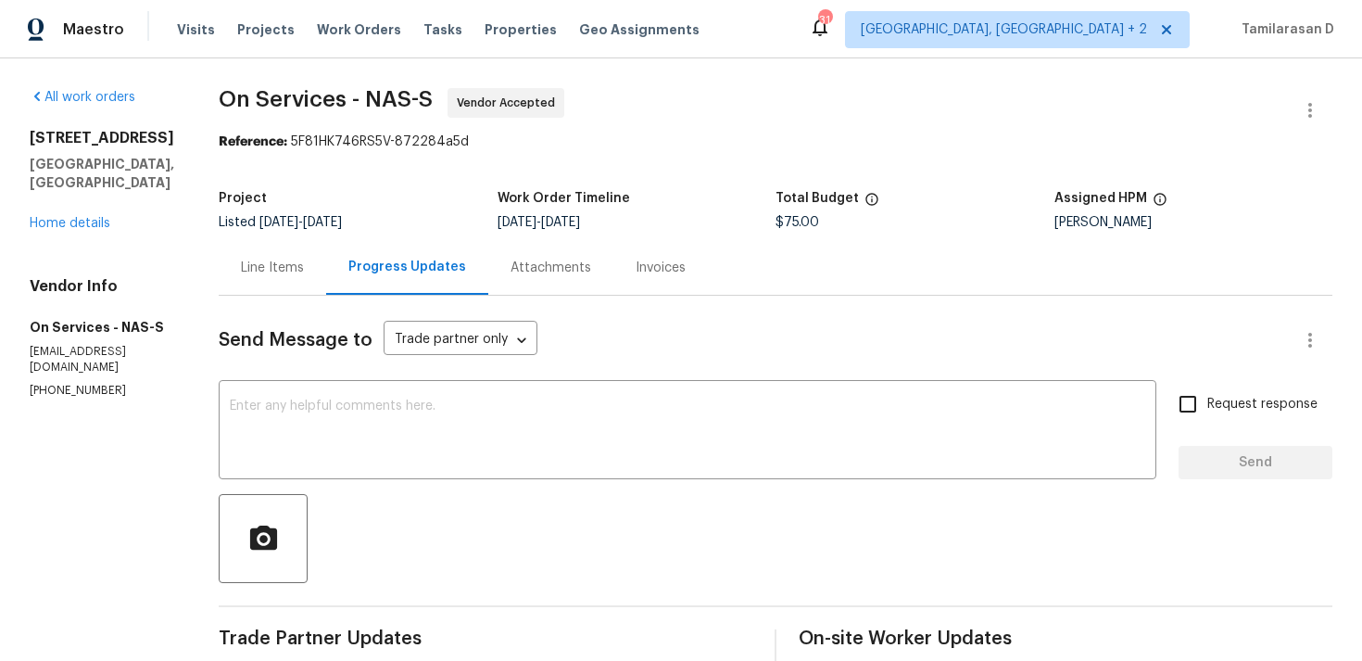
click at [276, 257] on div "Line Items" at bounding box center [273, 267] width 108 height 55
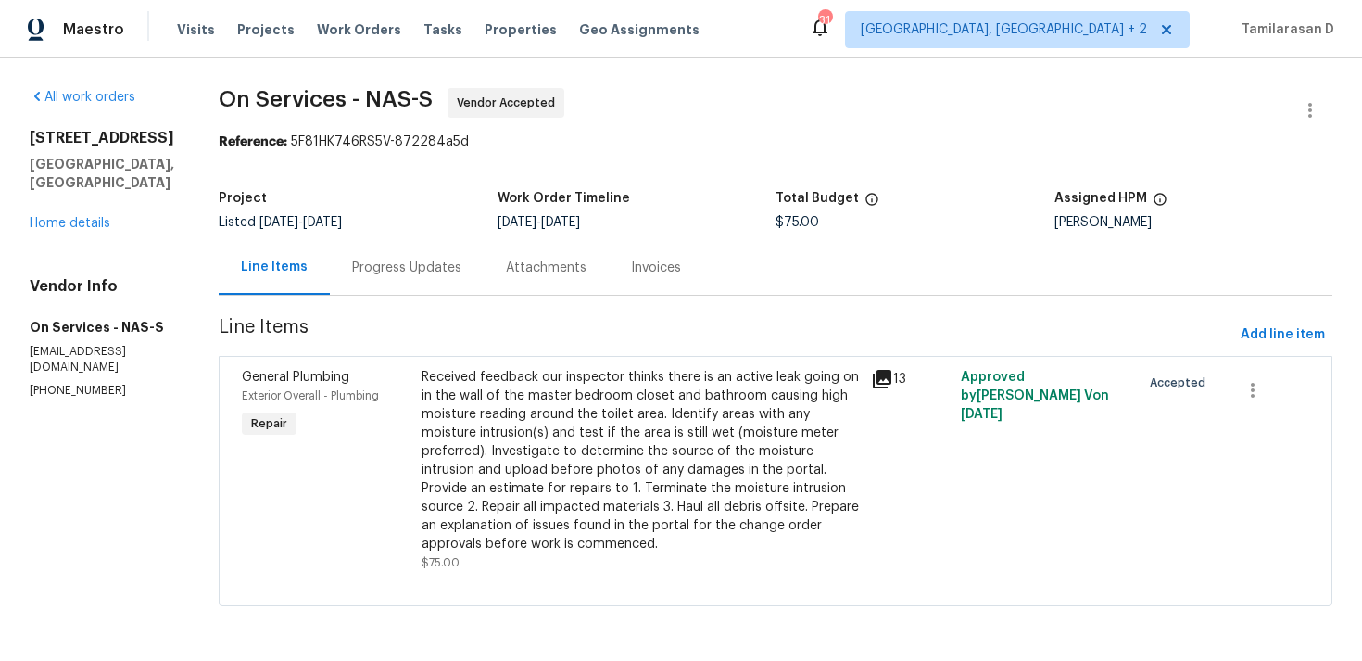
click at [641, 424] on div "Received feedback our inspector thinks there is an active leak going on in the …" at bounding box center [641, 460] width 438 height 185
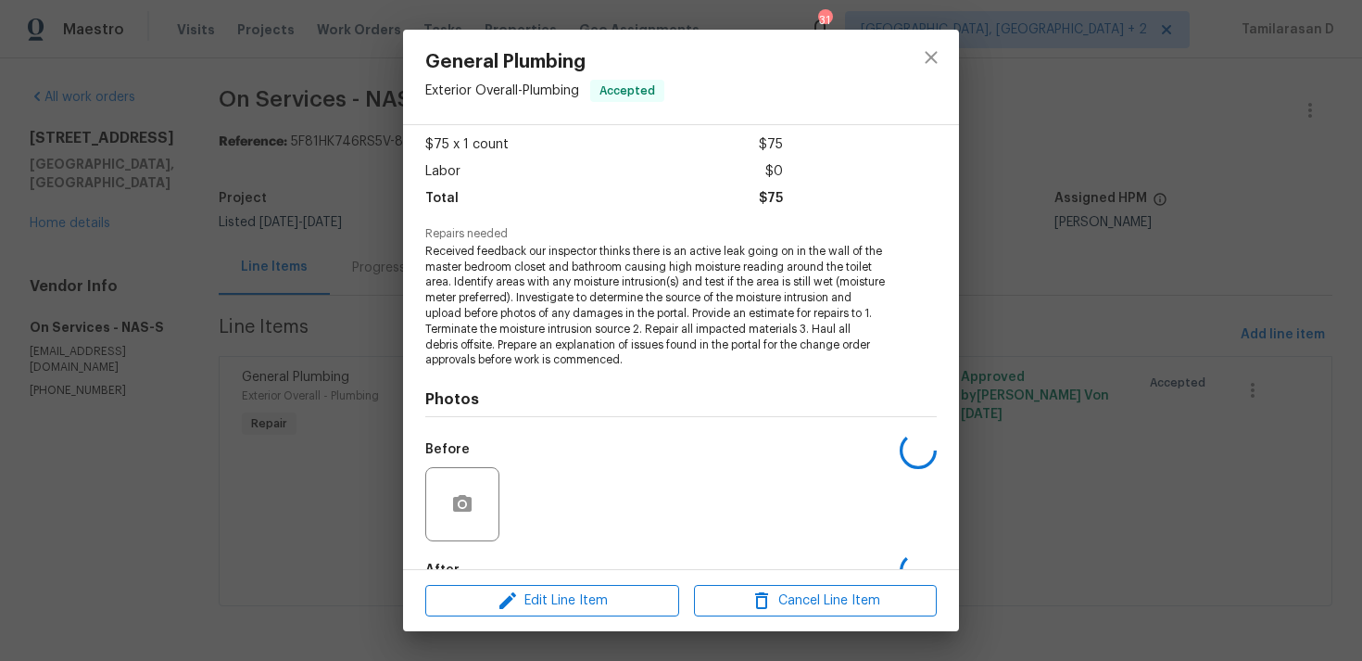
scroll to position [209, 0]
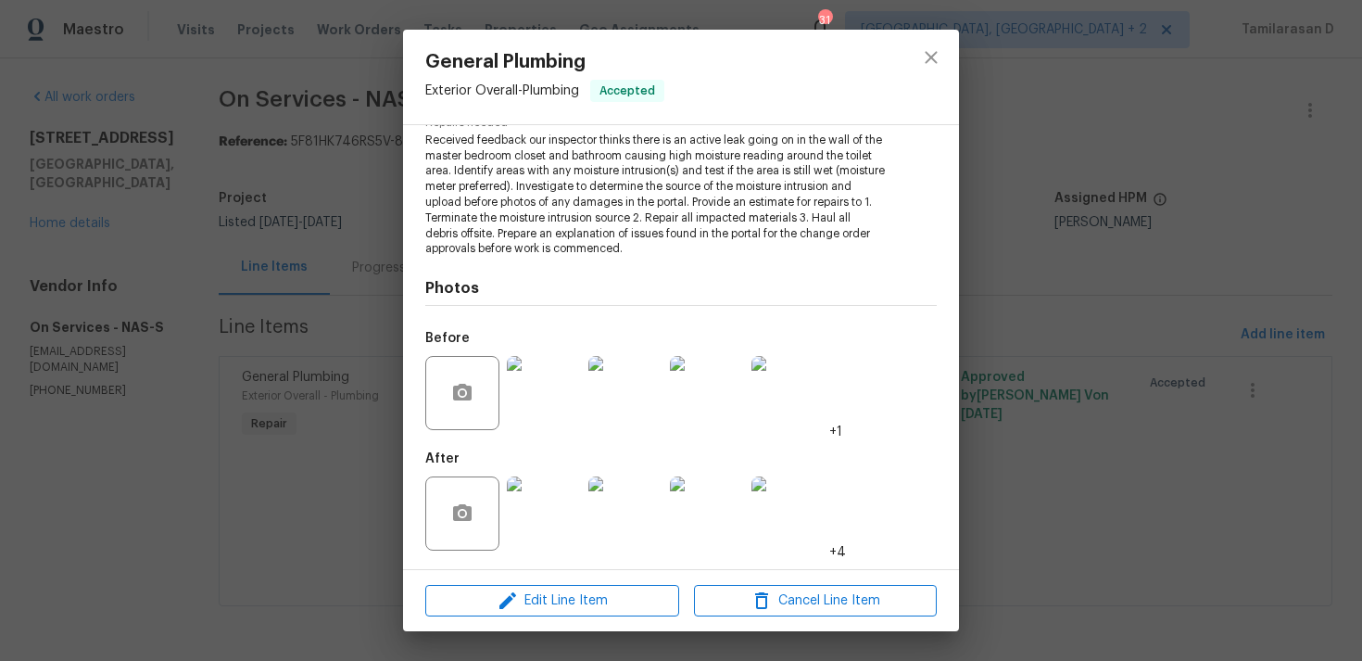
click at [523, 538] on img at bounding box center [544, 513] width 74 height 74
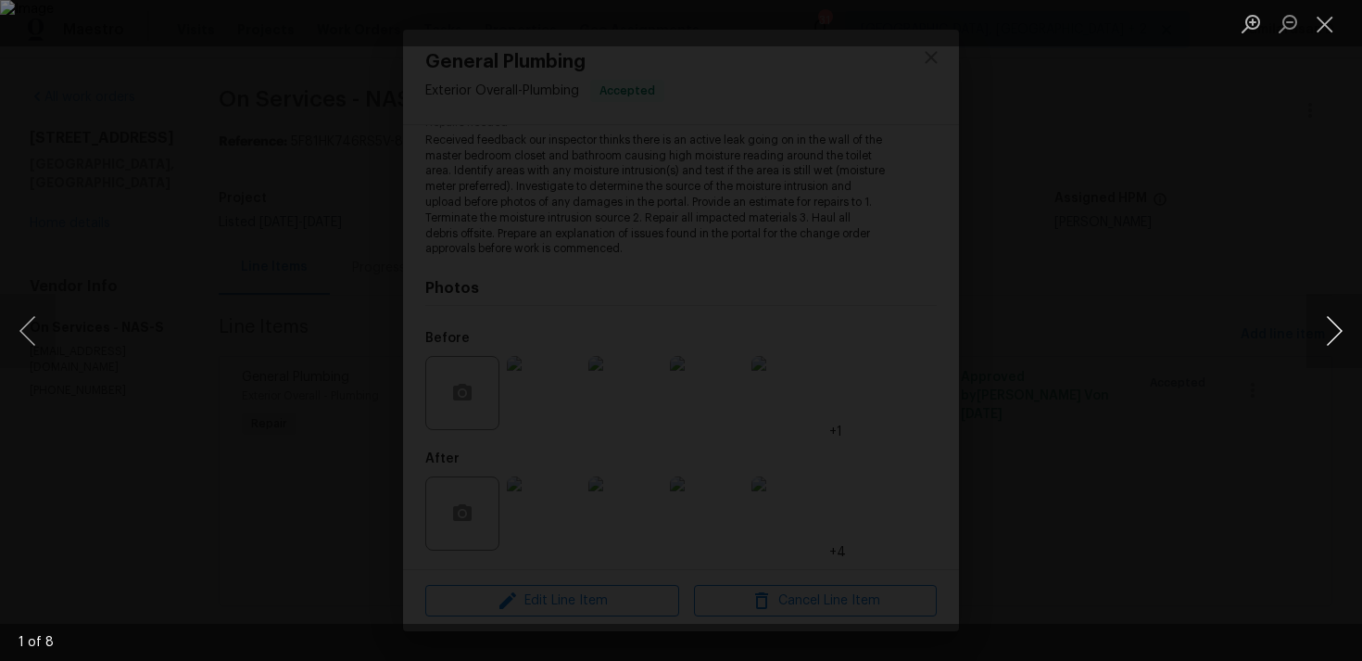
click at [1342, 319] on button "Next image" at bounding box center [1335, 331] width 56 height 74
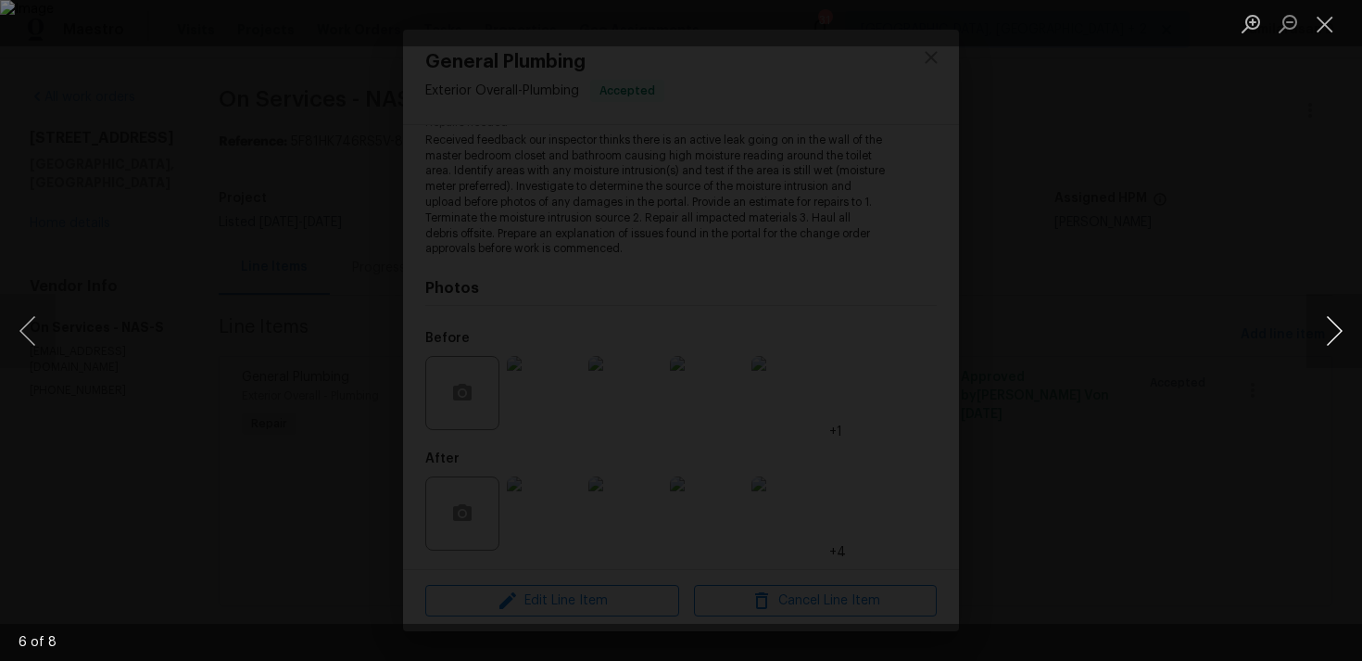
click at [1342, 319] on button "Next image" at bounding box center [1335, 331] width 56 height 74
click at [1127, 388] on div "Lightbox" at bounding box center [681, 330] width 1362 height 661
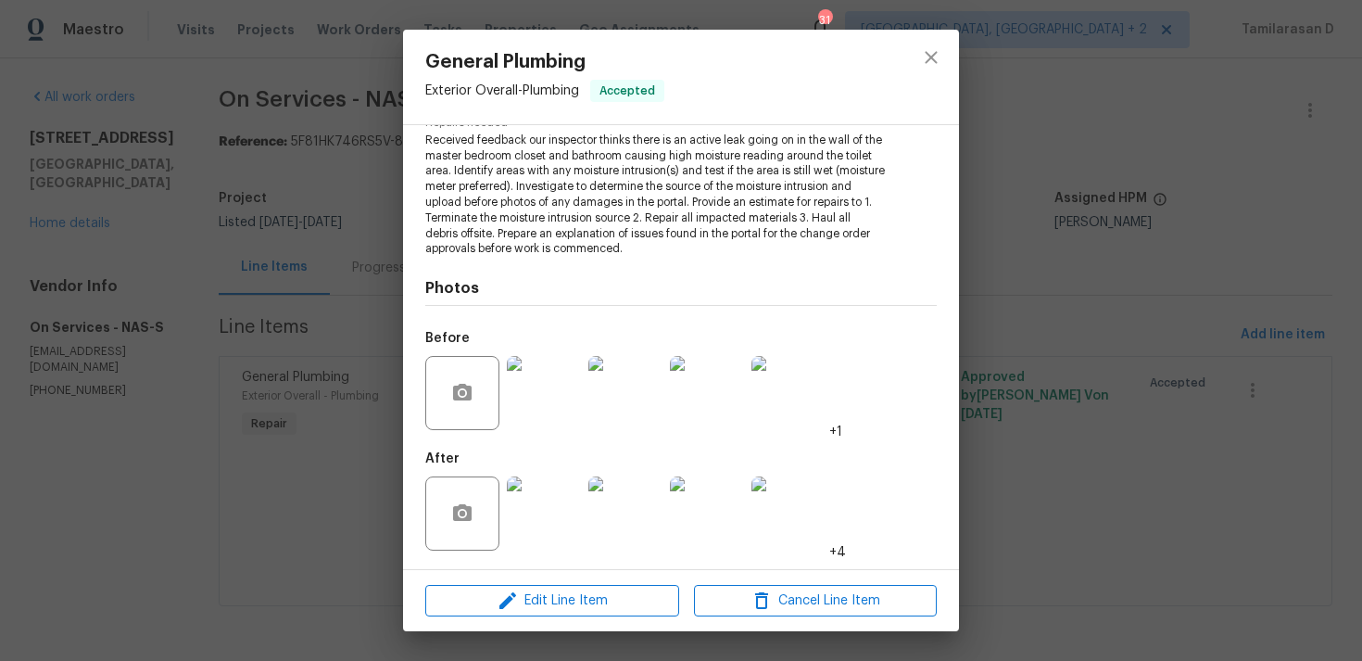
click at [779, 390] on img at bounding box center [789, 393] width 74 height 74
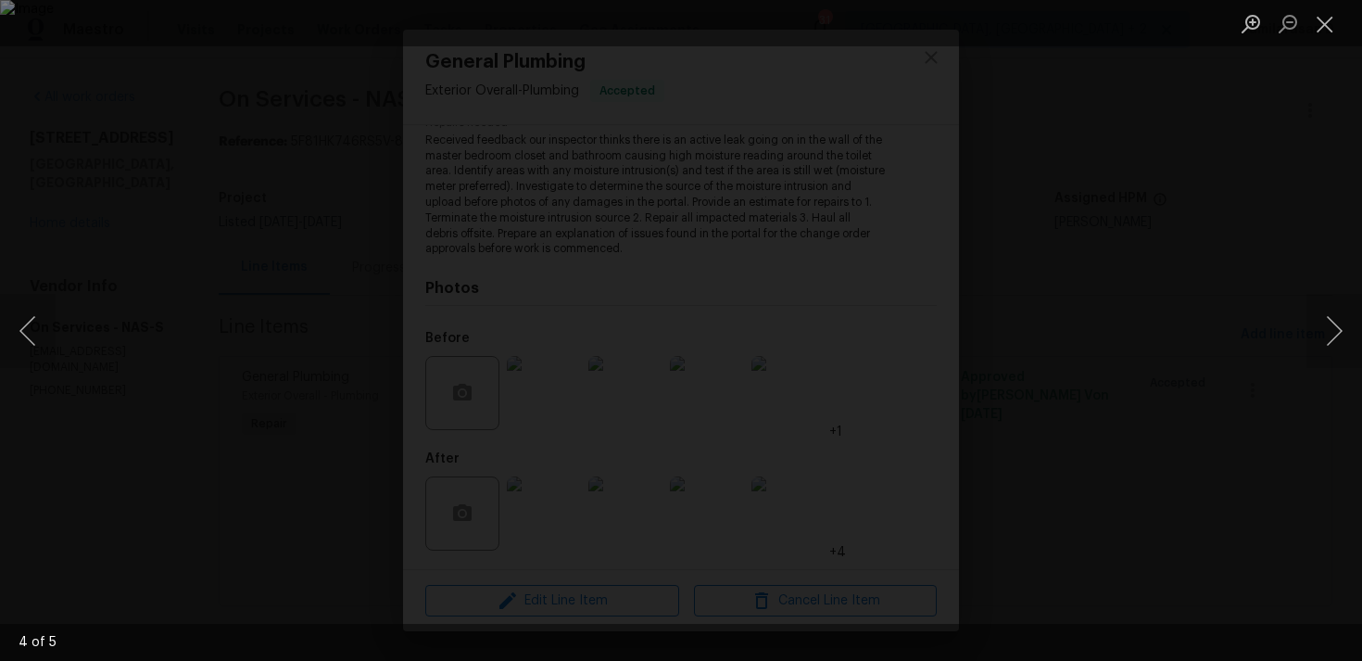
click at [1057, 357] on div "Lightbox" at bounding box center [681, 330] width 1362 height 661
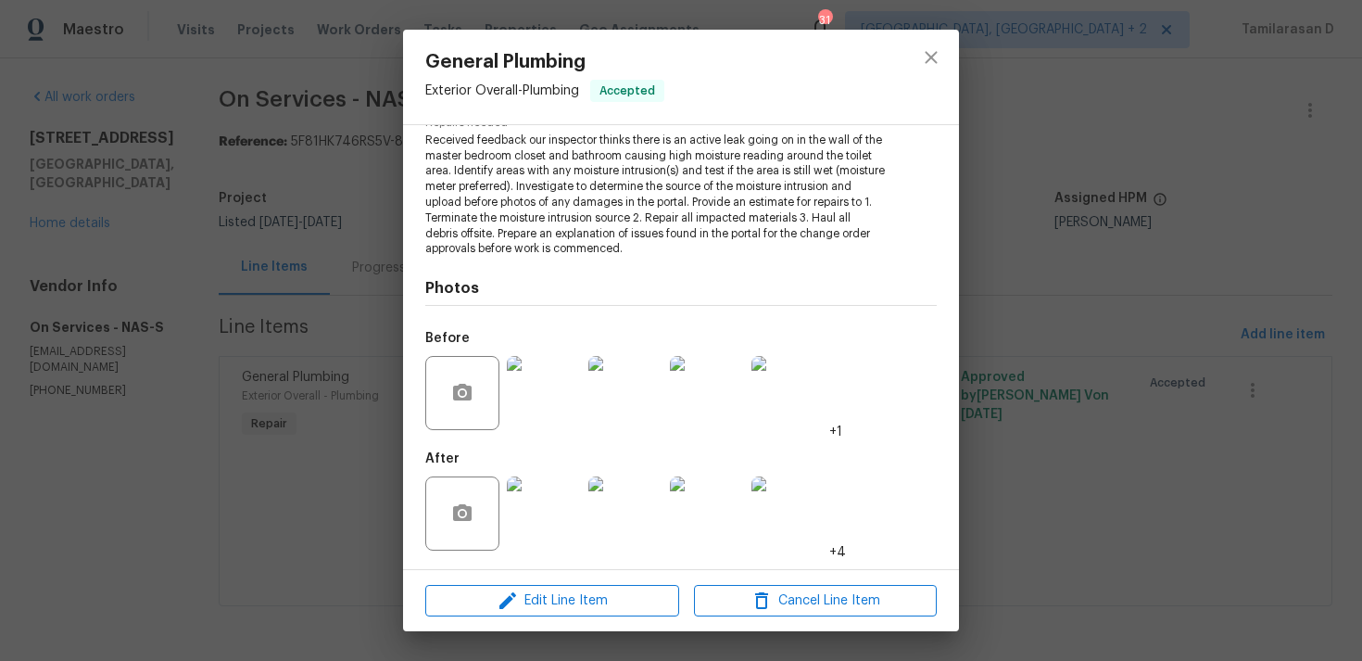
click at [729, 399] on img at bounding box center [707, 393] width 74 height 74
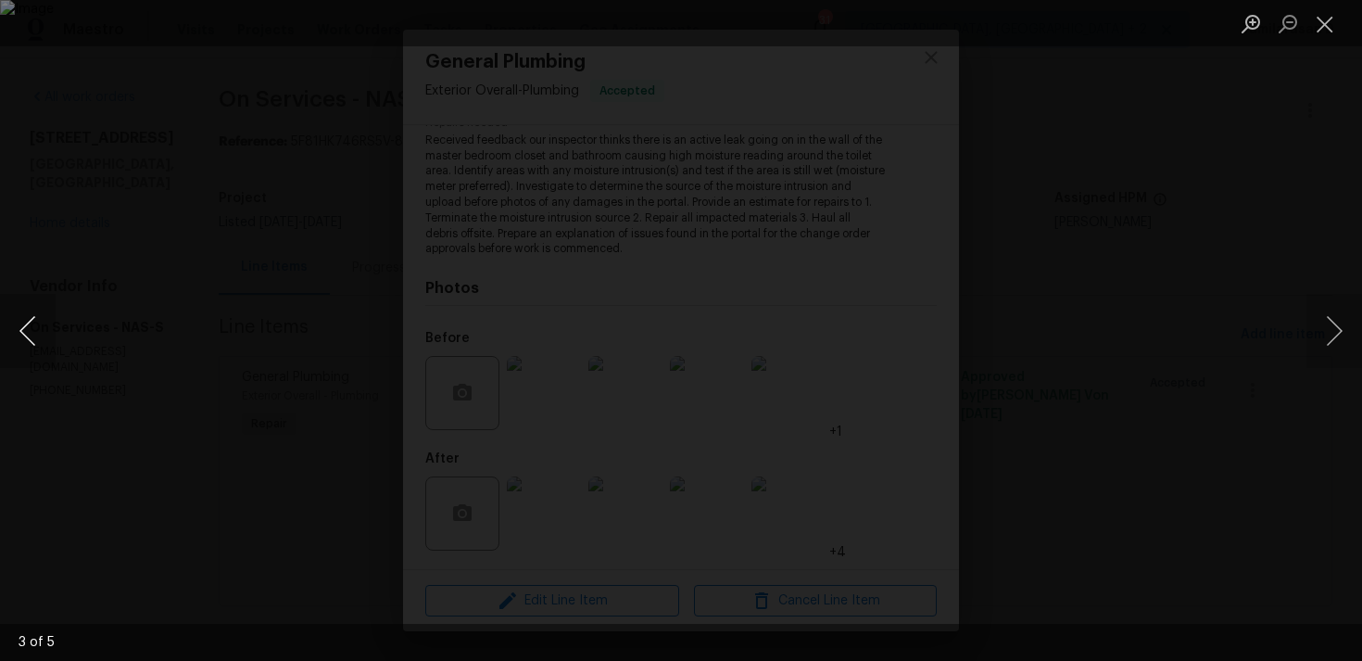
click at [25, 341] on button "Previous image" at bounding box center [28, 331] width 56 height 74
click at [1005, 331] on div "Lightbox" at bounding box center [681, 330] width 1362 height 661
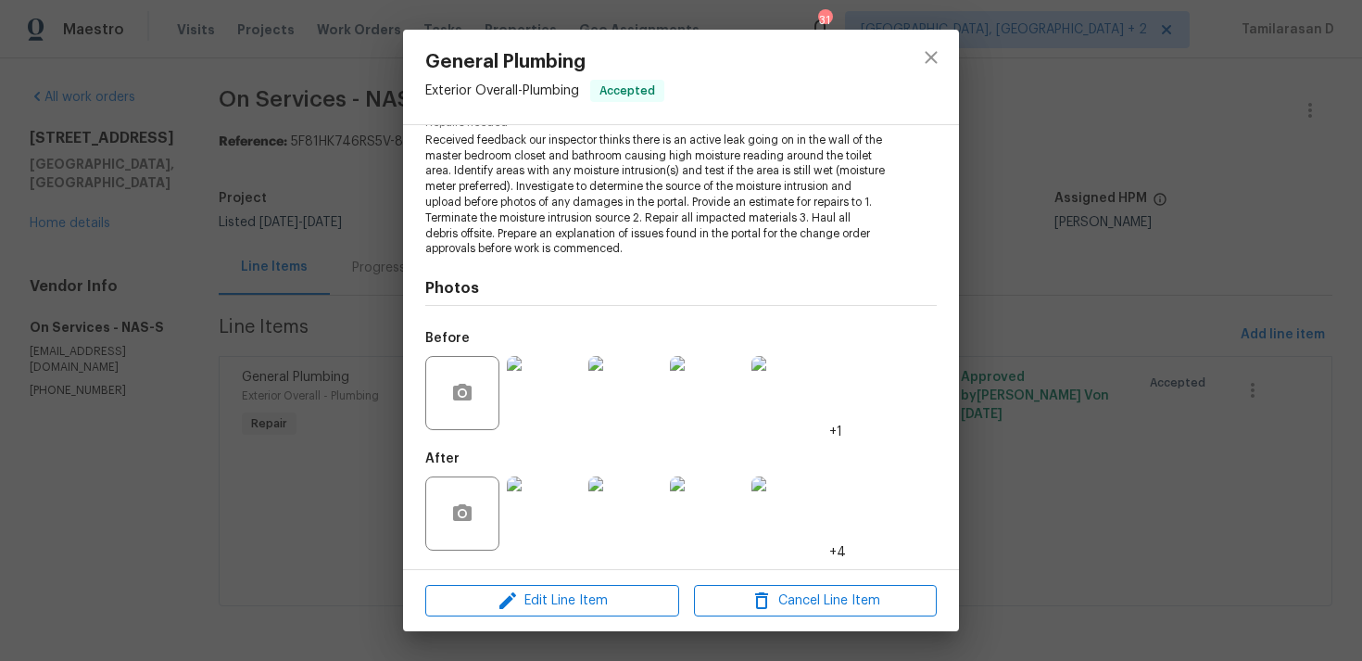
click at [294, 322] on div "General Plumbing Exterior Overall - Plumbing Accepted Vendor On Services Accoun…" at bounding box center [681, 330] width 1362 height 661
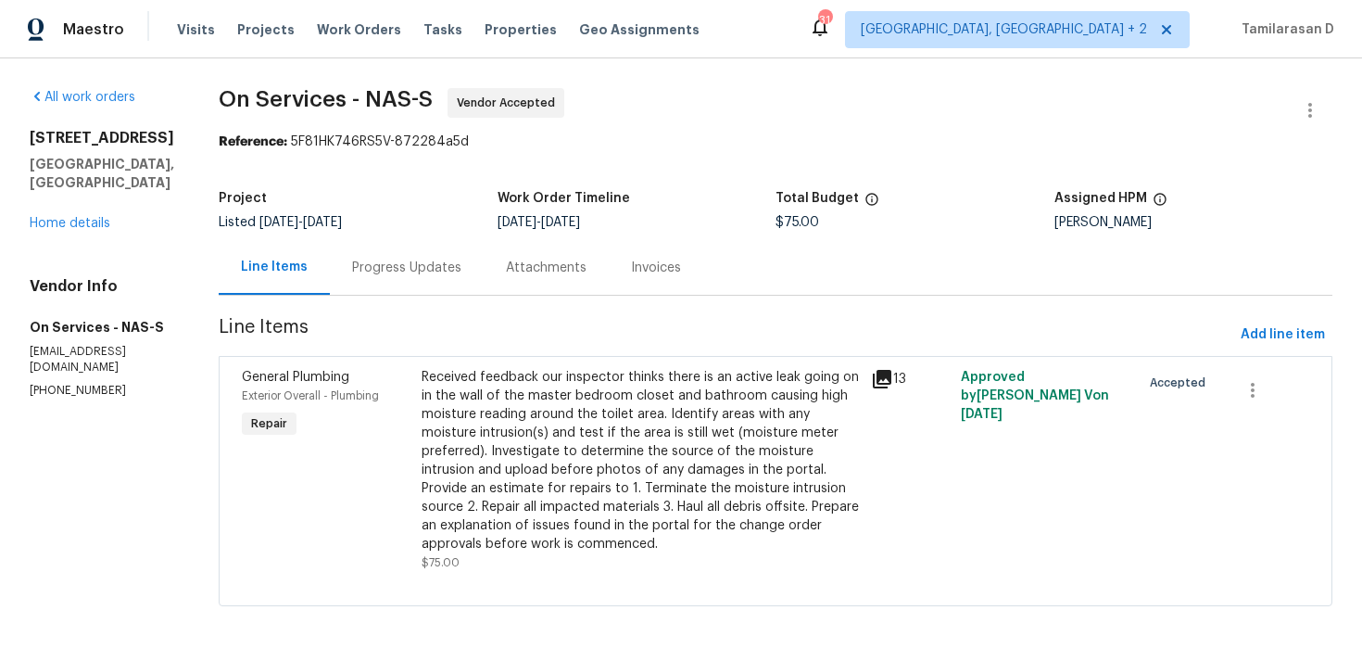
click at [353, 266] on div "Progress Updates" at bounding box center [406, 268] width 109 height 19
